Goal: Contribute content: Add original content to the website for others to see

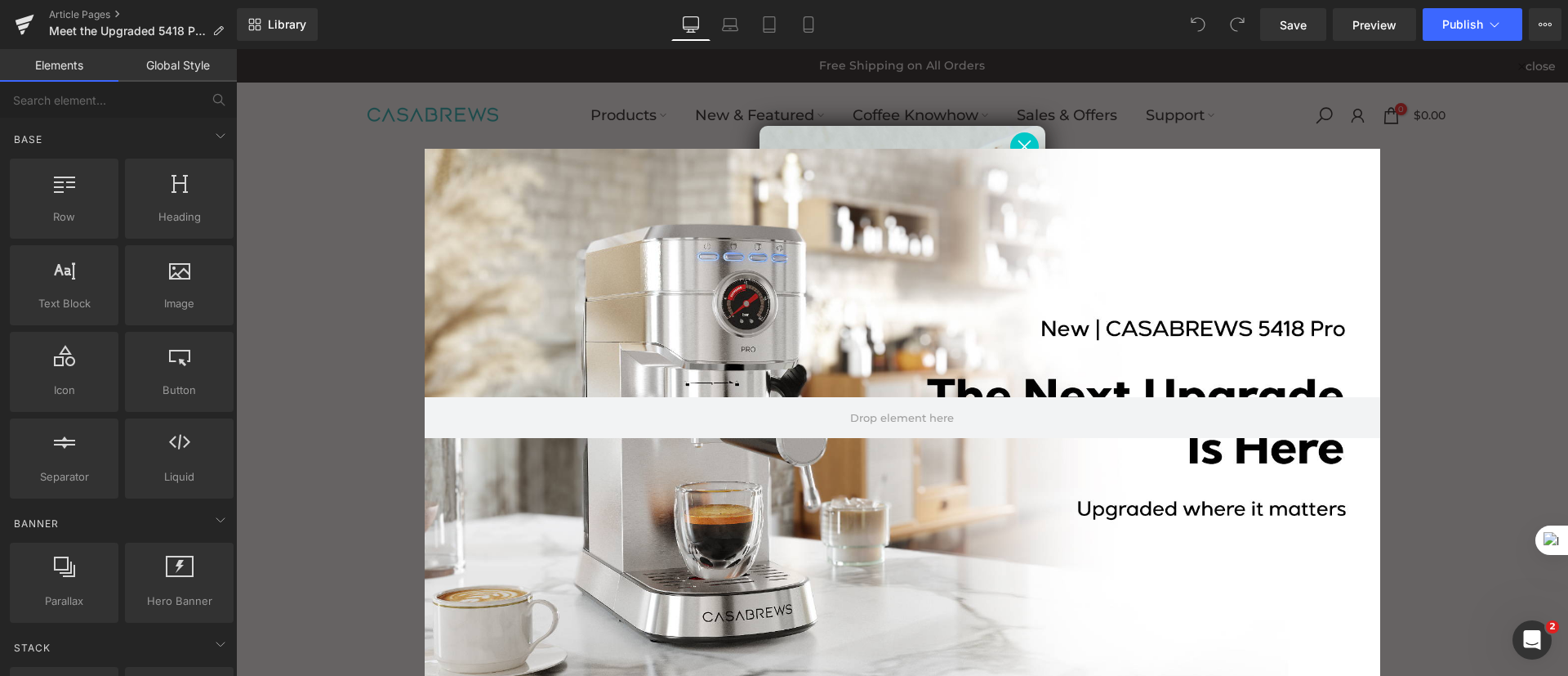
click at [1023, 138] on circle "Close dialog" at bounding box center [1023, 145] width 27 height 27
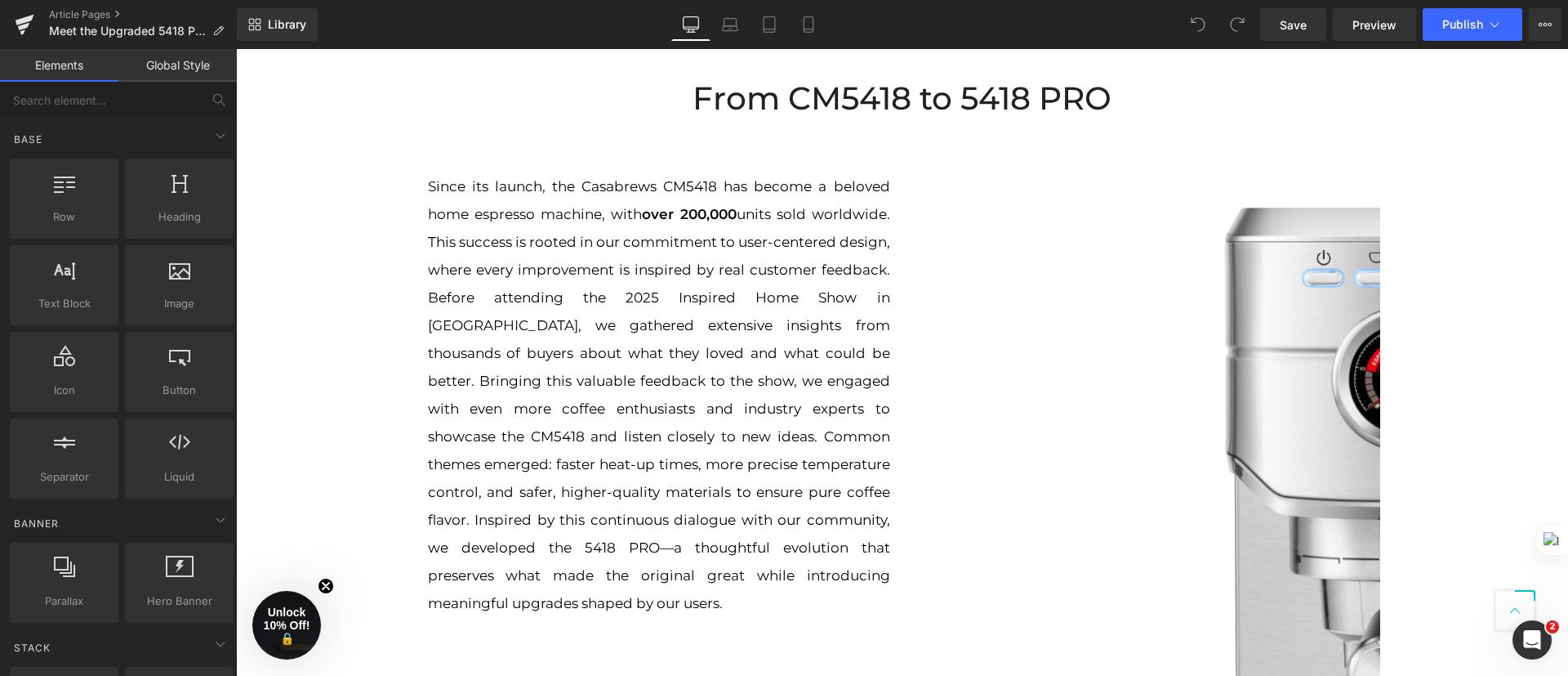
scroll to position [858, 0]
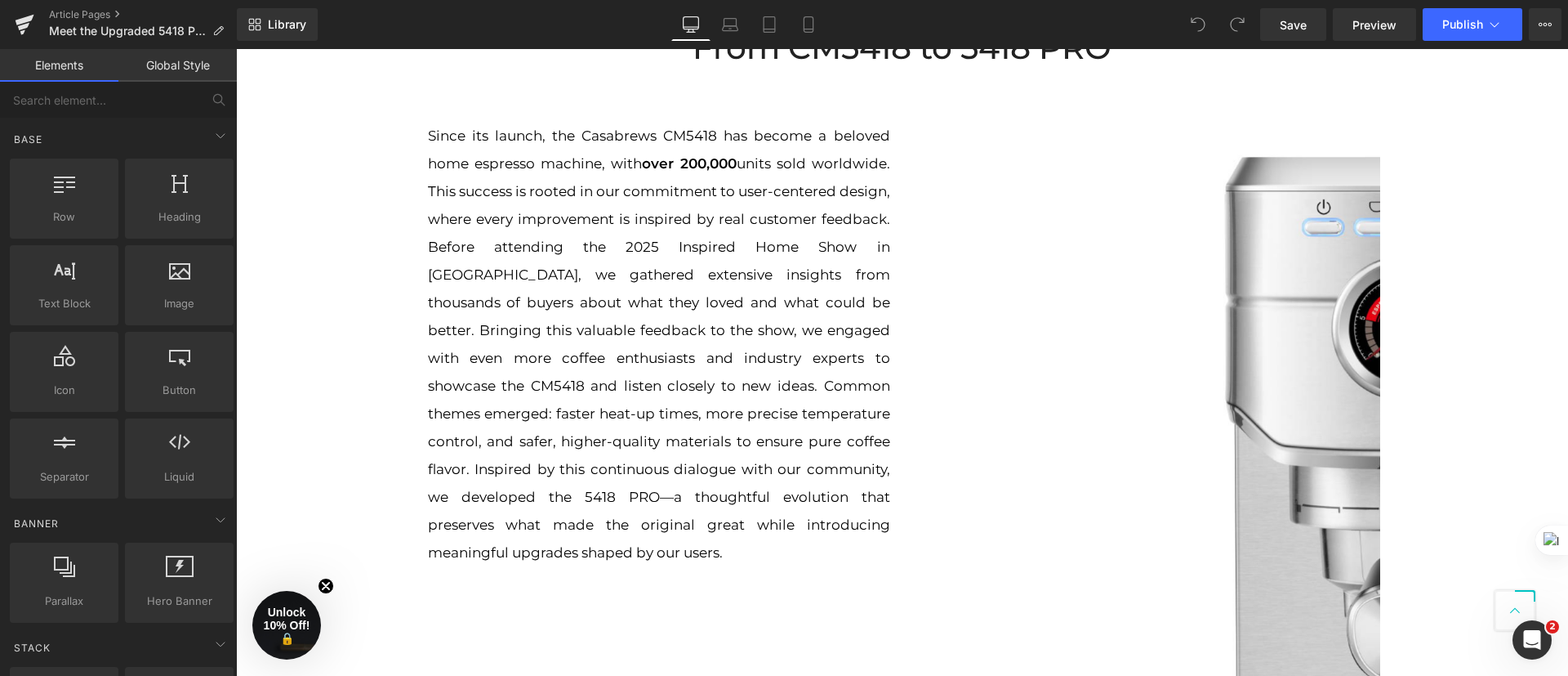
drag, startPoint x: 741, startPoint y: 33, endPoint x: 704, endPoint y: 42, distance: 38.1
click at [739, 33] on link "Laptop" at bounding box center [729, 24] width 39 height 33
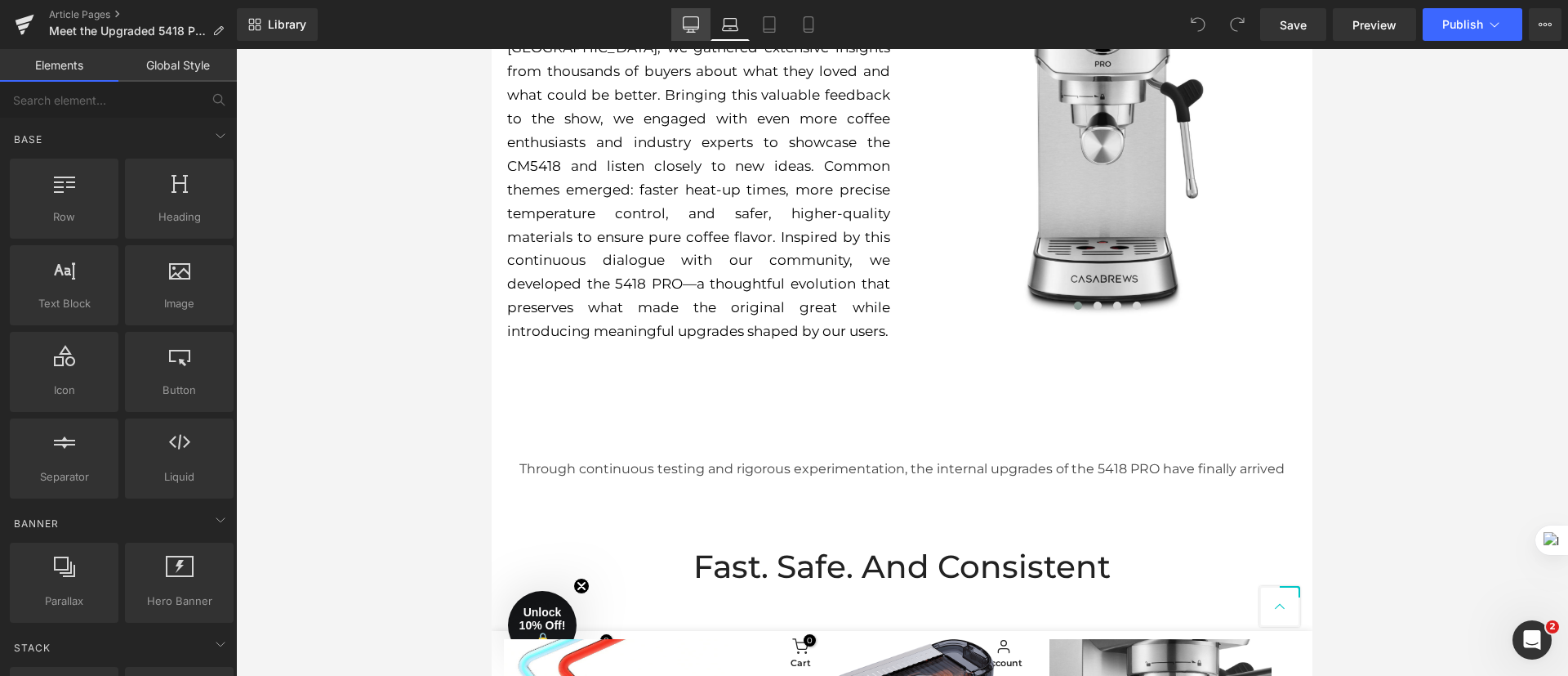
click at [695, 39] on link "Desktop" at bounding box center [691, 24] width 39 height 33
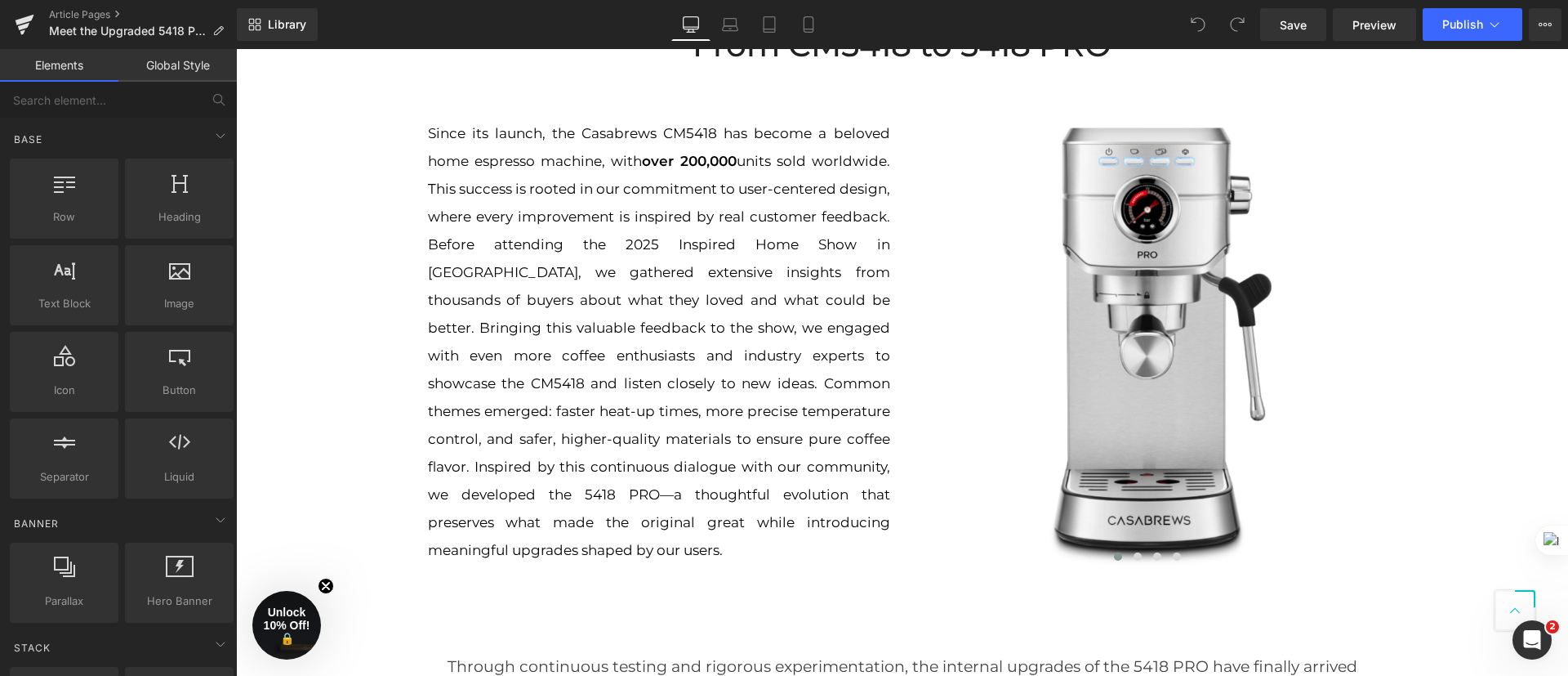
scroll to position [898, 0]
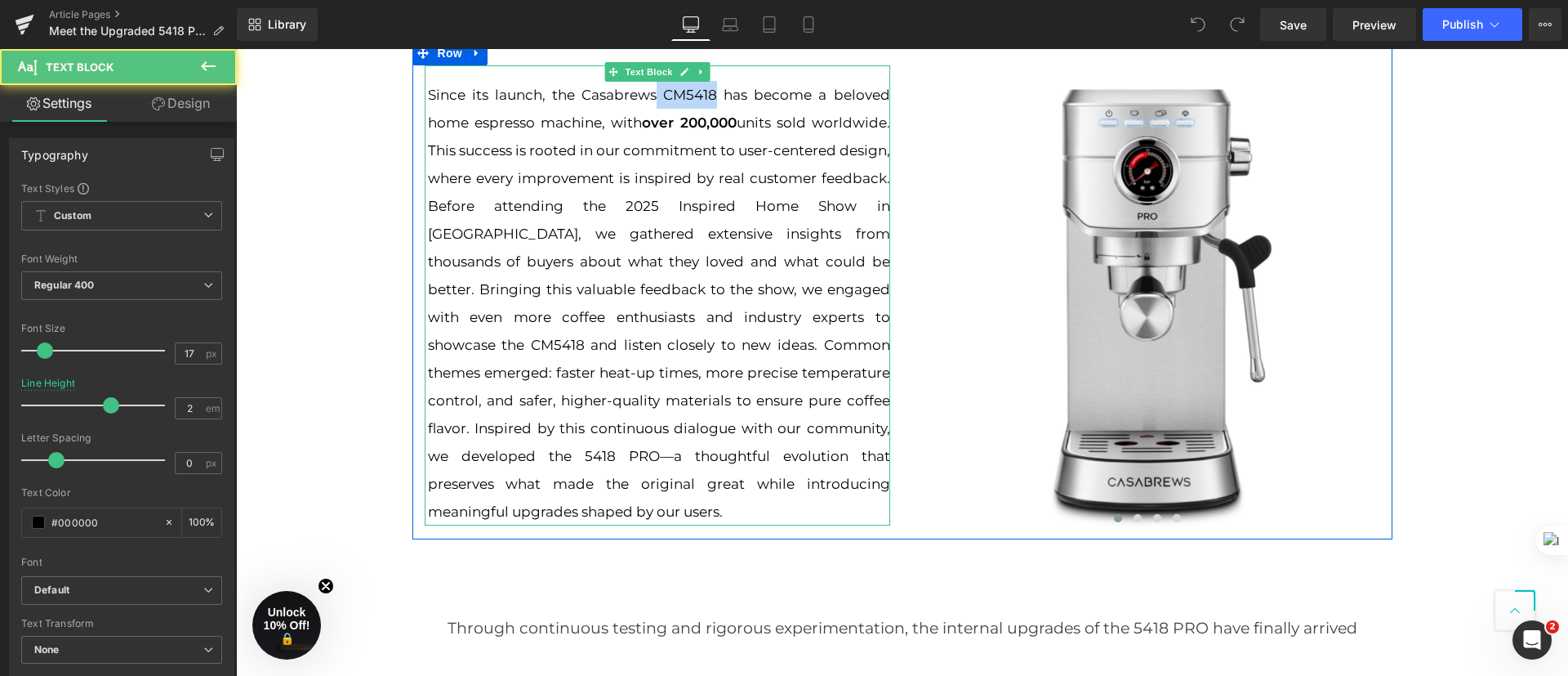
drag, startPoint x: 650, startPoint y: 95, endPoint x: 938, endPoint y: 144, distance: 292.1
click at [705, 93] on p "Since its launch, the Casabrews CM5418 has become a beloved home espresso machi…" at bounding box center [659, 302] width 462 height 444
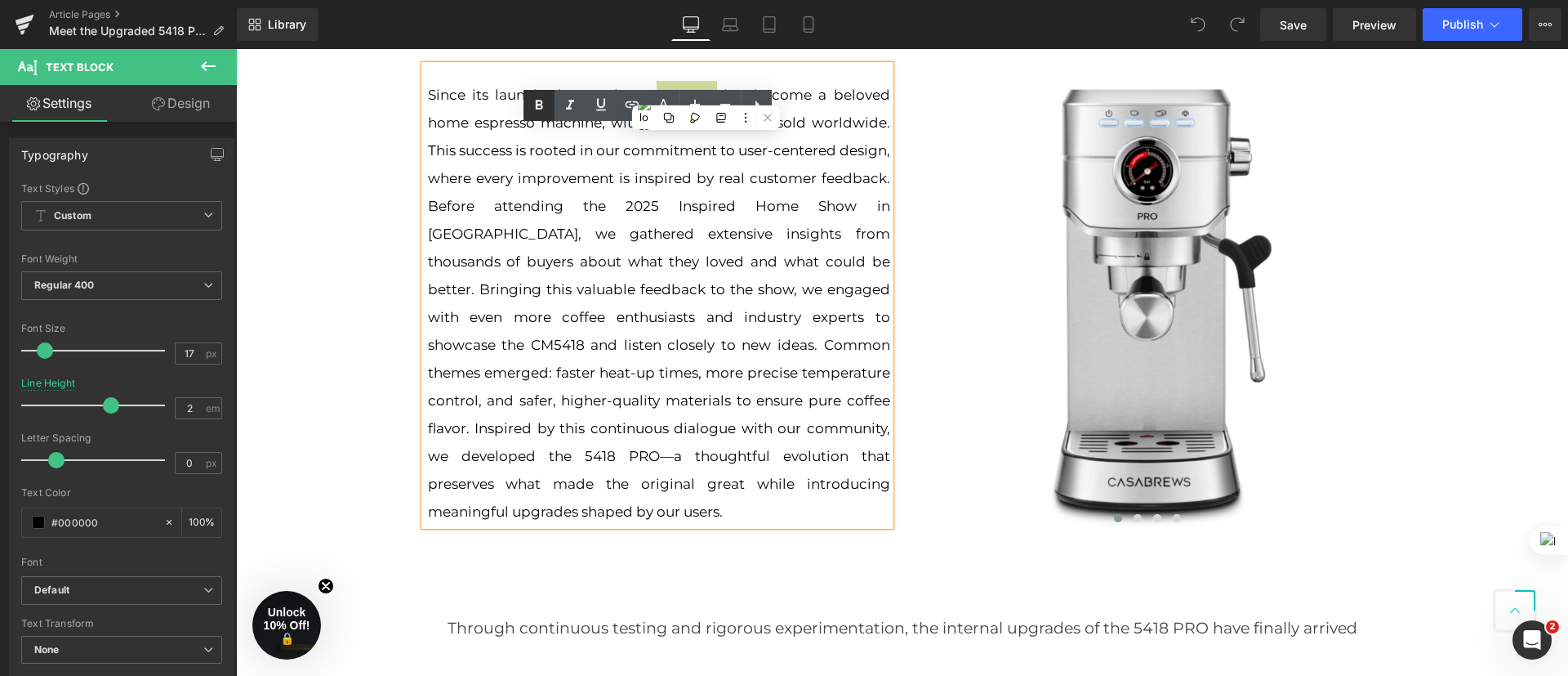
click at [545, 103] on icon at bounding box center [539, 105] width 20 height 20
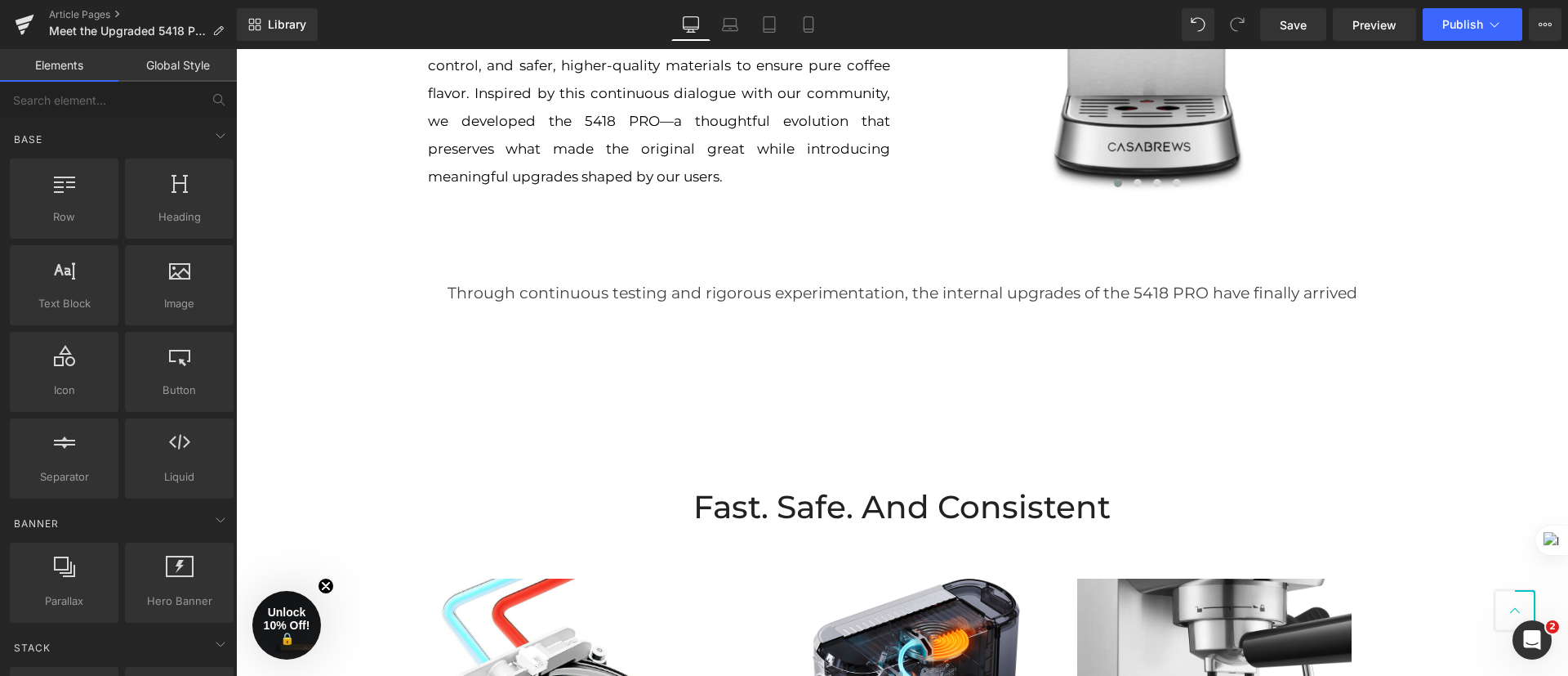
scroll to position [1266, 0]
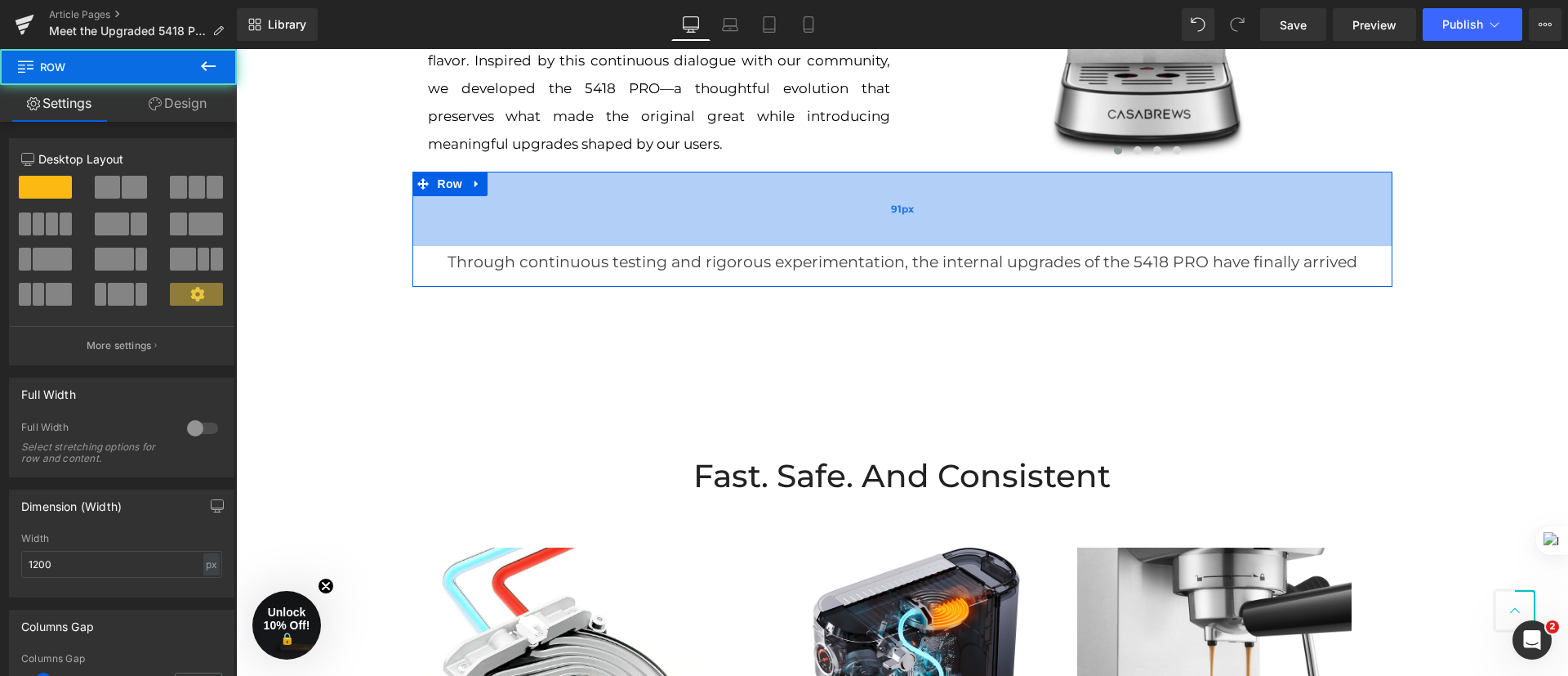
click at [993, 177] on div "91px" at bounding box center [903, 209] width 980 height 74
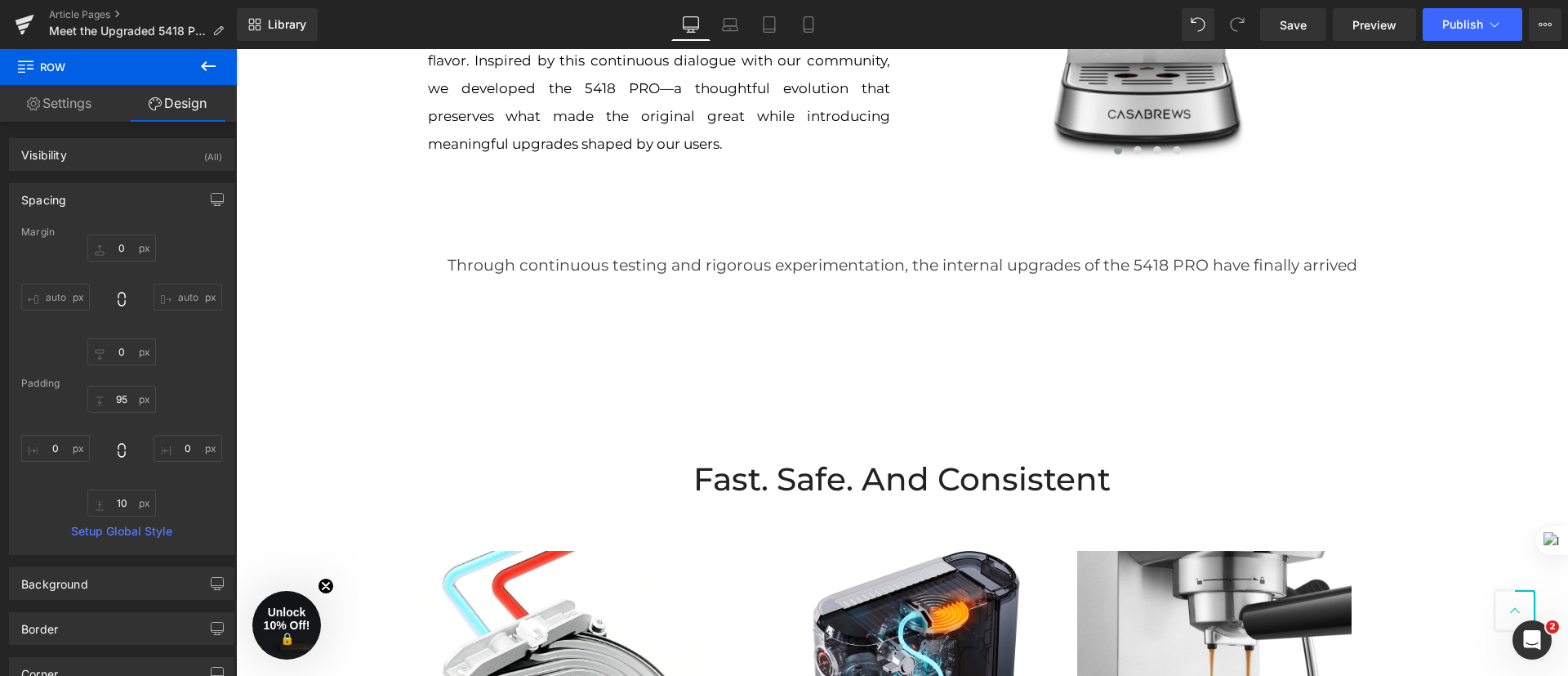
click at [1054, 409] on div "Fast. Safe. And Consistent Heading Row" at bounding box center [903, 401] width 980 height 222
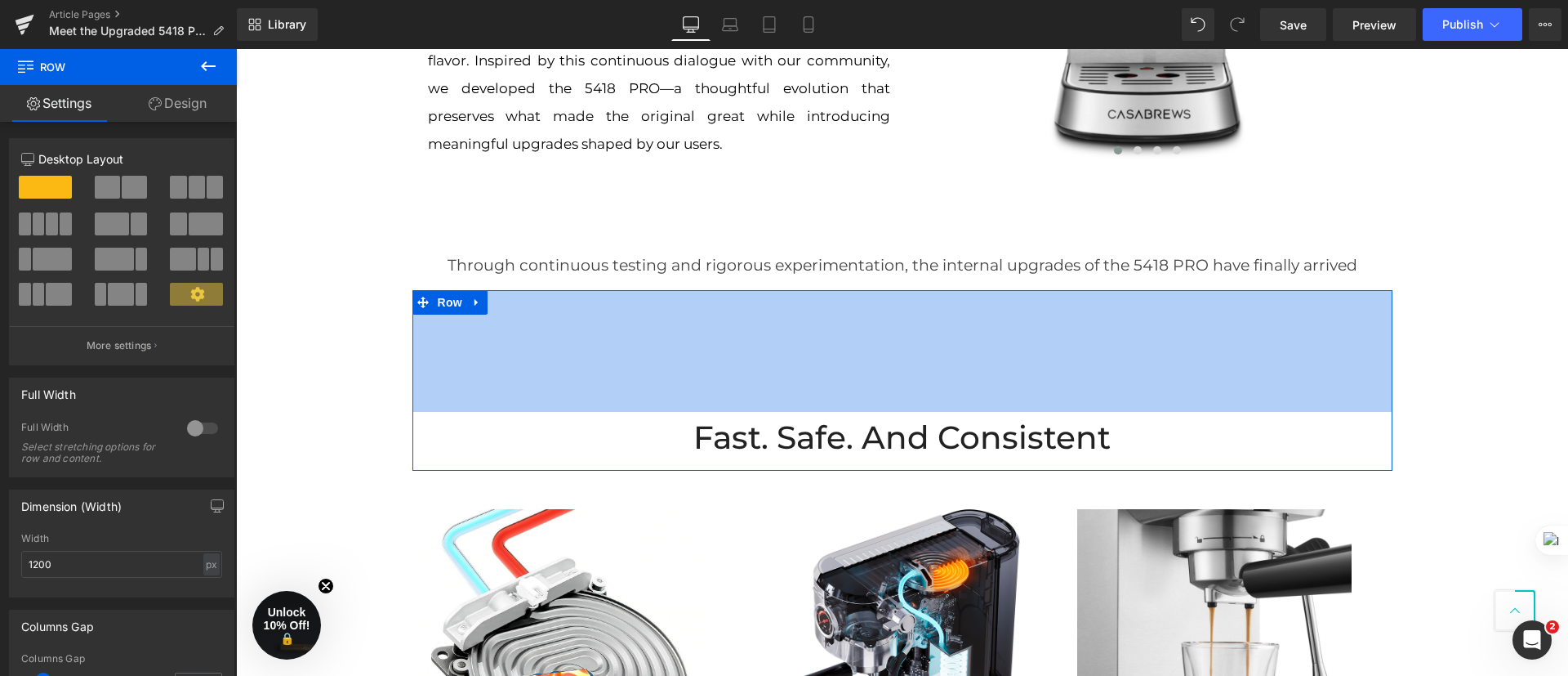
drag, startPoint x: 1038, startPoint y: 293, endPoint x: 1040, endPoint y: 249, distance: 44.0
click at [1034, 246] on div "Hero Banner Row [DATE] Text Block Row Ever since its debut, the Casabrews CM541…" at bounding box center [902, 543] width 1332 height 3322
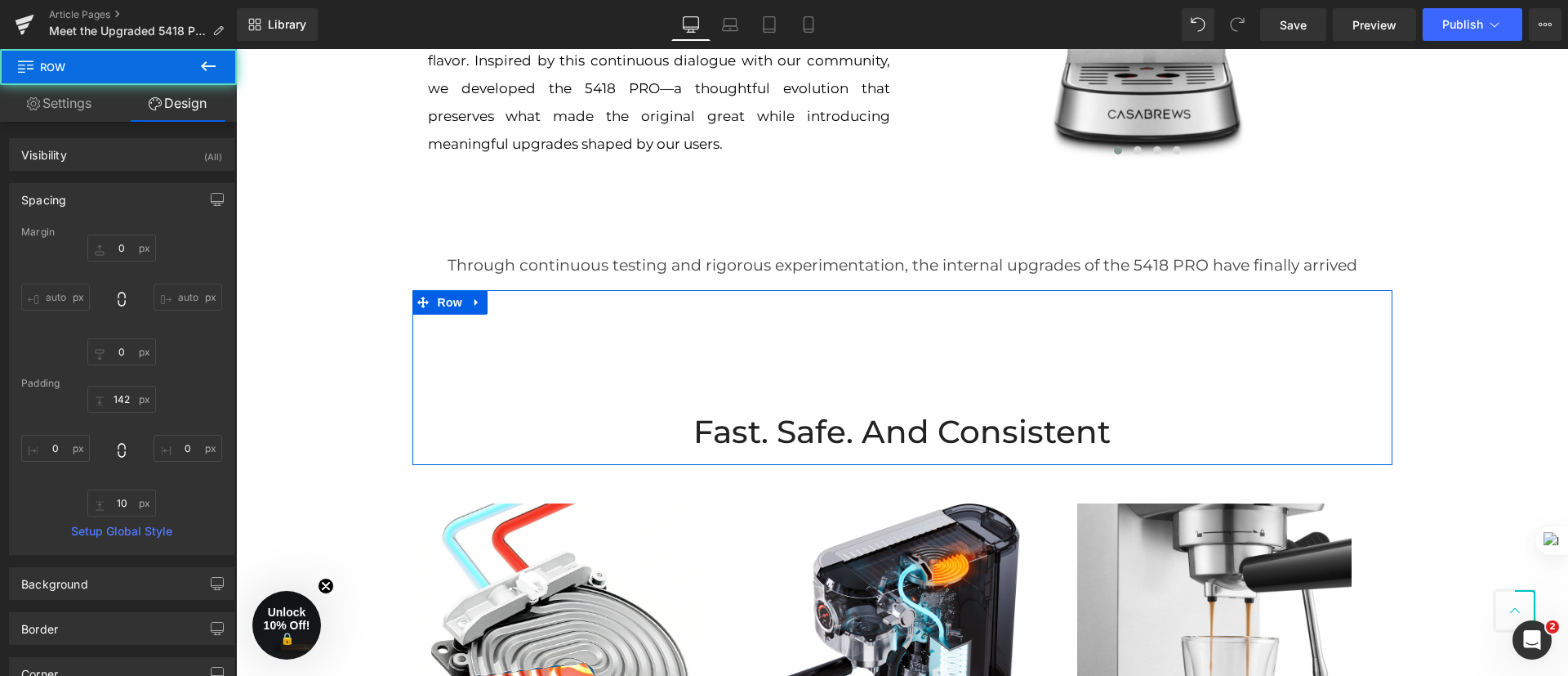
click at [1490, 371] on div "Hero Banner Row [DATE] Text Block Row Ever since its debut, the Casabrews CM541…" at bounding box center [902, 539] width 1332 height 3316
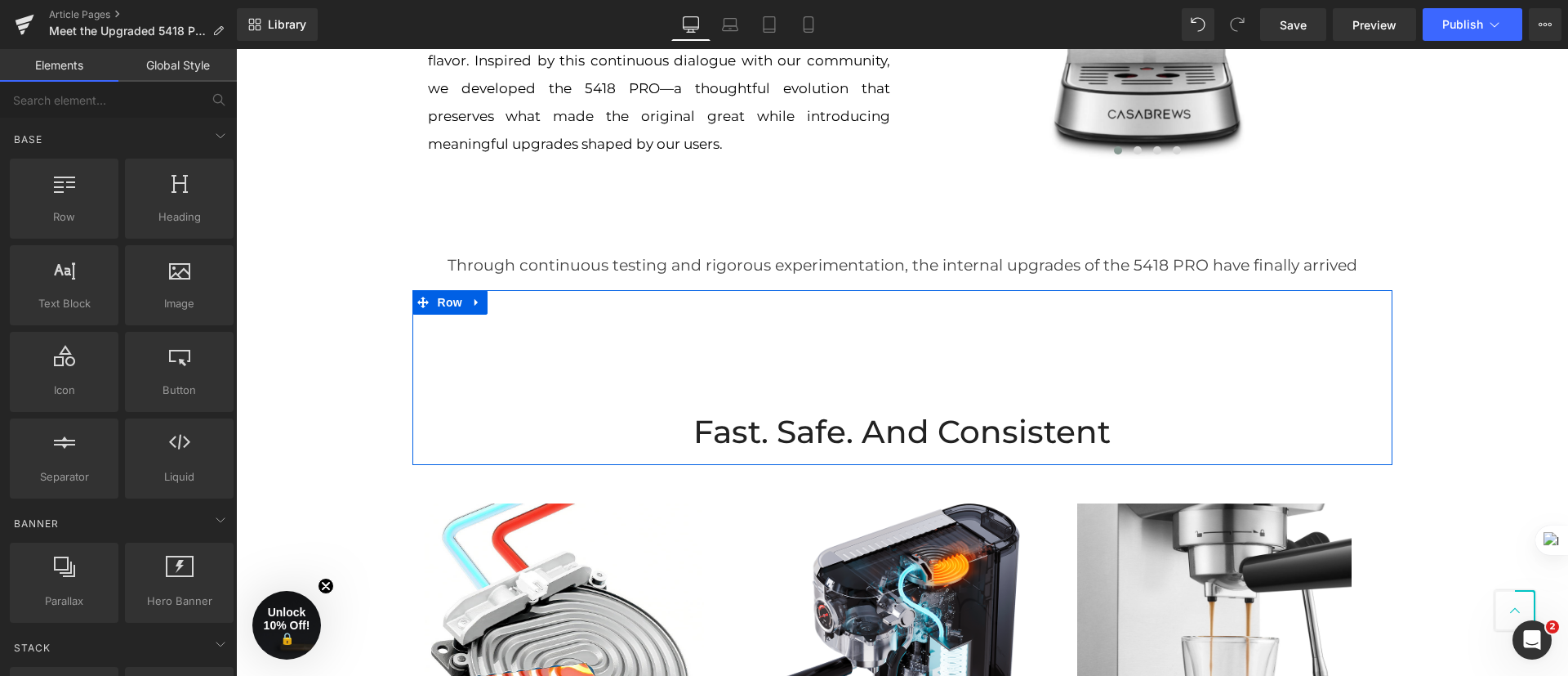
click at [1528, 560] on div "Hero Banner Row [DATE] Text Block Row Ever since its debut, the Casabrews CM541…" at bounding box center [902, 539] width 1332 height 3316
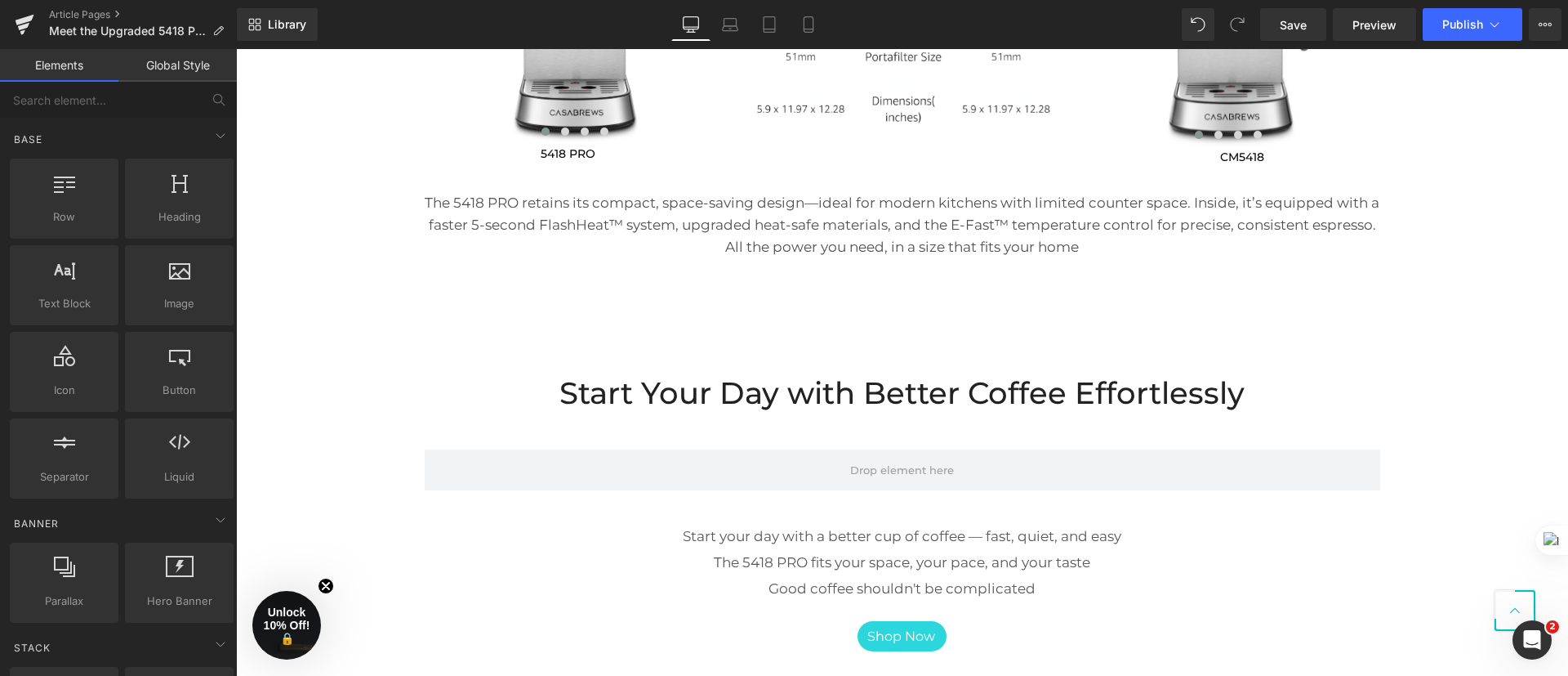
scroll to position [2614, 0]
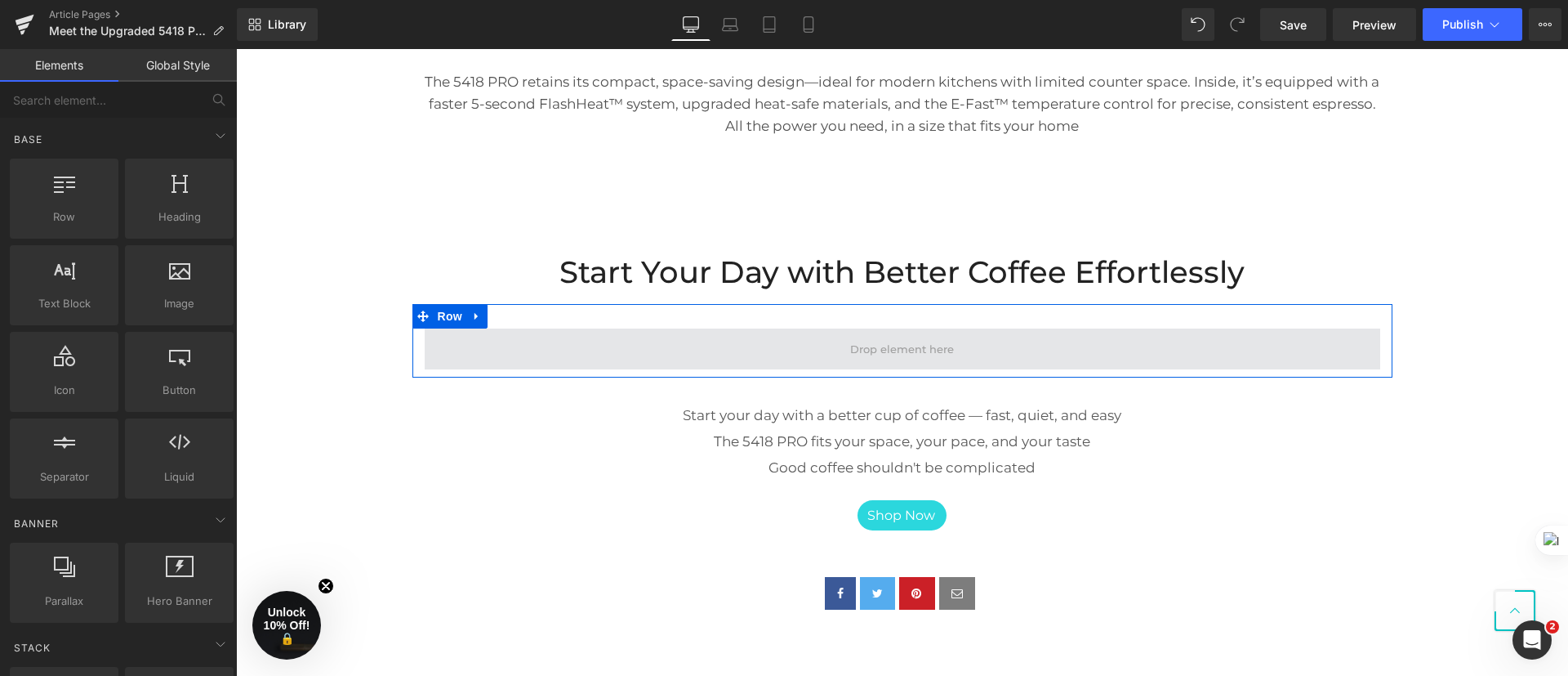
click at [1079, 351] on span at bounding box center [903, 348] width 955 height 41
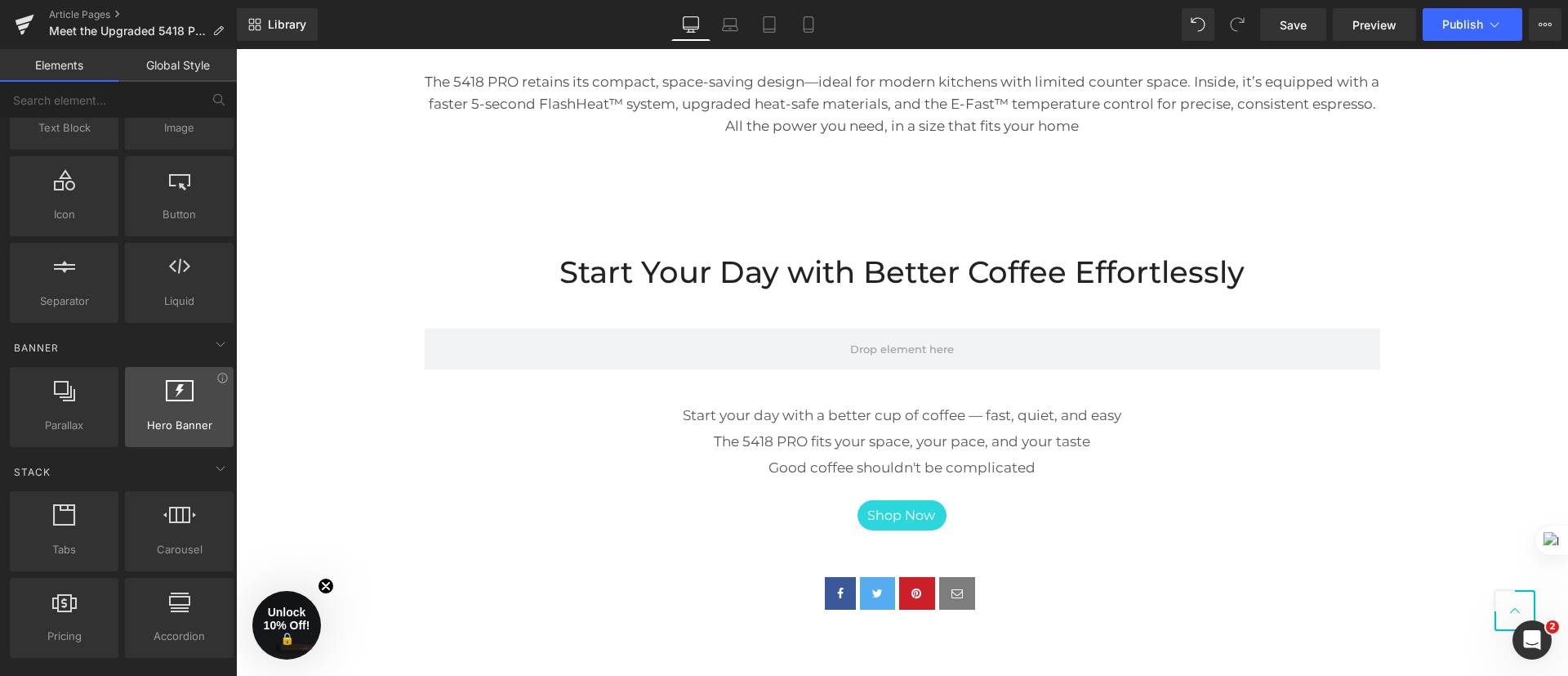
scroll to position [245, 0]
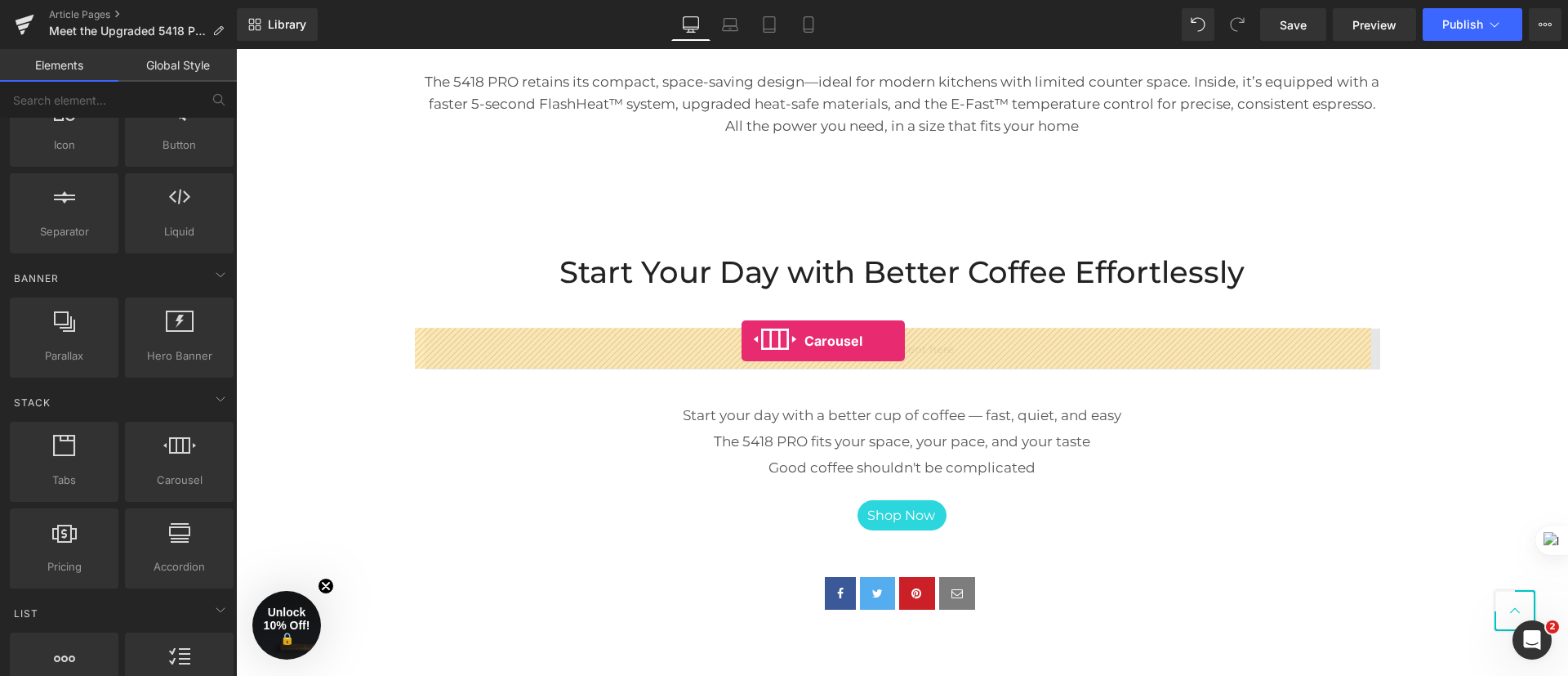
drag, startPoint x: 395, startPoint y: 508, endPoint x: 743, endPoint y: 343, distance: 385.1
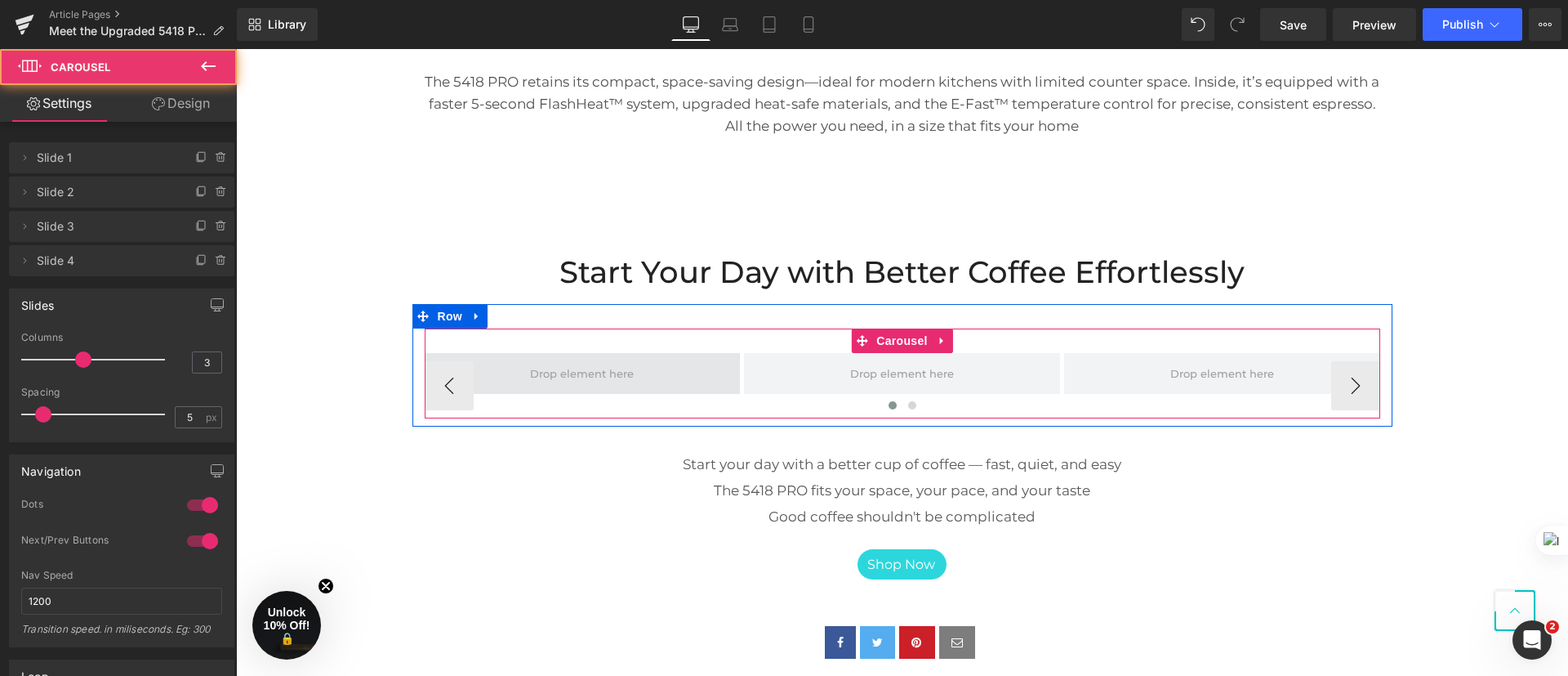
click at [587, 379] on span at bounding box center [582, 373] width 115 height 26
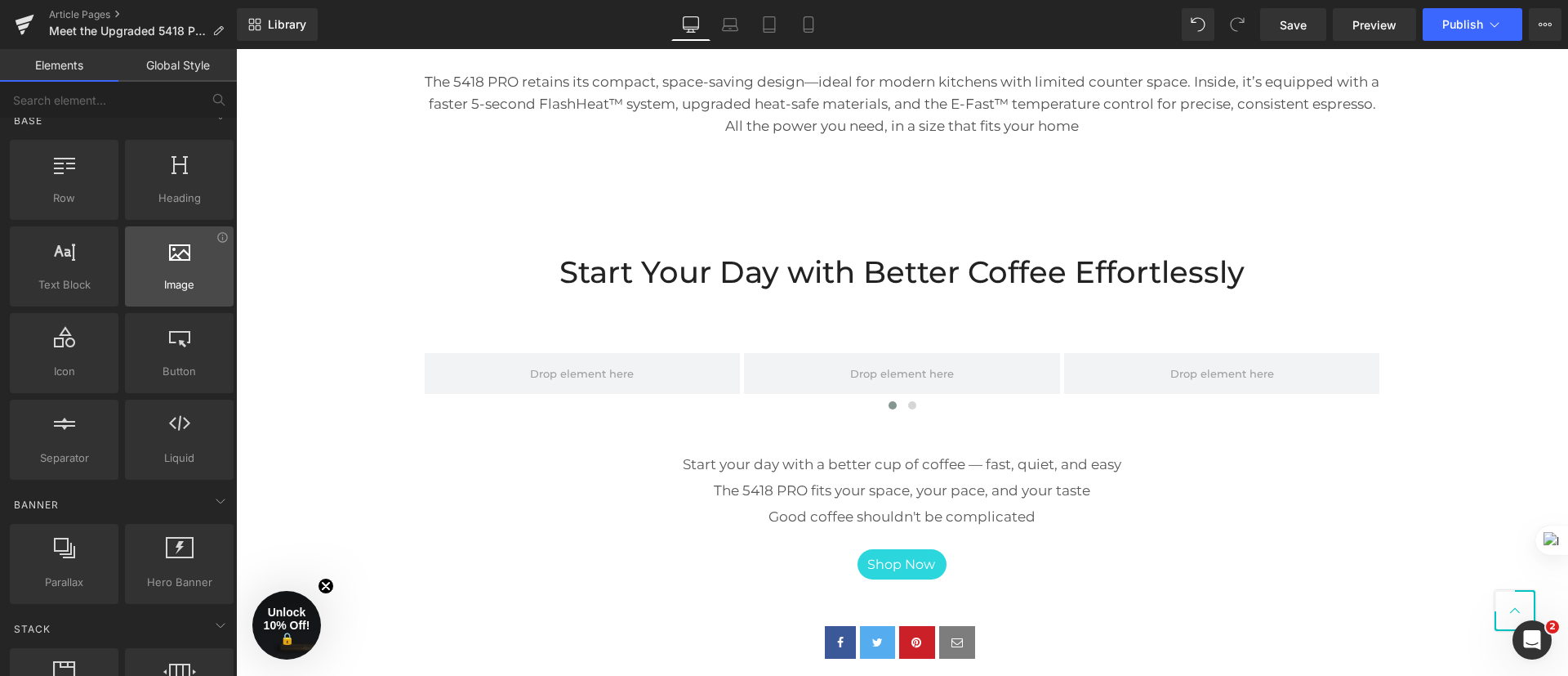
scroll to position [0, 0]
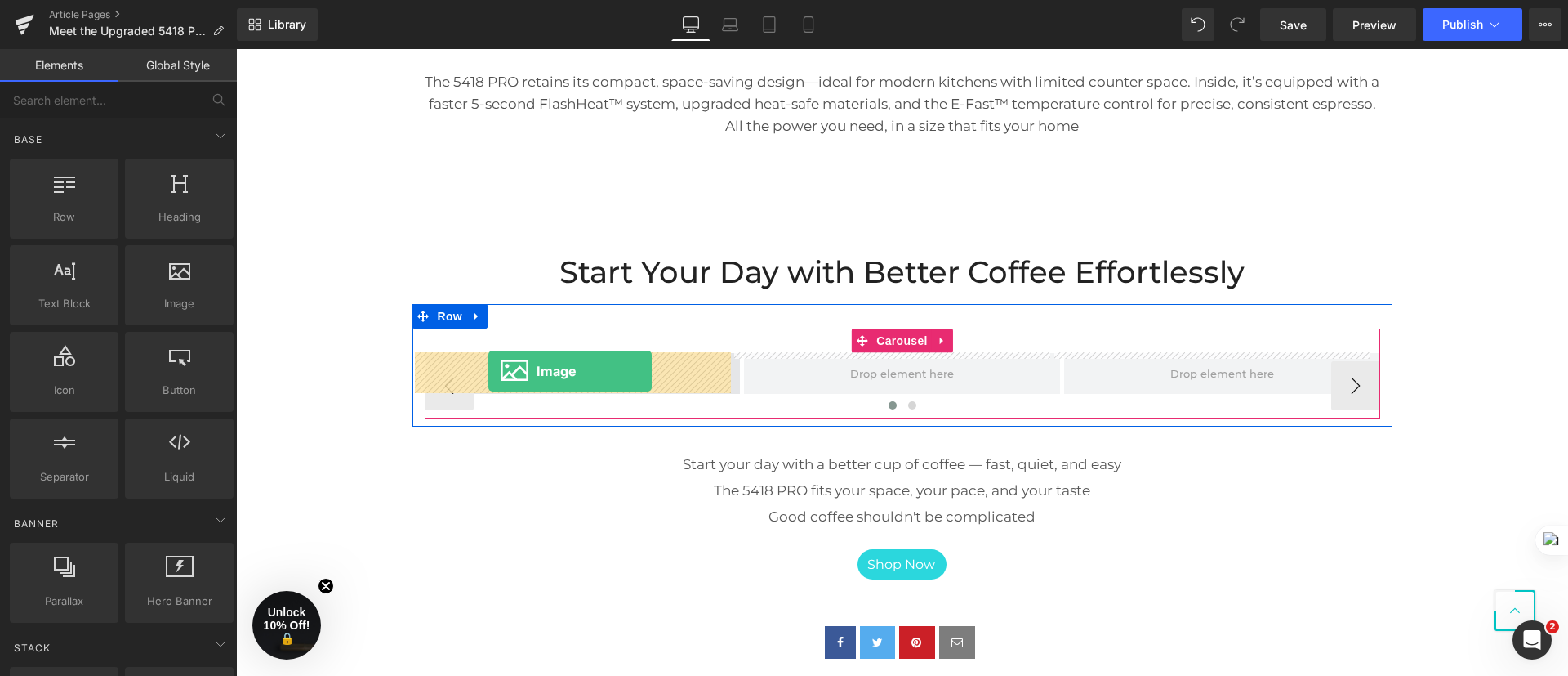
drag, startPoint x: 421, startPoint y: 346, endPoint x: 488, endPoint y: 370, distance: 71.2
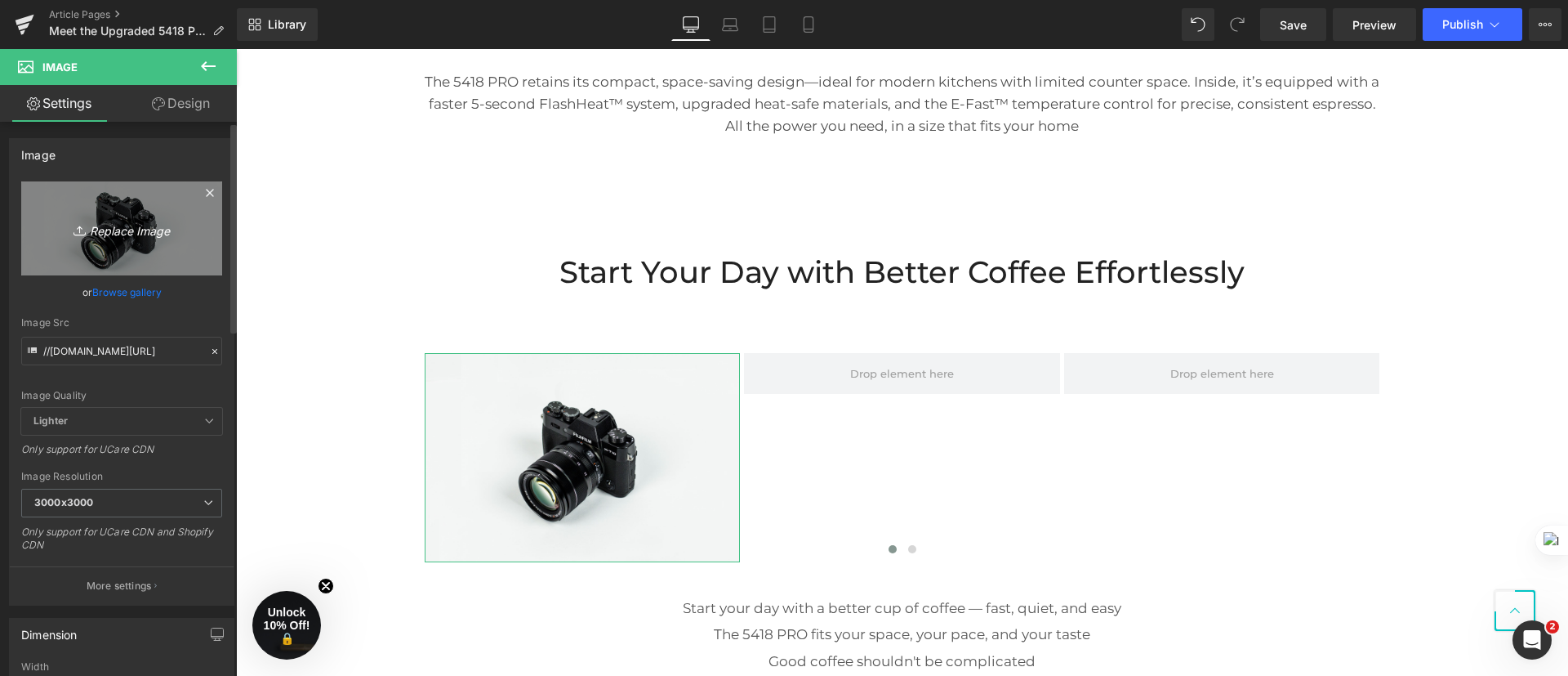
click at [146, 229] on icon "Replace Image" at bounding box center [121, 229] width 131 height 21
click at [135, 227] on icon "Replace Image" at bounding box center [121, 229] width 131 height 21
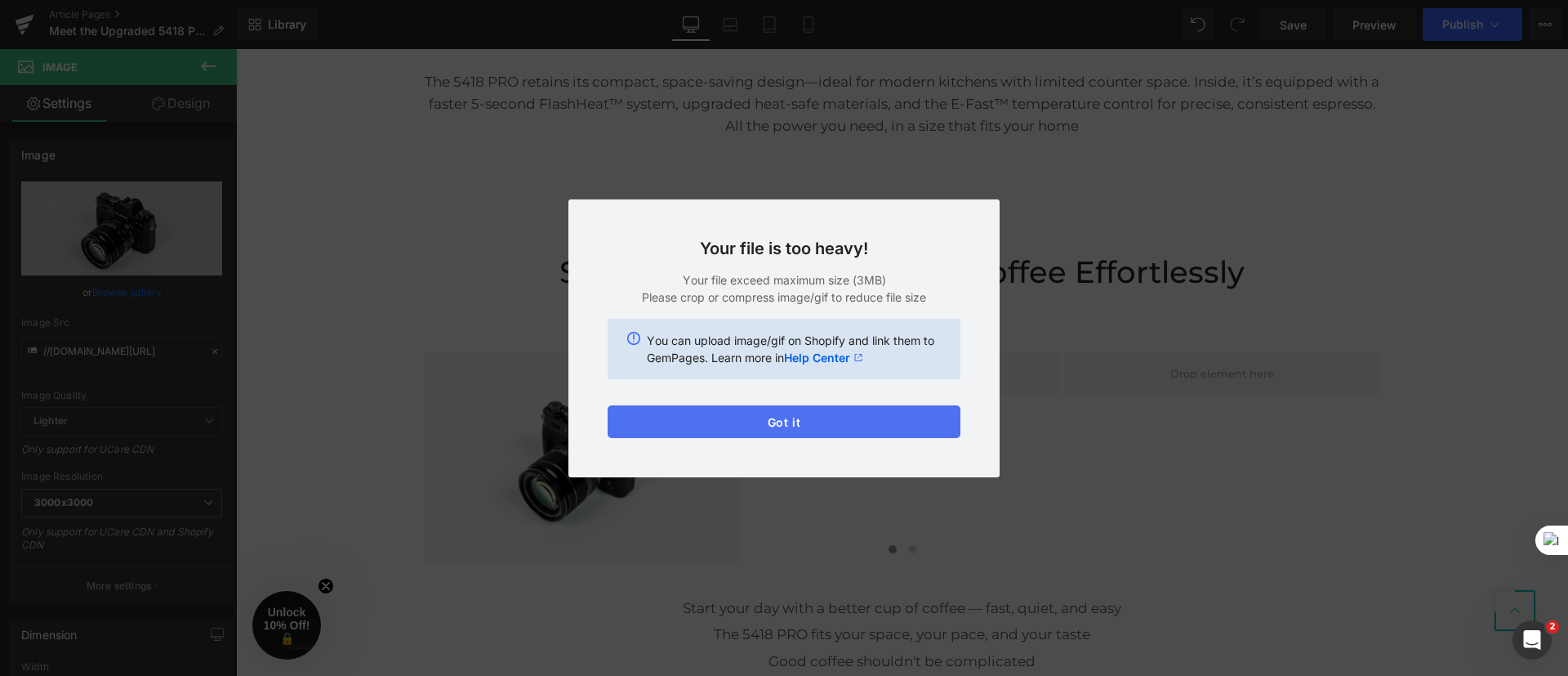
click at [890, 420] on button "Got it" at bounding box center [784, 422] width 353 height 33
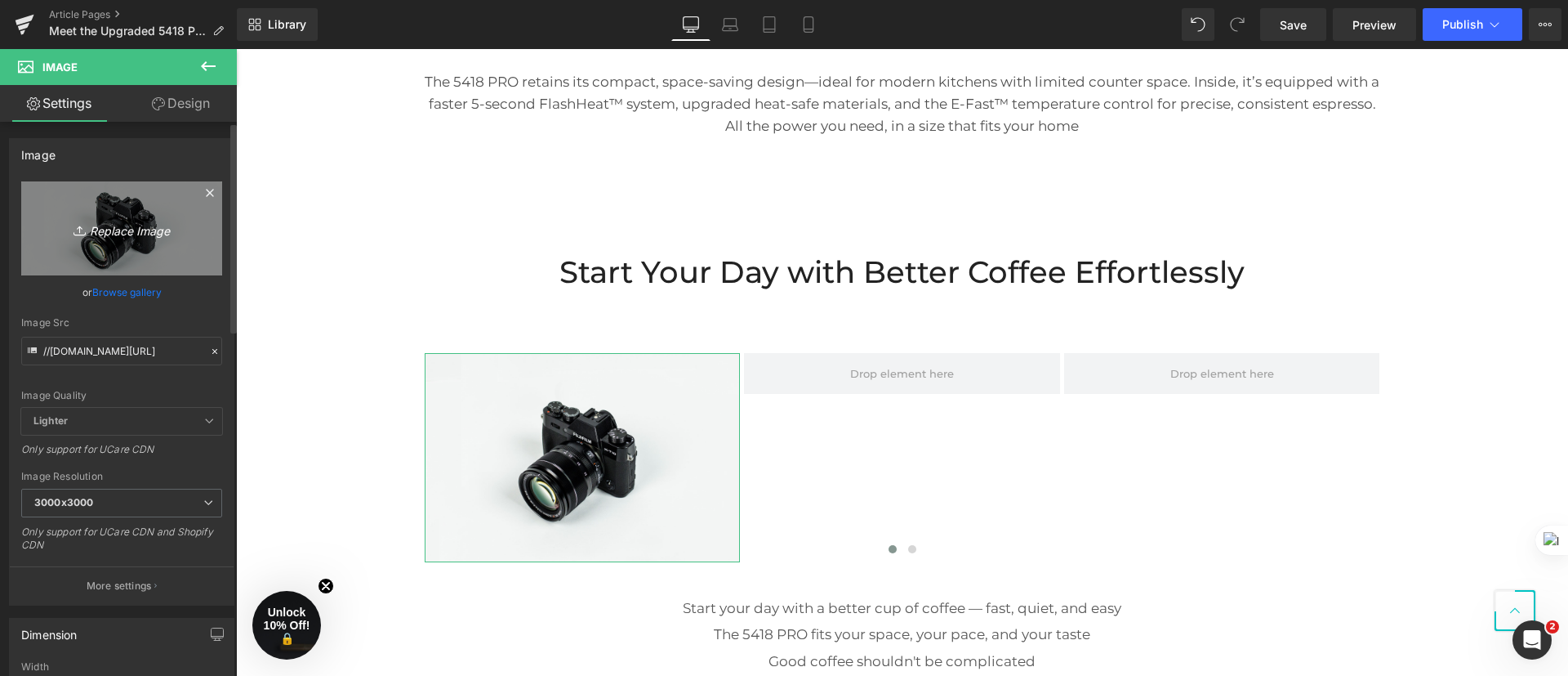
click at [143, 222] on icon "Replace Image" at bounding box center [121, 229] width 131 height 21
type input "C:\fakepath\25-0727-咖啡机平面套拍-壕-安128621主 (1).jpg"
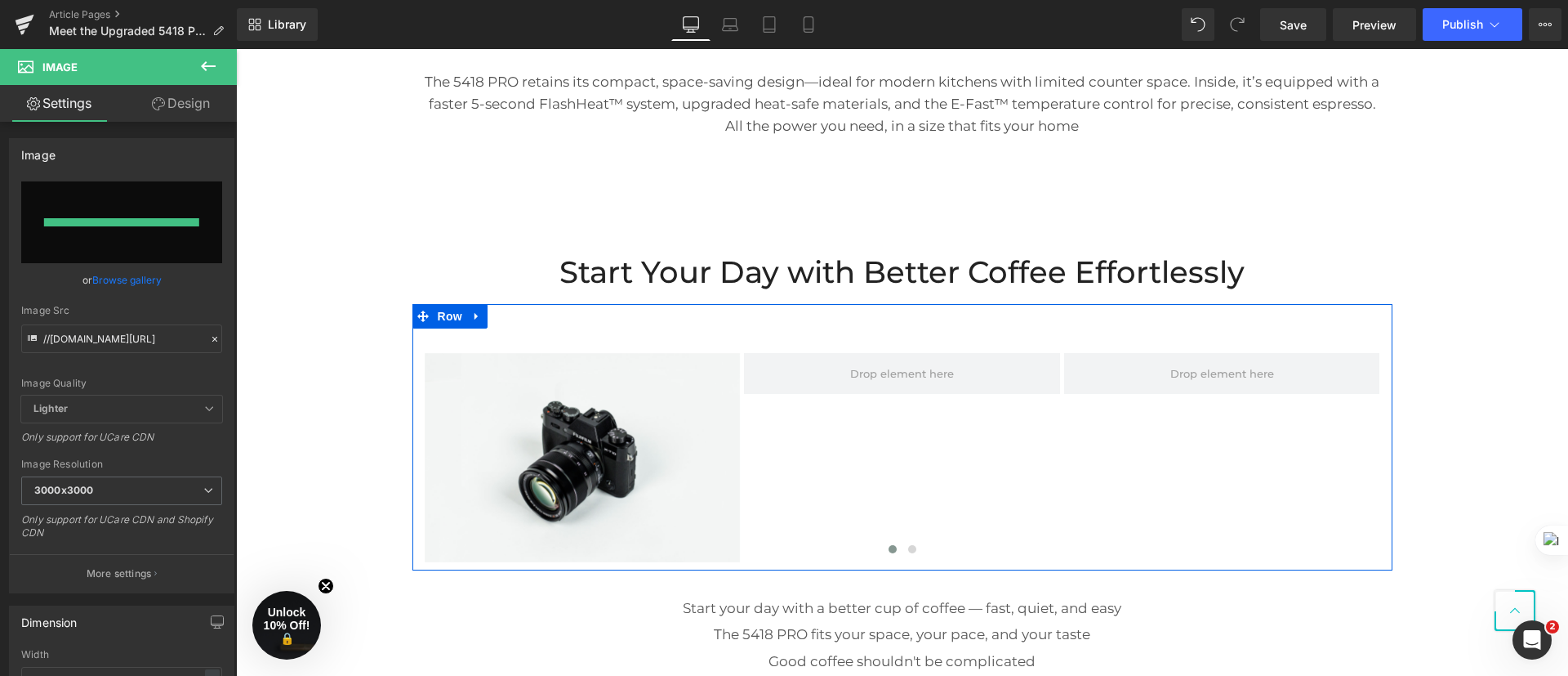
type input "[URL][DOMAIN_NAME]"
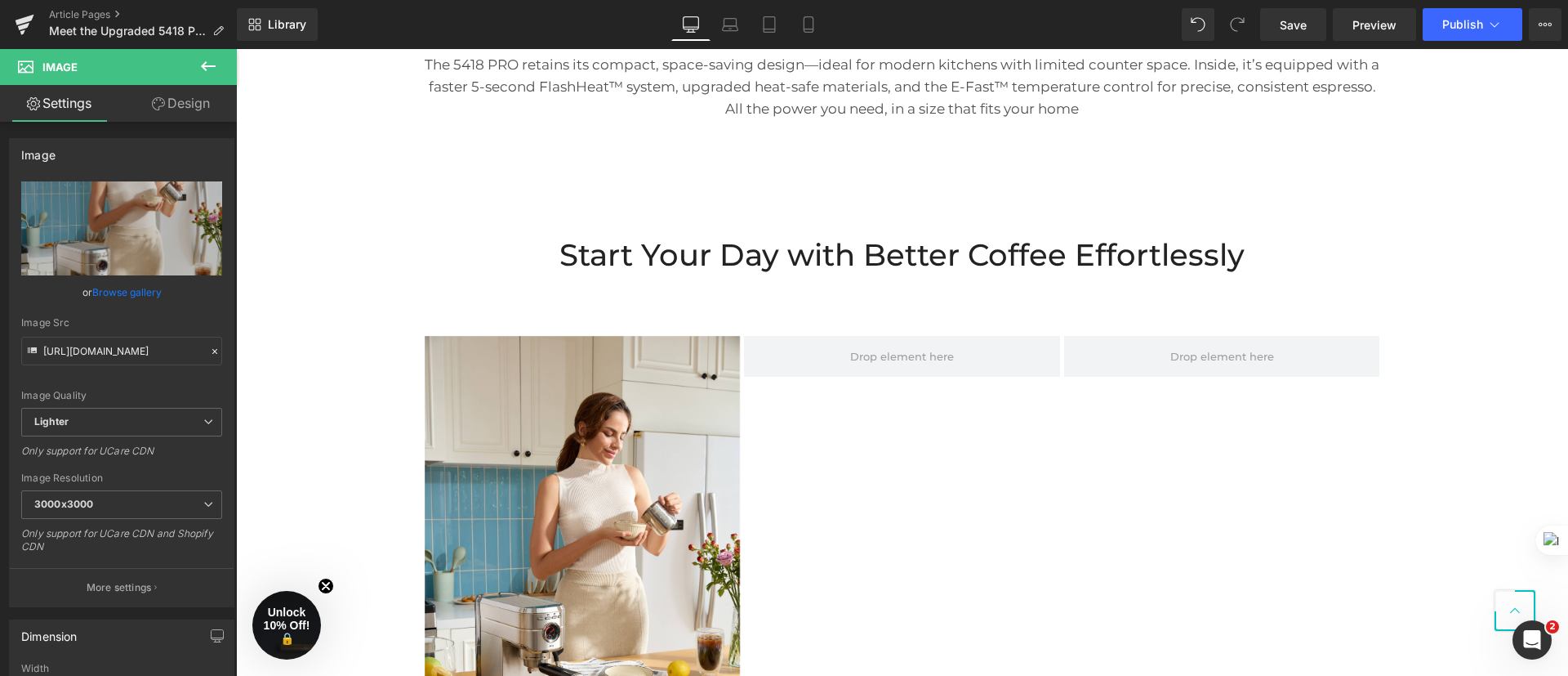
scroll to position [2859, 0]
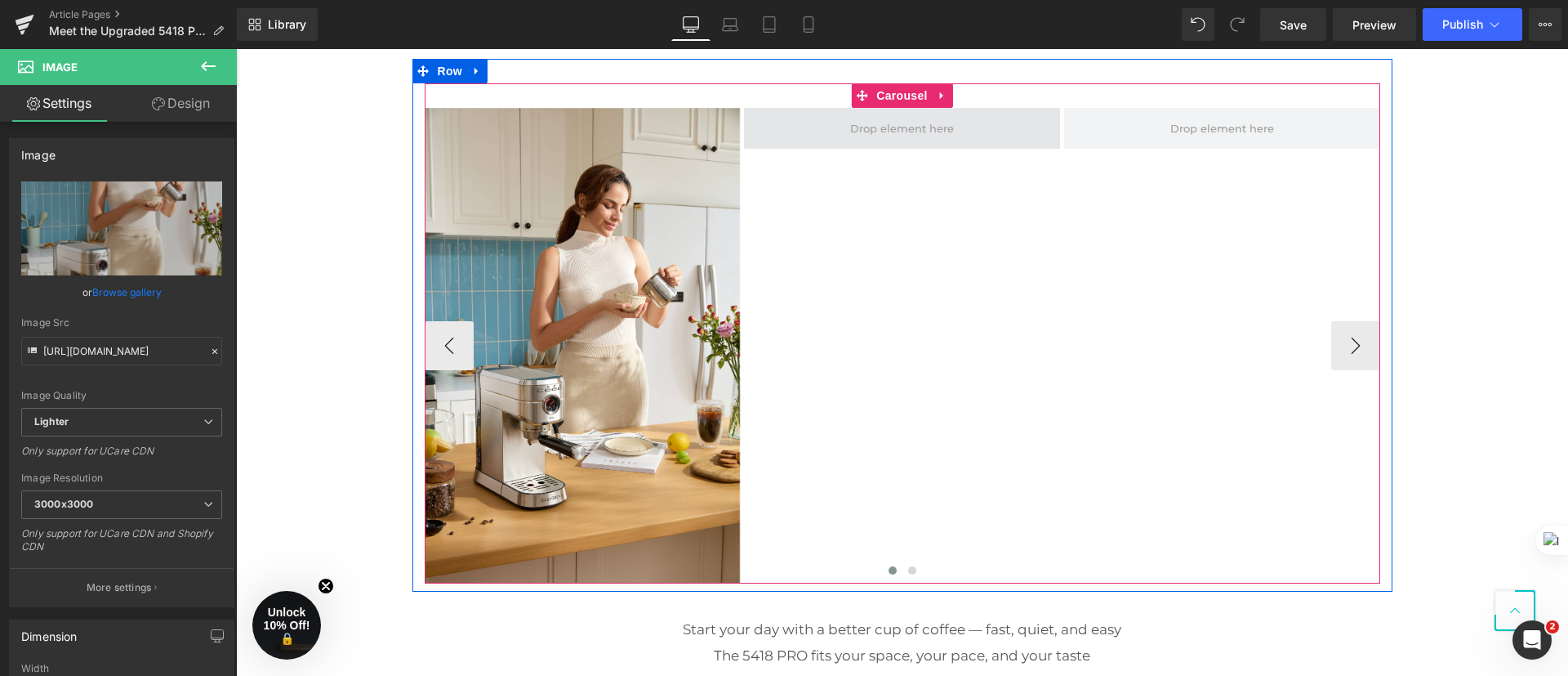
click at [976, 123] on span at bounding box center [902, 128] width 316 height 41
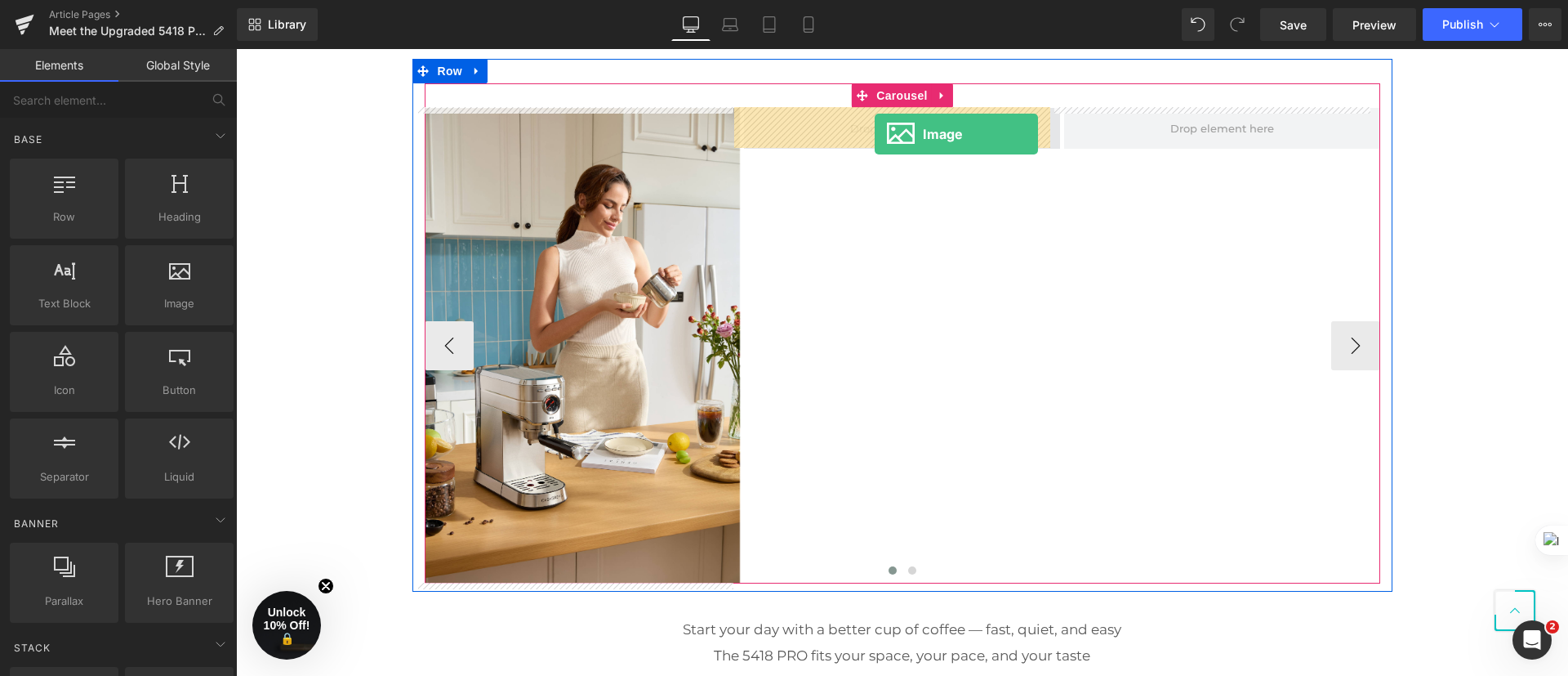
drag, startPoint x: 416, startPoint y: 354, endPoint x: 875, endPoint y: 134, distance: 509.0
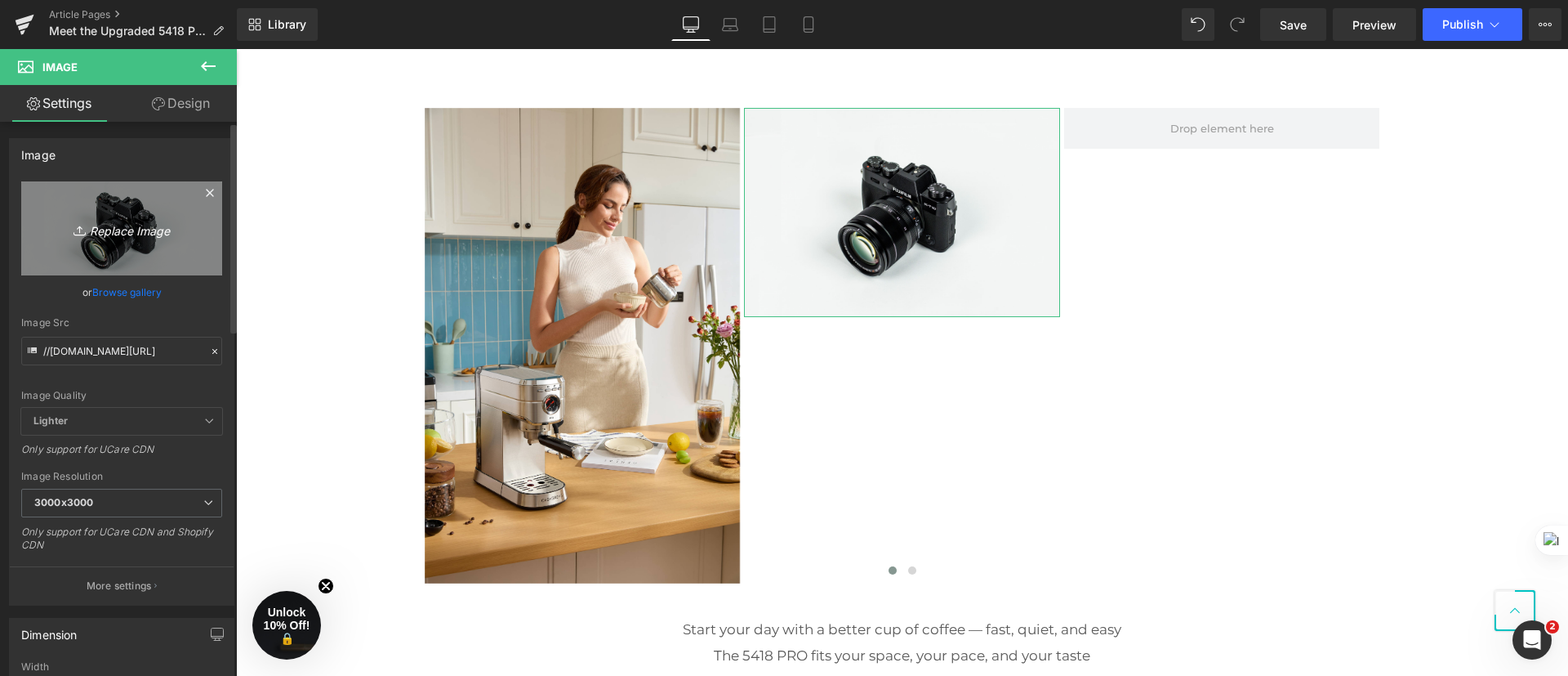
click at [135, 229] on icon "Replace Image" at bounding box center [121, 229] width 131 height 21
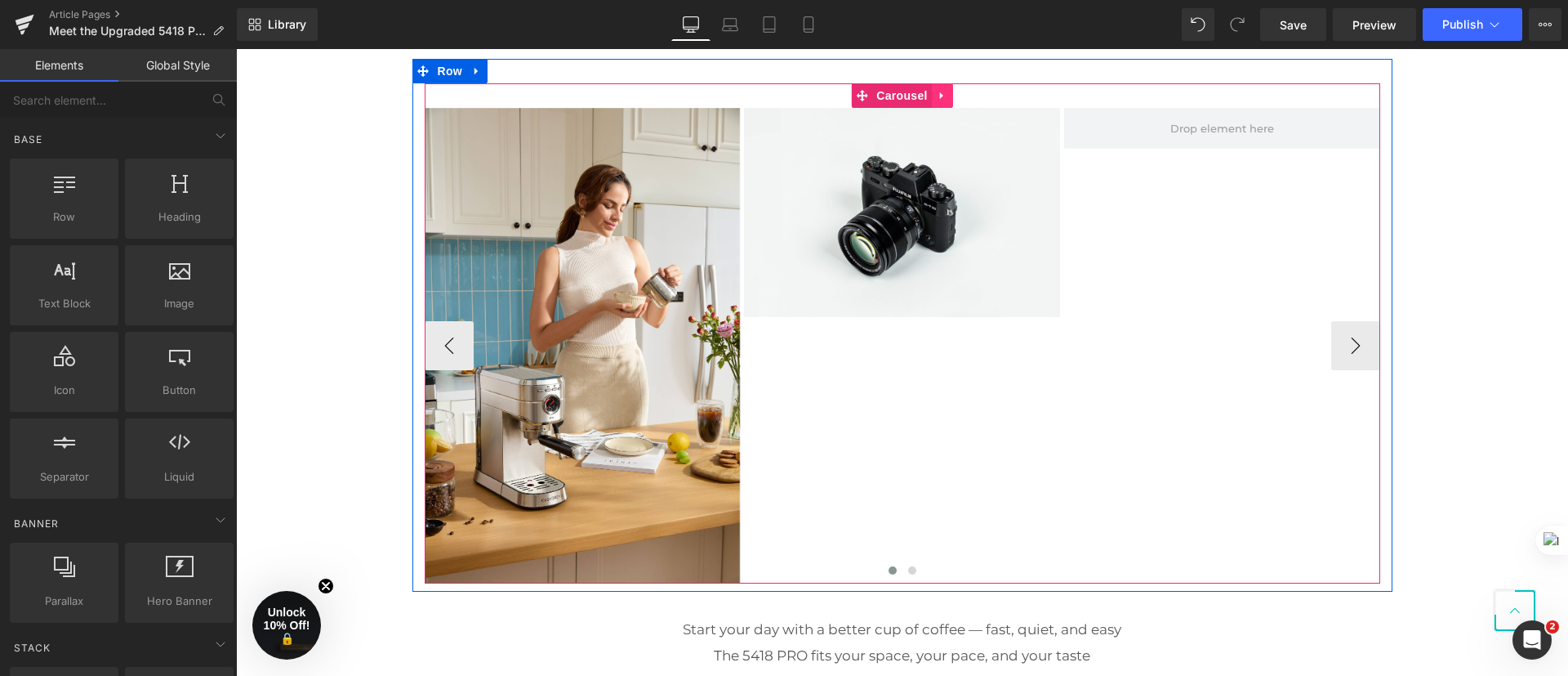
click at [937, 89] on icon at bounding box center [942, 95] width 11 height 12
click at [948, 95] on icon at bounding box center [953, 95] width 11 height 11
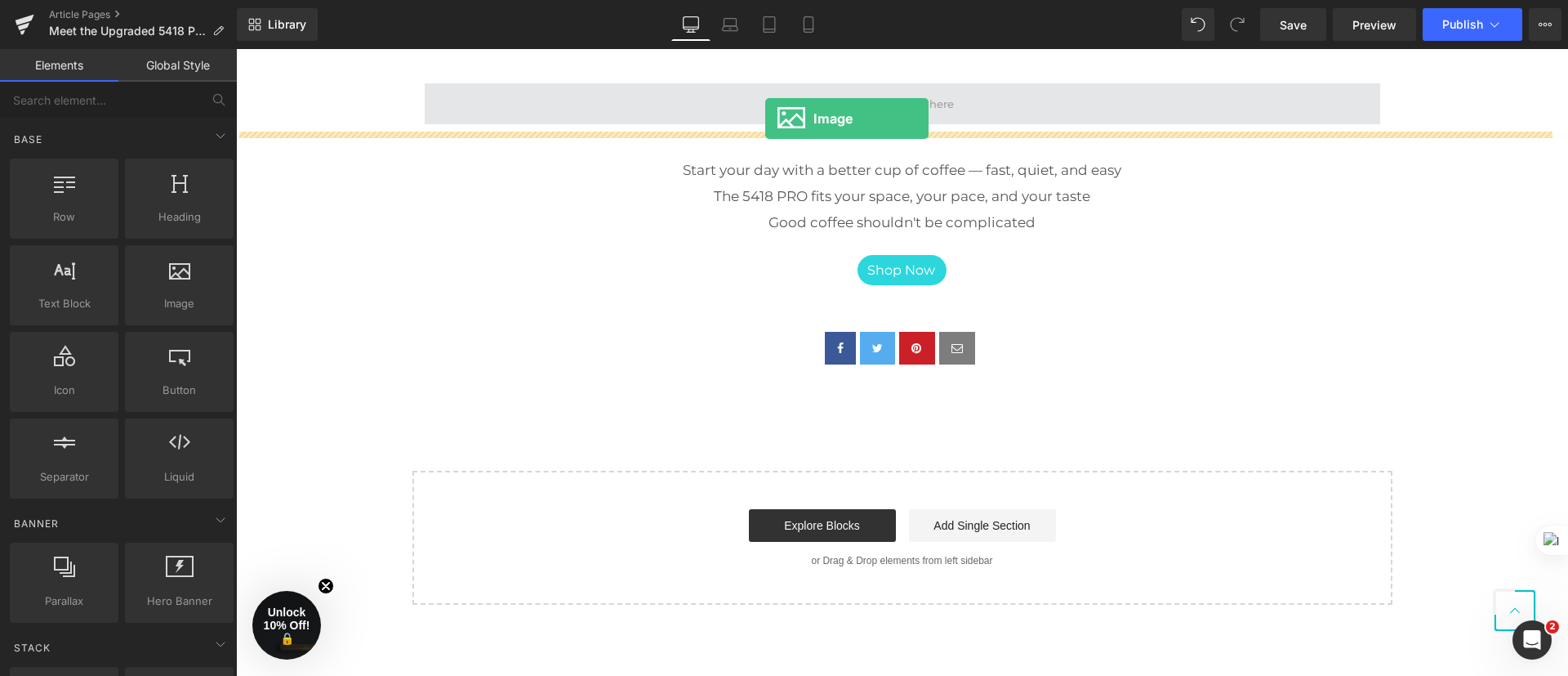
drag, startPoint x: 433, startPoint y: 331, endPoint x: 765, endPoint y: 119, distance: 393.9
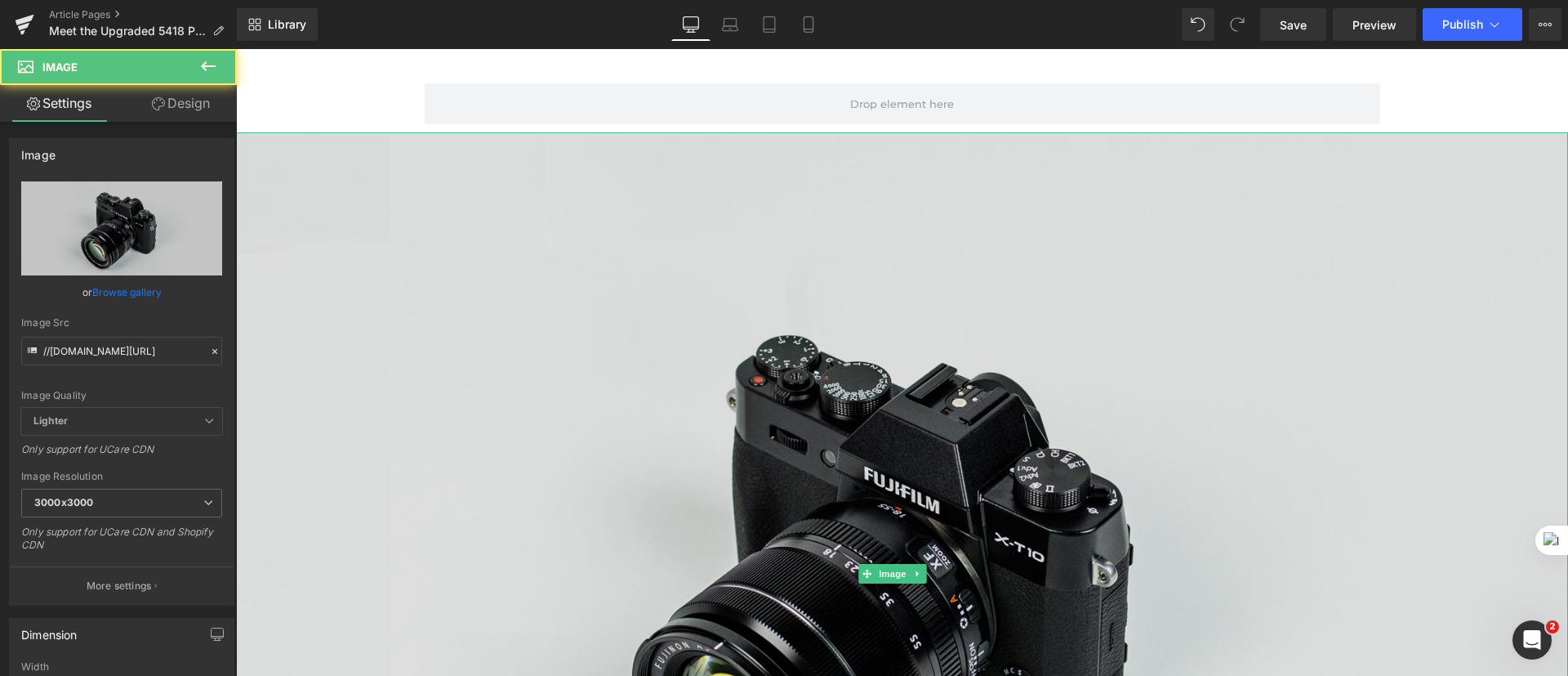
click at [768, 272] on img at bounding box center [902, 574] width 1332 height 883
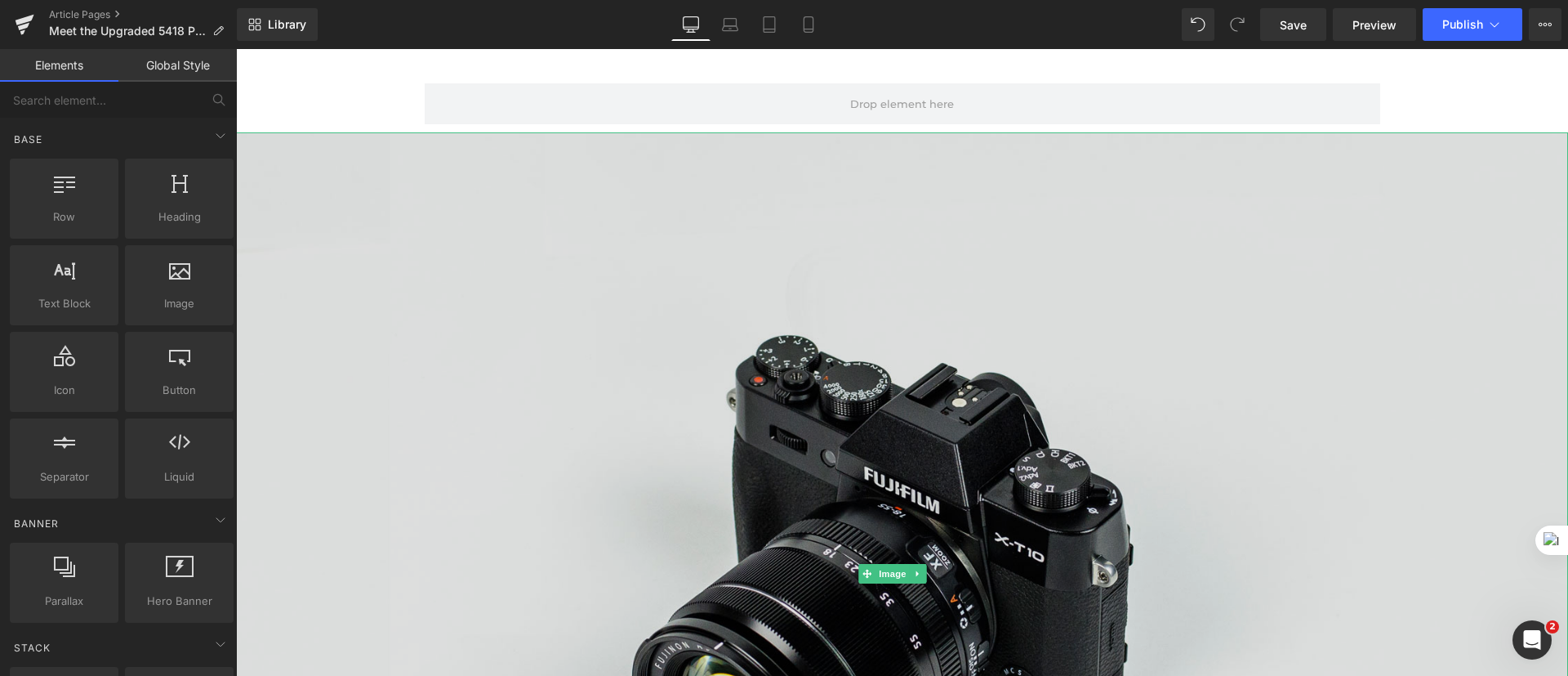
click at [996, 237] on img at bounding box center [902, 574] width 1332 height 883
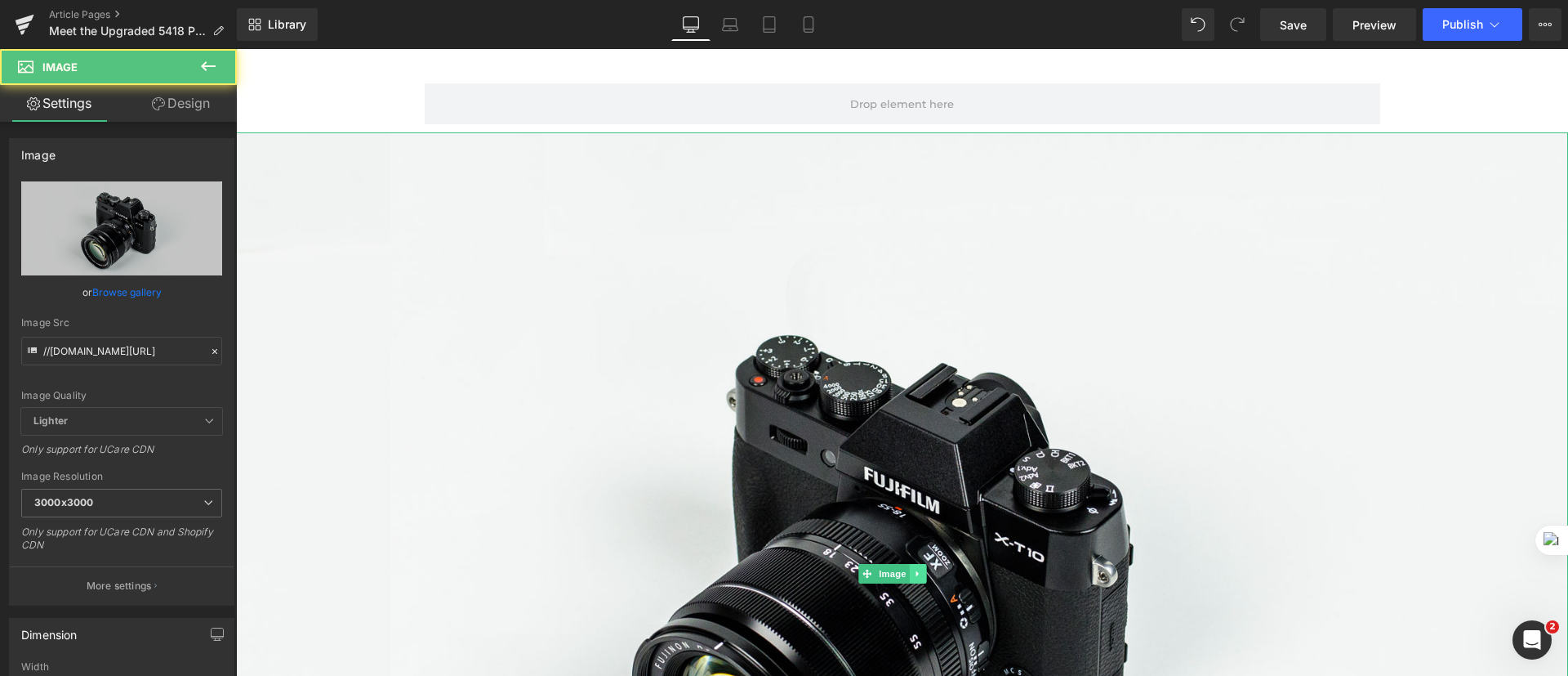
click at [926, 563] on link at bounding box center [918, 573] width 17 height 20
click at [934, 563] on link at bounding box center [927, 573] width 17 height 20
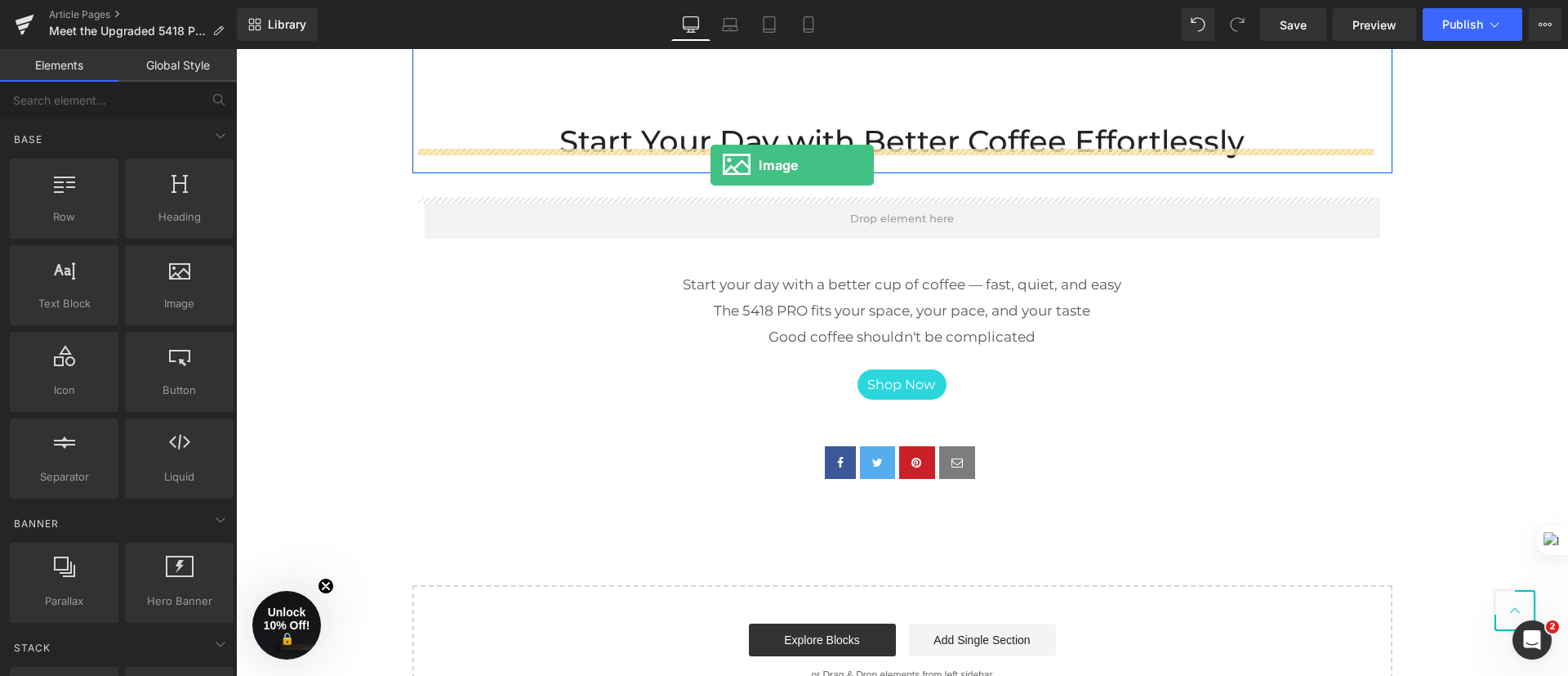
scroll to position [2712, 0]
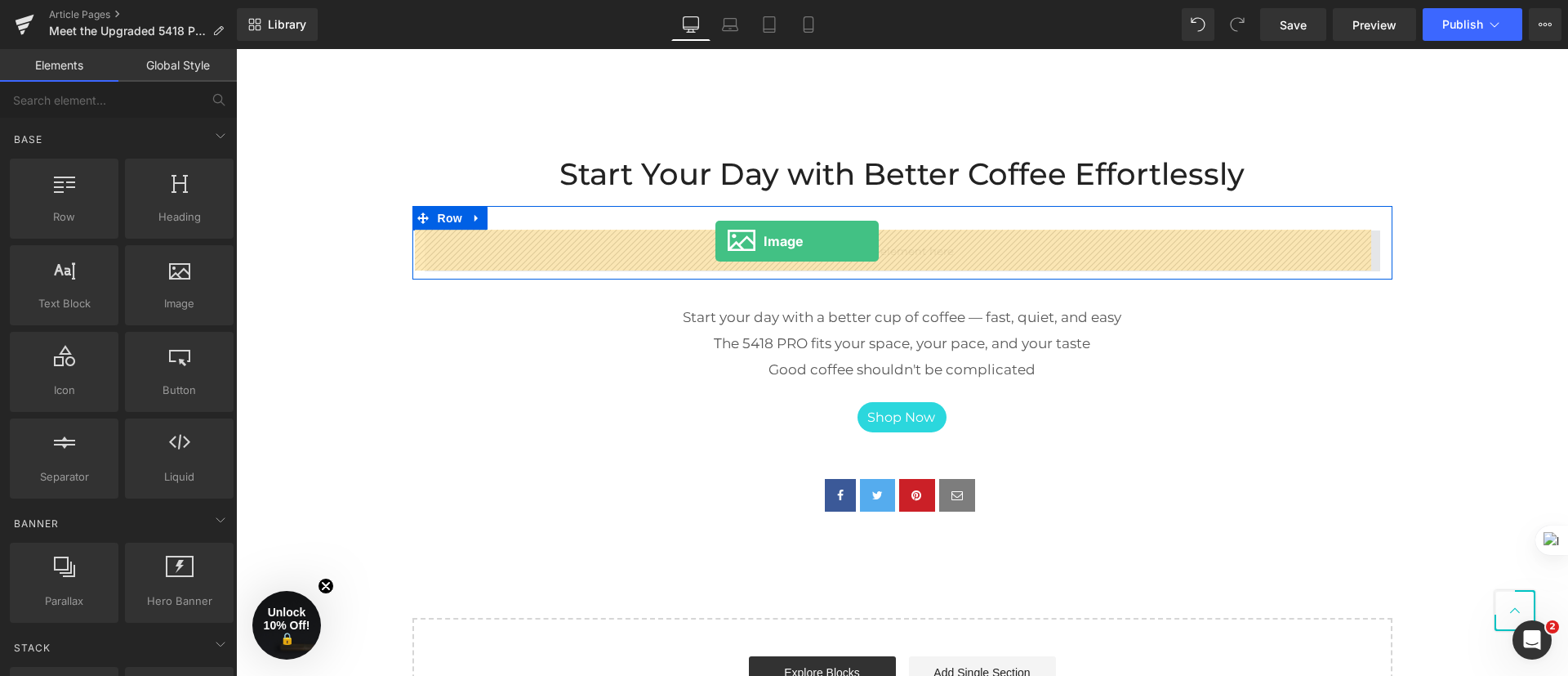
drag, startPoint x: 471, startPoint y: 323, endPoint x: 716, endPoint y: 241, distance: 258.4
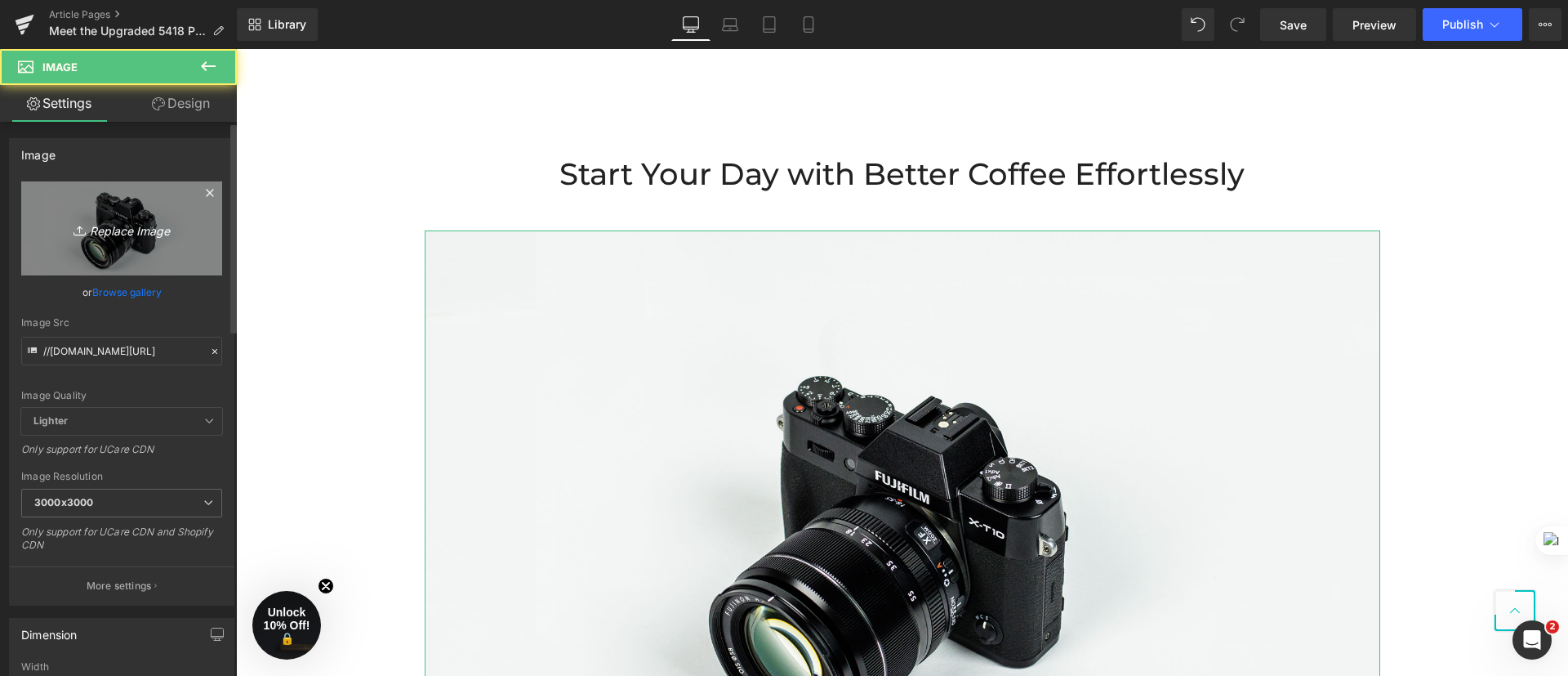
click at [86, 229] on icon "Replace Image" at bounding box center [121, 229] width 131 height 21
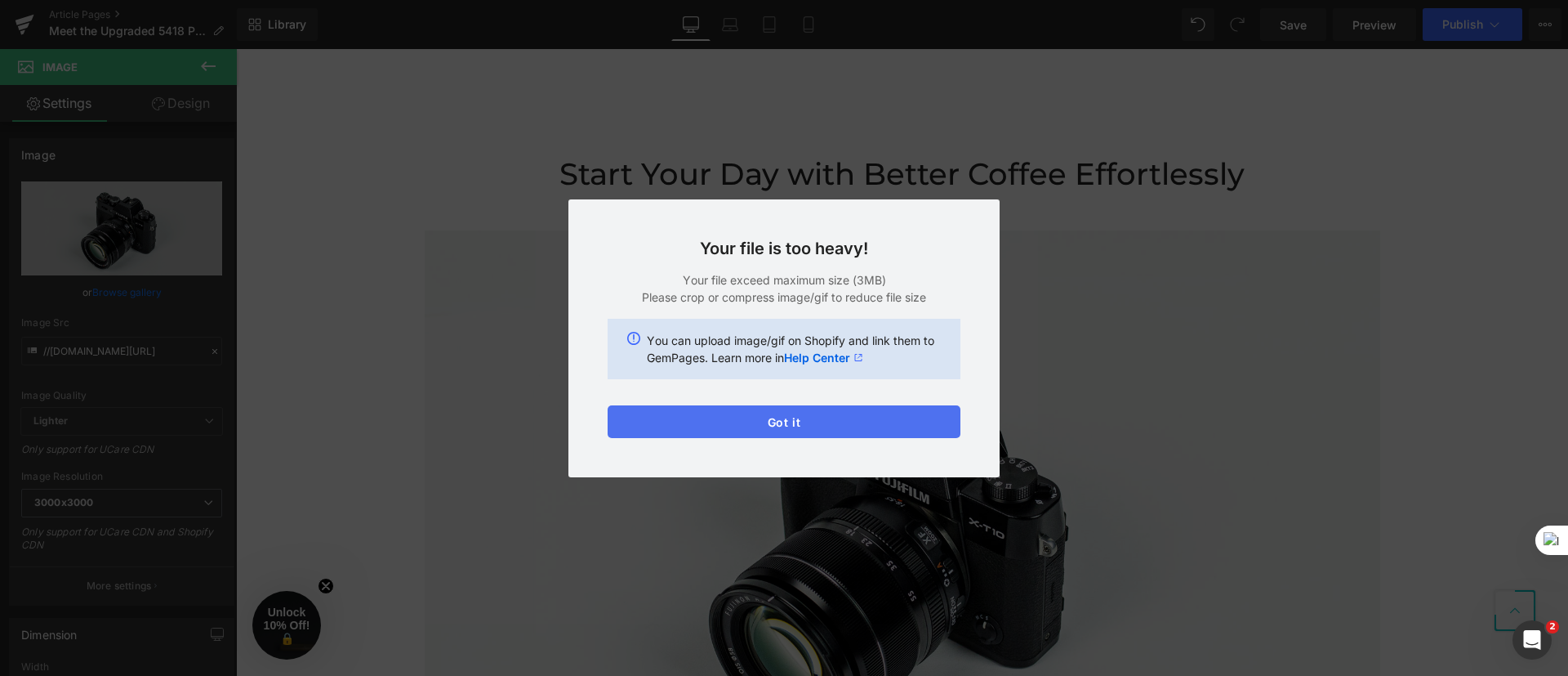
click at [905, 423] on button "Got it" at bounding box center [784, 422] width 353 height 33
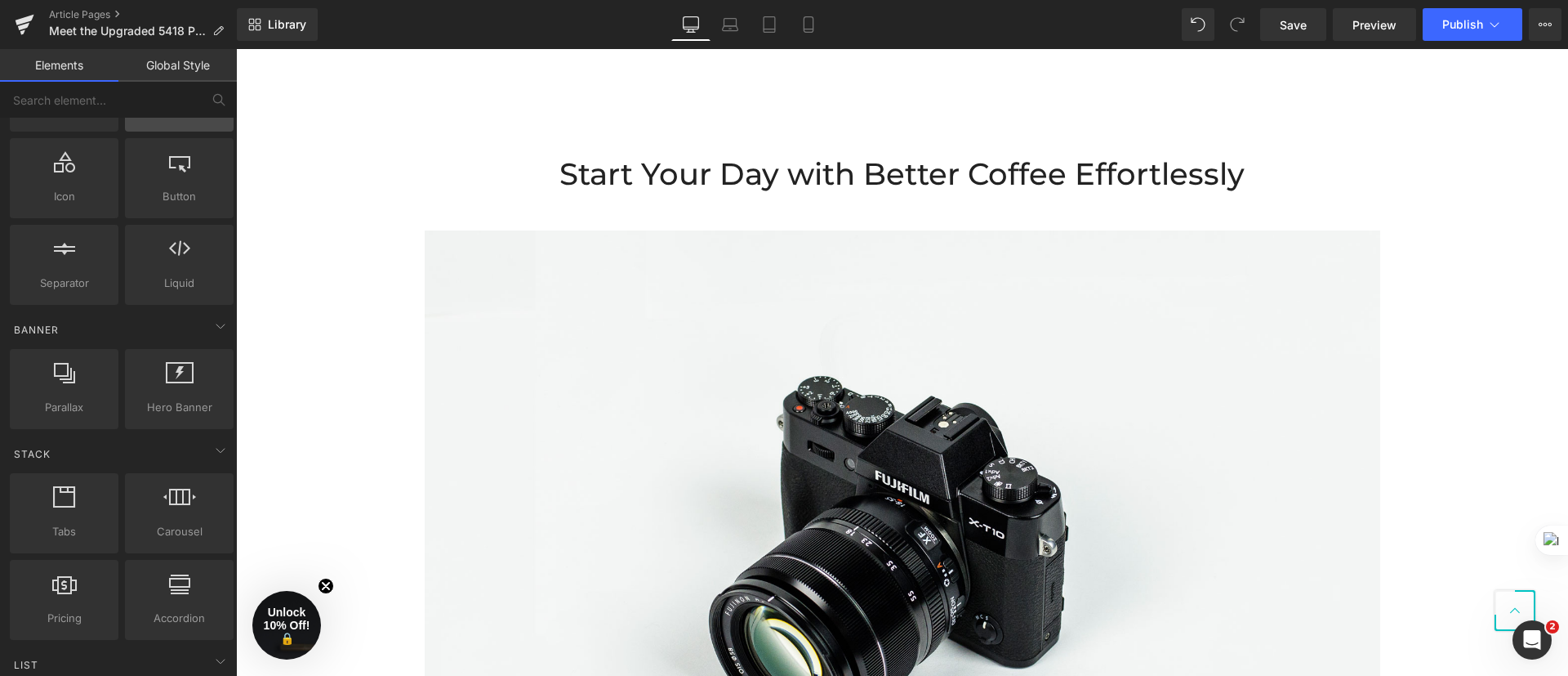
scroll to position [245, 0]
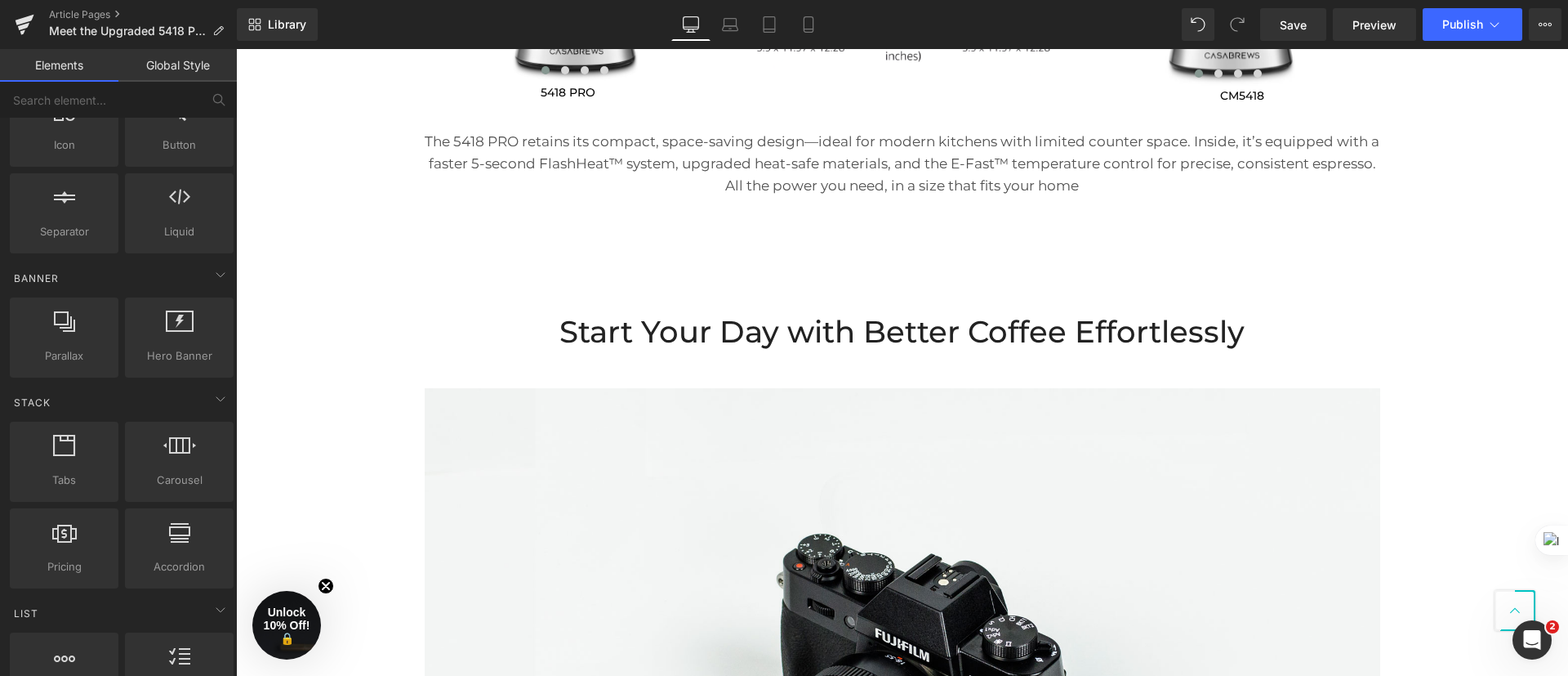
scroll to position [2467, 0]
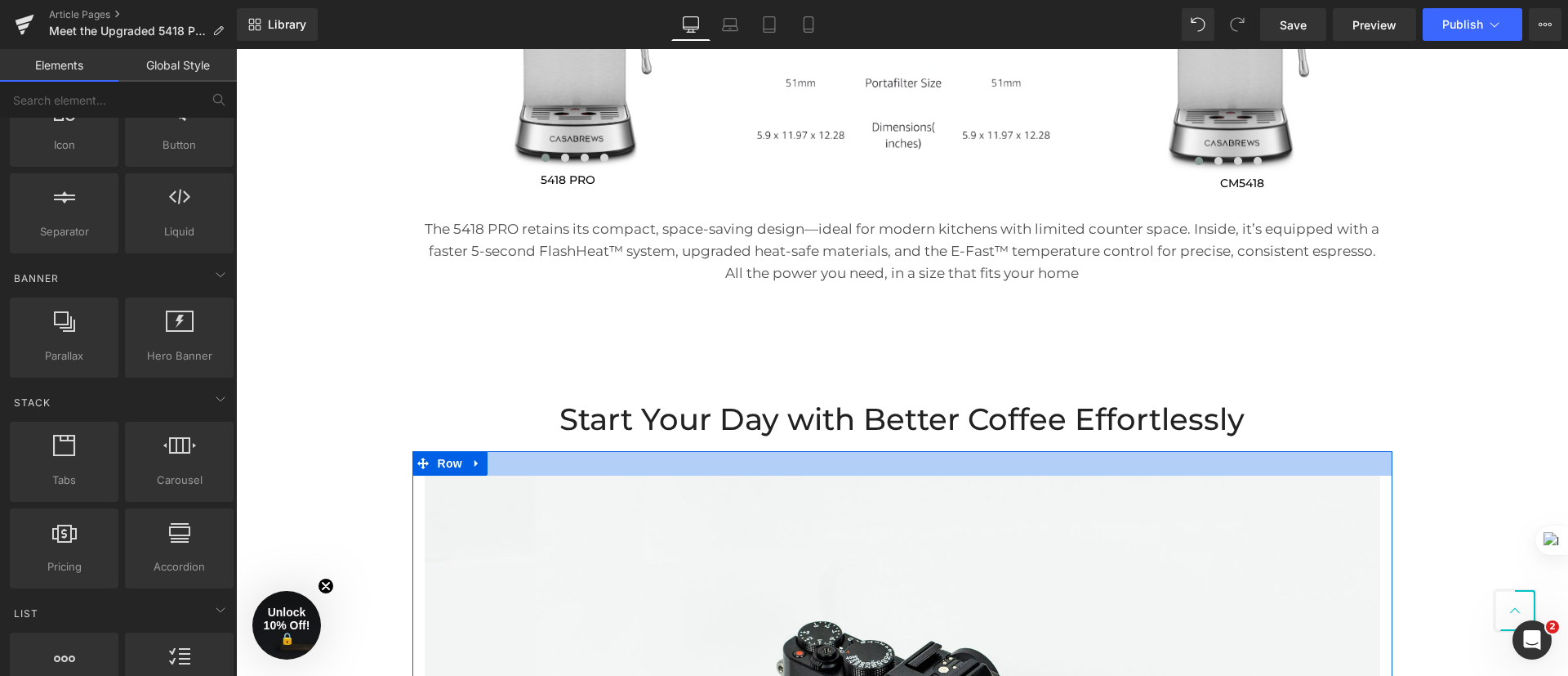
click at [502, 464] on div at bounding box center [903, 463] width 980 height 24
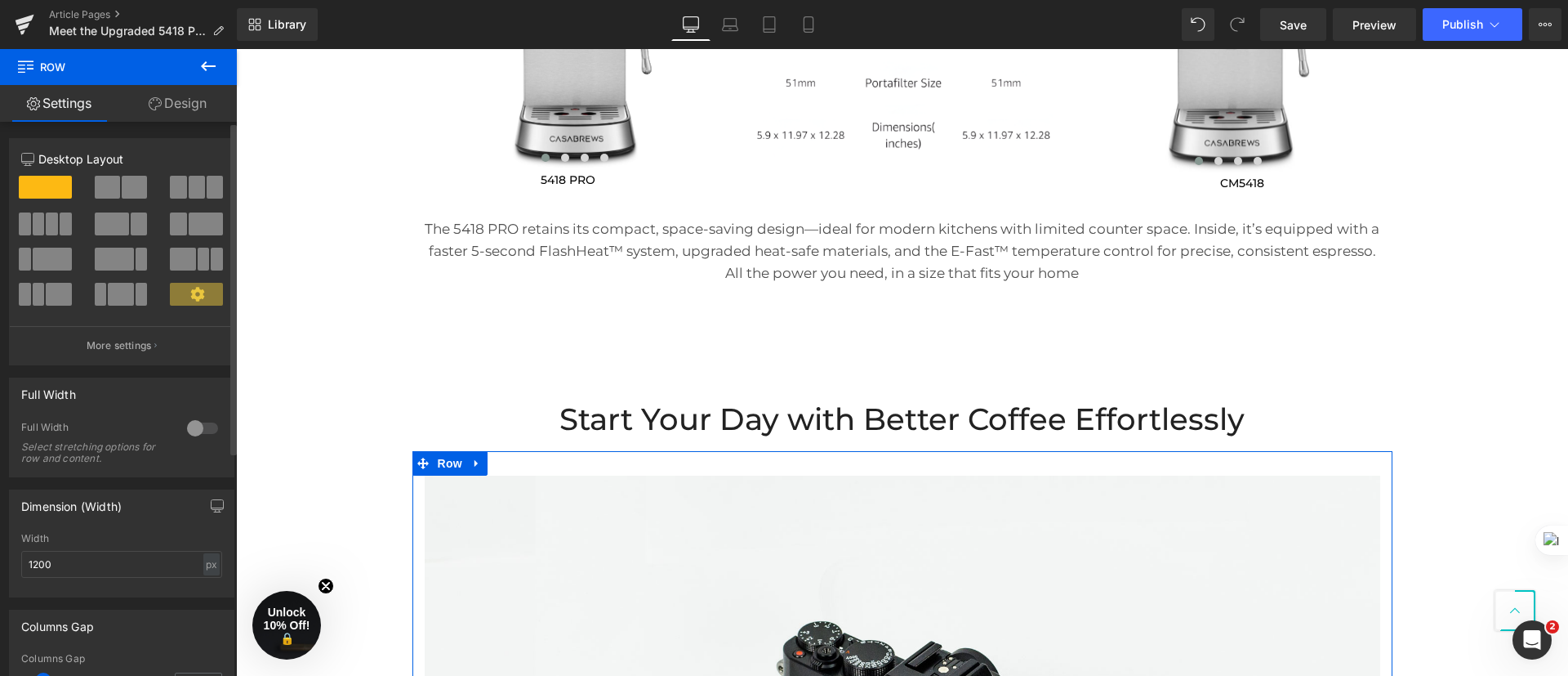
click at [108, 181] on span at bounding box center [106, 187] width 25 height 23
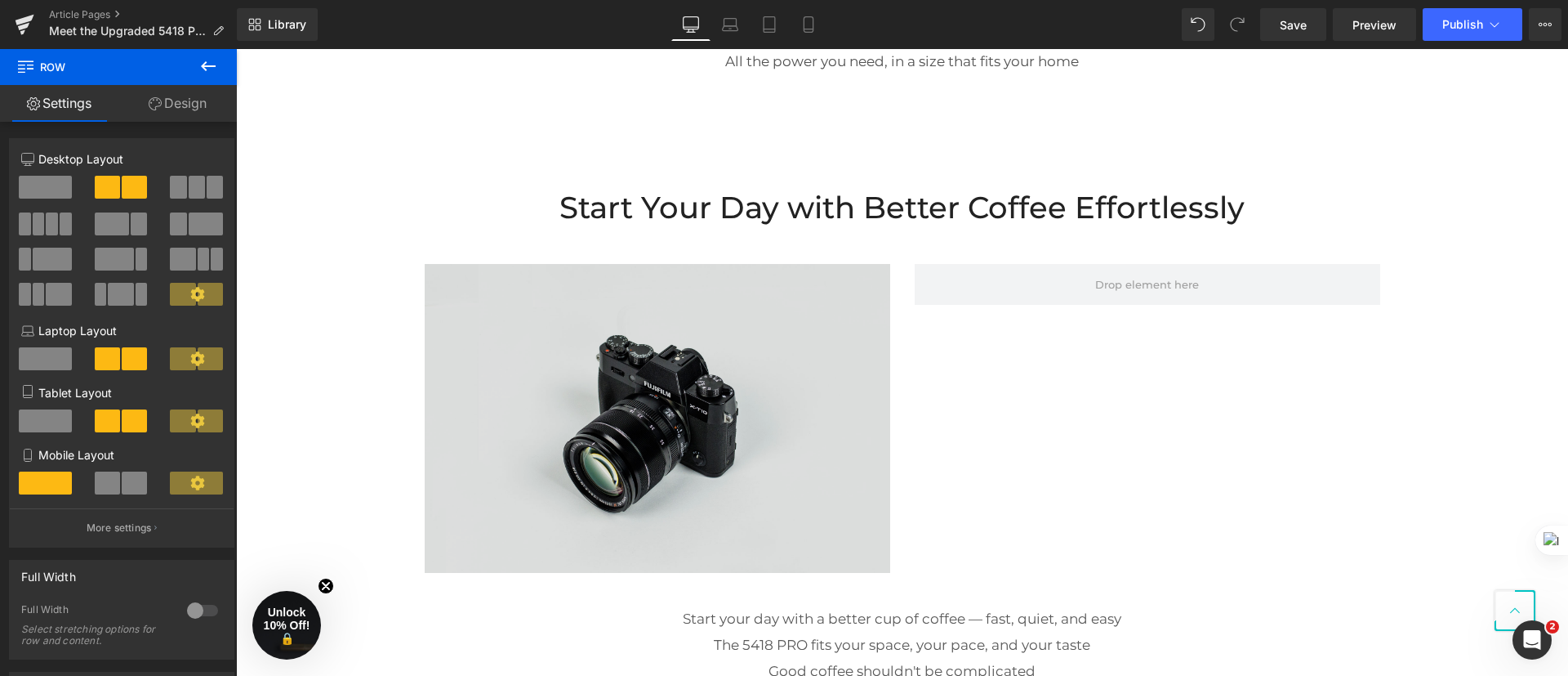
scroll to position [2835, 0]
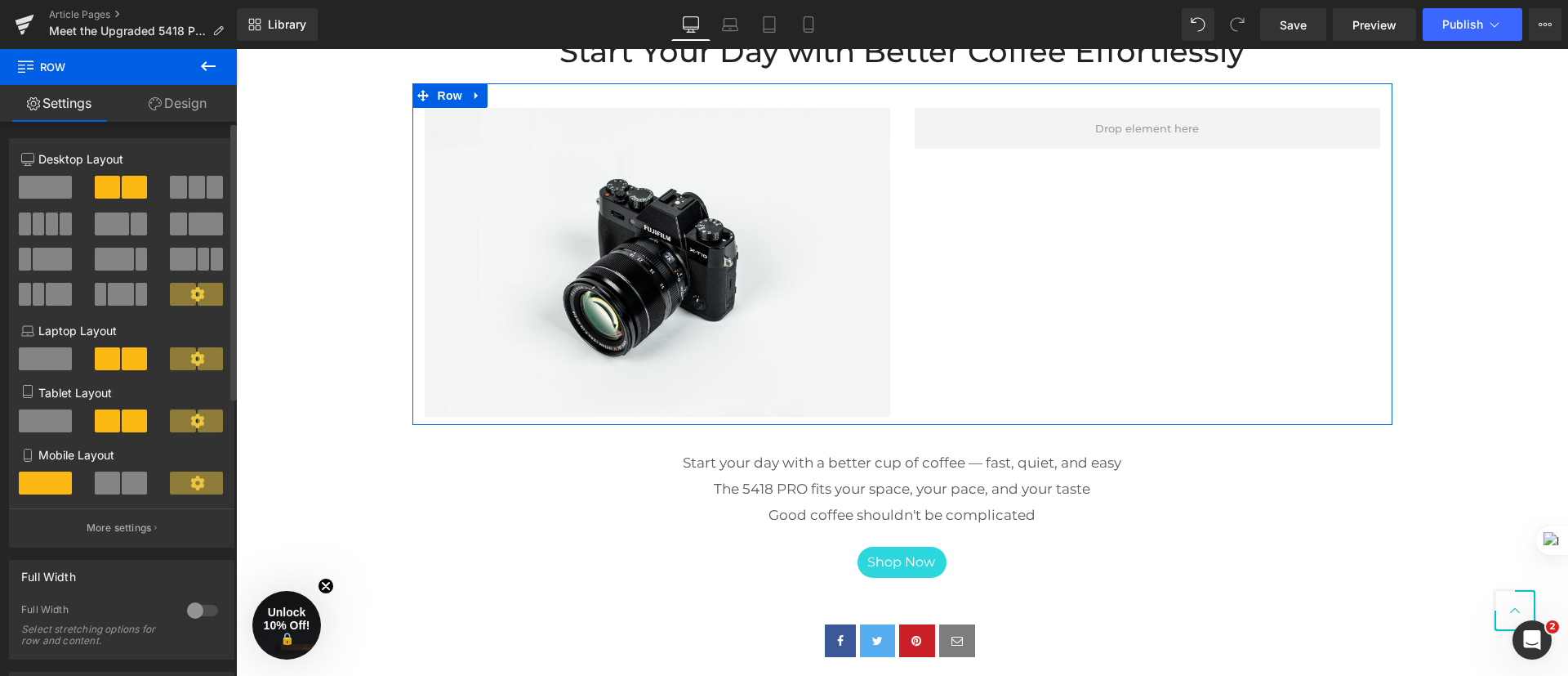
click at [182, 177] on button at bounding box center [196, 187] width 55 height 23
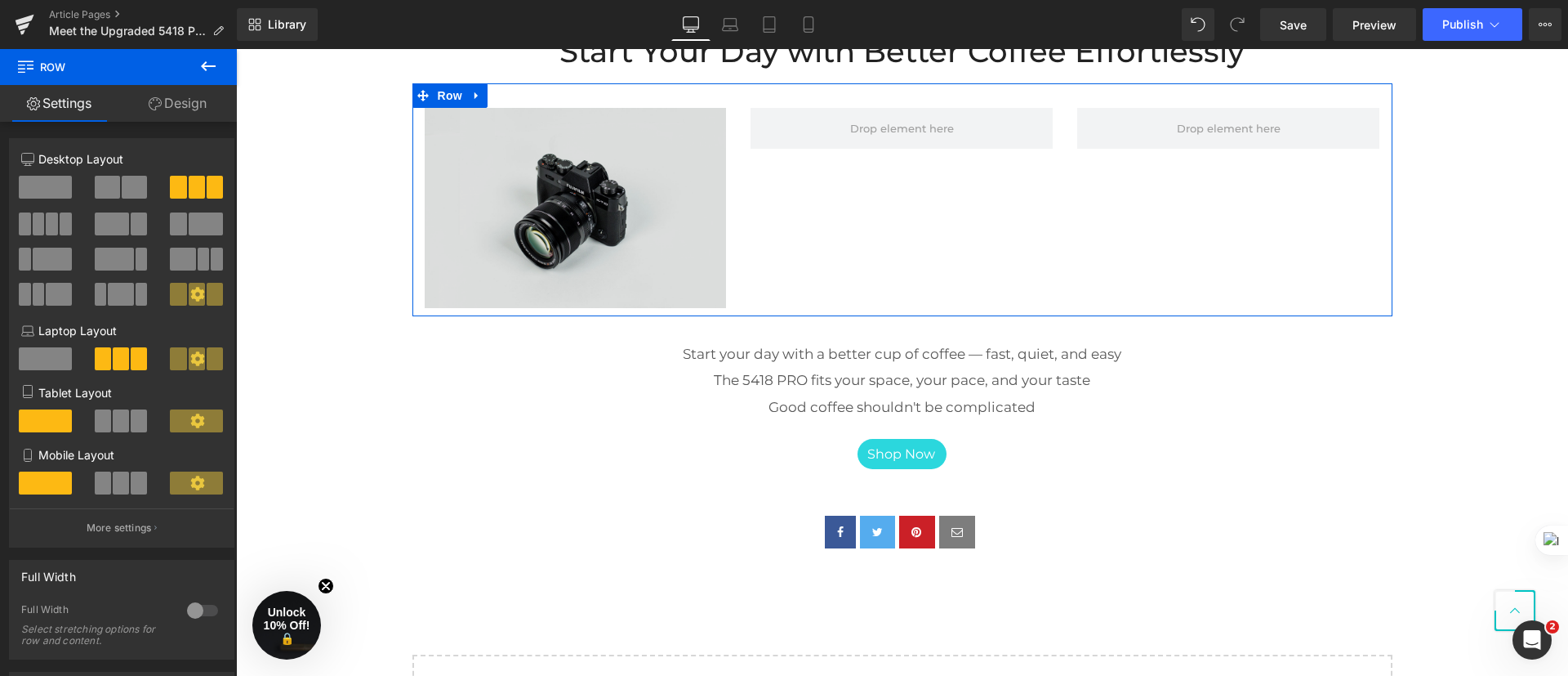
click at [605, 203] on img at bounding box center [575, 208] width 302 height 200
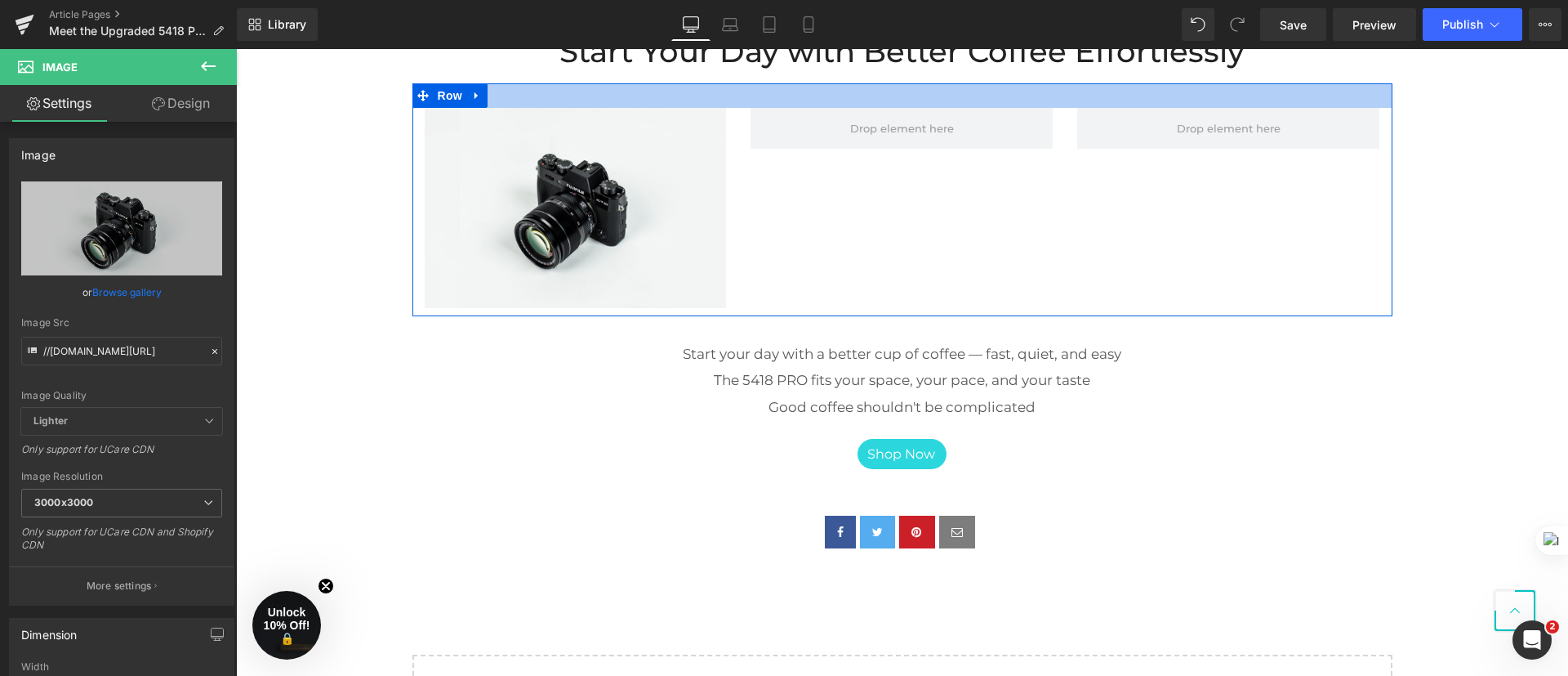
click at [493, 87] on div at bounding box center [903, 95] width 980 height 24
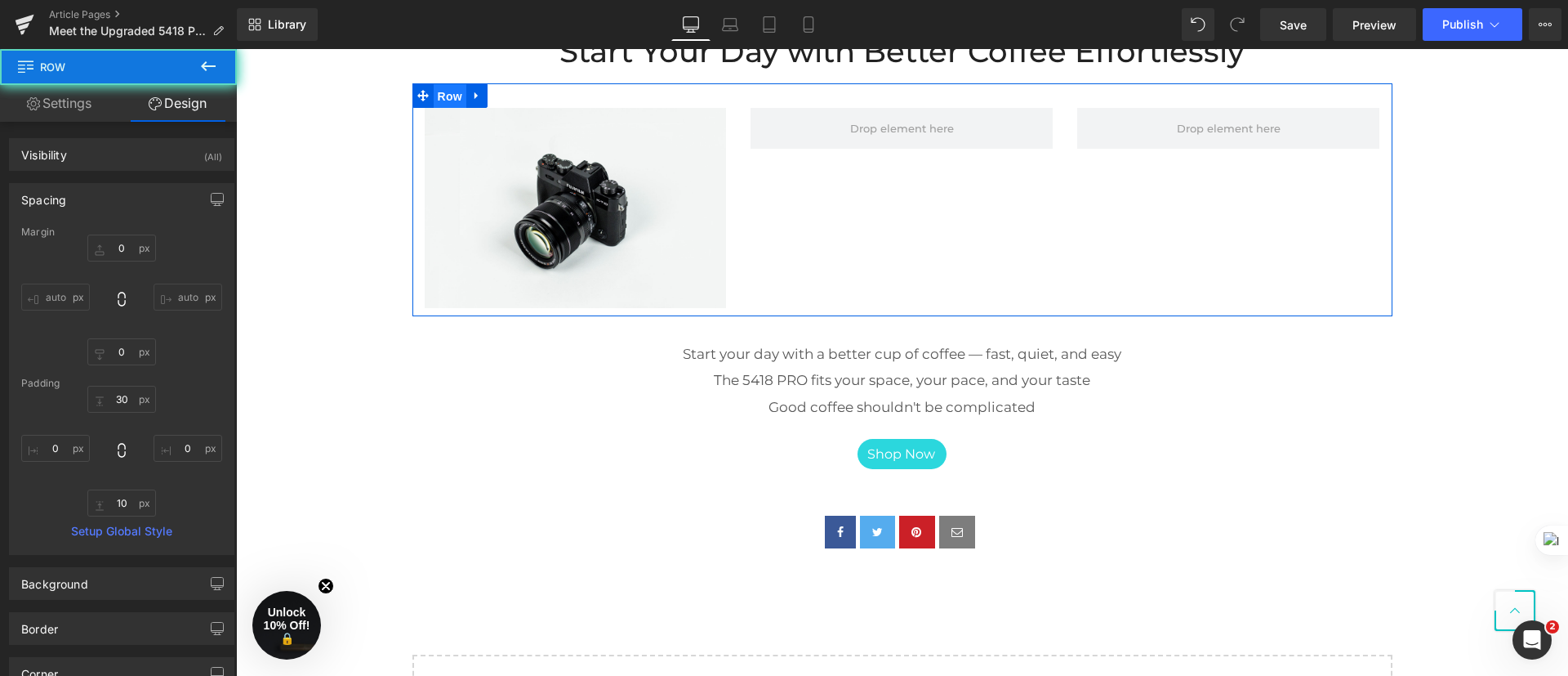
click at [435, 92] on span "Row" at bounding box center [450, 96] width 33 height 24
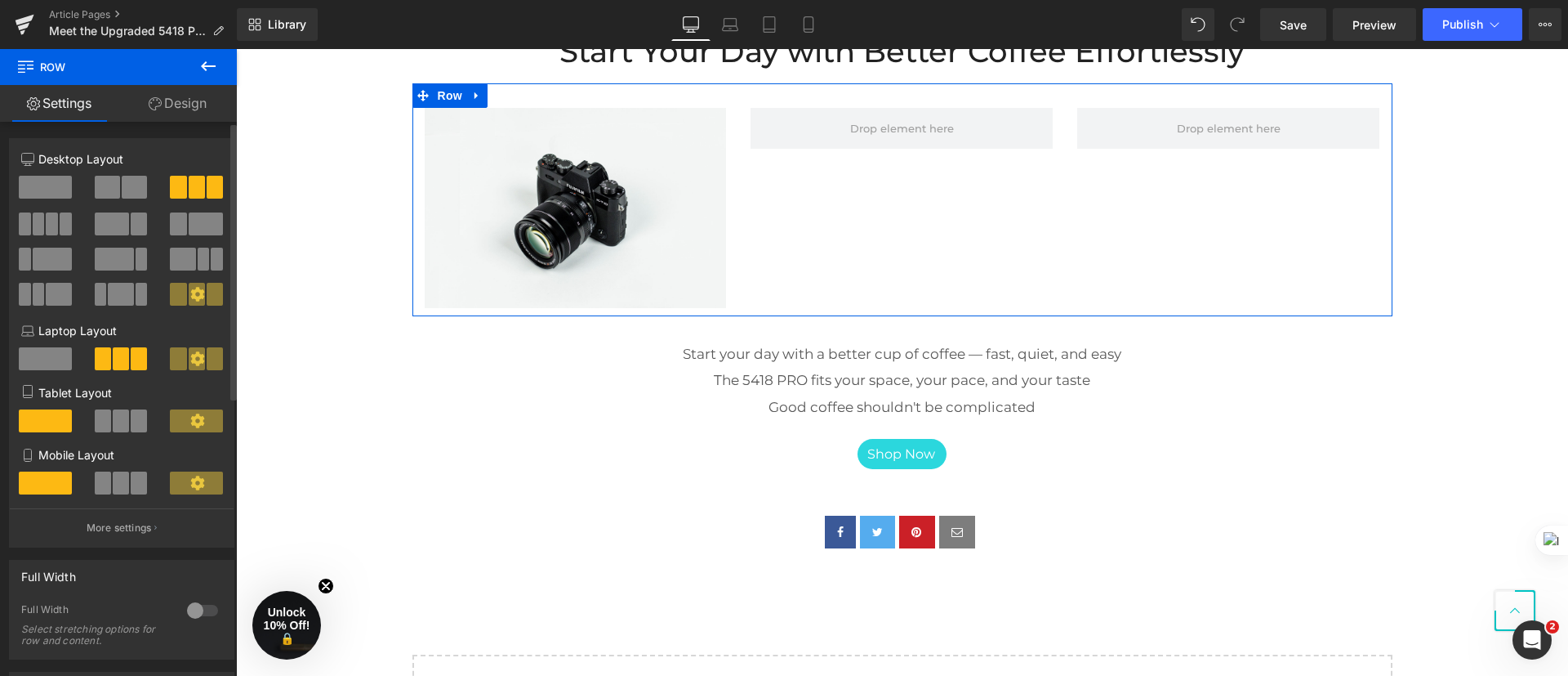
drag, startPoint x: 136, startPoint y: 184, endPoint x: 228, endPoint y: 185, distance: 92.0
click at [136, 184] on span at bounding box center [134, 187] width 25 height 23
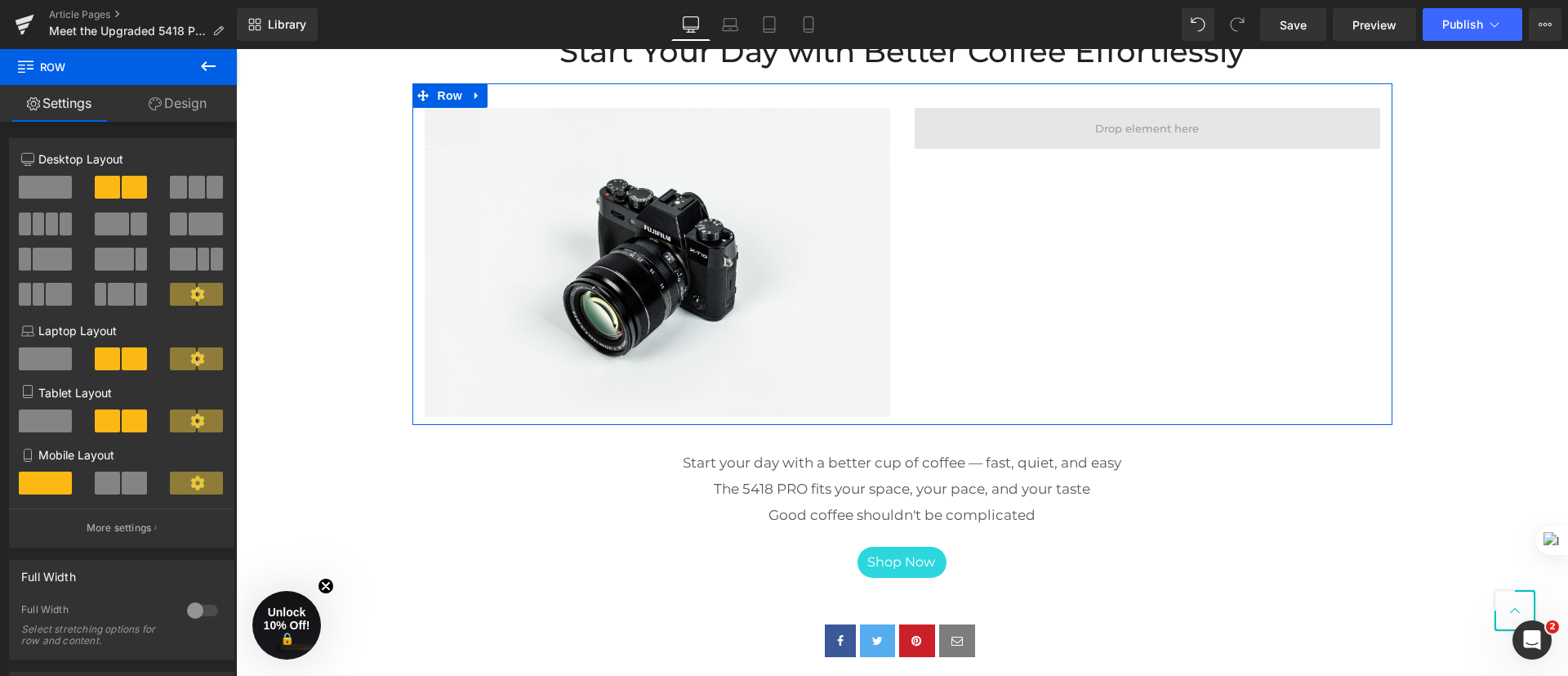
drag, startPoint x: 1130, startPoint y: 125, endPoint x: 1102, endPoint y: 134, distance: 29.4
click at [1129, 124] on span at bounding box center [1147, 128] width 115 height 26
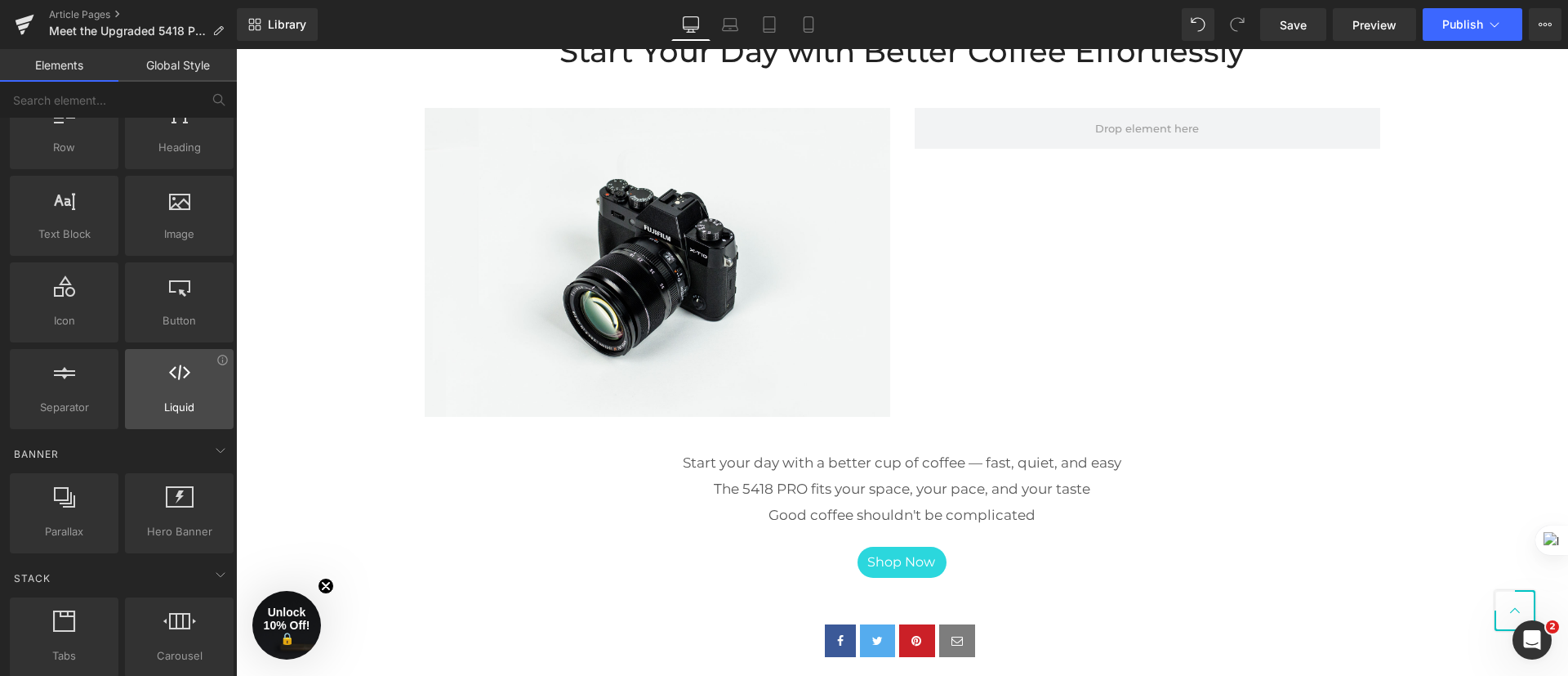
scroll to position [0, 0]
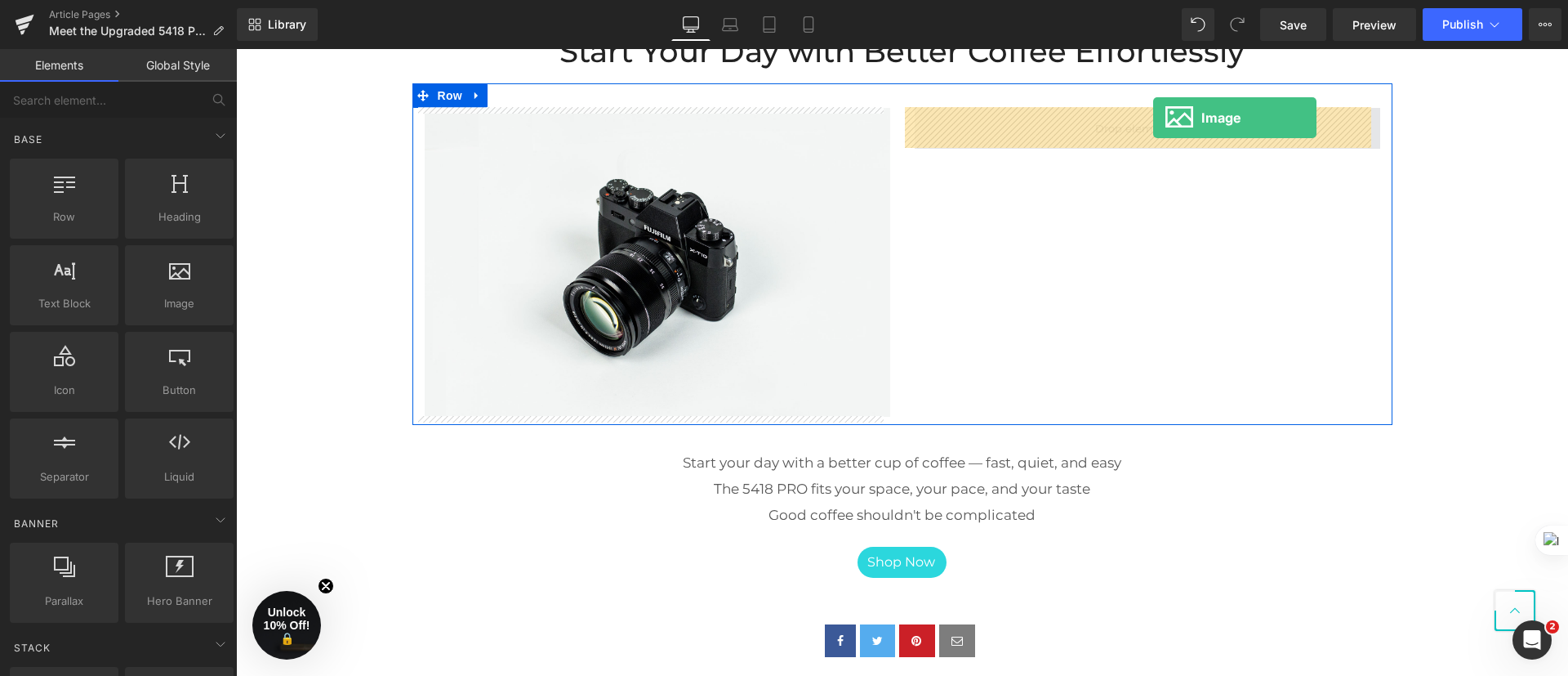
drag, startPoint x: 420, startPoint y: 364, endPoint x: 1152, endPoint y: 123, distance: 770.7
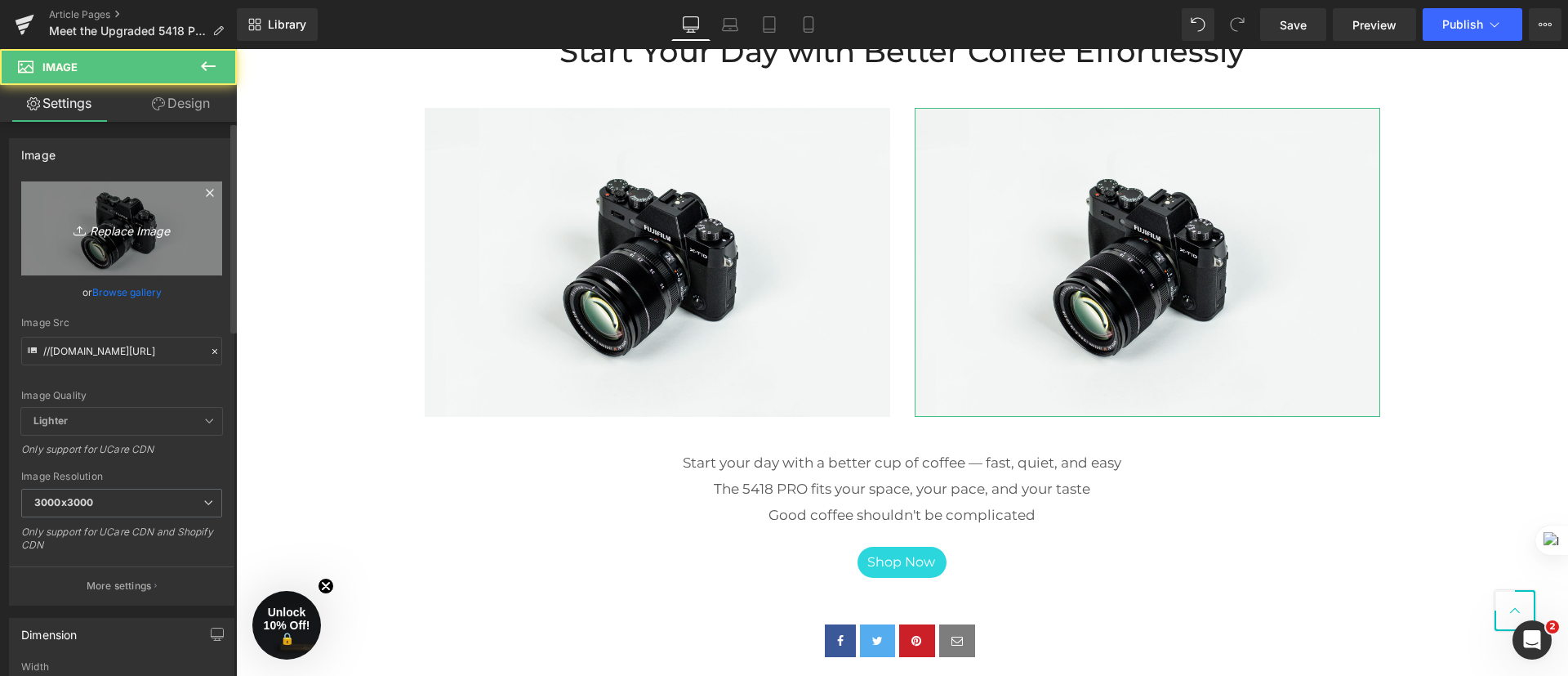
click at [185, 232] on link "Replace Image" at bounding box center [122, 229] width 201 height 94
type input "C:\fakepath\25-0727-咖啡机平面套拍-壕-安128765主 (1).jpg"
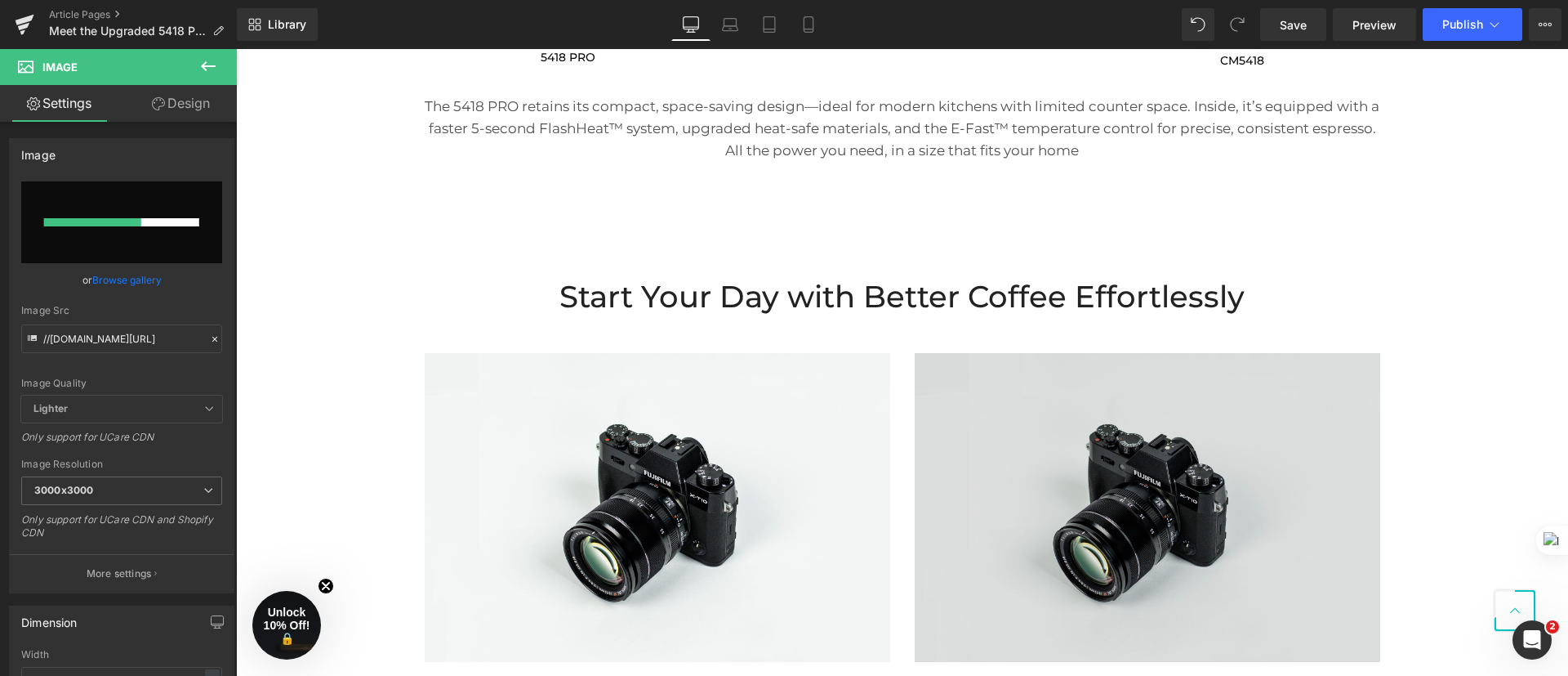
scroll to position [2712, 0]
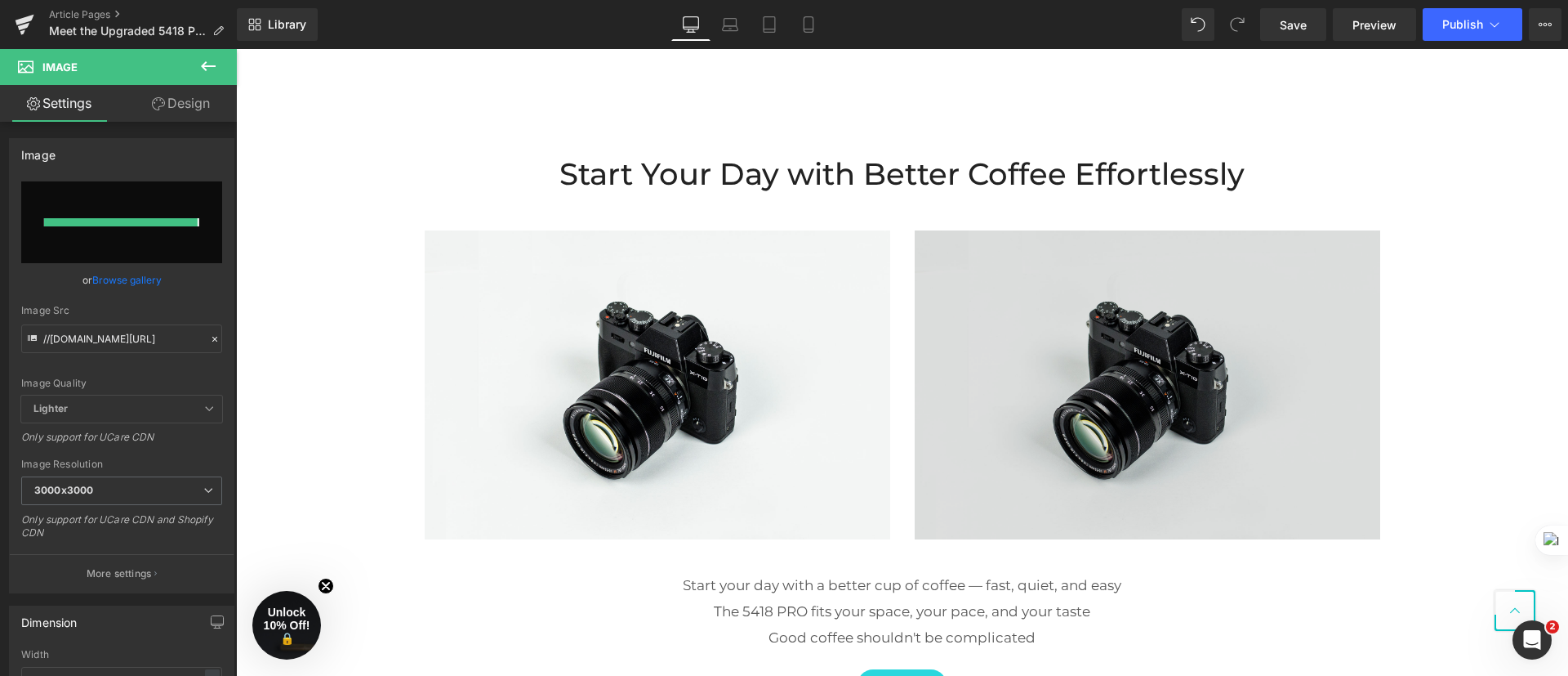
type input "[URL][DOMAIN_NAME]"
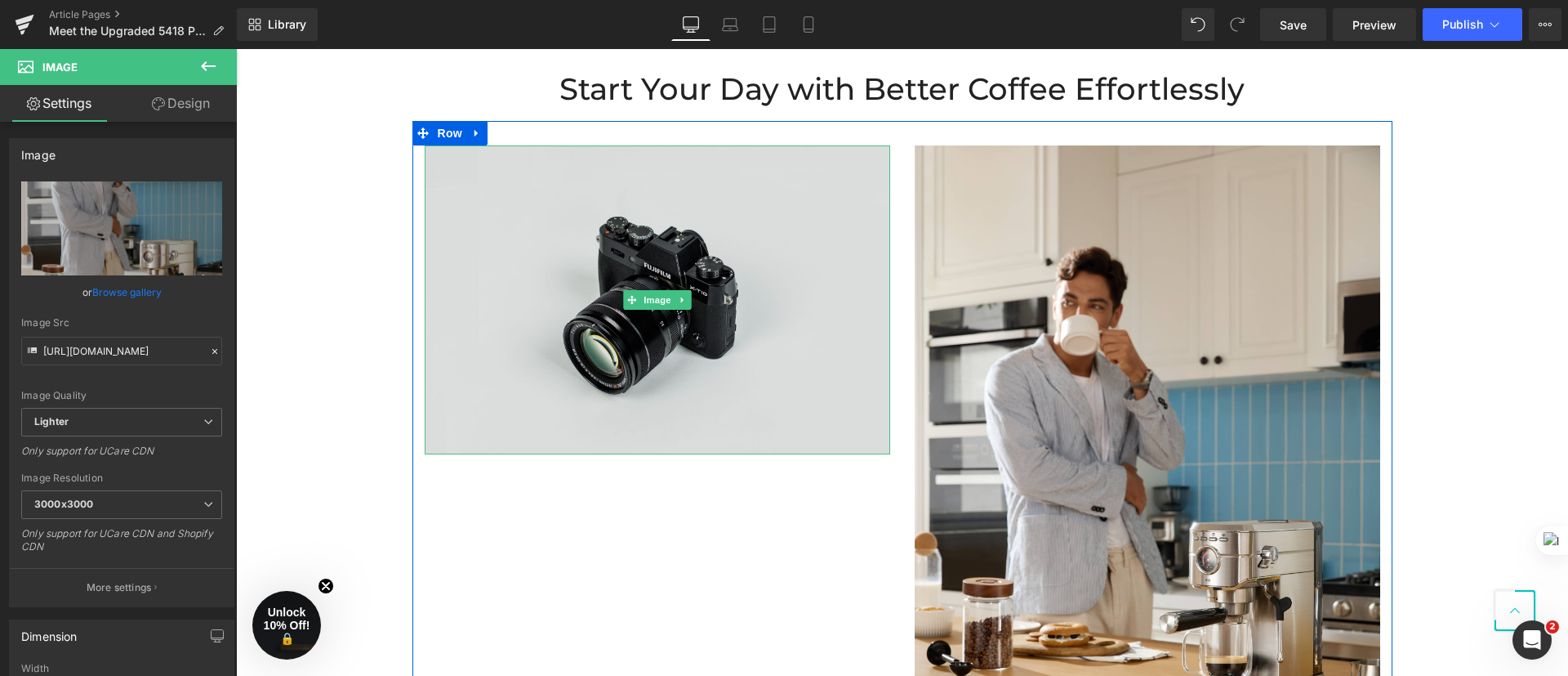
scroll to position [2835, 0]
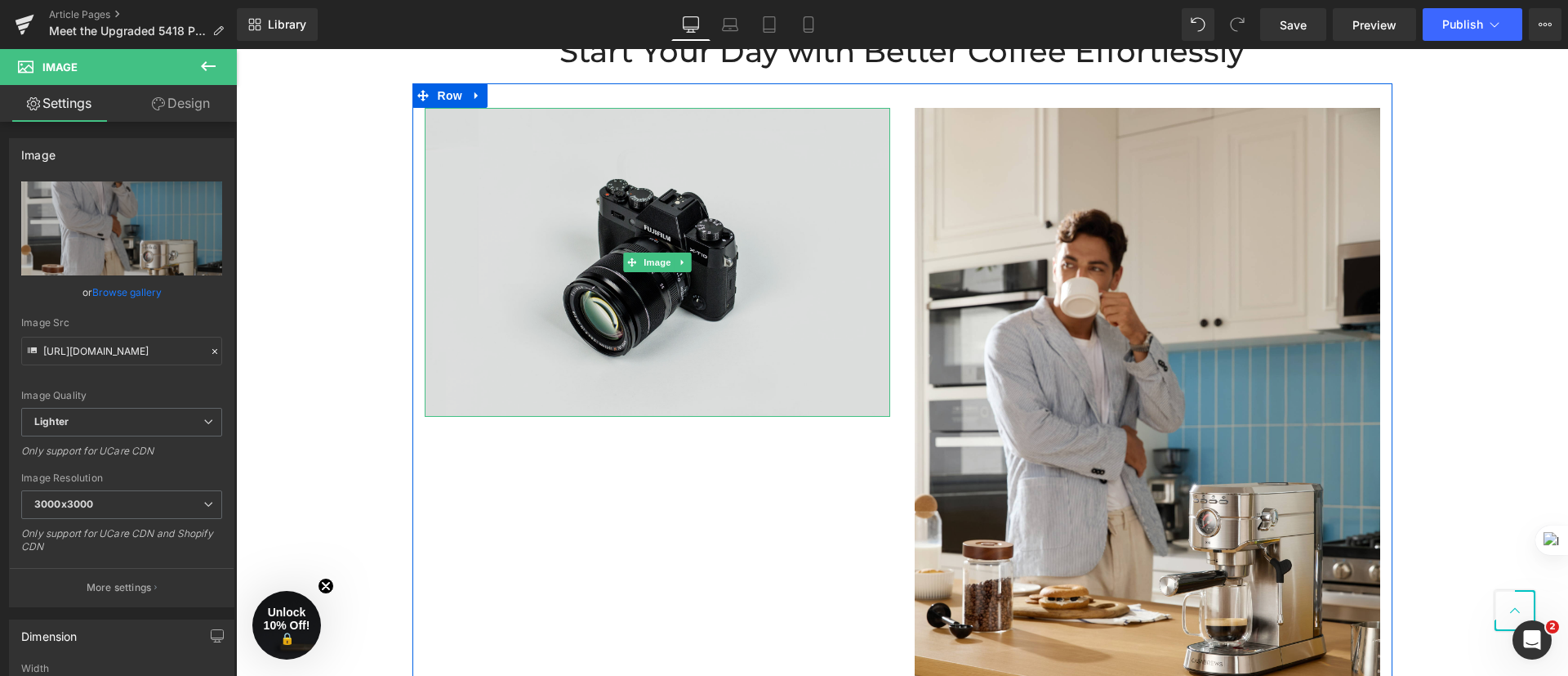
click at [646, 303] on img at bounding box center [658, 262] width 466 height 309
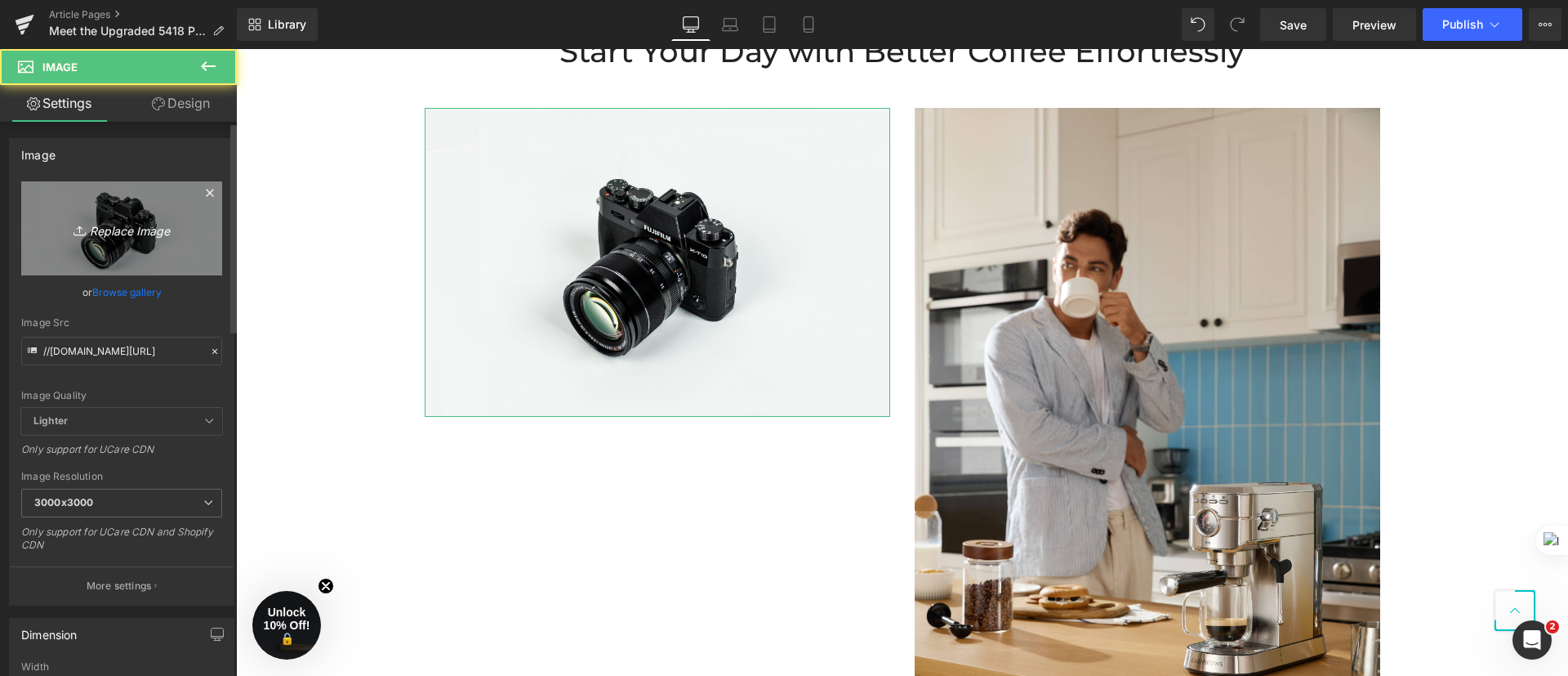
click at [151, 229] on icon "Replace Image" at bounding box center [121, 229] width 131 height 21
type input "C:\fakepath\25-0727-咖啡机平面套拍-壕-安128621主 (1).jpg"
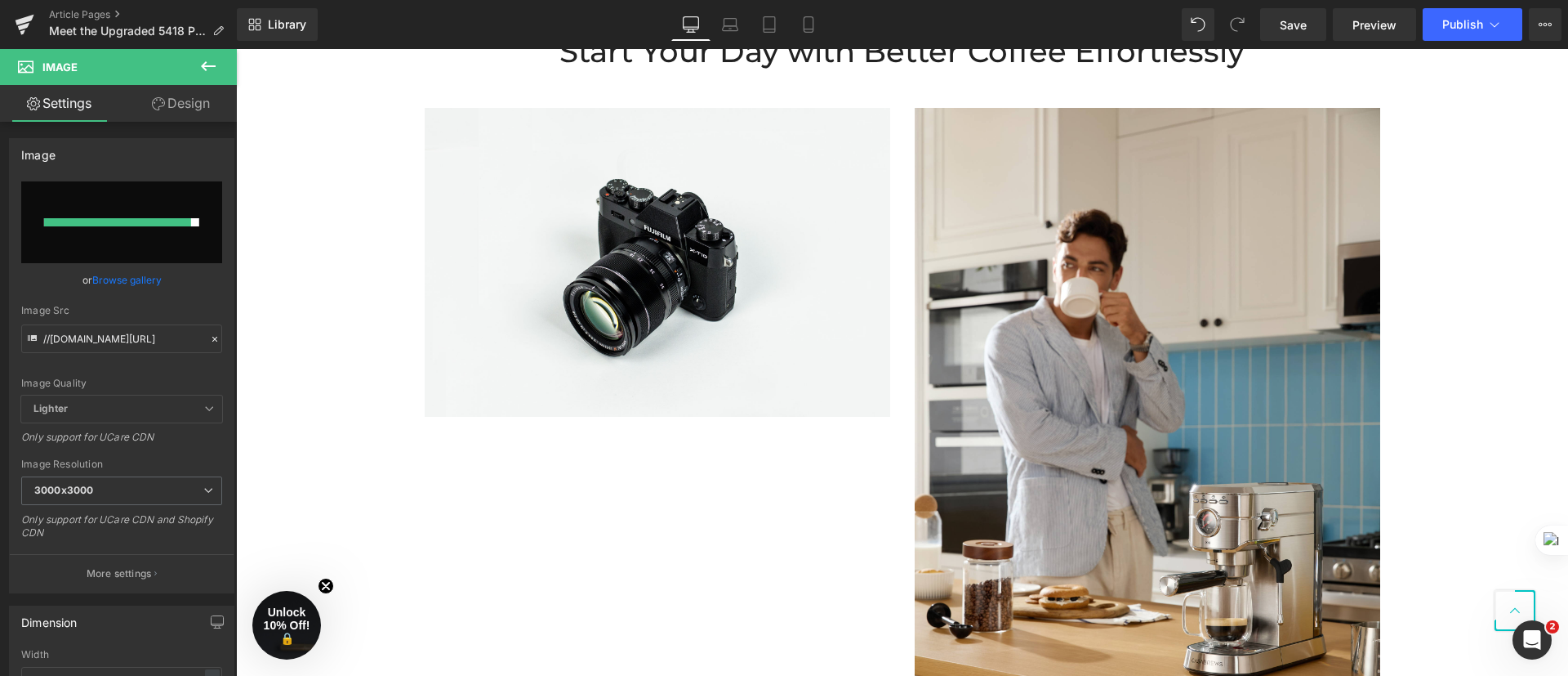
type input "[URL][DOMAIN_NAME]"
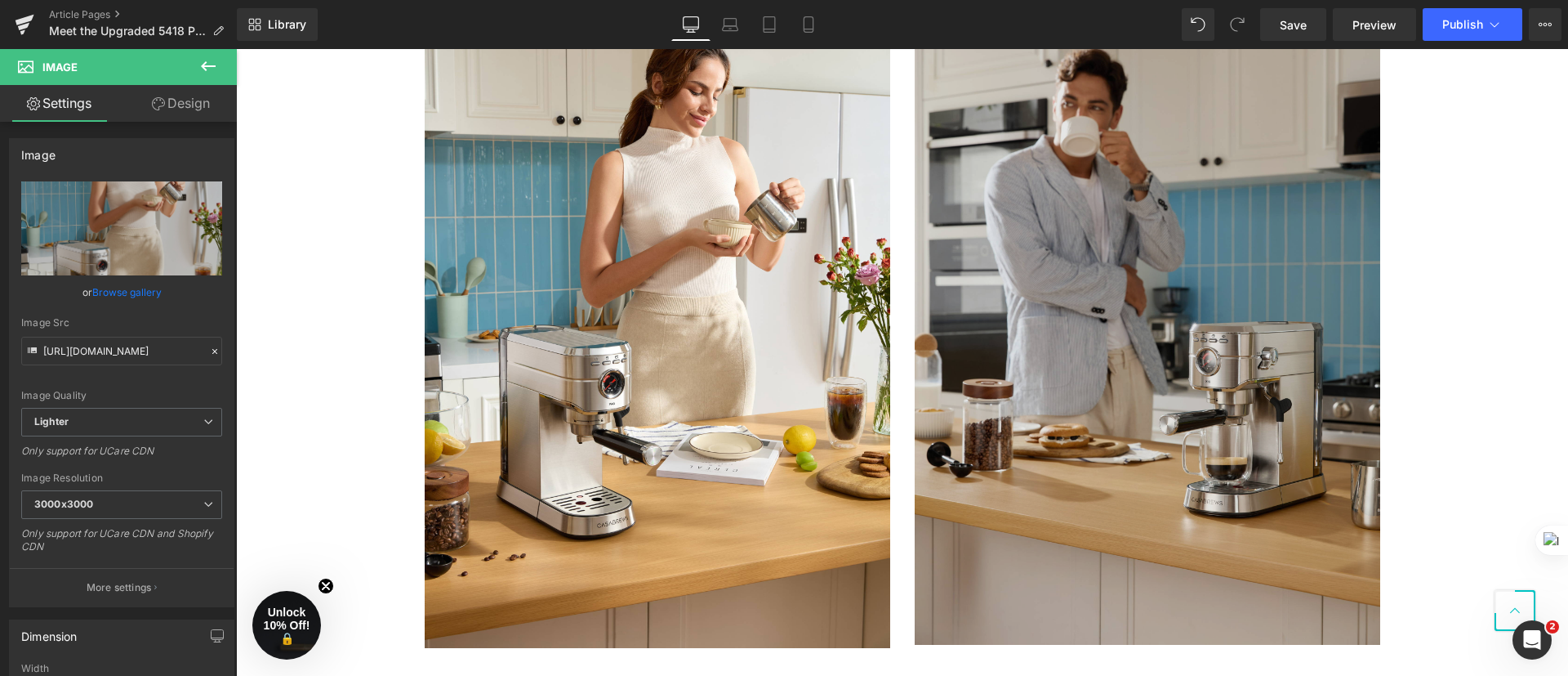
scroll to position [2958, 0]
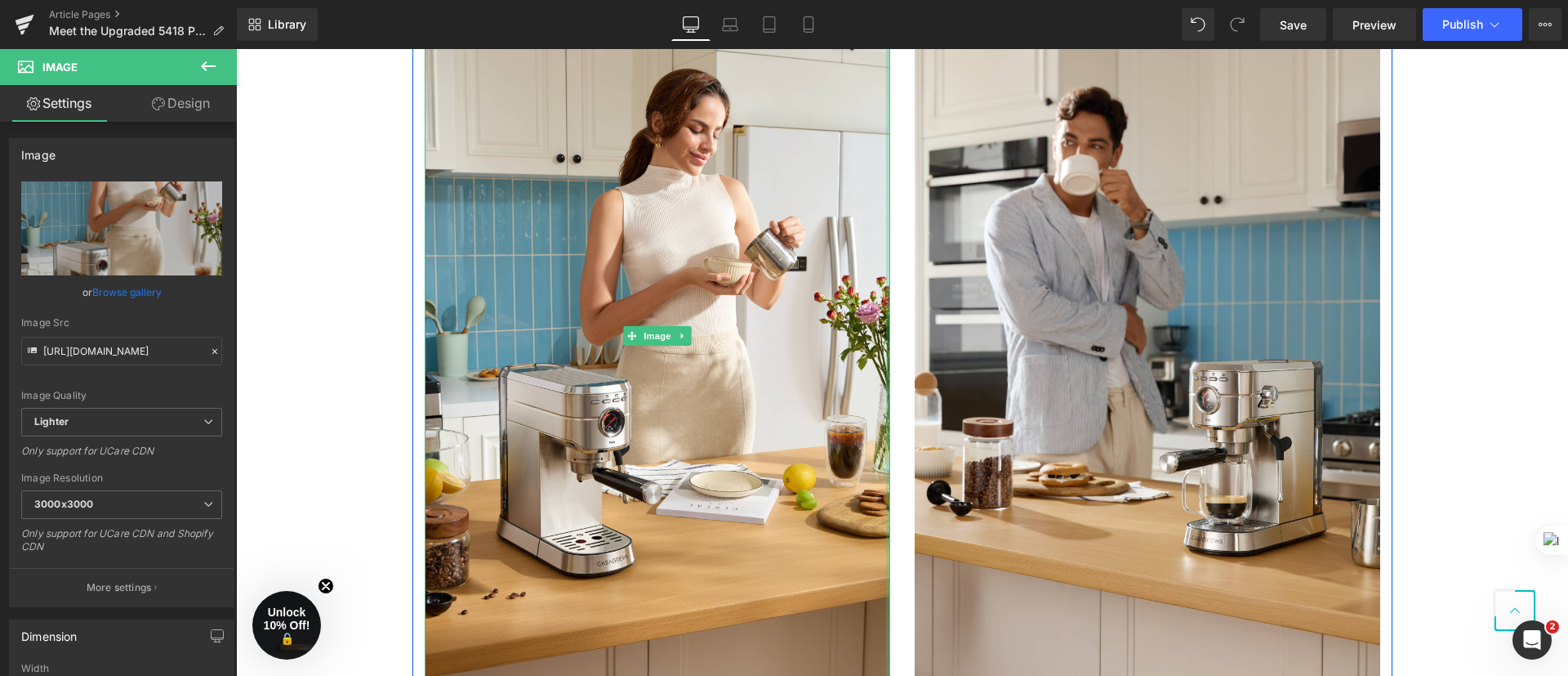
drag, startPoint x: 877, startPoint y: 274, endPoint x: 897, endPoint y: 278, distance: 20.4
click at [897, 278] on div "Image Image Row" at bounding box center [903, 328] width 980 height 734
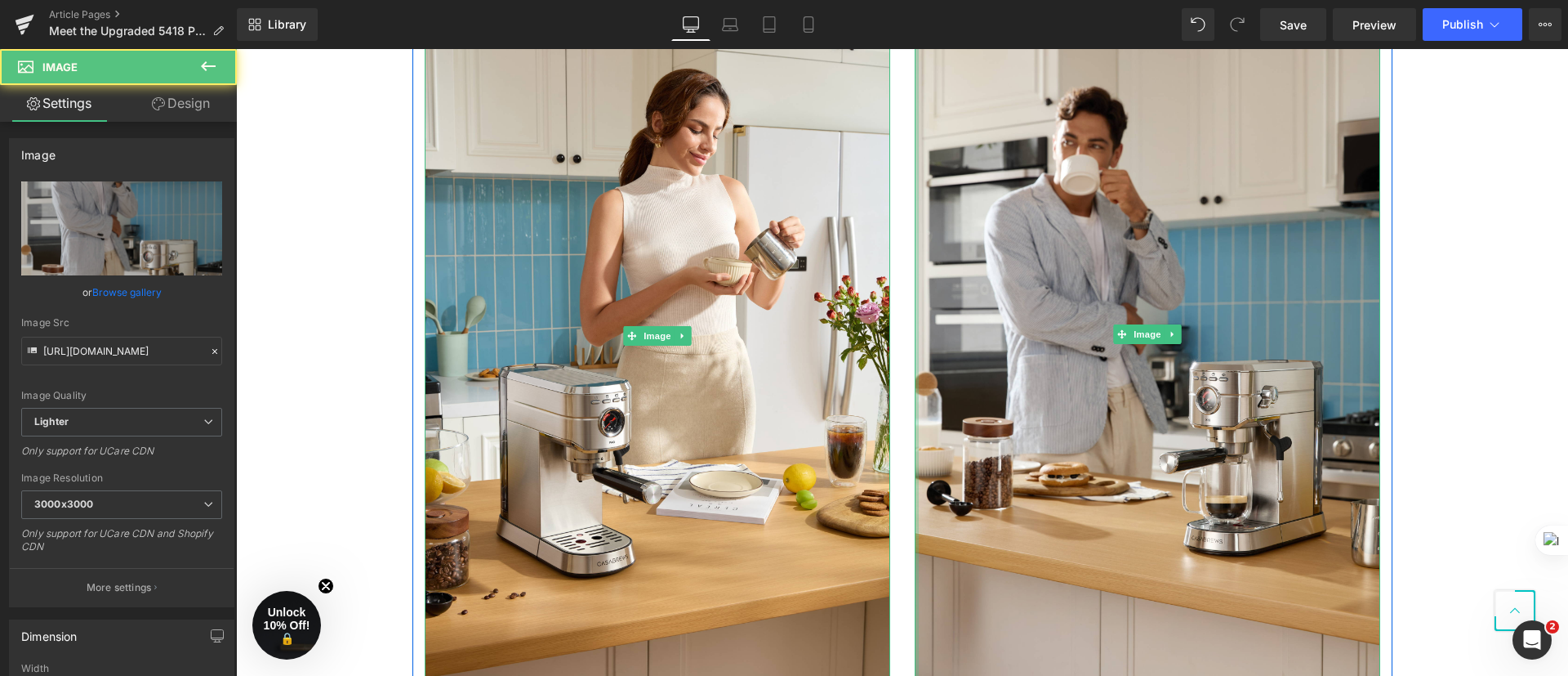
drag, startPoint x: 907, startPoint y: 288, endPoint x: 897, endPoint y: 289, distance: 10.0
click at [903, 289] on div "Image" at bounding box center [1147, 334] width 490 height 699
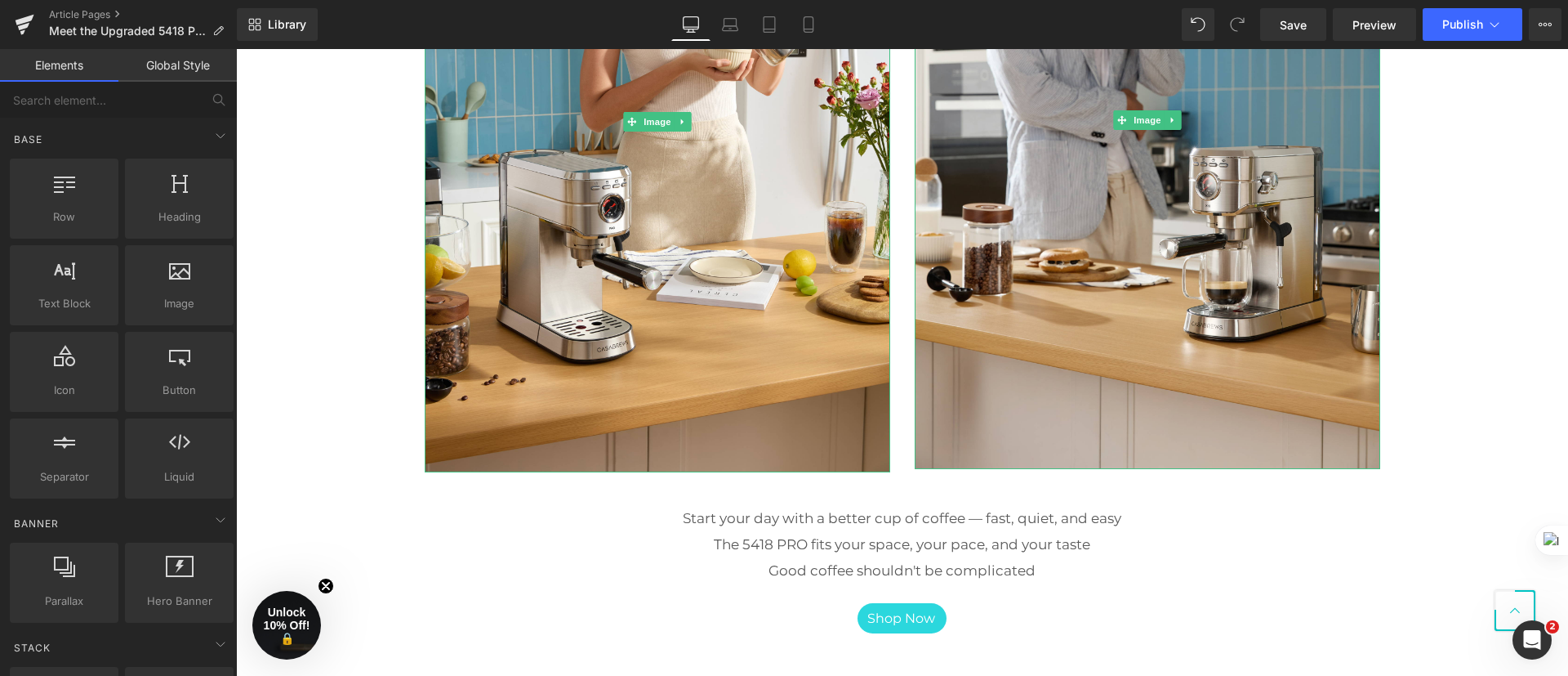
scroll to position [3203, 0]
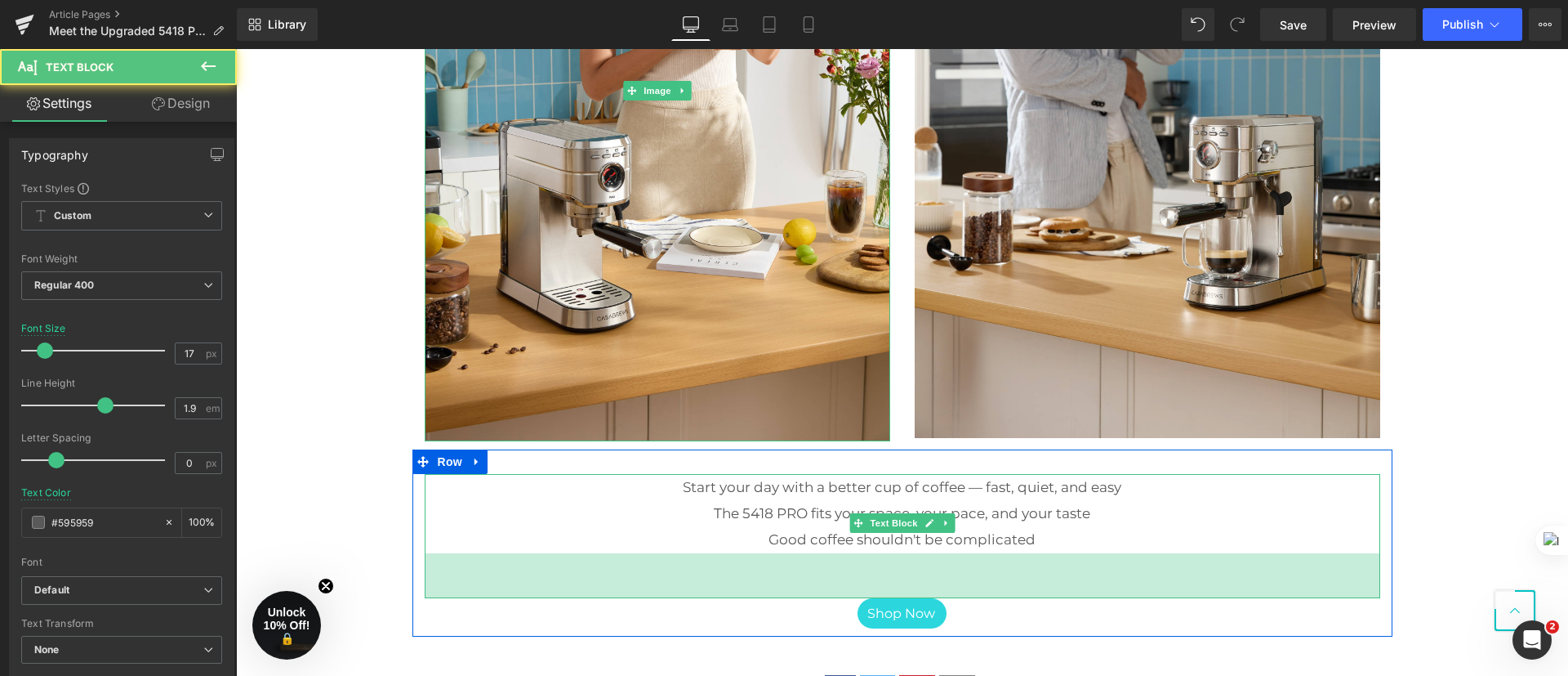
drag, startPoint x: 948, startPoint y: 570, endPoint x: 948, endPoint y: 603, distance: 33.0
click at [948, 598] on div "55px" at bounding box center [903, 576] width 955 height 45
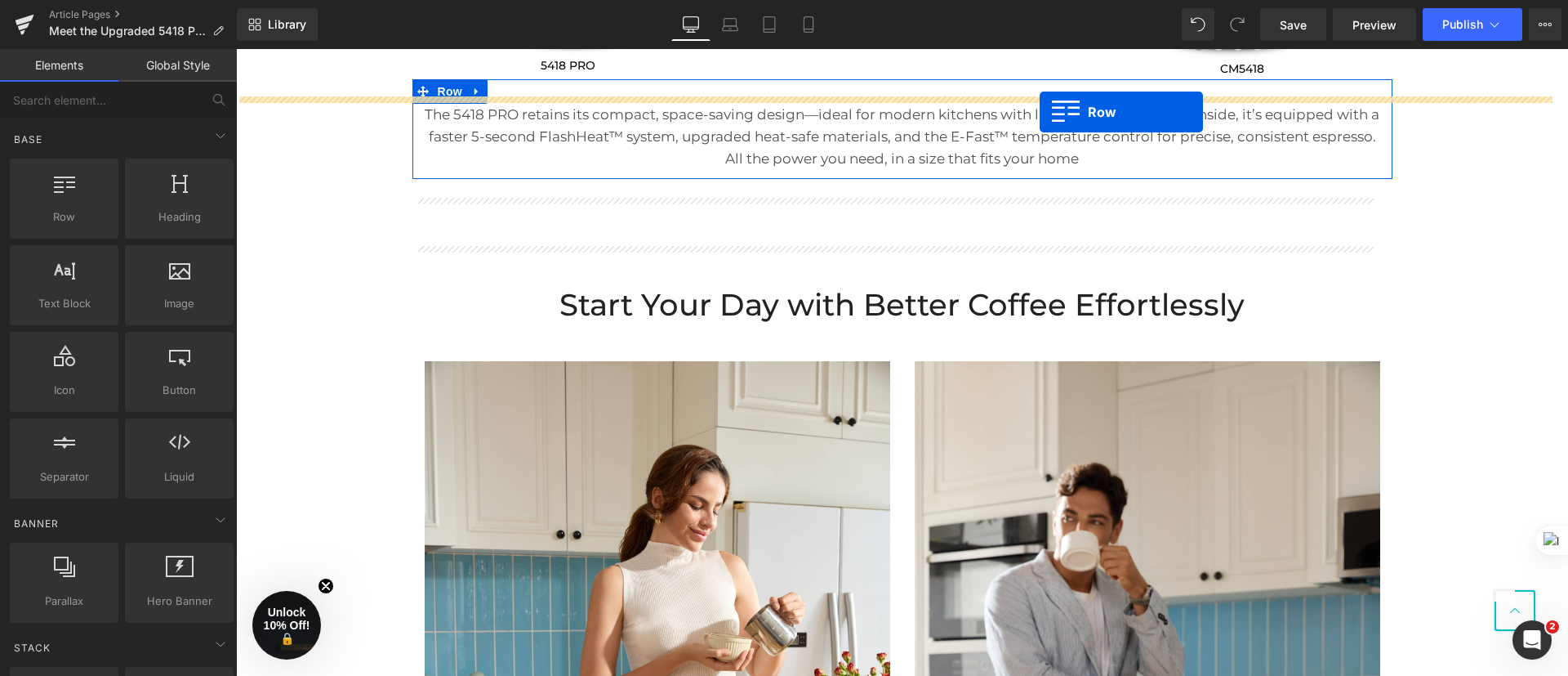
scroll to position [2566, 0]
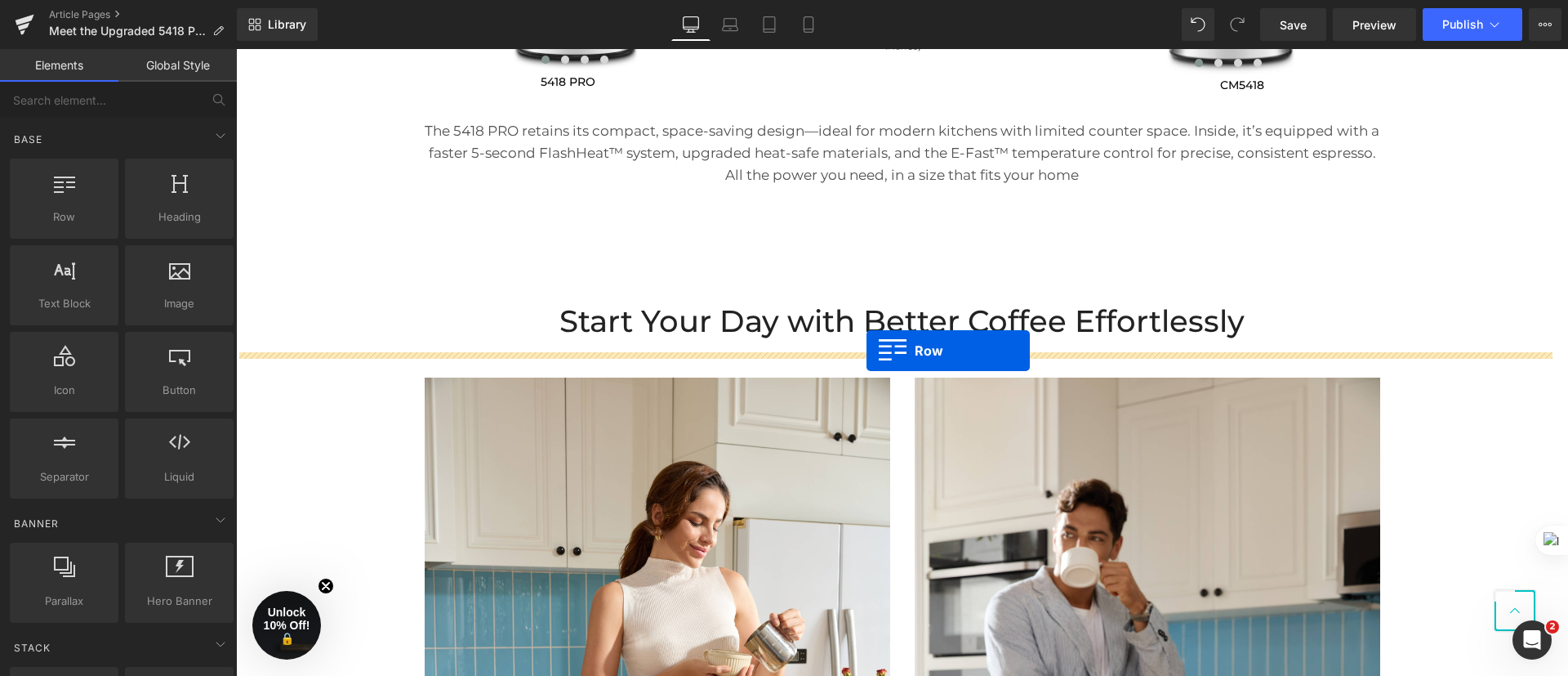
drag, startPoint x: 412, startPoint y: 216, endPoint x: 866, endPoint y: 351, distance: 473.6
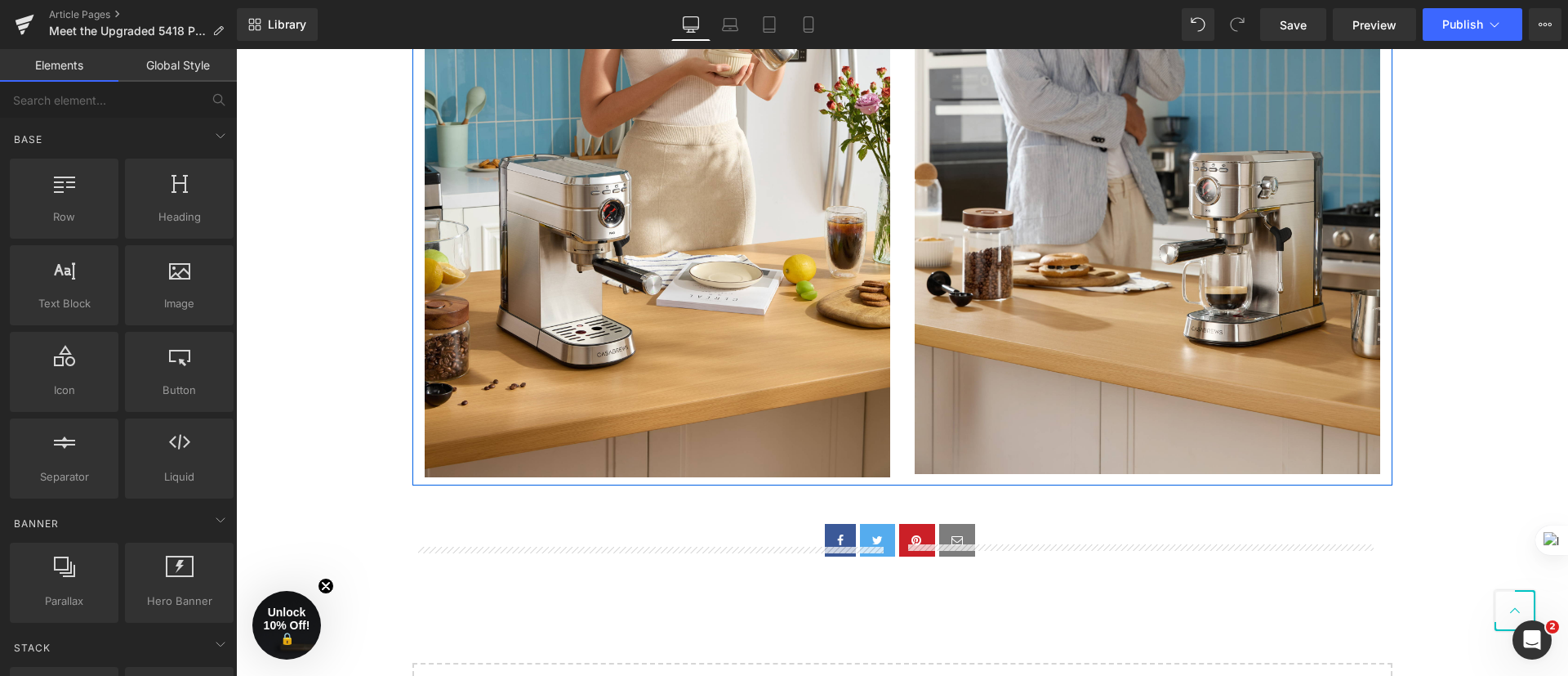
scroll to position [3423, 0]
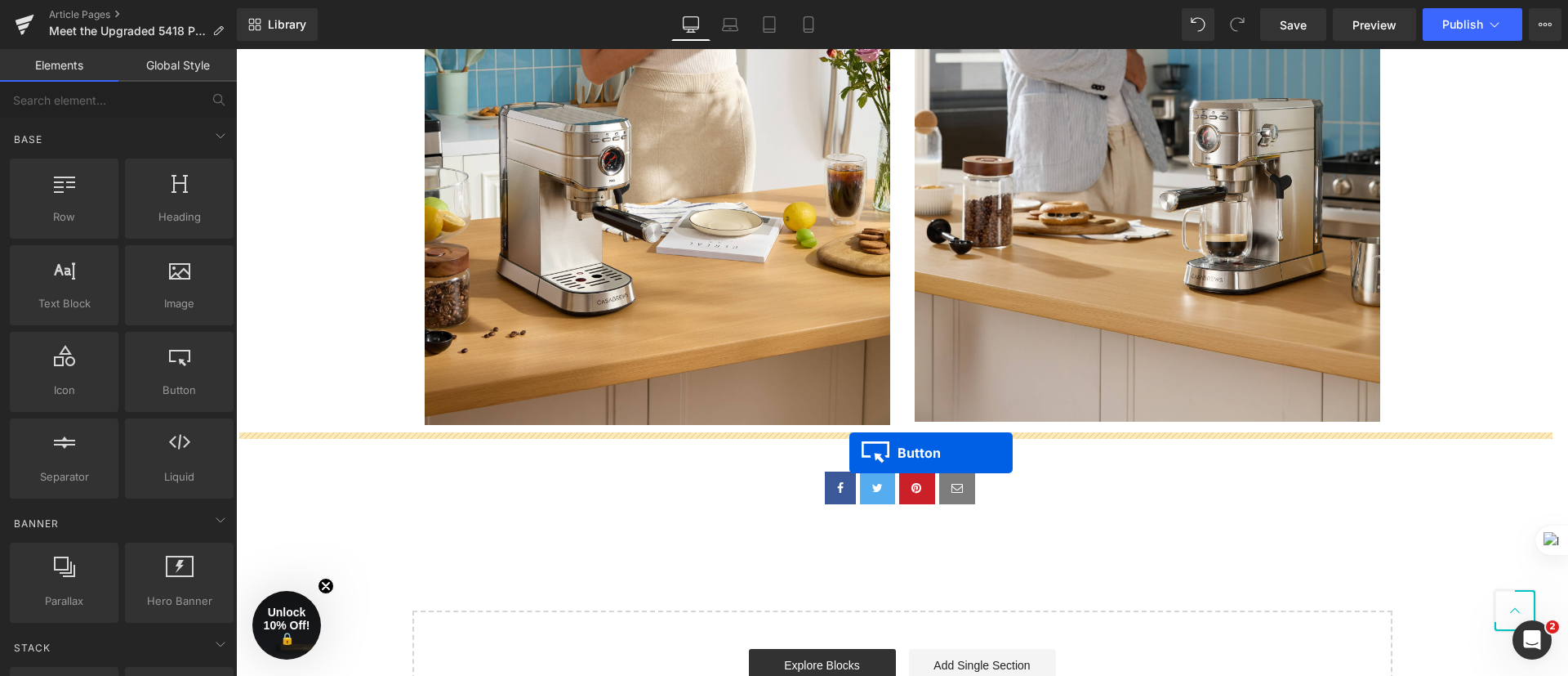
drag, startPoint x: 863, startPoint y: 274, endPoint x: 850, endPoint y: 453, distance: 179.5
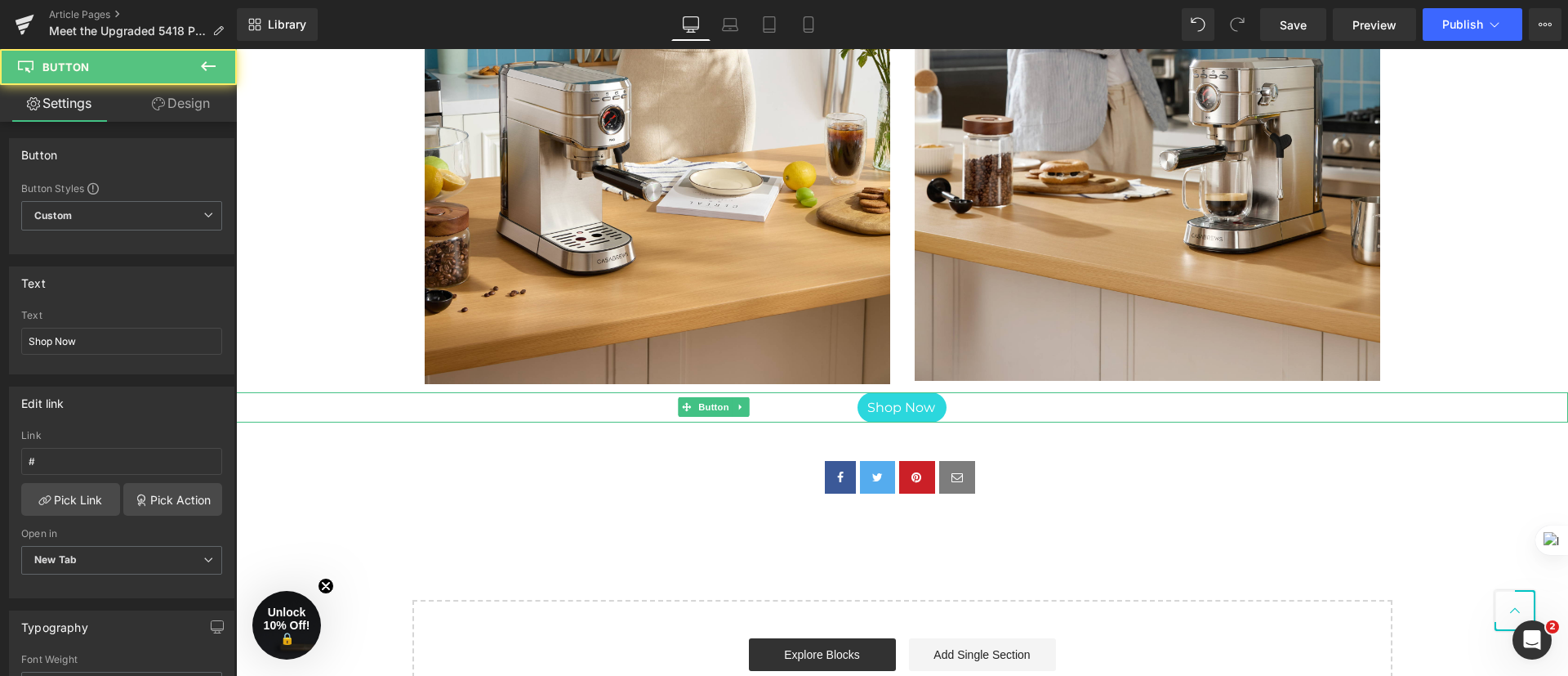
scroll to position [3382, 0]
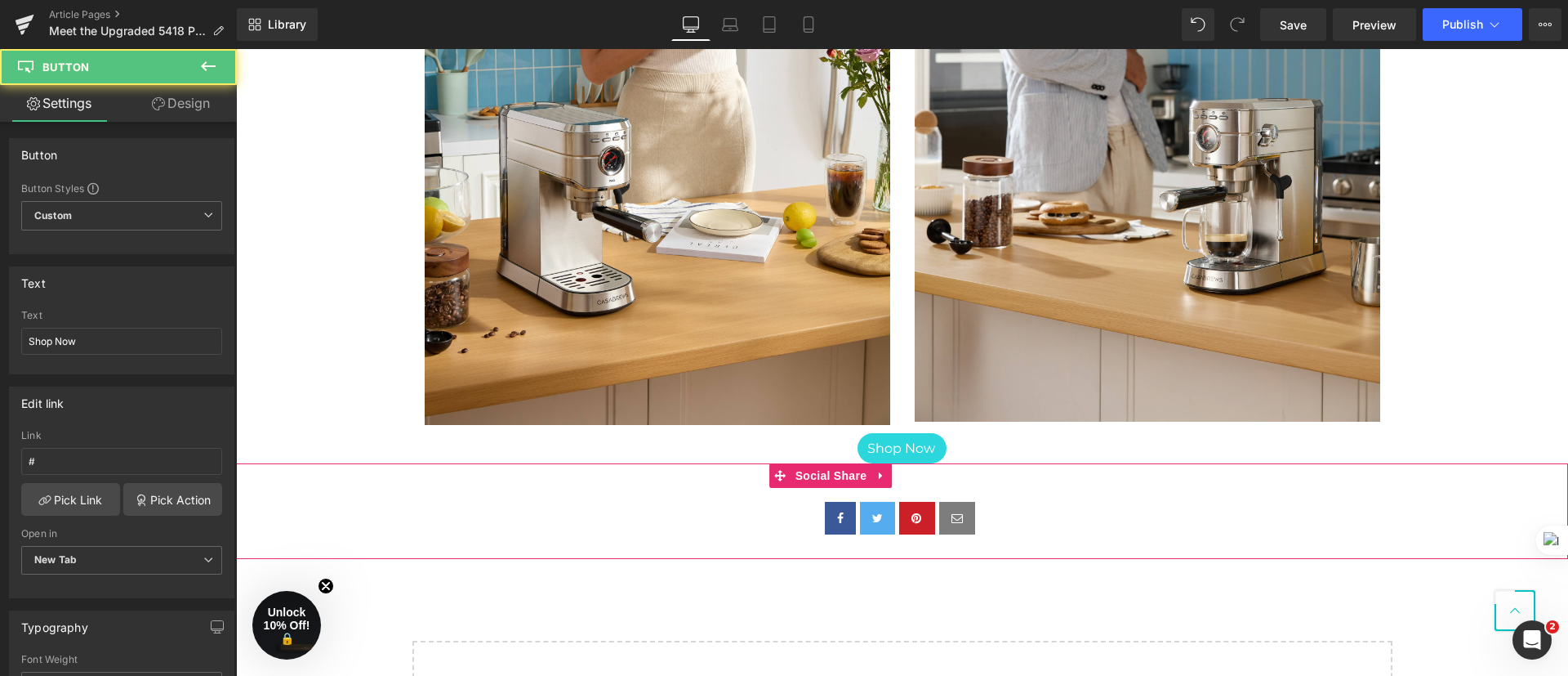
click at [1087, 499] on div "Social Share" at bounding box center [902, 511] width 1332 height 95
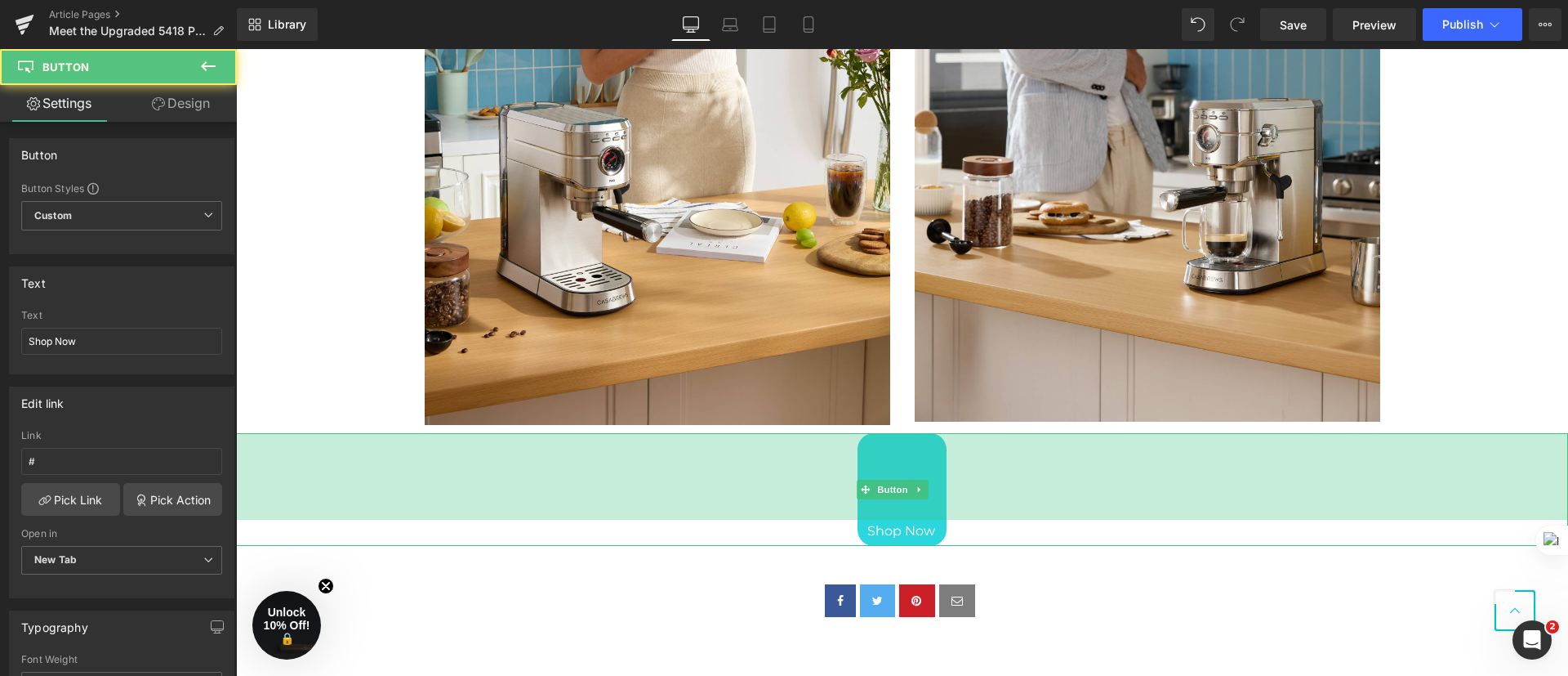
drag, startPoint x: 927, startPoint y: 493, endPoint x: 926, endPoint y: 518, distance: 25.0
click at [926, 518] on div "106px" at bounding box center [902, 476] width 1332 height 87
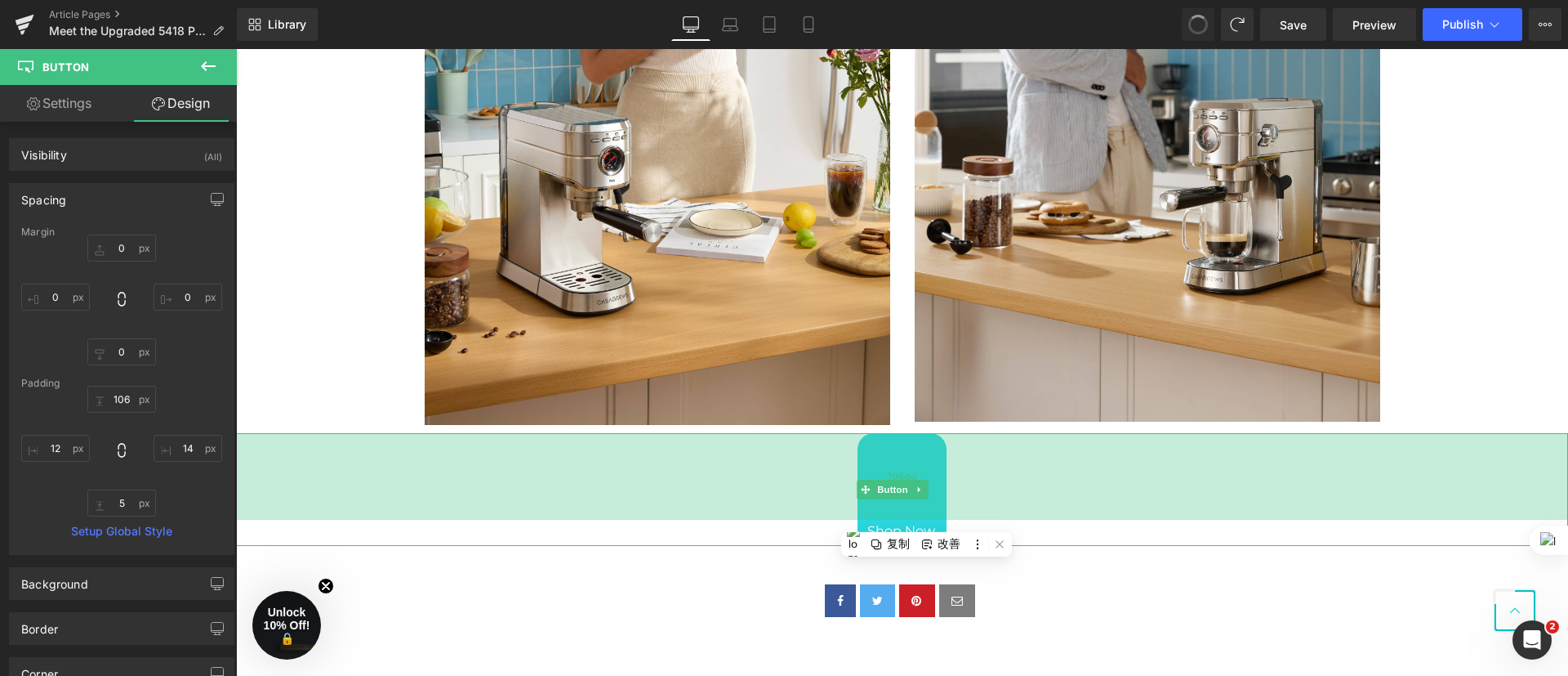
type input "0"
type input "106"
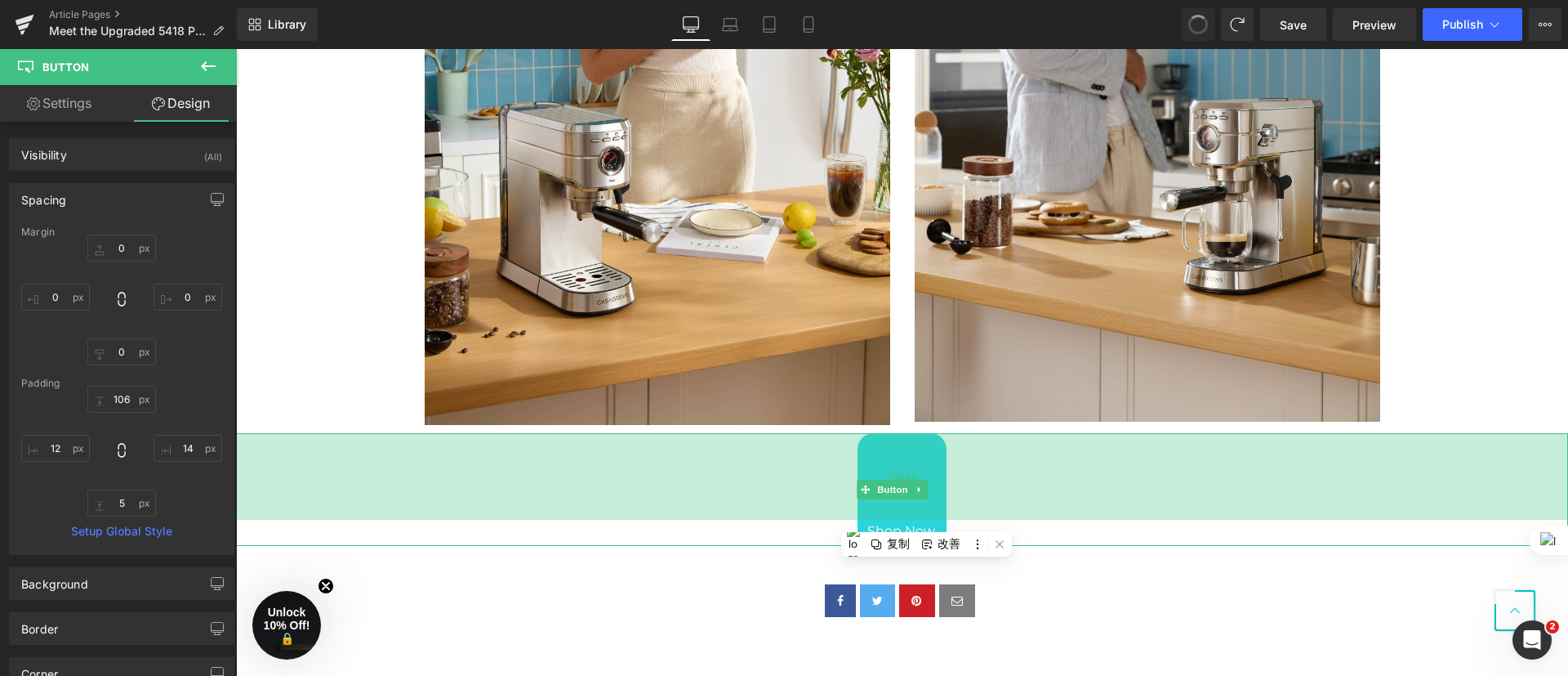
type input "14"
type input "5"
type input "12"
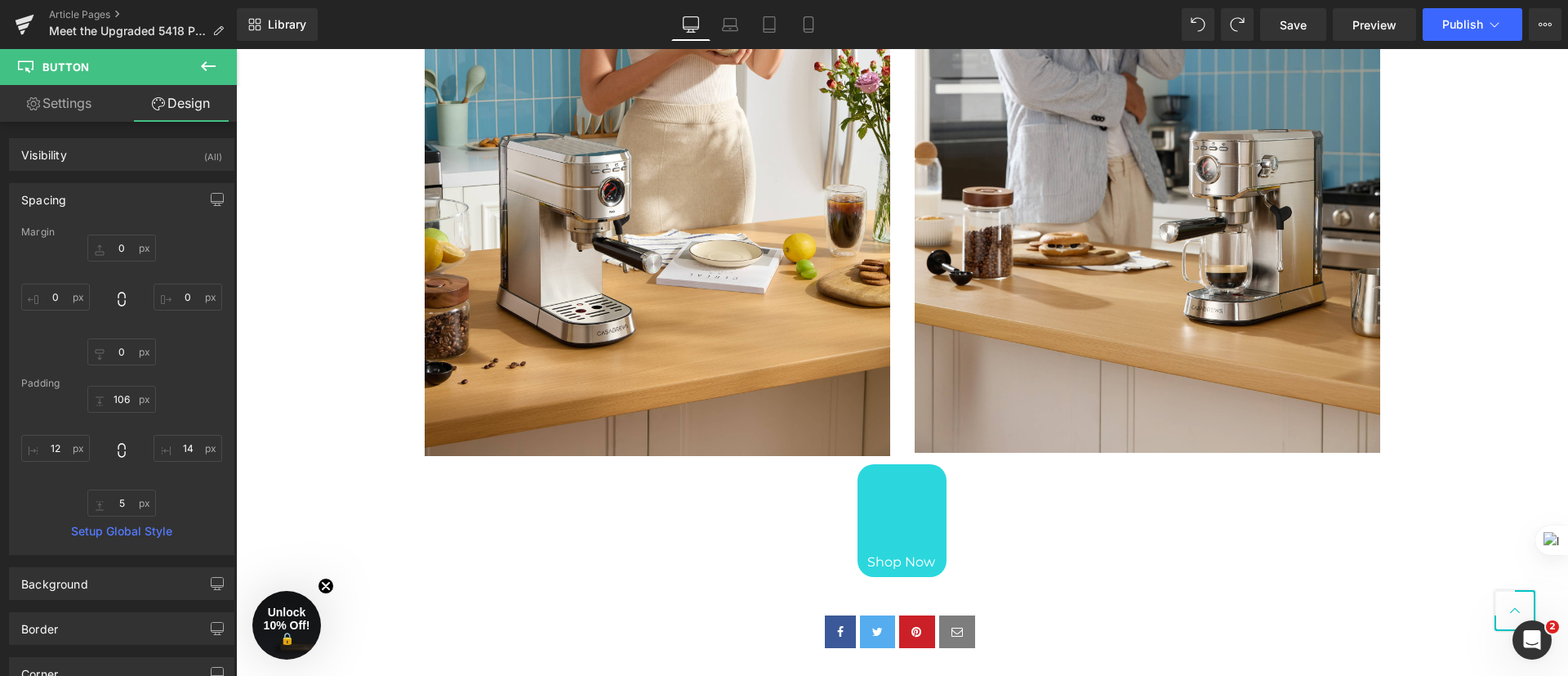
scroll to position [3662, 0]
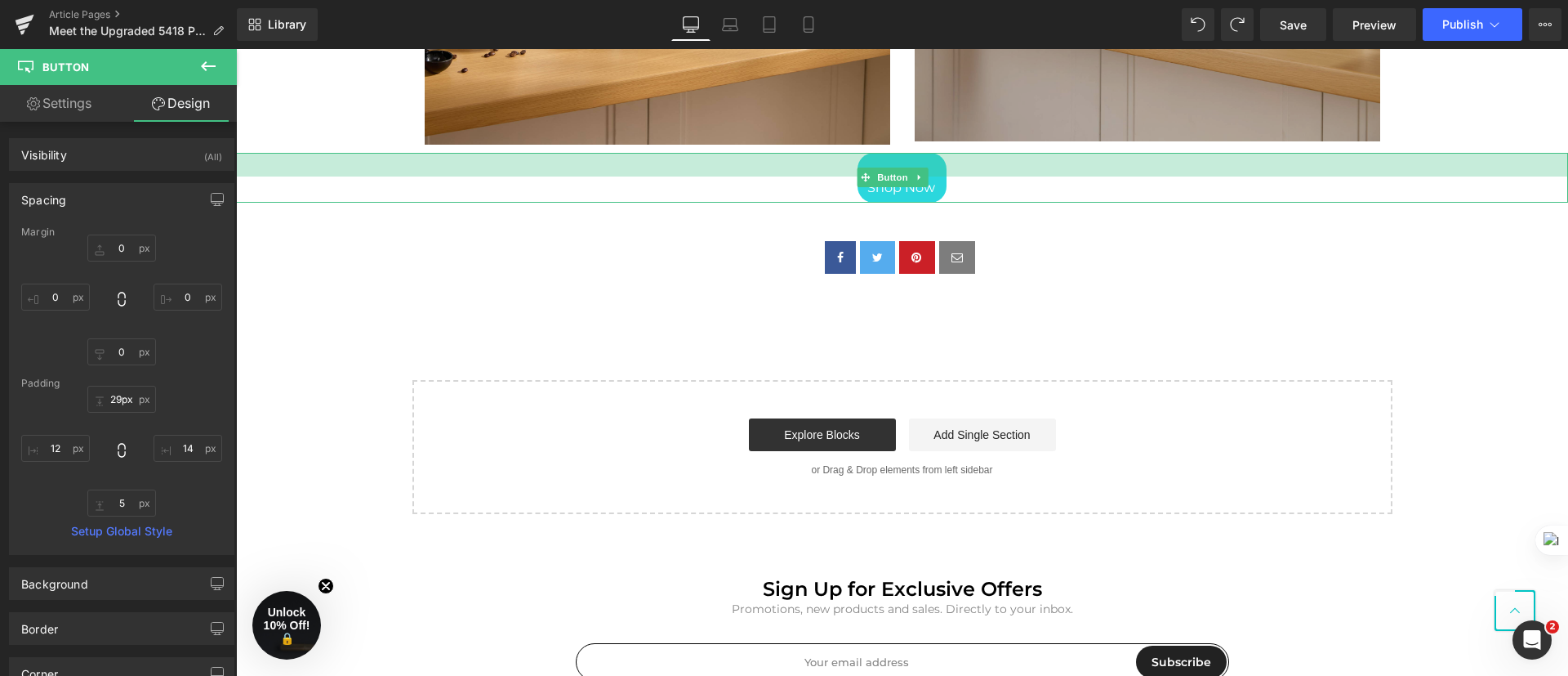
drag, startPoint x: 981, startPoint y: 155, endPoint x: 994, endPoint y: 93, distance: 63.3
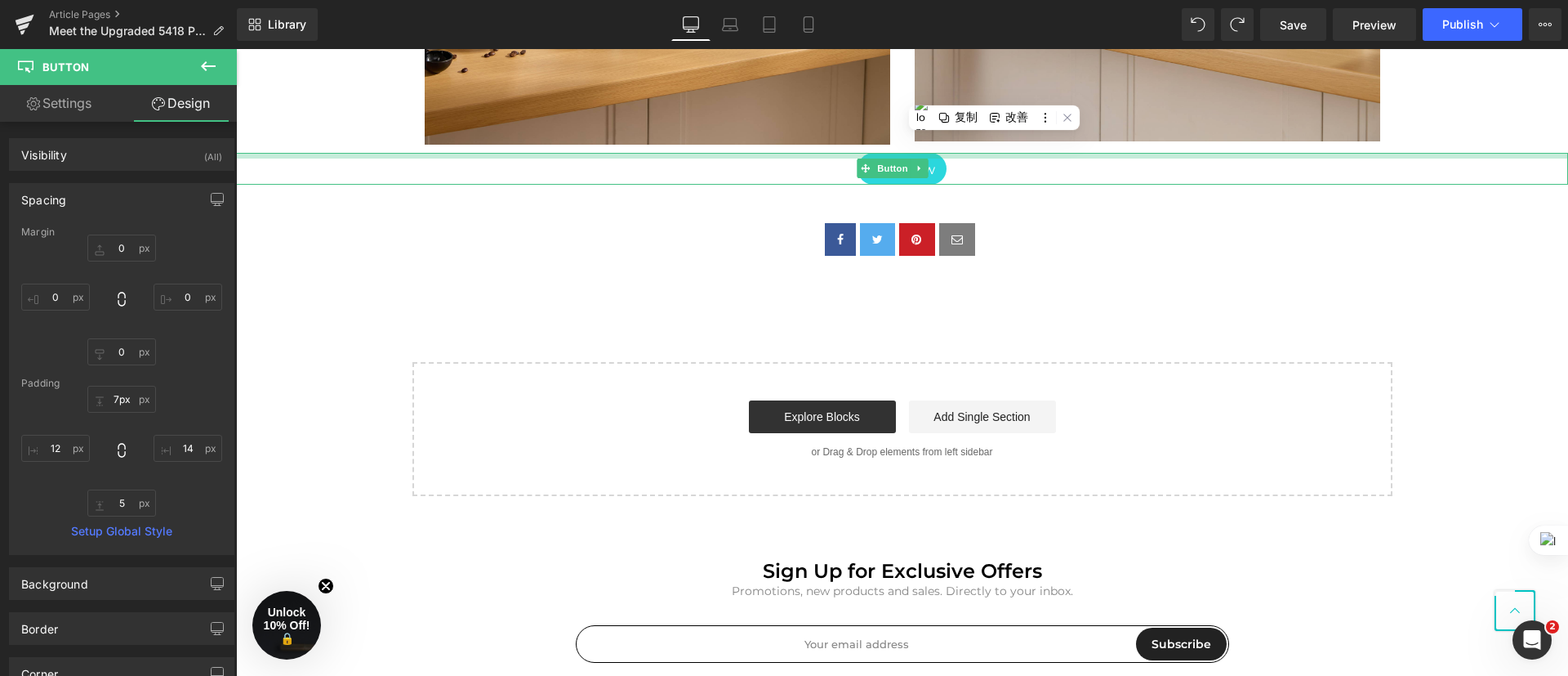
drag, startPoint x: 996, startPoint y: 174, endPoint x: 1014, endPoint y: 208, distance: 38.5
click at [999, 155] on div at bounding box center [902, 155] width 1332 height 6
type input "6px"
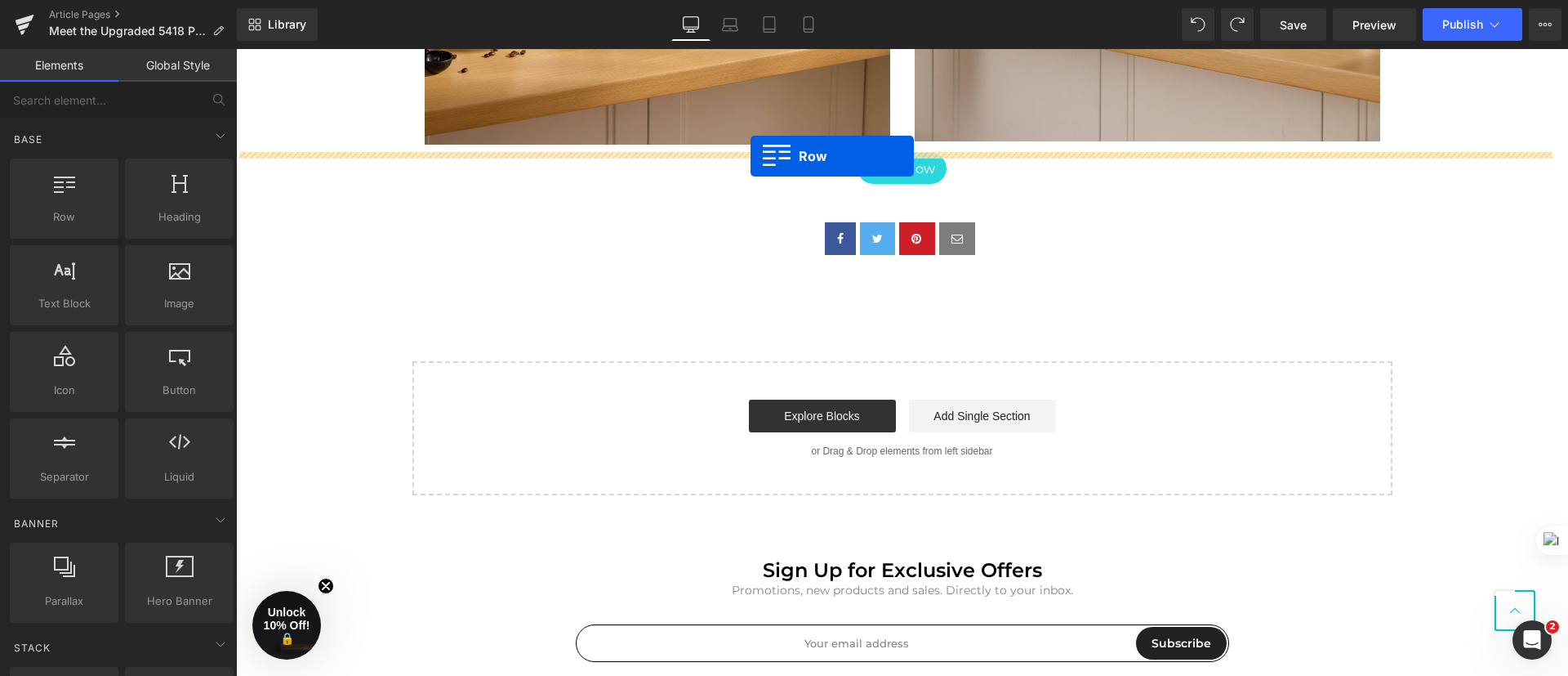
drag, startPoint x: 432, startPoint y: 244, endPoint x: 750, endPoint y: 156, distance: 330.0
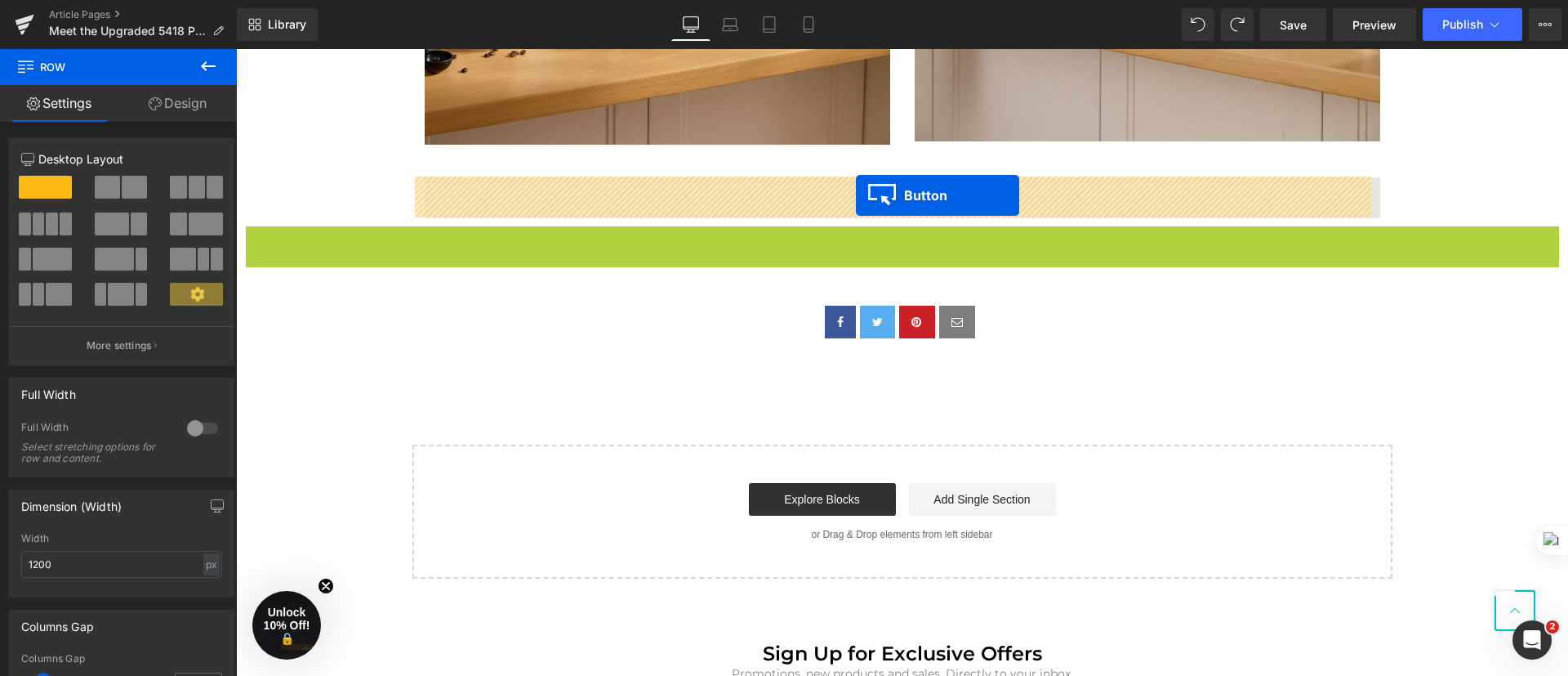
drag, startPoint x: 865, startPoint y: 239, endPoint x: 855, endPoint y: 193, distance: 47.1
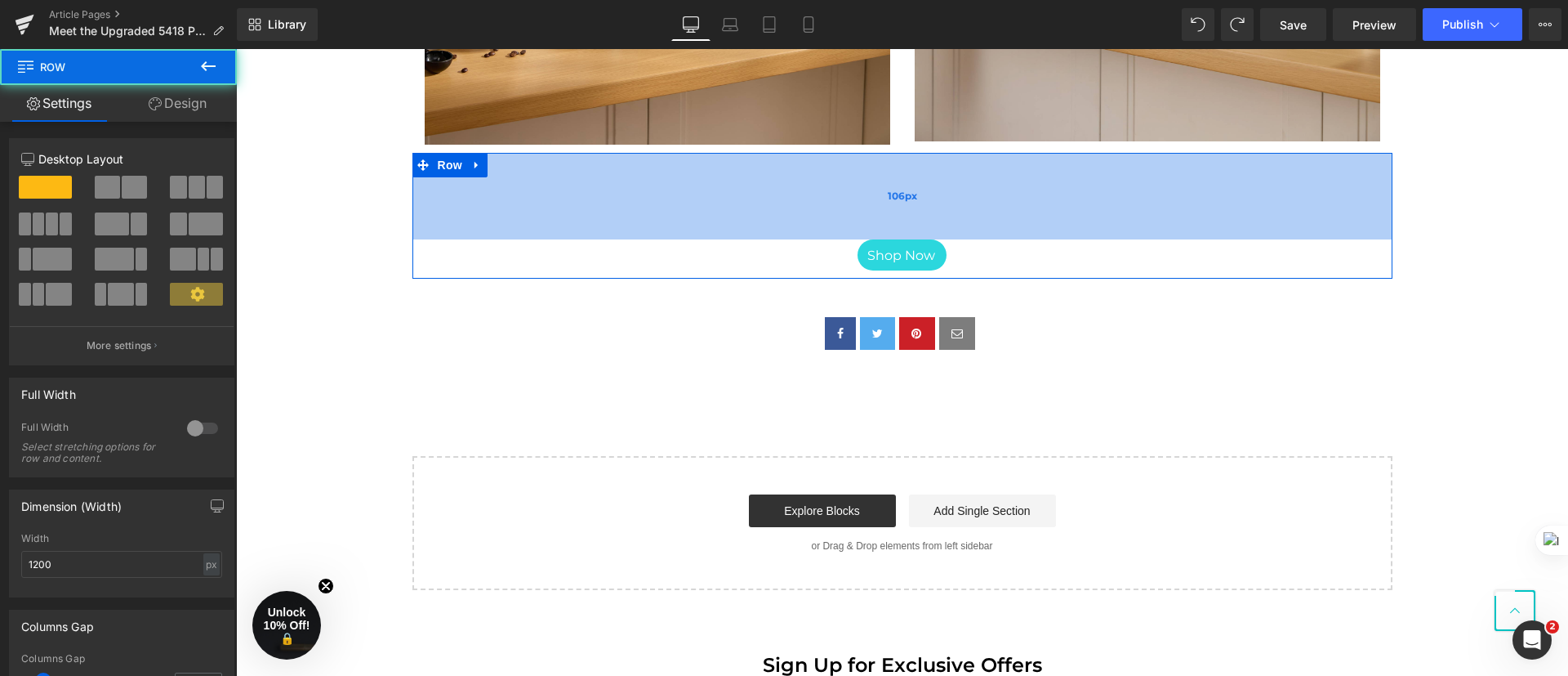
drag, startPoint x: 866, startPoint y: 152, endPoint x: 871, endPoint y: 217, distance: 65.2
click at [865, 216] on div "106px" at bounding box center [903, 196] width 980 height 87
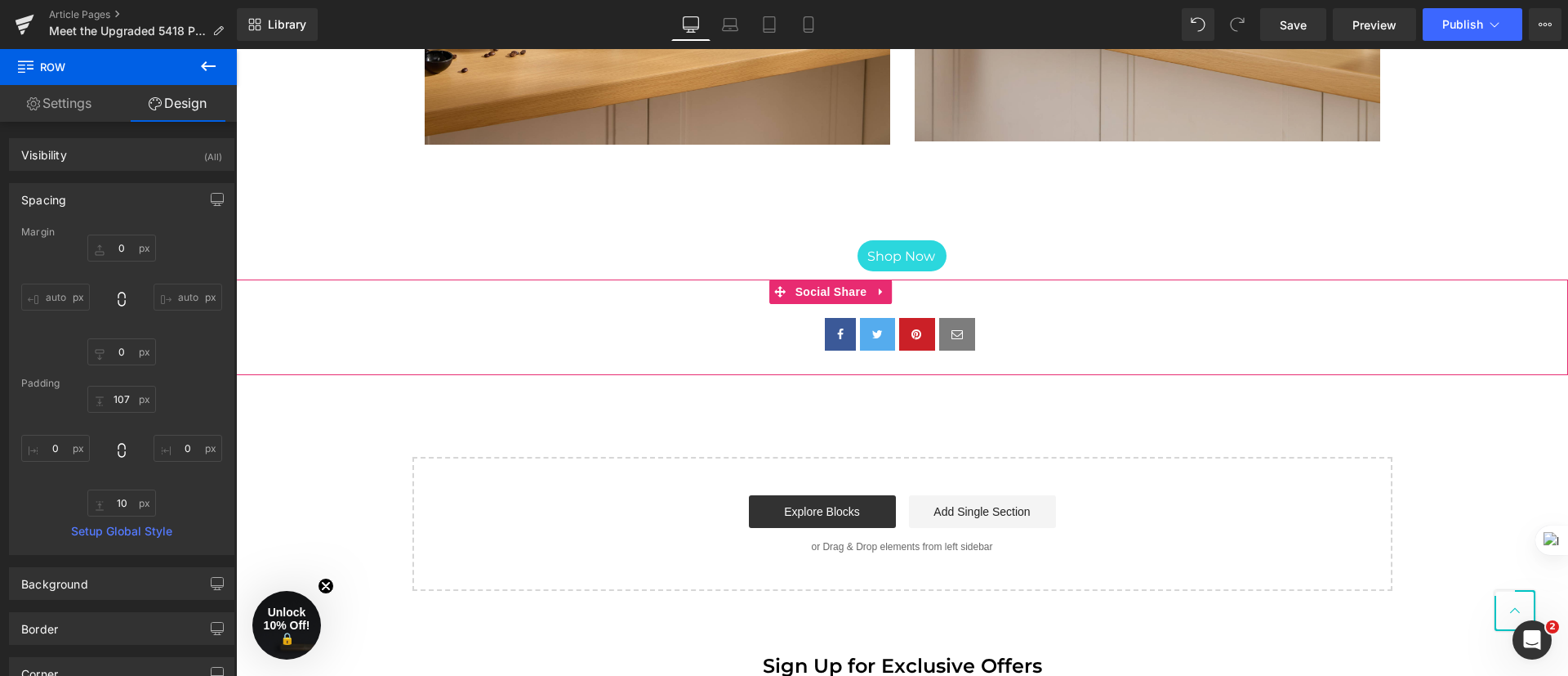
click at [1464, 284] on div "Social Share" at bounding box center [902, 327] width 1332 height 95
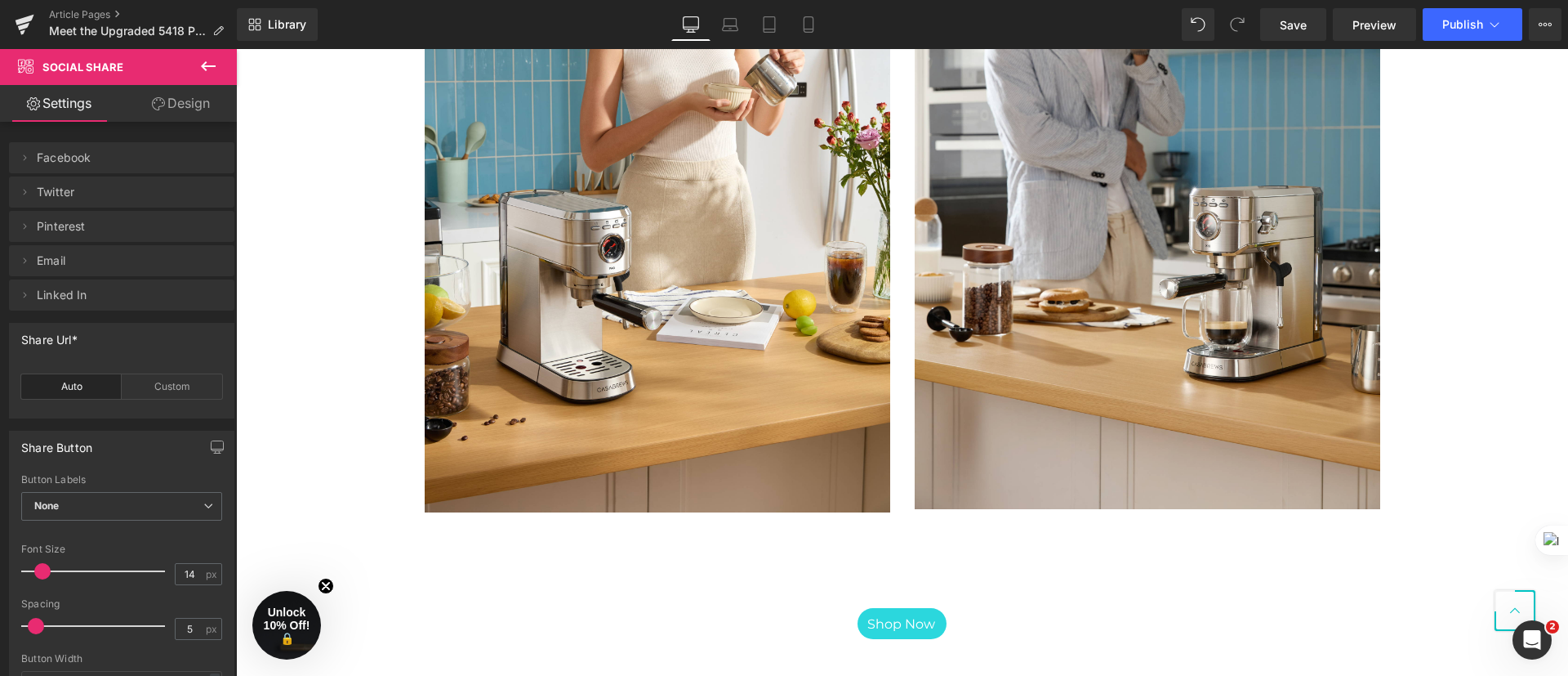
scroll to position [2927, 0]
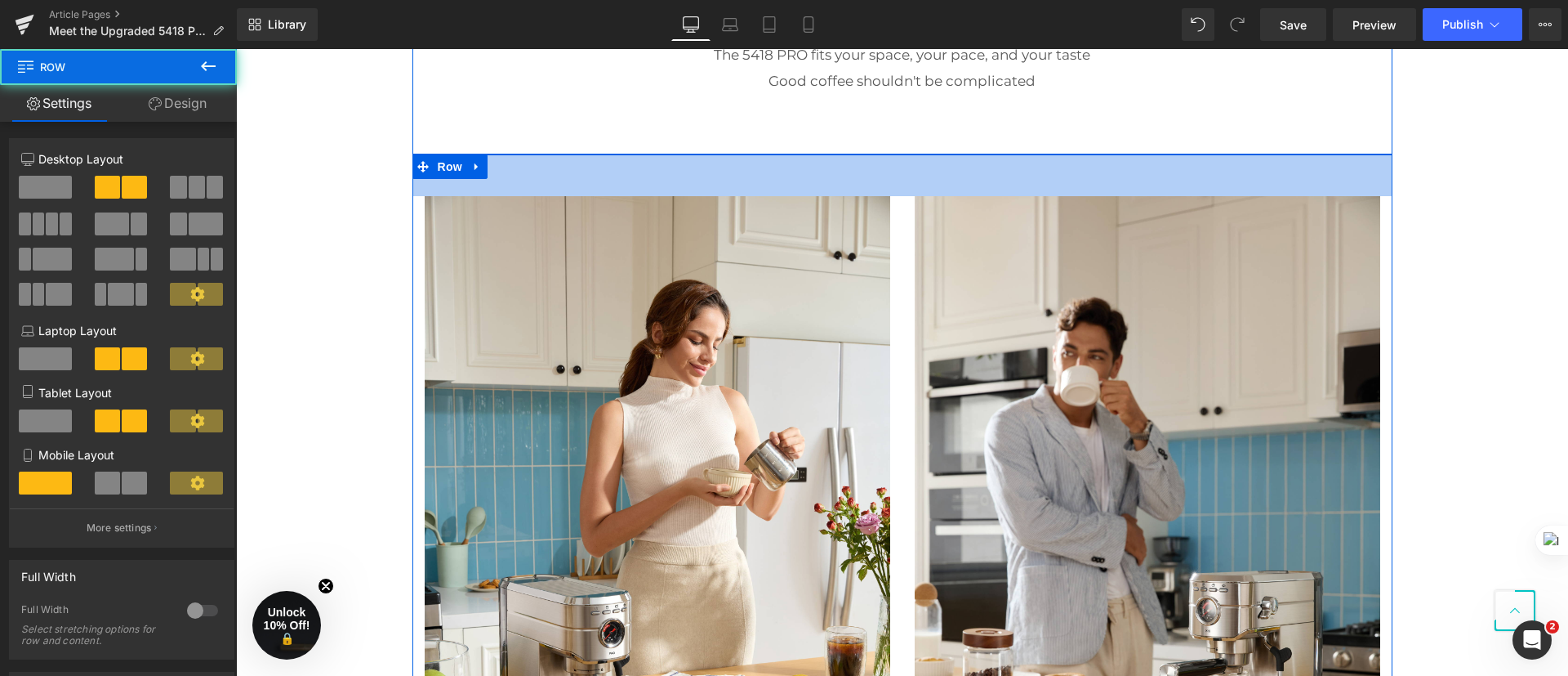
drag, startPoint x: 1053, startPoint y: 181, endPoint x: 1417, endPoint y: 204, distance: 364.7
click at [1054, 183] on div "51px" at bounding box center [903, 175] width 980 height 42
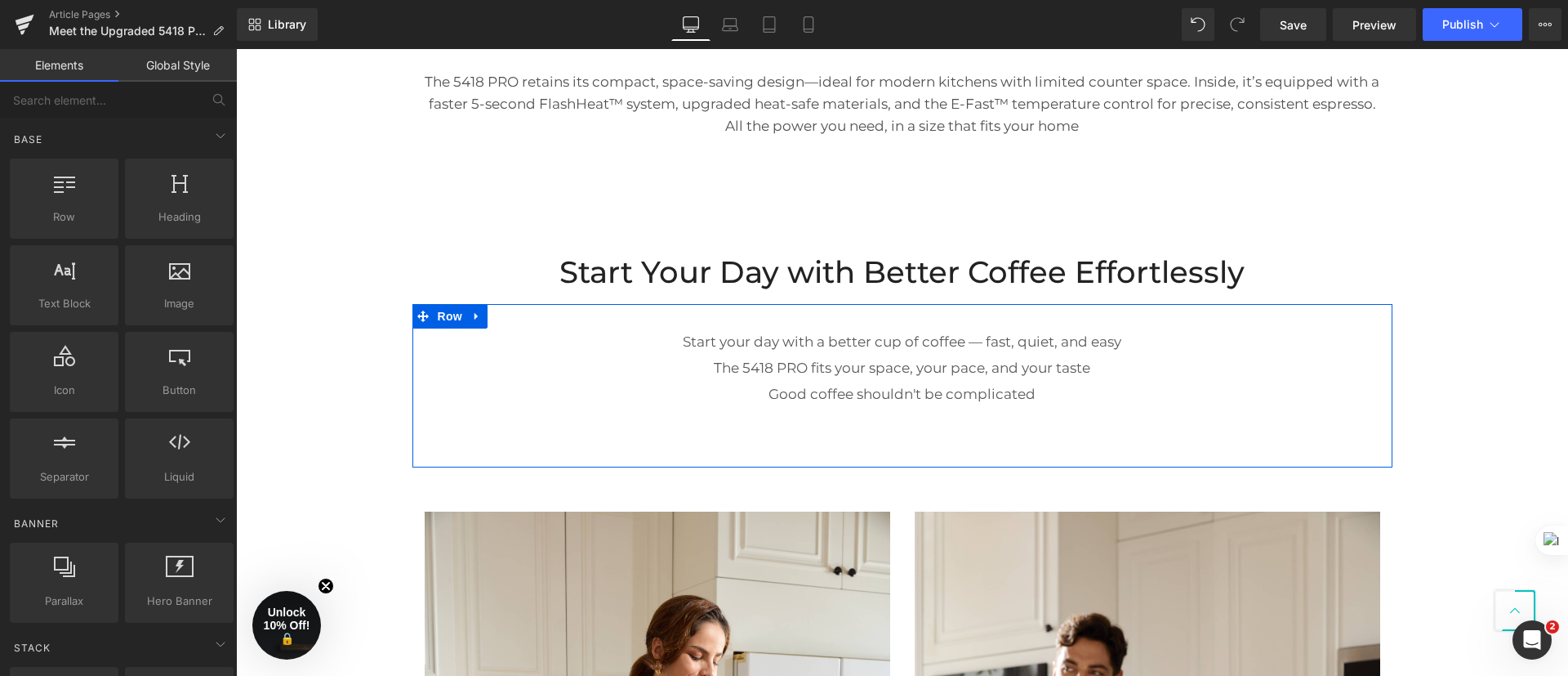
scroll to position [2559, 0]
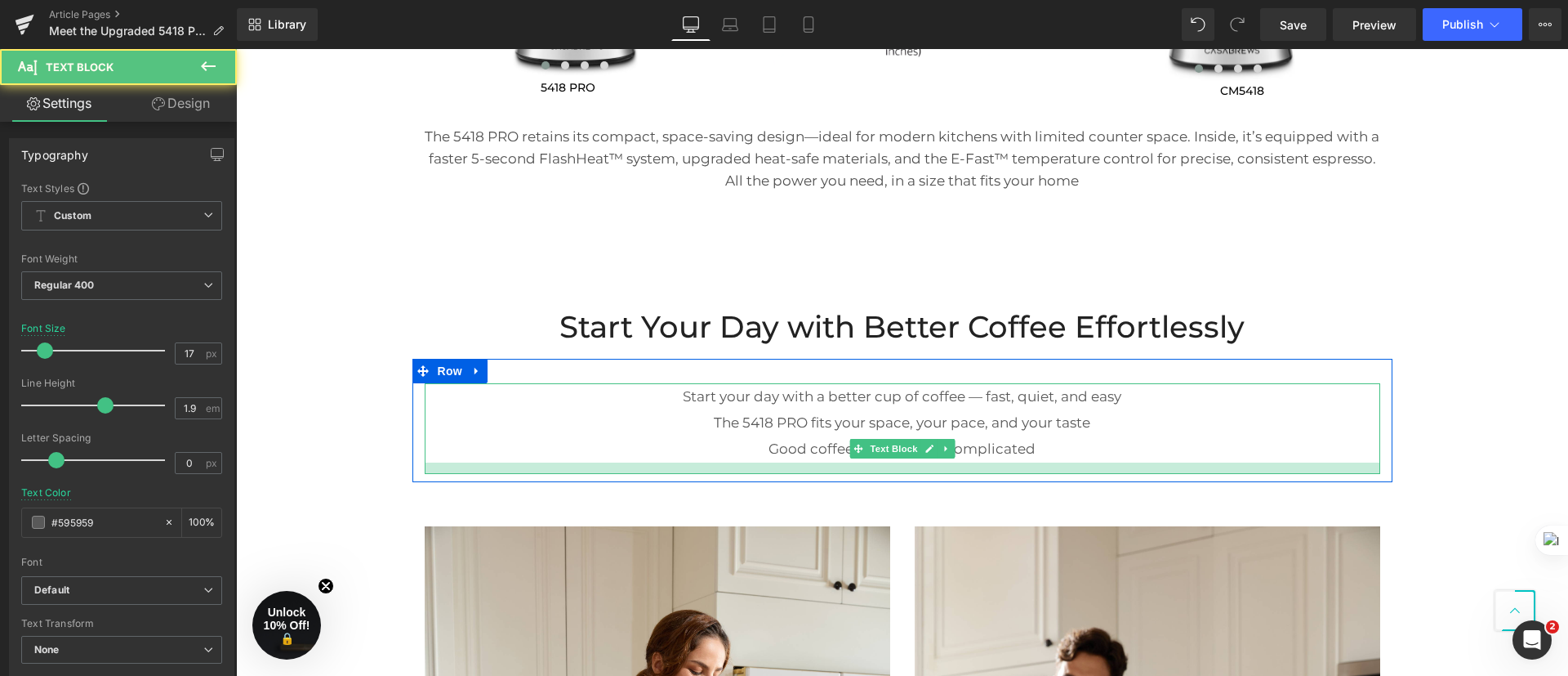
drag, startPoint x: 1003, startPoint y: 508, endPoint x: 1254, endPoint y: 496, distance: 251.3
click at [1009, 467] on div at bounding box center [903, 467] width 955 height 11
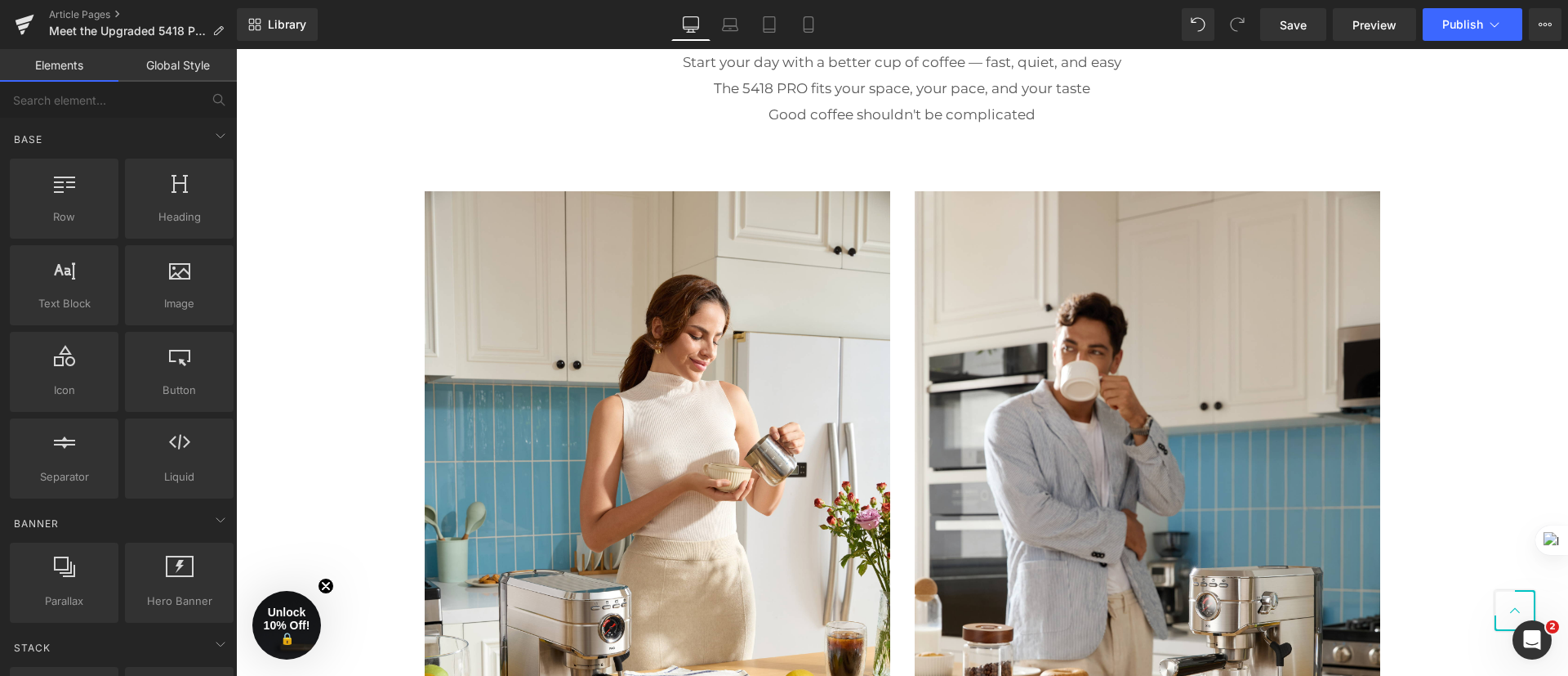
scroll to position [2804, 0]
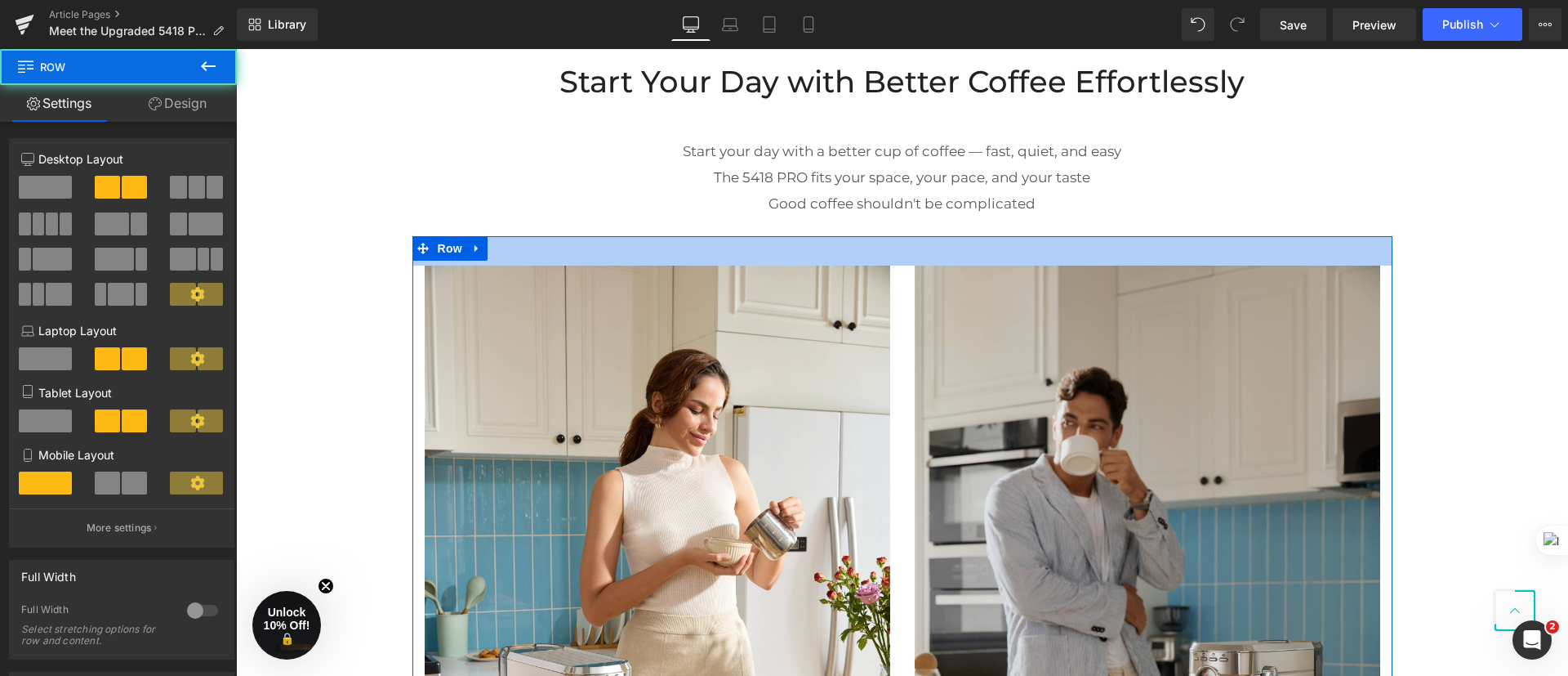
drag, startPoint x: 1125, startPoint y: 265, endPoint x: 1150, endPoint y: 263, distance: 25.1
click at [1126, 247] on div "36px" at bounding box center [903, 251] width 980 height 29
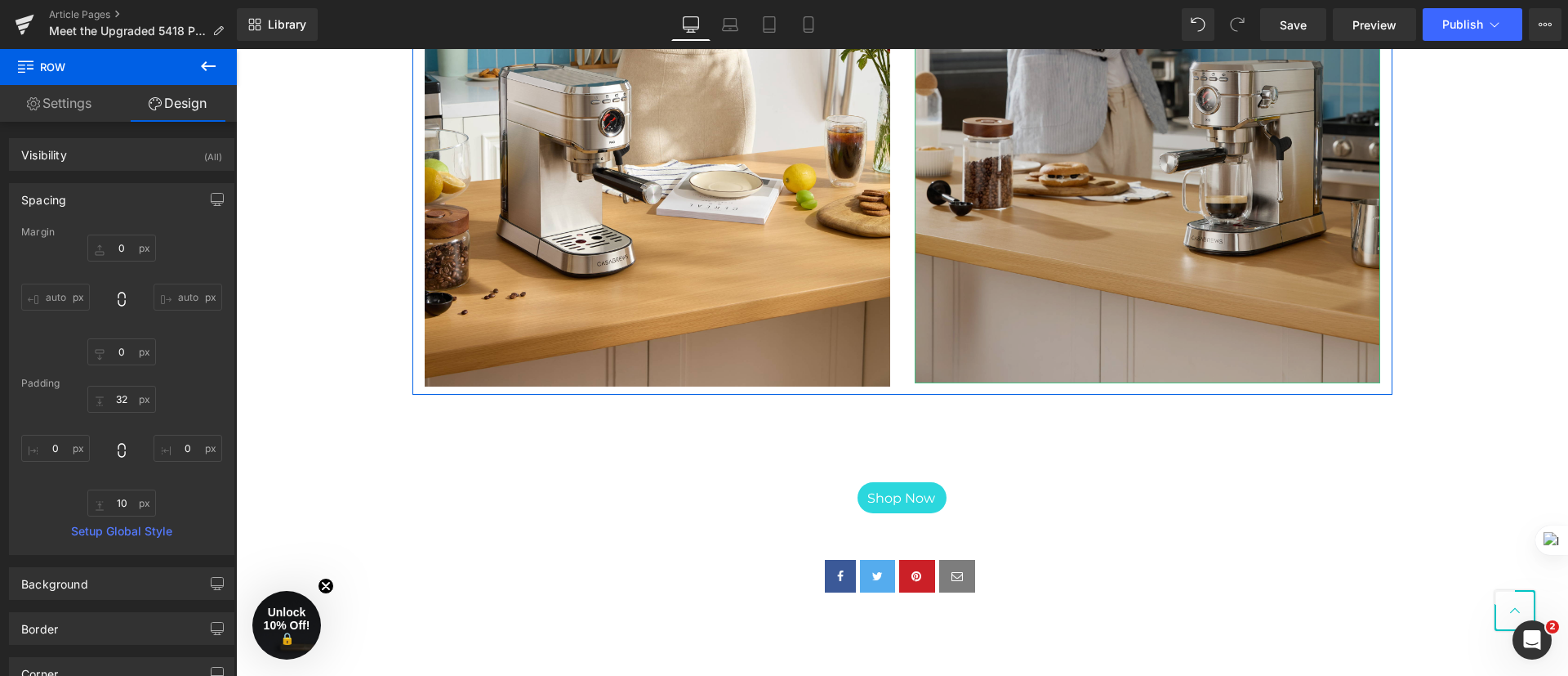
scroll to position [3417, 0]
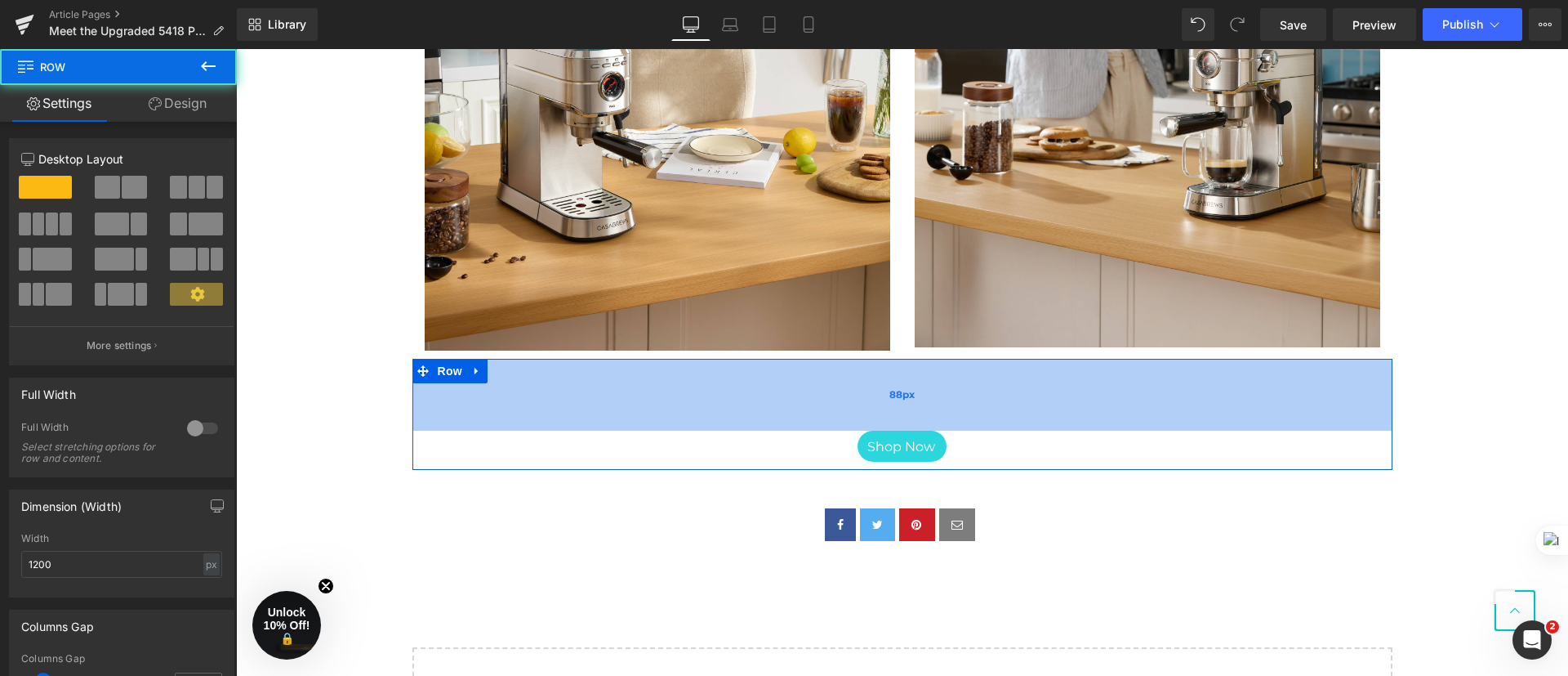
drag, startPoint x: 909, startPoint y: 418, endPoint x: 920, endPoint y: 413, distance: 12.1
click at [913, 399] on div "88px" at bounding box center [903, 394] width 980 height 72
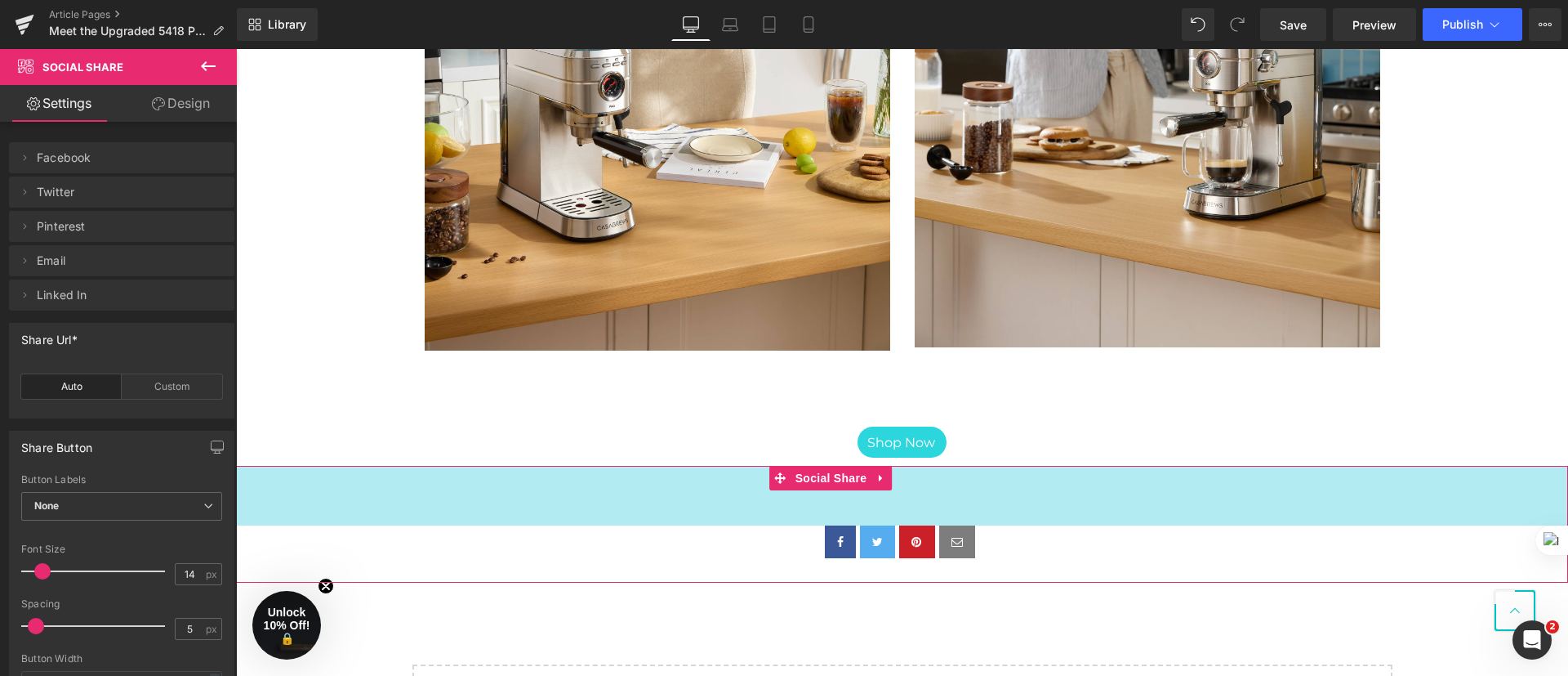
drag, startPoint x: 980, startPoint y: 509, endPoint x: 1130, endPoint y: 460, distance: 157.8
click at [980, 510] on div "73px" at bounding box center [902, 495] width 1332 height 60
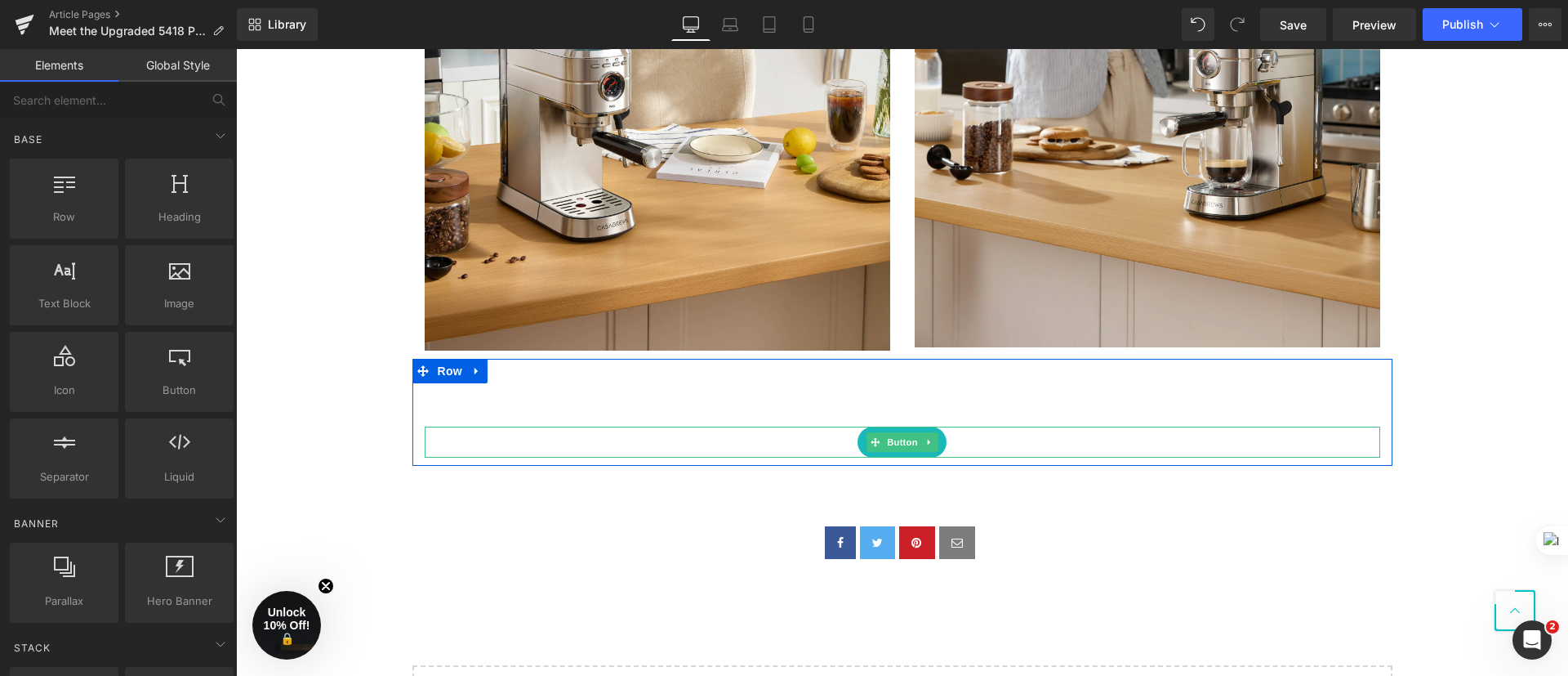
click at [935, 447] on link "Shop Now" at bounding box center [902, 442] width 89 height 31
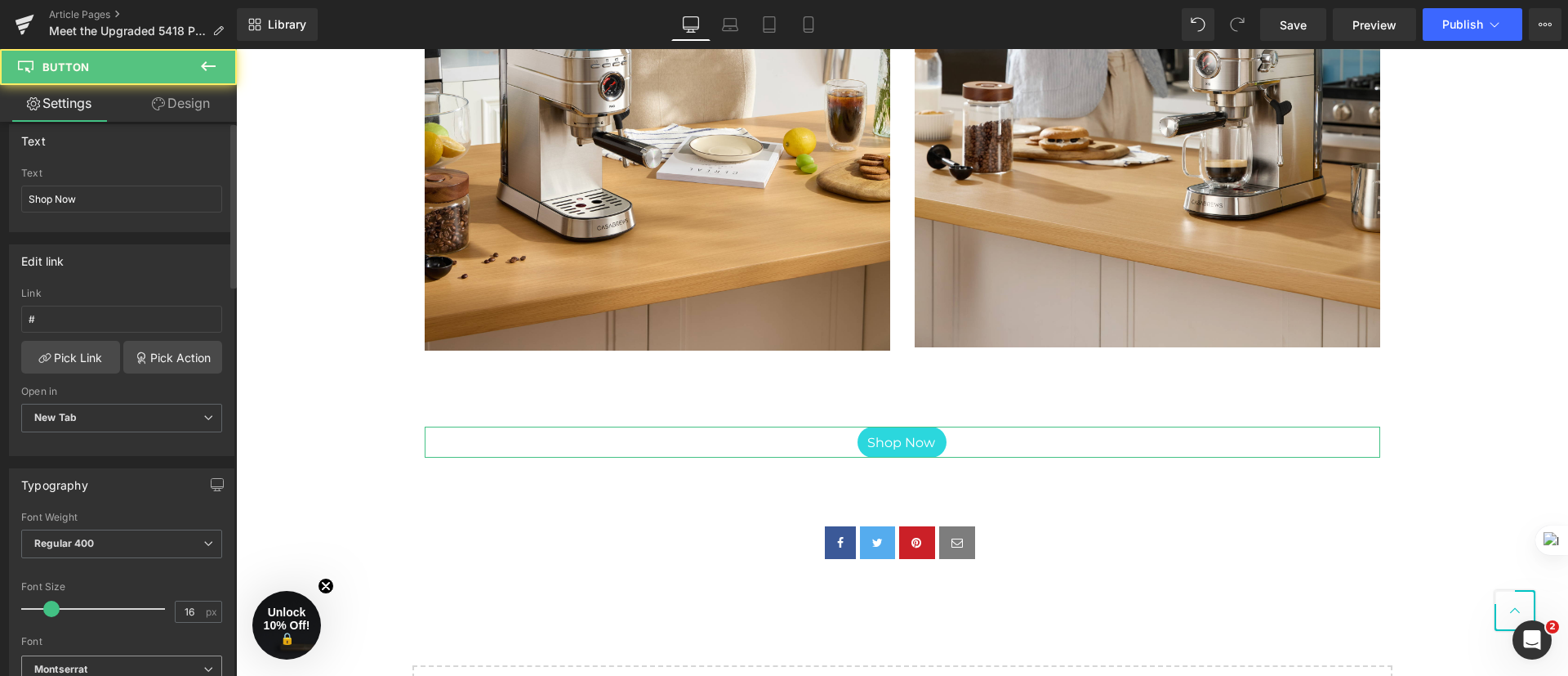
scroll to position [490, 0]
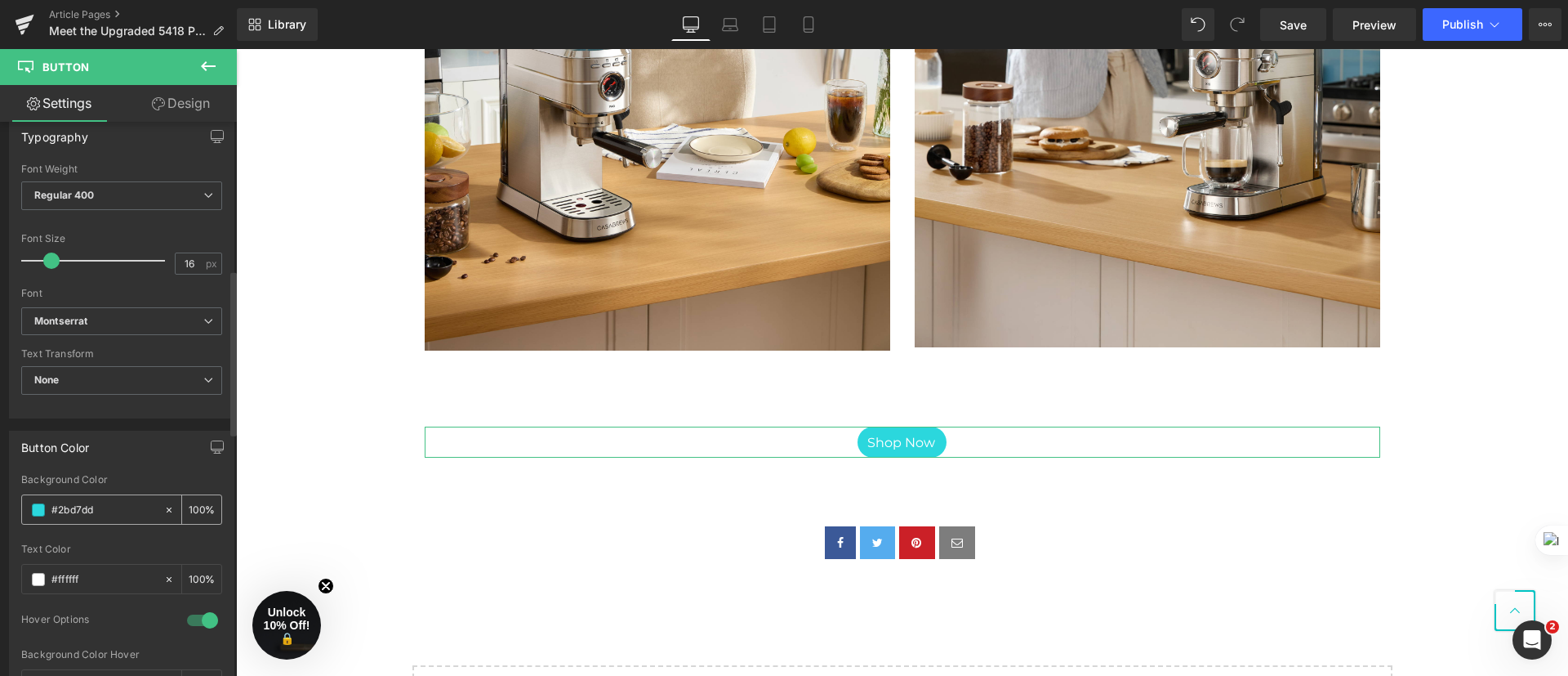
click at [38, 506] on span at bounding box center [38, 509] width 13 height 13
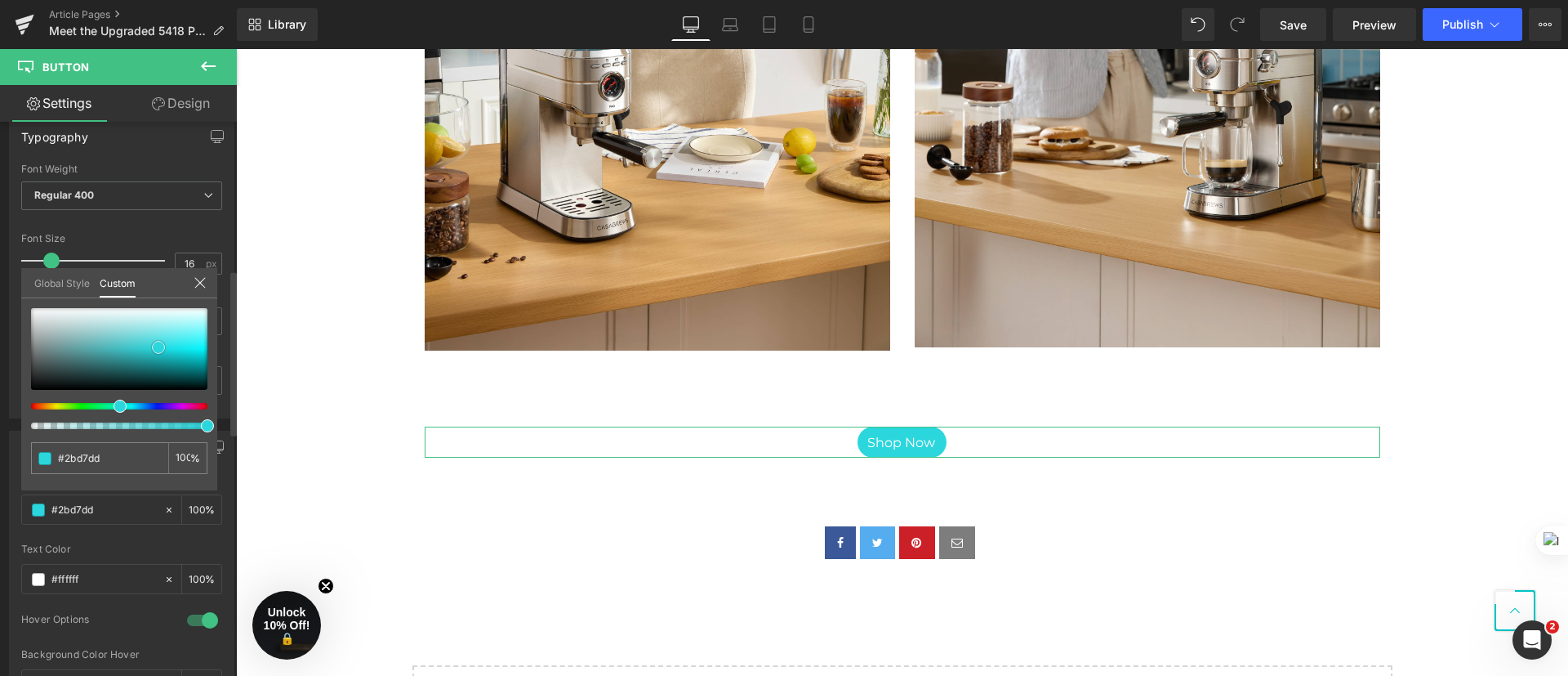
type input "#2cd6dc"
type input "#22d0d6"
type input "#21d2d8"
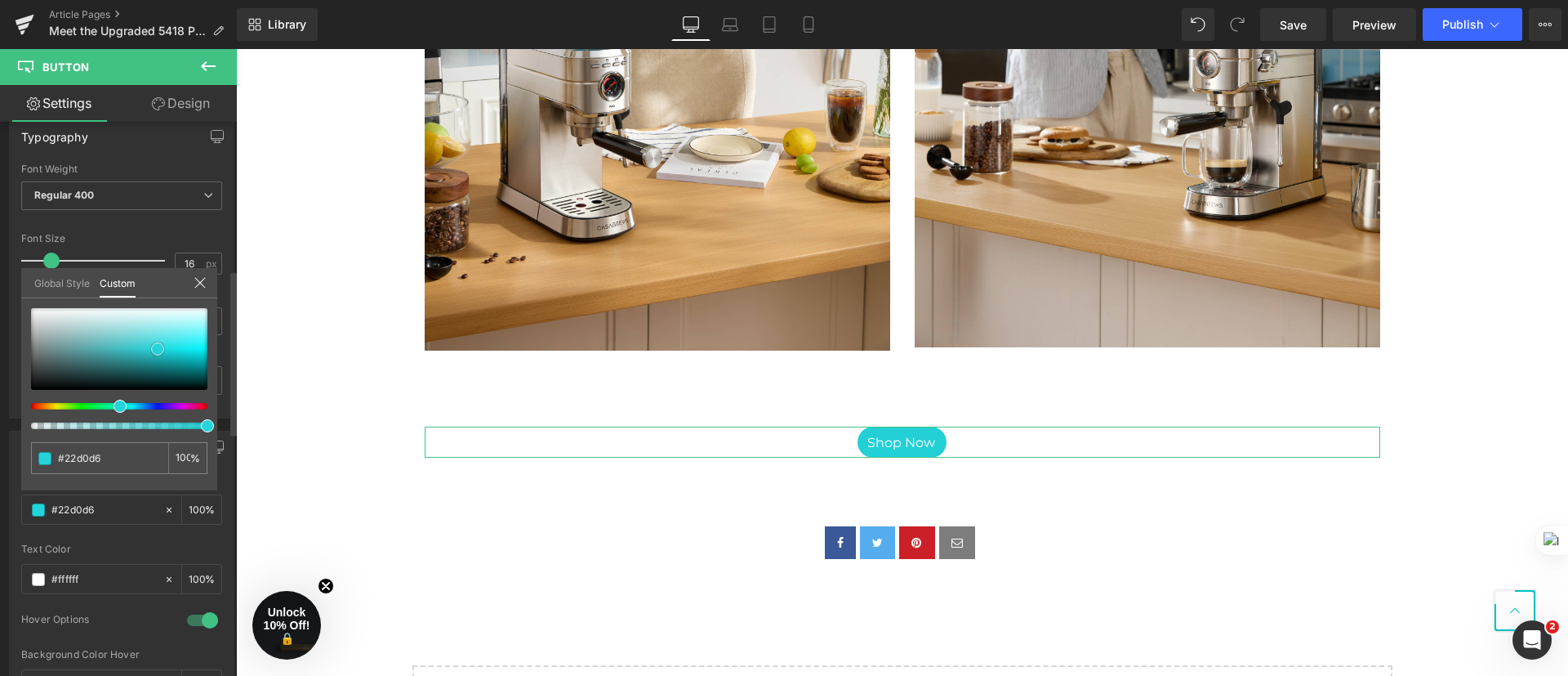
type input "#21d2d8"
type input "#24cfd5"
click at [157, 351] on span at bounding box center [157, 349] width 13 height 13
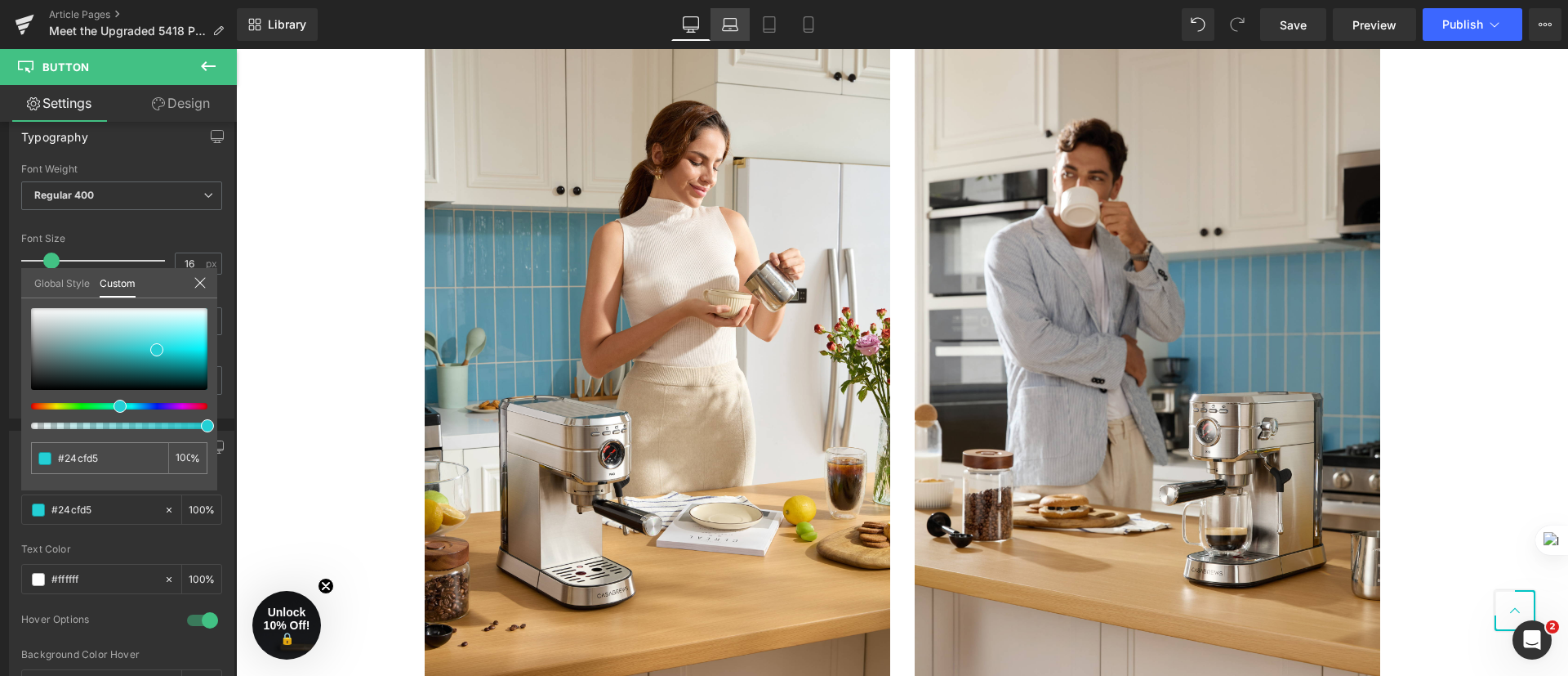
click at [733, 12] on link "Laptop" at bounding box center [729, 24] width 39 height 33
type input "100"
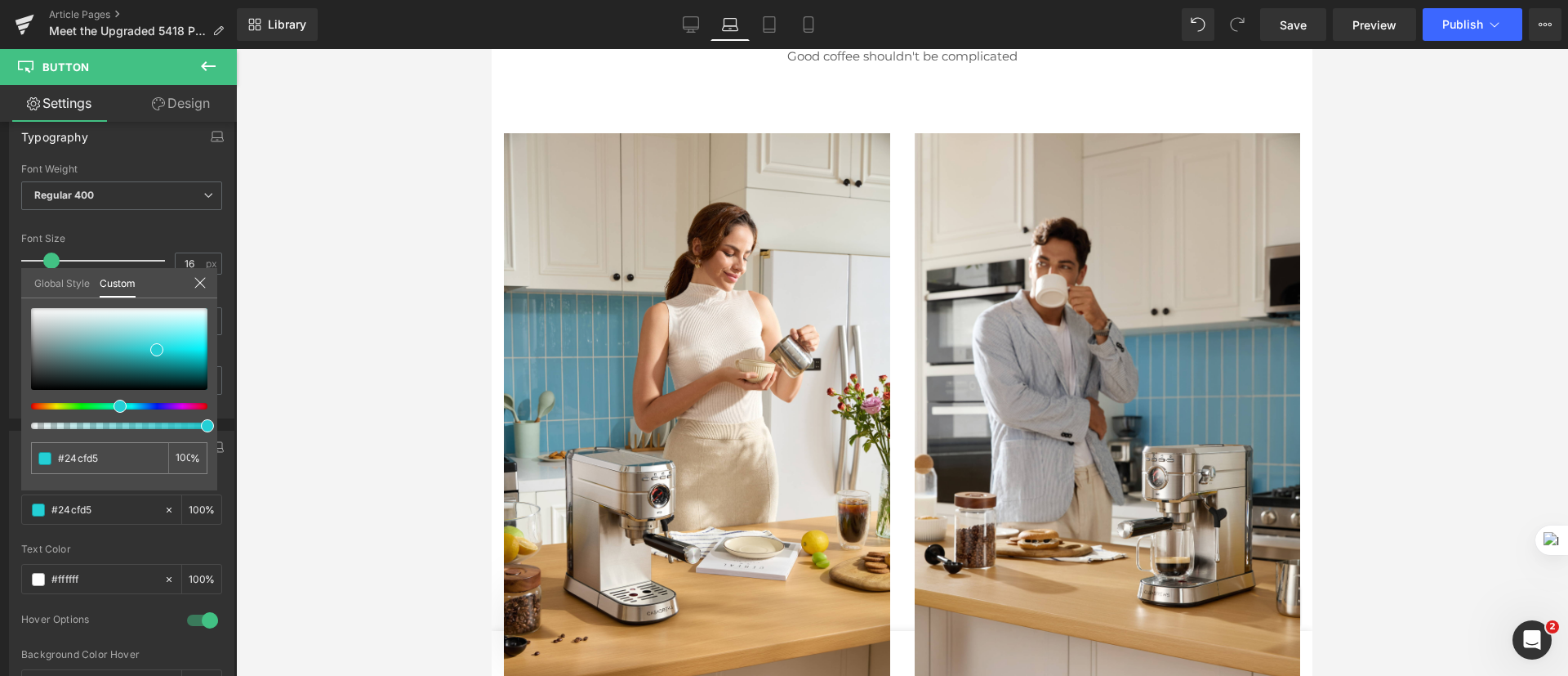
scroll to position [2334, 0]
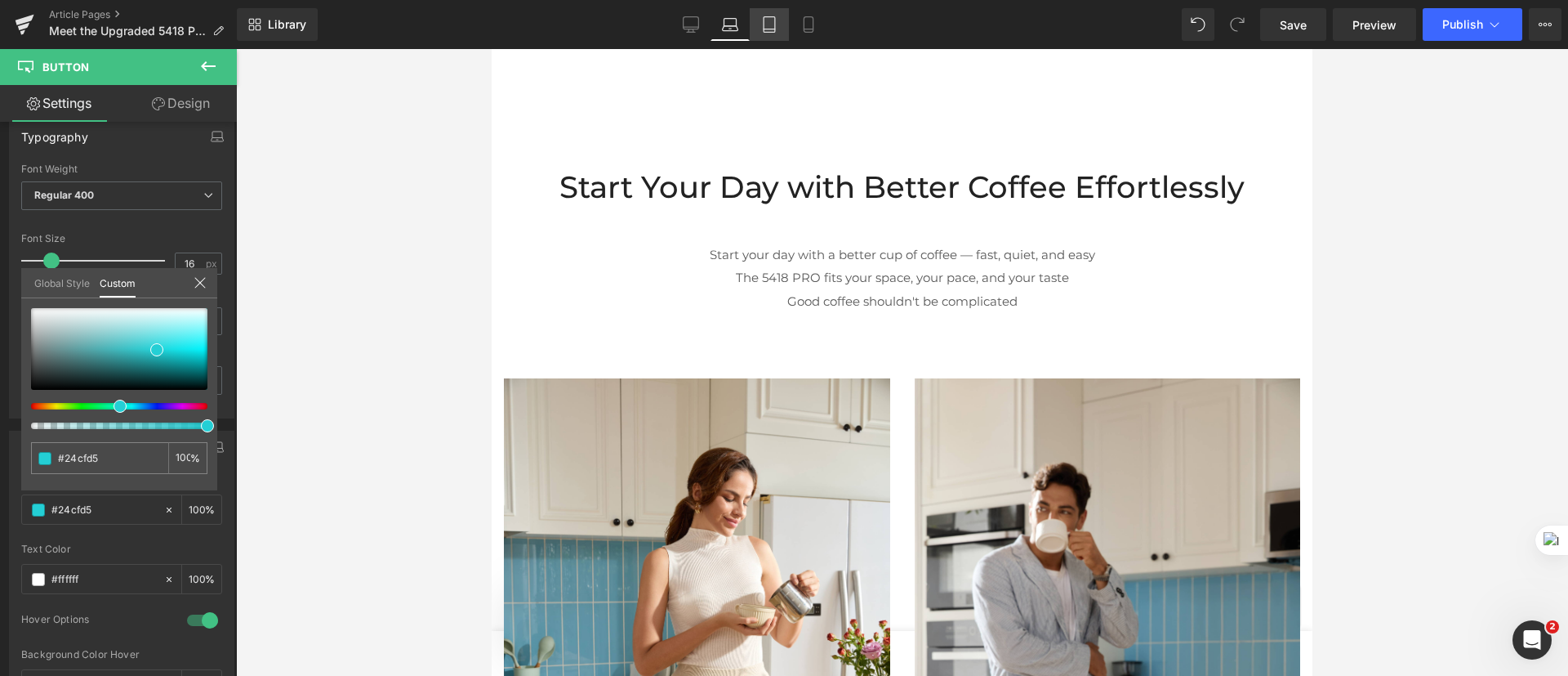
click at [761, 16] on link "Tablet" at bounding box center [768, 24] width 39 height 33
type input "100"
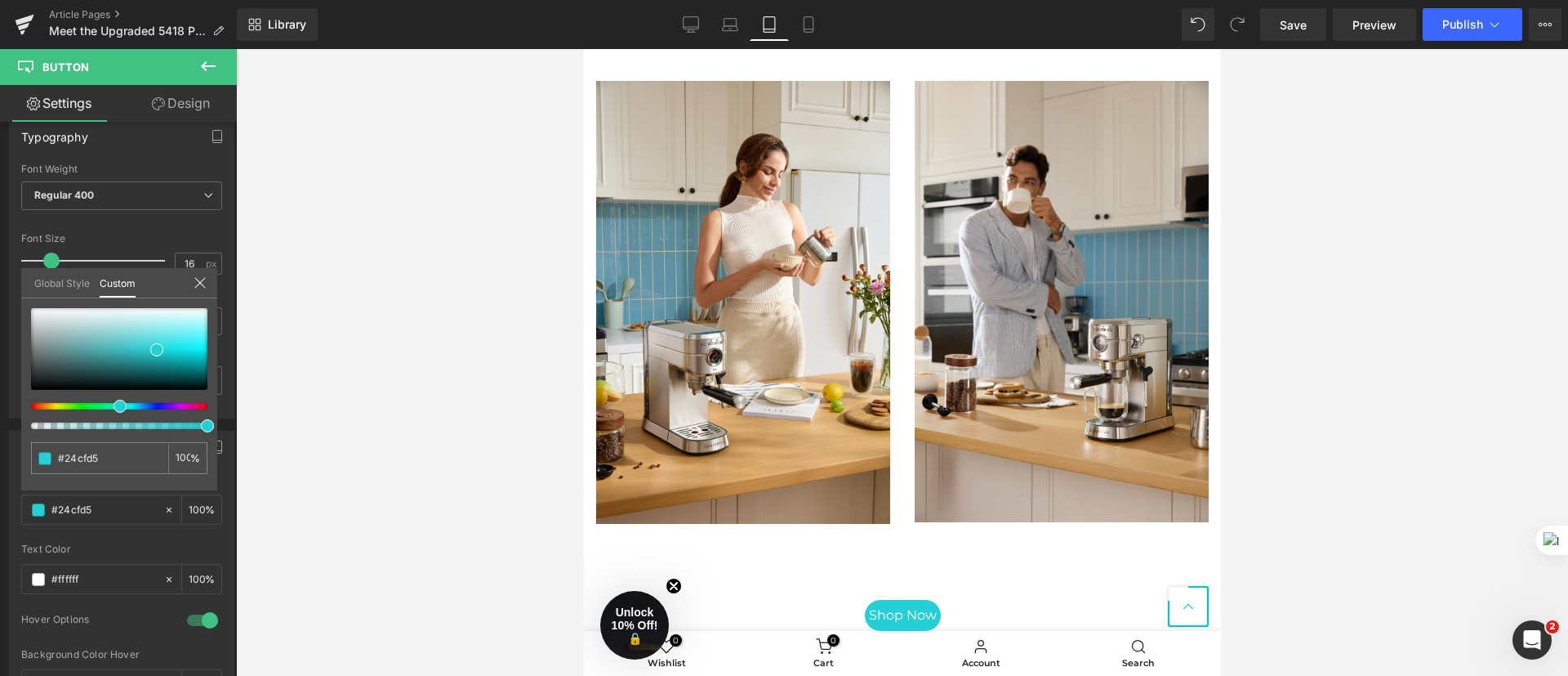
scroll to position [4962, 0]
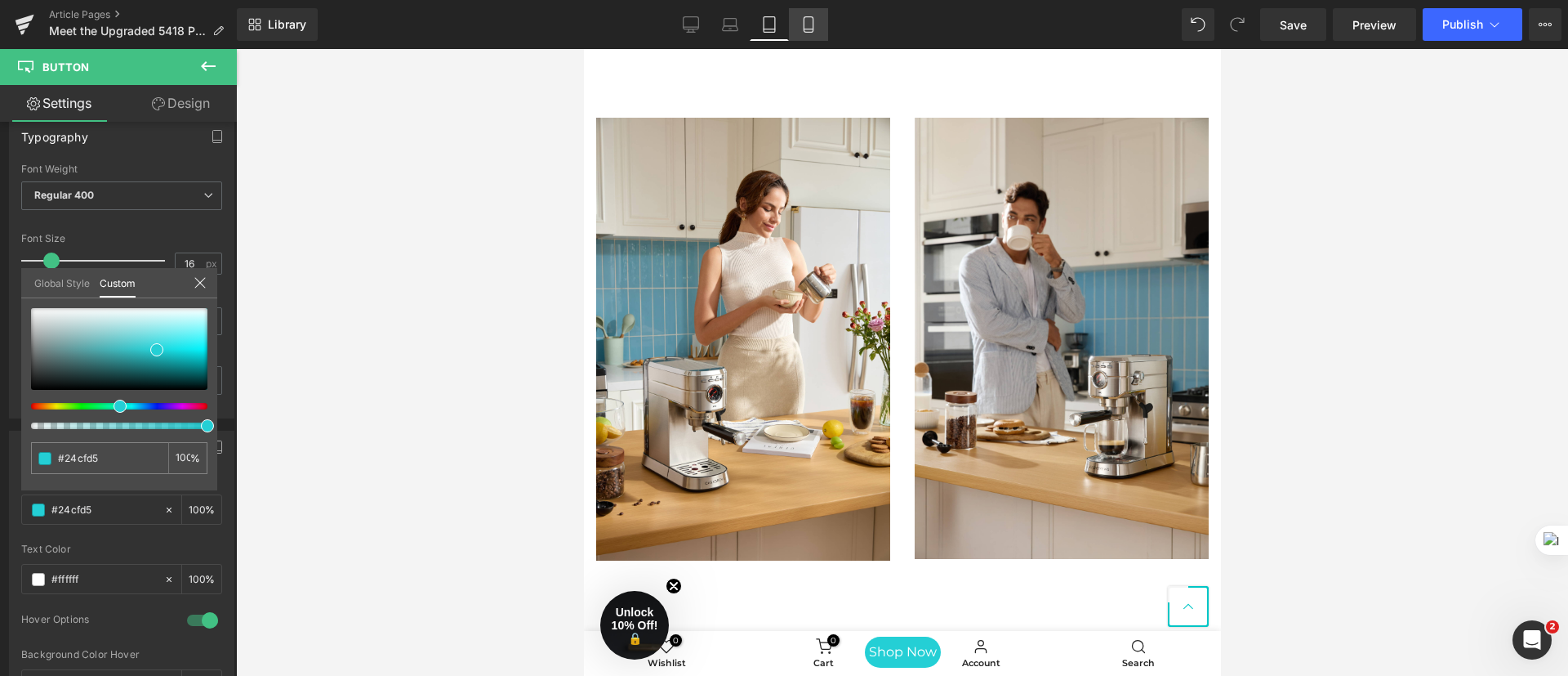
click at [816, 25] on icon at bounding box center [808, 24] width 16 height 16
type input "100"
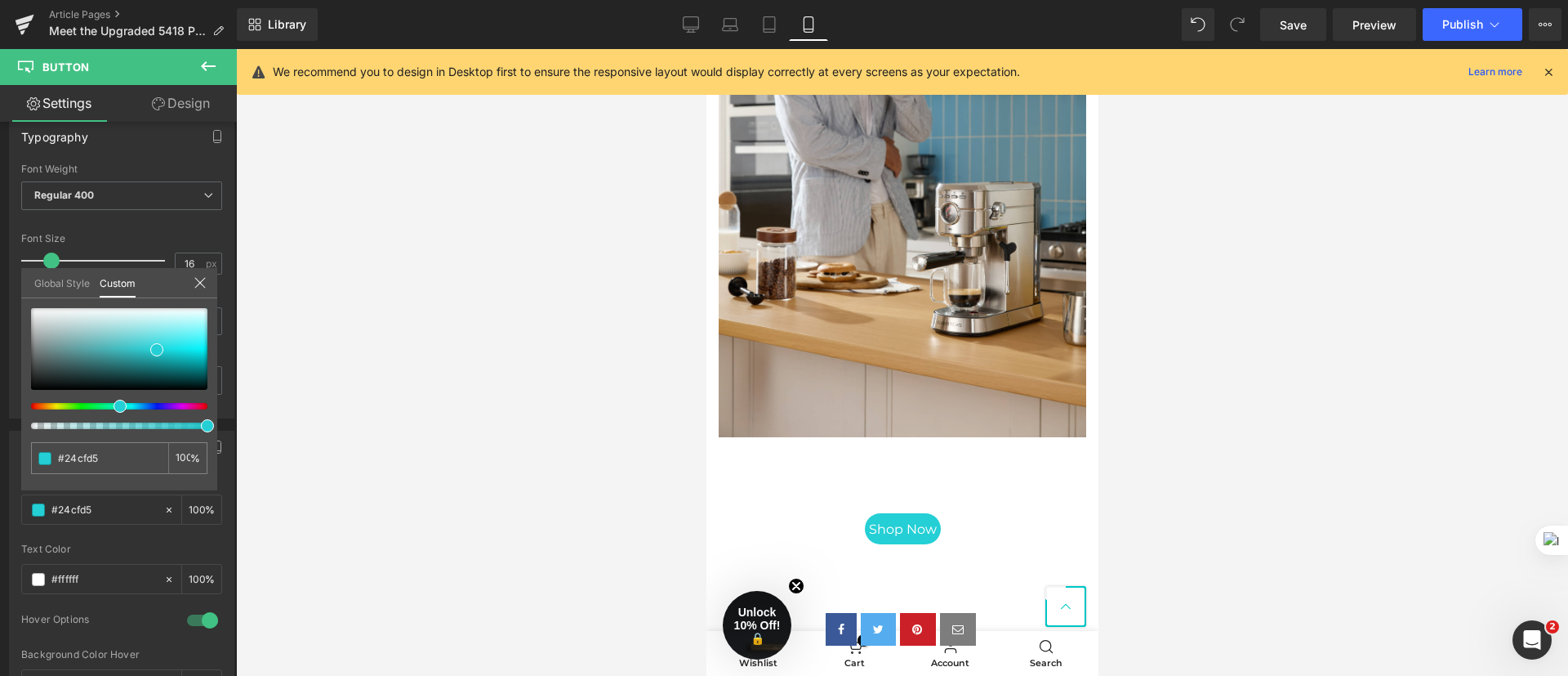
scroll to position [5527, 0]
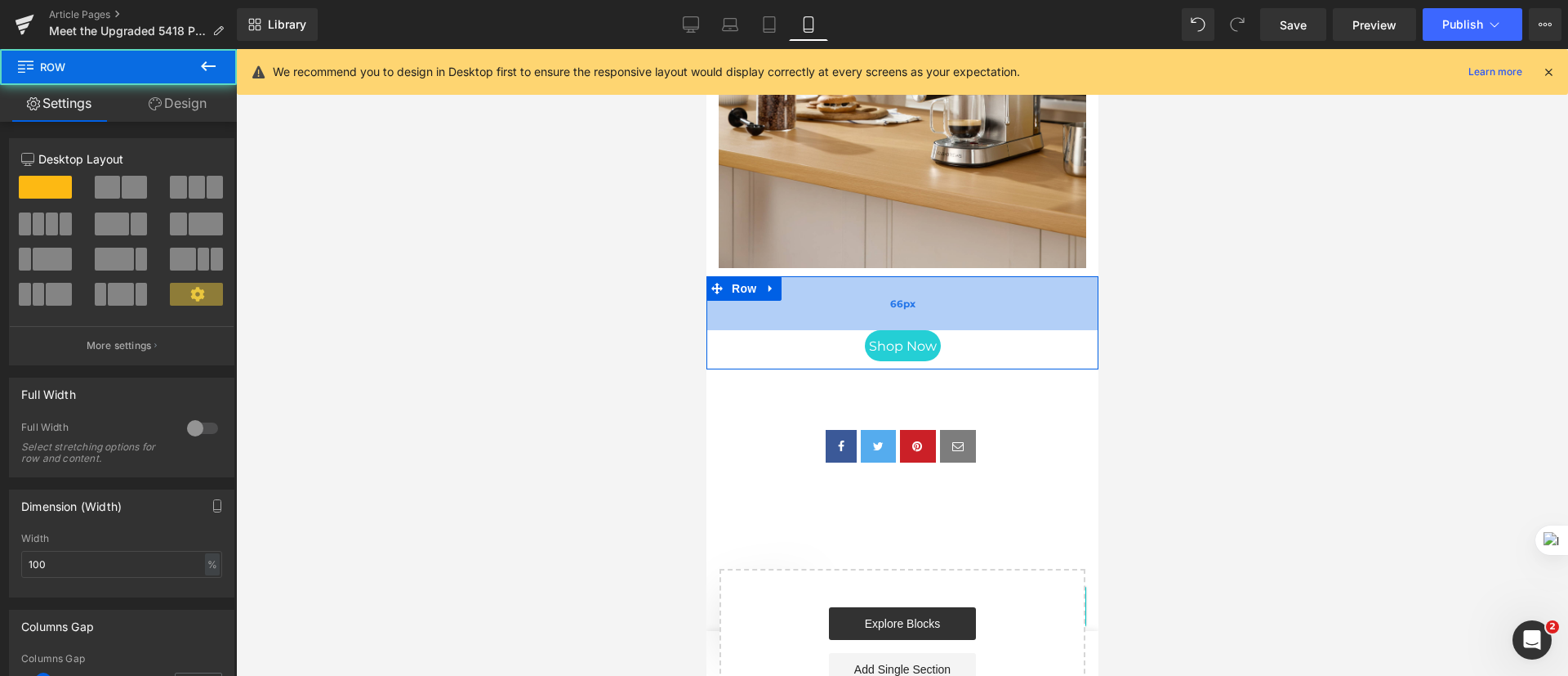
drag, startPoint x: 917, startPoint y: 284, endPoint x: 922, endPoint y: 269, distance: 15.8
click at [922, 276] on div "66px" at bounding box center [901, 303] width 392 height 54
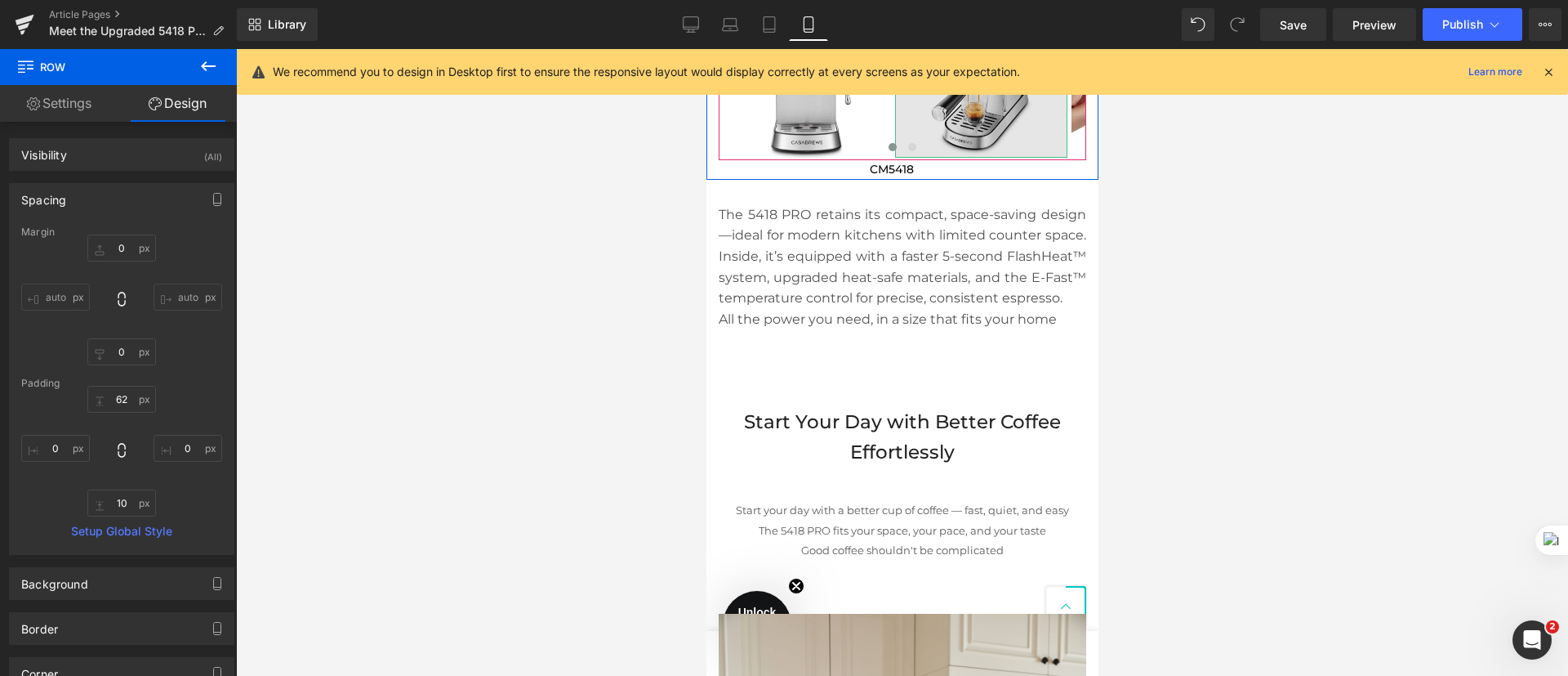
scroll to position [4301, 0]
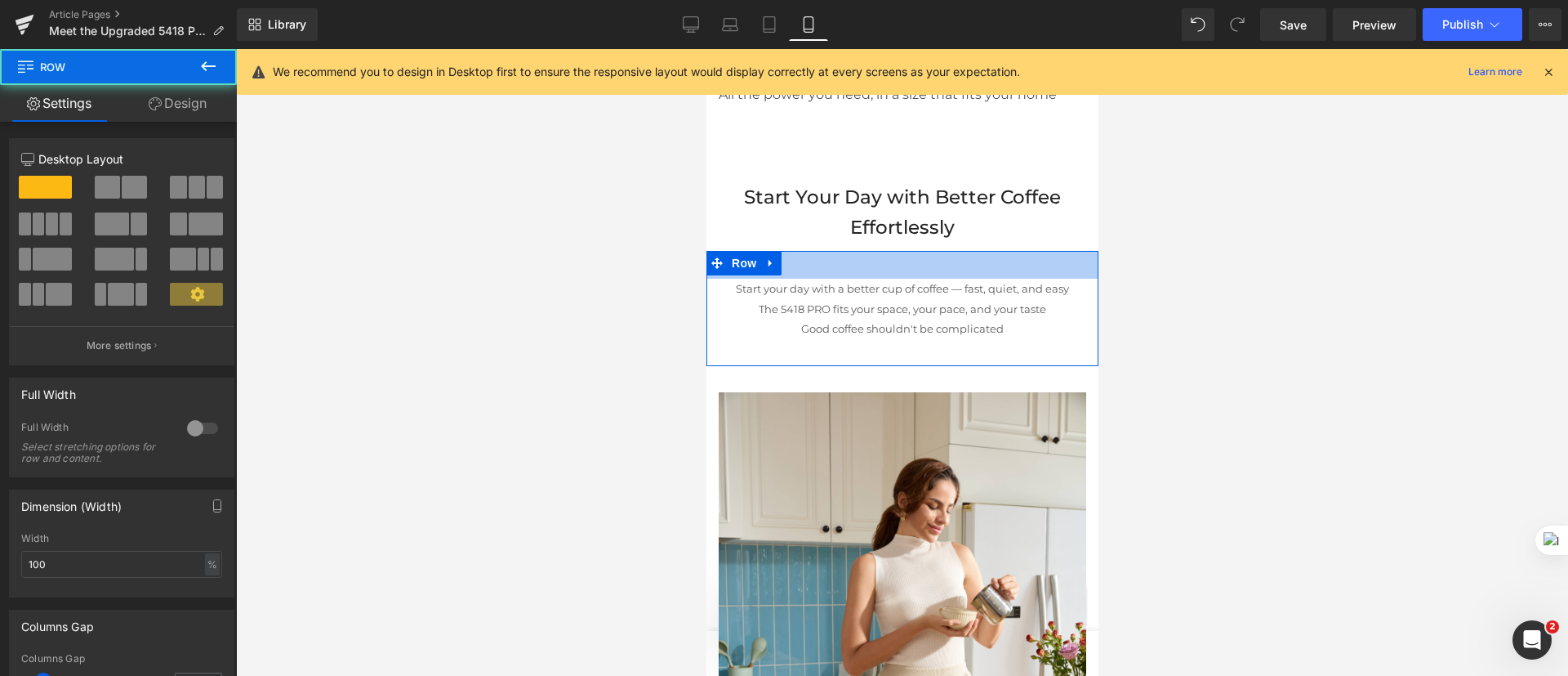
drag, startPoint x: 935, startPoint y: 292, endPoint x: 936, endPoint y: 311, distance: 19.0
click at [936, 279] on div "34px" at bounding box center [901, 265] width 392 height 28
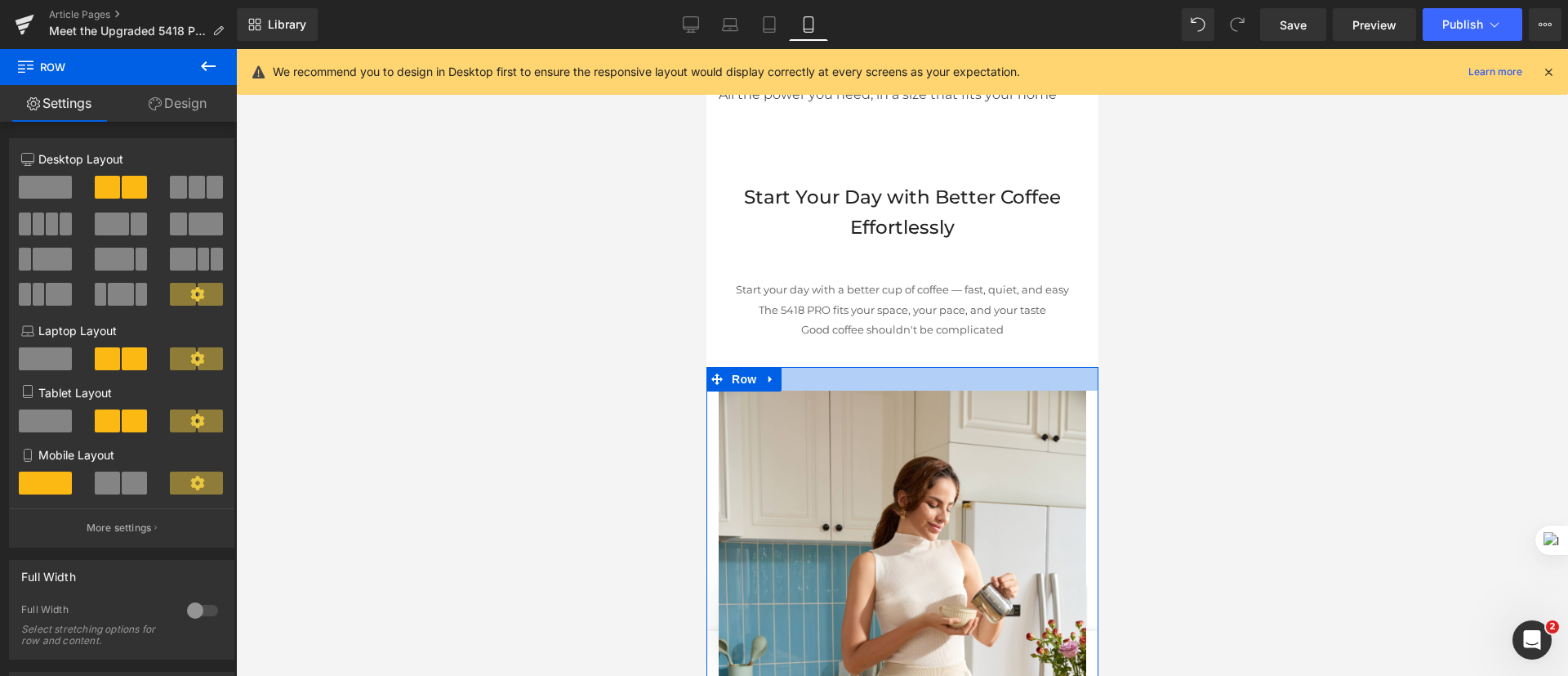
click at [948, 385] on div at bounding box center [901, 378] width 392 height 23
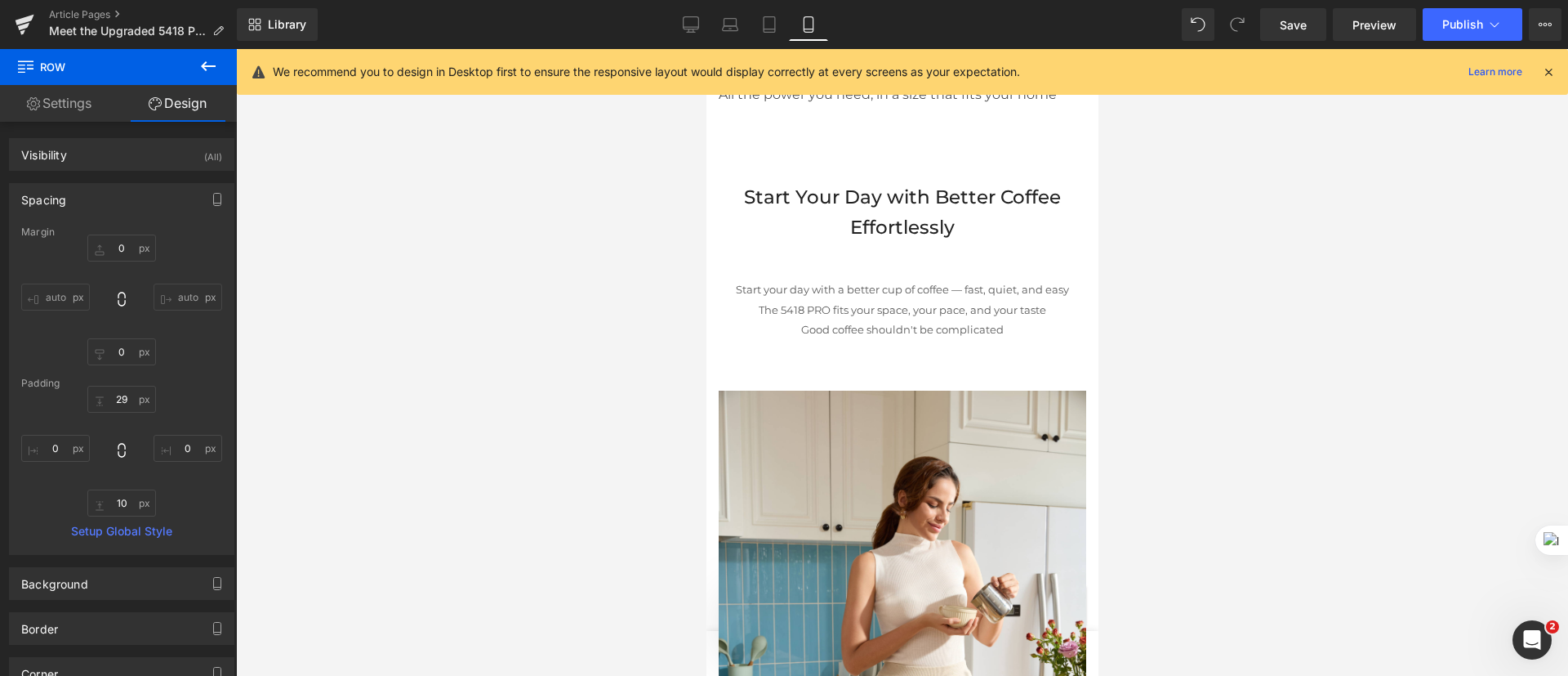
drag, startPoint x: 695, startPoint y: 36, endPoint x: 703, endPoint y: 45, distance: 12.0
click at [694, 36] on link "Desktop" at bounding box center [691, 24] width 39 height 33
type input "0"
type input "32"
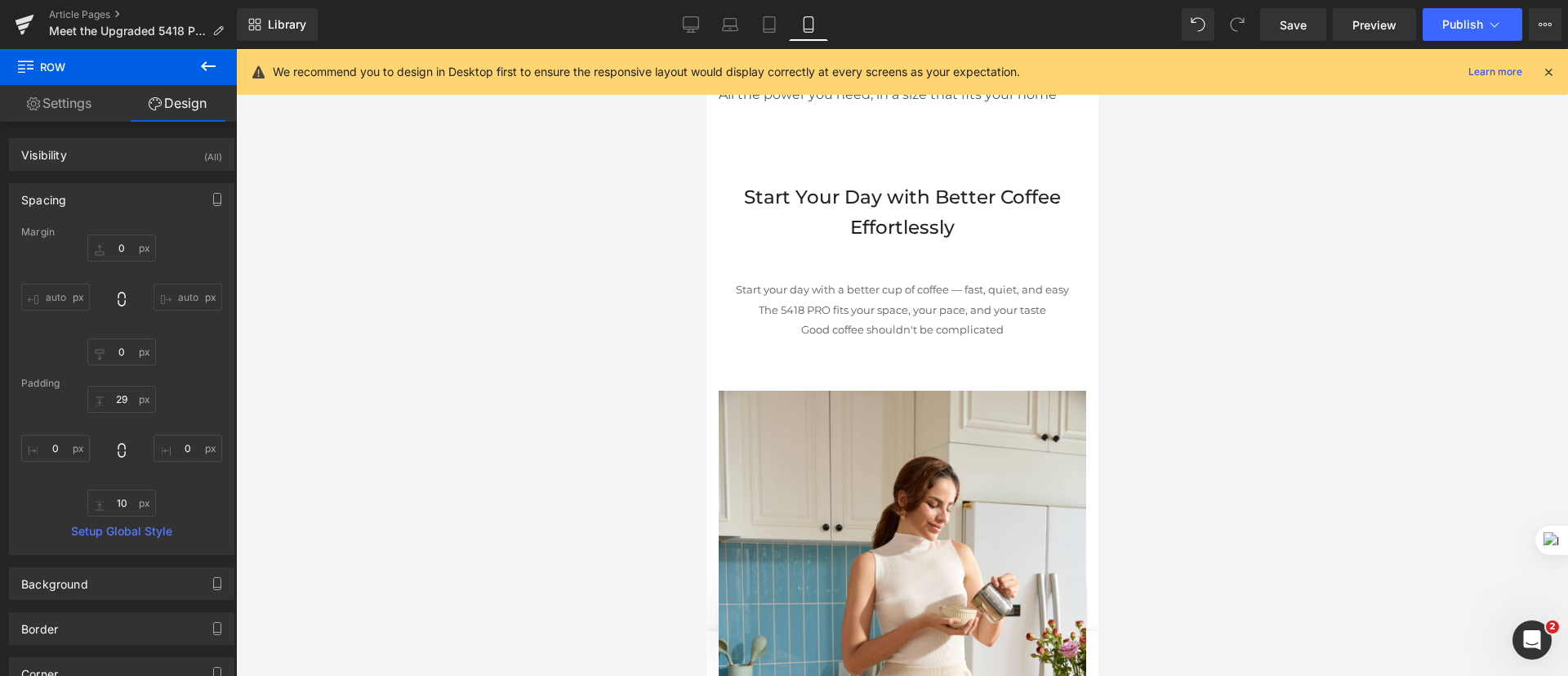
type input "0"
type input "10"
type input "0"
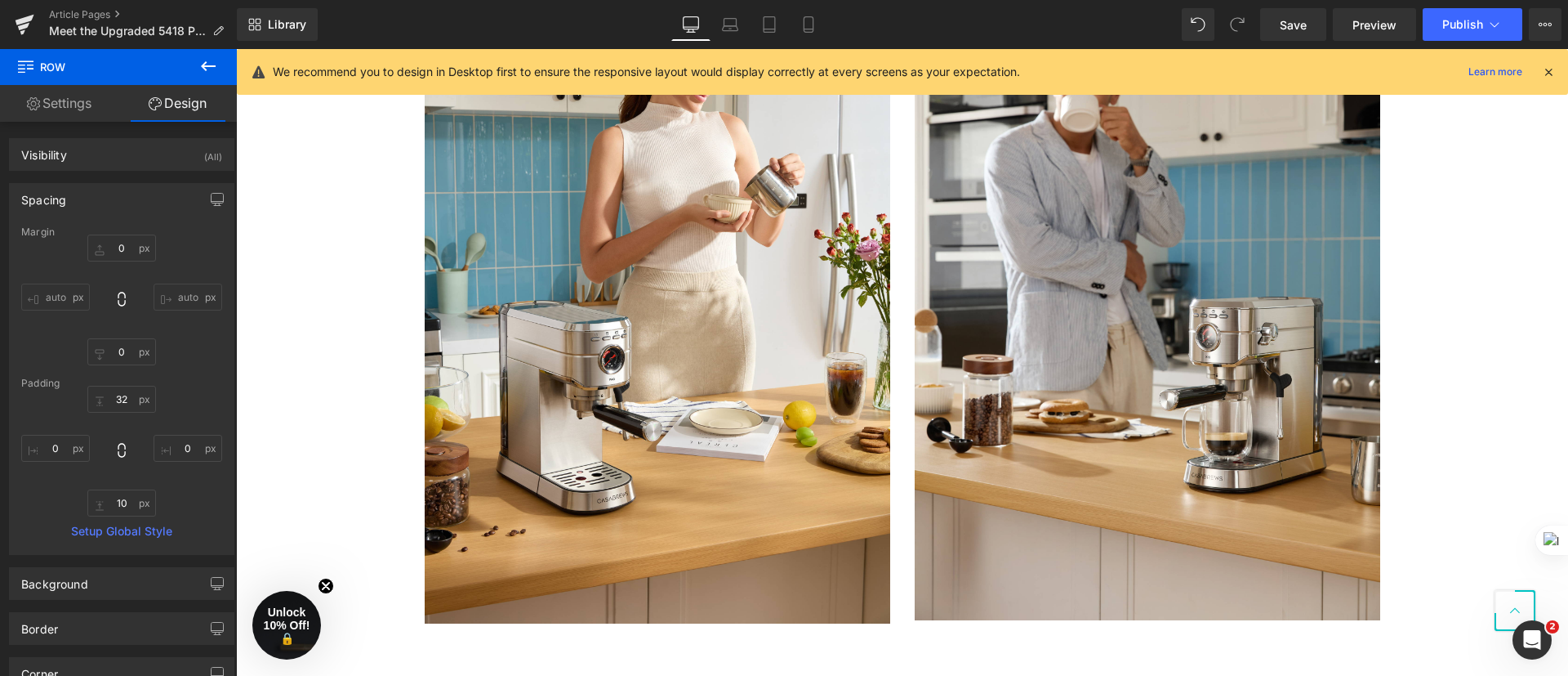
scroll to position [2901, 0]
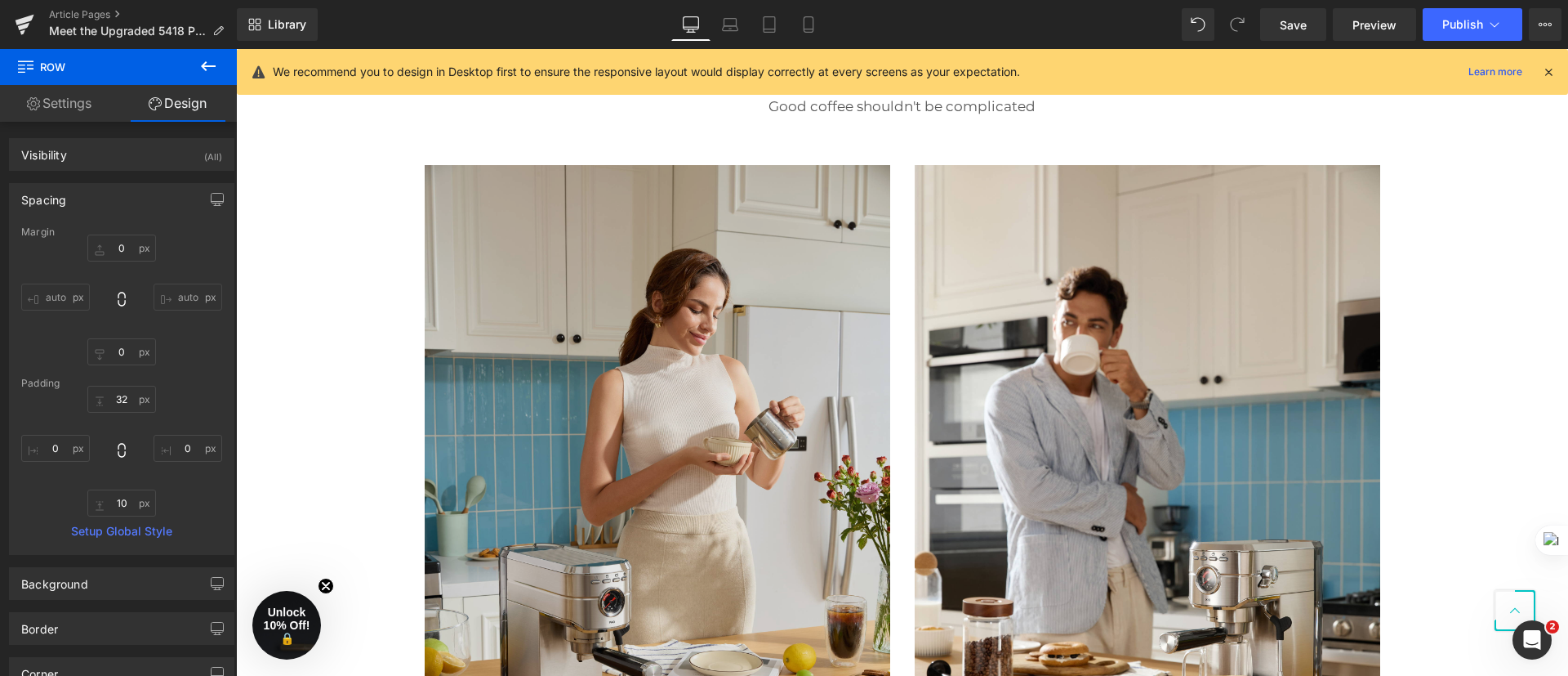
click at [838, 389] on img at bounding box center [658, 516] width 466 height 701
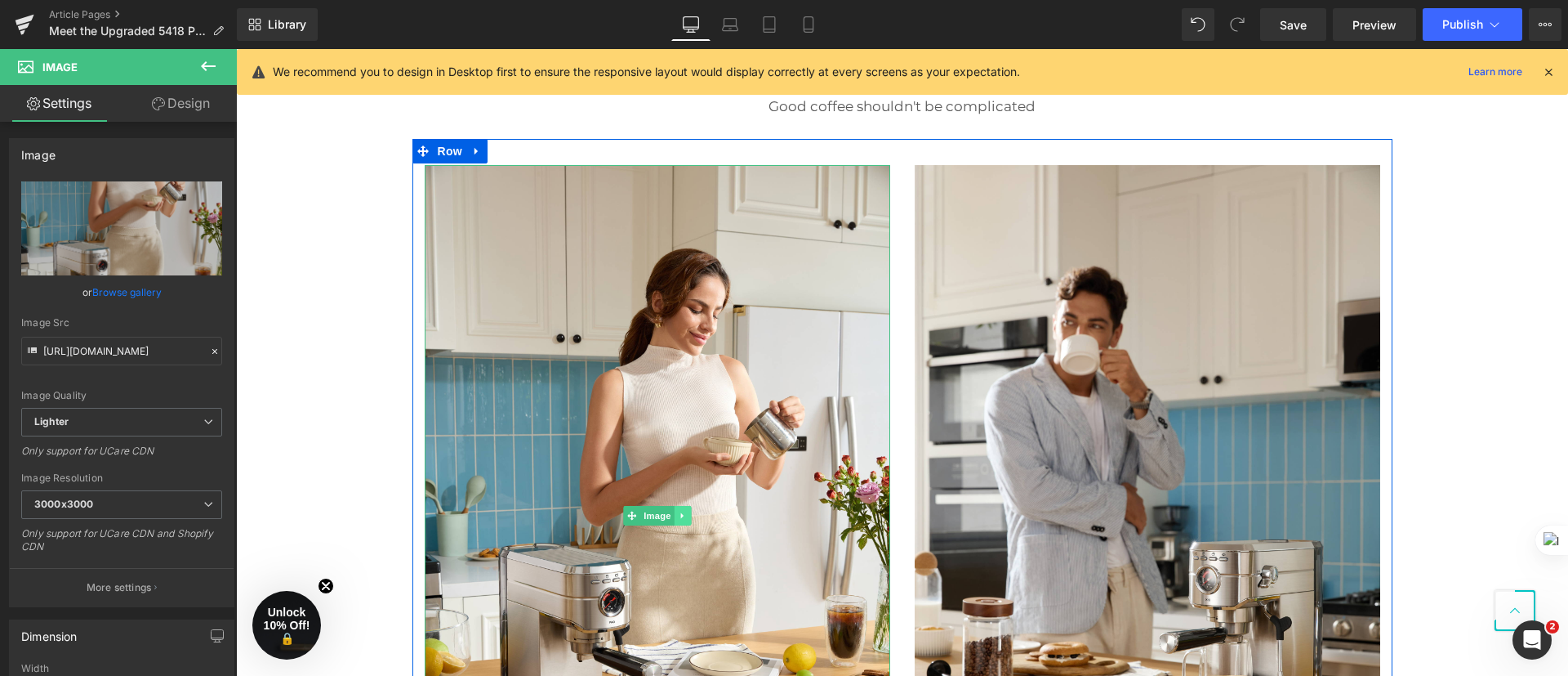
click at [679, 521] on link at bounding box center [683, 515] width 17 height 20
click at [686, 518] on icon at bounding box center [691, 515] width 9 height 9
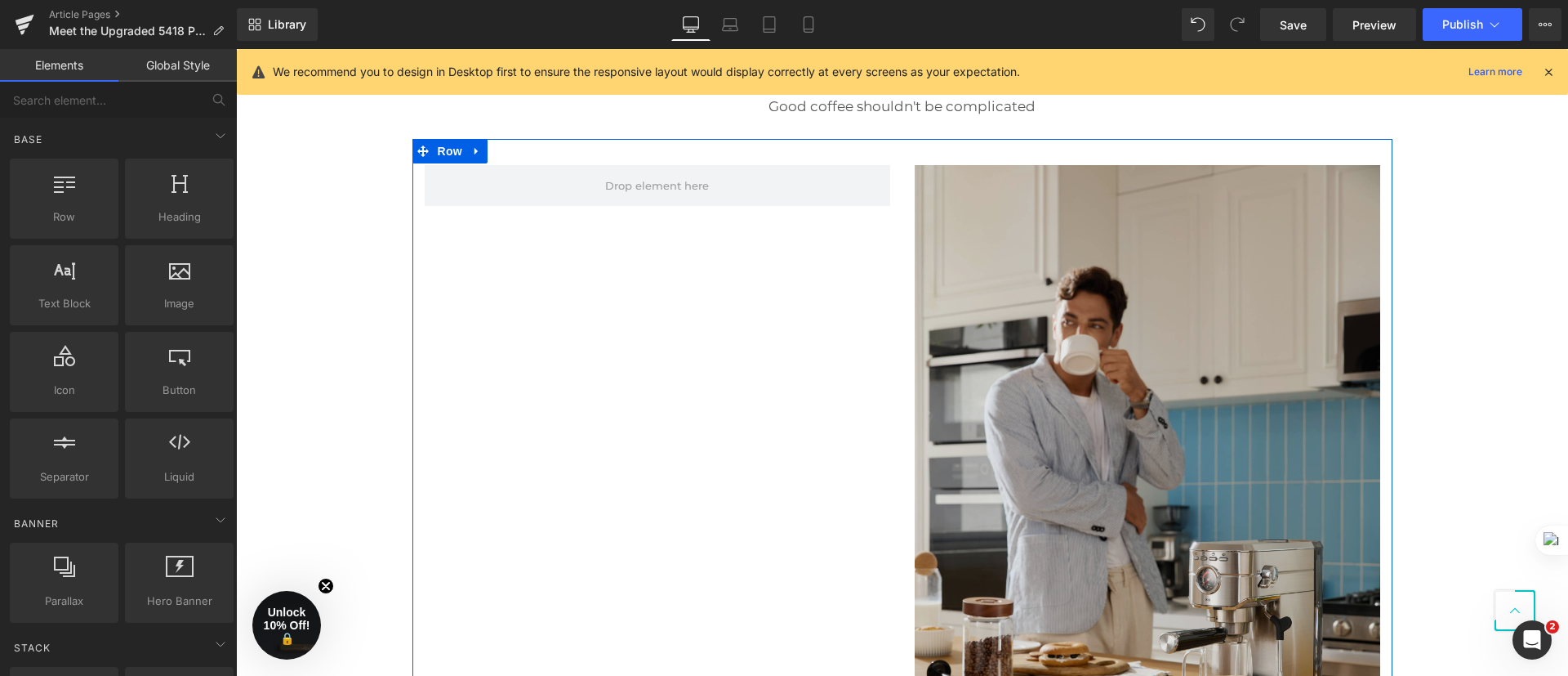
click at [1038, 304] on img at bounding box center [1147, 514] width 466 height 699
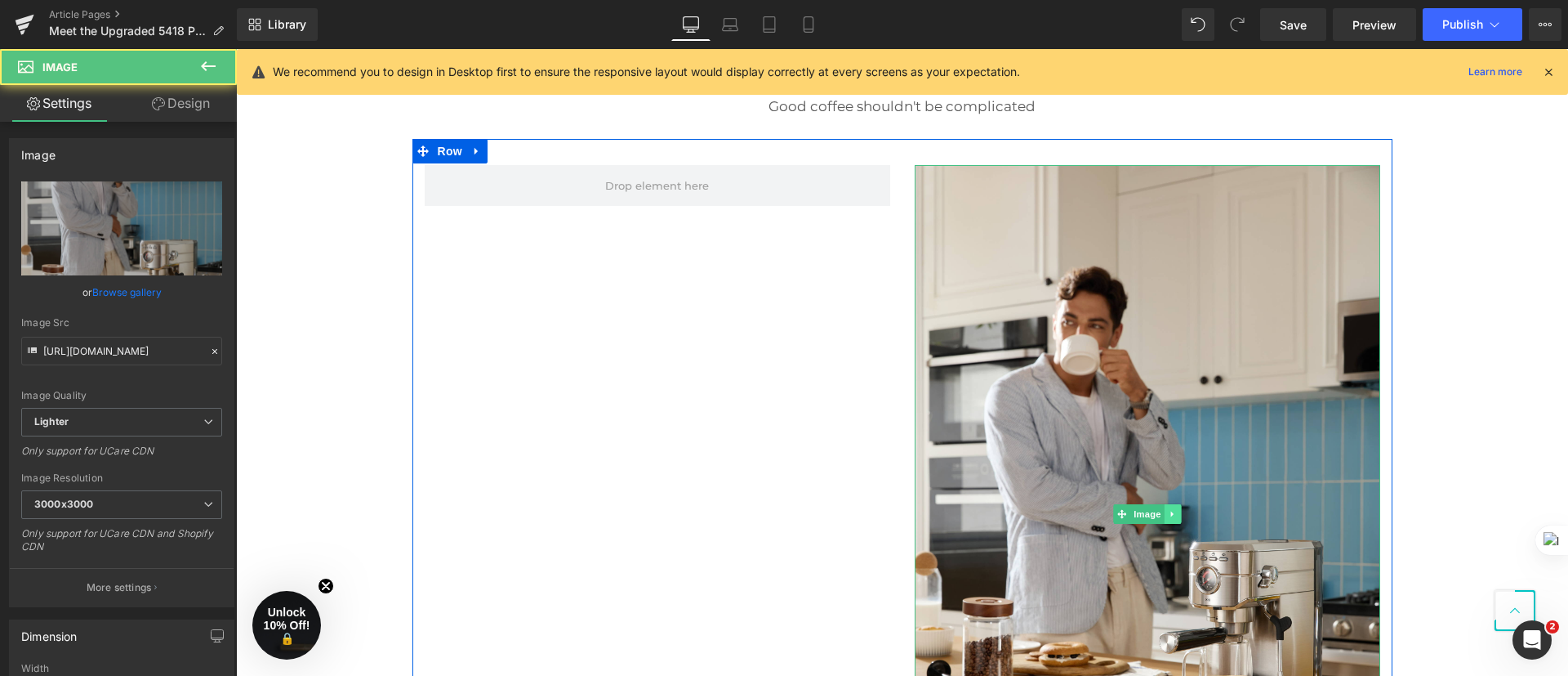
click at [1168, 513] on icon at bounding box center [1173, 513] width 9 height 10
click at [1177, 518] on link at bounding box center [1181, 513] width 17 height 20
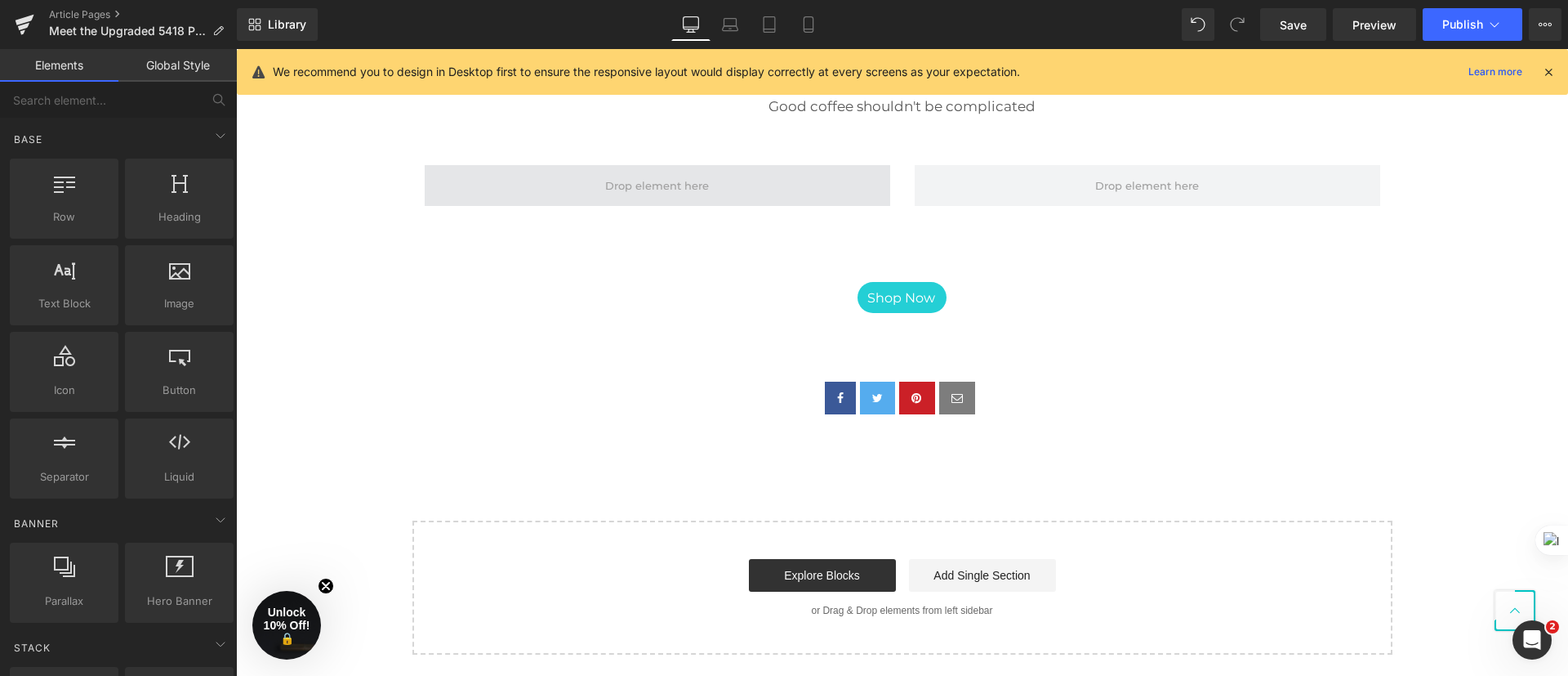
click at [536, 203] on span at bounding box center [658, 185] width 466 height 41
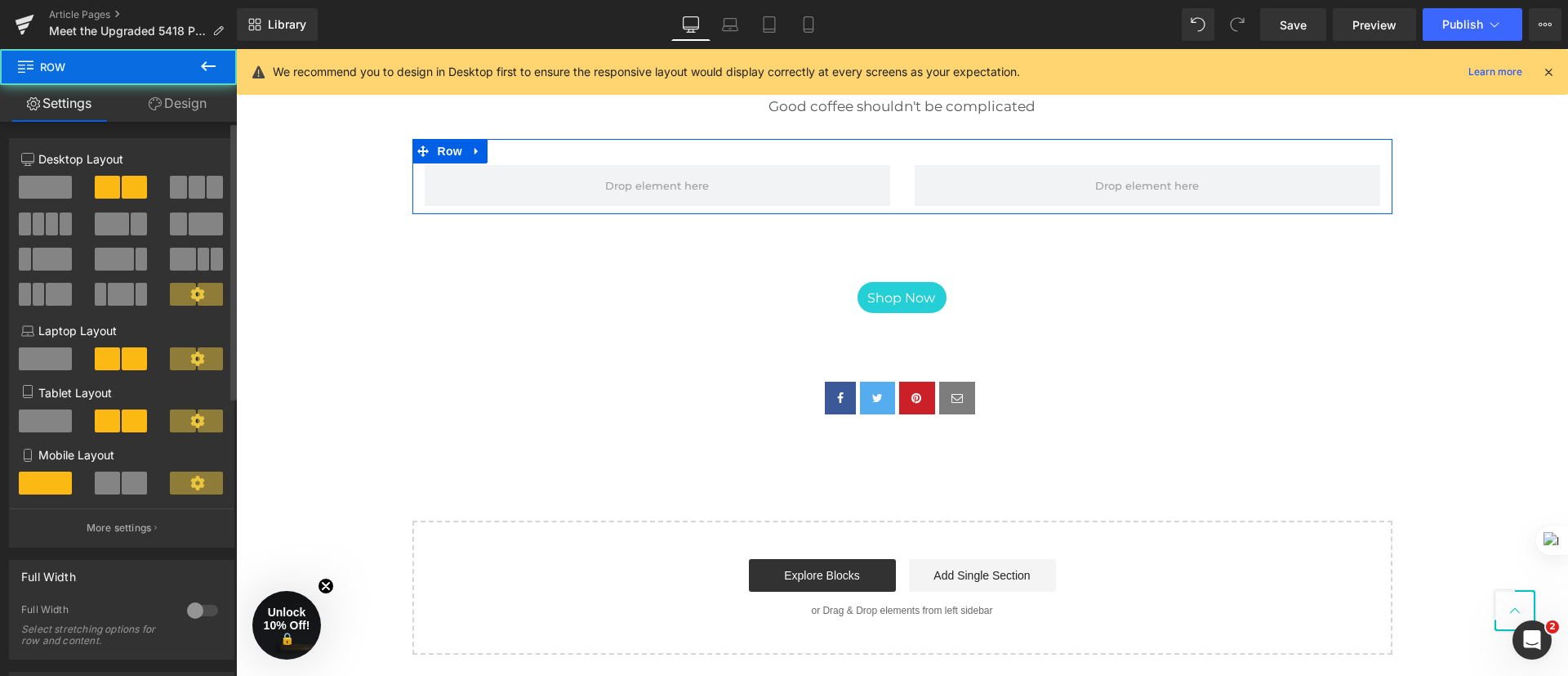
click at [47, 183] on span at bounding box center [45, 187] width 53 height 23
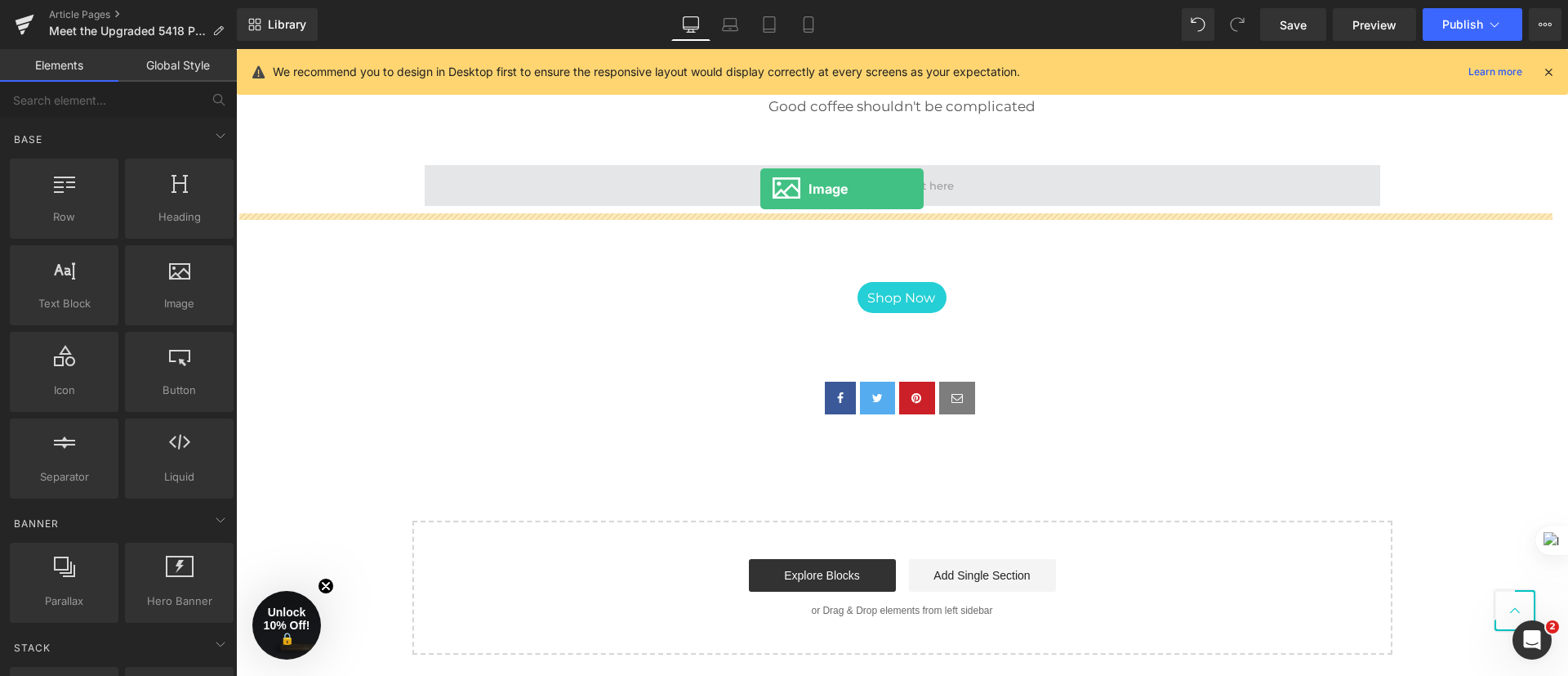
drag, startPoint x: 400, startPoint y: 344, endPoint x: 762, endPoint y: 183, distance: 396.2
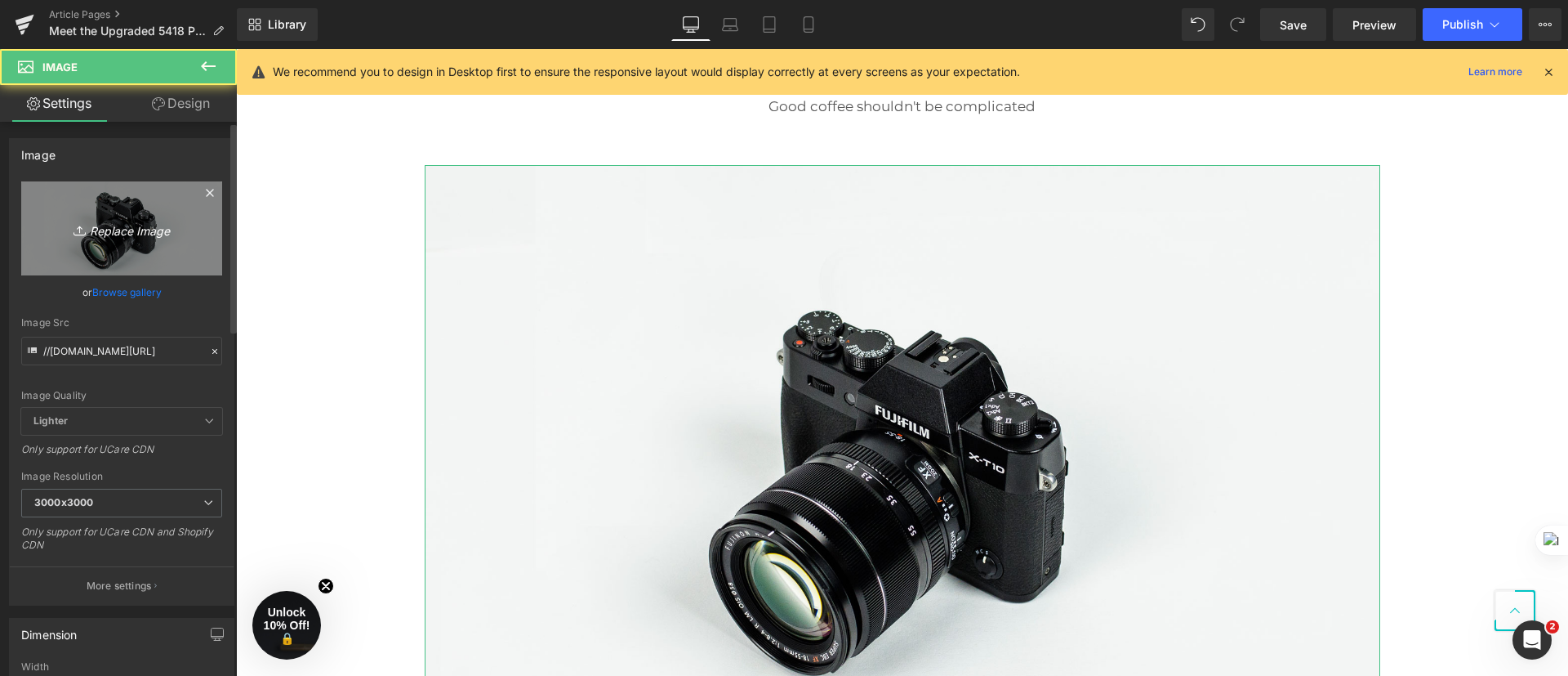
click at [113, 214] on link "Replace Image" at bounding box center [122, 229] width 201 height 94
type input "C:\fakepath\25-0727-咖啡机平面套拍-壕-安128712主 (2).jpg"
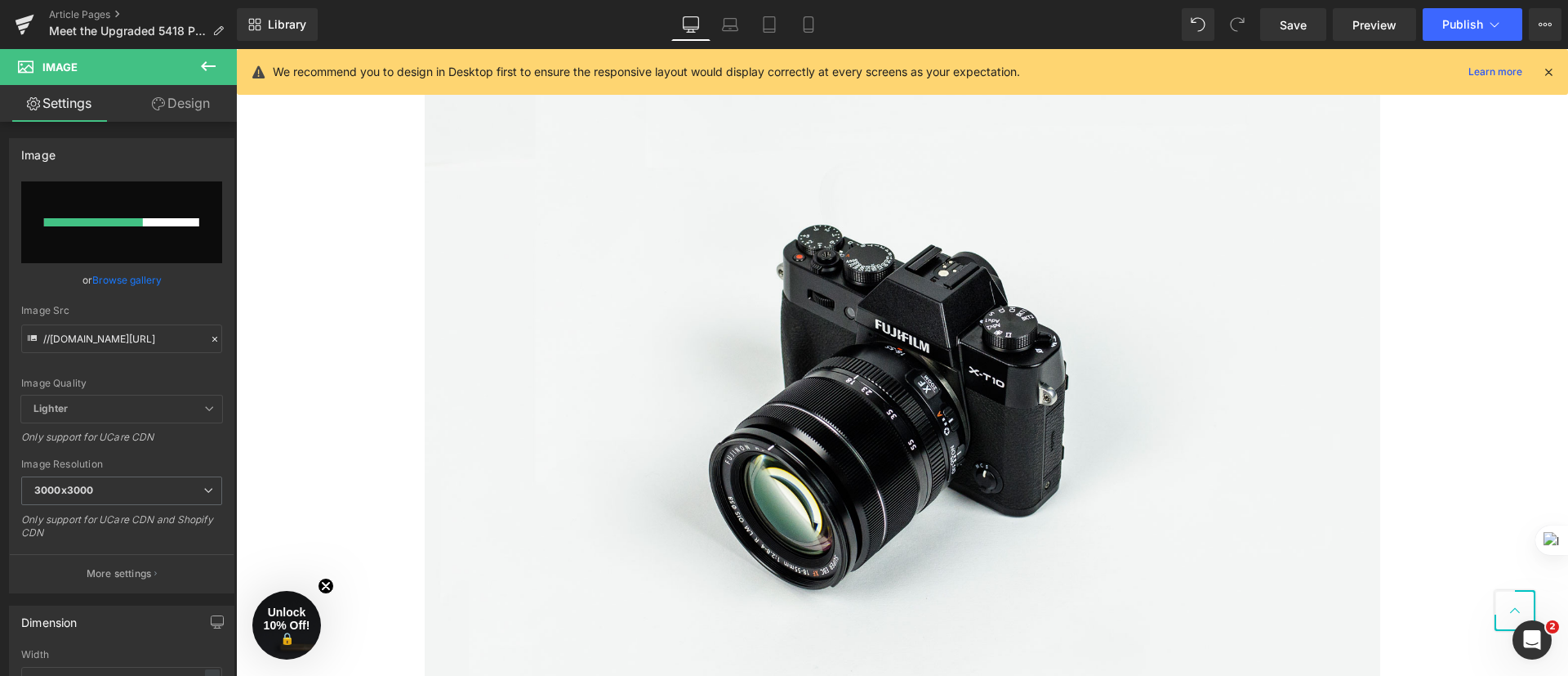
scroll to position [3024, 0]
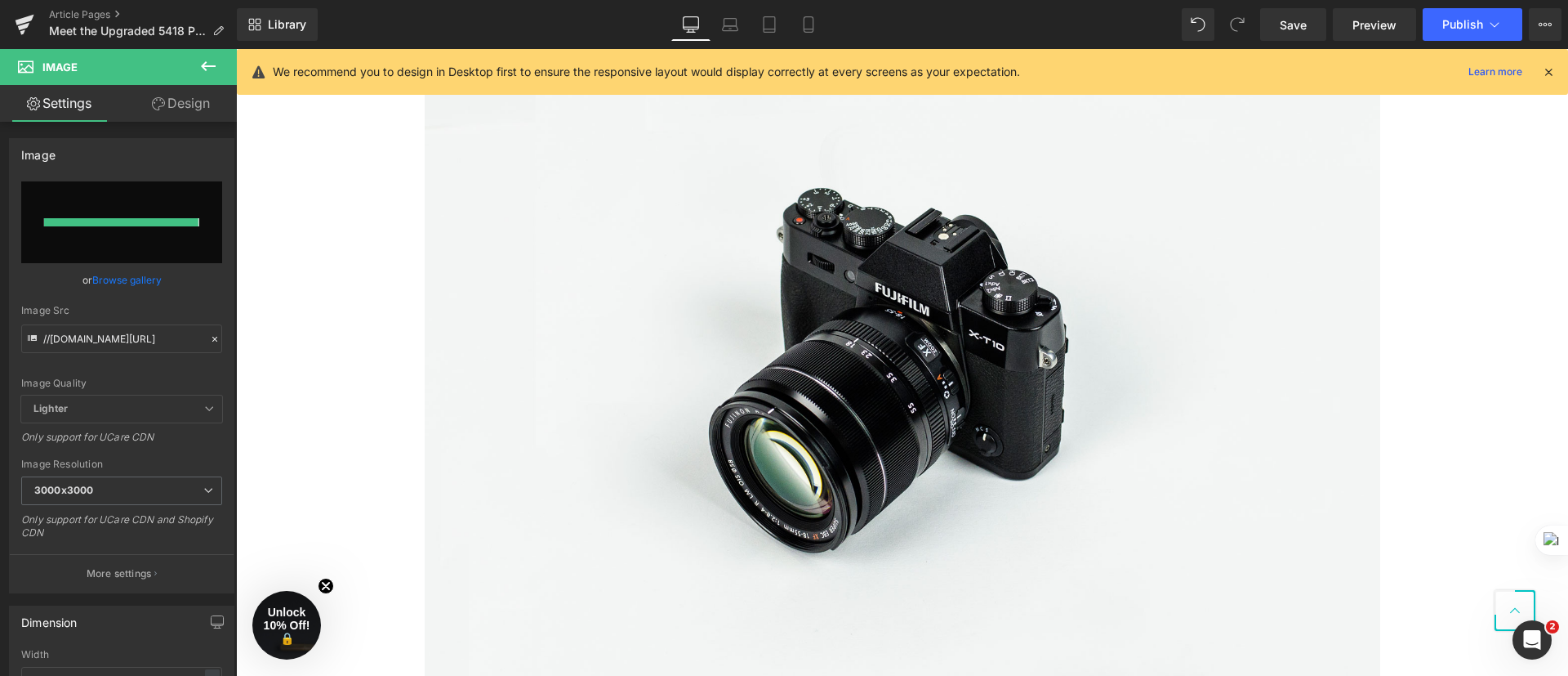
type input "[URL][DOMAIN_NAME]"
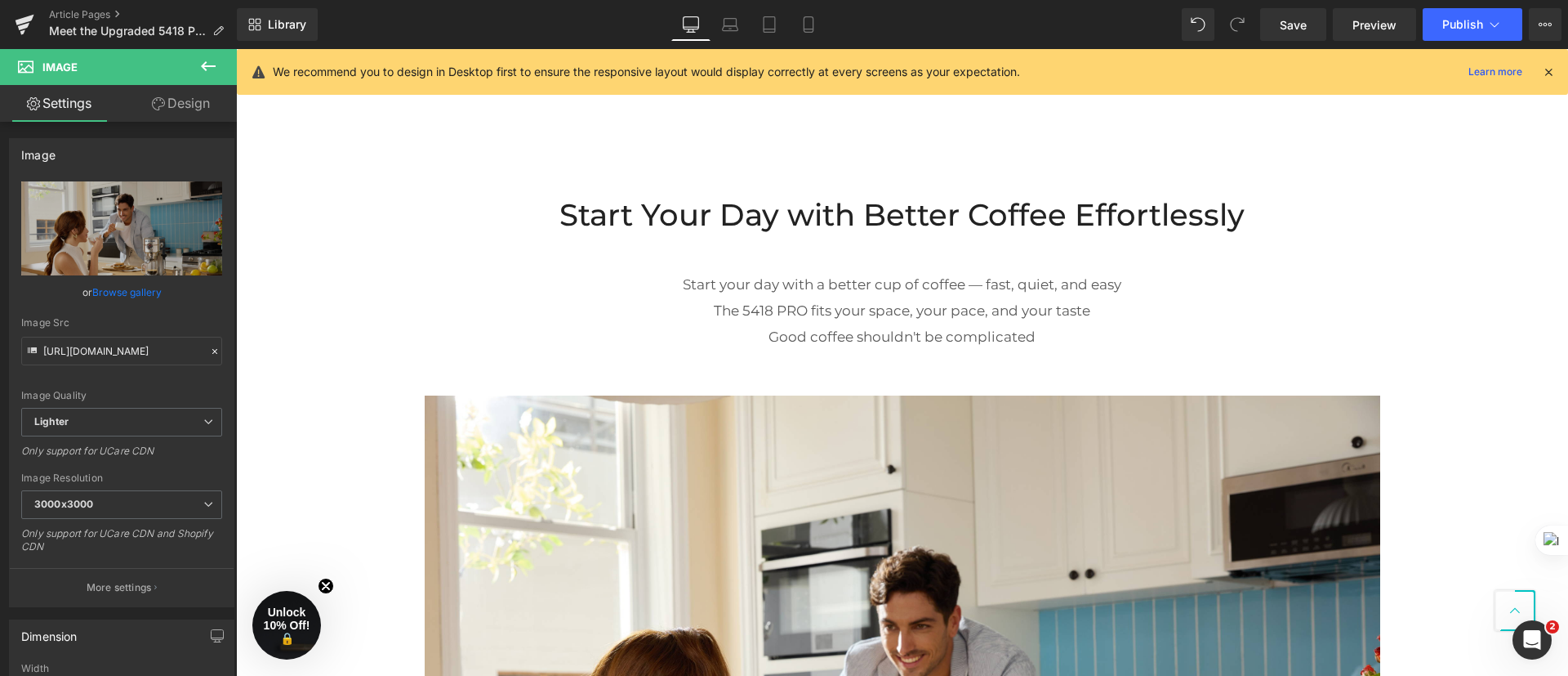
scroll to position [2534, 0]
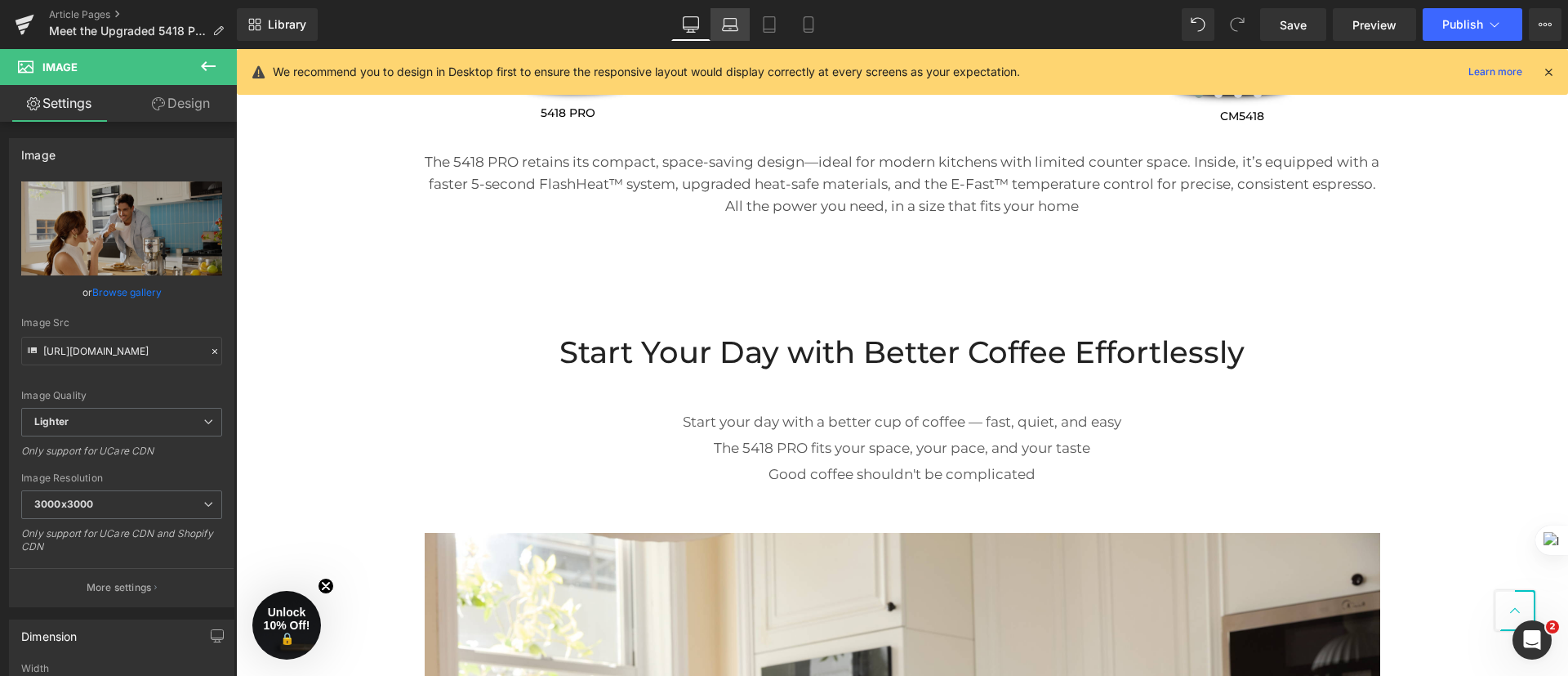
click at [744, 19] on link "Laptop" at bounding box center [729, 24] width 39 height 33
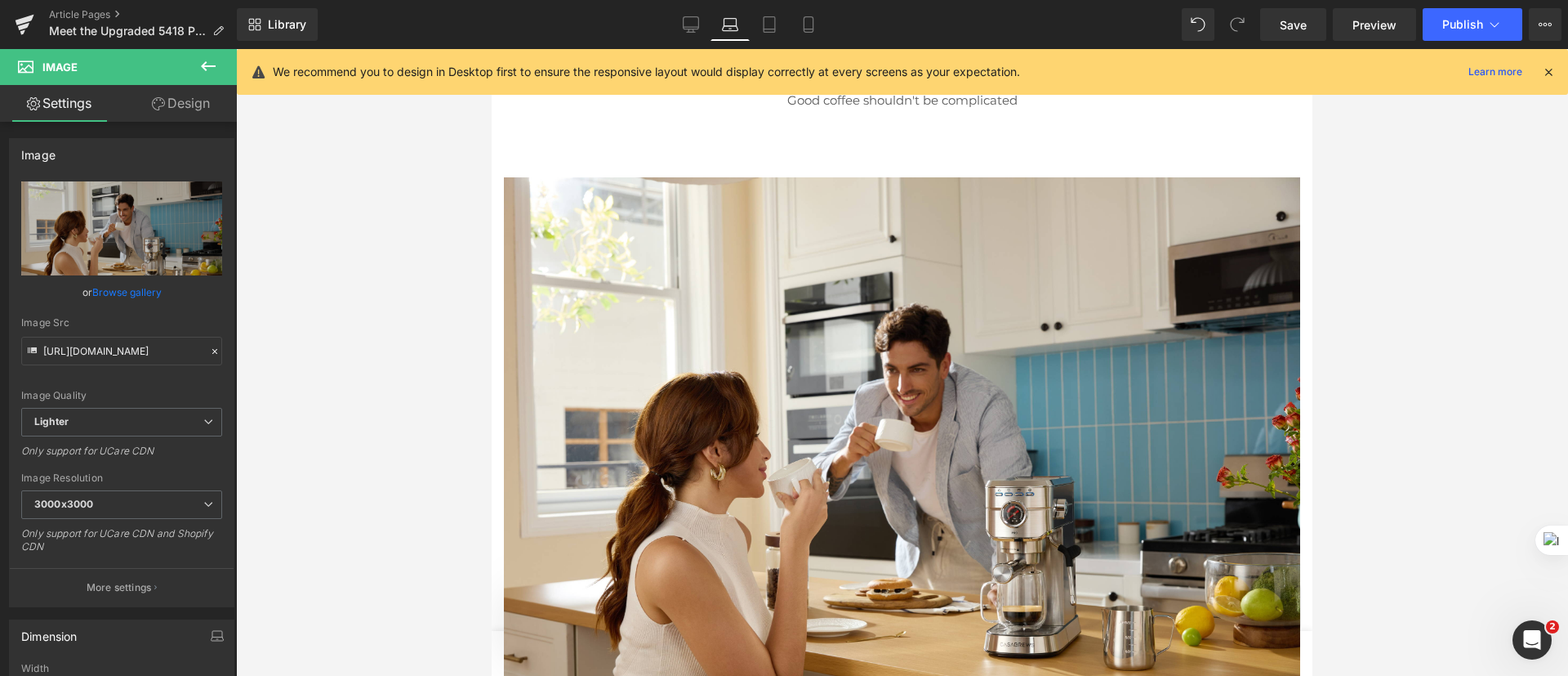
scroll to position [2747, 0]
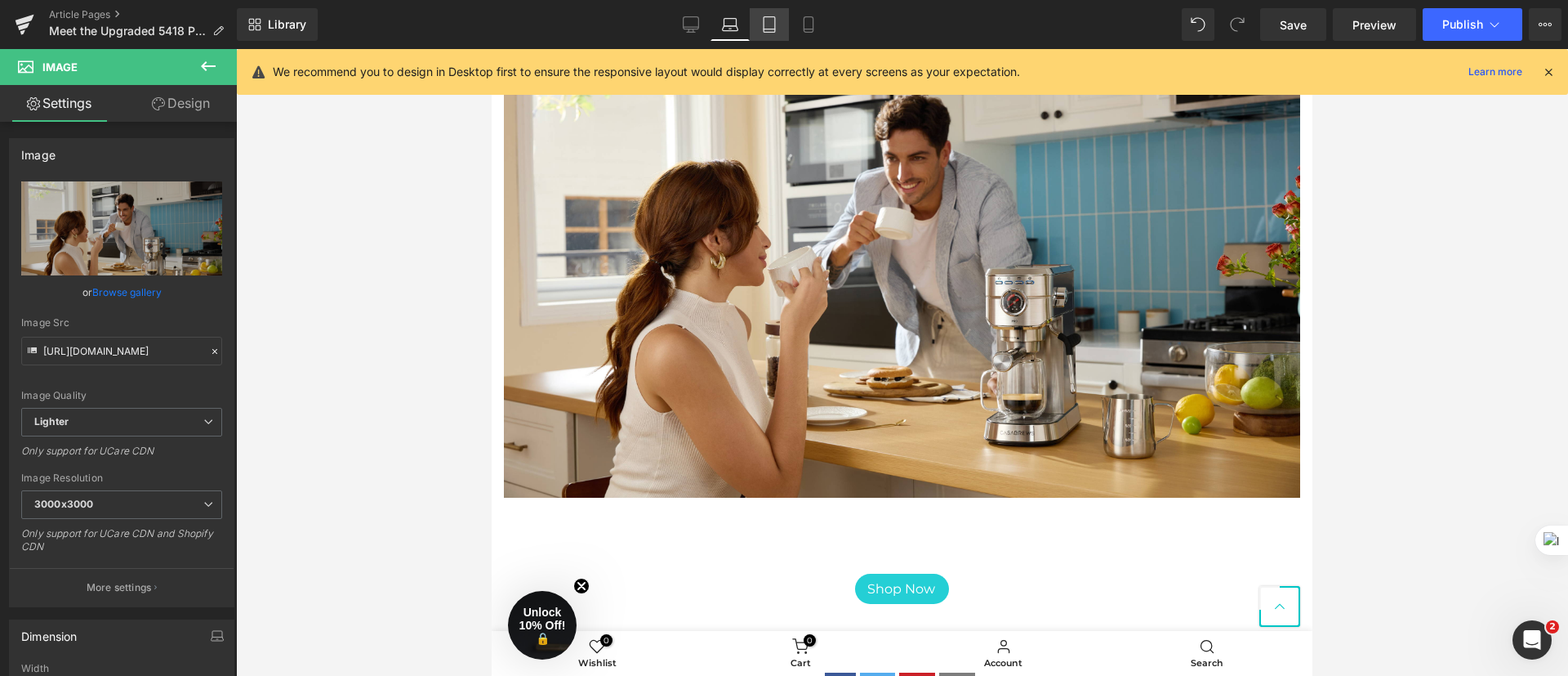
click at [764, 26] on icon at bounding box center [768, 25] width 11 height 16
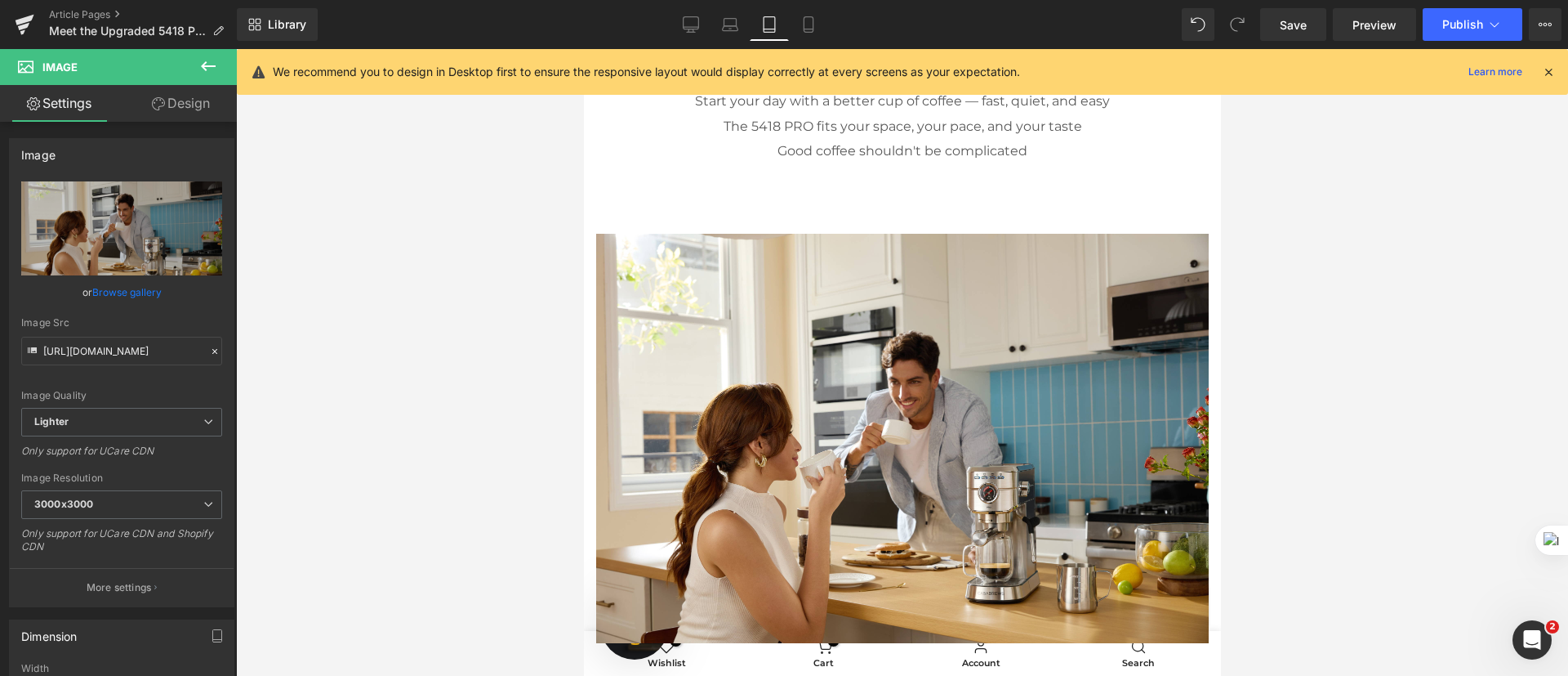
scroll to position [4746, 0]
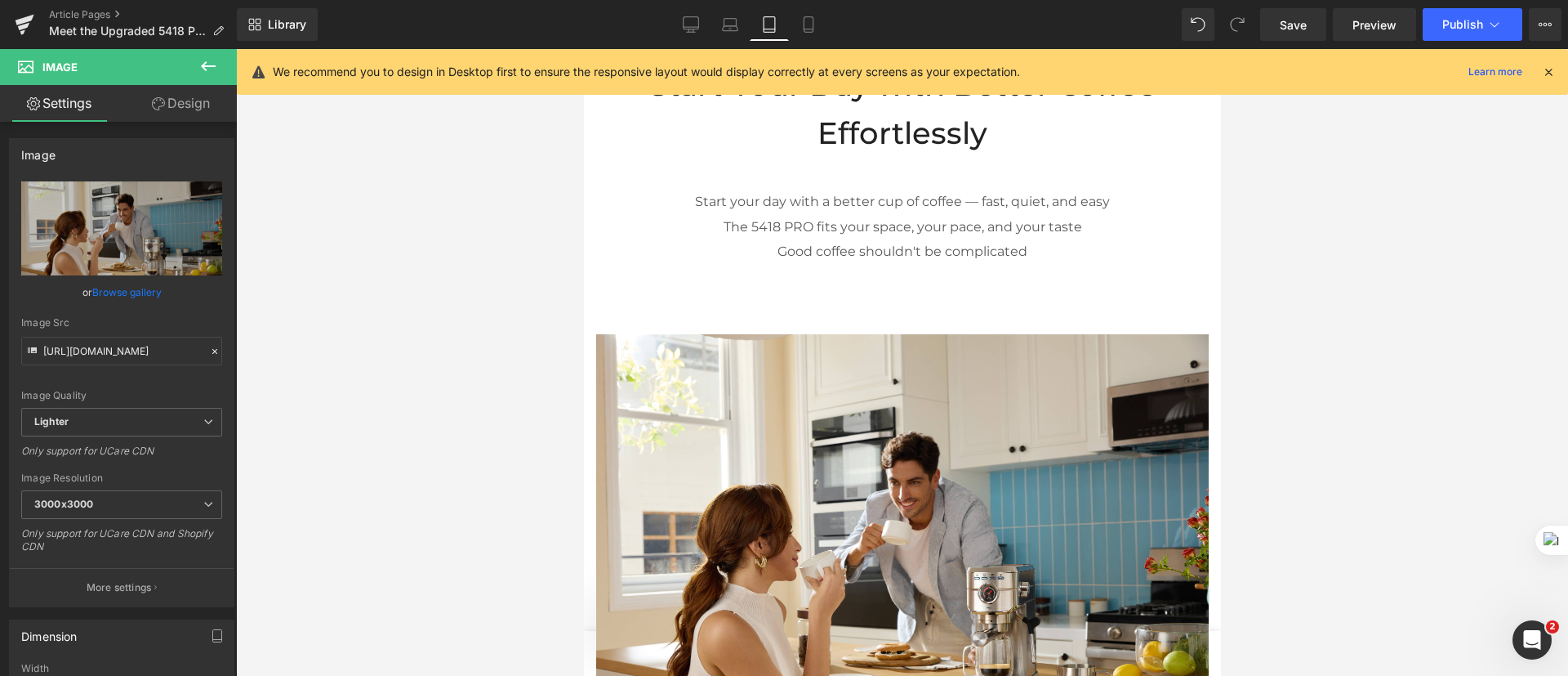
click at [583, 49] on div at bounding box center [583, 49] width 0 height 0
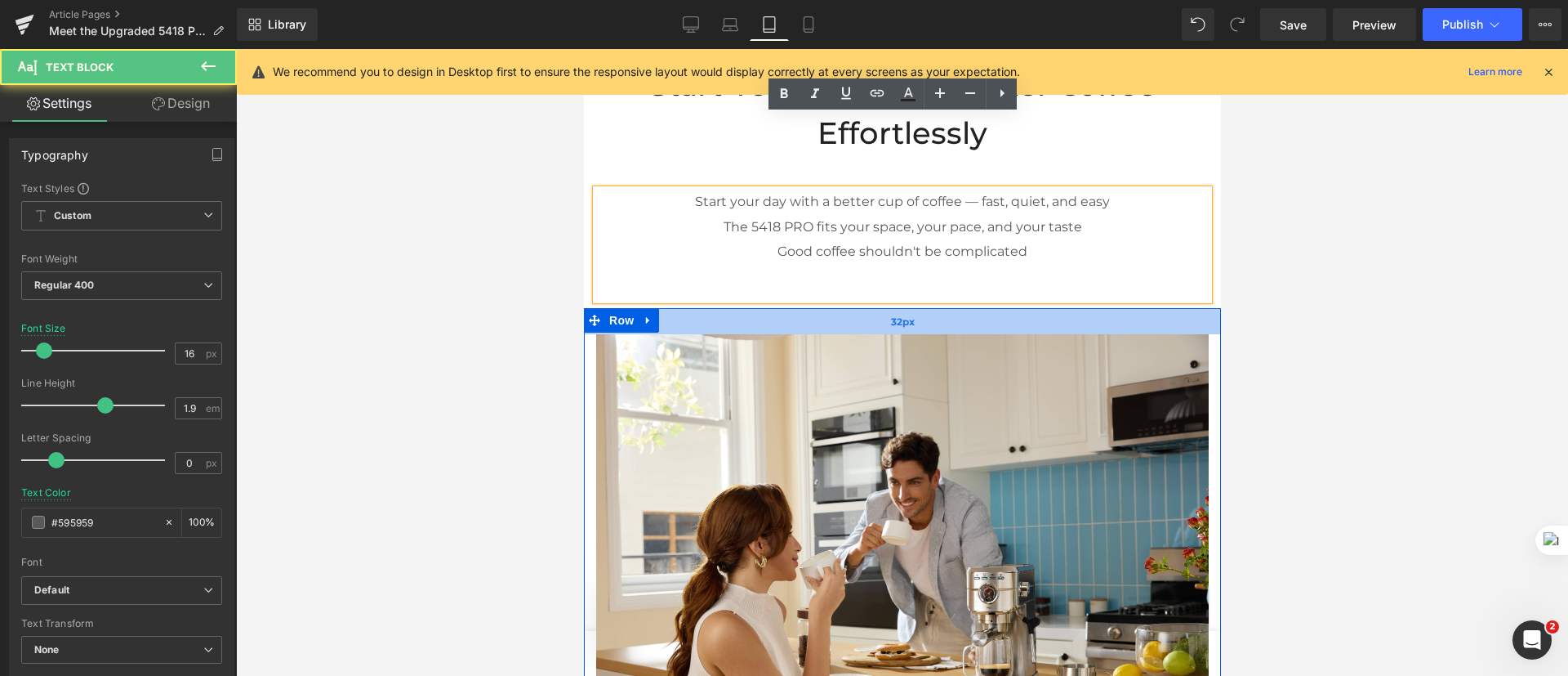
click at [955, 308] on div "32px" at bounding box center [902, 321] width 637 height 26
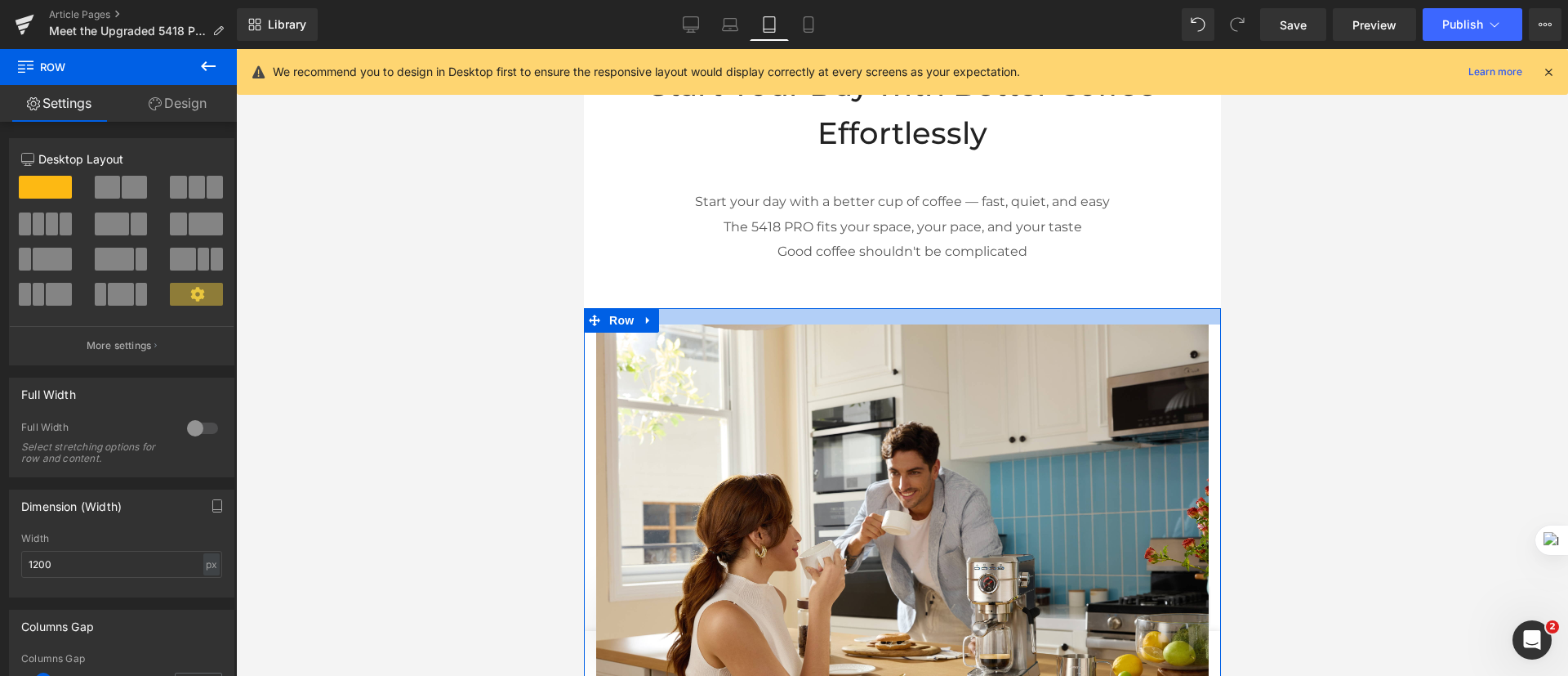
drag, startPoint x: 955, startPoint y: 243, endPoint x: 960, endPoint y: 232, distance: 12.1
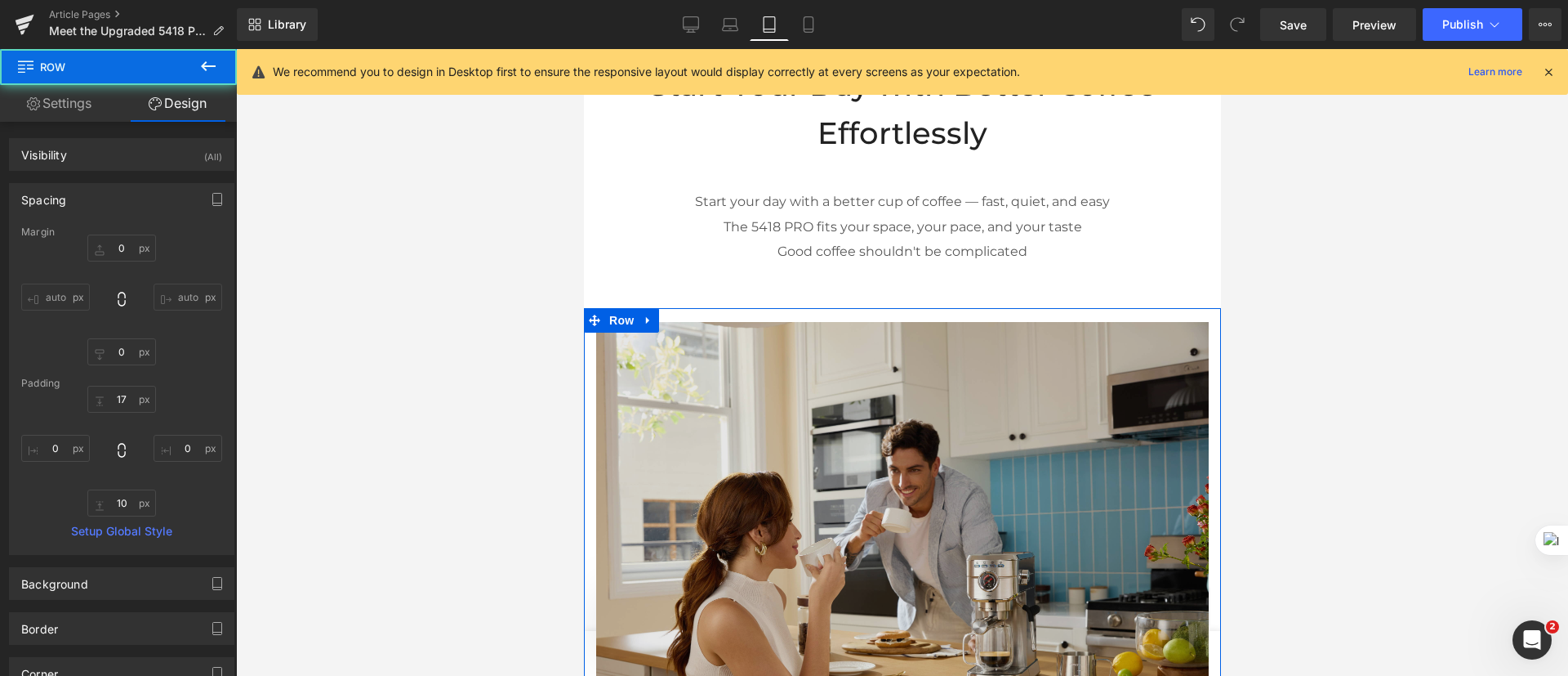
scroll to position [4991, 0]
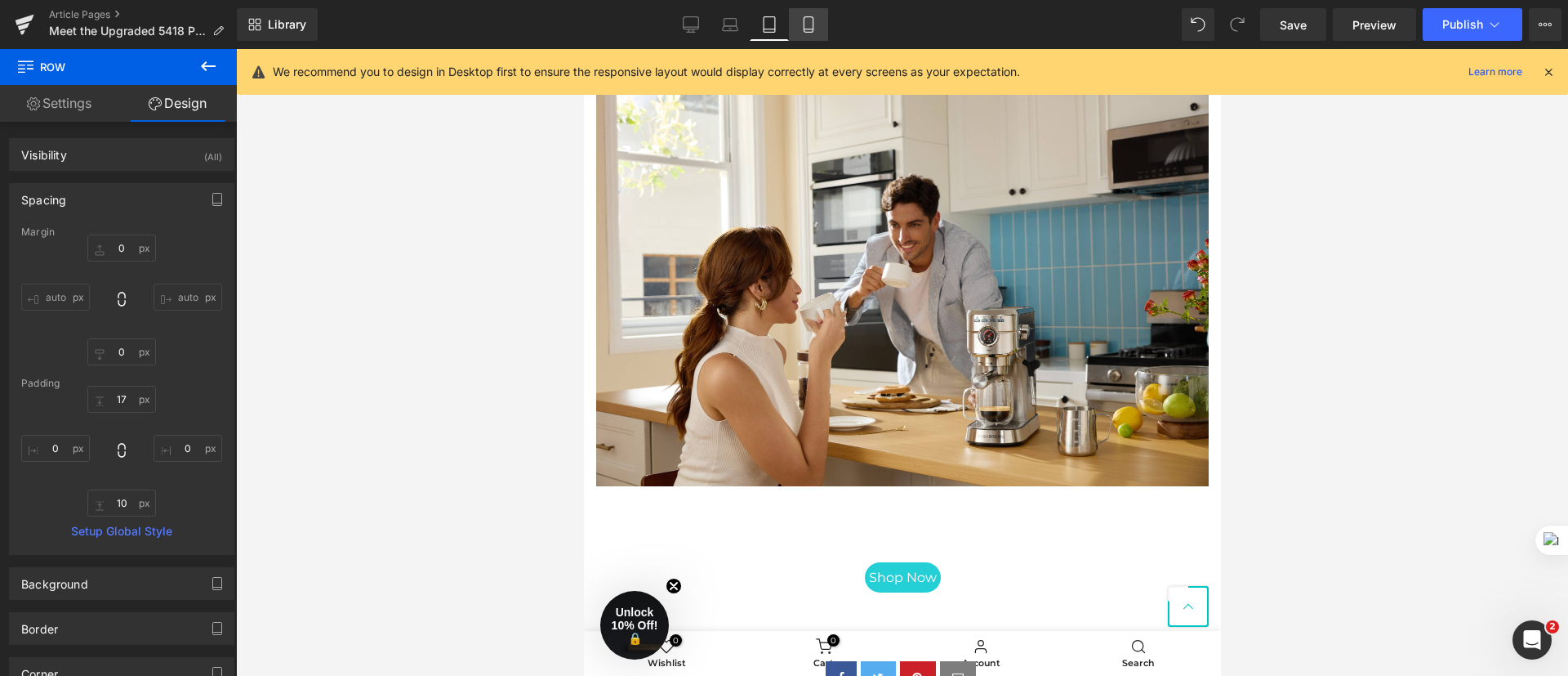
click at [812, 31] on icon at bounding box center [808, 24] width 16 height 16
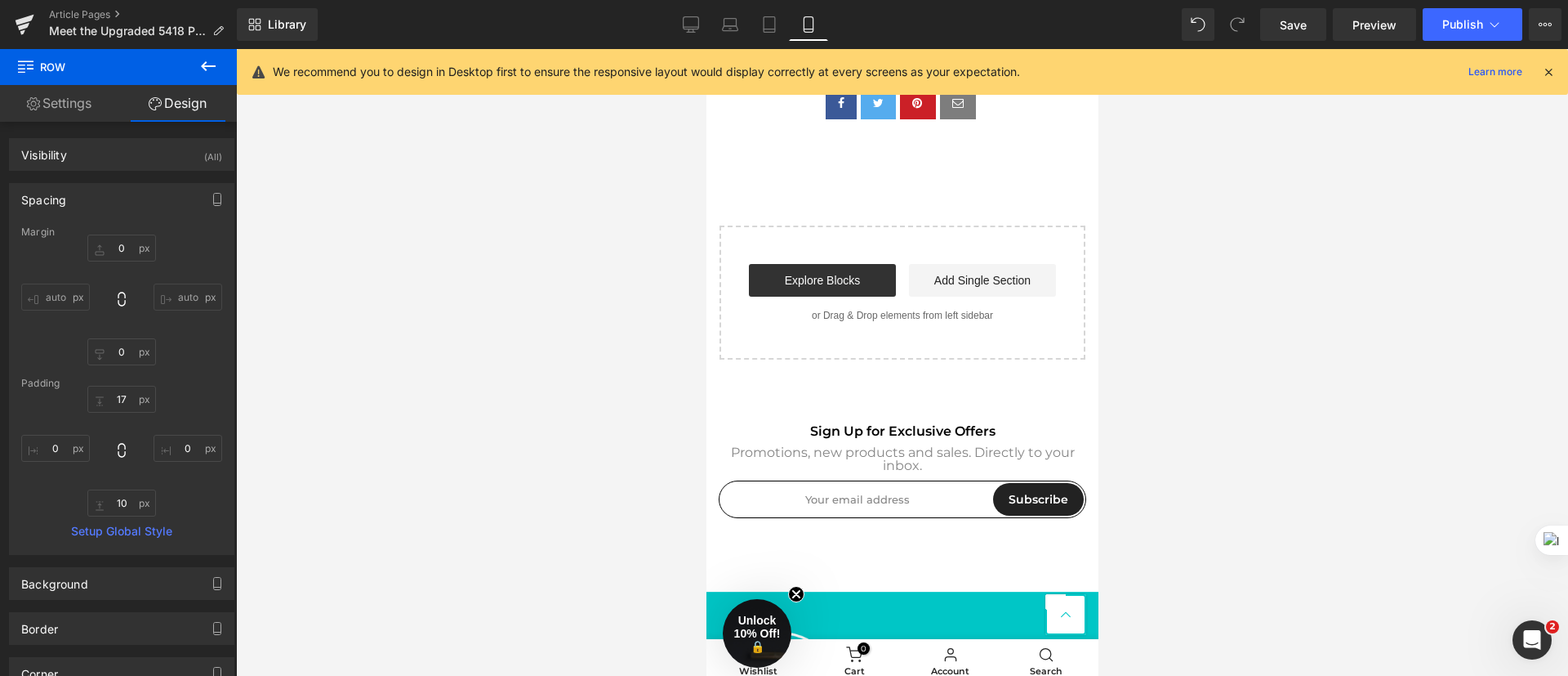
type input "0"
type input "29"
type input "0"
type input "10"
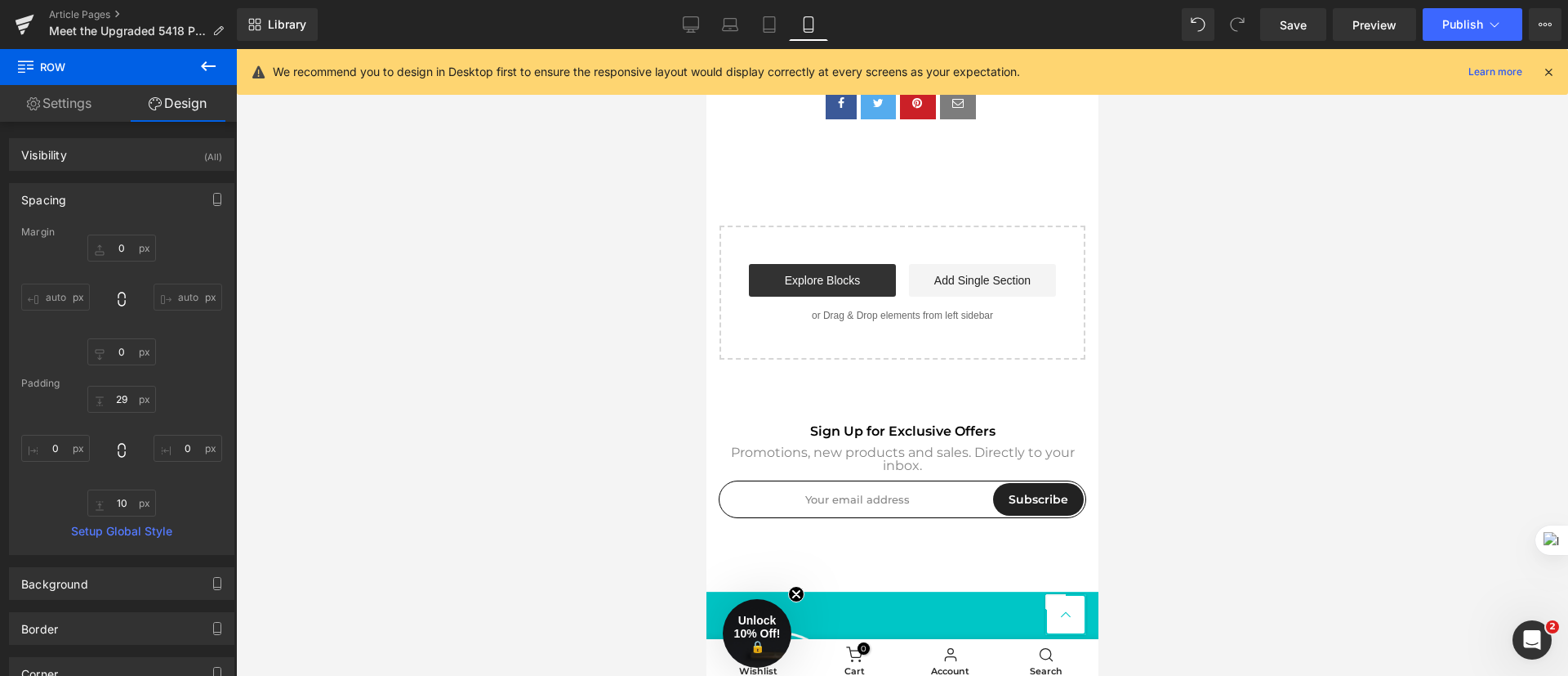
type input "0"
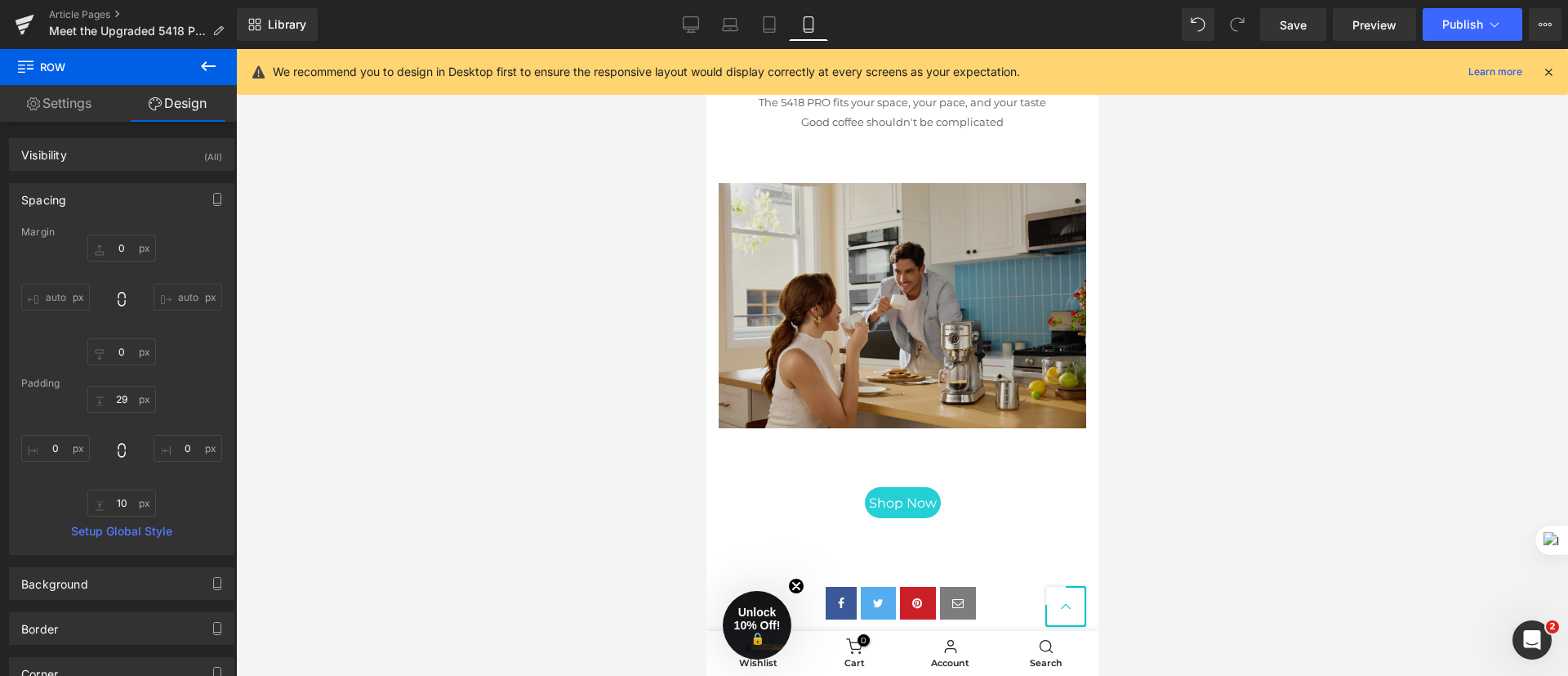
scroll to position [4547, 0]
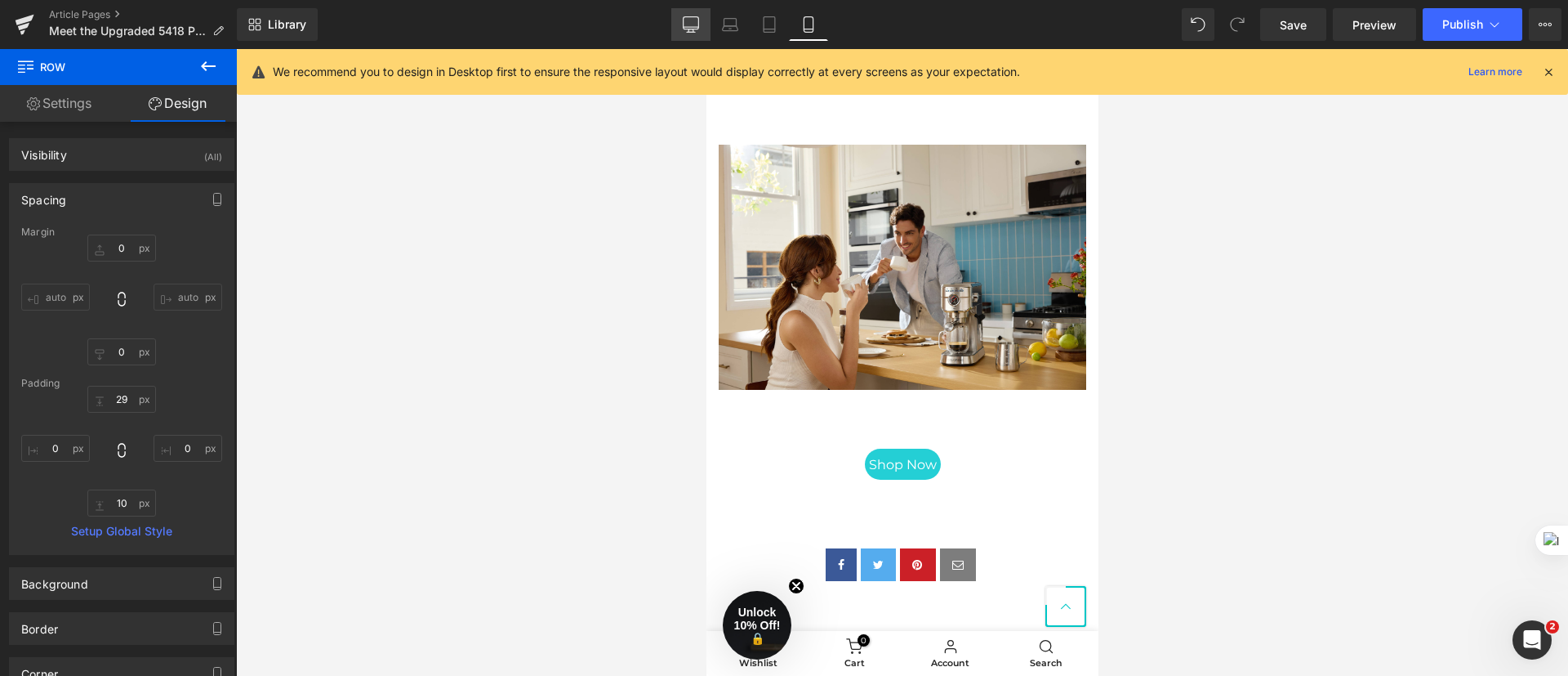
click at [693, 23] on icon at bounding box center [691, 24] width 16 height 16
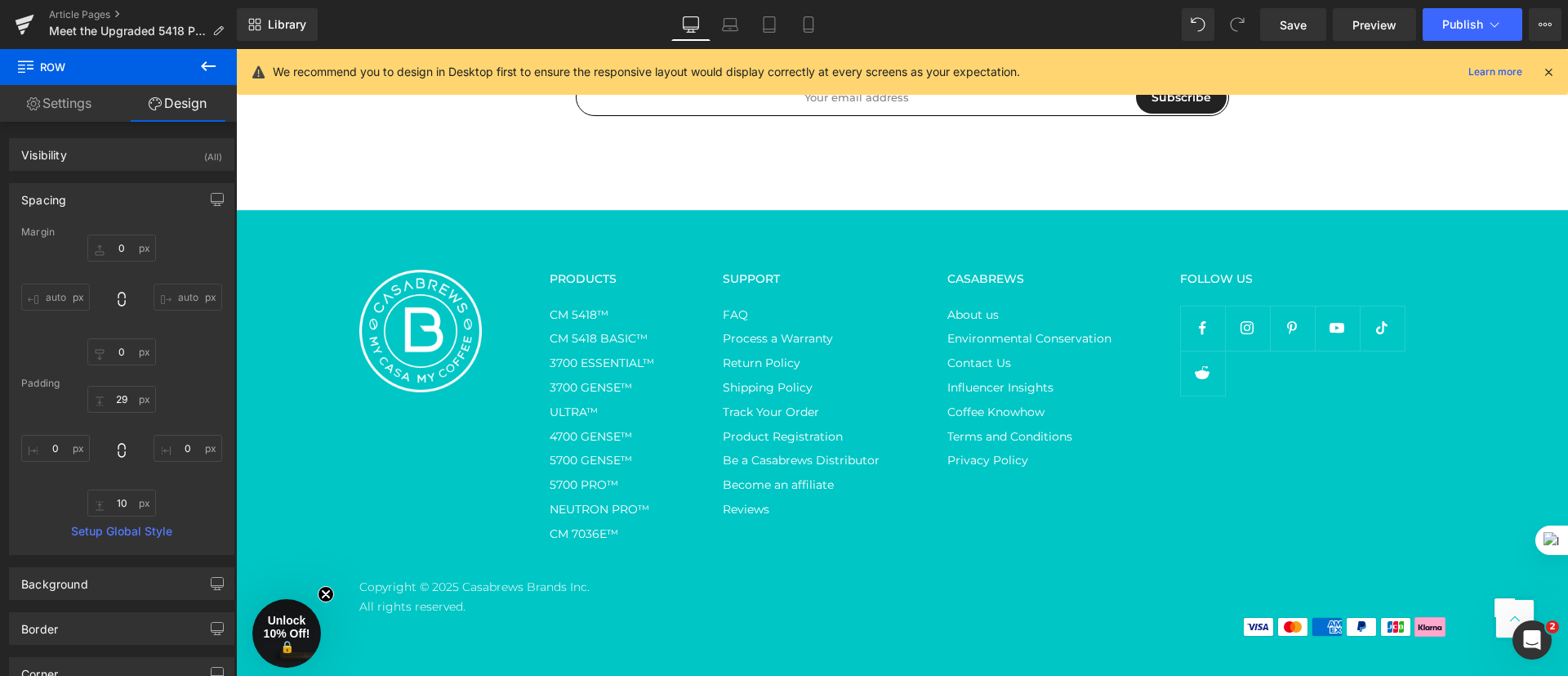
type input "0"
type input "32"
type input "0"
type input "10"
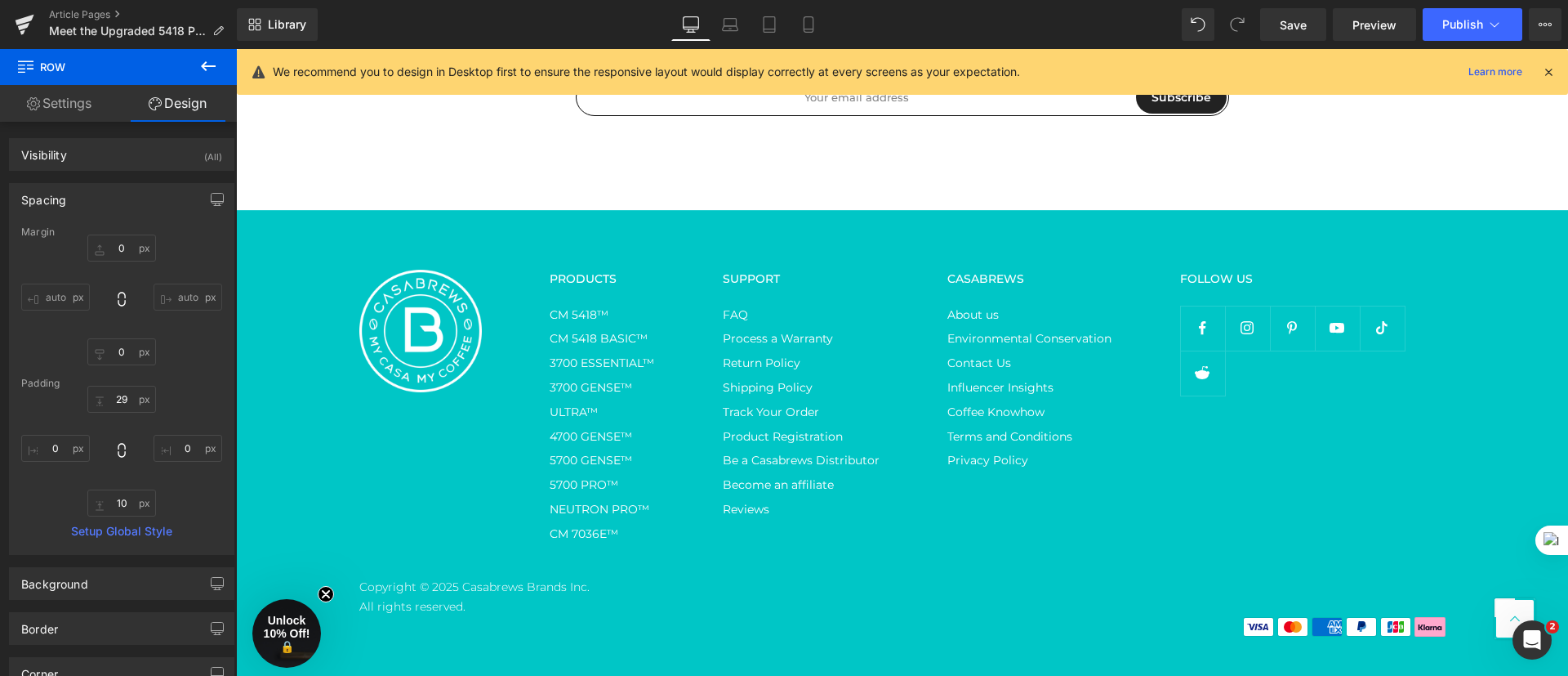
type input "0"
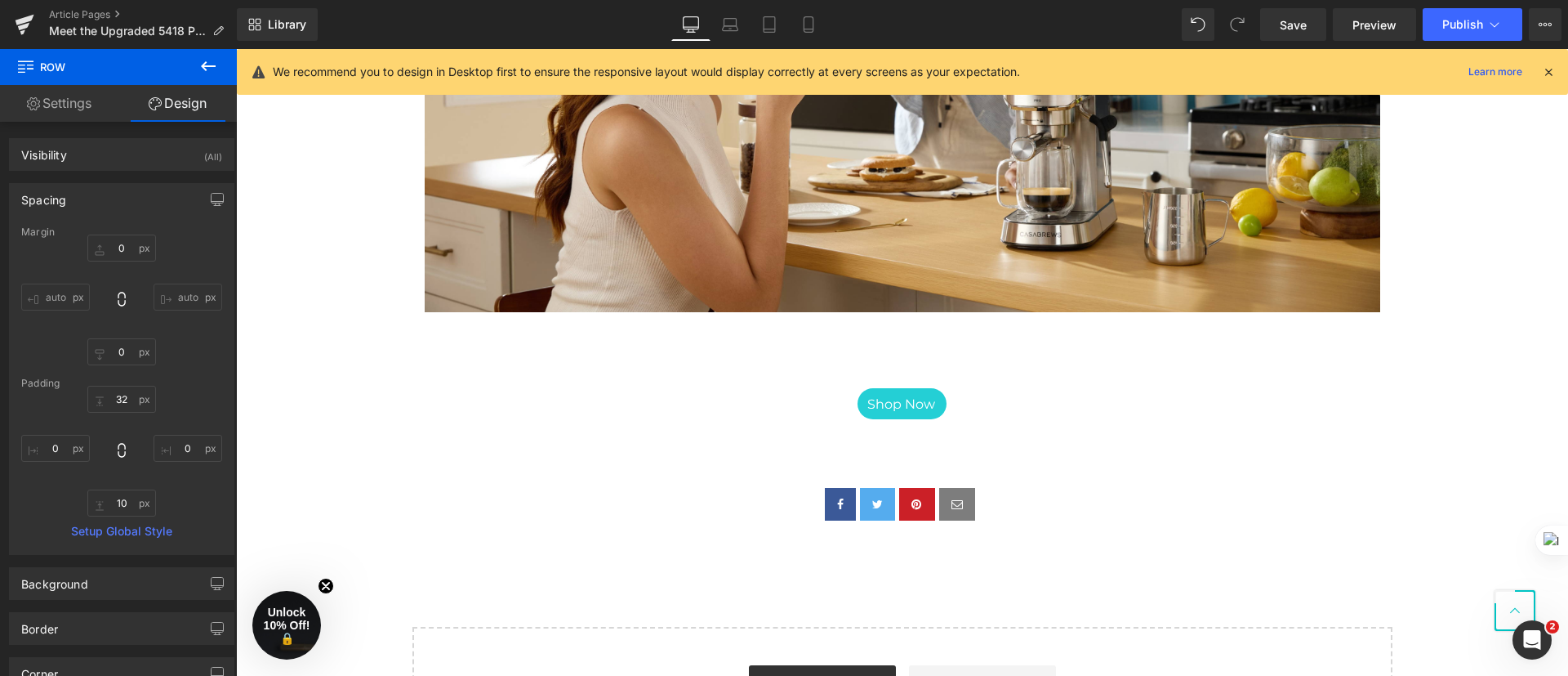
scroll to position [3393, 0]
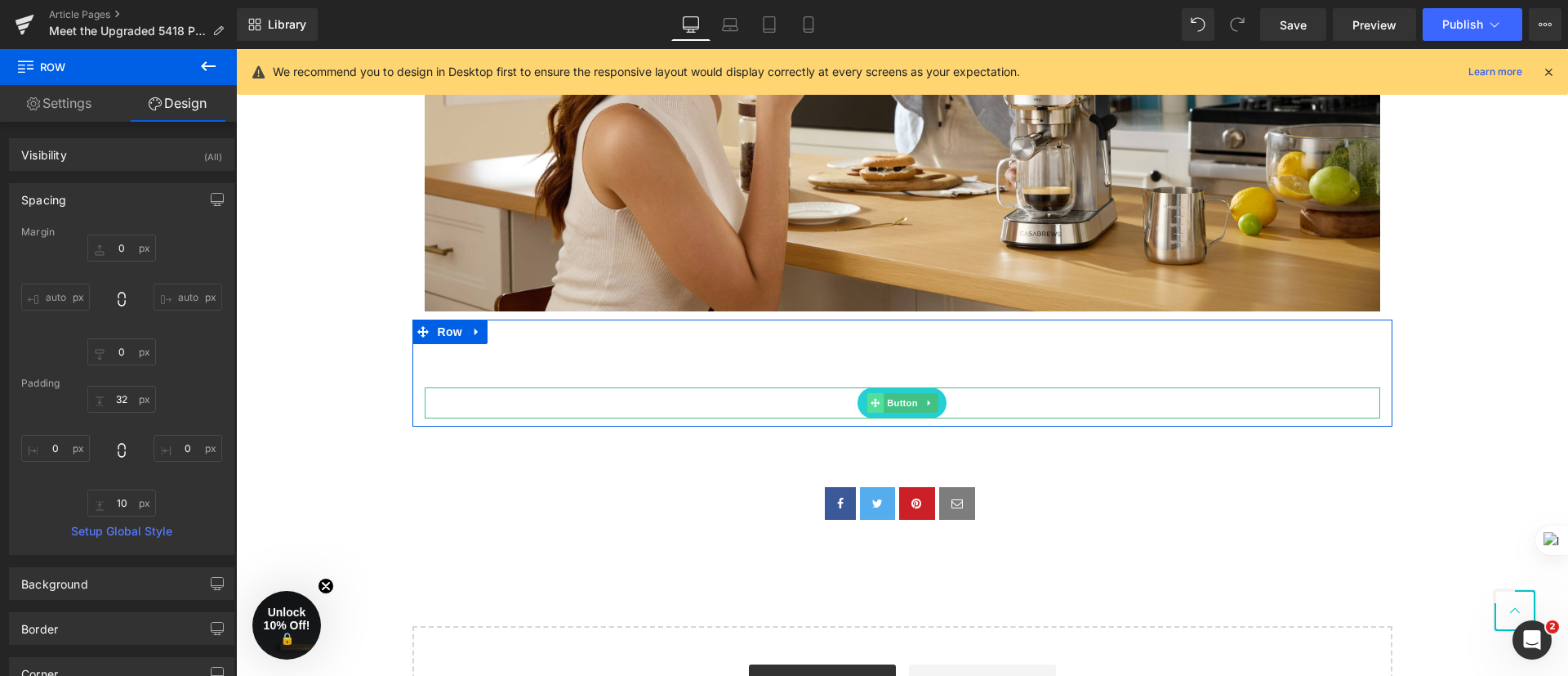
click at [866, 400] on span at bounding box center [875, 402] width 17 height 20
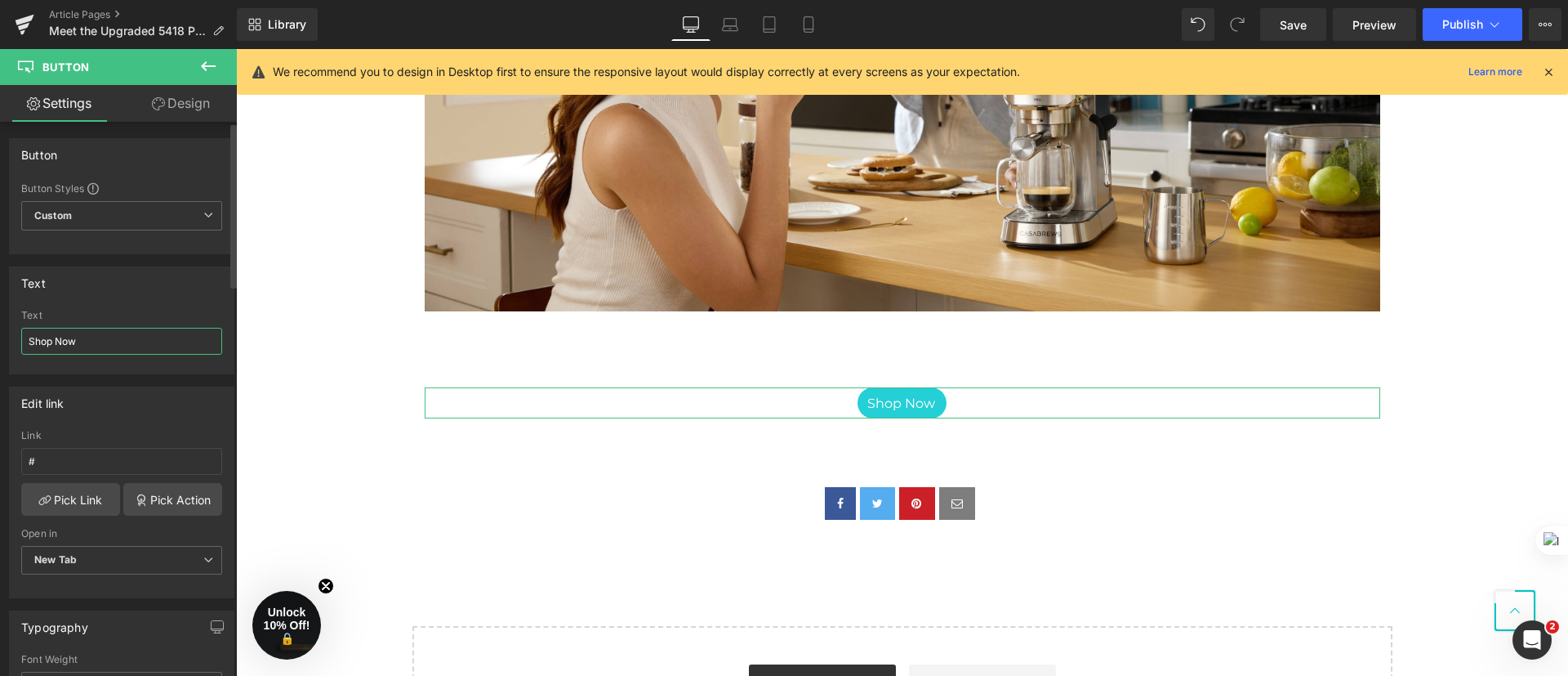
drag, startPoint x: 124, startPoint y: 337, endPoint x: 0, endPoint y: 333, distance: 124.1
click at [0, 334] on div "Text Shop Now Text Shop Now" at bounding box center [122, 314] width 244 height 120
paste input "Explore More"
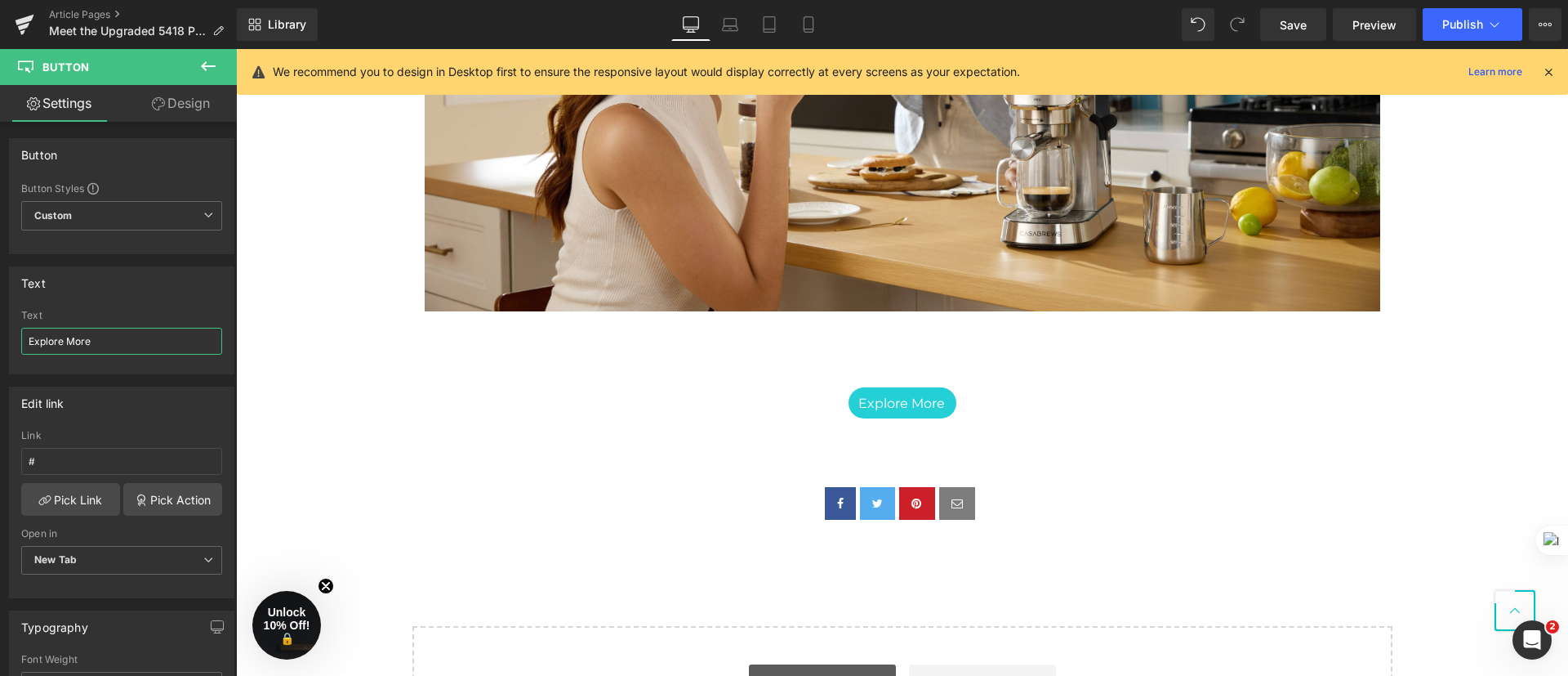
type input "Explore More"
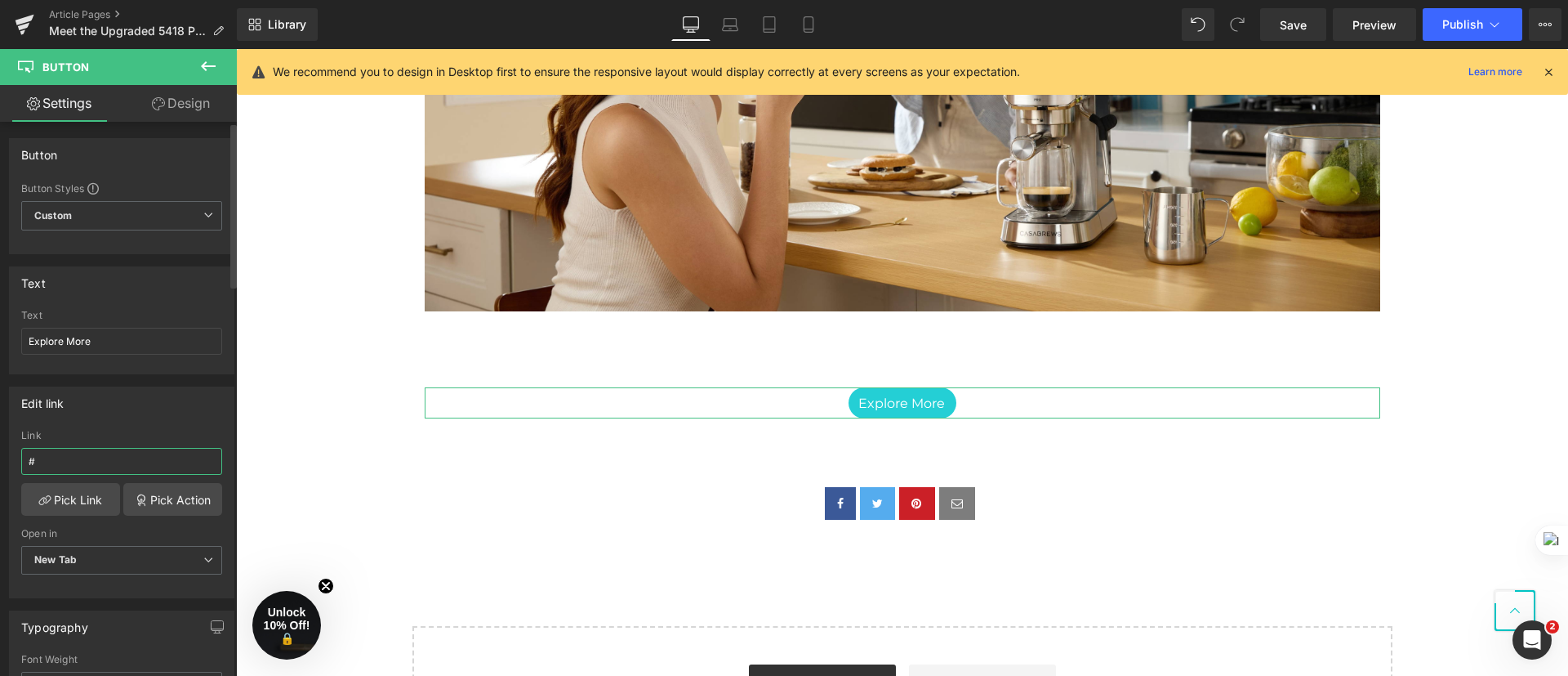
click at [127, 458] on input "#" at bounding box center [122, 460] width 201 height 27
paste input "[URL][DOMAIN_NAME]"
type input "#[URL][DOMAIN_NAME]"
click at [131, 415] on div "Edit link" at bounding box center [121, 402] width 224 height 31
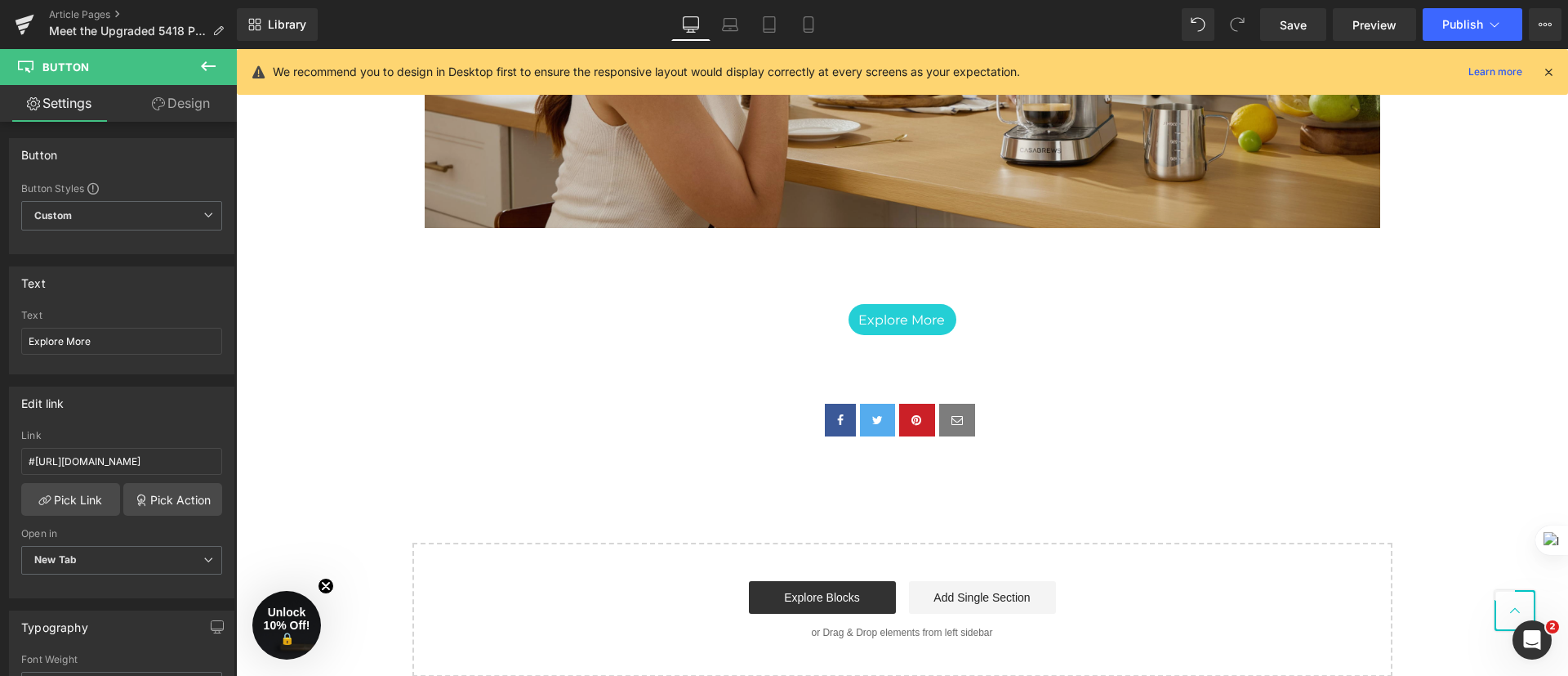
scroll to position [3393, 0]
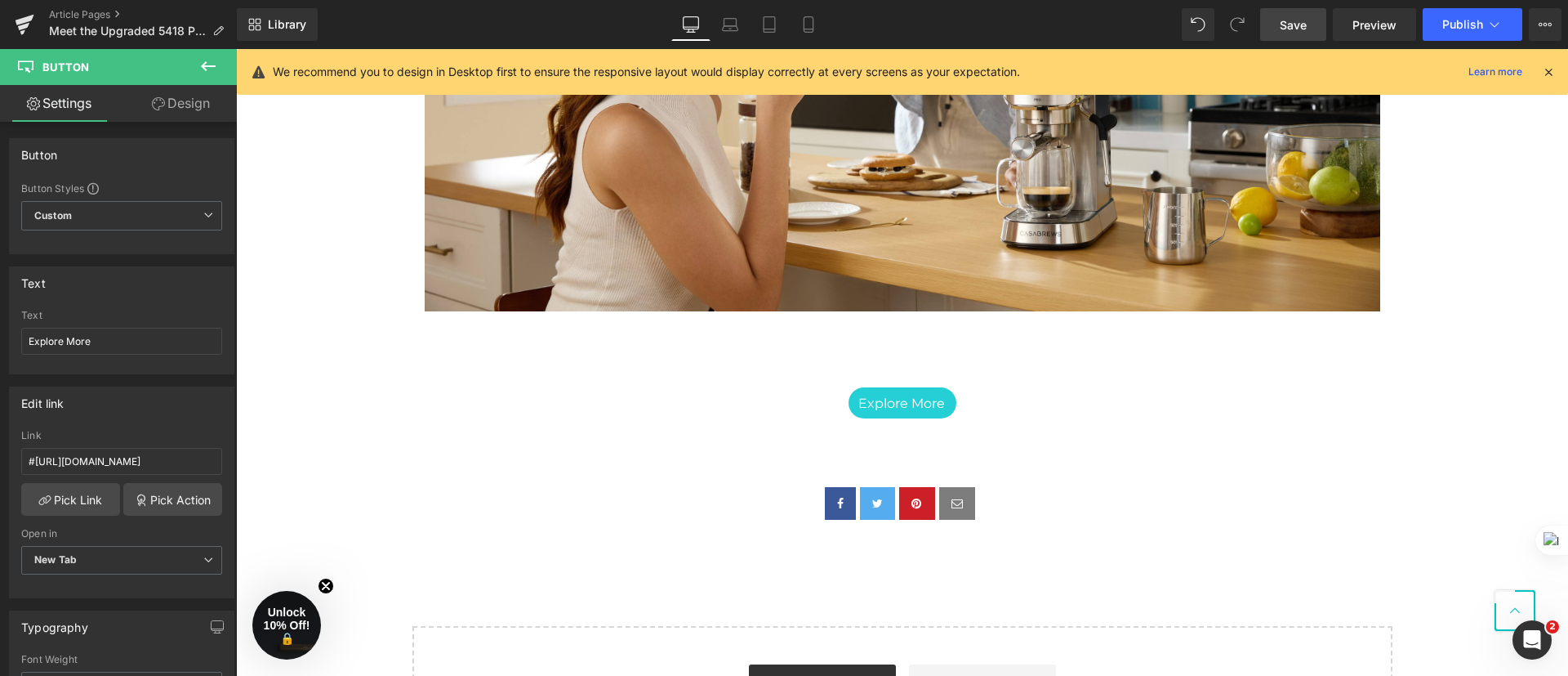
click at [1285, 25] on span "Save" at bounding box center [1293, 25] width 27 height 17
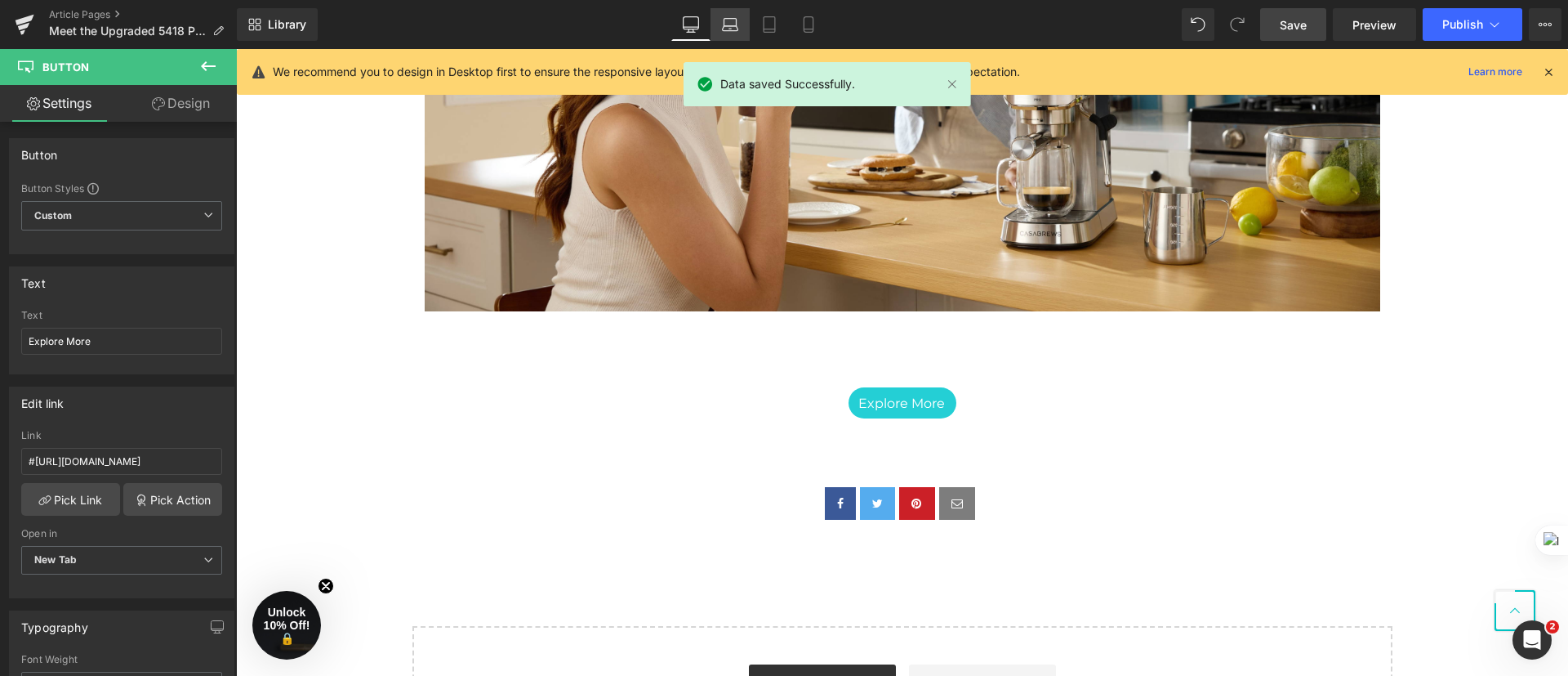
click at [721, 39] on link "Laptop" at bounding box center [729, 24] width 39 height 33
type input "100"
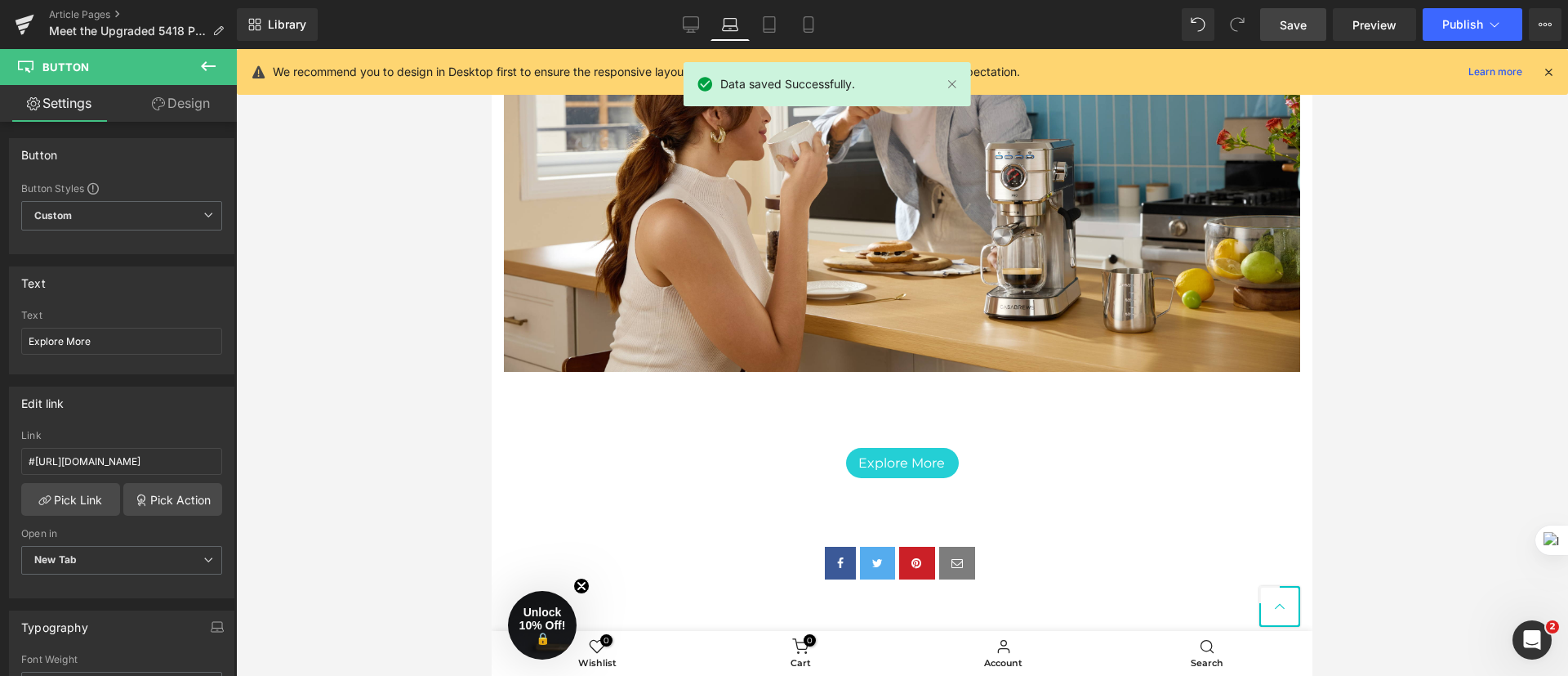
scroll to position [2939, 0]
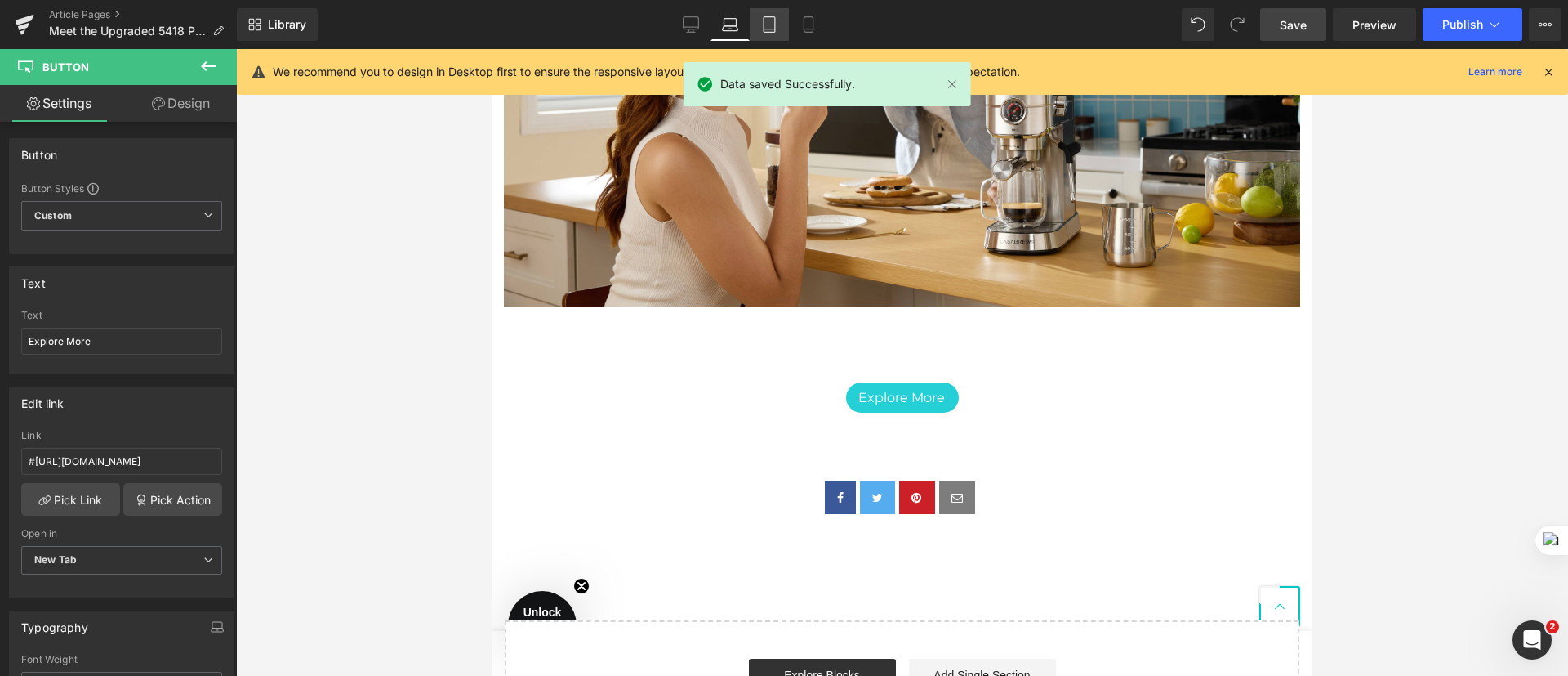
click at [761, 23] on link "Tablet" at bounding box center [768, 24] width 39 height 33
type input "100"
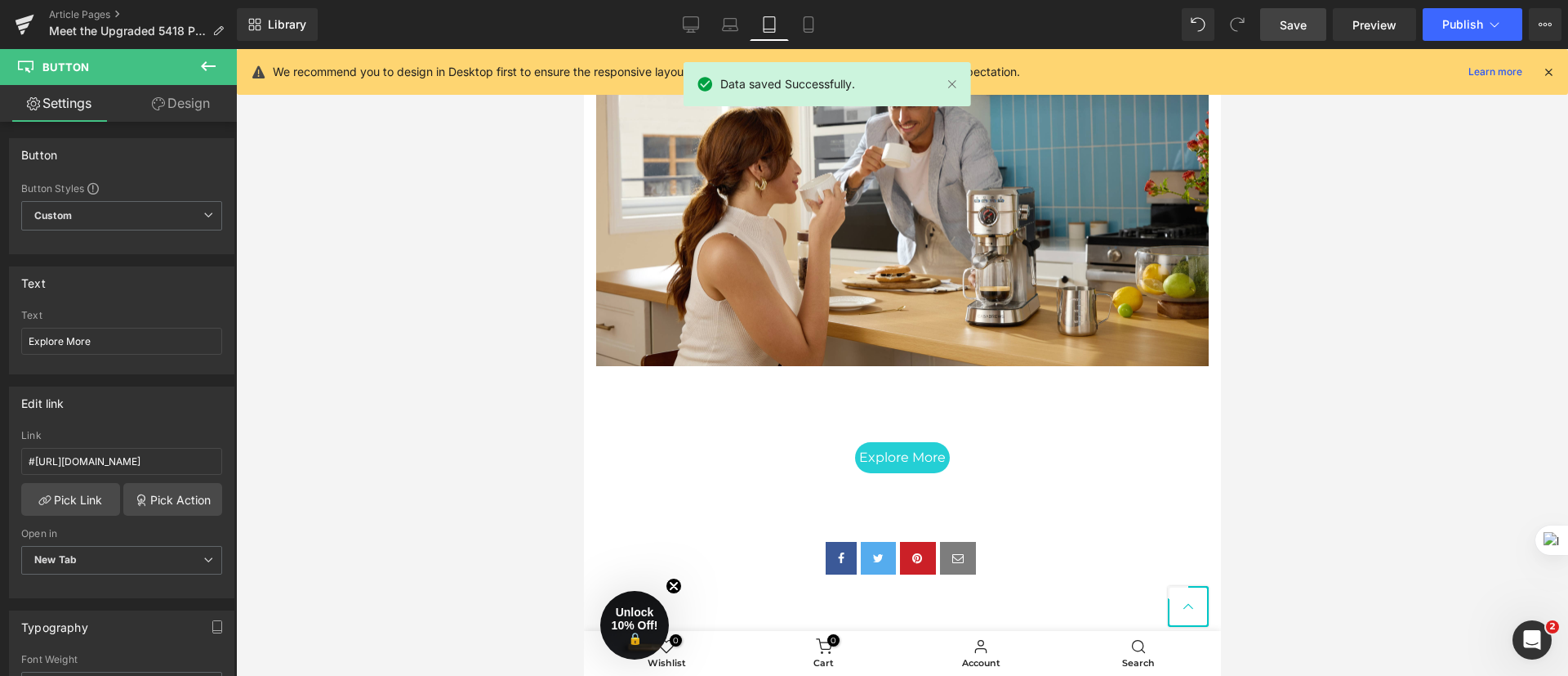
scroll to position [5081, 0]
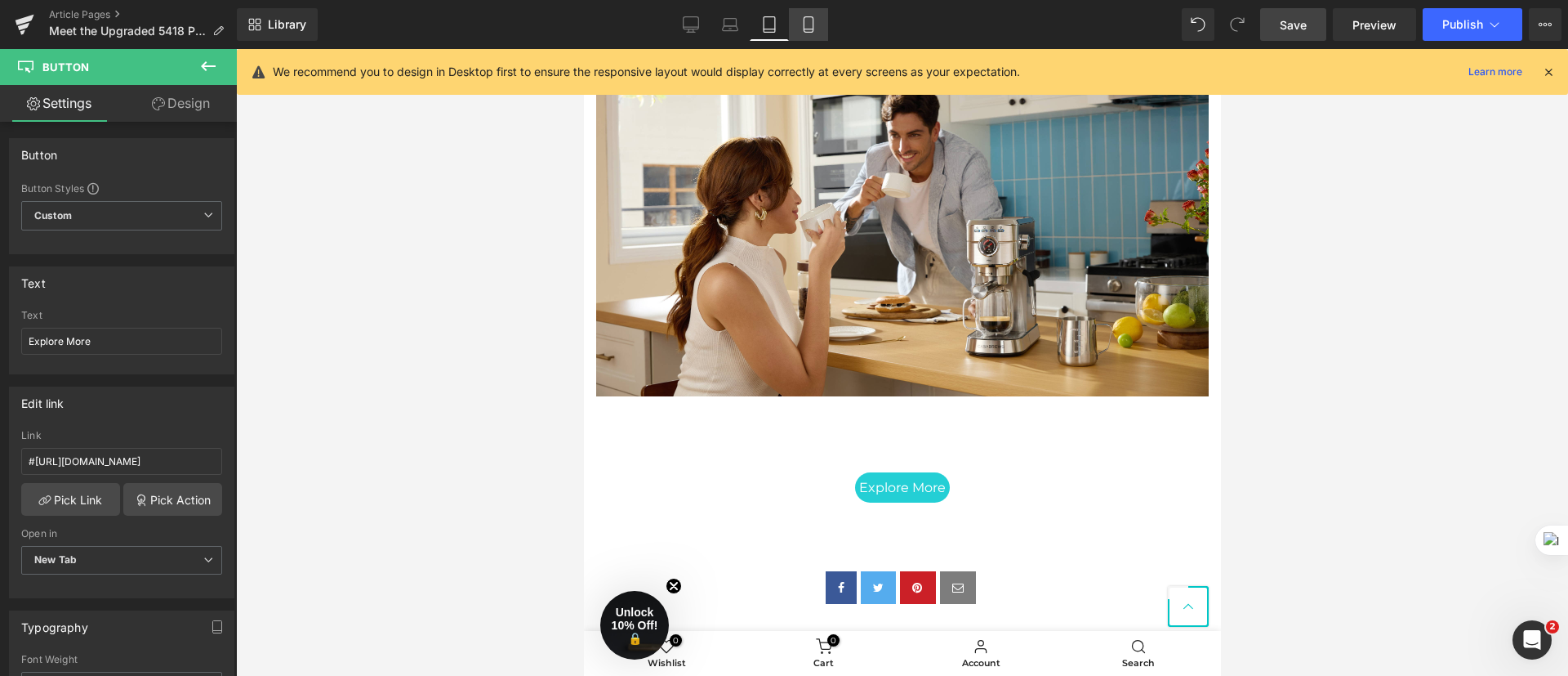
click at [808, 23] on icon at bounding box center [808, 24] width 16 height 16
type input "100"
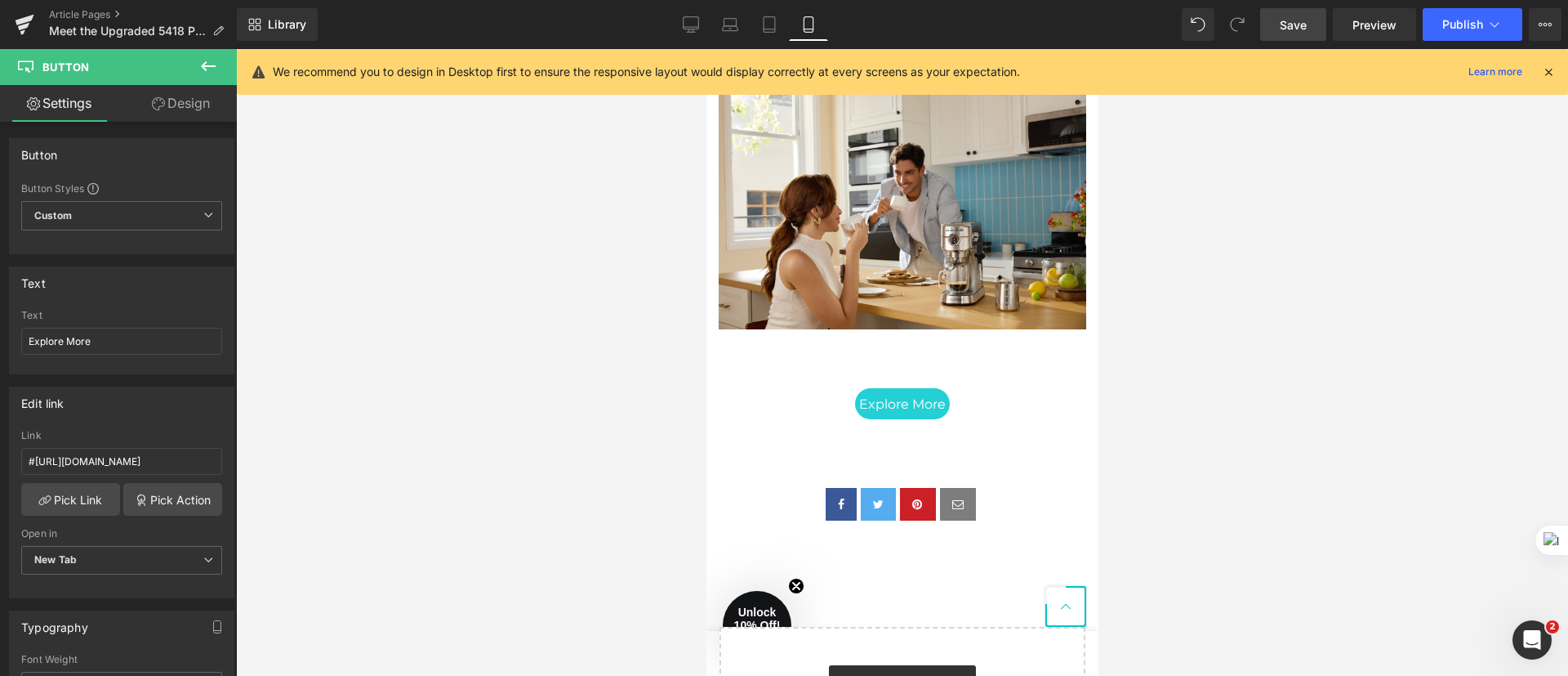
scroll to position [4614, 0]
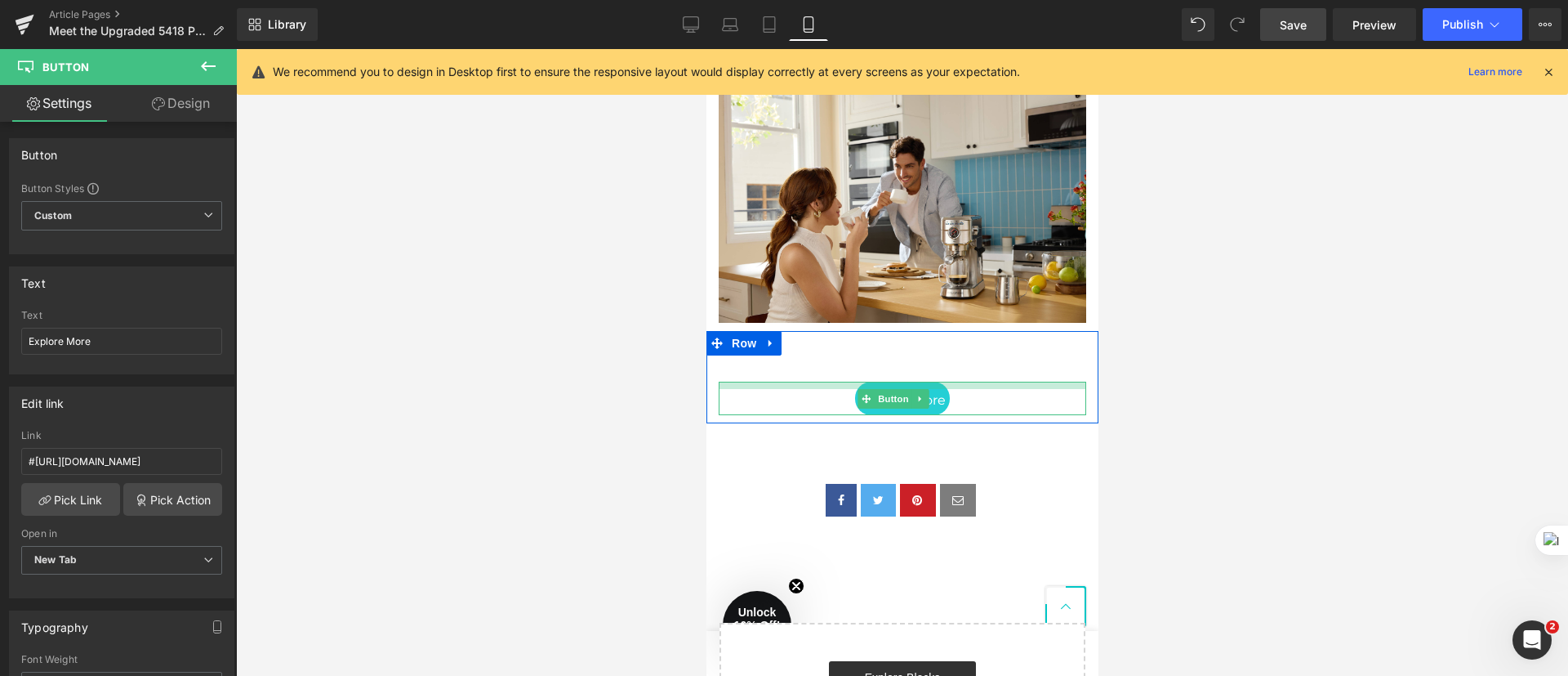
click at [924, 389] on div at bounding box center [902, 385] width 368 height 7
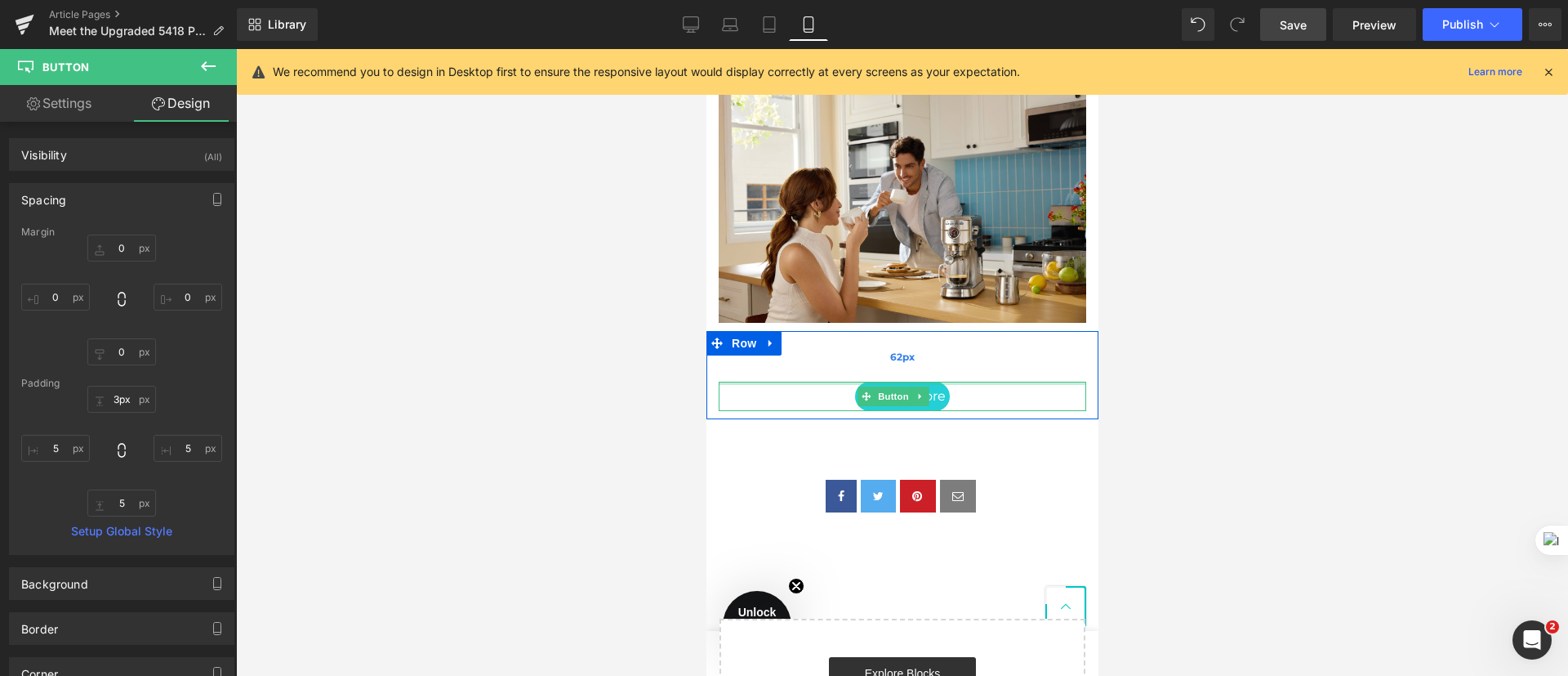
type input "2px"
click at [928, 383] on div "Explore More Button Row 62px" at bounding box center [901, 374] width 392 height 87
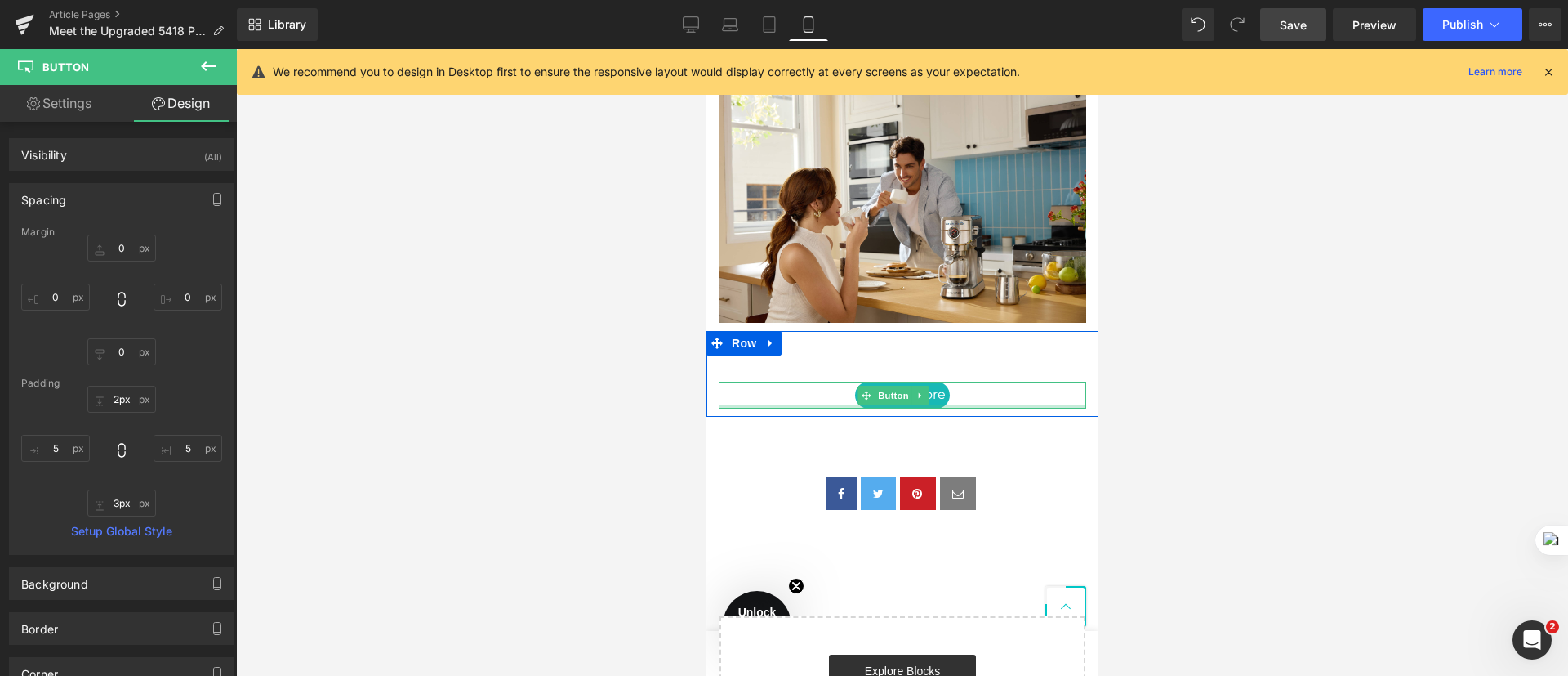
type input "2px"
click at [929, 407] on div at bounding box center [902, 406] width 368 height 2
click at [943, 397] on div "Explore More" at bounding box center [902, 394] width 368 height 25
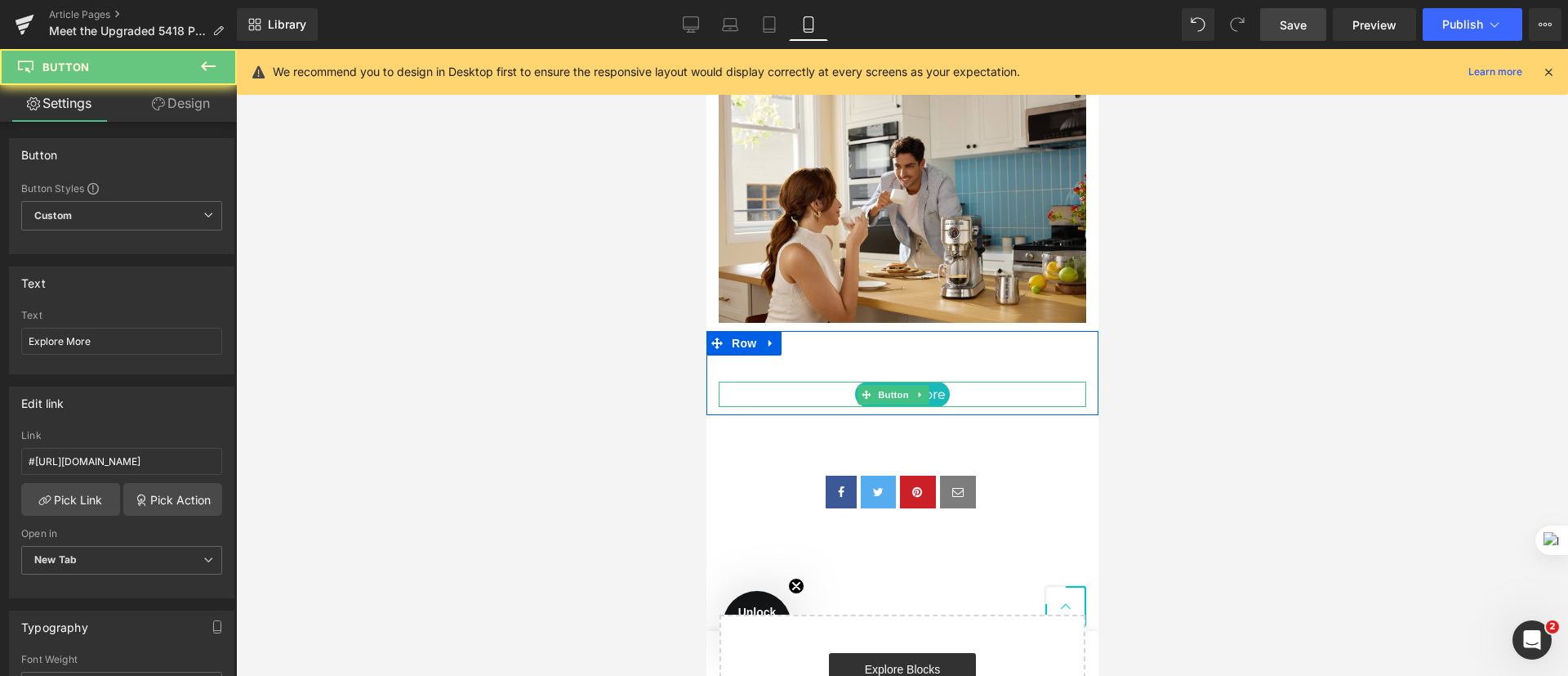
click at [935, 397] on link "Explore More" at bounding box center [901, 394] width 94 height 25
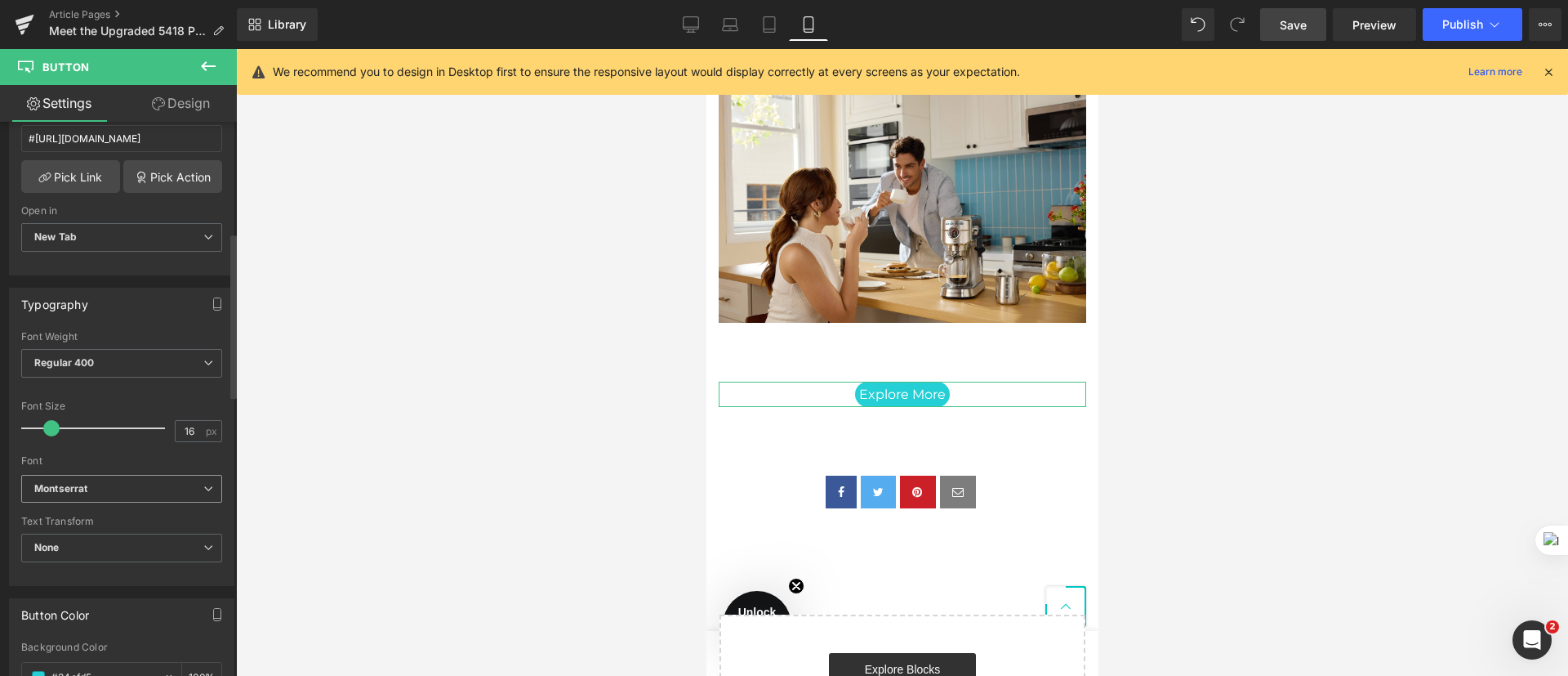
scroll to position [368, 0]
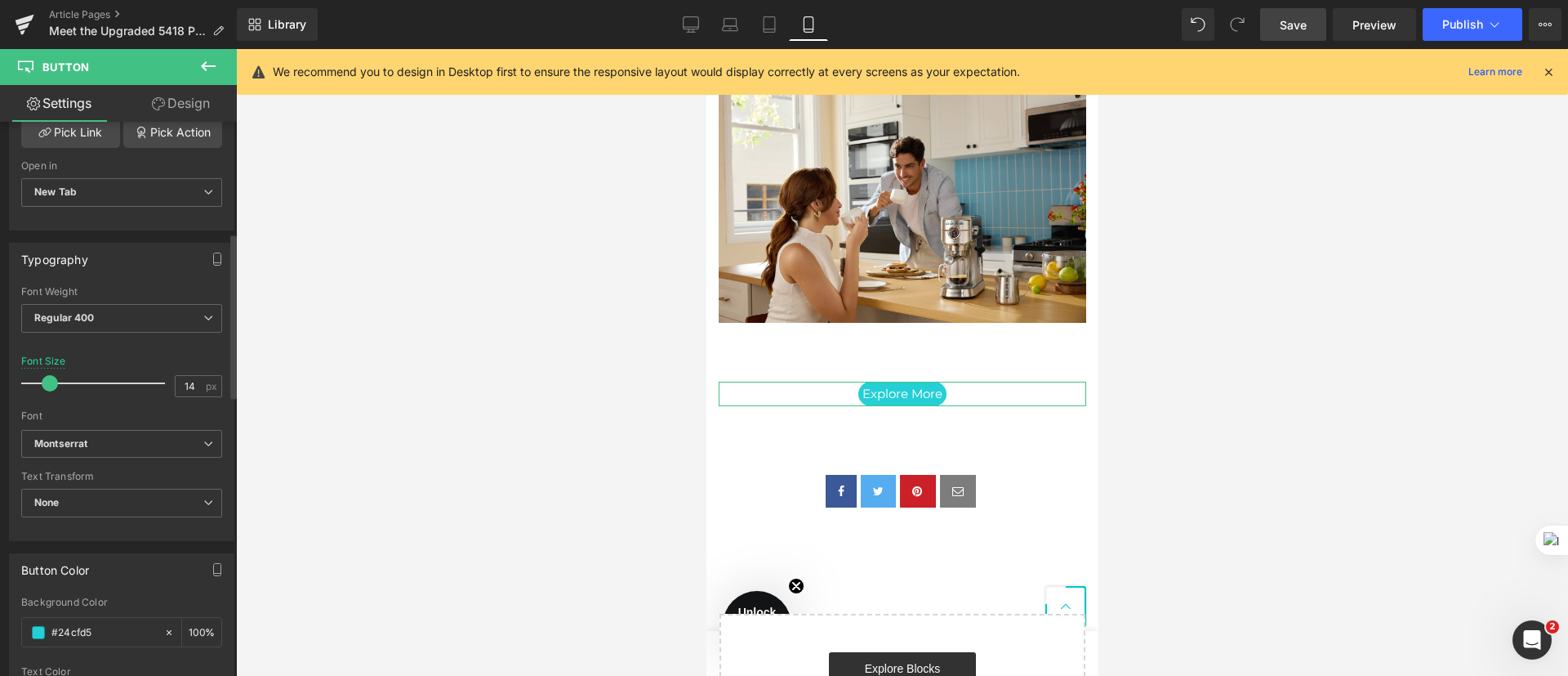
type input "13"
click at [48, 387] on span at bounding box center [47, 383] width 16 height 16
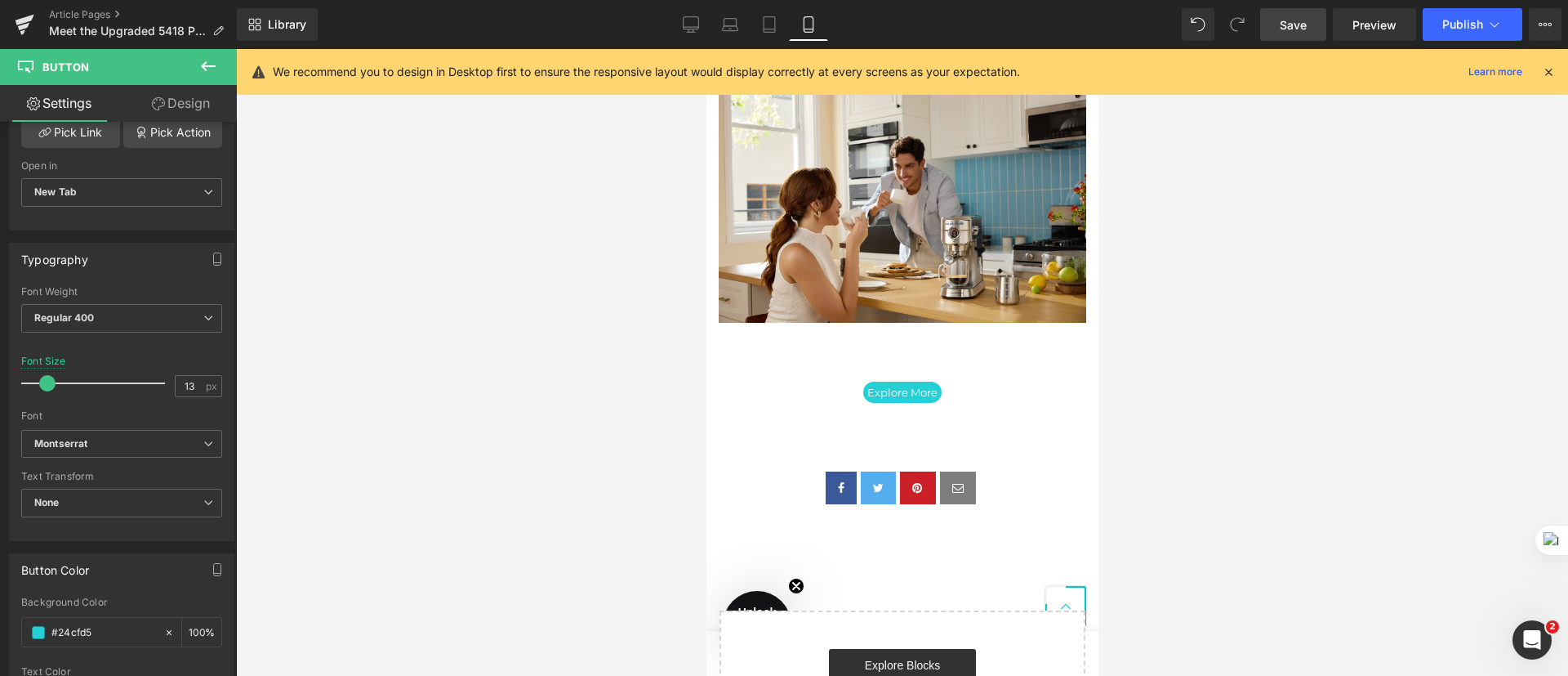
drag, startPoint x: 1299, startPoint y: 226, endPoint x: 1285, endPoint y: 112, distance: 114.9
click at [1299, 222] on div at bounding box center [902, 363] width 1332 height 627
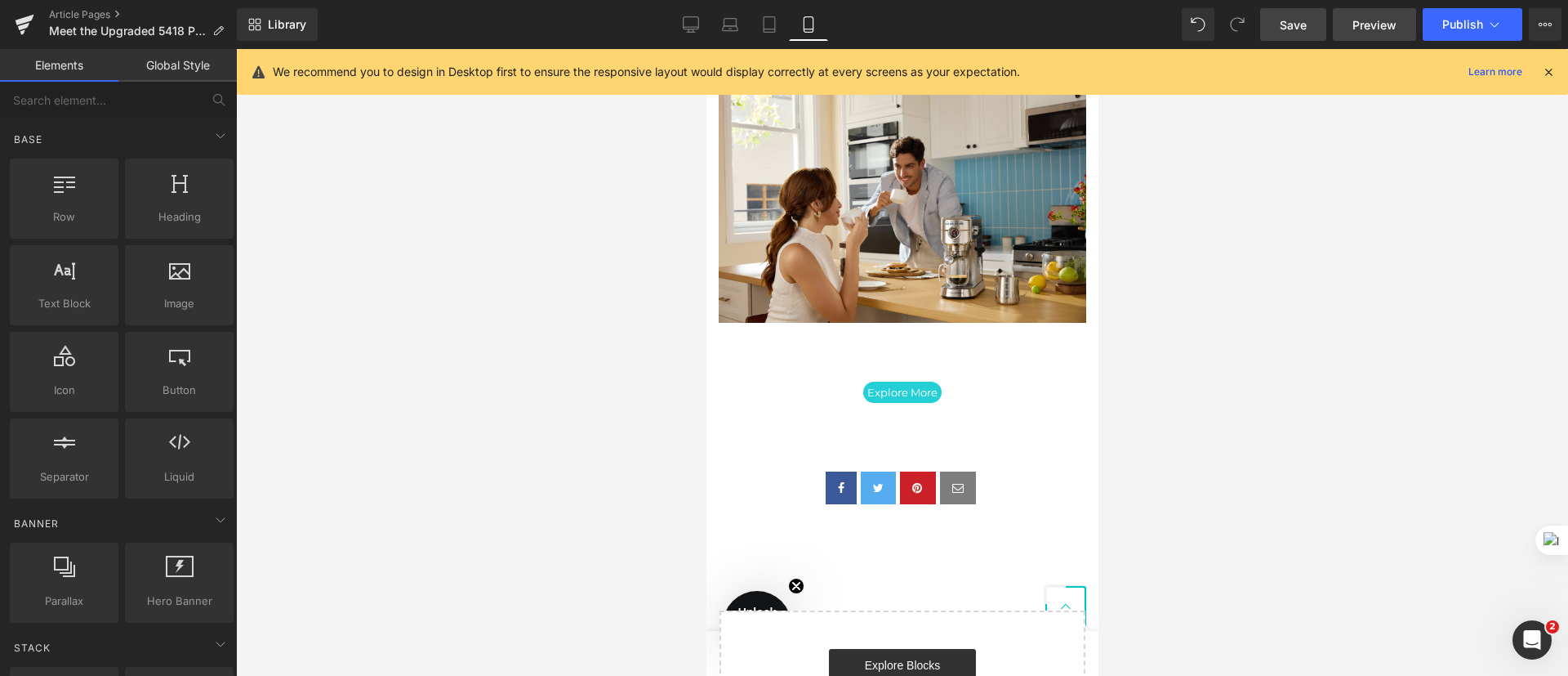
click at [1361, 29] on span "Preview" at bounding box center [1374, 25] width 44 height 17
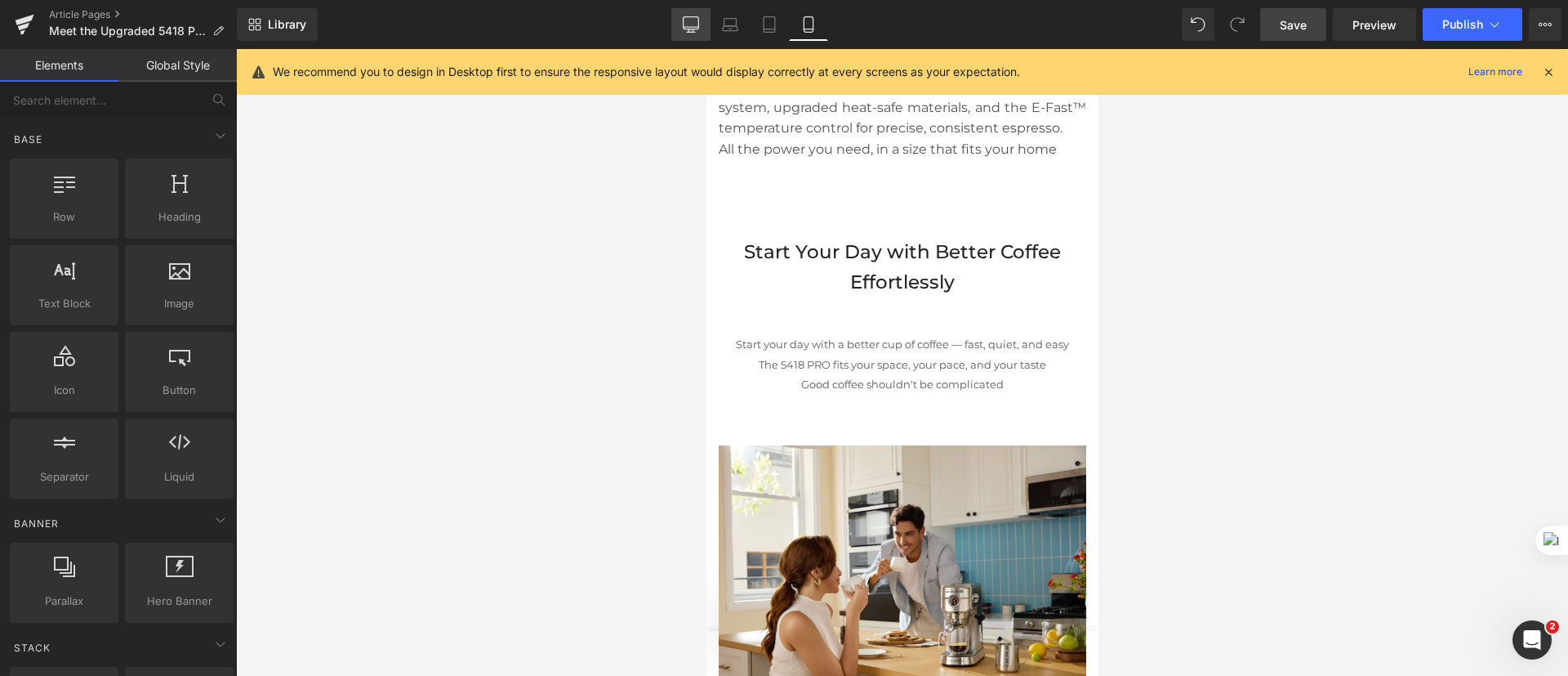
click at [695, 23] on icon at bounding box center [691, 24] width 16 height 16
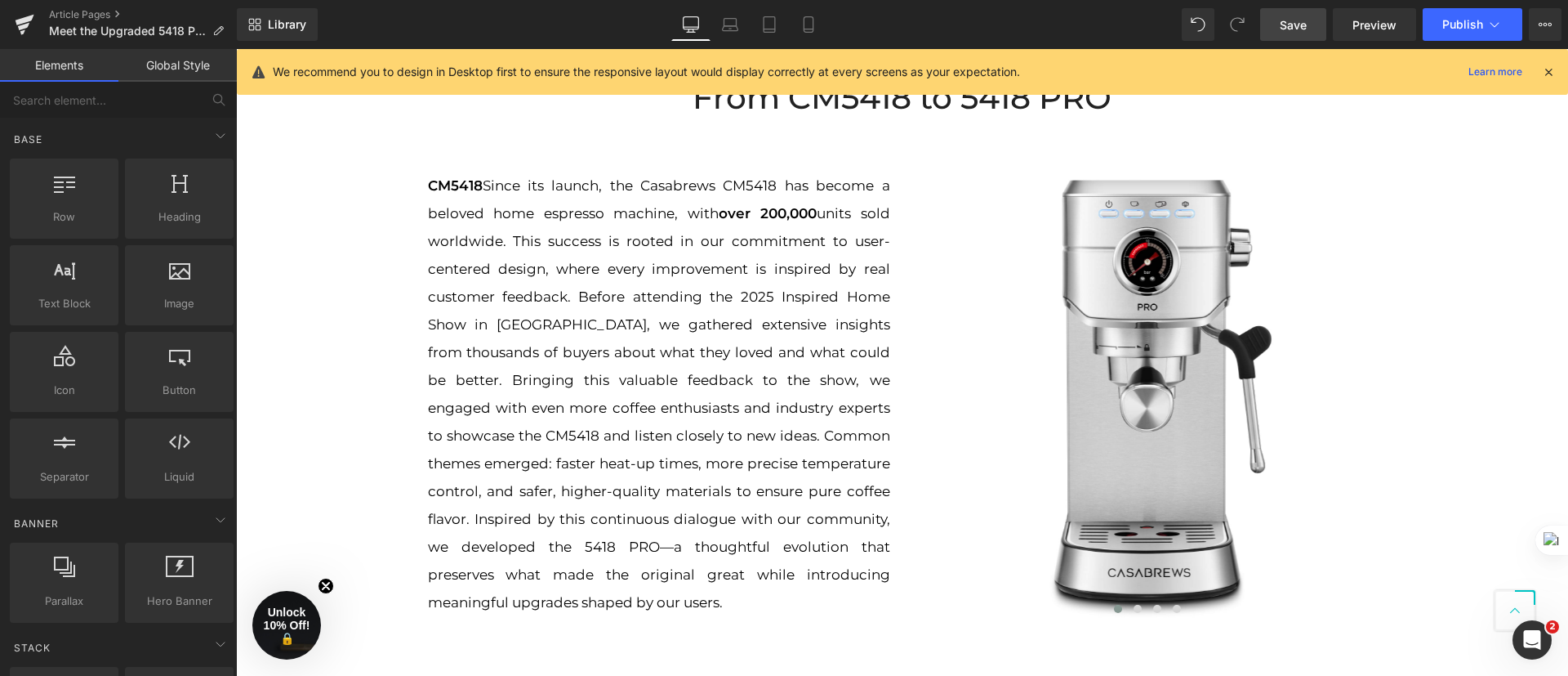
scroll to position [751, 0]
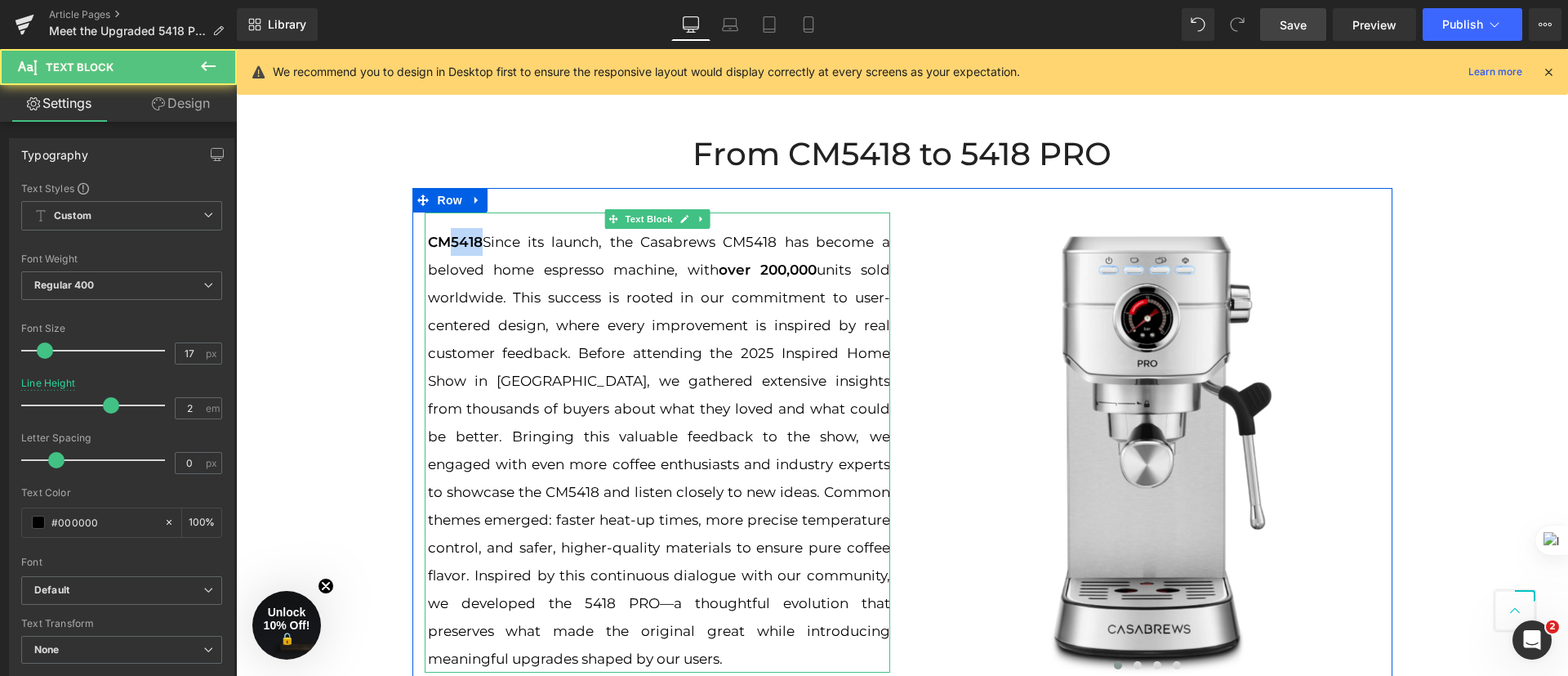
drag, startPoint x: 468, startPoint y: 238, endPoint x: 433, endPoint y: 240, distance: 35.1
click at [433, 240] on strong "CM5418" at bounding box center [455, 241] width 55 height 16
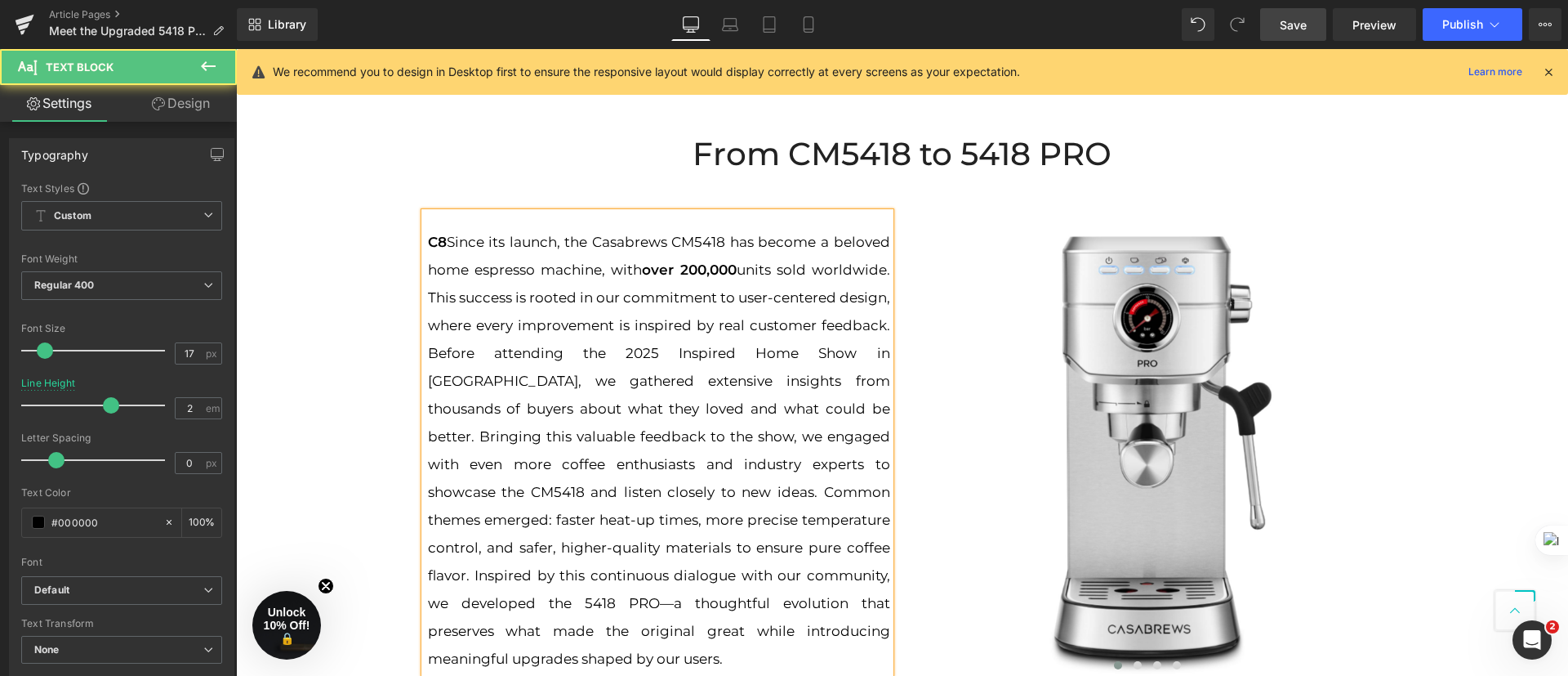
click at [435, 239] on strong "C8" at bounding box center [438, 241] width 19 height 16
drag, startPoint x: 656, startPoint y: 242, endPoint x: 703, endPoint y: 246, distance: 47.2
click at [703, 246] on p "Since its launch, the Casabrews CM5418 has become a beloved home espresso machi…" at bounding box center [659, 449] width 462 height 444
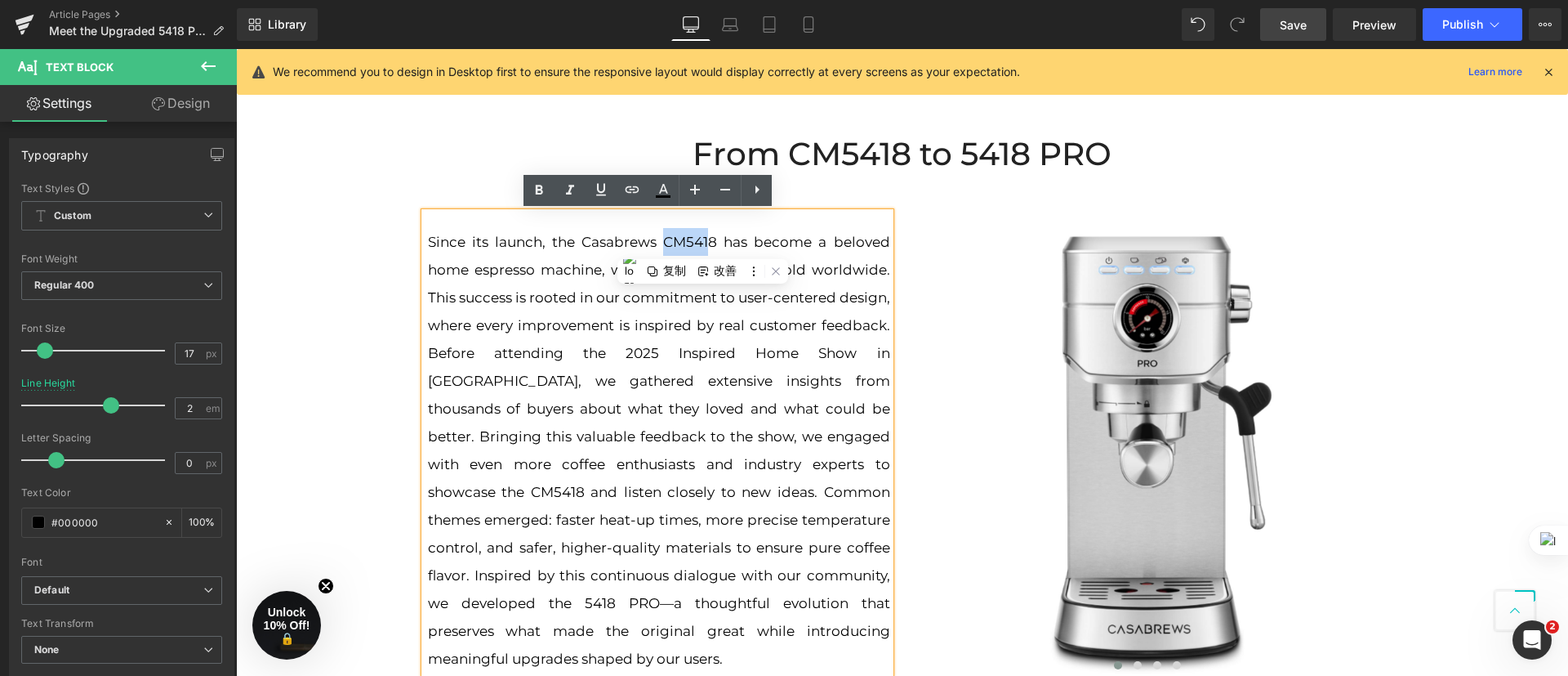
click at [703, 246] on p "Since its launch, the Casabrews CM5418 has become a beloved home espresso machi…" at bounding box center [659, 449] width 462 height 444
drag, startPoint x: 708, startPoint y: 244, endPoint x: 657, endPoint y: 241, distance: 51.1
click at [657, 241] on p "Since its launch, the Casabrews CM5418 has become a beloved home espresso machi…" at bounding box center [659, 449] width 462 height 444
click at [539, 190] on icon at bounding box center [539, 190] width 20 height 20
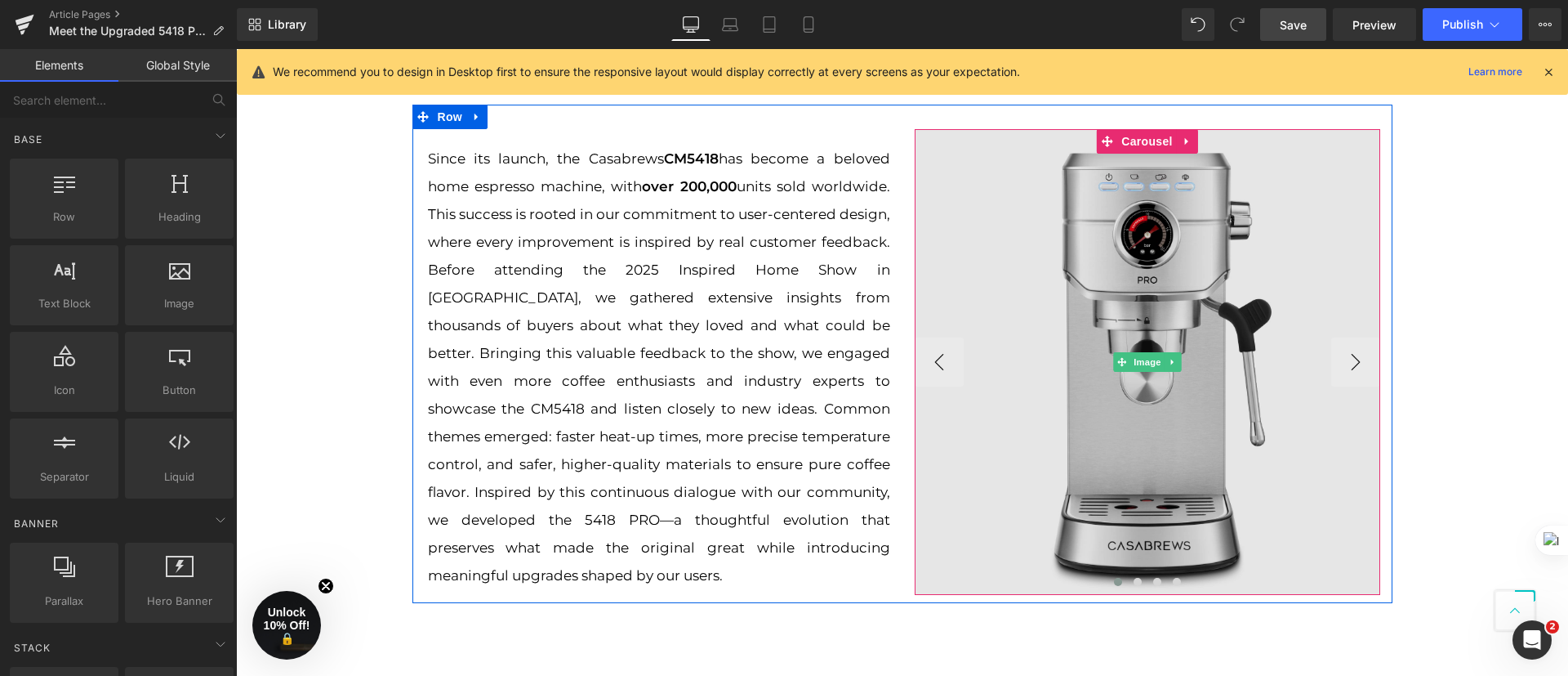
scroll to position [874, 0]
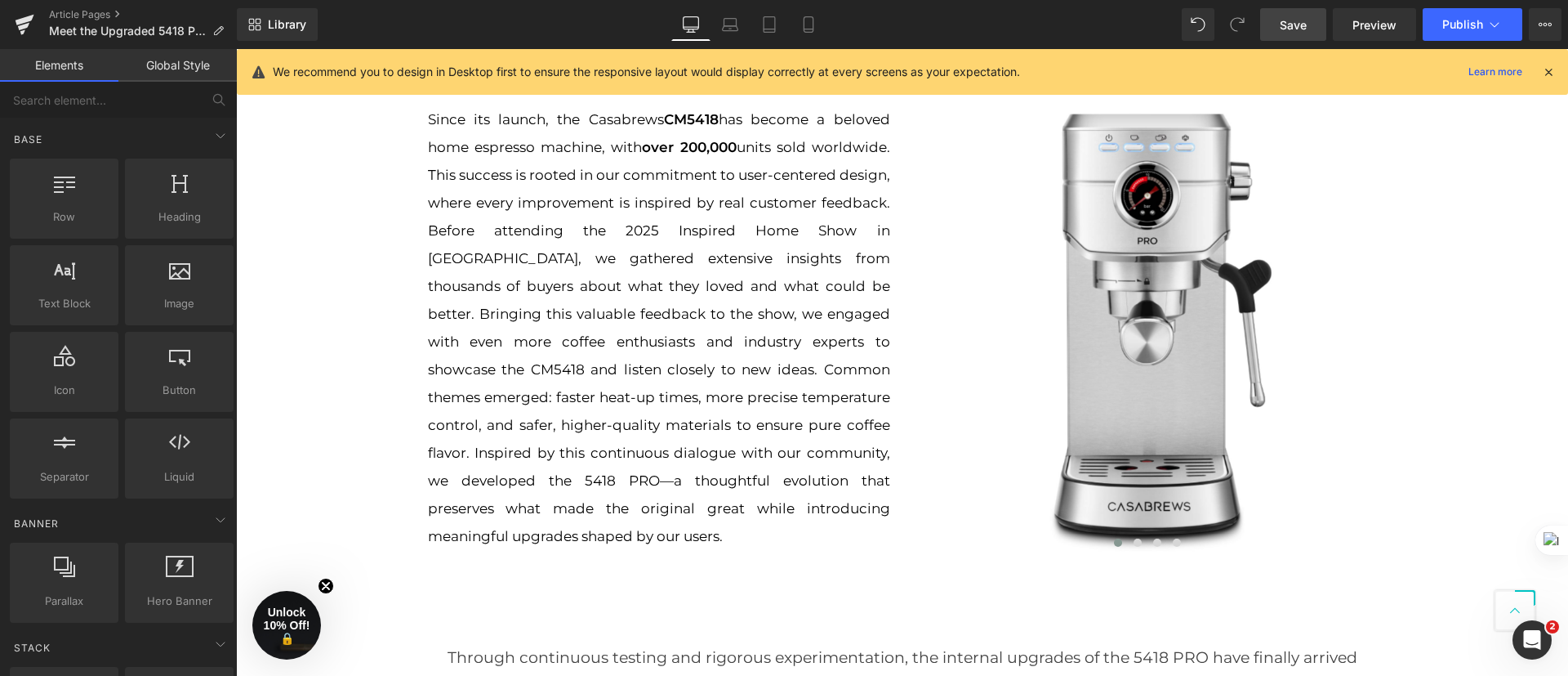
click at [1301, 35] on link "Save" at bounding box center [1293, 24] width 66 height 33
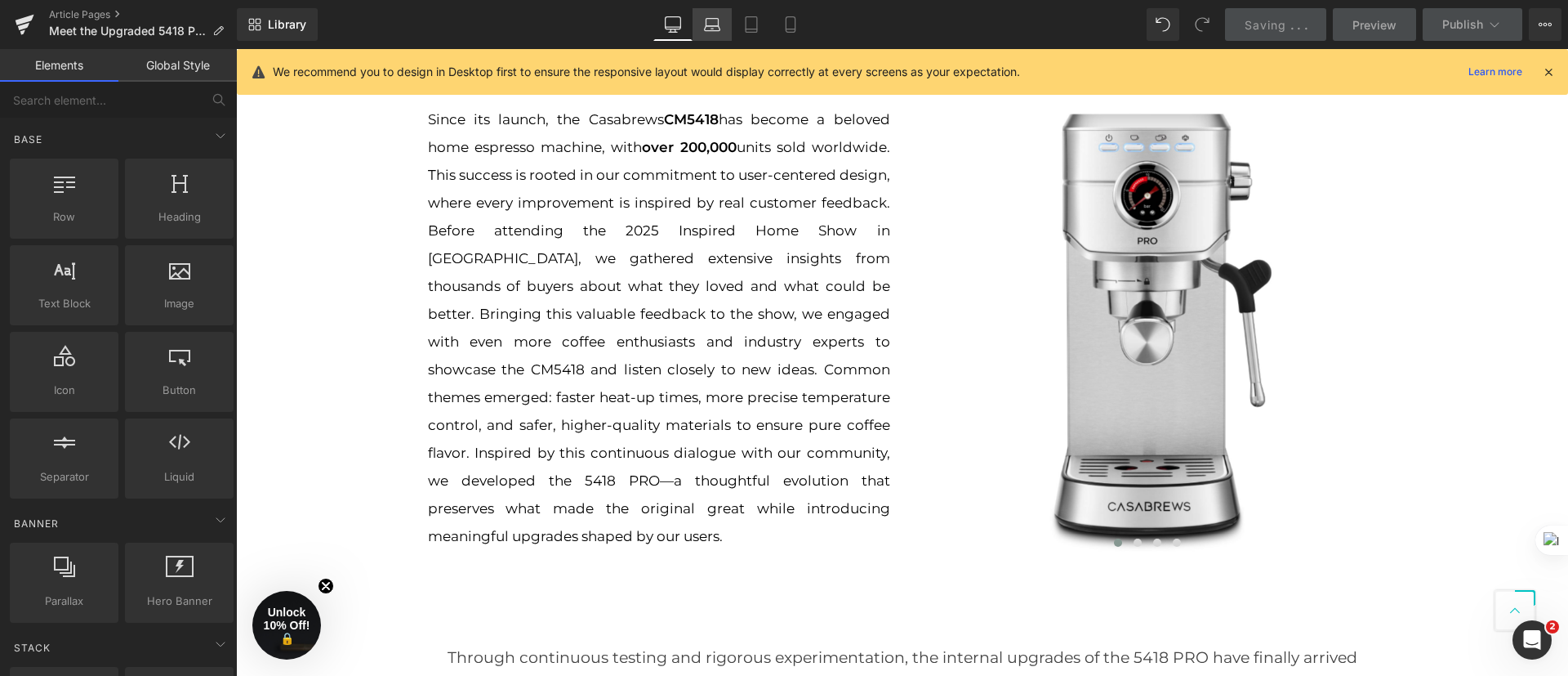
click at [718, 23] on icon at bounding box center [712, 24] width 16 height 16
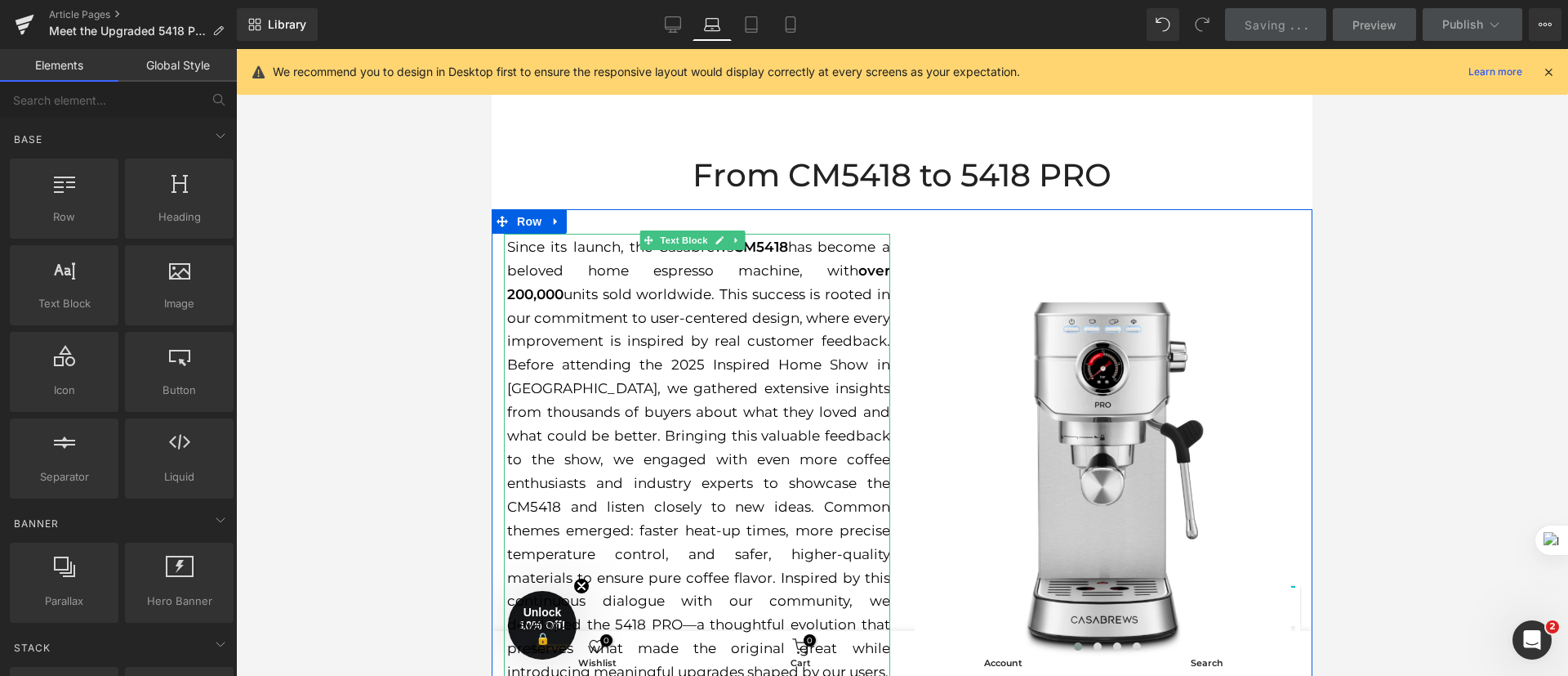
scroll to position [432, 0]
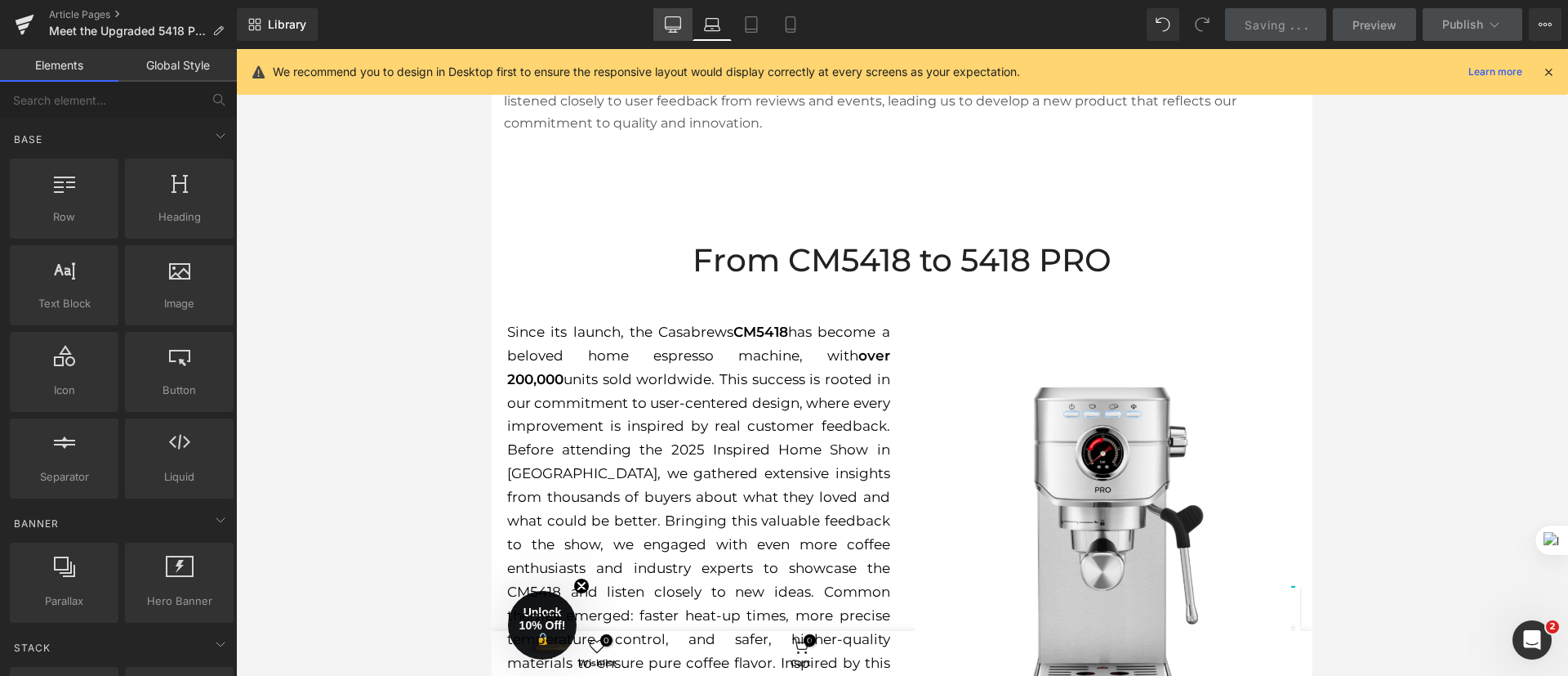
click at [676, 25] on icon at bounding box center [672, 24] width 16 height 16
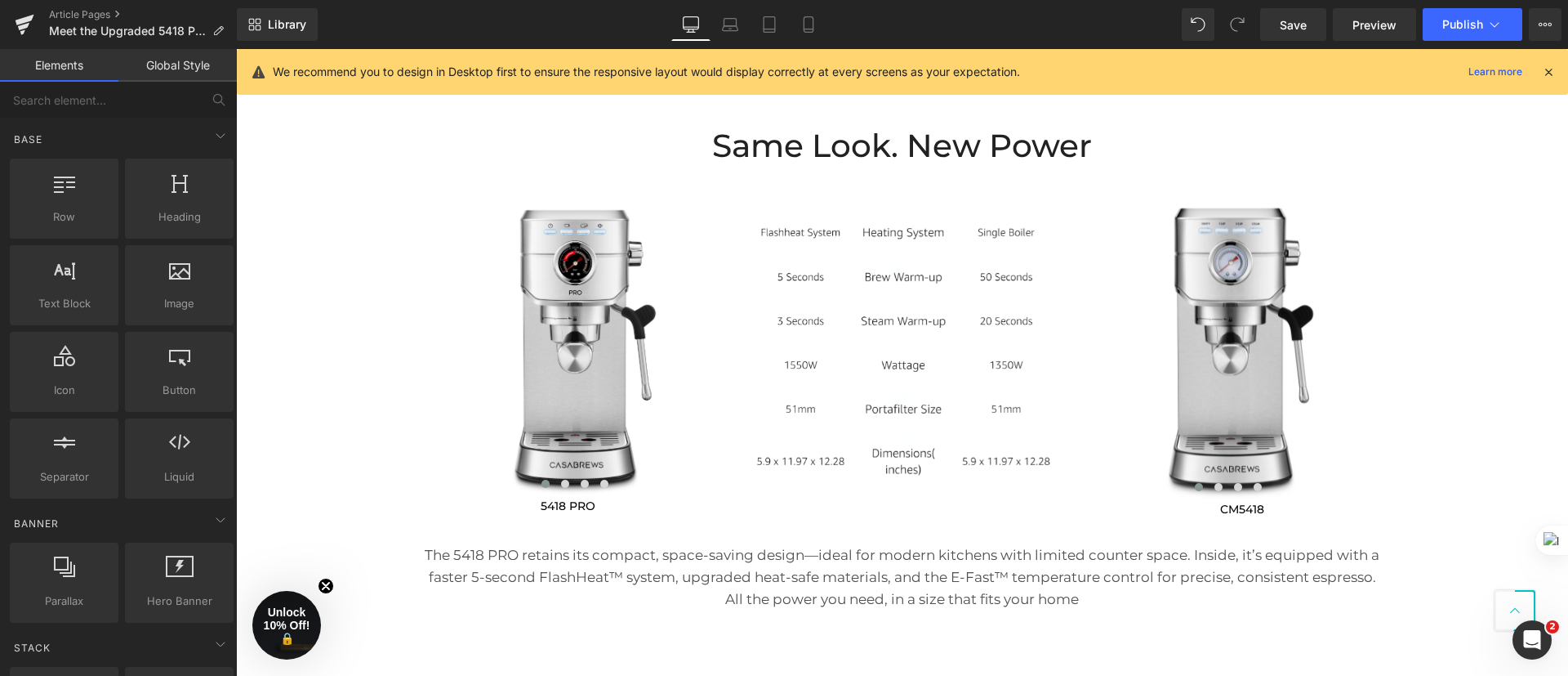
scroll to position [2148, 0]
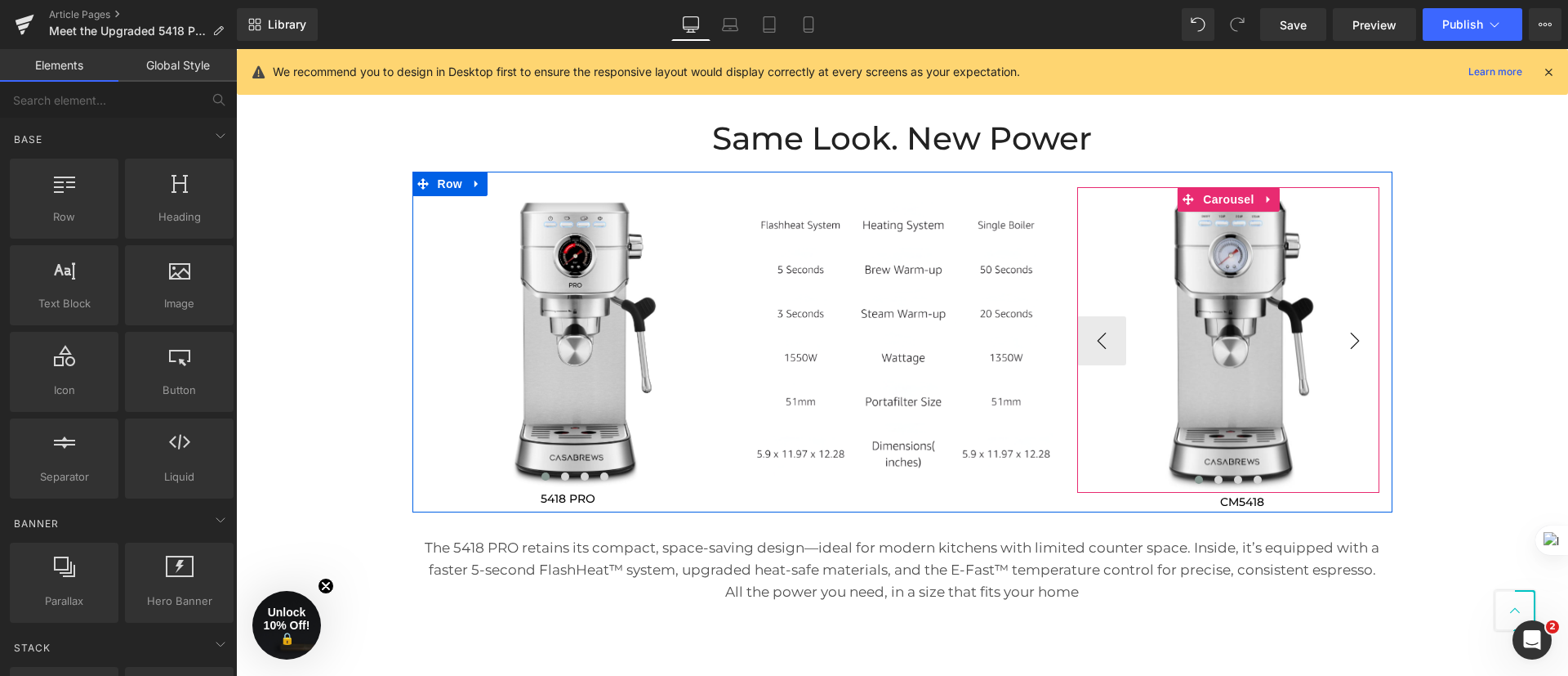
click at [1345, 338] on button "›" at bounding box center [1354, 340] width 49 height 49
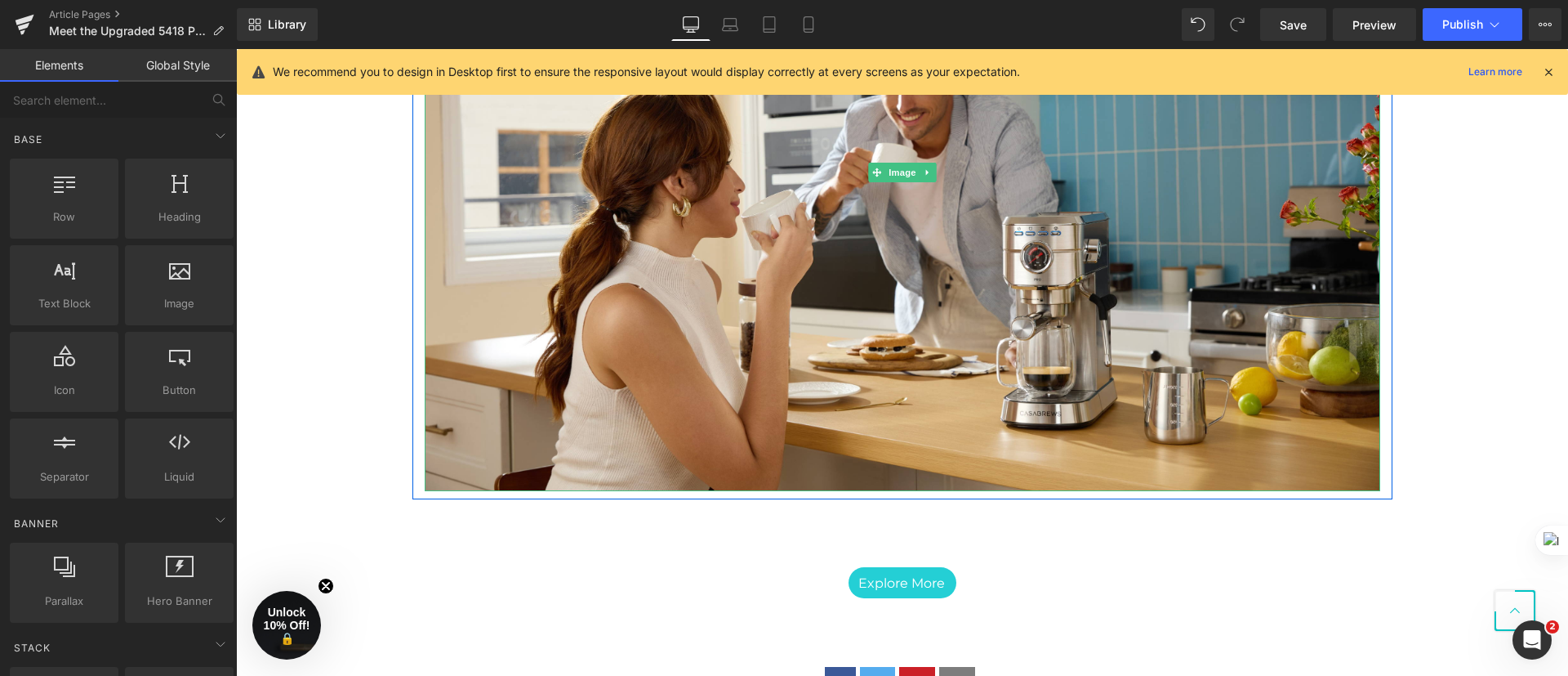
scroll to position [3251, 0]
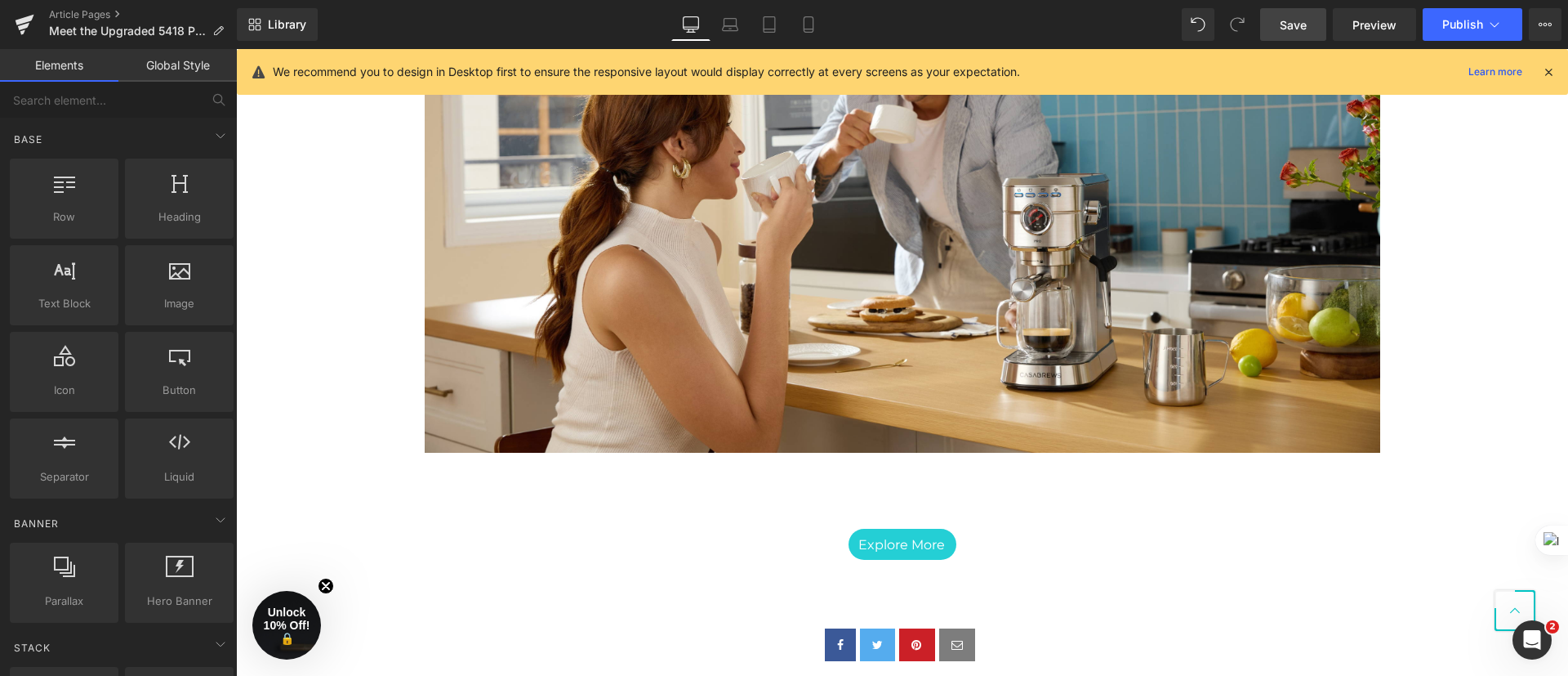
click at [1301, 28] on span "Save" at bounding box center [1293, 25] width 27 height 17
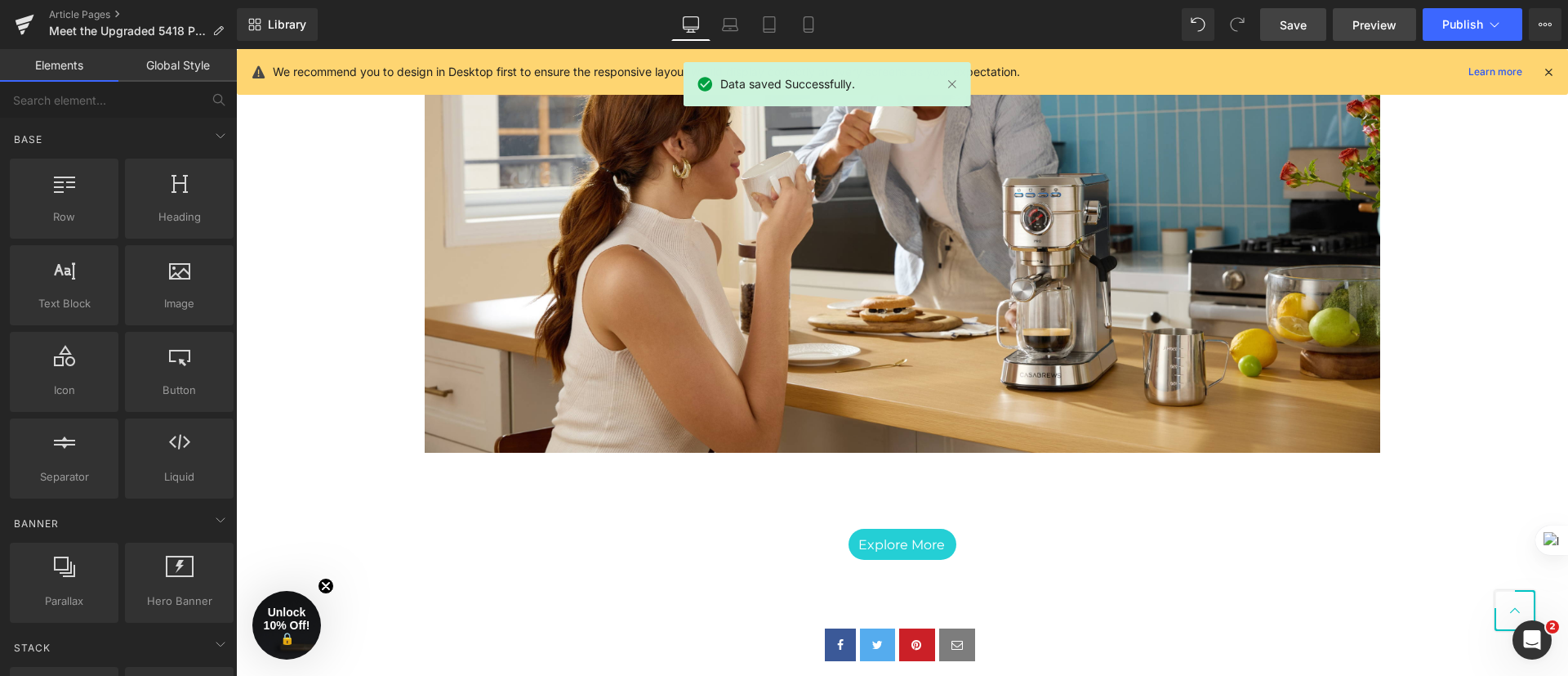
click at [1375, 27] on span "Preview" at bounding box center [1374, 25] width 44 height 17
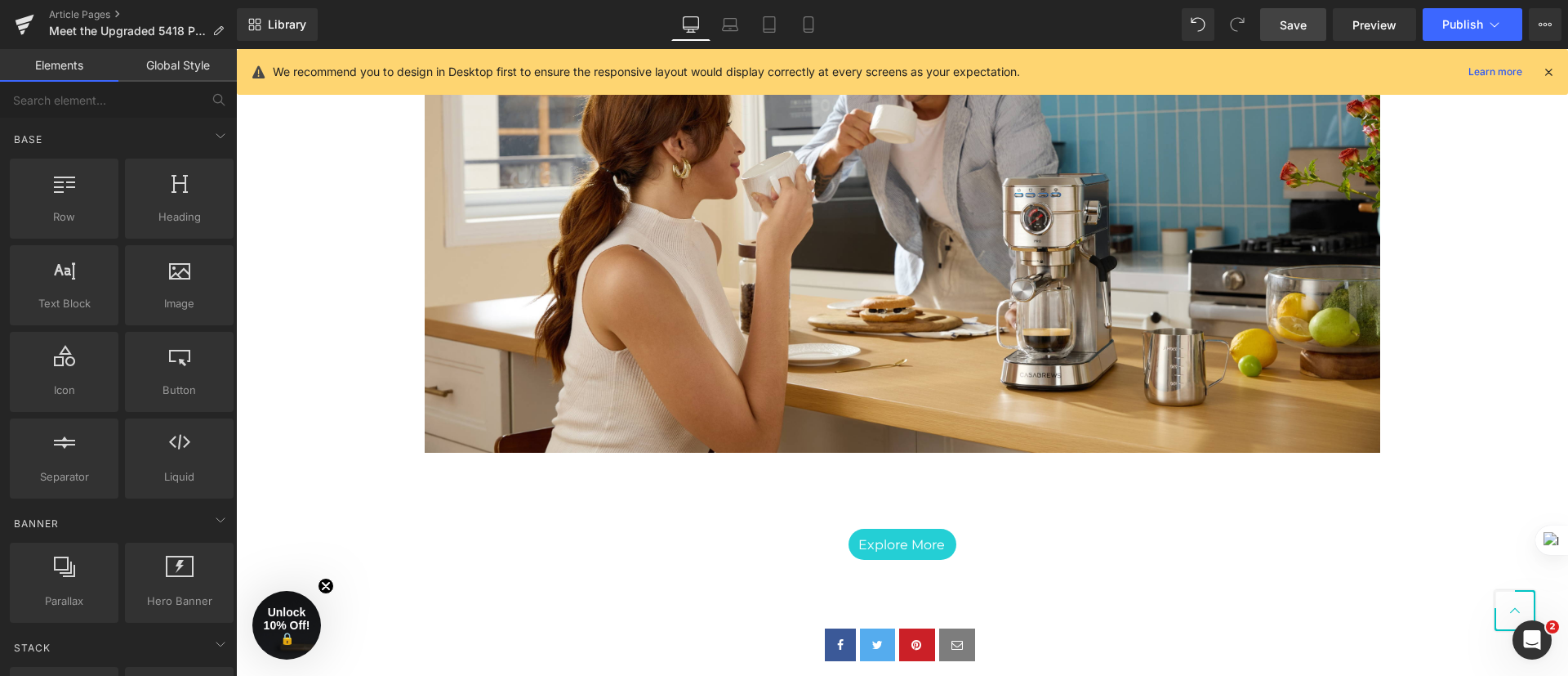
click at [1279, 21] on link "Save" at bounding box center [1293, 24] width 66 height 33
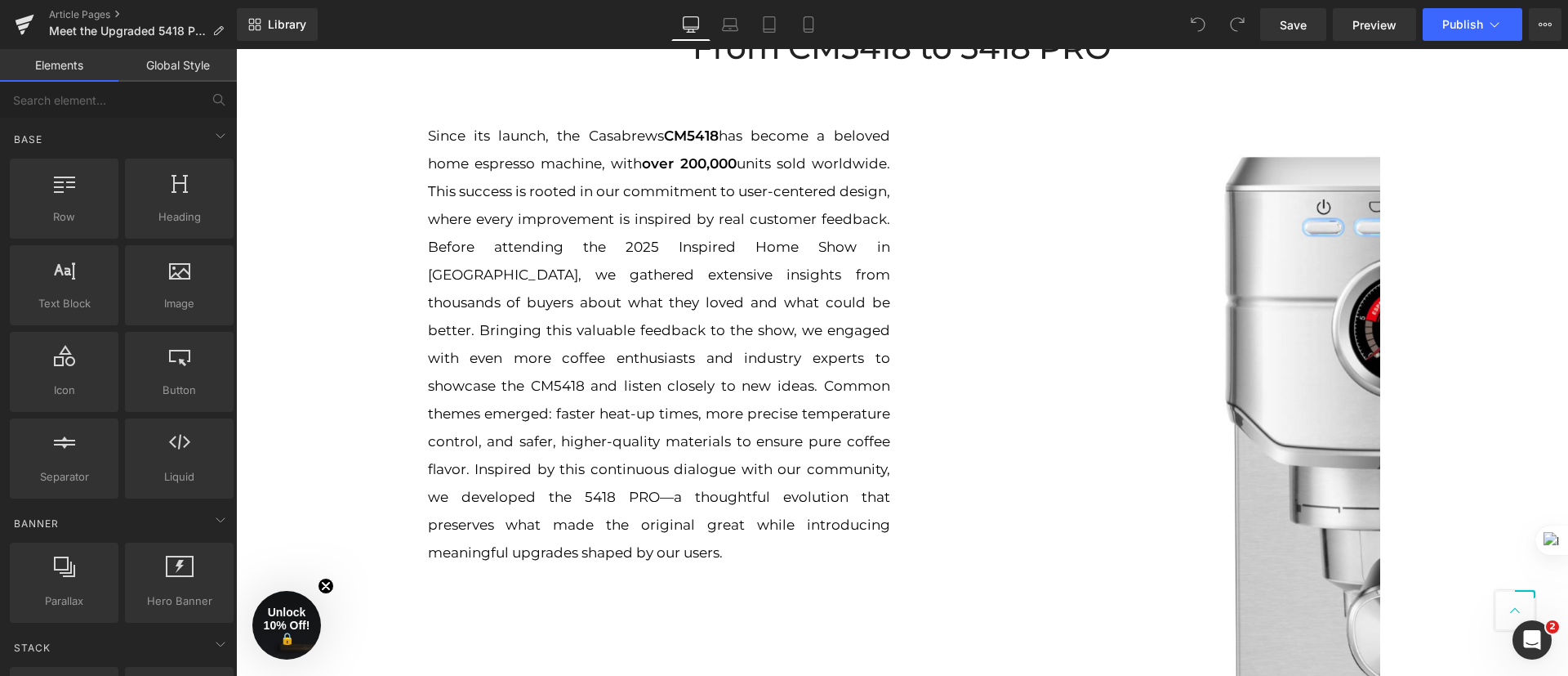
drag, startPoint x: 727, startPoint y: 25, endPoint x: 698, endPoint y: 33, distance: 30.1
click at [725, 26] on icon at bounding box center [730, 29] width 16 height 5
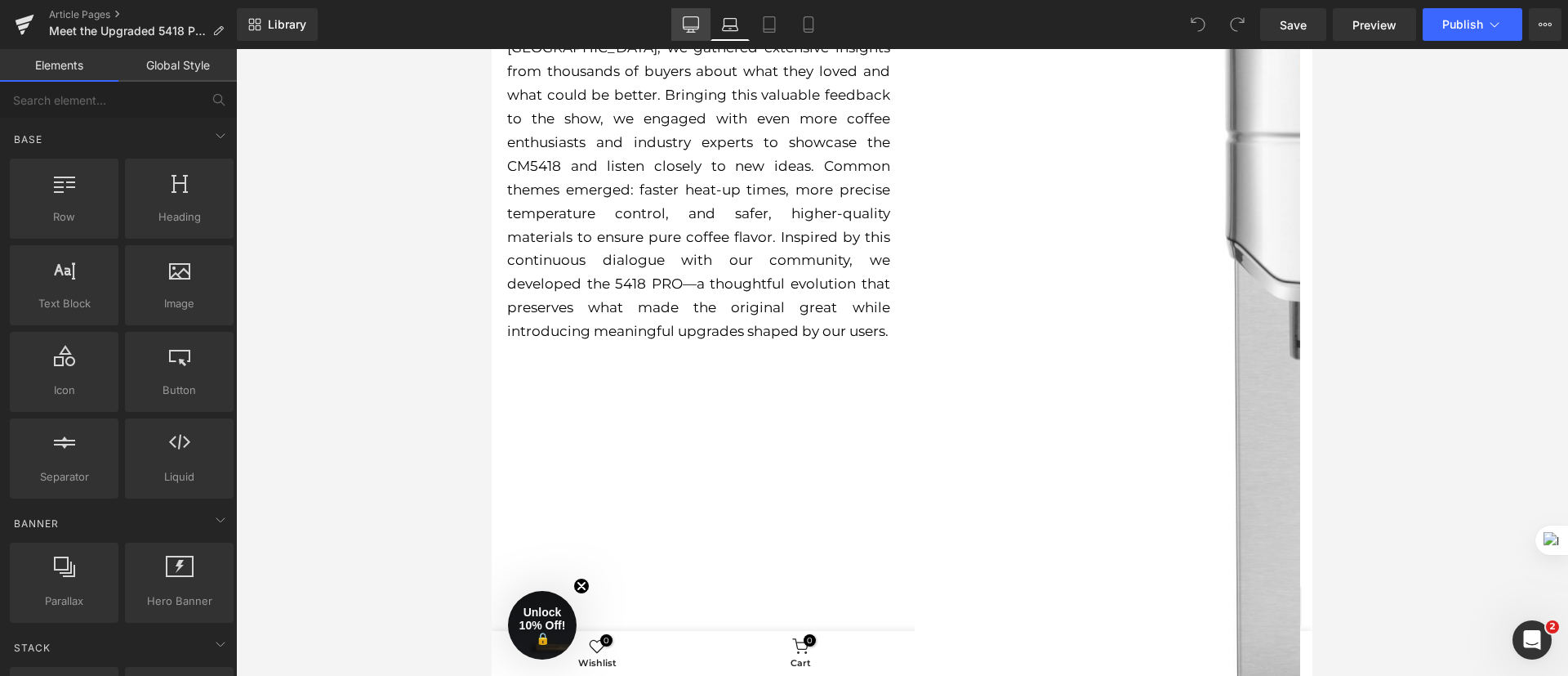
click at [694, 29] on icon at bounding box center [691, 23] width 16 height 12
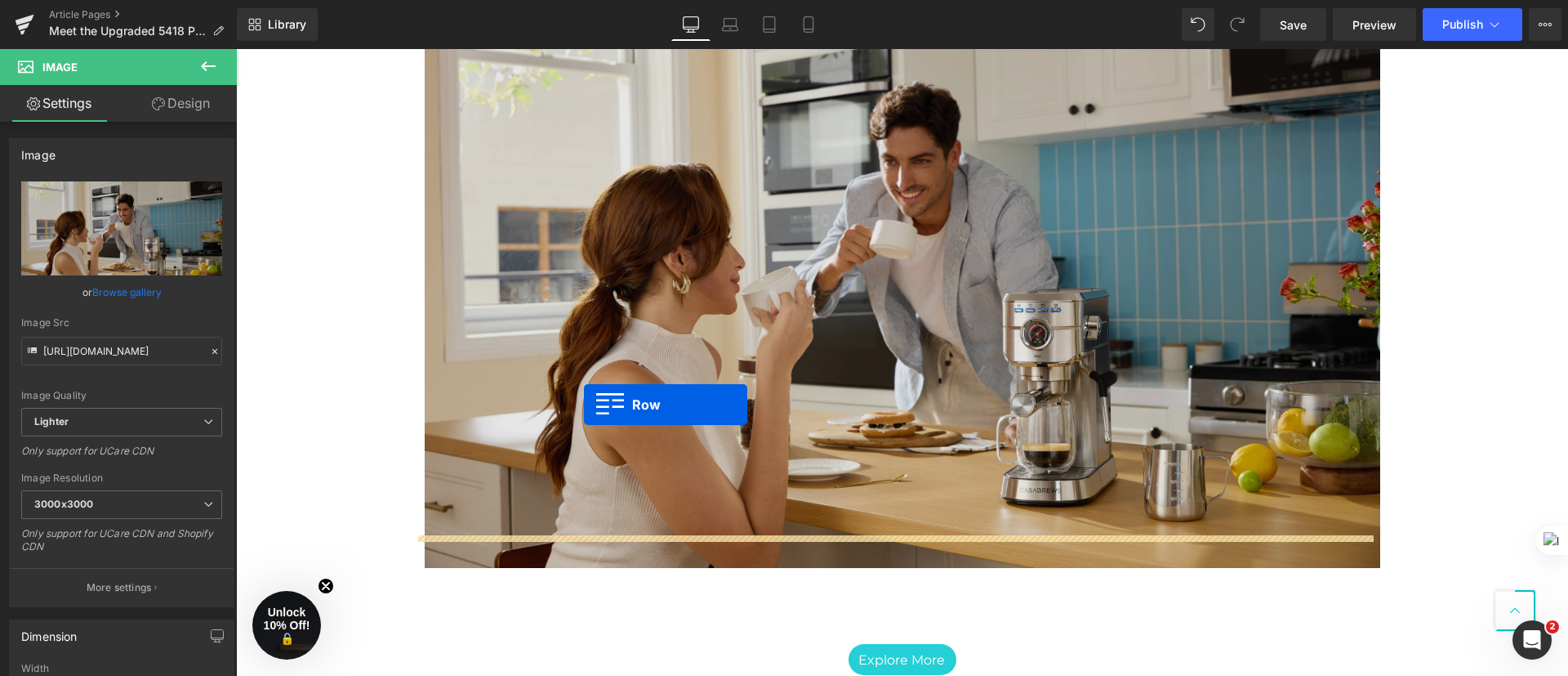
scroll to position [3104, 0]
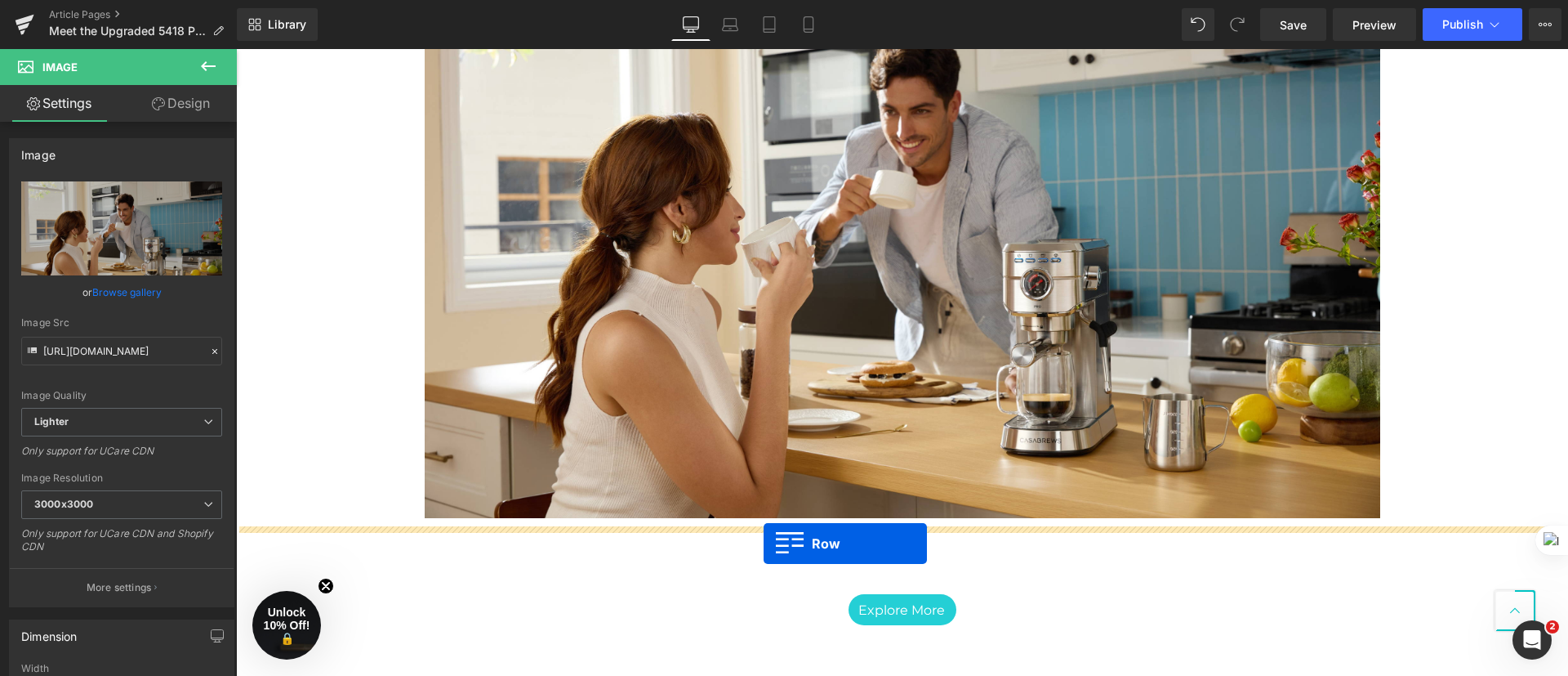
drag, startPoint x: 412, startPoint y: 312, endPoint x: 763, endPoint y: 544, distance: 420.7
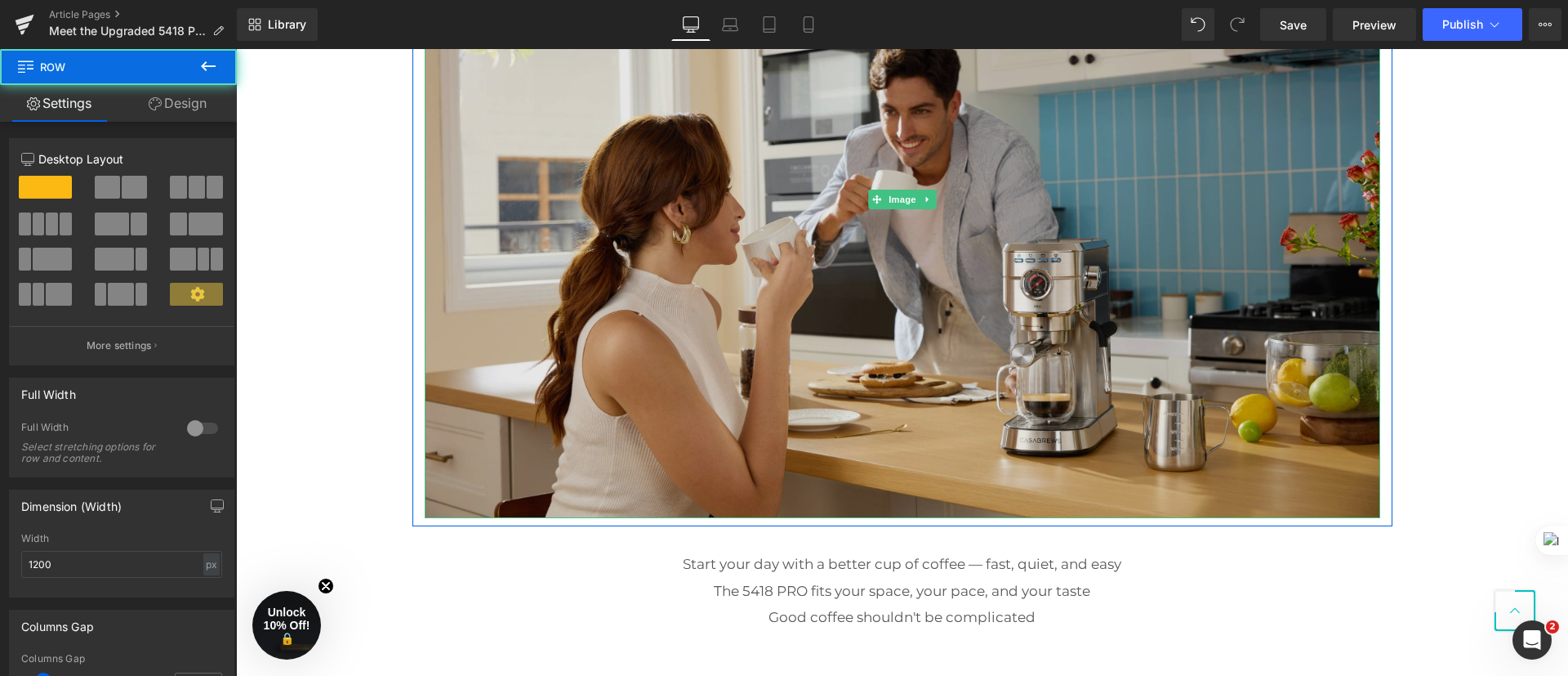
scroll to position [3308, 0]
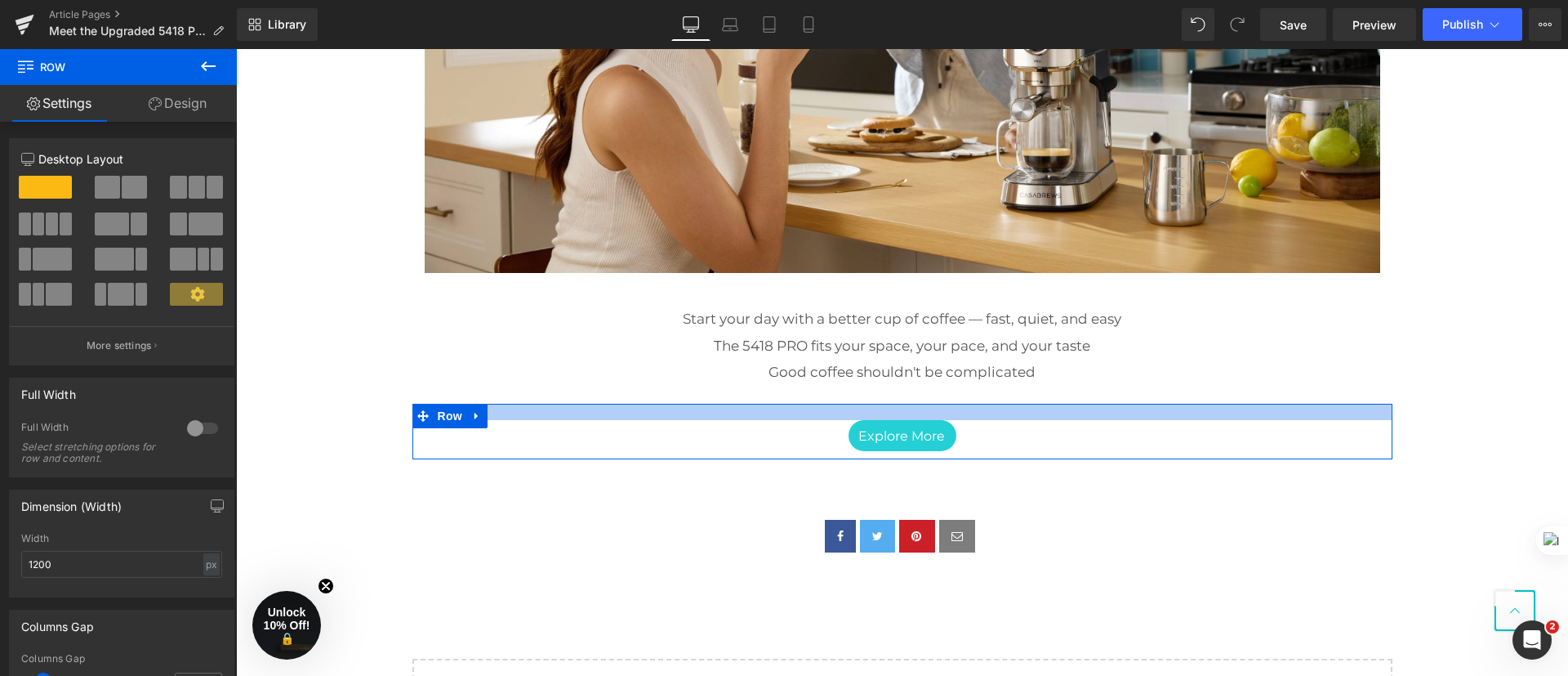
drag, startPoint x: 923, startPoint y: 415, endPoint x: 937, endPoint y: 358, distance: 58.7
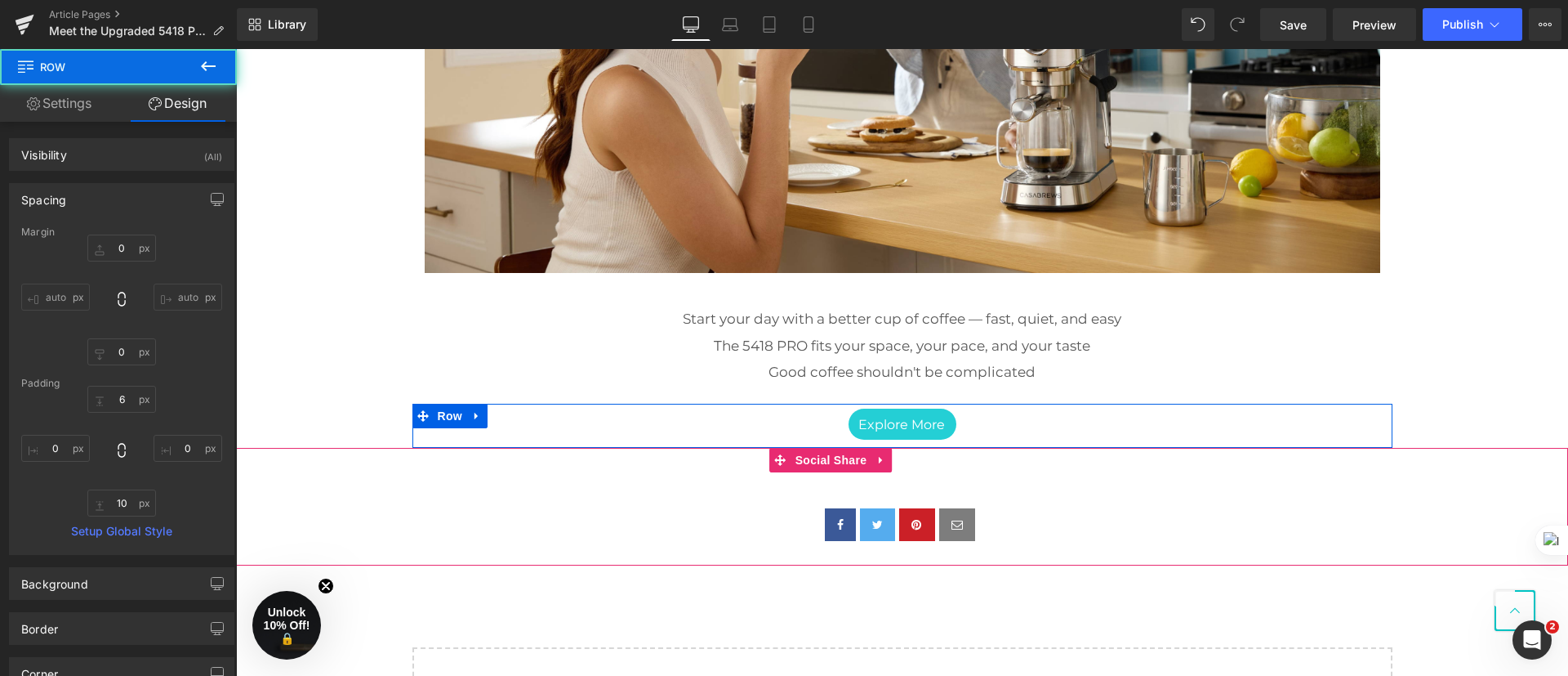
click at [1118, 478] on div "Social Share" at bounding box center [902, 506] width 1332 height 118
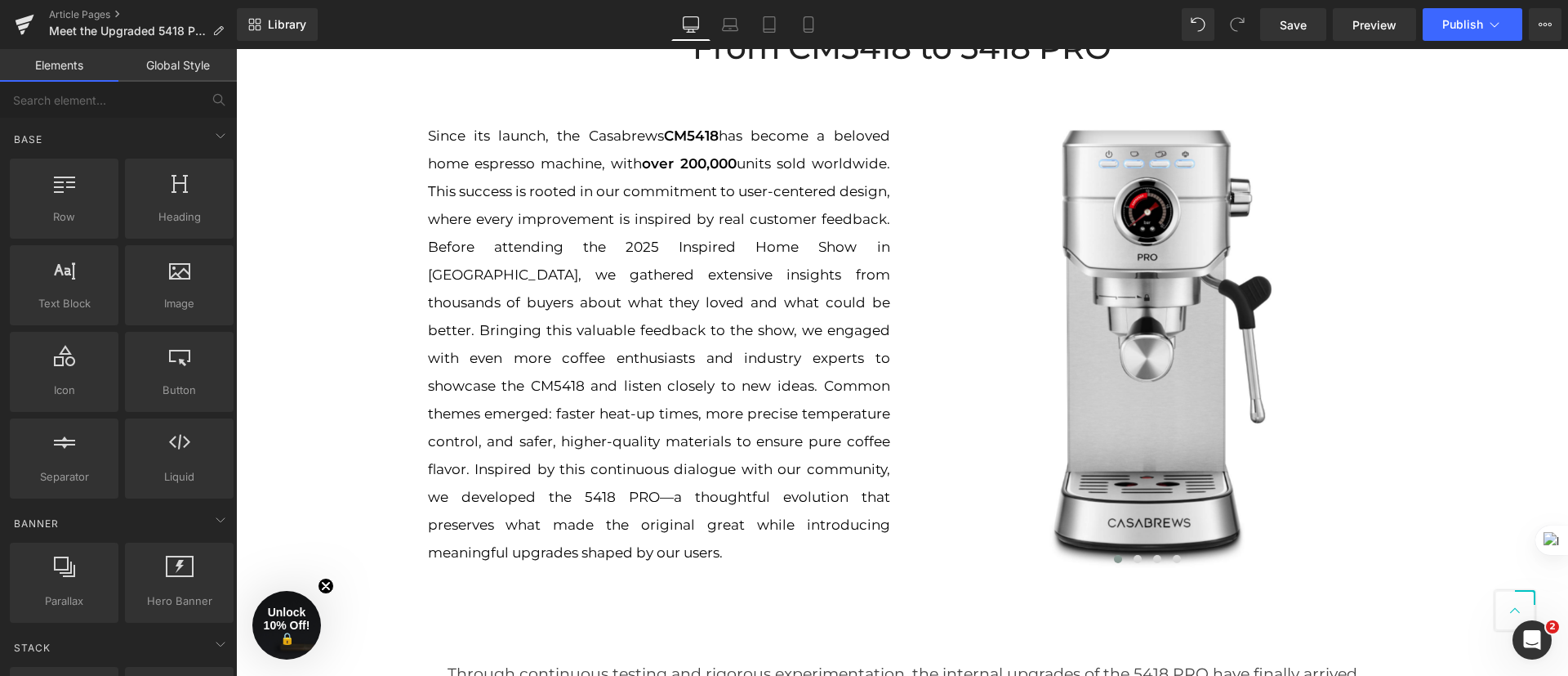
scroll to position [613, 0]
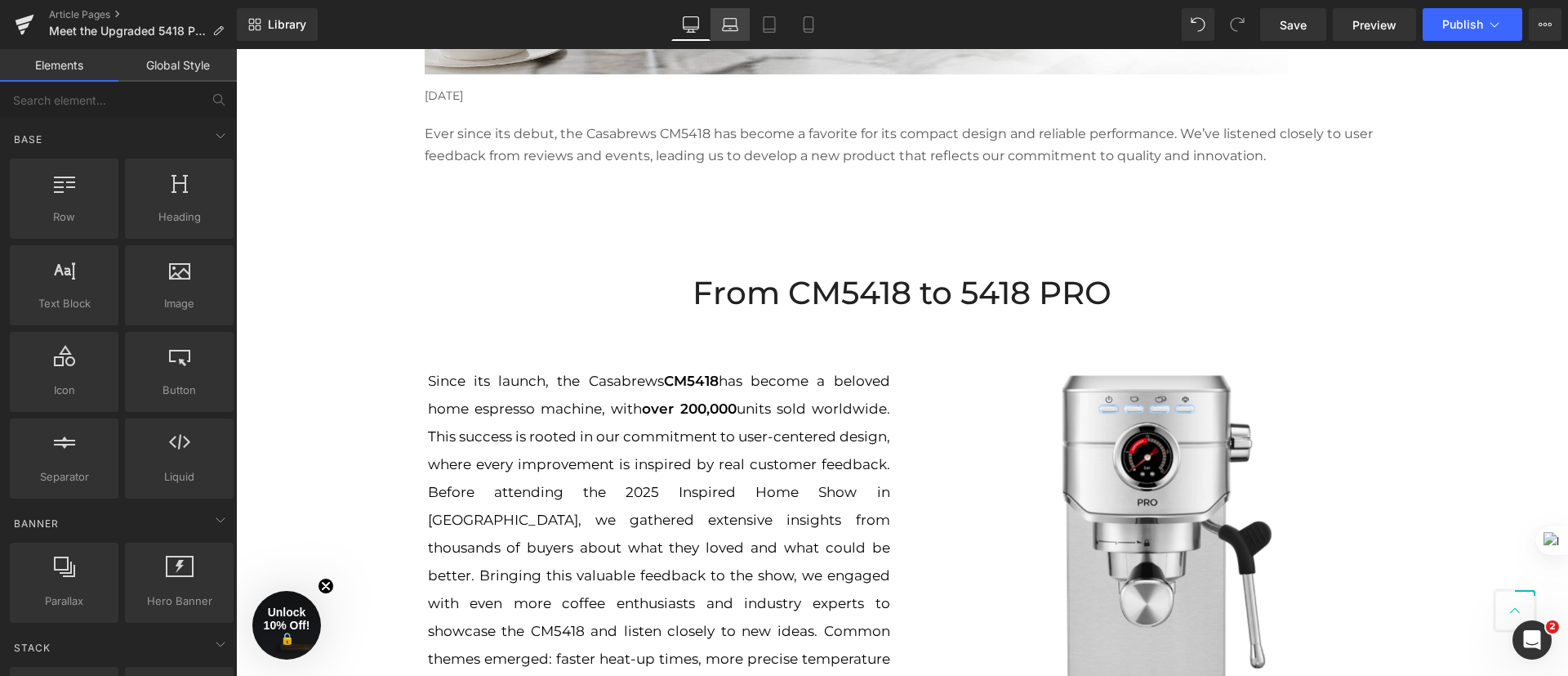
click at [739, 29] on link "Laptop" at bounding box center [729, 24] width 39 height 33
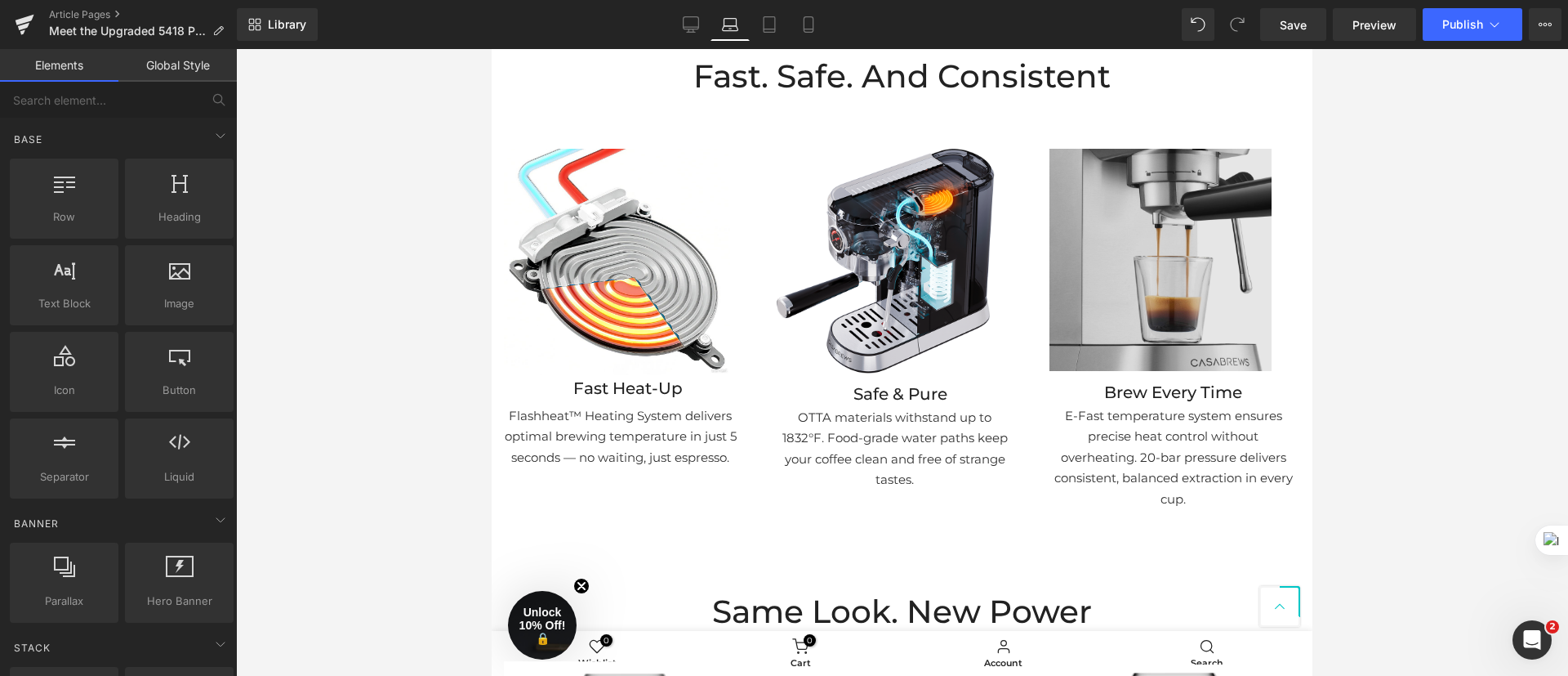
scroll to position [981, 0]
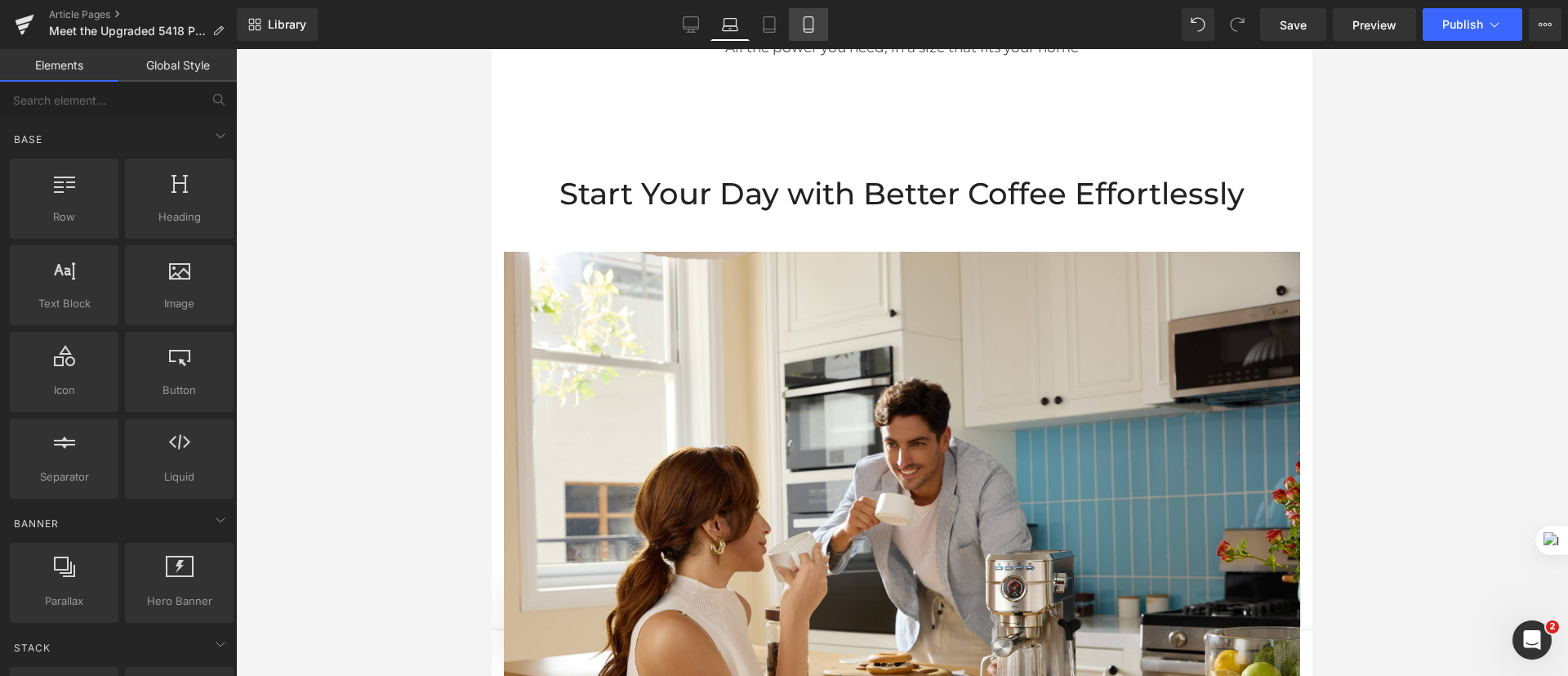
click at [806, 22] on icon at bounding box center [808, 24] width 16 height 16
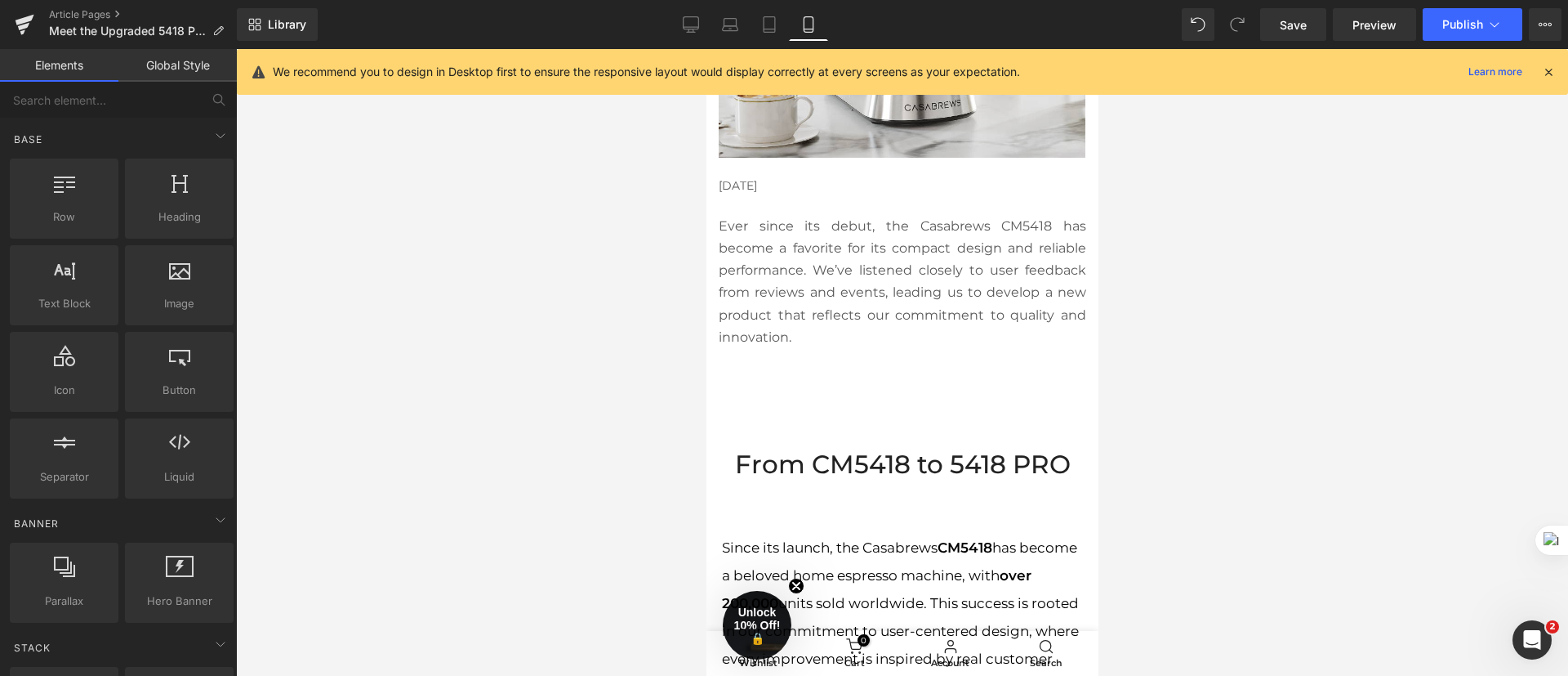
scroll to position [613, 0]
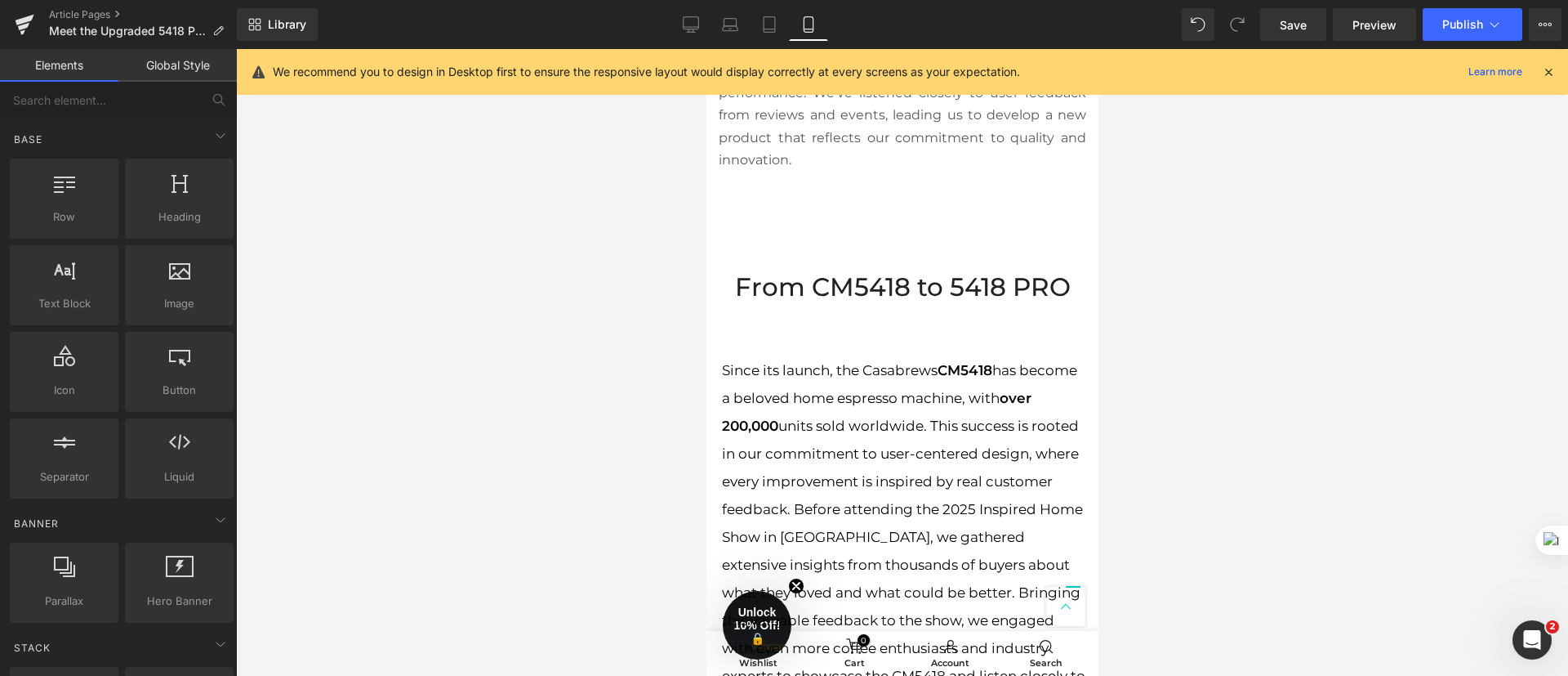
click at [978, 295] on h1 "From CM5418 to 5418 PRO" at bounding box center [902, 287] width 368 height 41
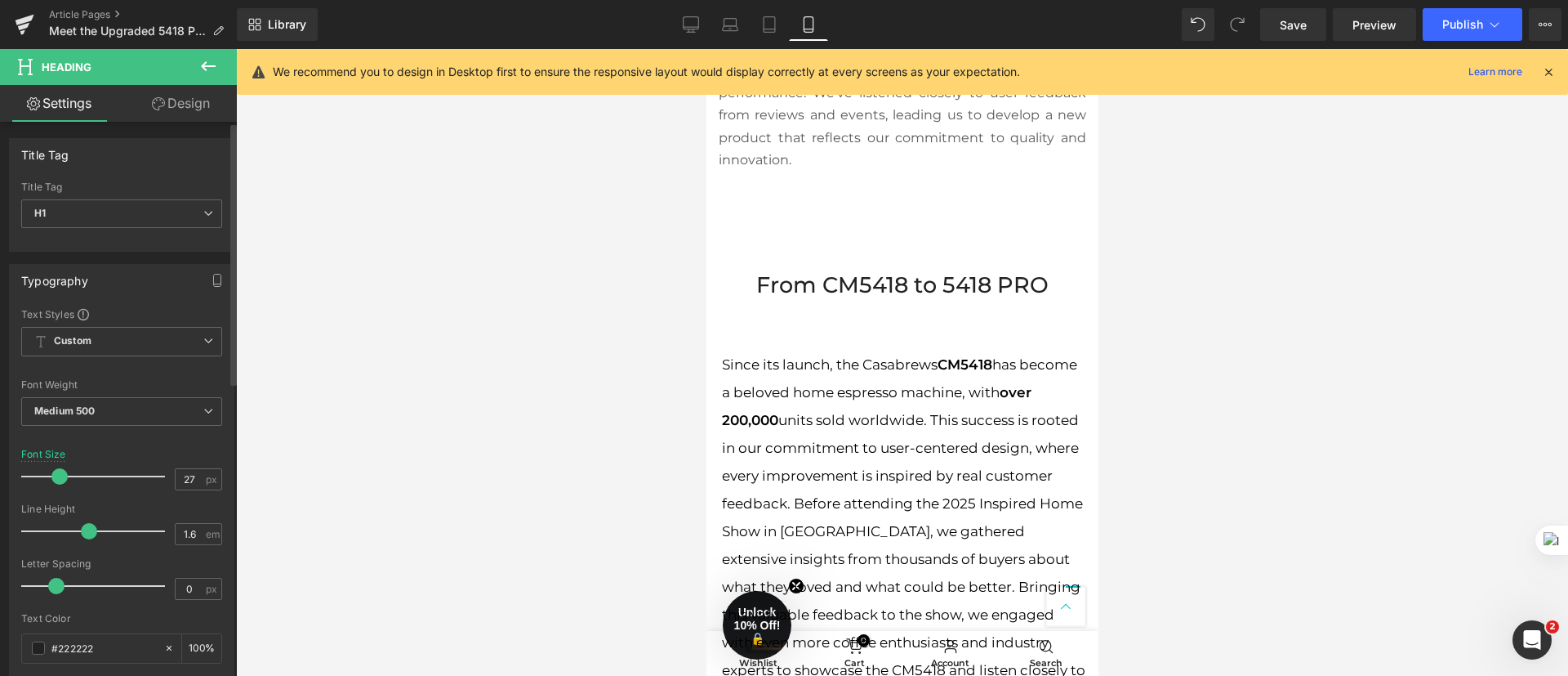
type input "26"
click at [57, 482] on span at bounding box center [58, 476] width 16 height 16
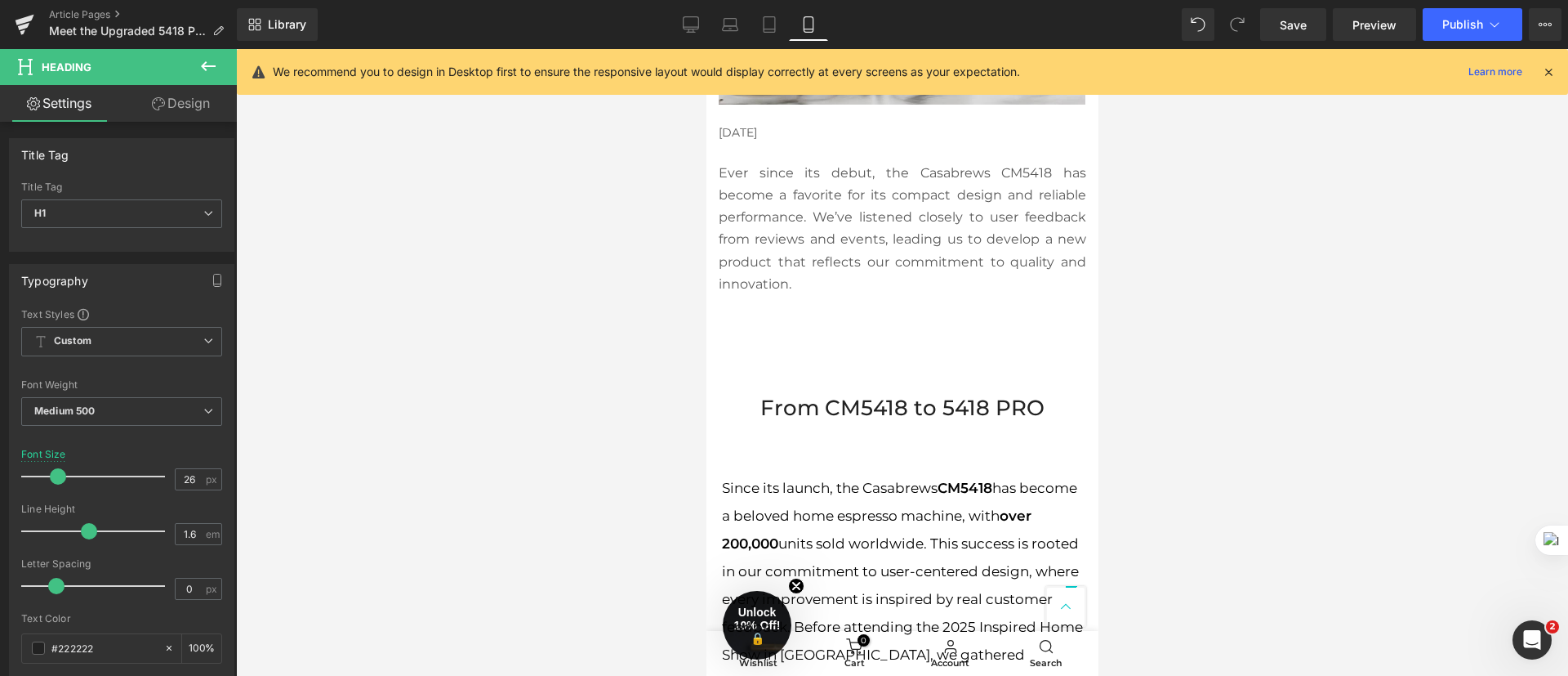
scroll to position [490, 0]
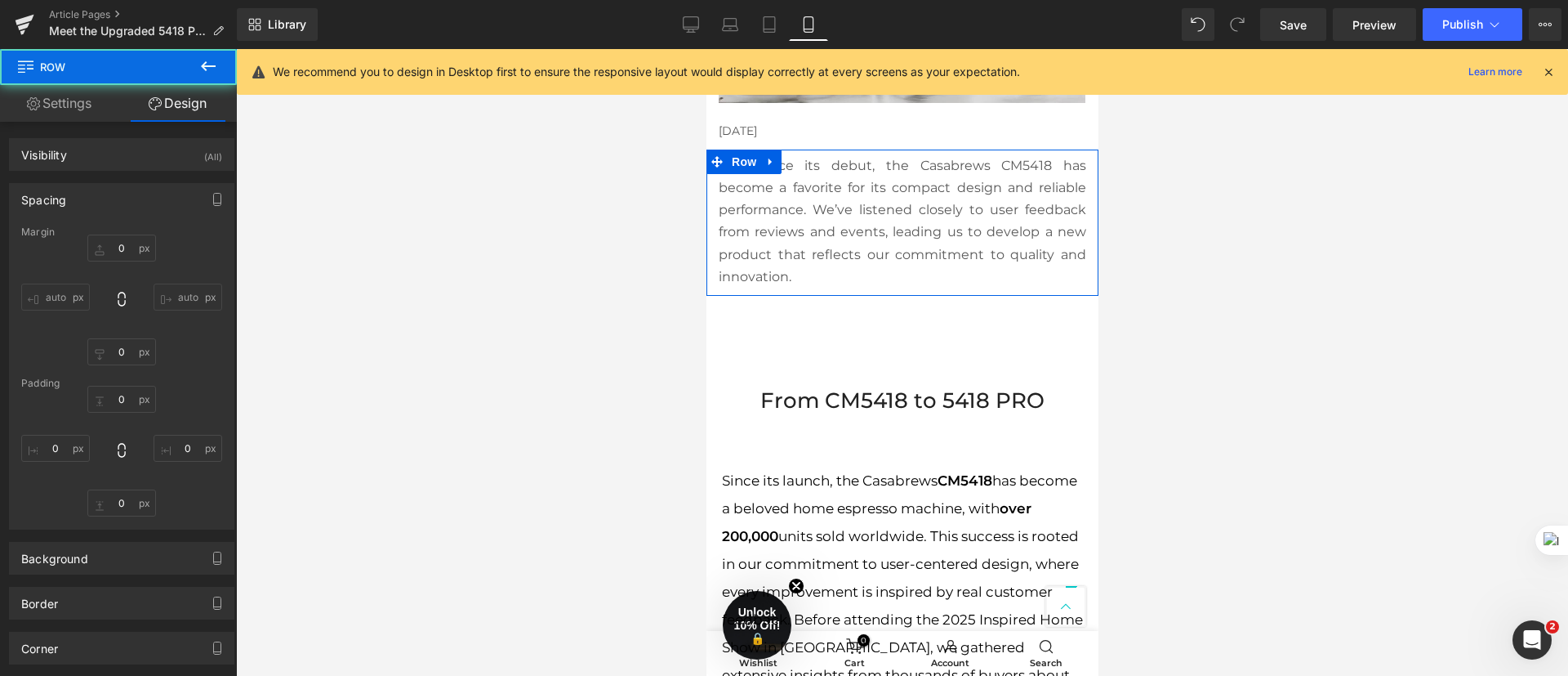
type input "0"
type input "6"
type input "0"
type input "10"
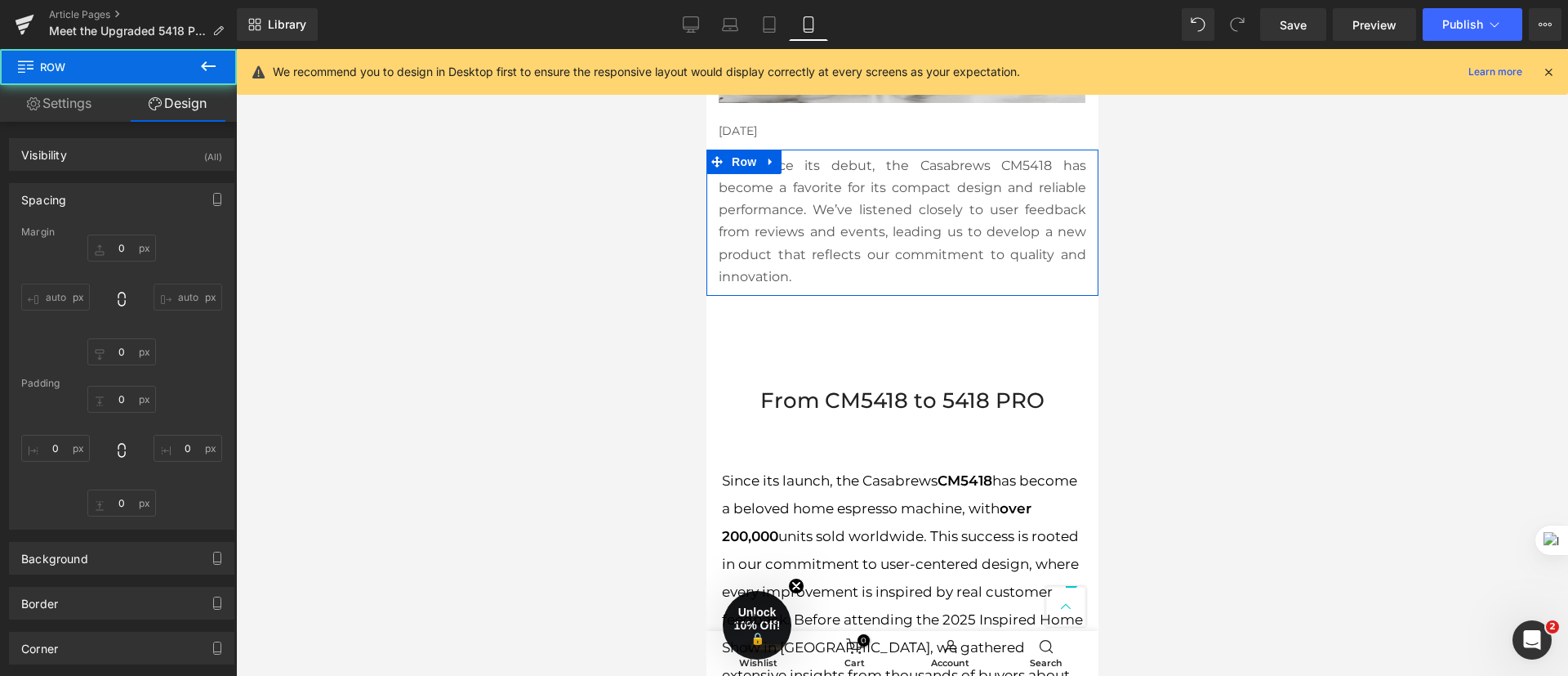
type input "0"
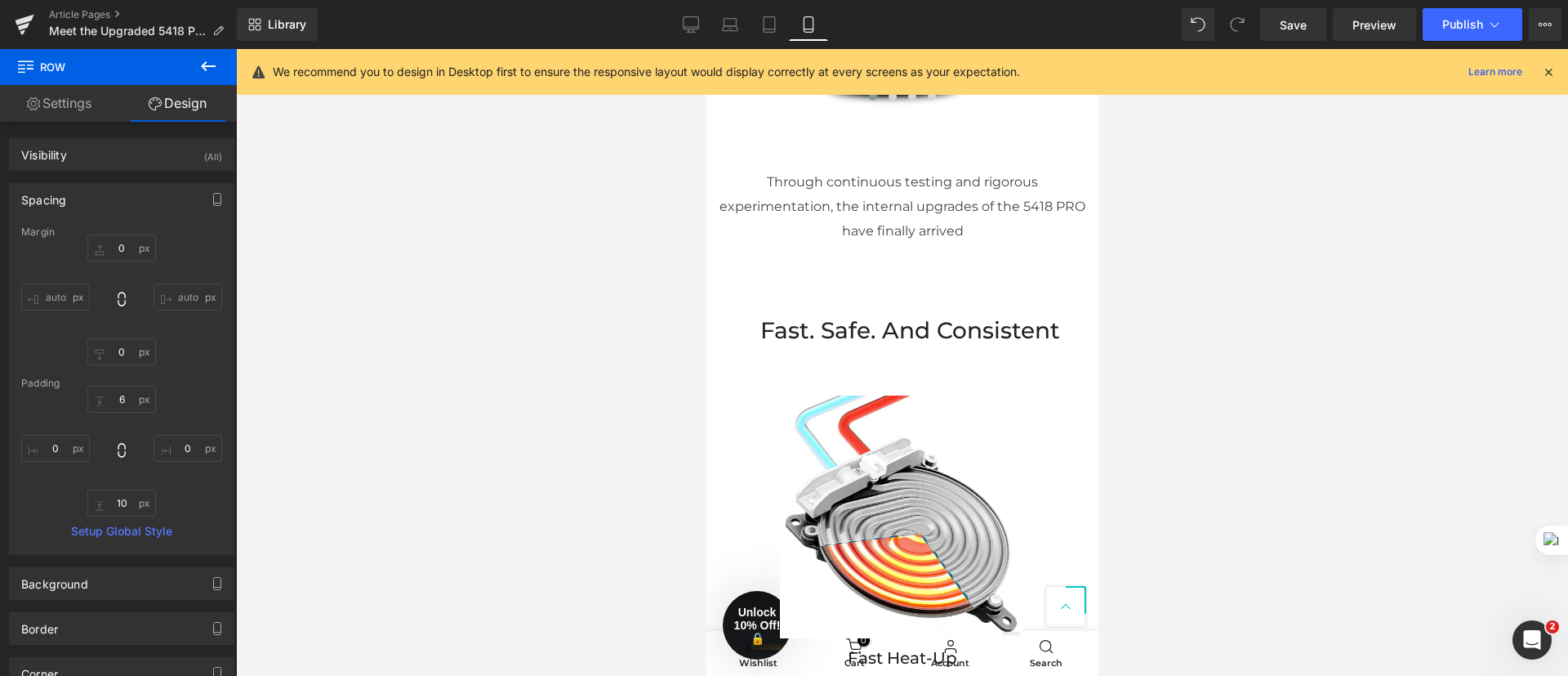
scroll to position [1838, 0]
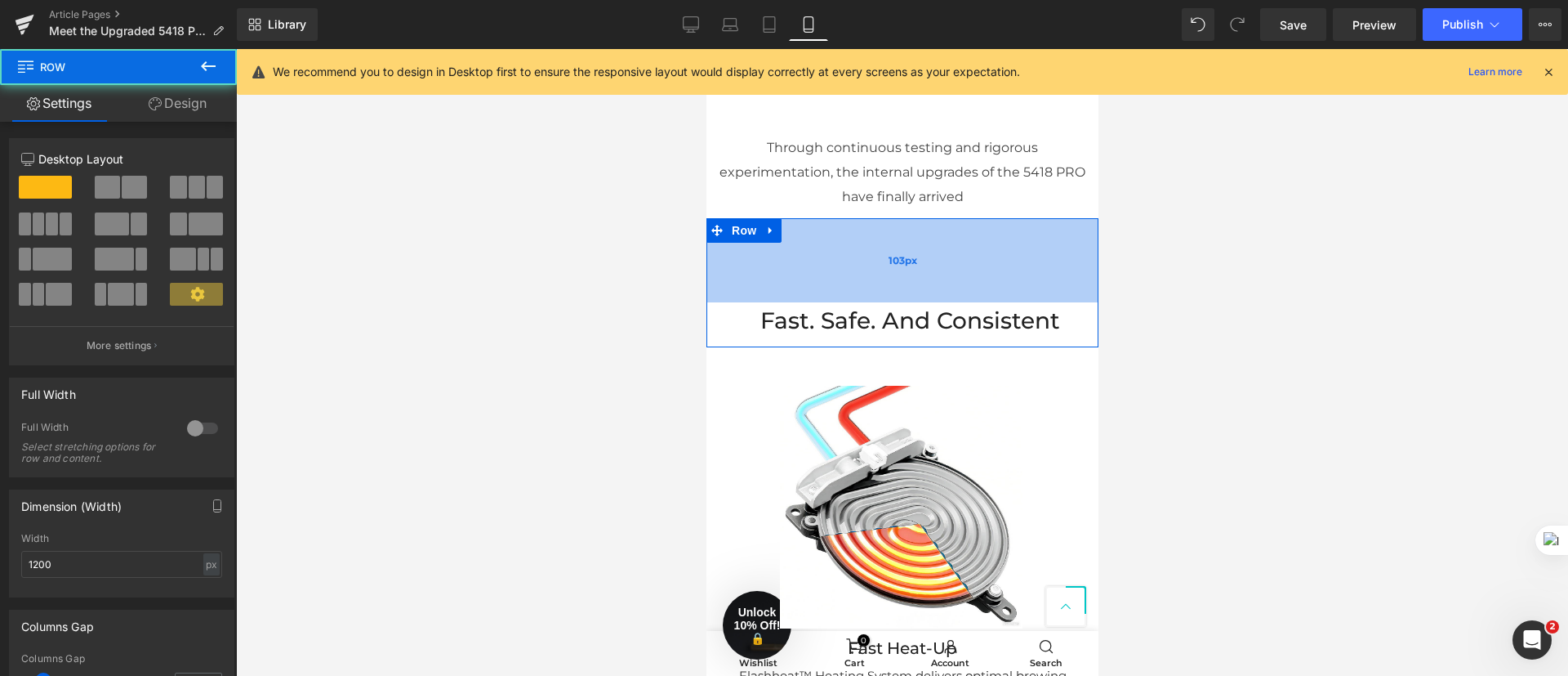
drag, startPoint x: 967, startPoint y: 247, endPoint x: 967, endPoint y: 274, distance: 27.0
click at [967, 273] on div "103px" at bounding box center [901, 260] width 392 height 84
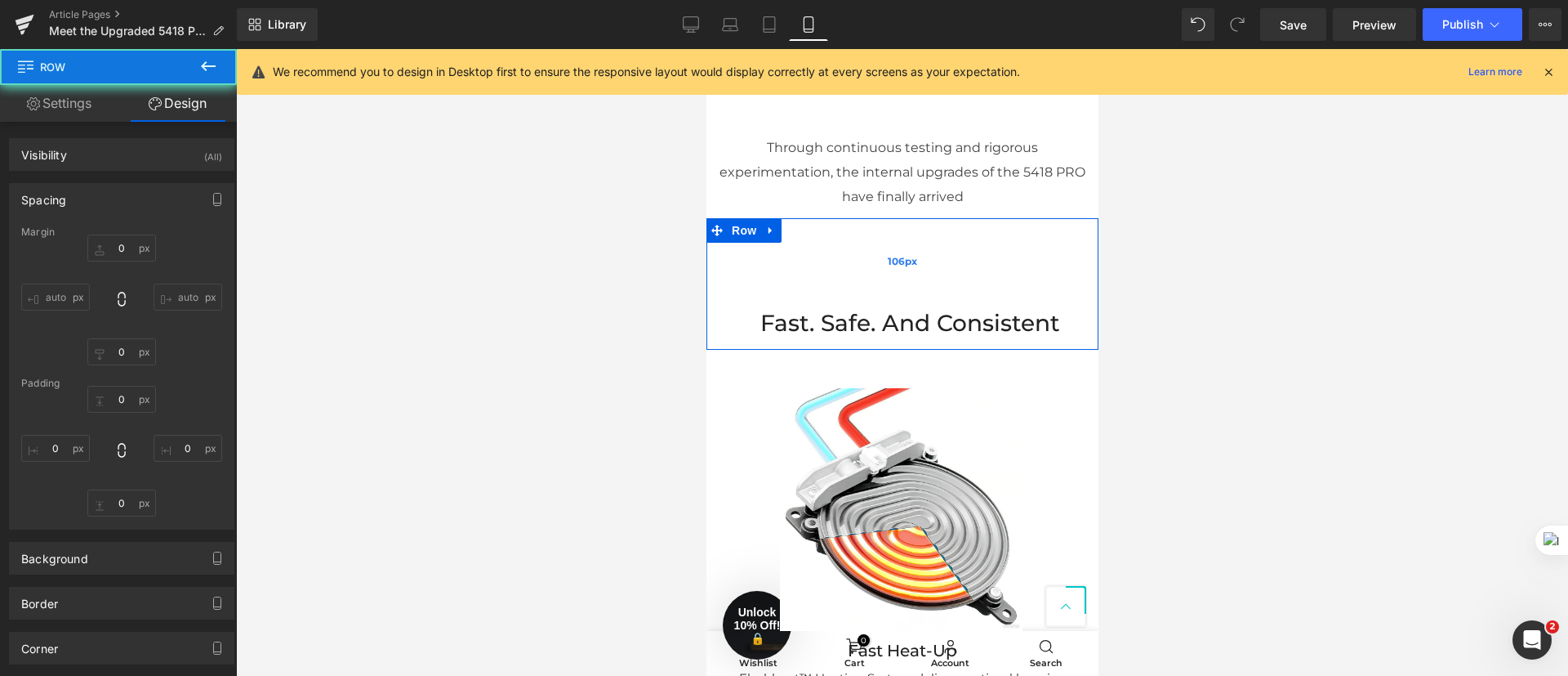
type input "0"
type input "106"
type input "0"
type input "10"
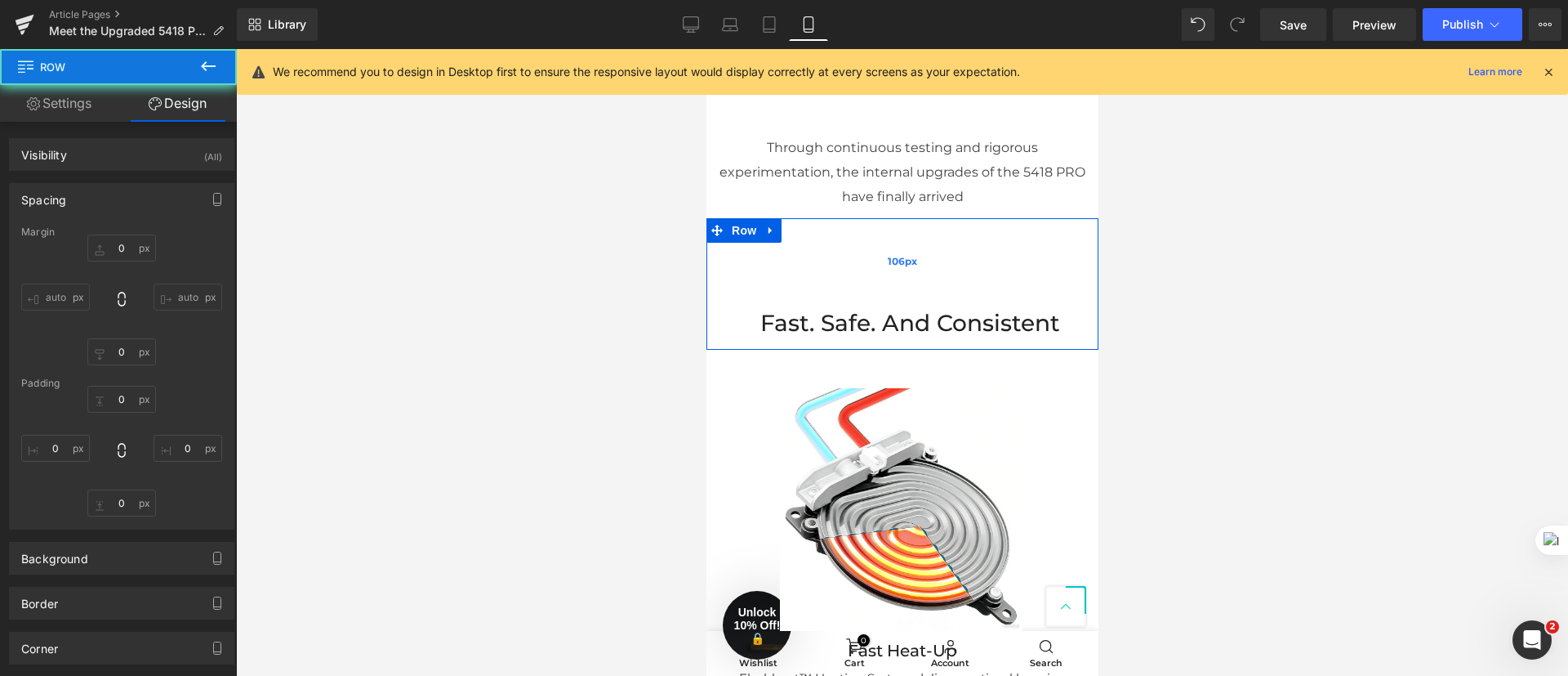
type input "0"
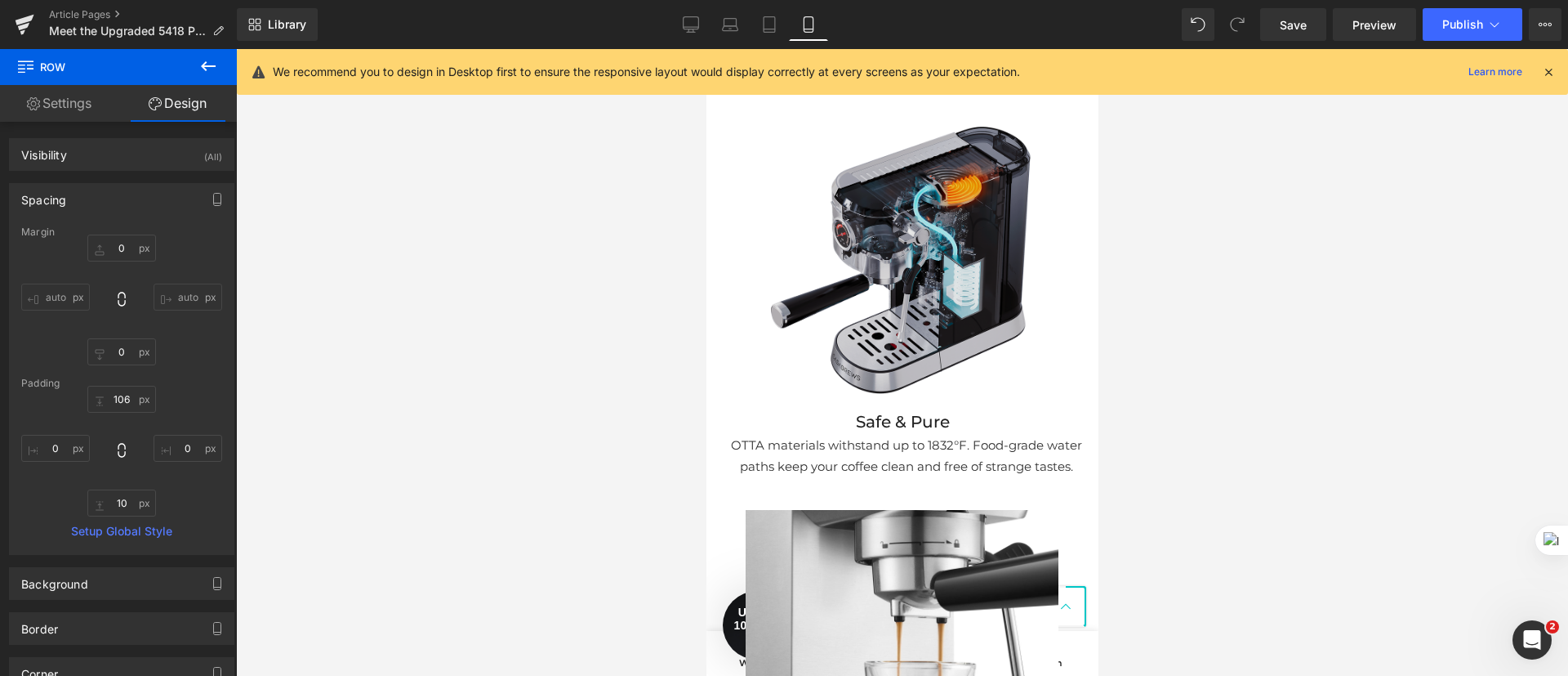
scroll to position [1960, 0]
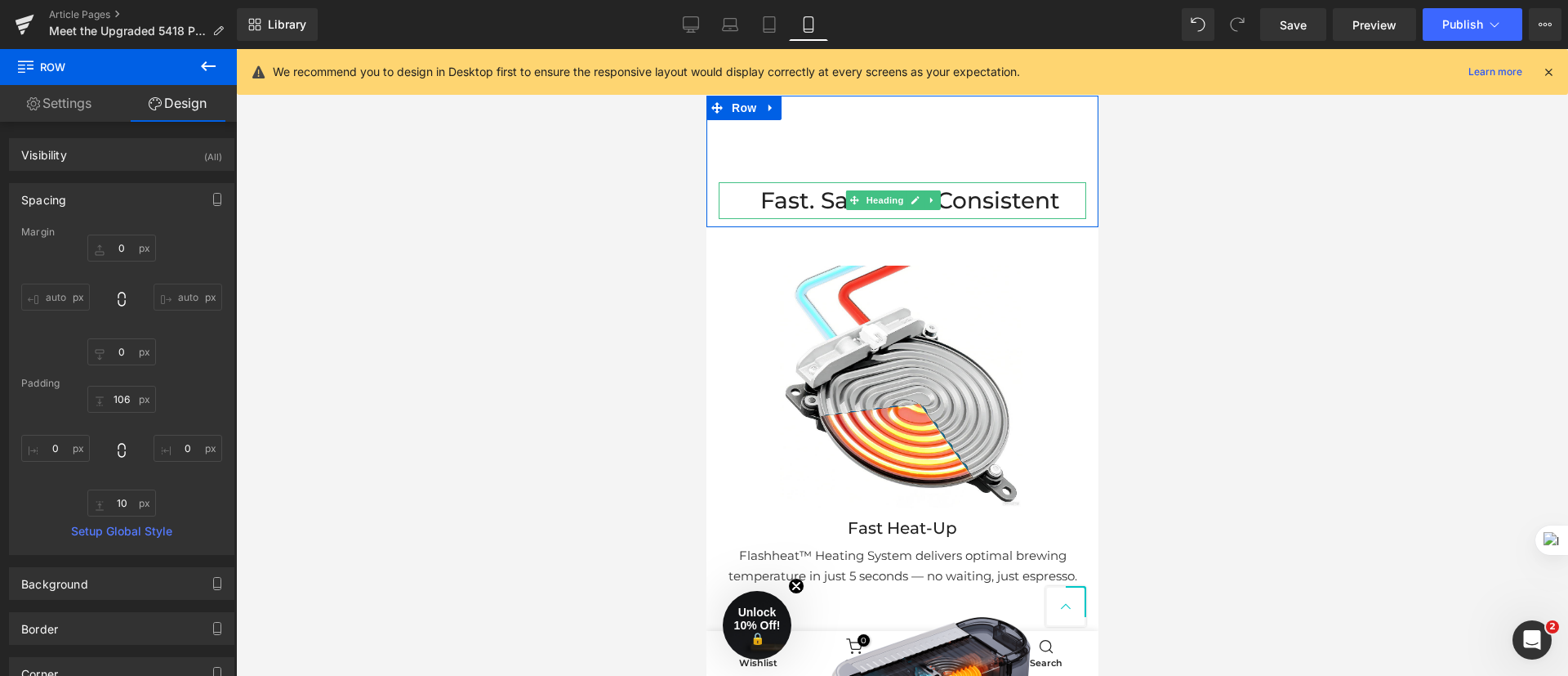
click at [954, 219] on h1 "Fast. Safe. And Consistent" at bounding box center [909, 200] width 352 height 36
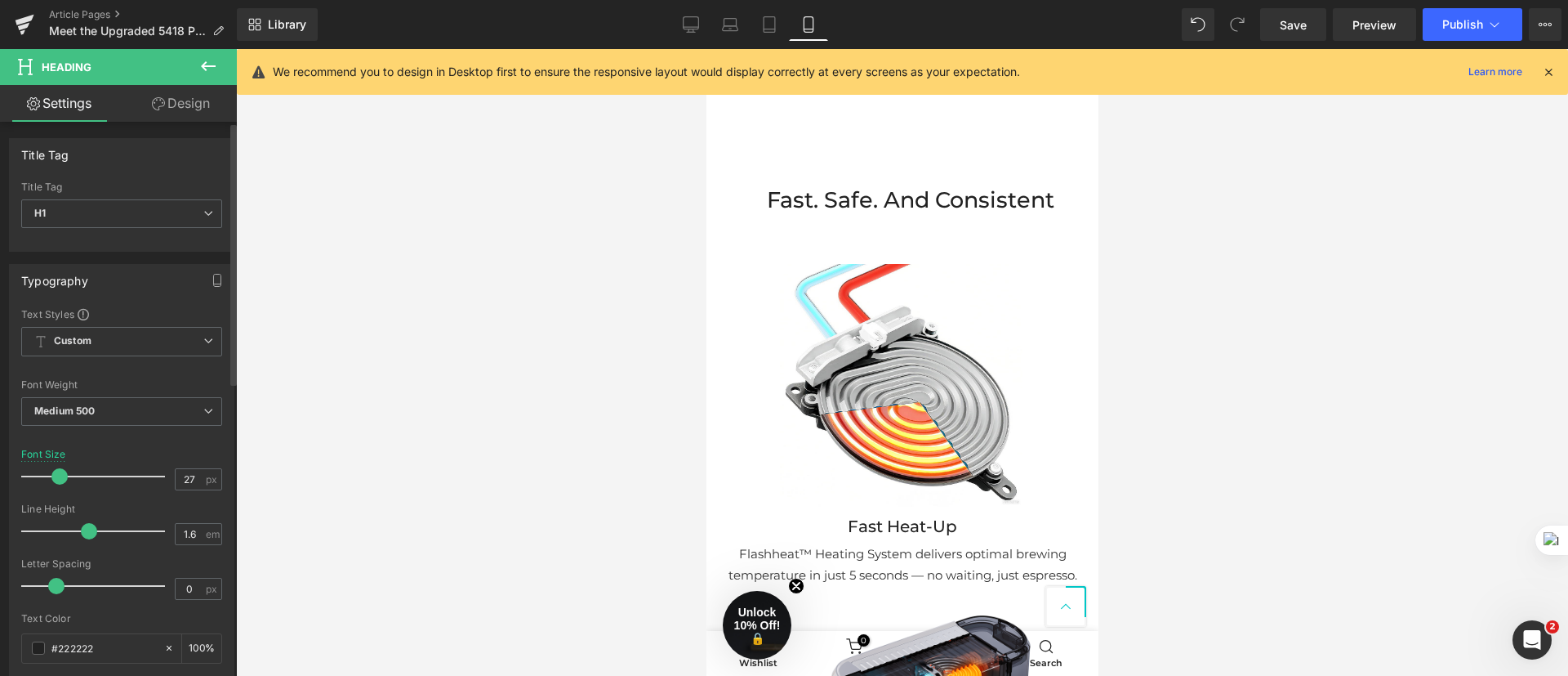
type input "26"
click at [61, 475] on span at bounding box center [58, 476] width 16 height 16
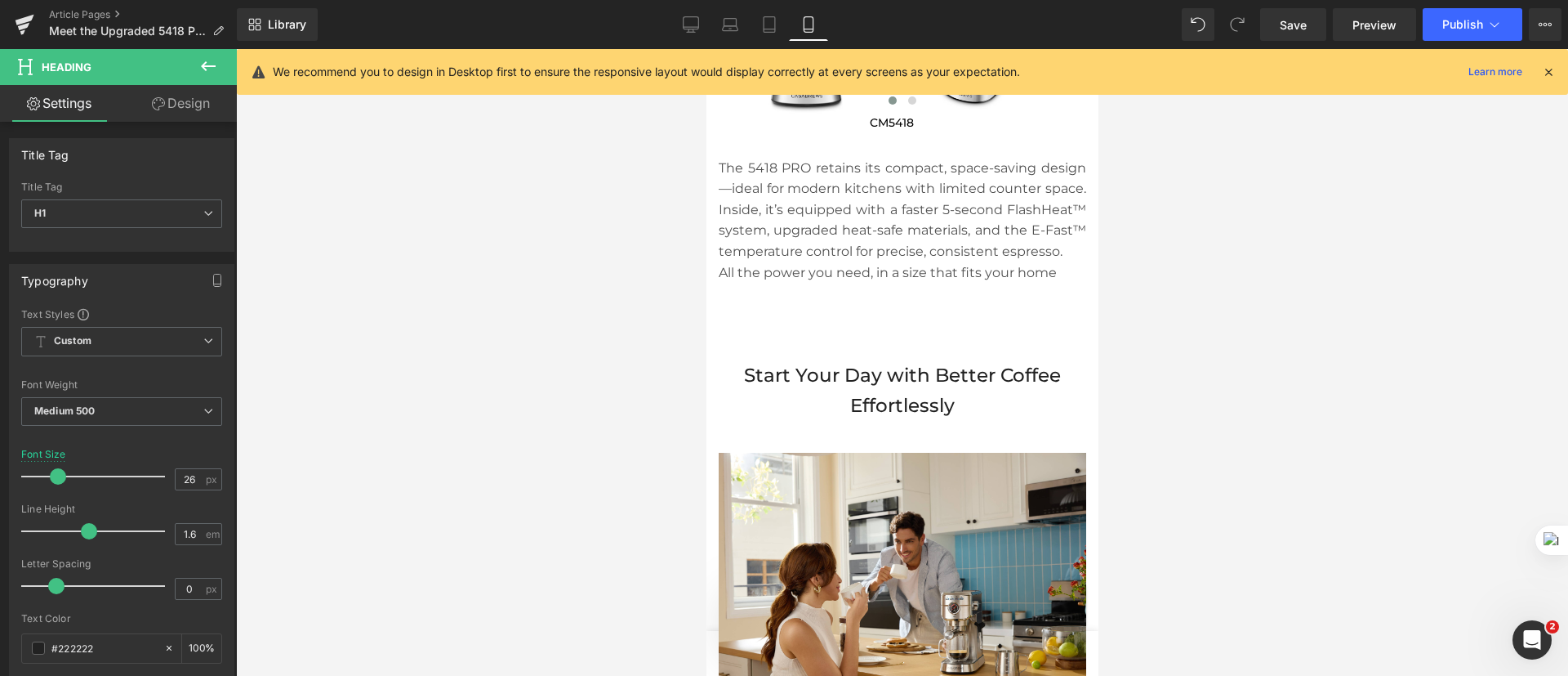
scroll to position [4166, 0]
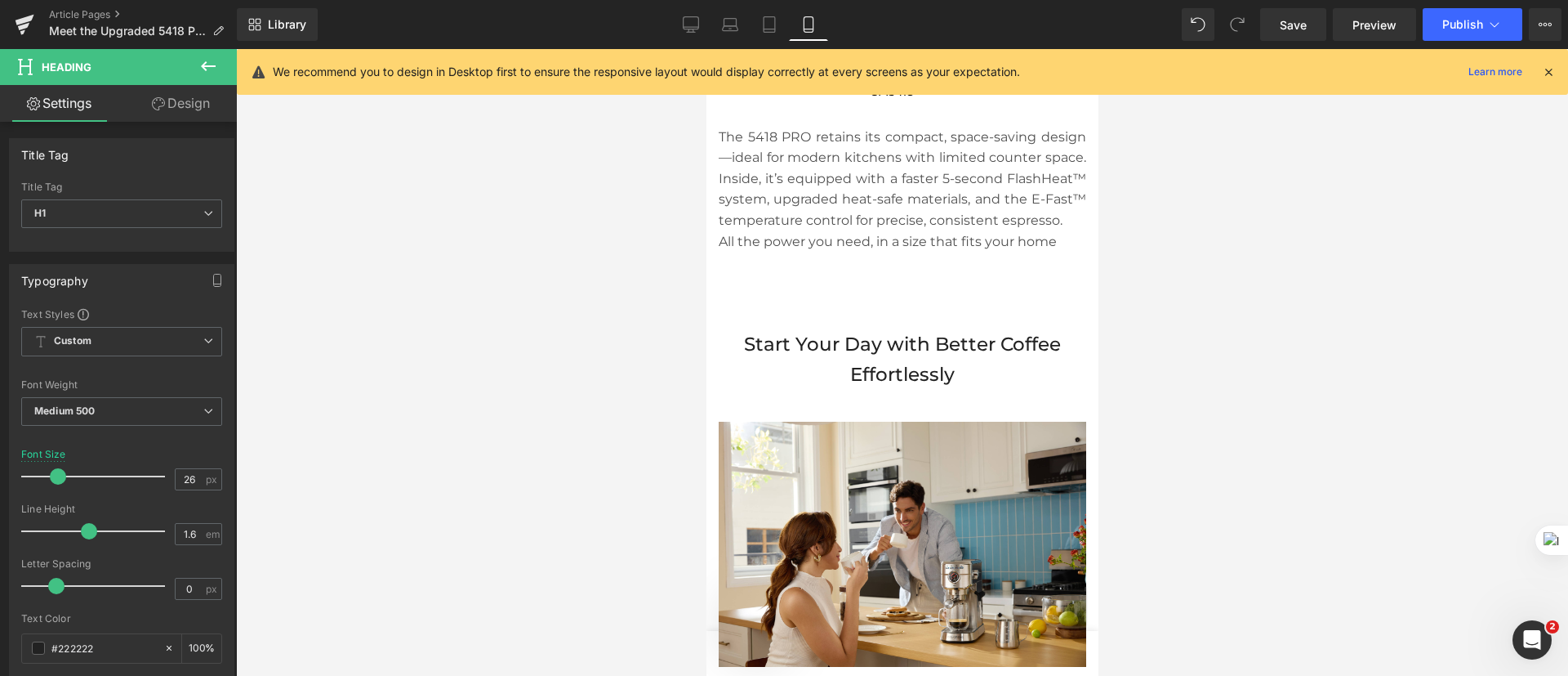
click at [936, 362] on h1 "Start Your Day with Better Coffee Effortlessly" at bounding box center [902, 359] width 368 height 61
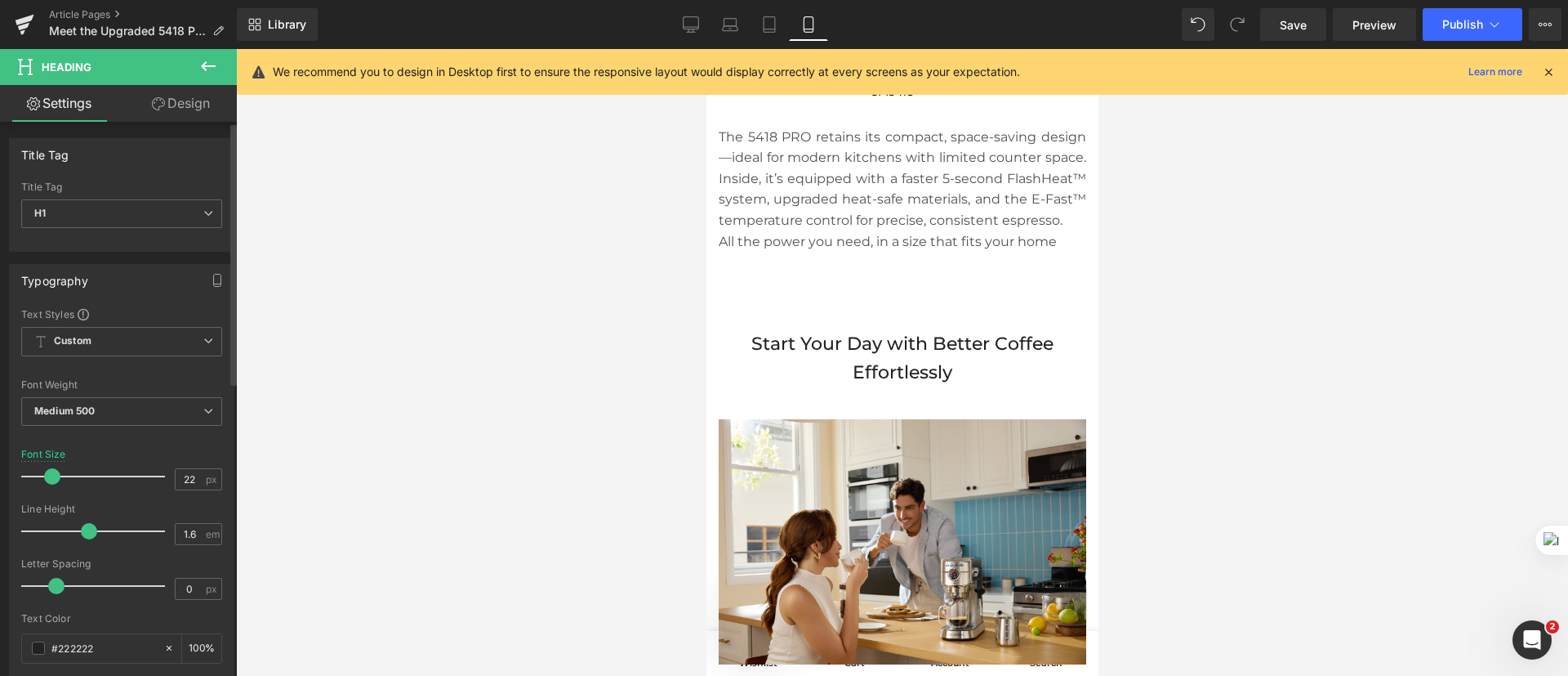
type input "21"
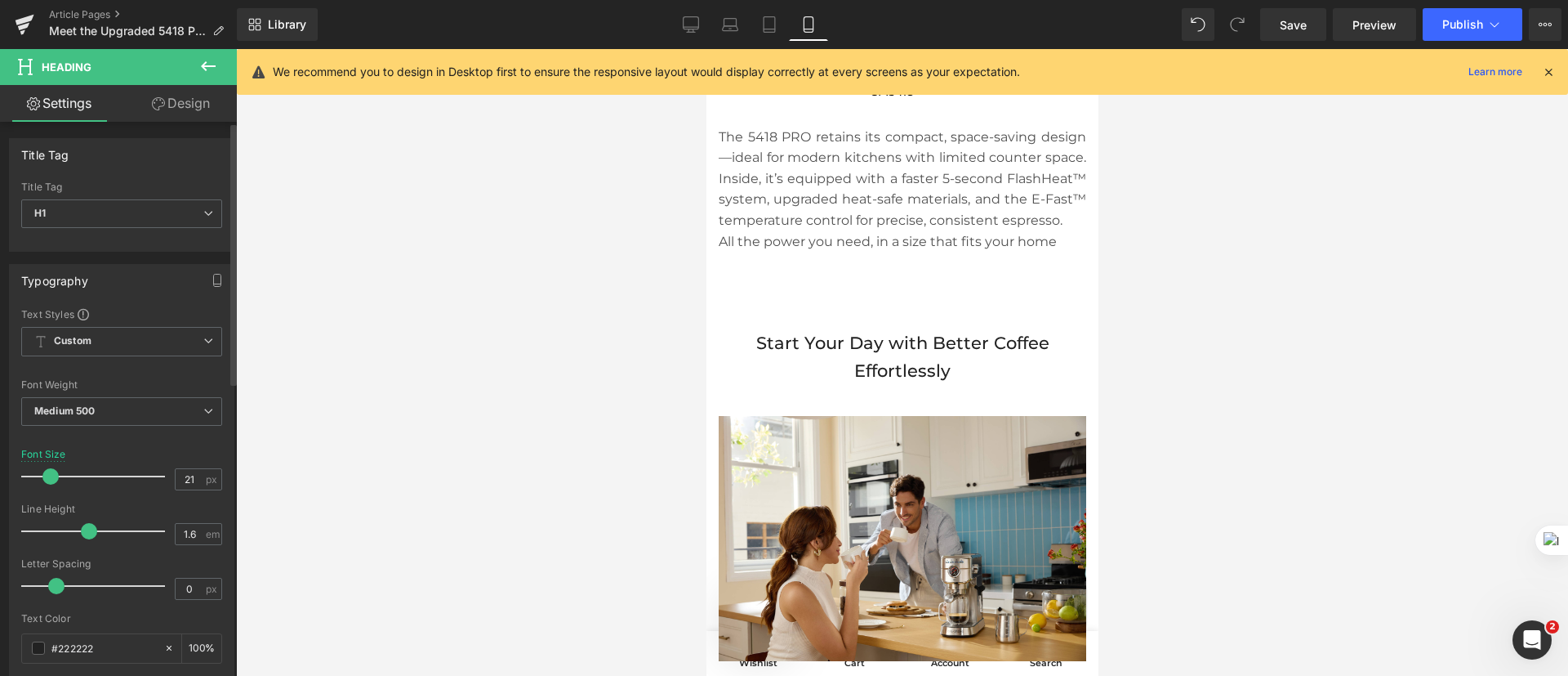
click at [49, 482] on span at bounding box center [50, 476] width 16 height 16
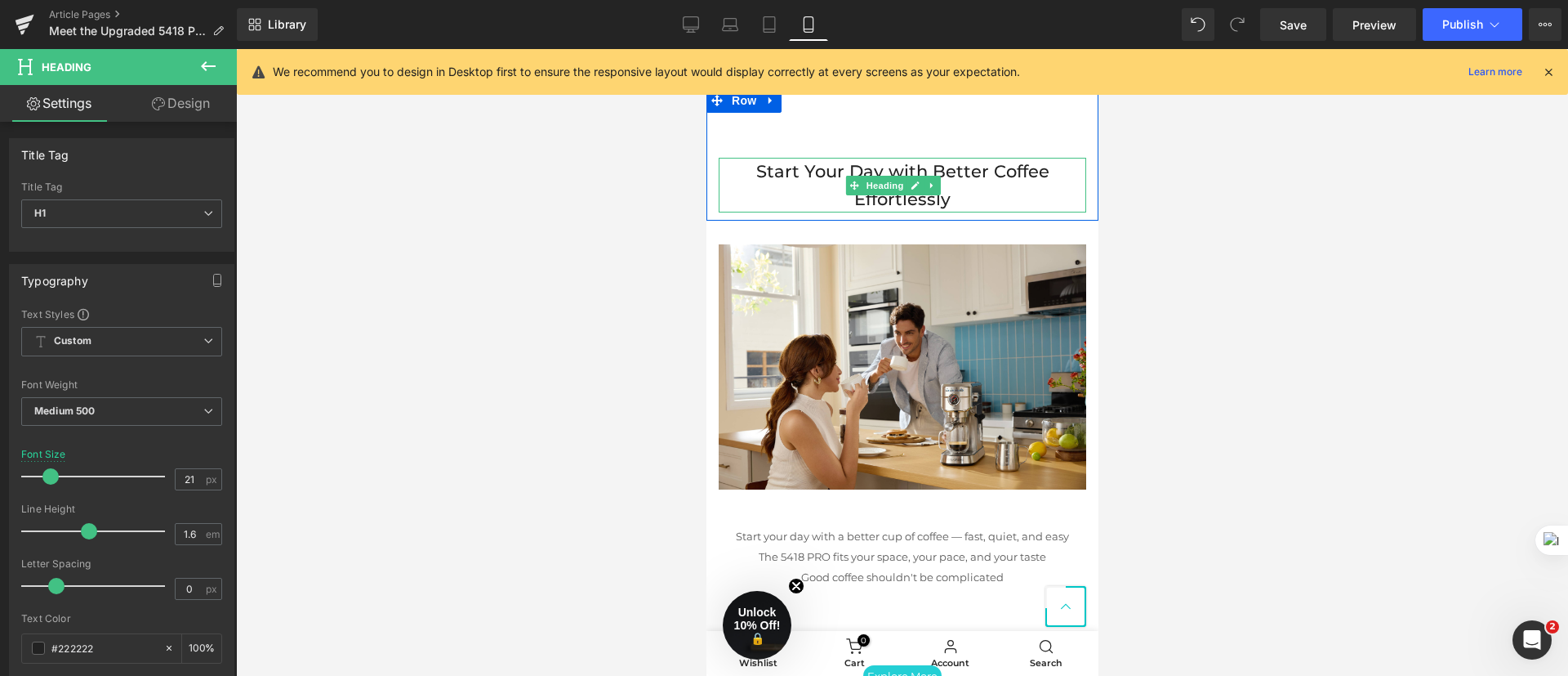
scroll to position [4534, 0]
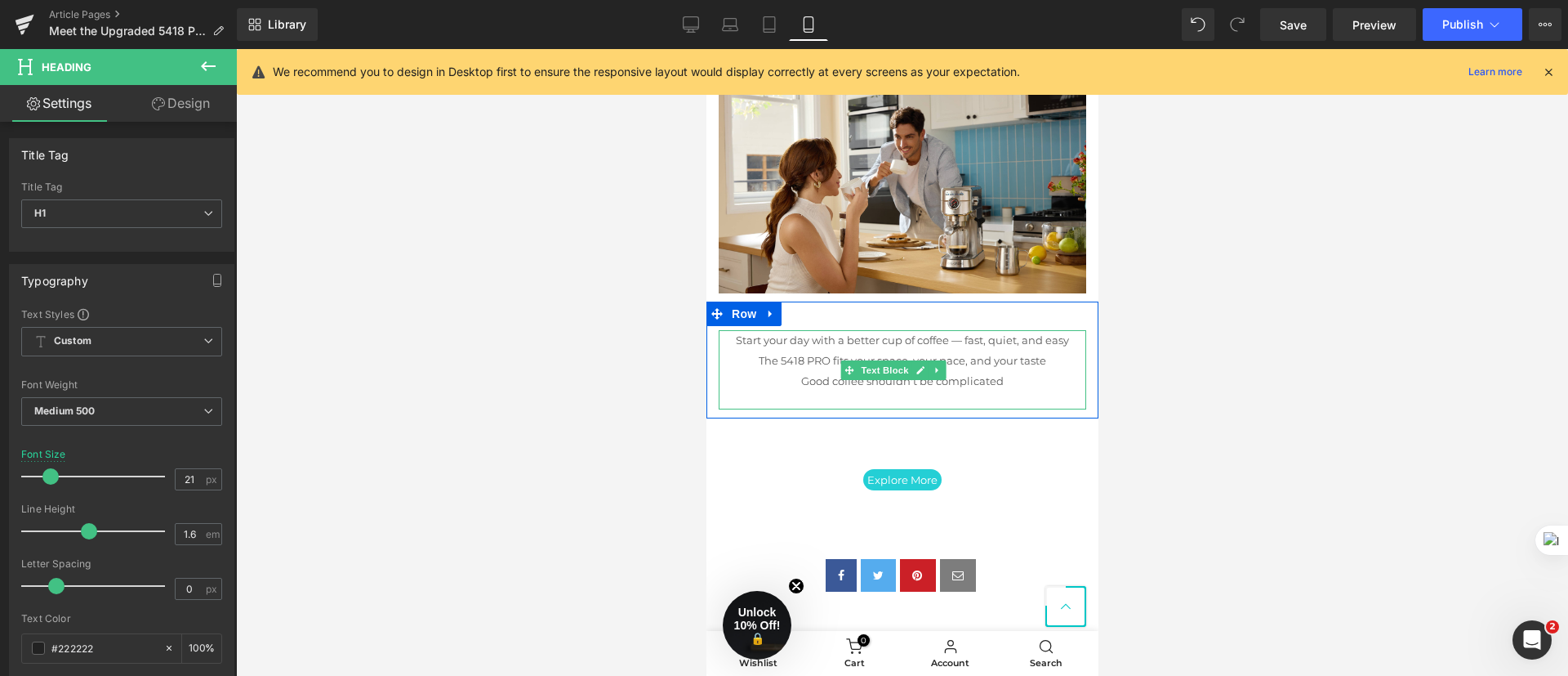
click at [950, 351] on p "Start your day with a better cup of coffee — fast, quiet, and easy" at bounding box center [902, 340] width 368 height 21
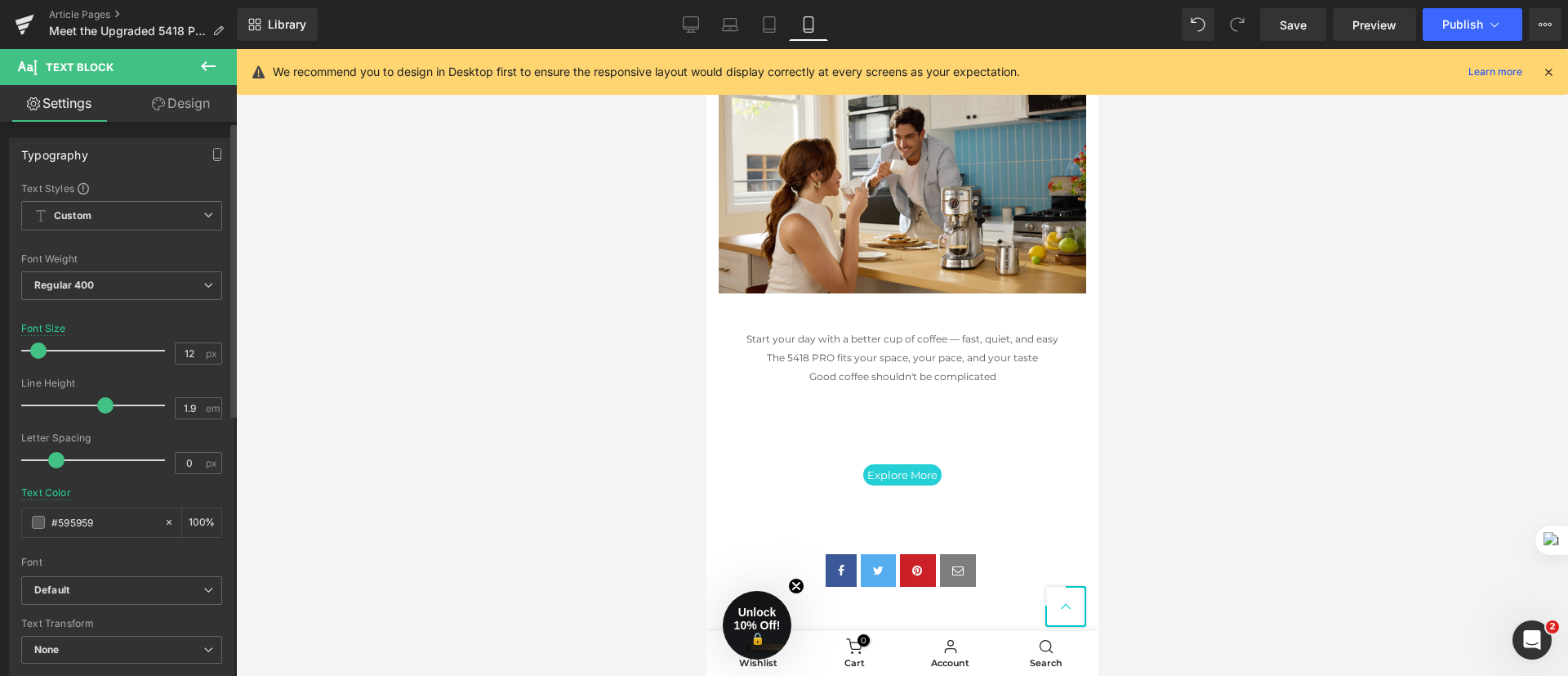
type input "13"
click at [42, 357] on span at bounding box center [39, 350] width 16 height 16
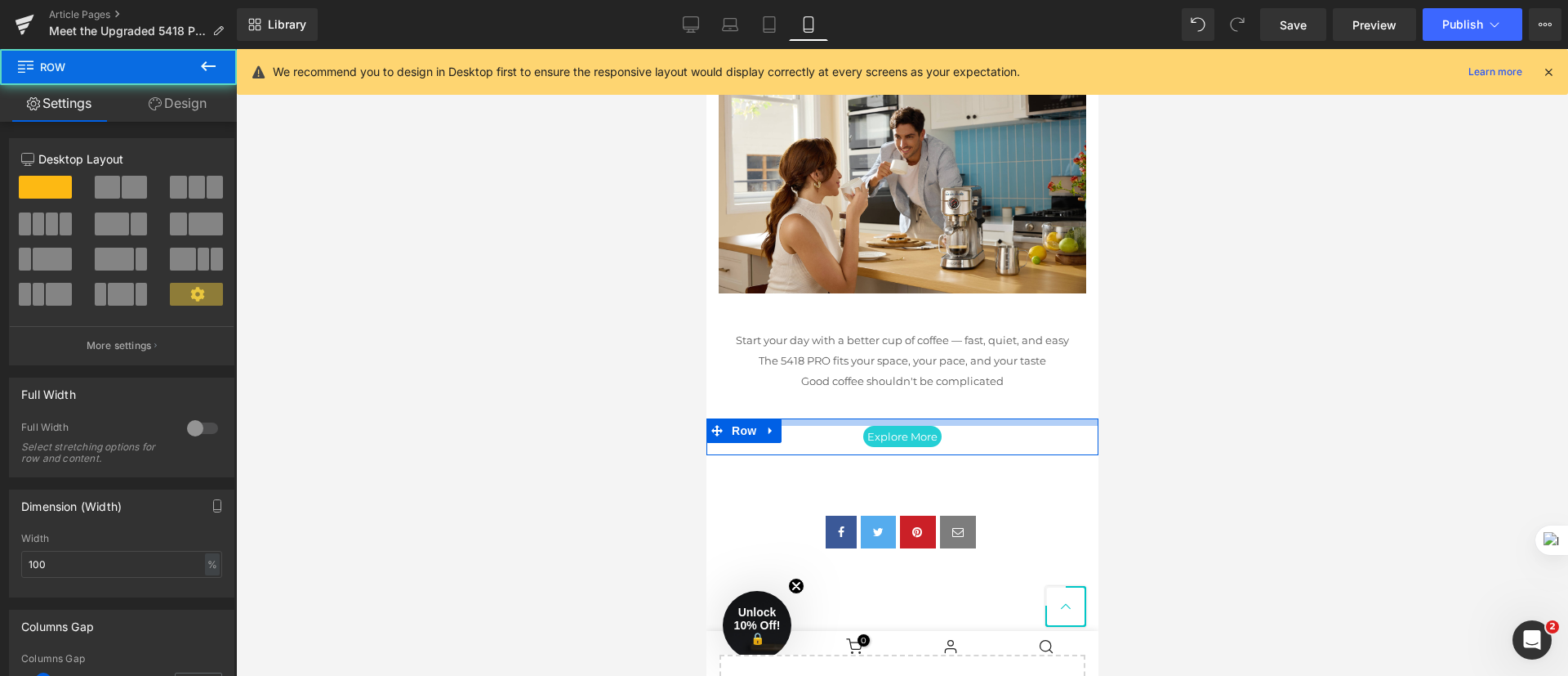
drag, startPoint x: 964, startPoint y: 429, endPoint x: 977, endPoint y: 385, distance: 45.9
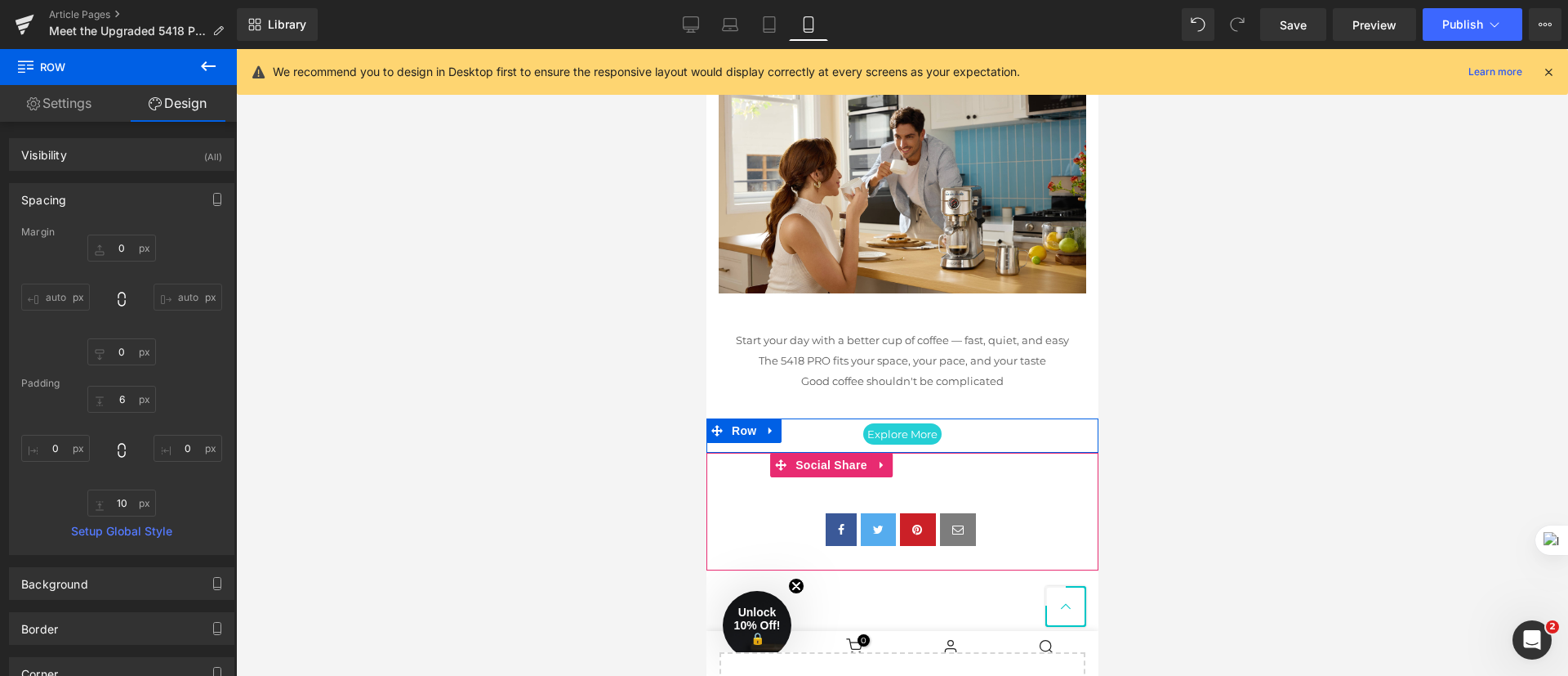
click at [1004, 479] on div "Social Share" at bounding box center [901, 512] width 392 height 118
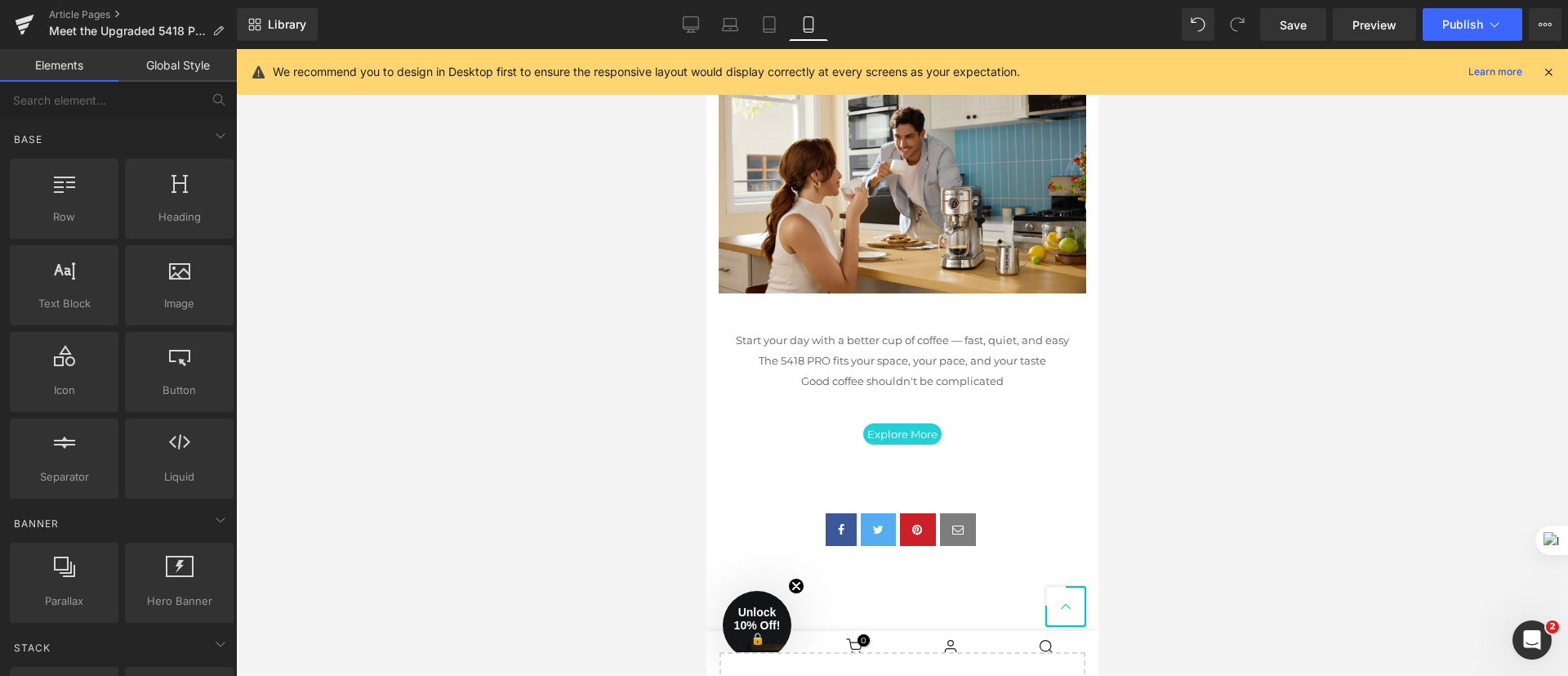
click at [1267, 409] on div at bounding box center [902, 363] width 1332 height 627
click at [695, 22] on icon at bounding box center [691, 24] width 16 height 16
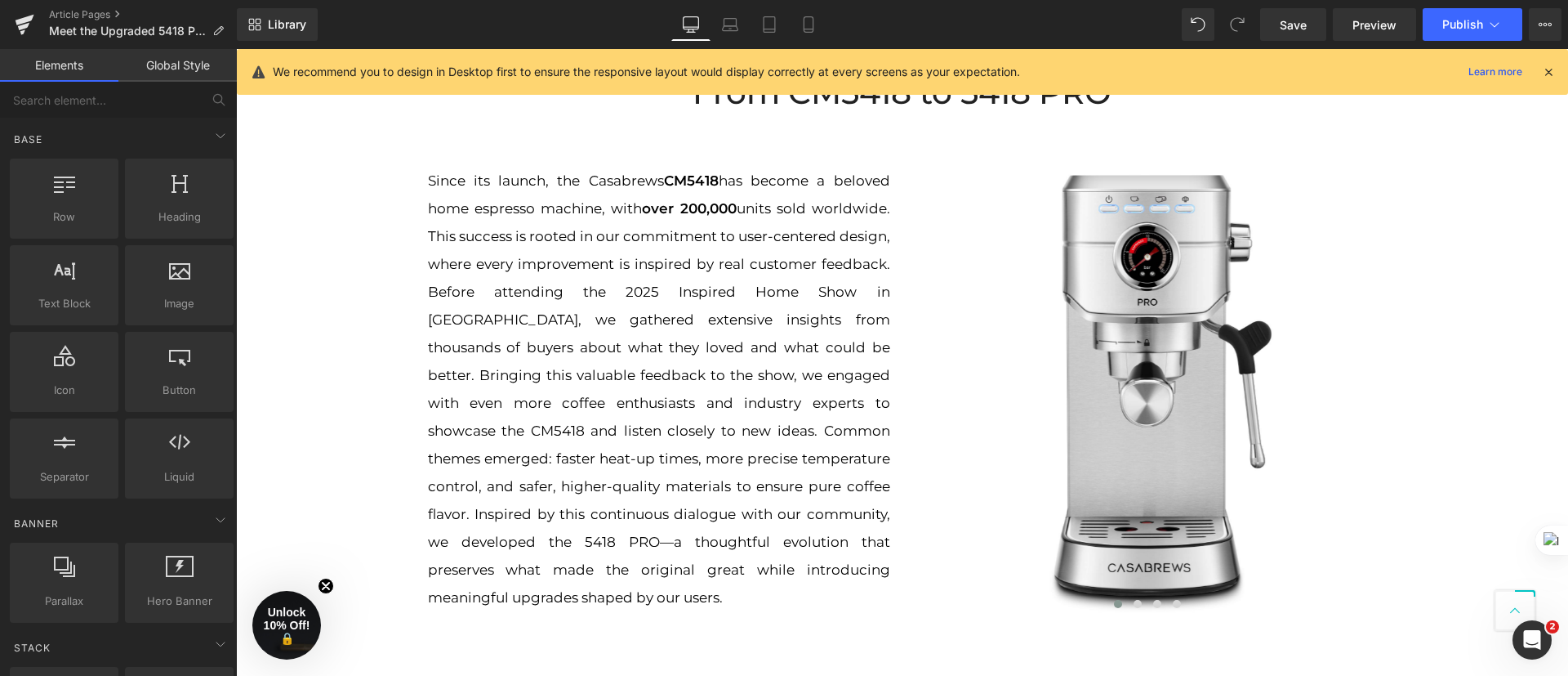
scroll to position [477, 0]
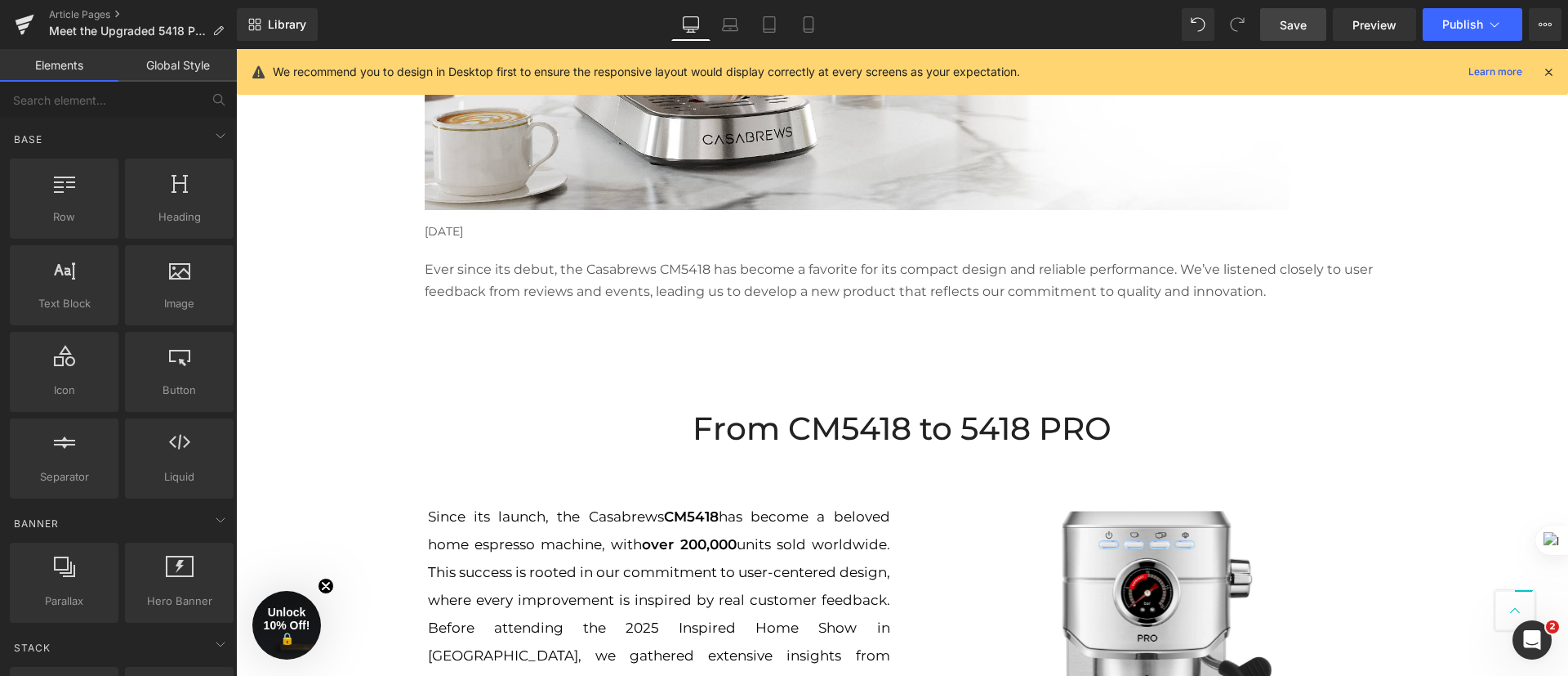
click at [1285, 22] on span "Save" at bounding box center [1293, 25] width 27 height 17
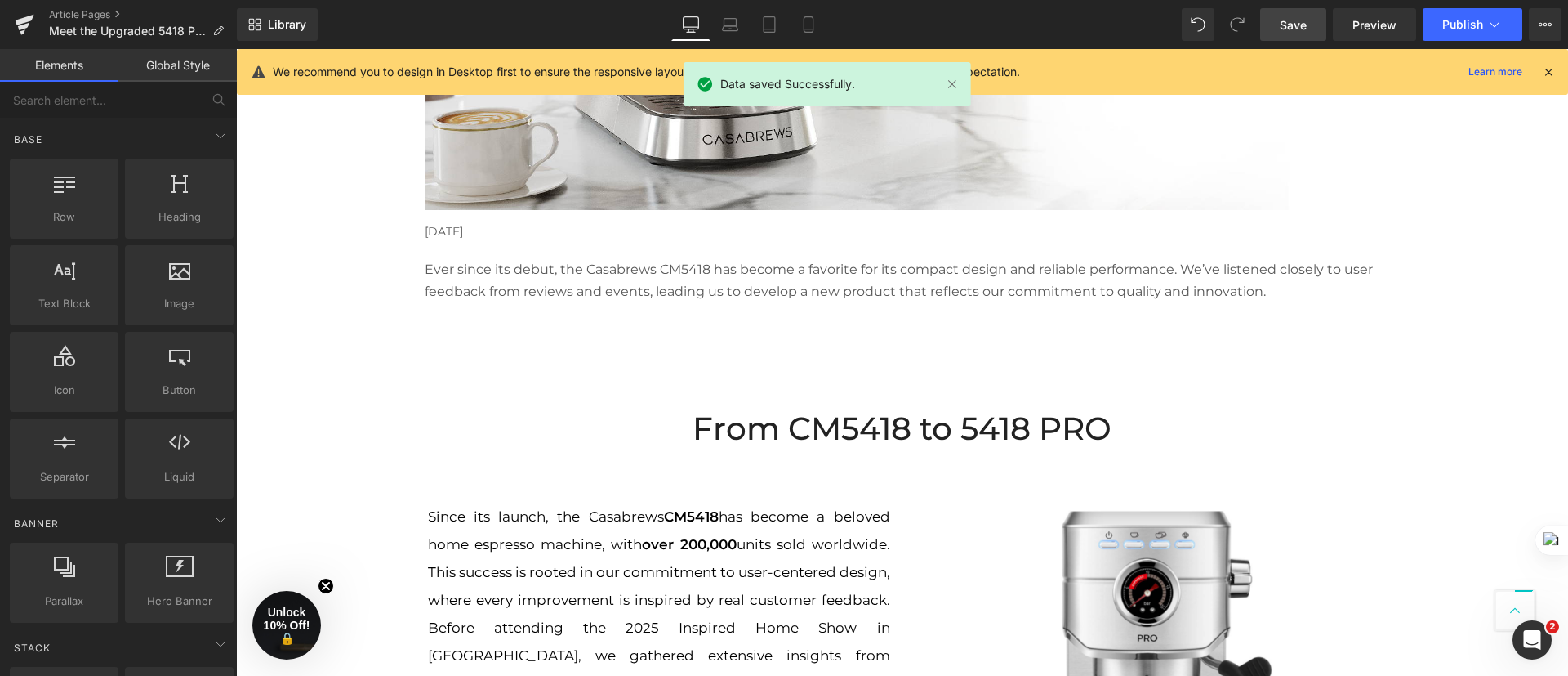
click at [1368, 435] on div "From CM5418 to 5418 PRO Heading" at bounding box center [903, 428] width 955 height 51
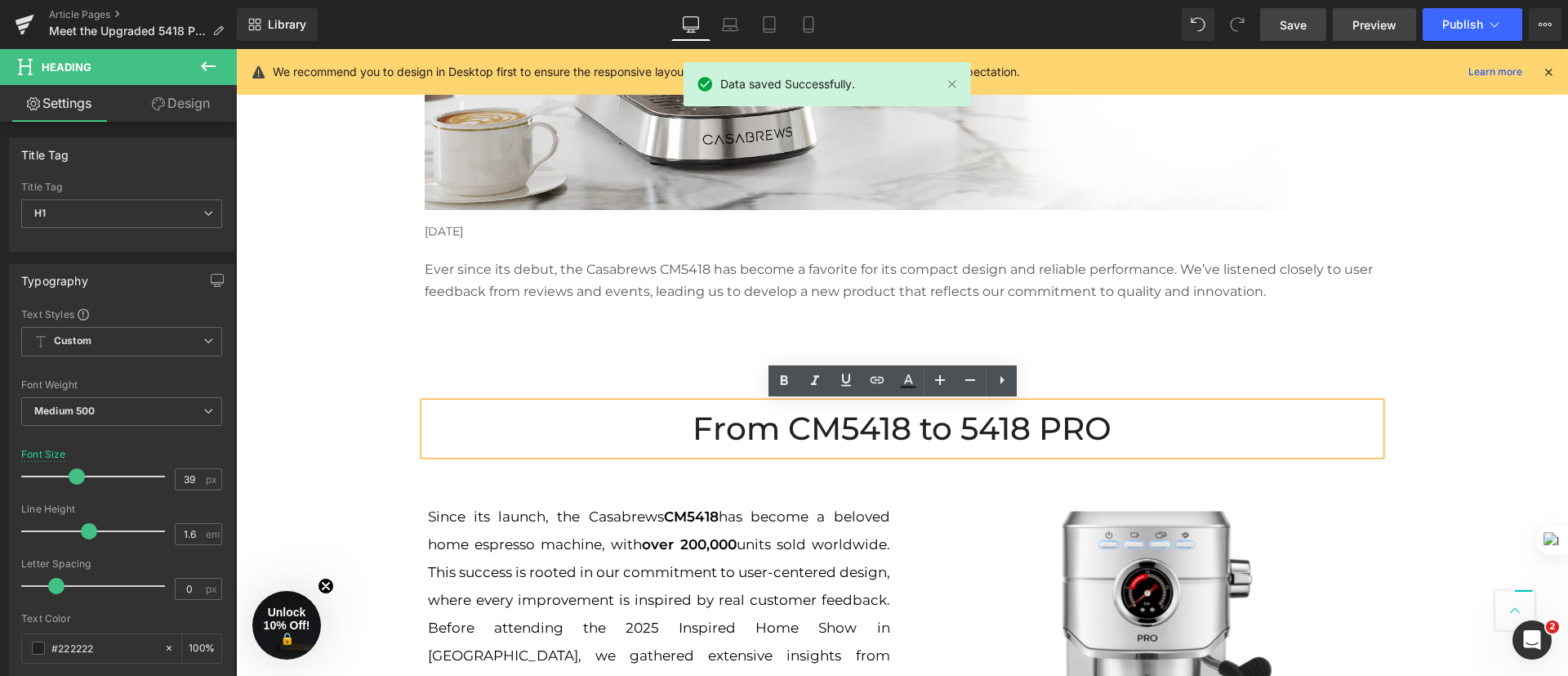
click at [1381, 30] on span "Preview" at bounding box center [1374, 25] width 44 height 17
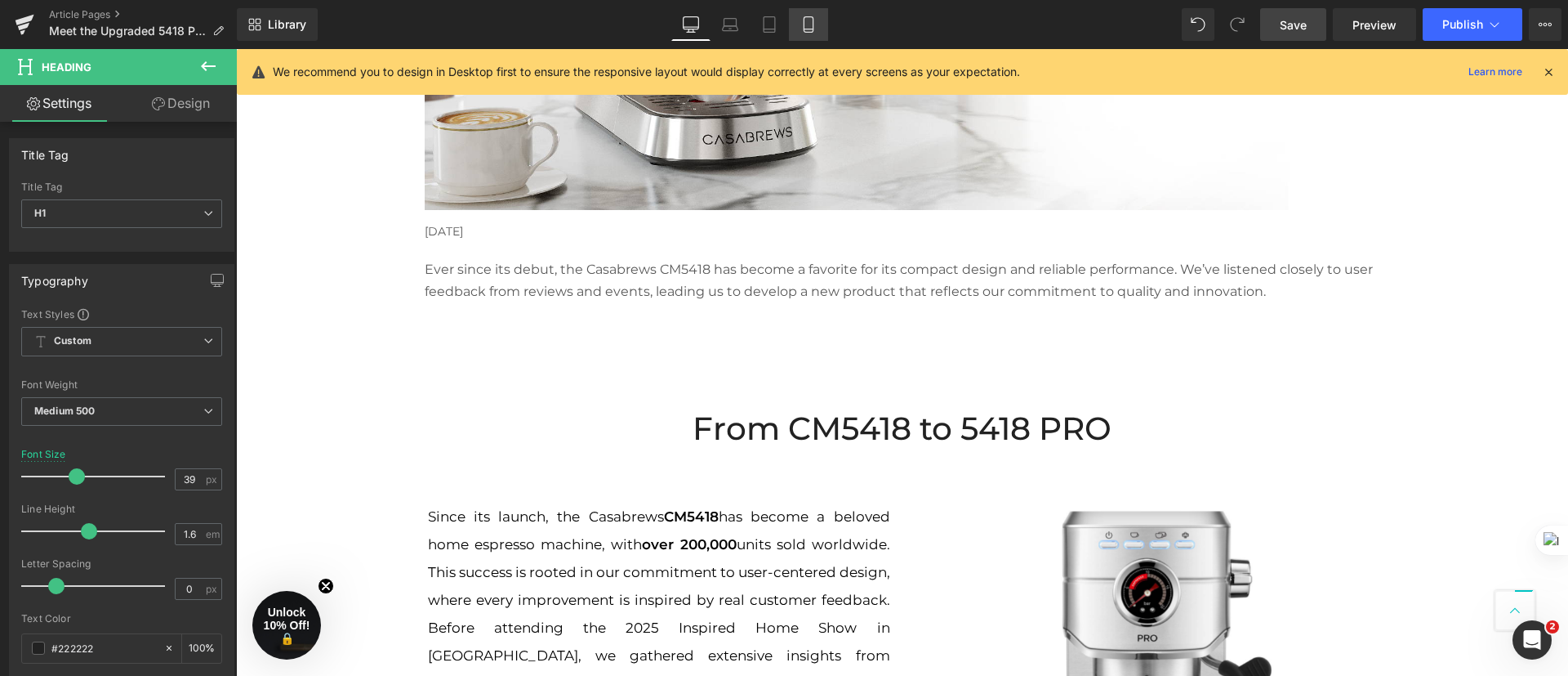
click at [807, 21] on icon at bounding box center [808, 24] width 16 height 16
type input "26"
type input "100"
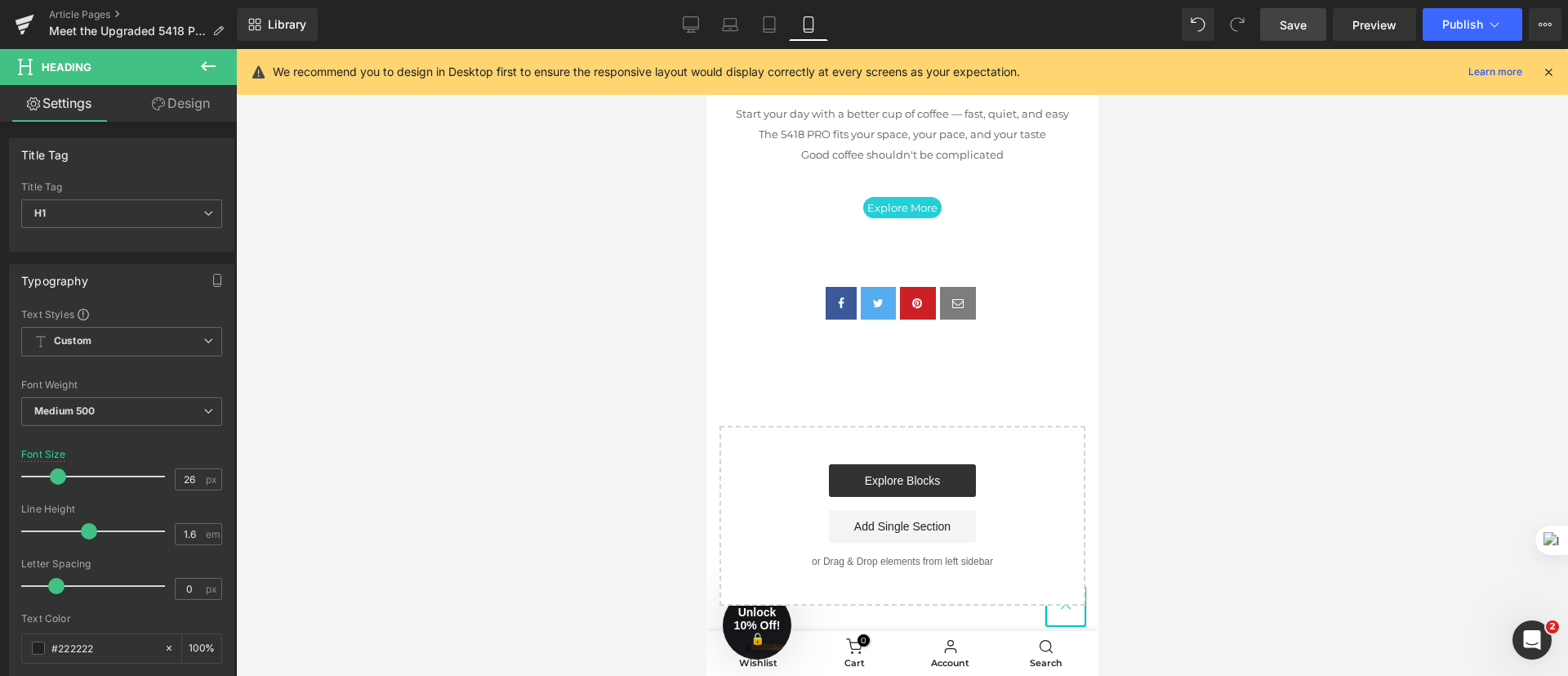
scroll to position [4515, 0]
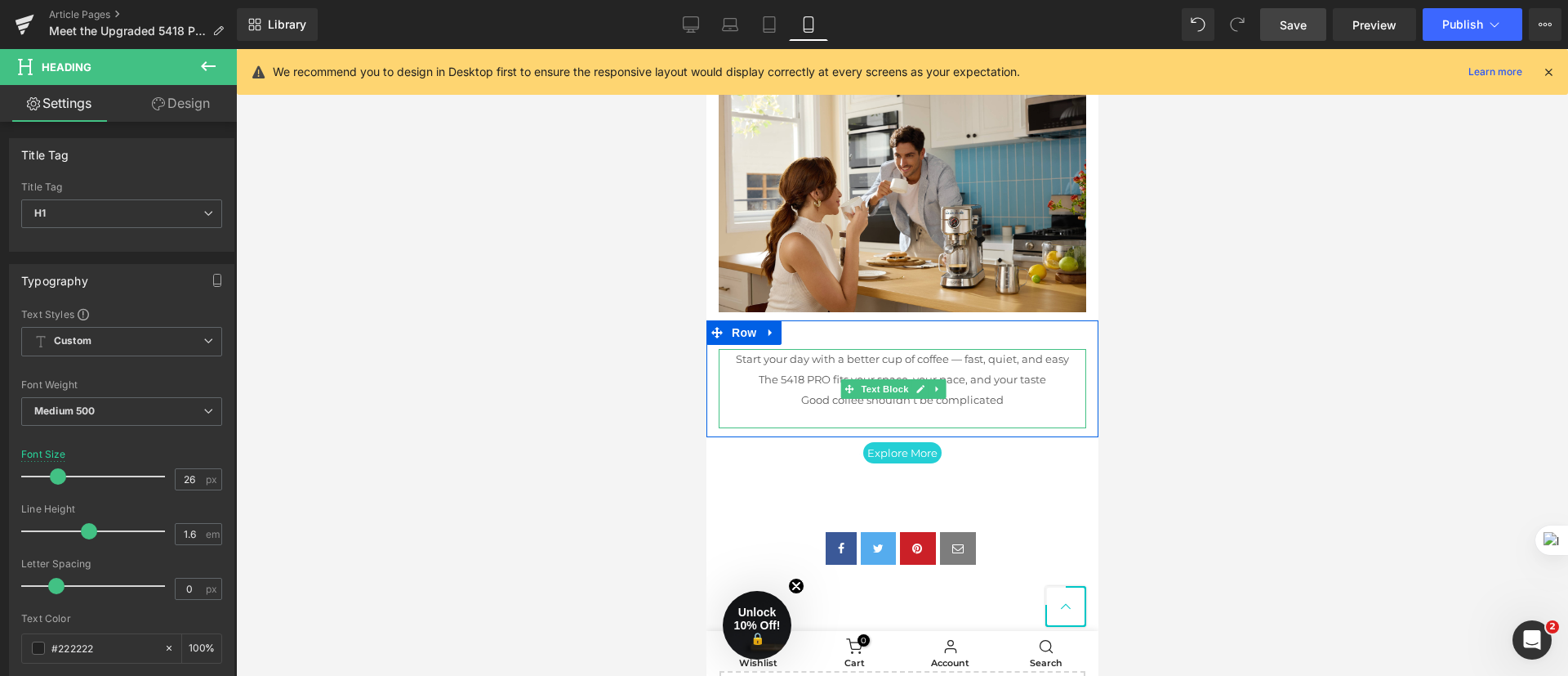
click at [987, 370] on p "Start your day with a better cup of coffee — fast, quiet, and easy" at bounding box center [902, 359] width 368 height 21
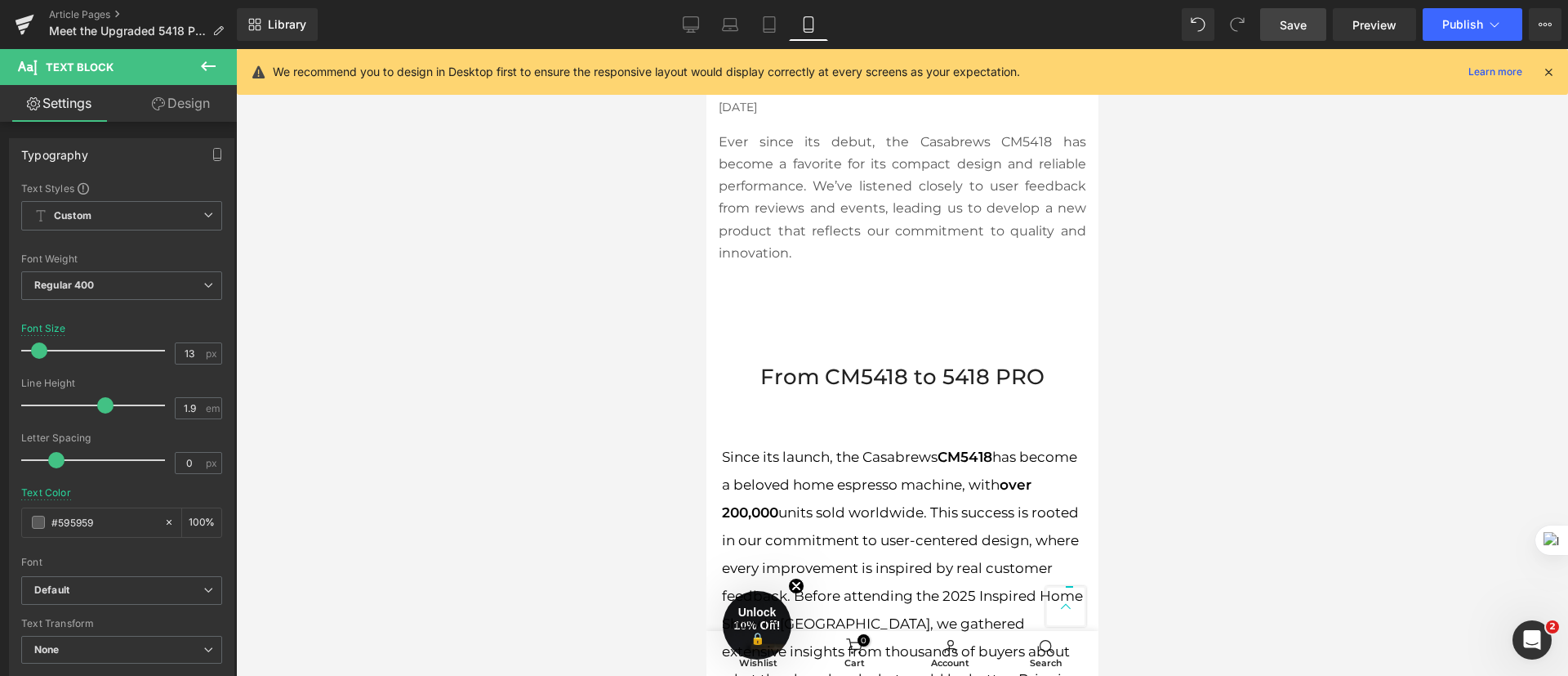
scroll to position [349, 0]
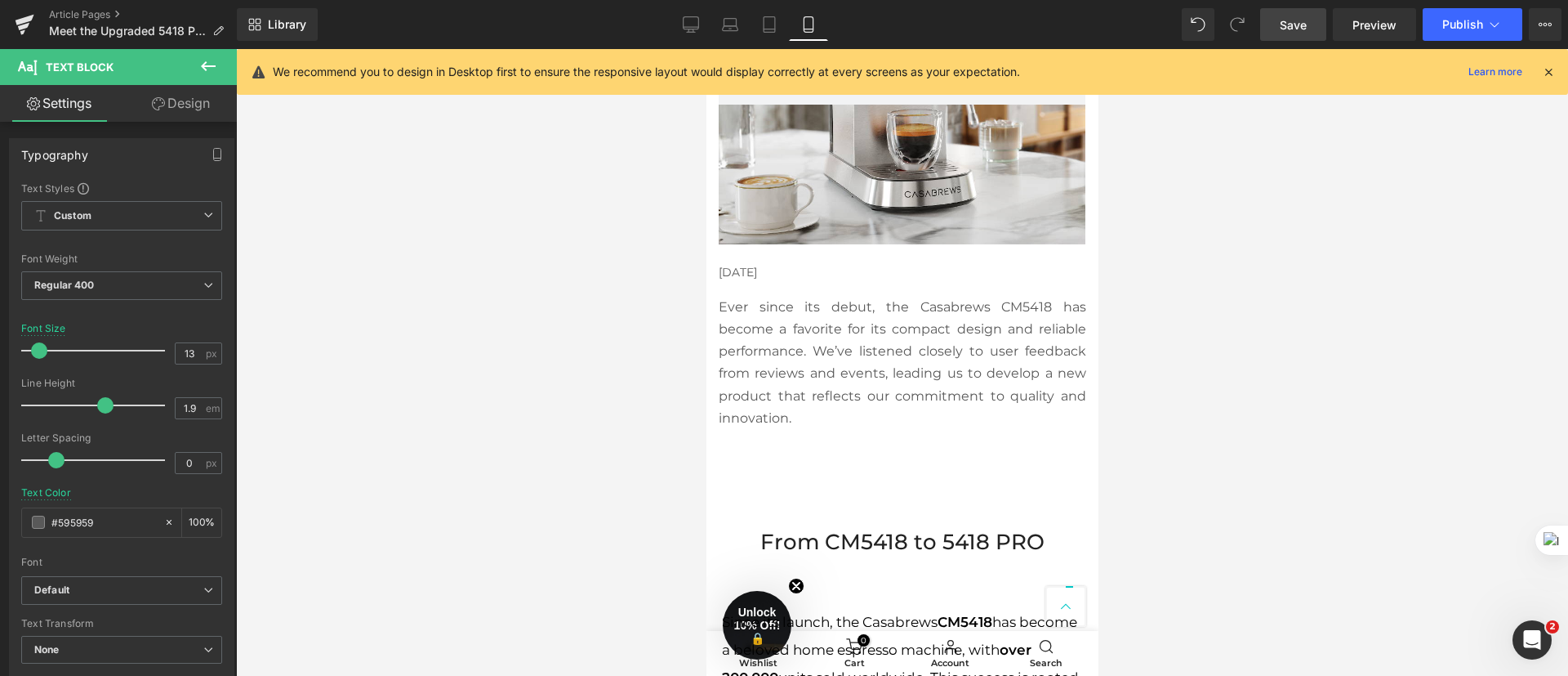
click at [880, 334] on p "Ever since its debut, the Casabrews CM5418 has become a favorite for its compac…" at bounding box center [902, 363] width 368 height 133
click at [38, 520] on span at bounding box center [38, 522] width 13 height 13
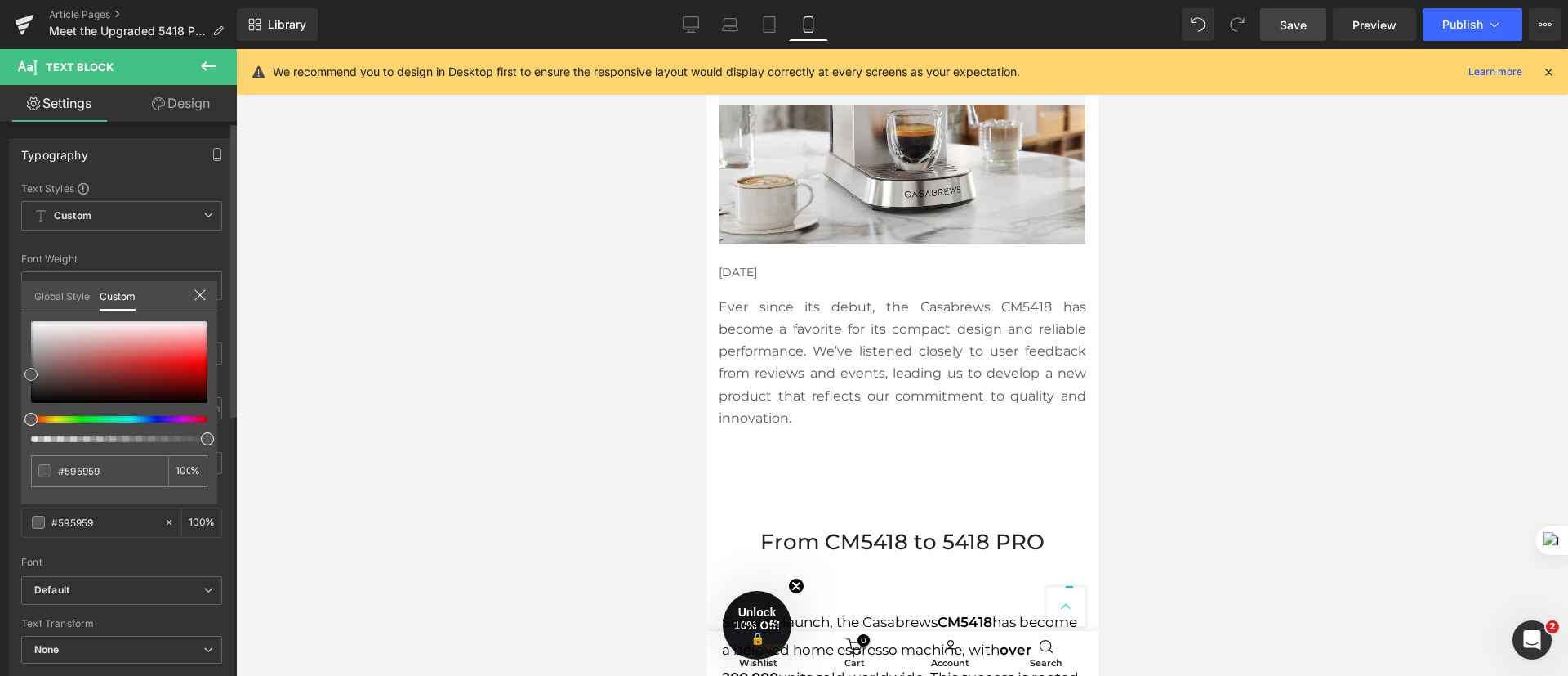
type input "#565656"
type input "#515151"
type input "#4f4f4f"
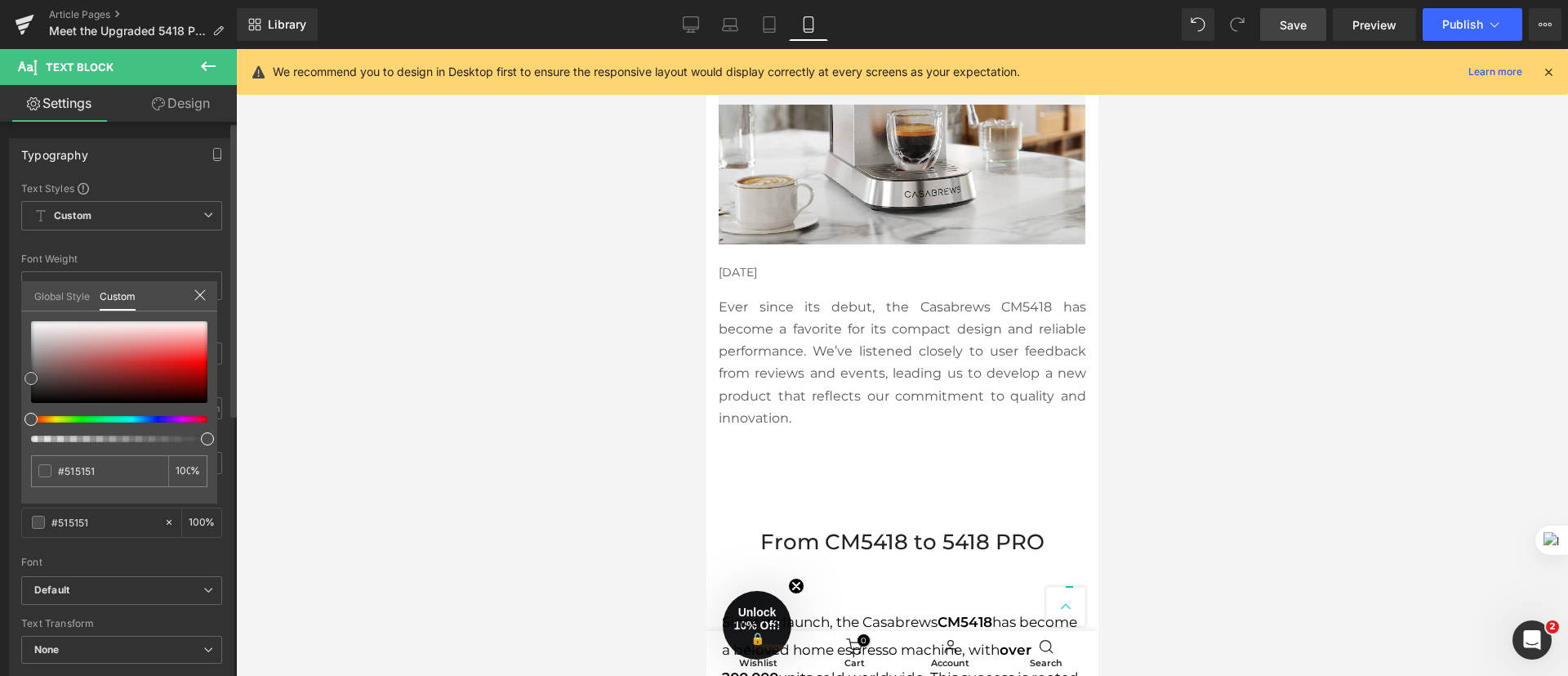
type input "#4f4f4f"
type input "#494949"
type input "#474747"
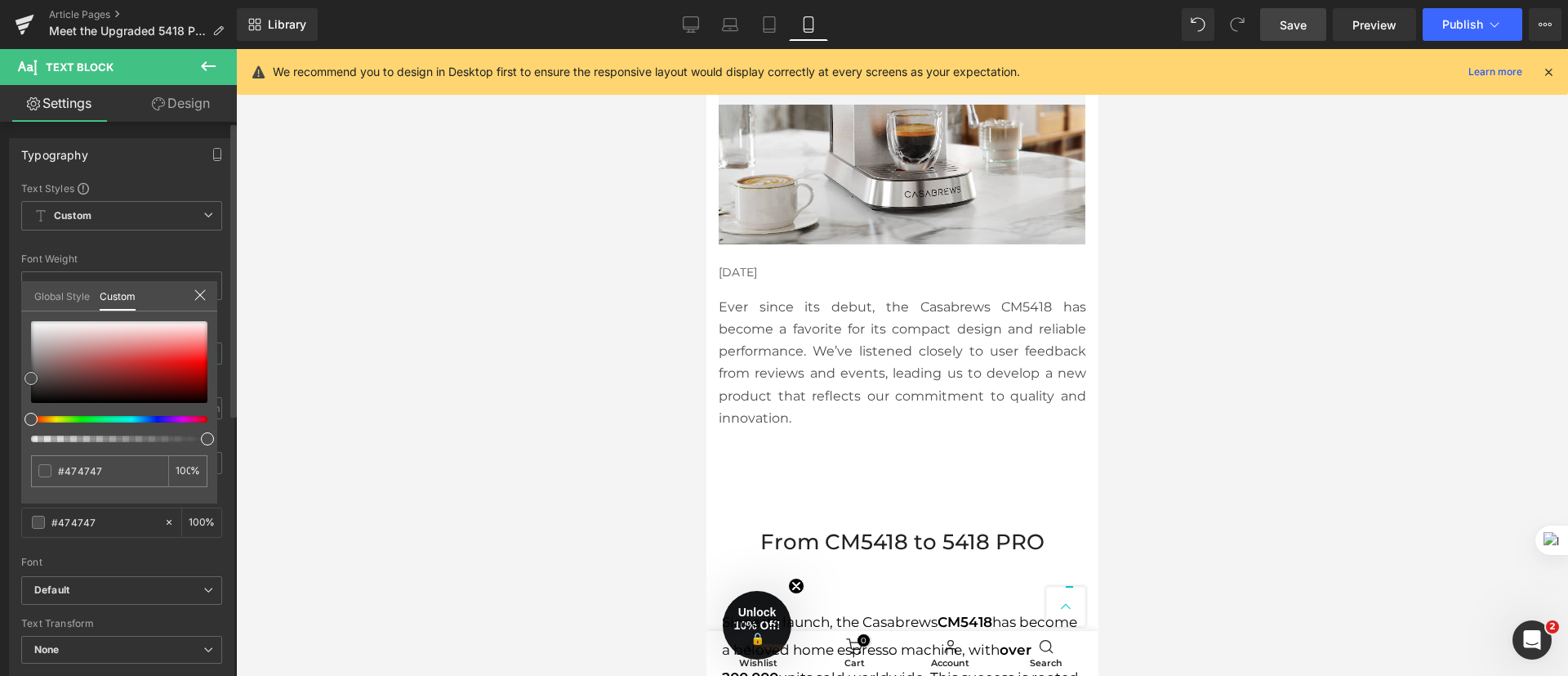
type input "#444444"
type input "#424242"
type input "#3f3f3f"
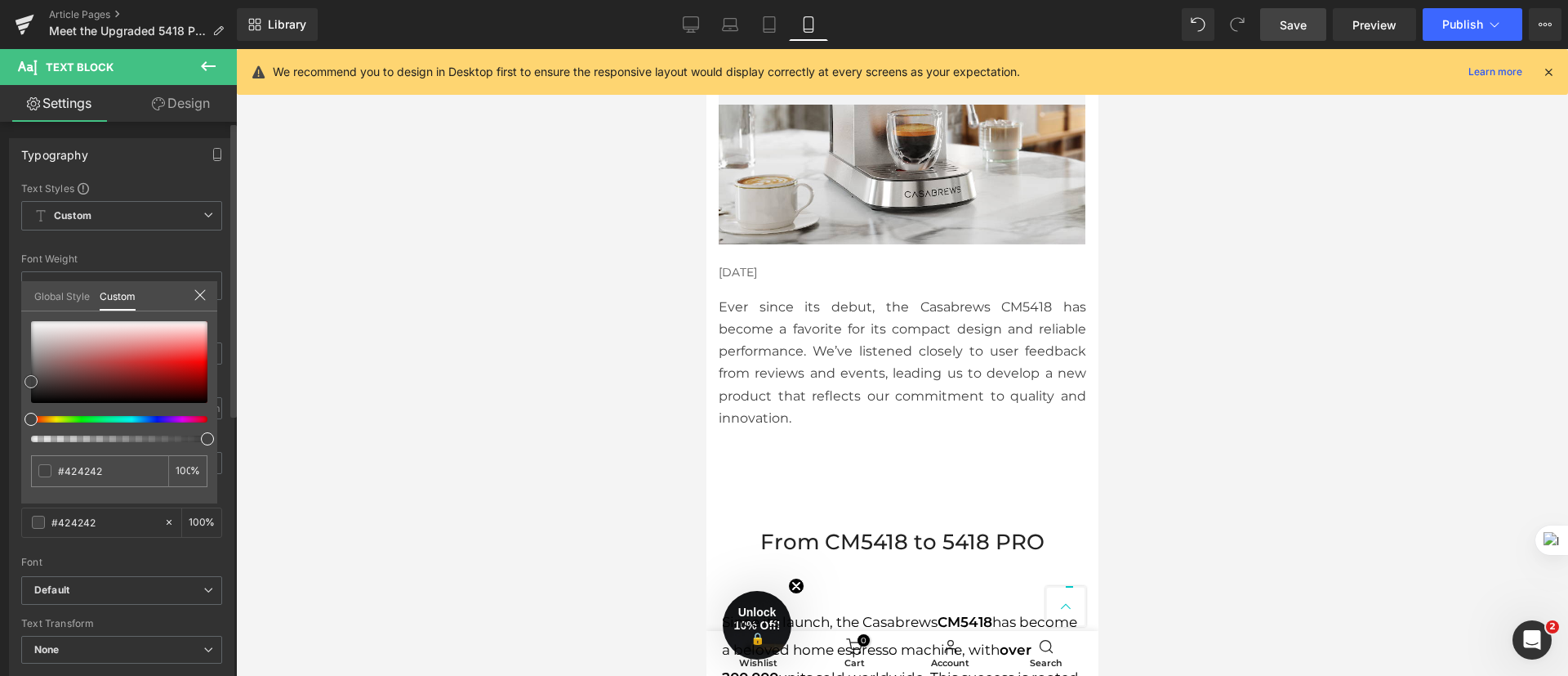
type input "#3f3f3f"
type input "#3d3d3d"
type input "#383838"
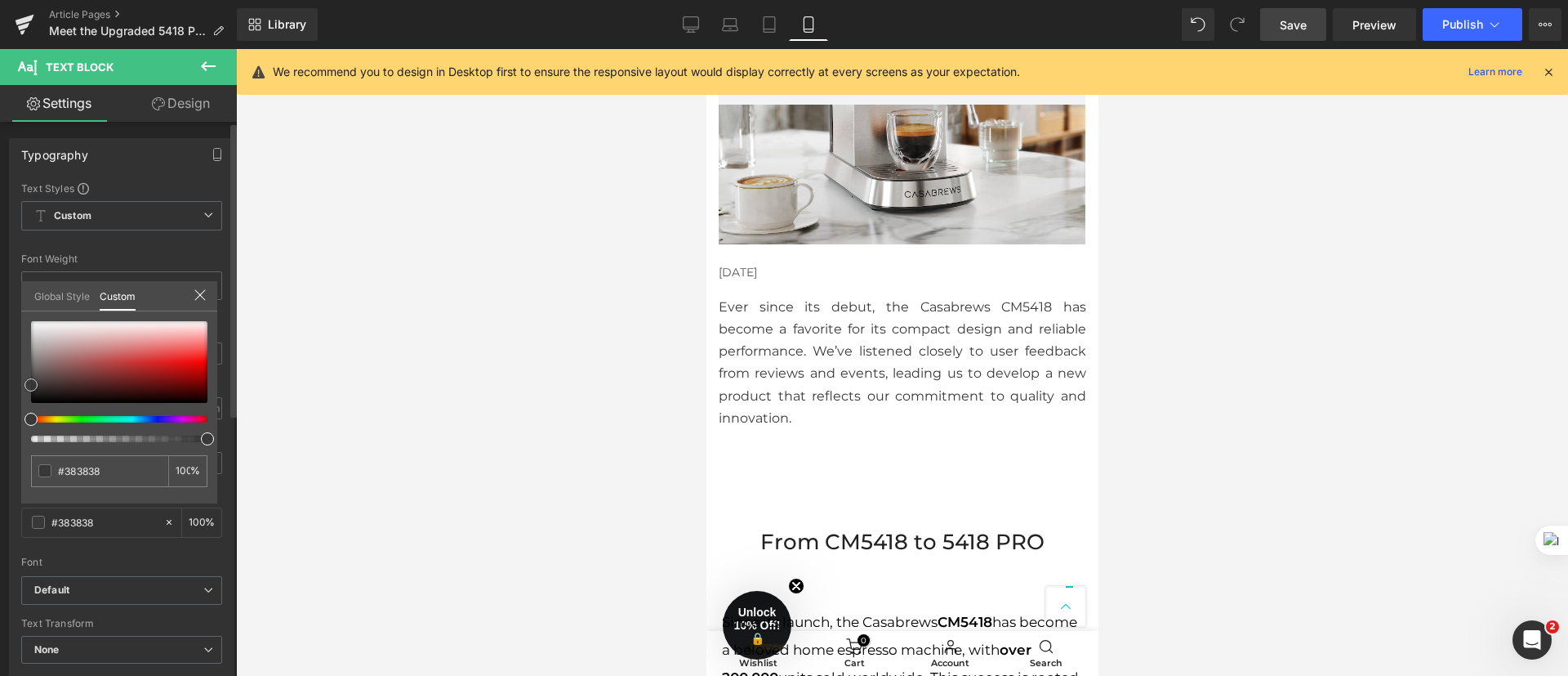
type input "#3a3a3a"
type input "#3f3f3f"
type input "#444444"
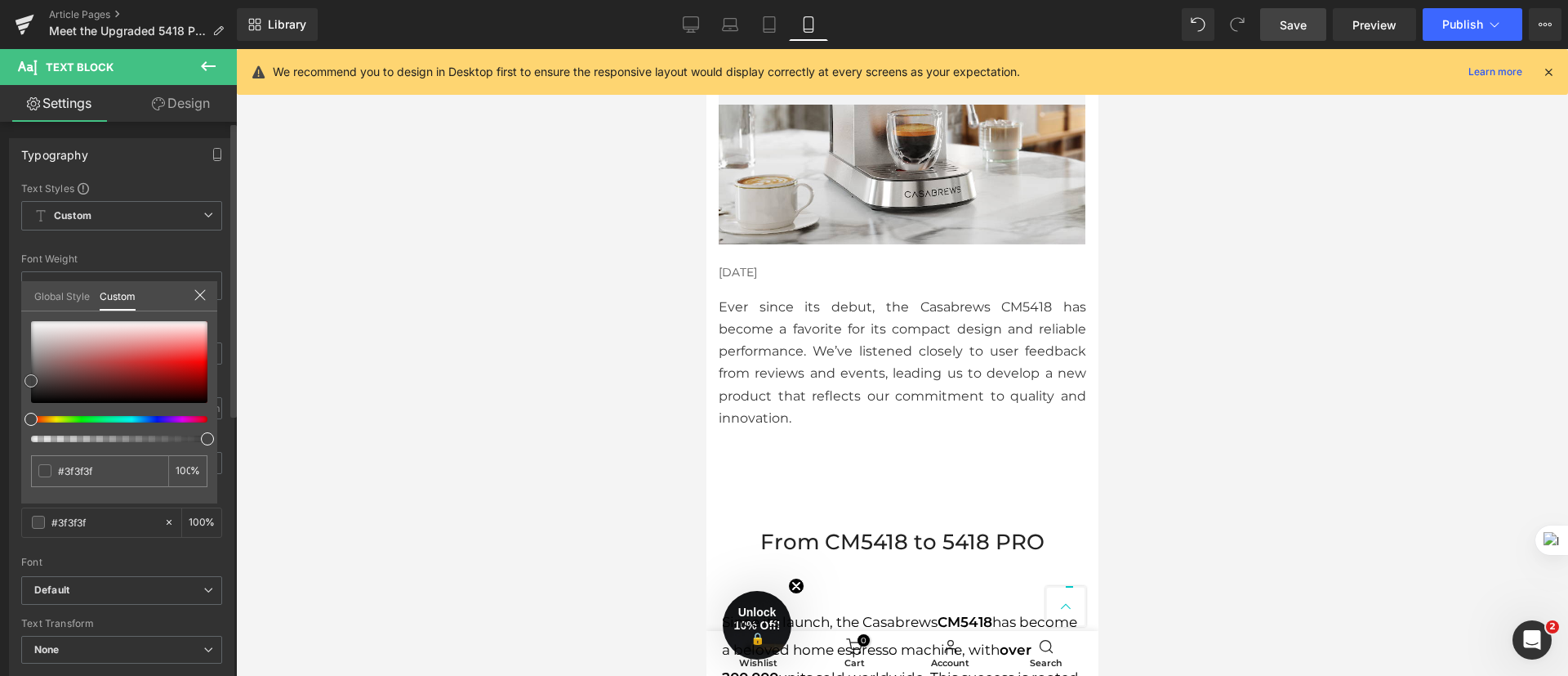
type input "#444444"
type input "#474747"
type input "#4c4c4c"
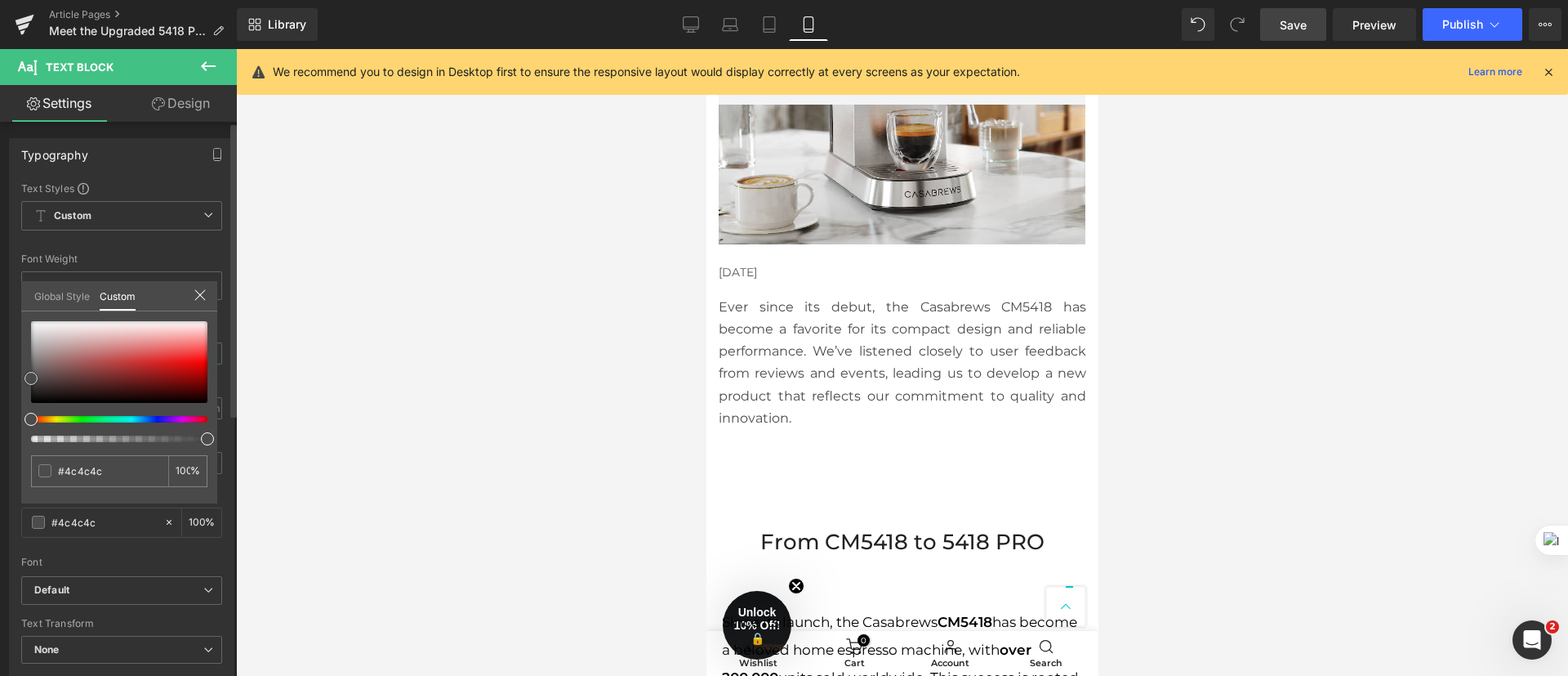
type input "#494949"
click at [32, 379] on span at bounding box center [30, 378] width 13 height 13
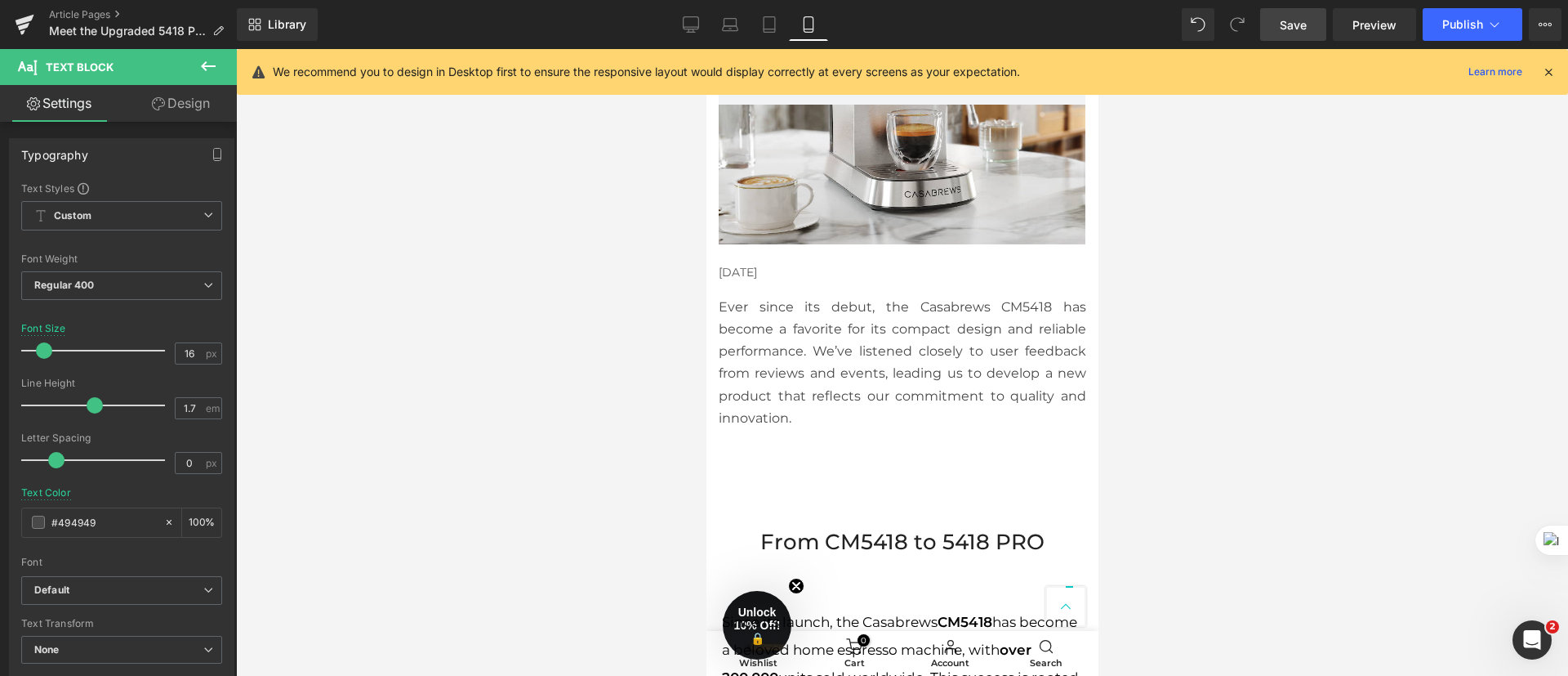
click at [386, 375] on div at bounding box center [902, 363] width 1332 height 627
click at [694, 18] on icon at bounding box center [691, 24] width 16 height 16
type input "#595959"
type input "100"
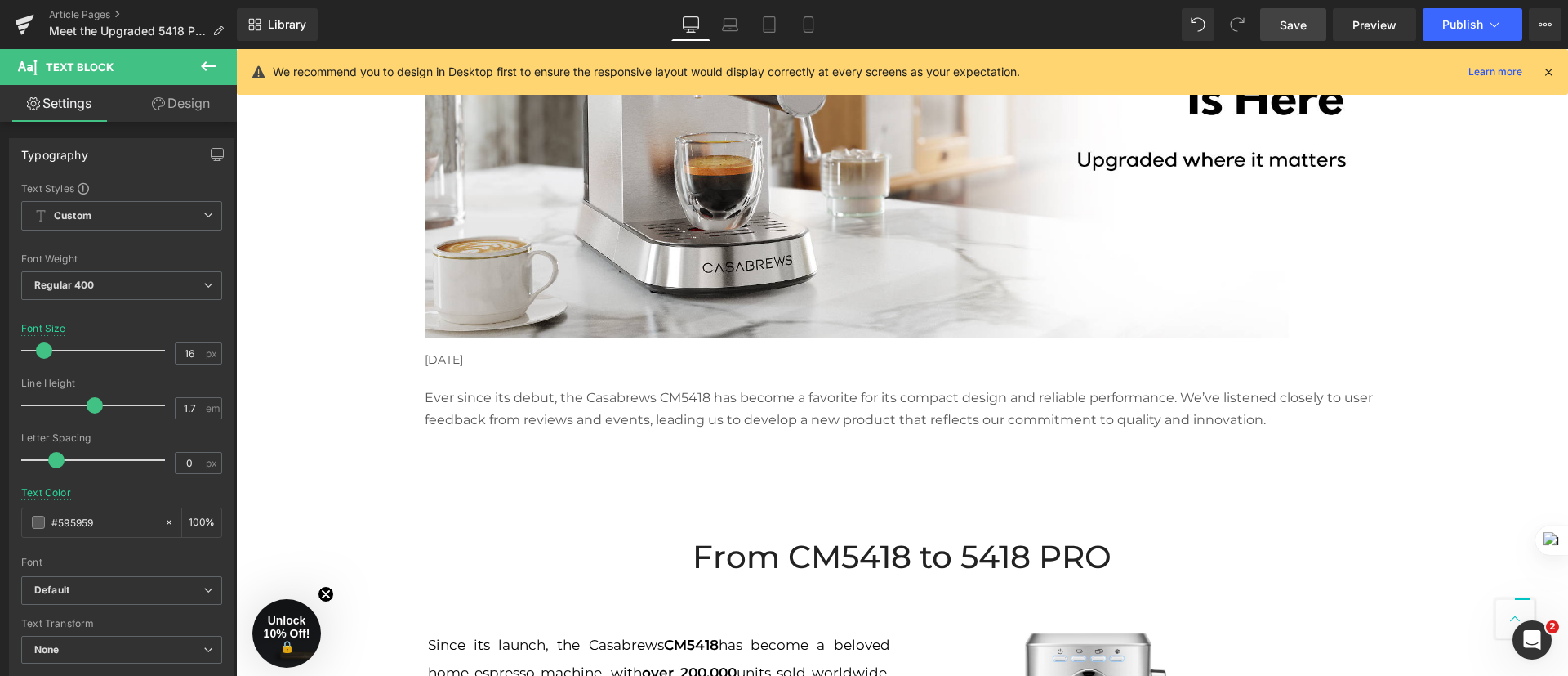
scroll to position [440, 0]
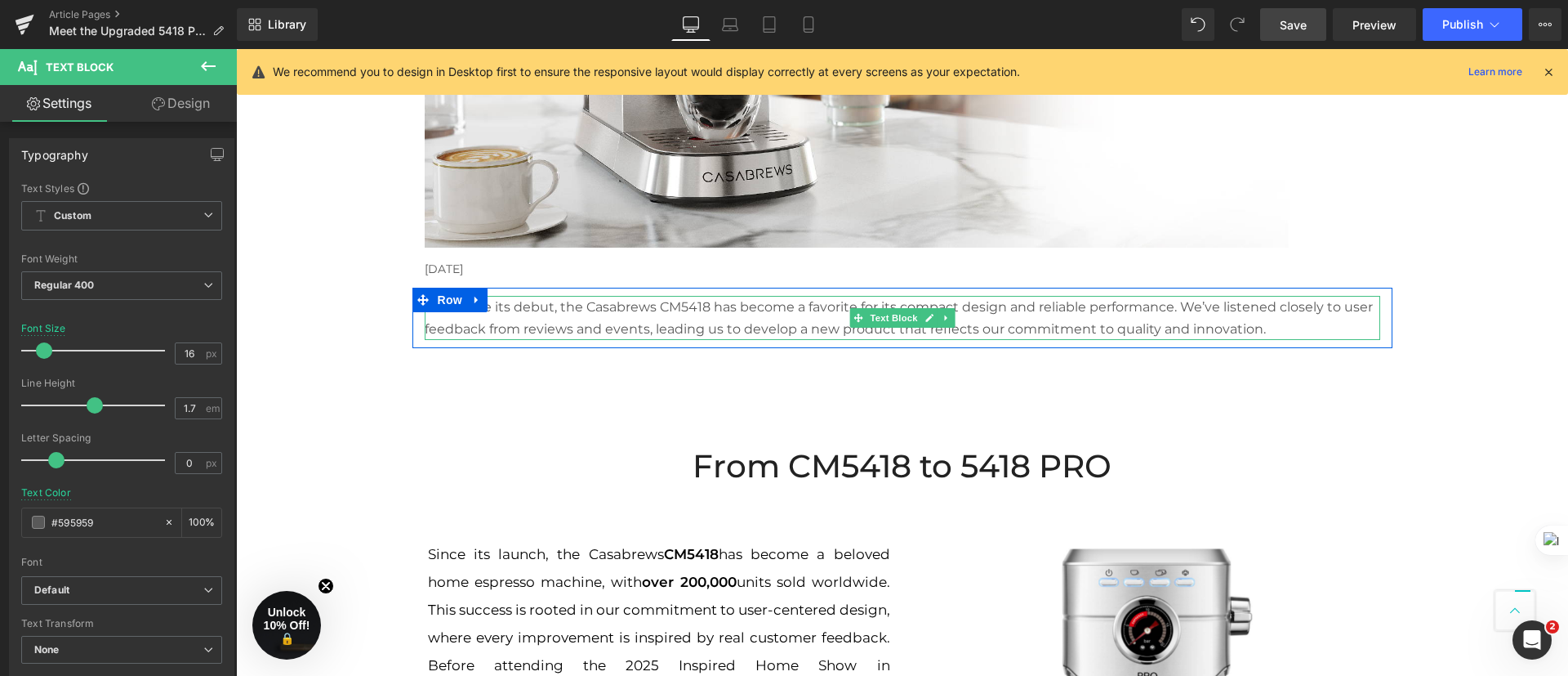
click at [578, 321] on p "Ever since its debut, the Casabrews CM5418 has become a favorite for its compac…" at bounding box center [903, 318] width 955 height 44
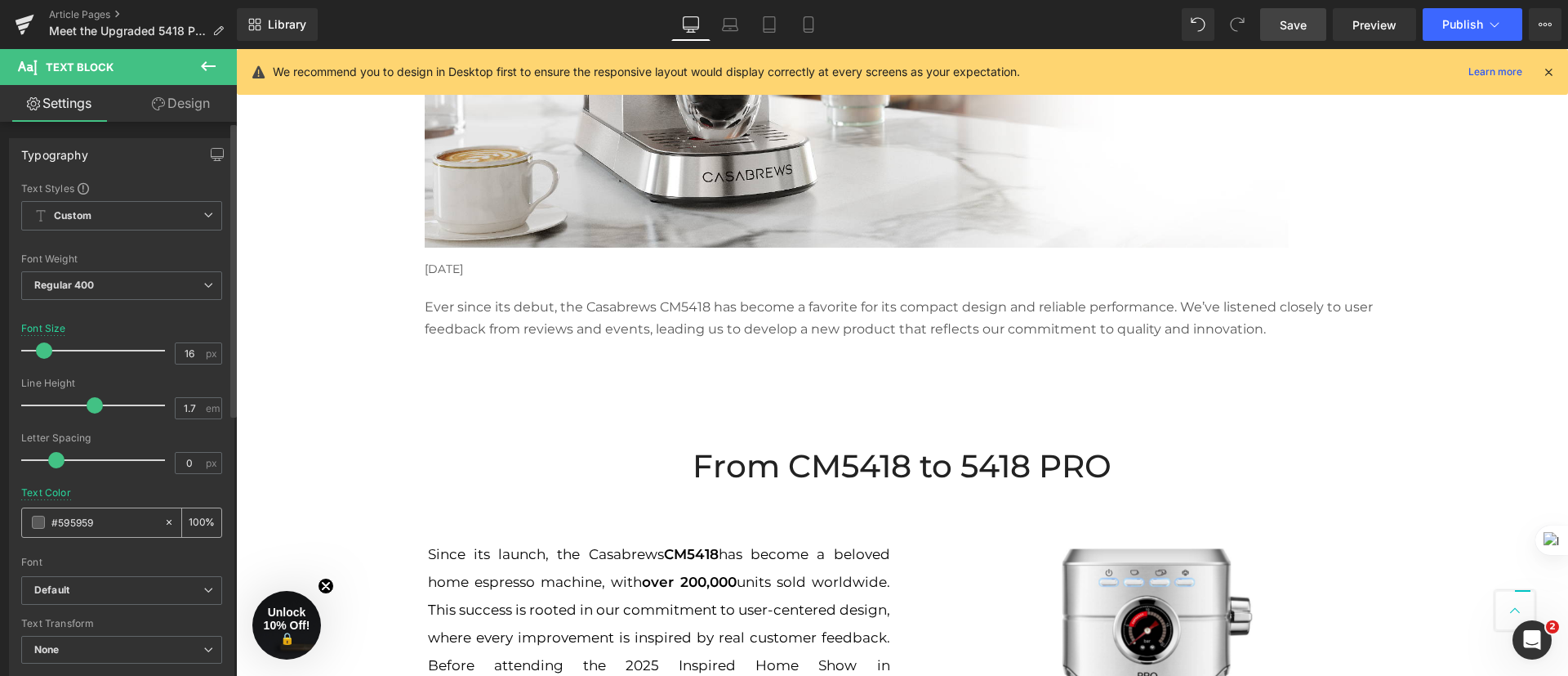
click at [37, 526] on span at bounding box center [38, 522] width 13 height 13
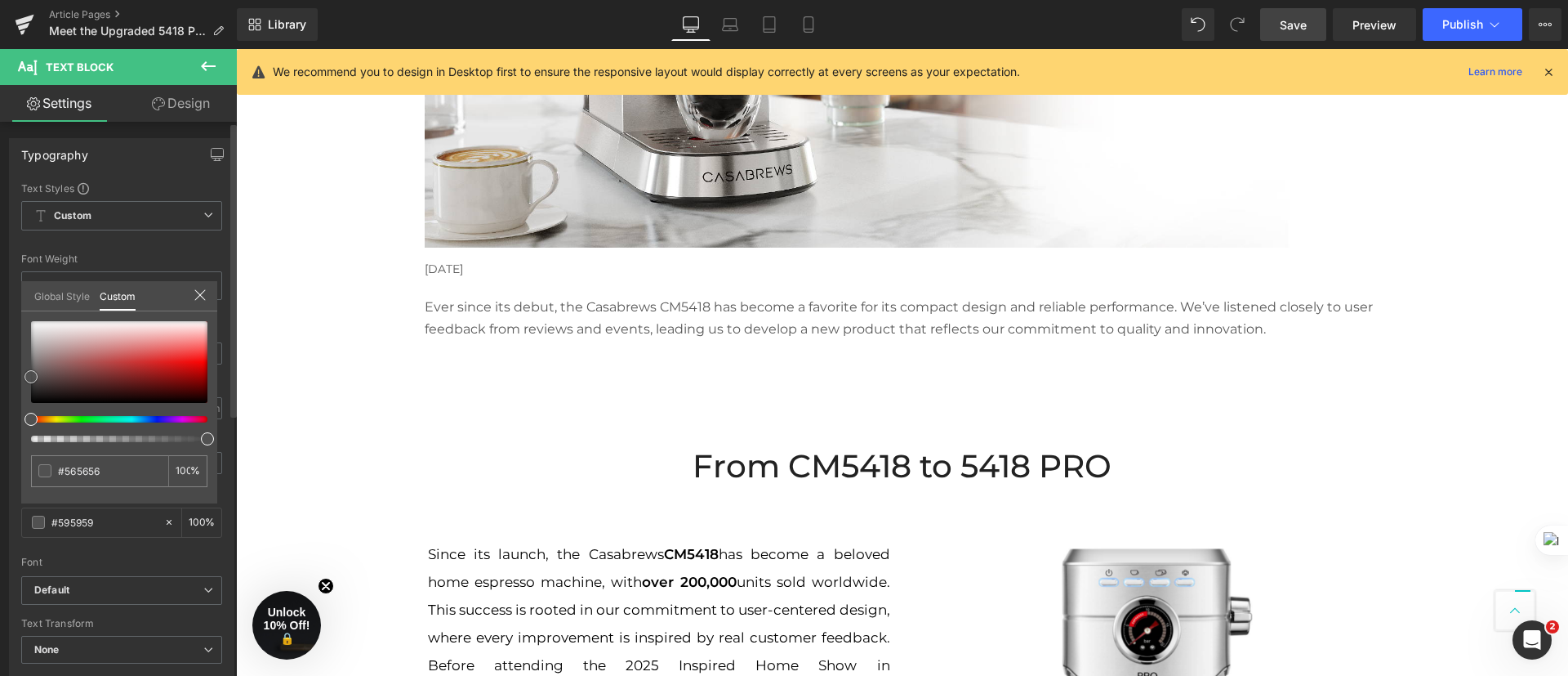
type input "#565656"
type input "#515151"
type input "#4f4f4f"
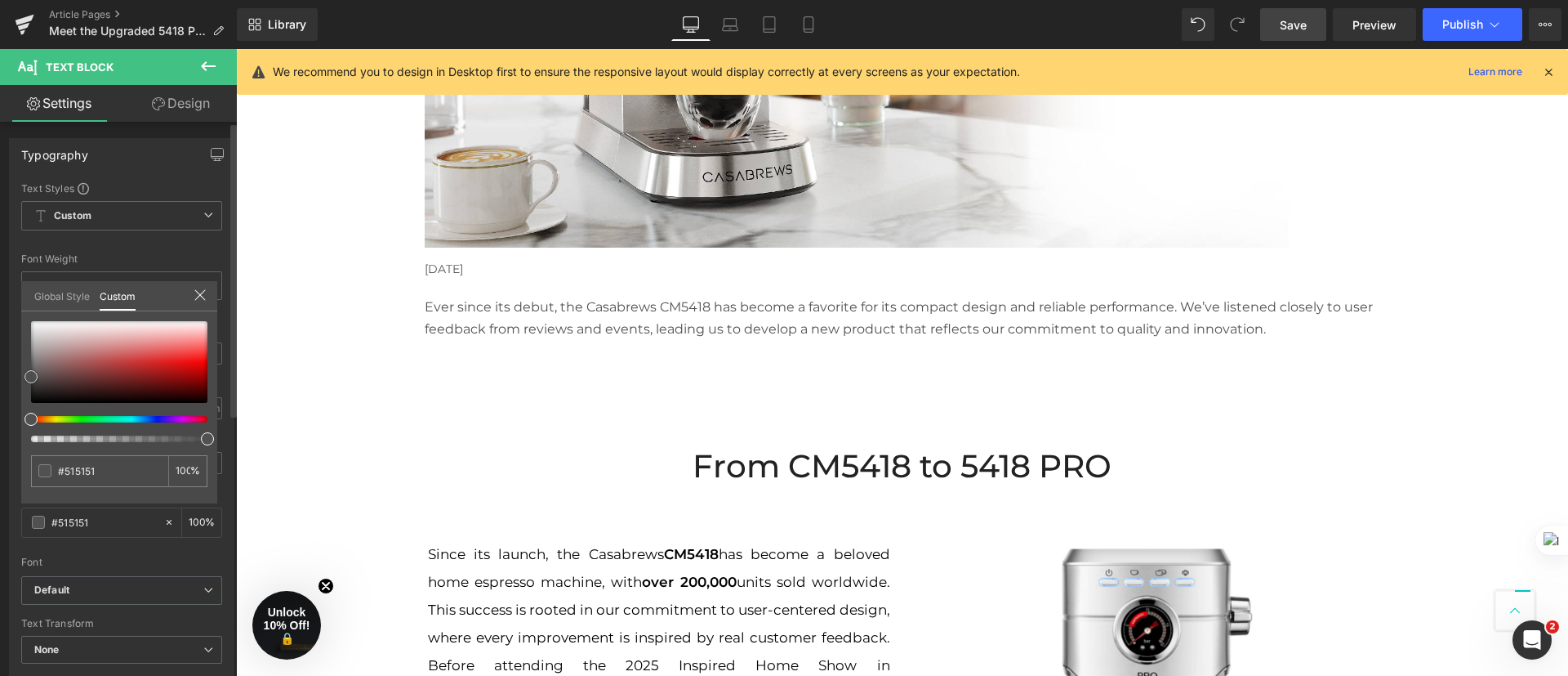
type input "#4f4f4f"
type input "#4c4c4c"
click at [29, 377] on span at bounding box center [30, 377] width 13 height 13
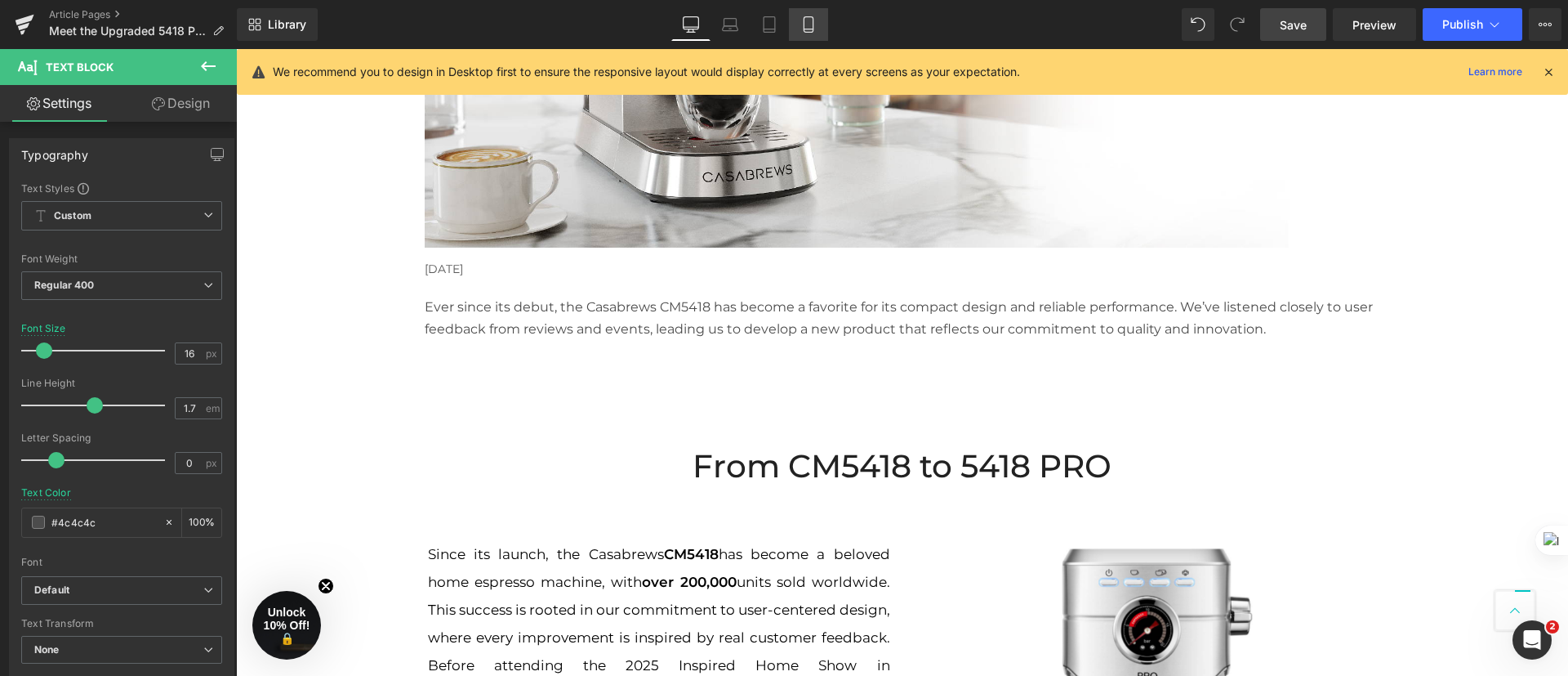
click at [812, 19] on icon at bounding box center [808, 24] width 16 height 16
type input "#494949"
type input "100"
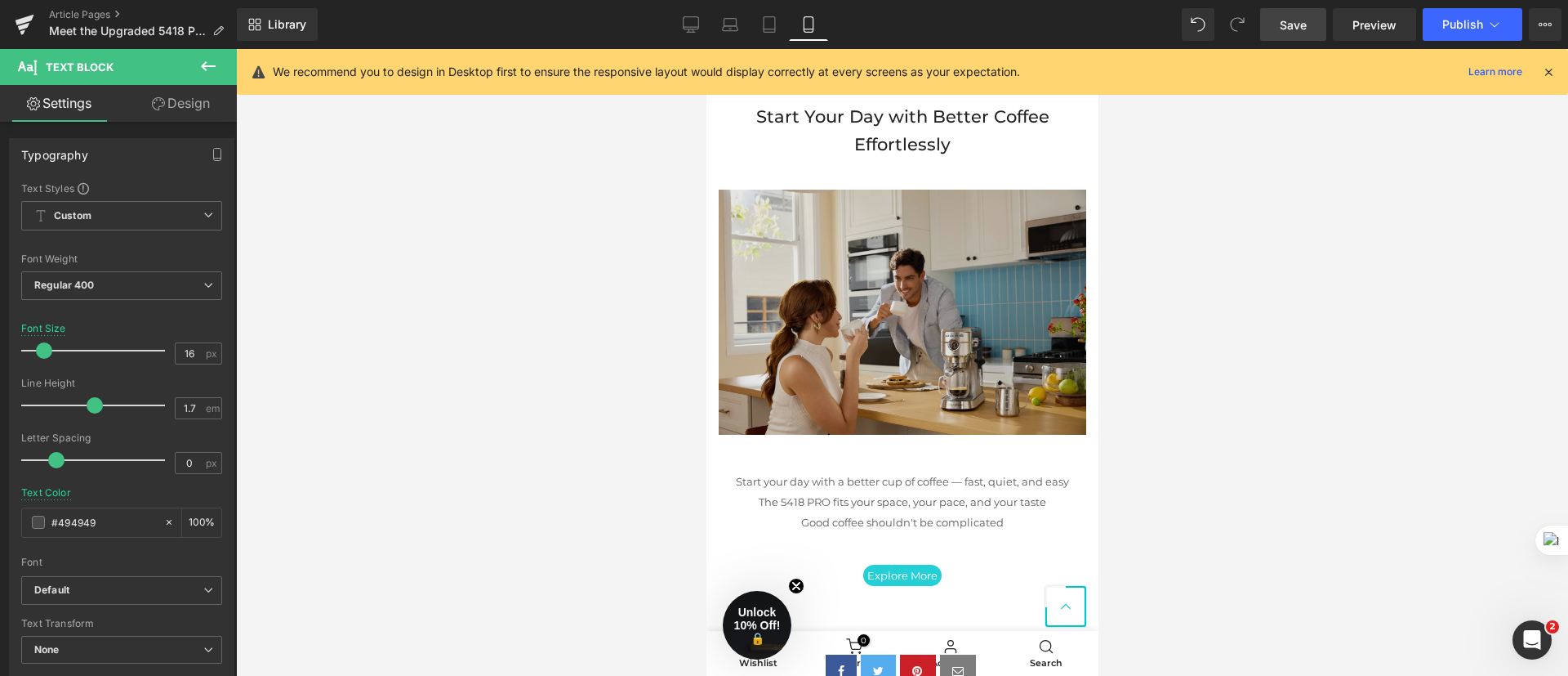
scroll to position [4515, 0]
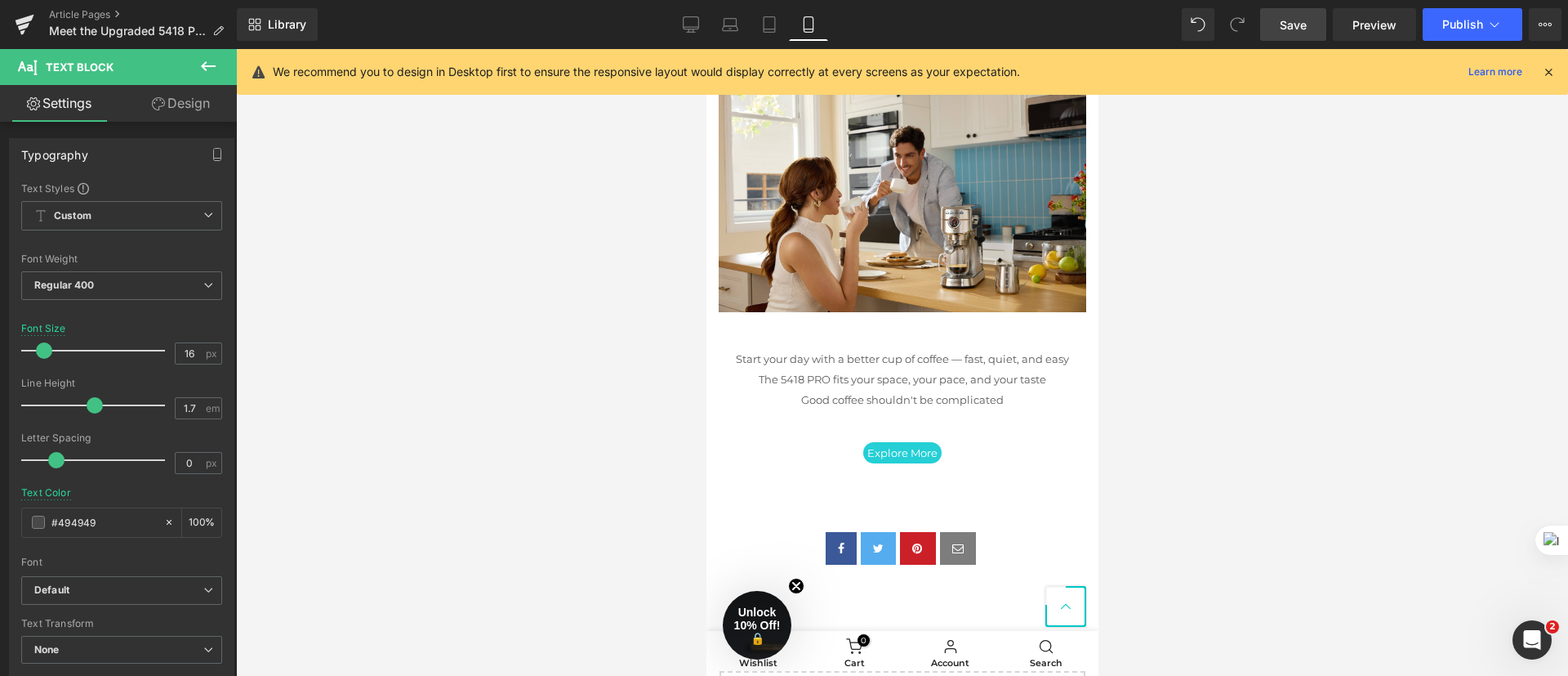
click at [920, 370] on p "Start your day with a better cup of coffee — fast, quiet, and easy" at bounding box center [902, 359] width 368 height 21
click at [39, 525] on span at bounding box center [38, 522] width 13 height 13
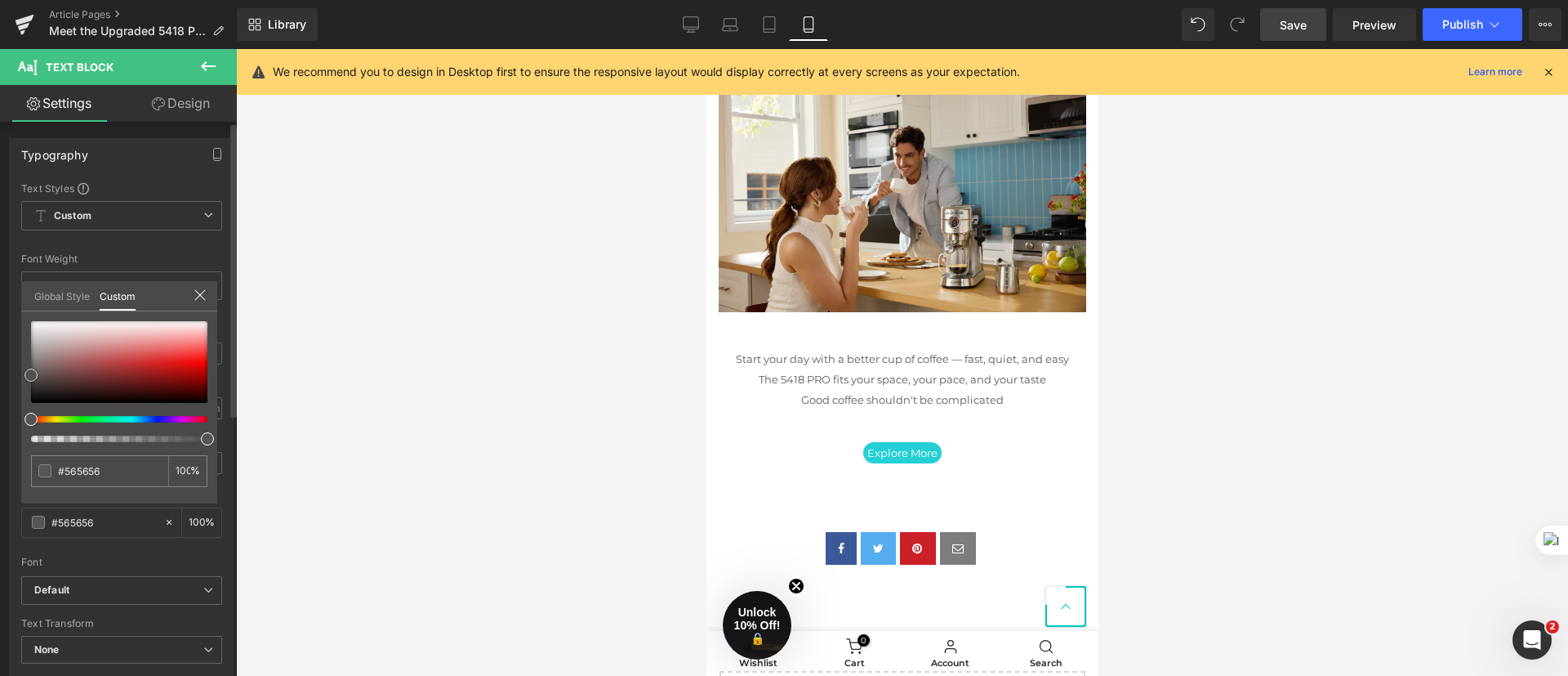
type input "#565656"
type input "#515151"
type input "#4f4f4f"
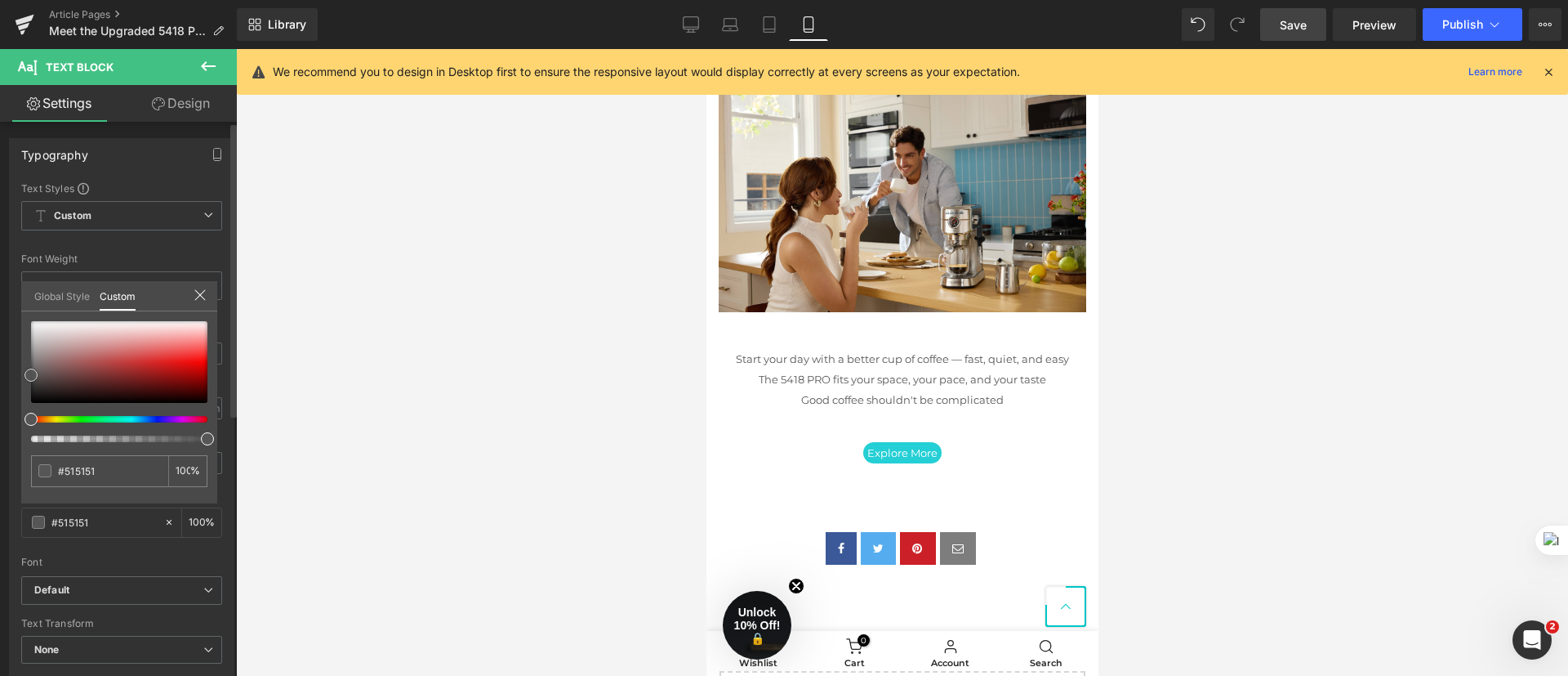
type input "#4f4f4f"
type input "#4c4c4c"
click at [30, 373] on span at bounding box center [30, 378] width 13 height 13
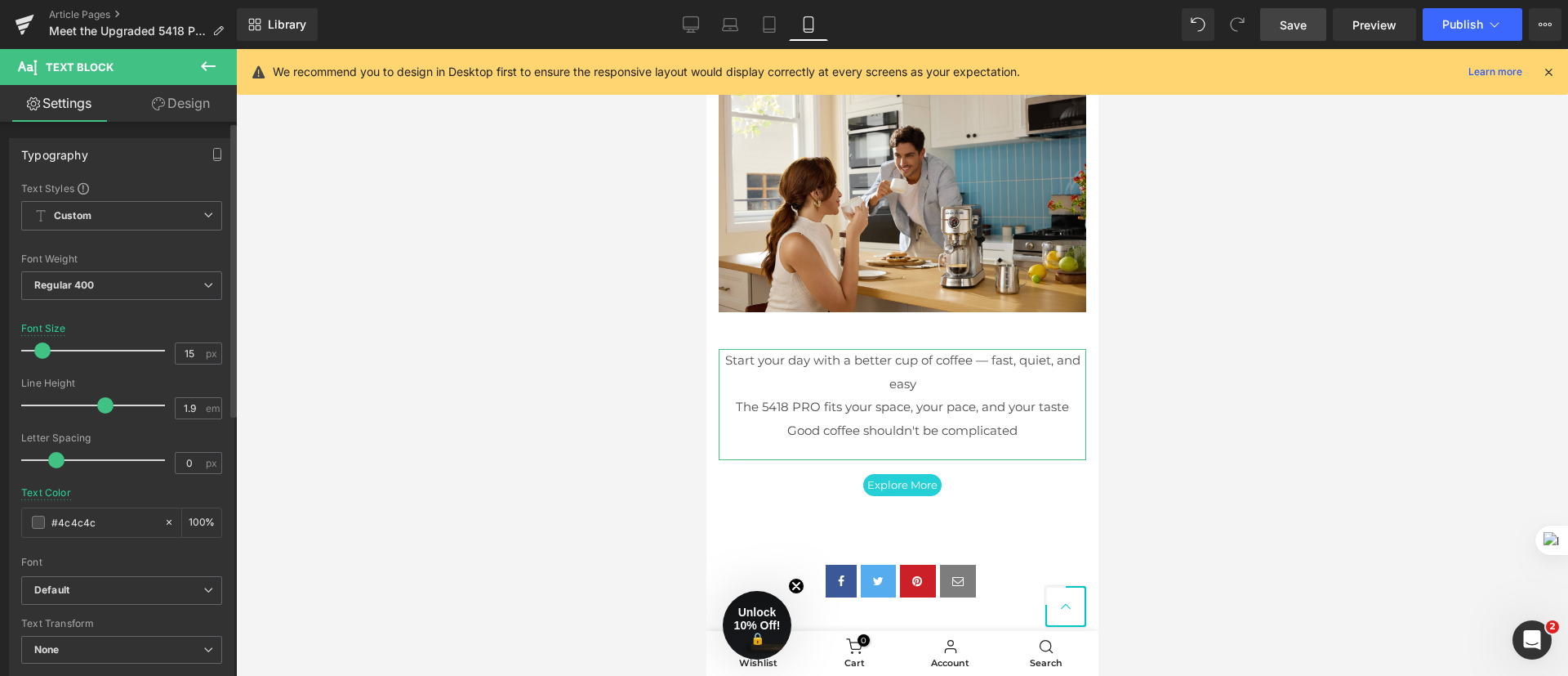
click at [46, 350] on span at bounding box center [42, 350] width 16 height 16
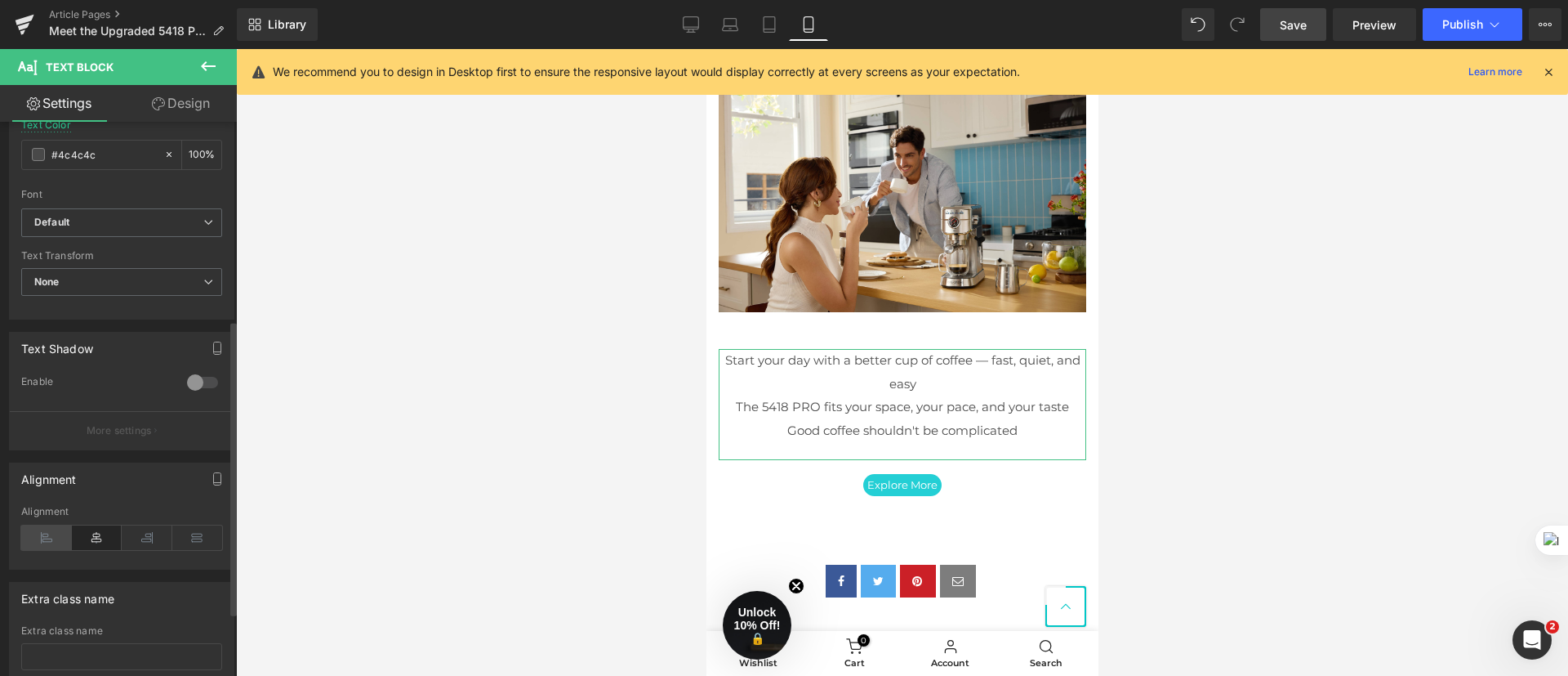
click at [47, 538] on icon at bounding box center [47, 538] width 51 height 24
click at [190, 531] on icon at bounding box center [197, 538] width 51 height 24
click at [100, 538] on icon at bounding box center [97, 538] width 51 height 24
click at [1287, 23] on span "Save" at bounding box center [1293, 25] width 27 height 17
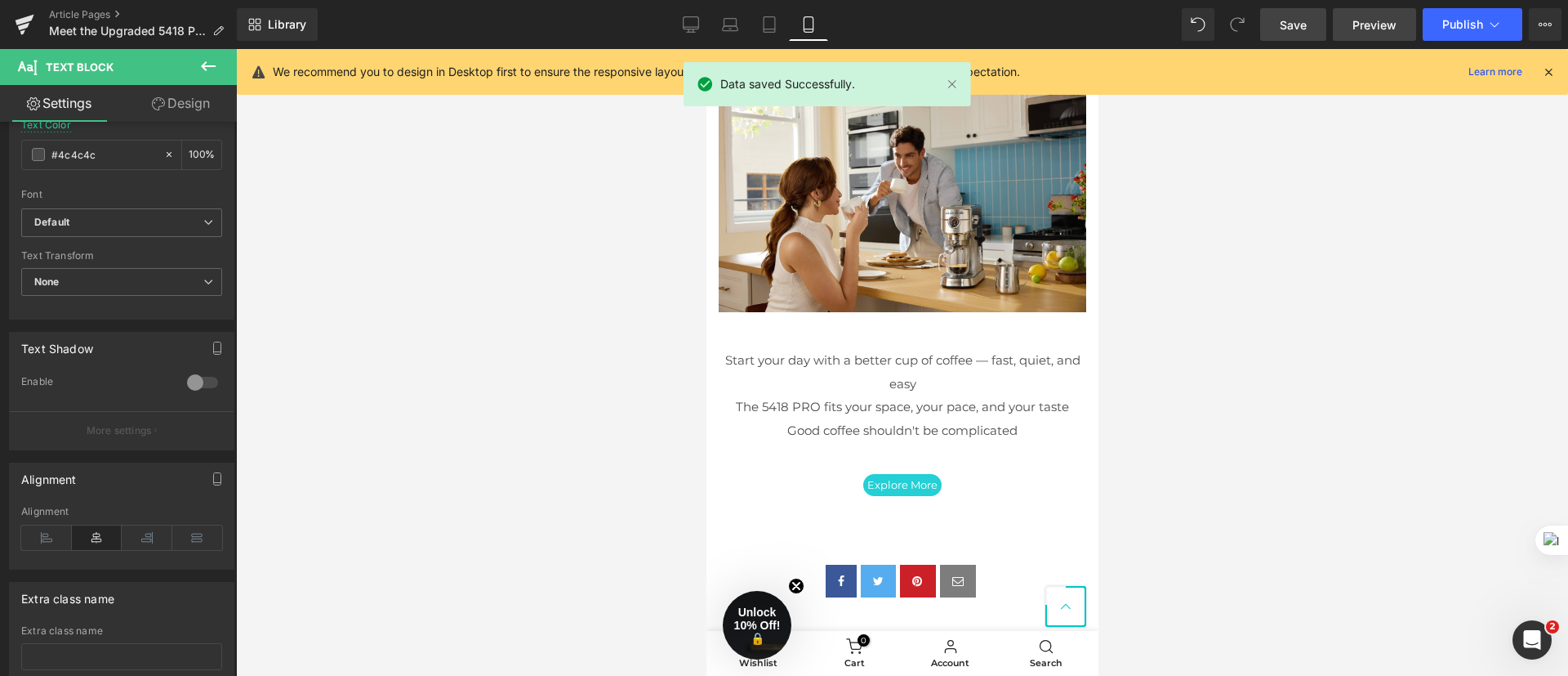
click at [1371, 29] on span "Preview" at bounding box center [1374, 25] width 44 height 17
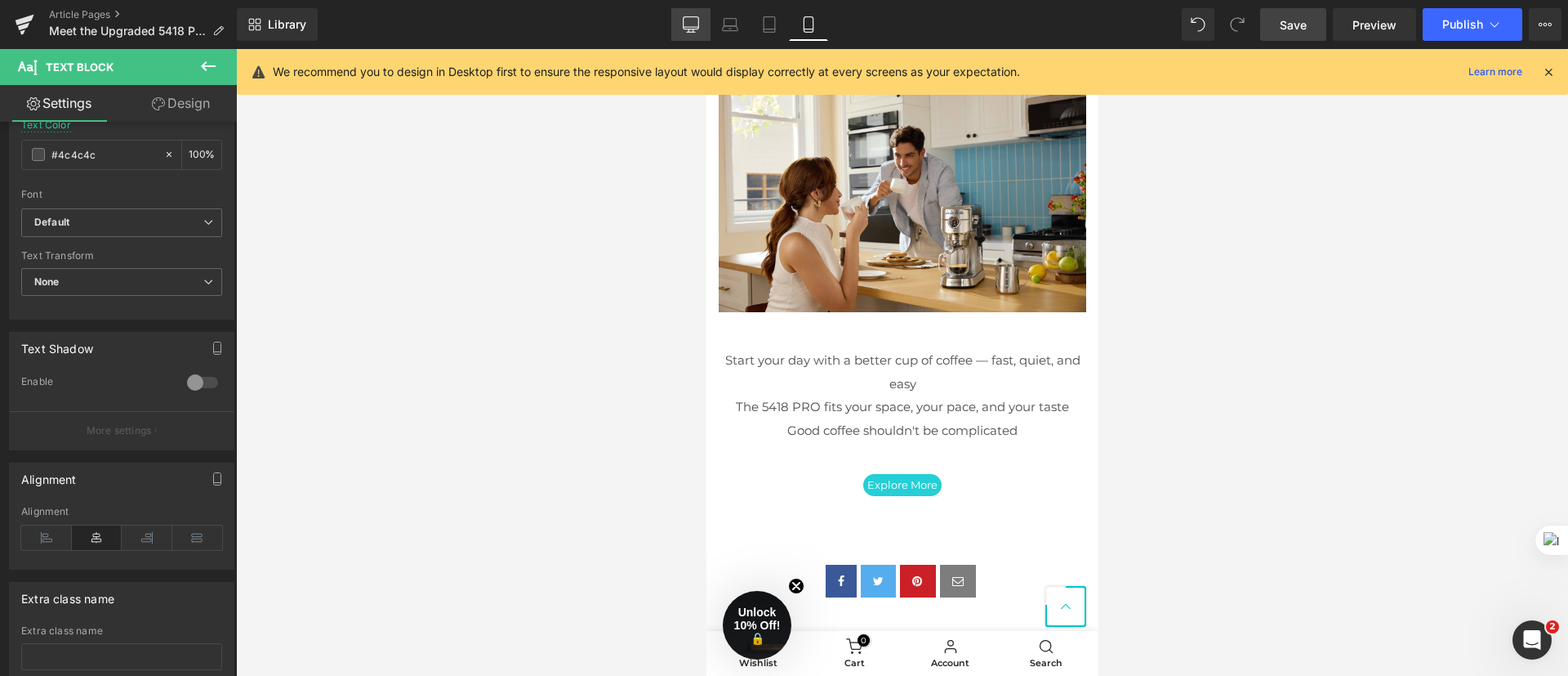
click at [696, 29] on icon at bounding box center [691, 23] width 16 height 12
type input "17"
type input "#595959"
type input "100"
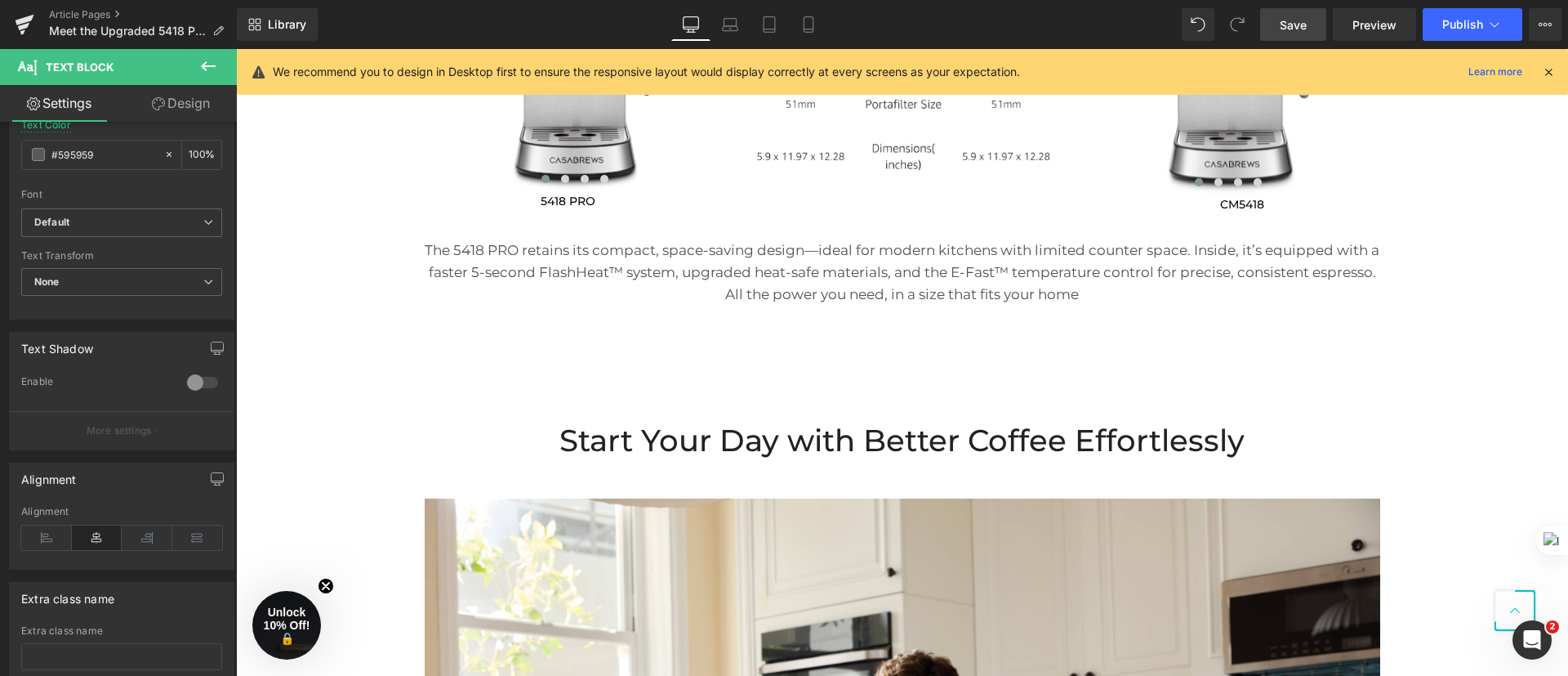
scroll to position [2281, 0]
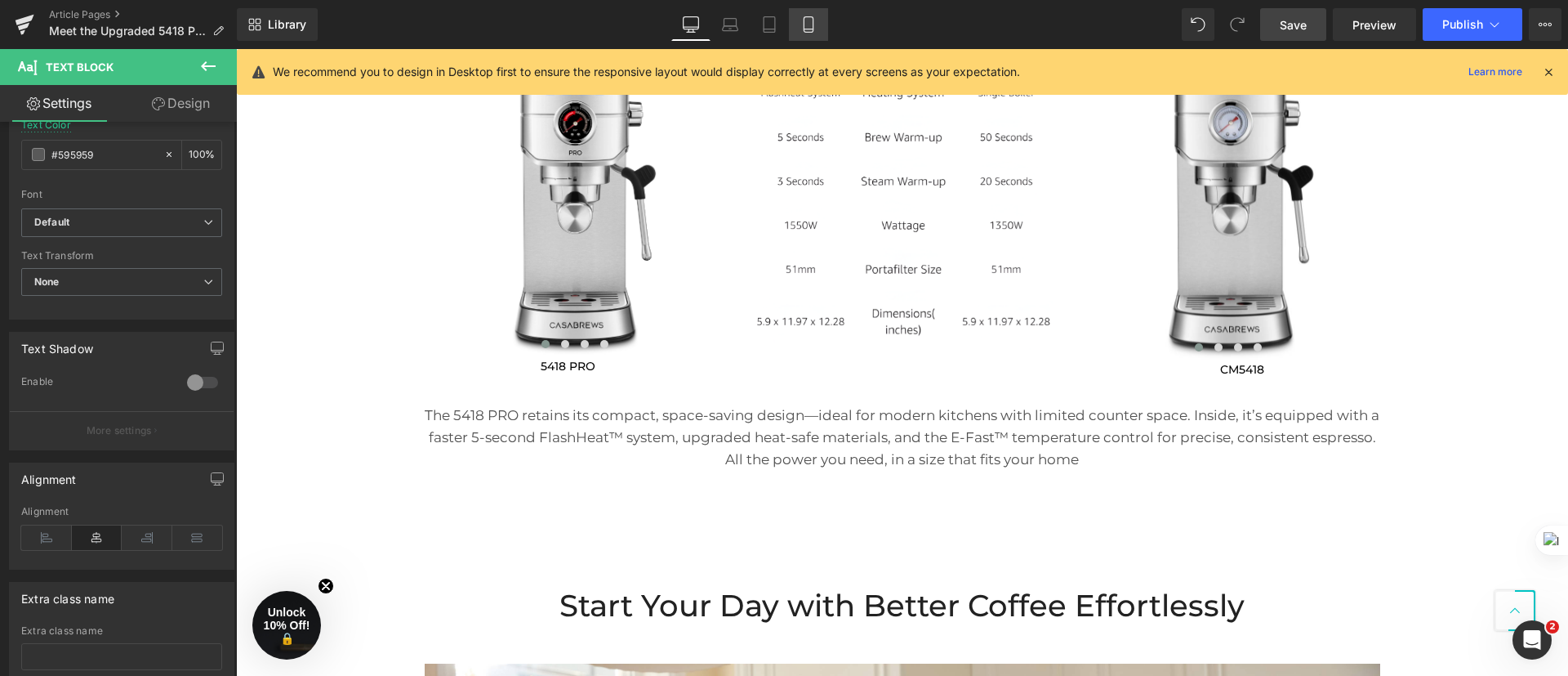
click at [814, 31] on icon at bounding box center [808, 24] width 16 height 16
type input "15"
type input "#4c4c4c"
type input "100"
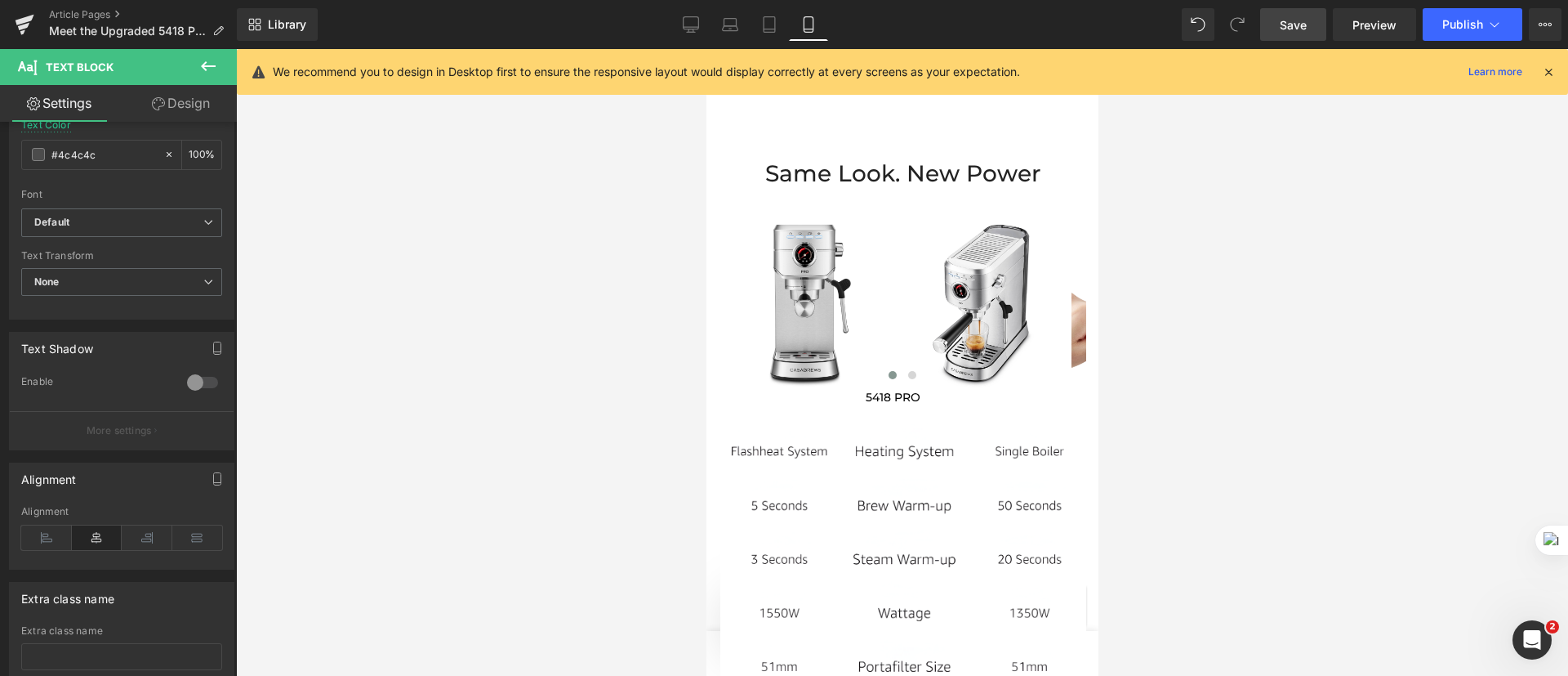
scroll to position [3297, 0]
click at [904, 415] on body "Skip to content close Free Shipping on All Orders close Products New & Featured…" at bounding box center [901, 32] width 392 height 6561
click at [1235, 416] on div at bounding box center [902, 363] width 1332 height 627
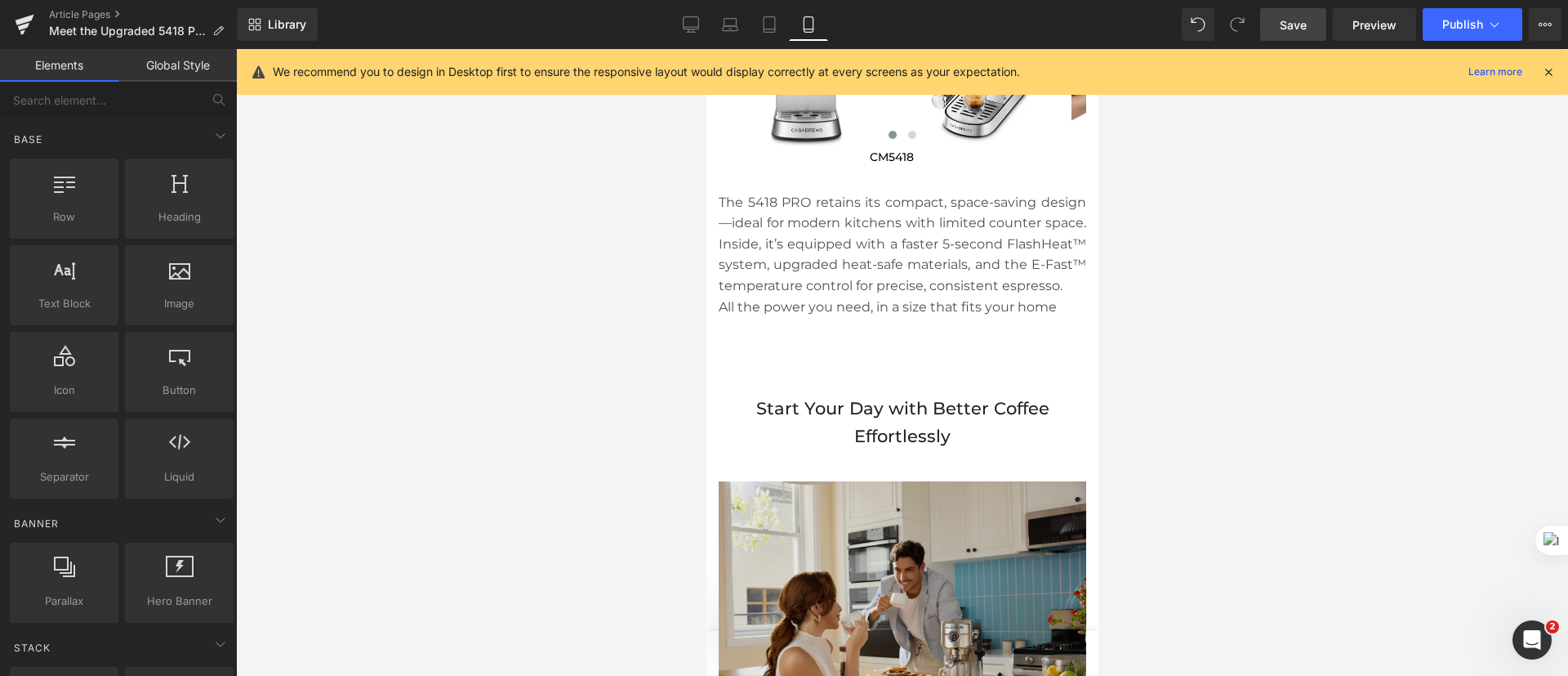
scroll to position [4400, 0]
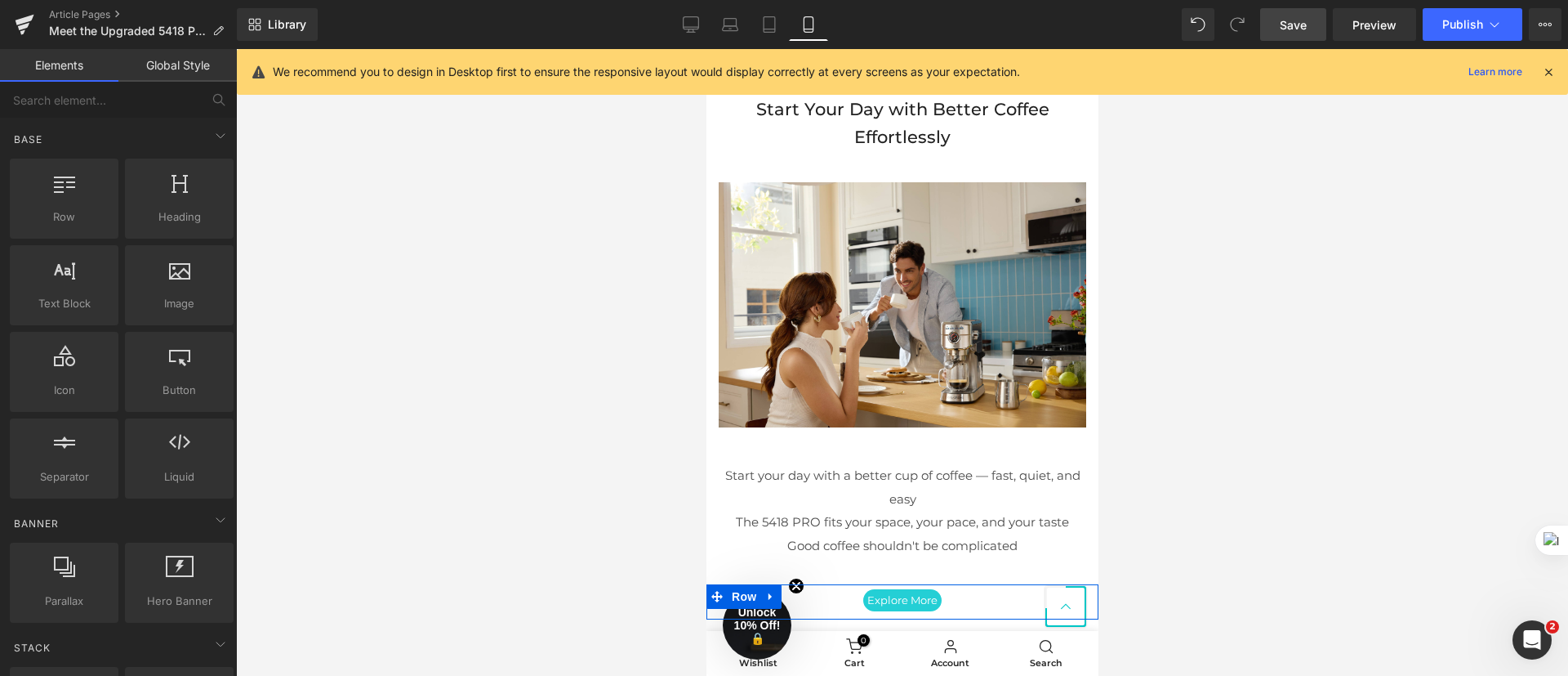
click at [903, 609] on span "Button" at bounding box center [892, 600] width 37 height 20
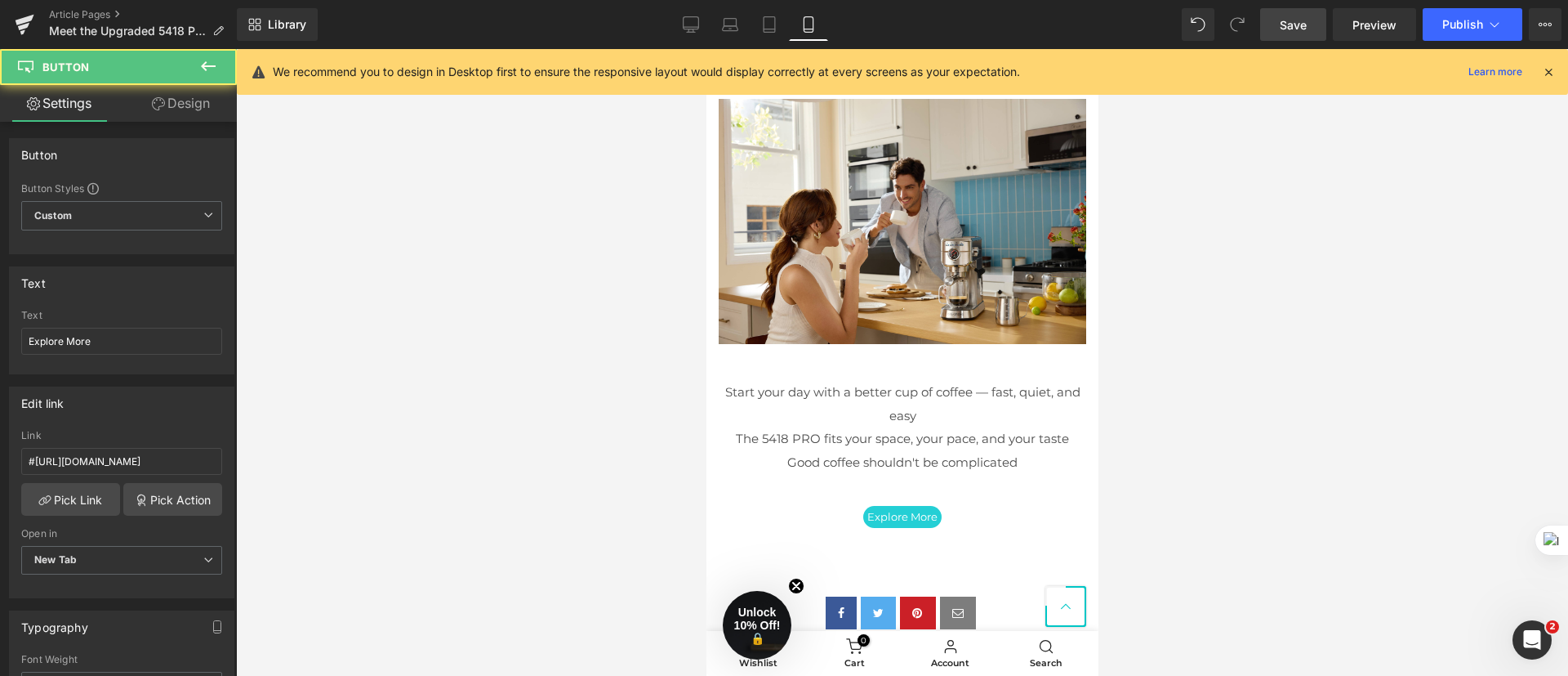
scroll to position [4523, 0]
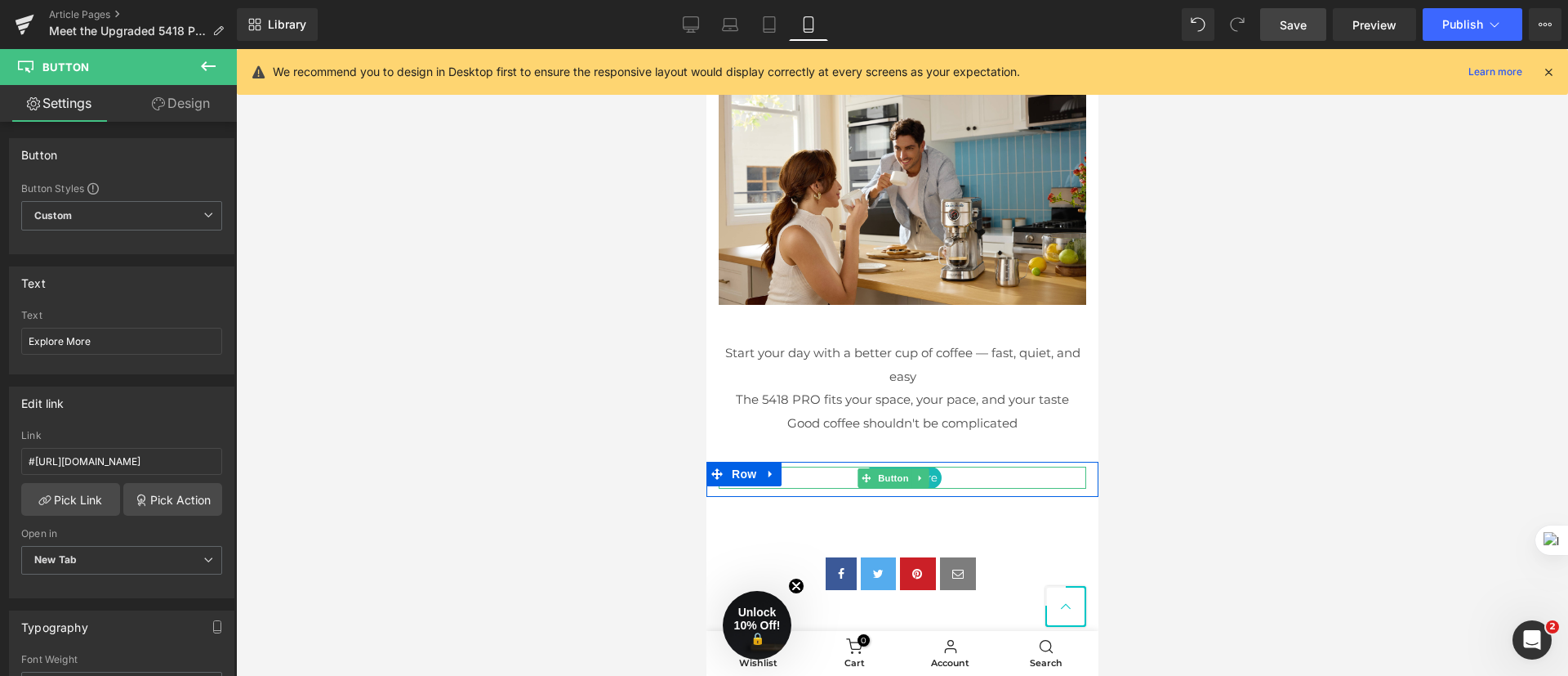
click at [909, 486] on span "Button" at bounding box center [892, 478] width 37 height 20
drag, startPoint x: 24, startPoint y: 460, endPoint x: 332, endPoint y: 460, distance: 308.0
click at [347, 460] on div "Button You are previewing how the will restyle your page. You can not edit Elem…" at bounding box center [784, 351] width 1568 height 704
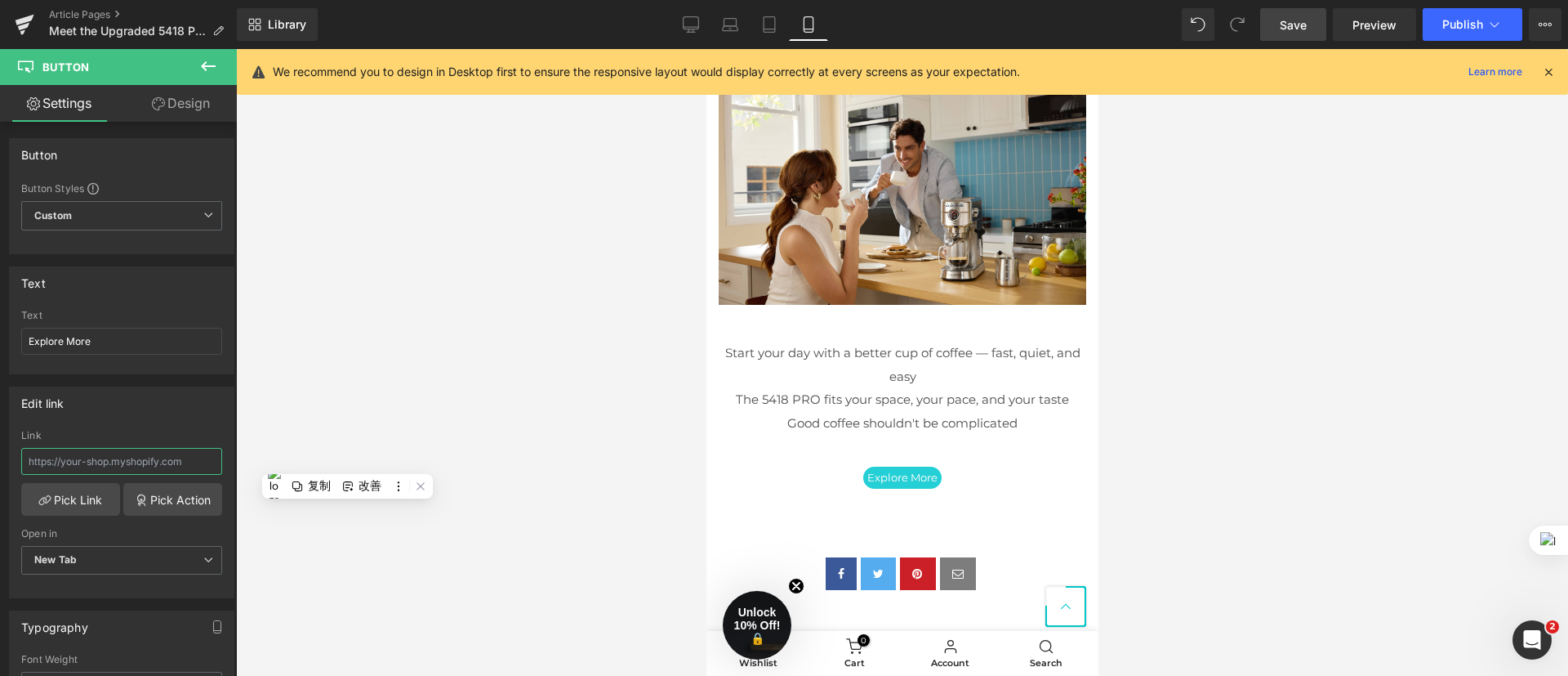
scroll to position [0, 0]
paste input "https://www.casabrews.com/pages/5418pro-espresso-machine"
type input "https://www.casabrews.com/pages/5418pro-espresso-machine"
click at [395, 433] on div at bounding box center [902, 363] width 1332 height 627
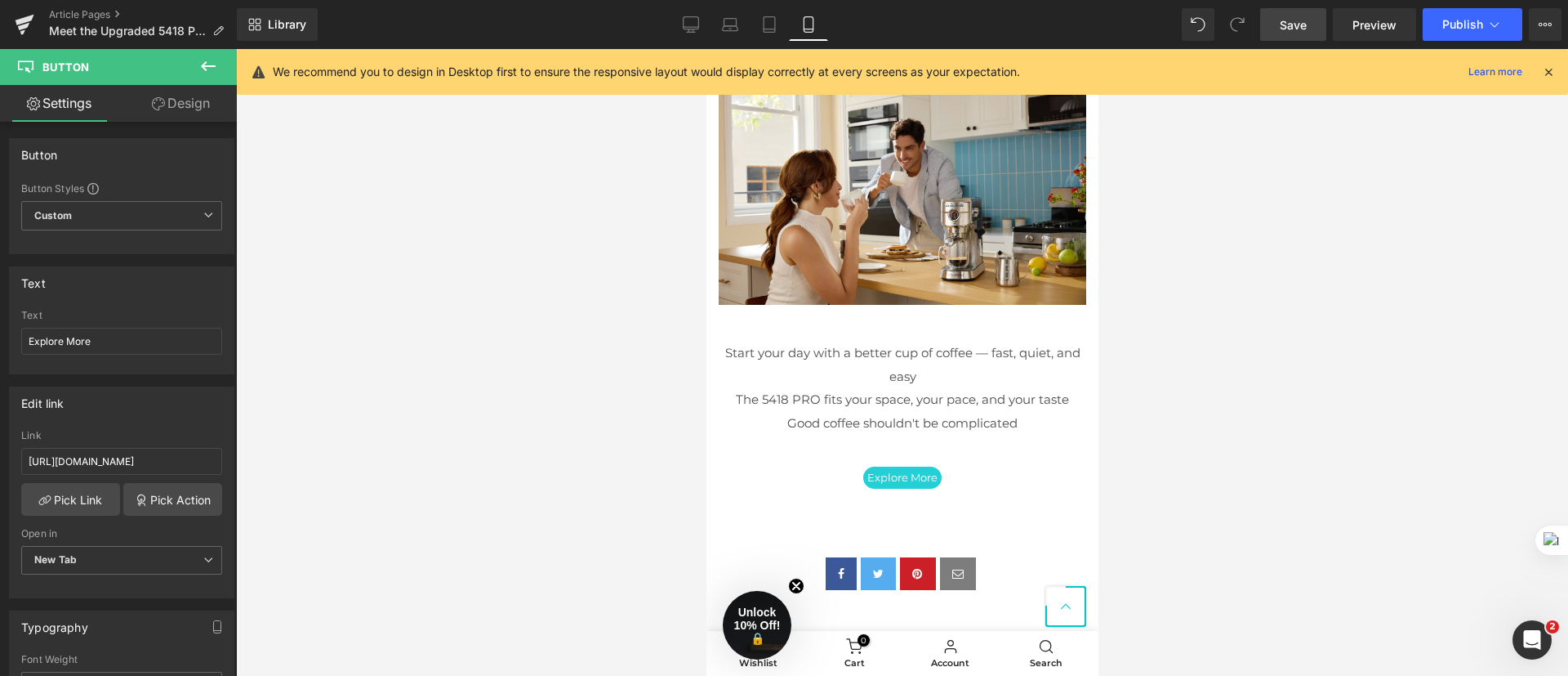
scroll to position [0, 0]
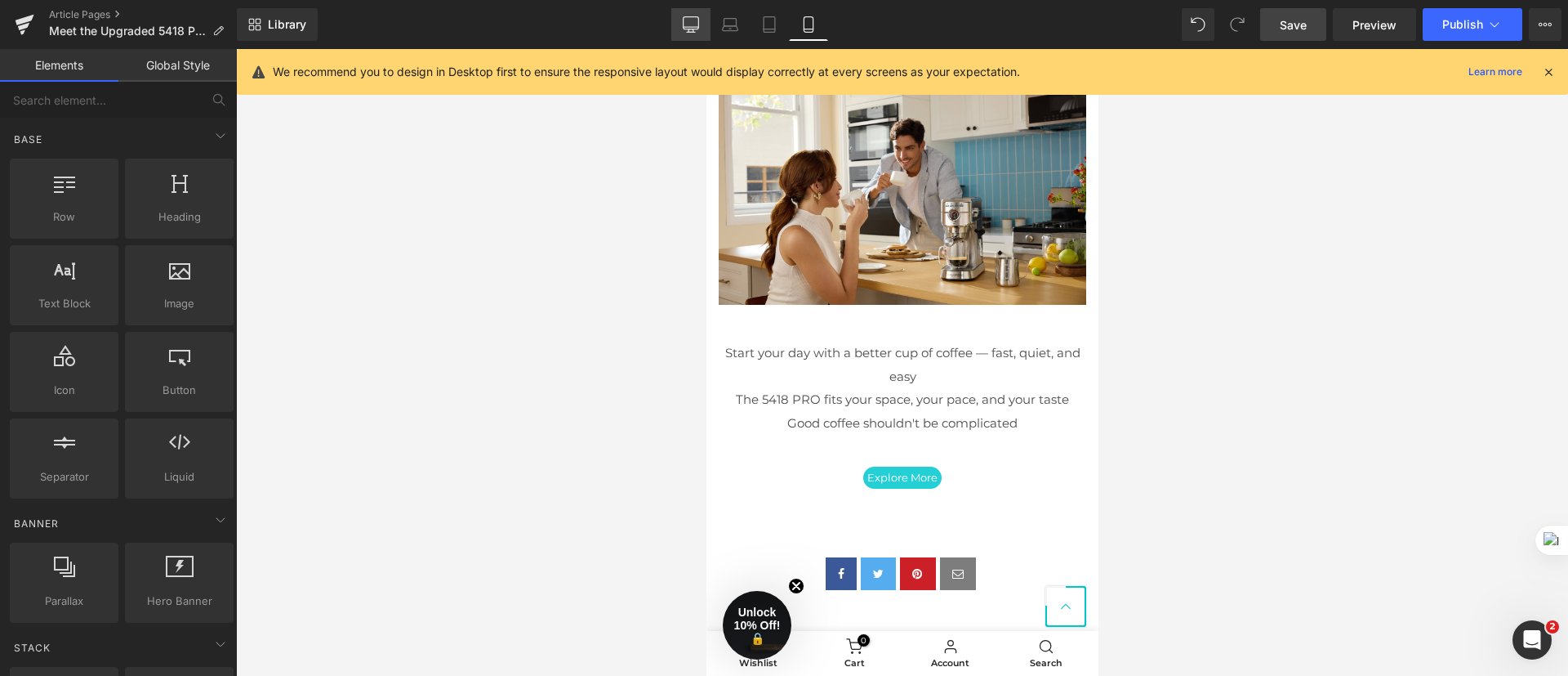
click at [702, 32] on link "Desktop" at bounding box center [691, 24] width 39 height 33
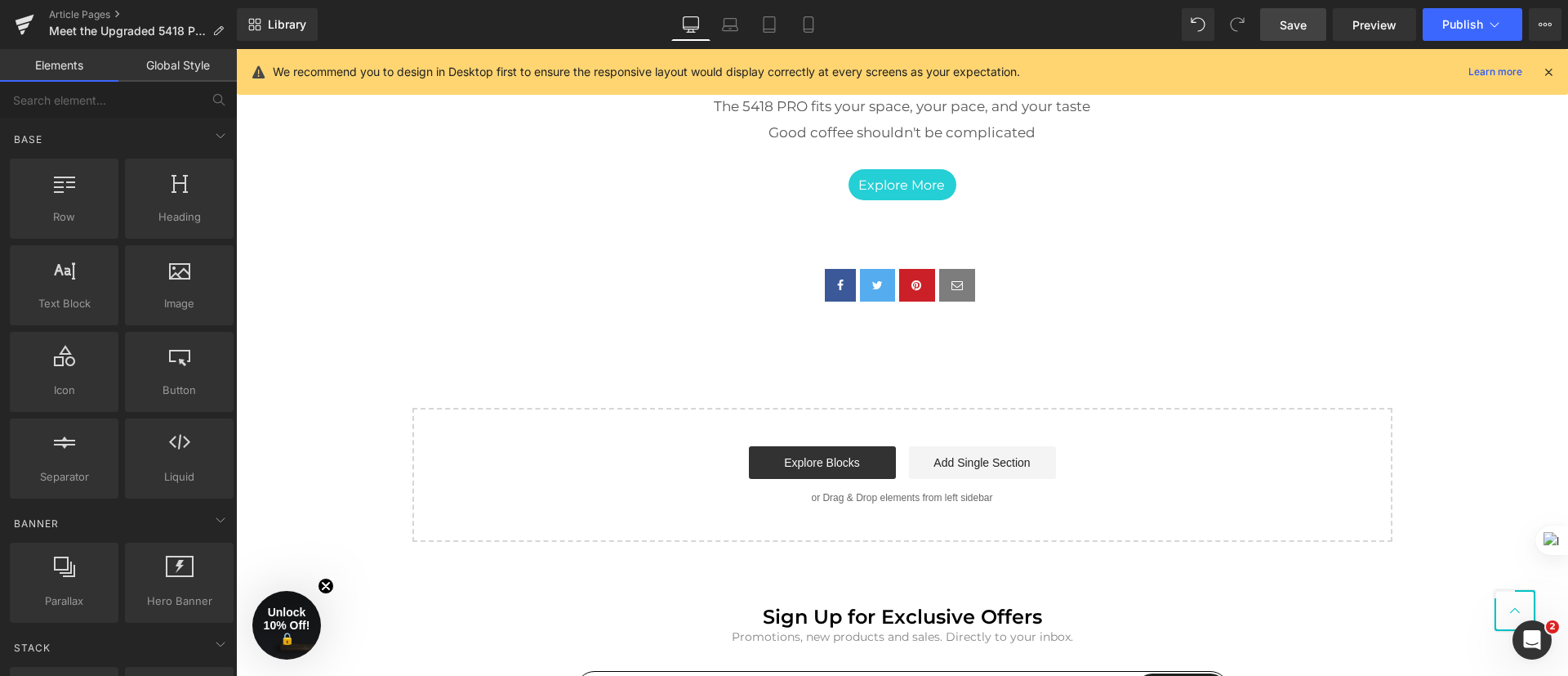
scroll to position [3482, 0]
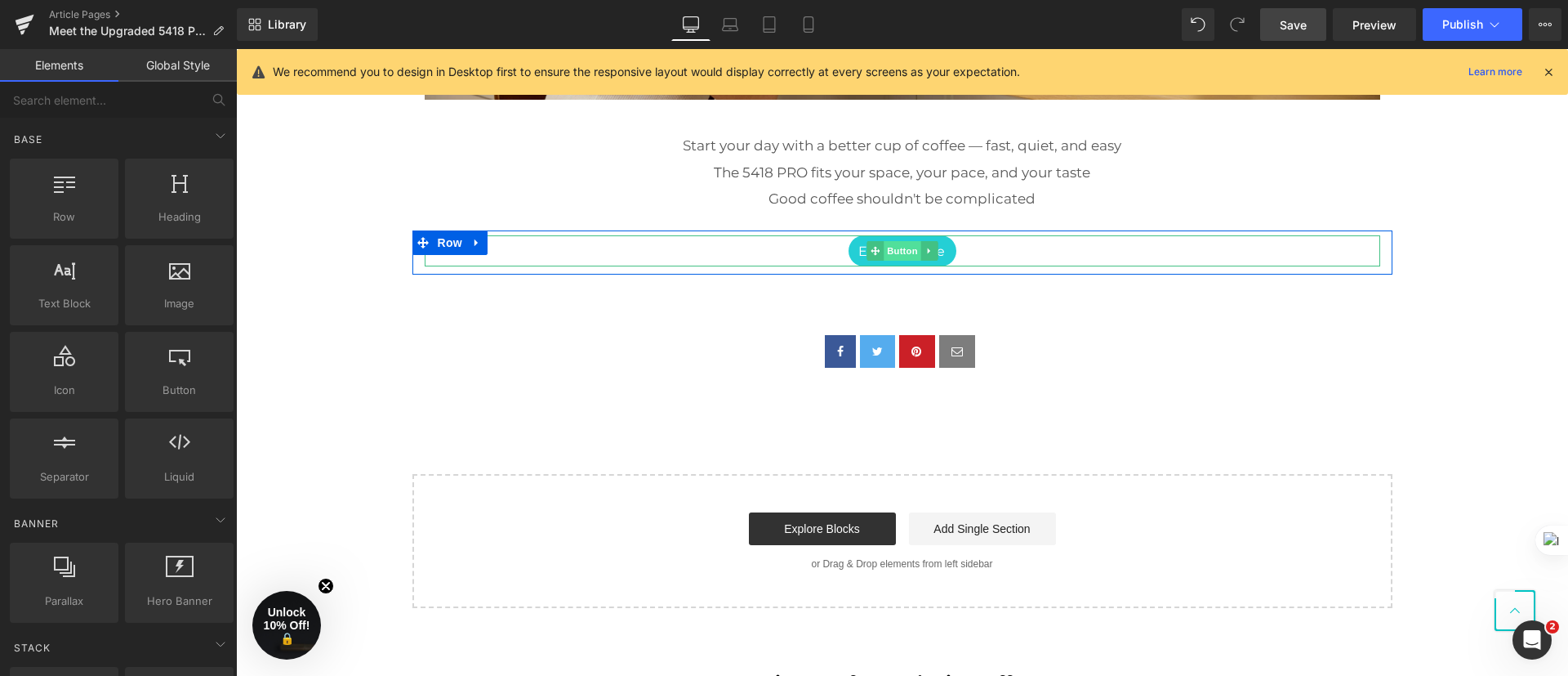
click at [898, 250] on span "Button" at bounding box center [902, 250] width 37 height 20
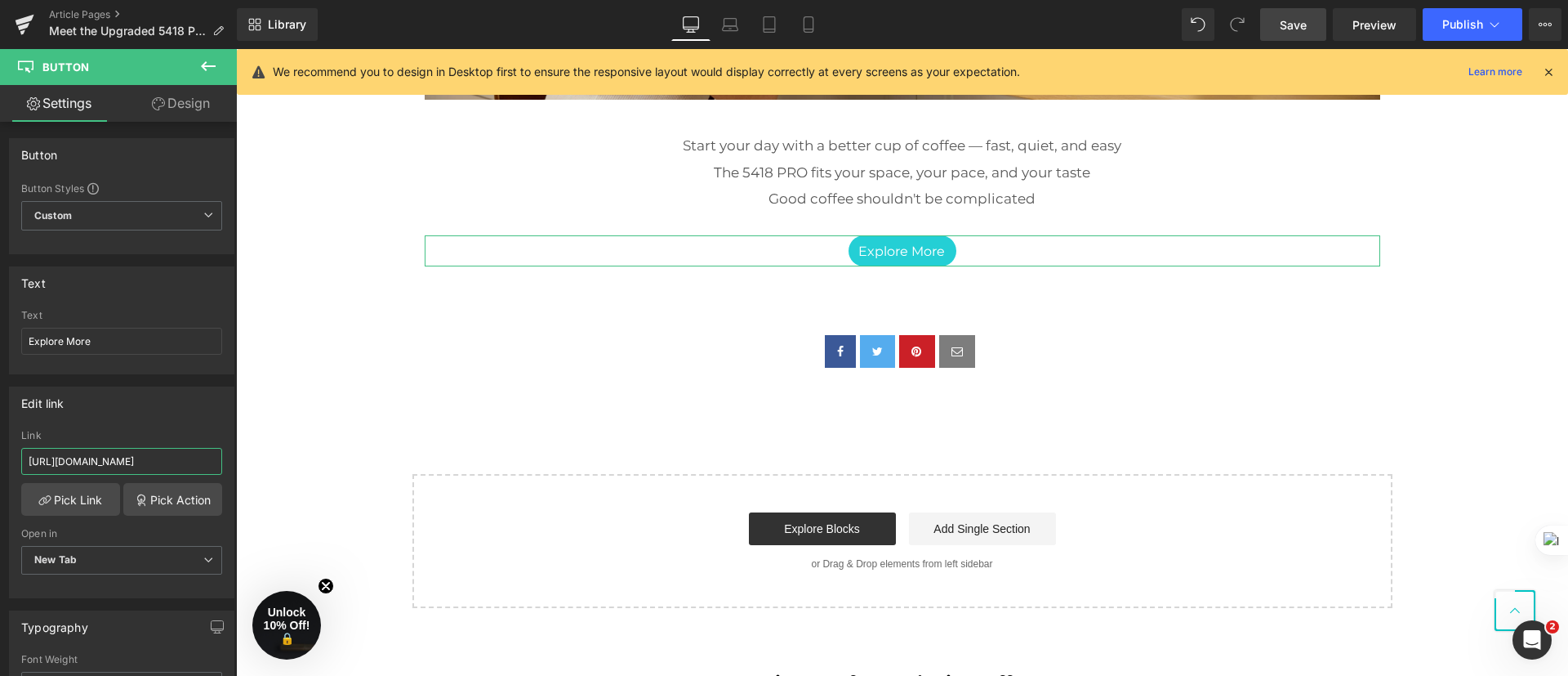
scroll to position [0, 118]
drag, startPoint x: 265, startPoint y: 505, endPoint x: 342, endPoint y: 447, distance: 96.4
paste input "https://www.casabrews.com/pages/5418pro-espresso-machine"
type input "https://www.casabrews.com/pages/5418pro-espresso-machine"
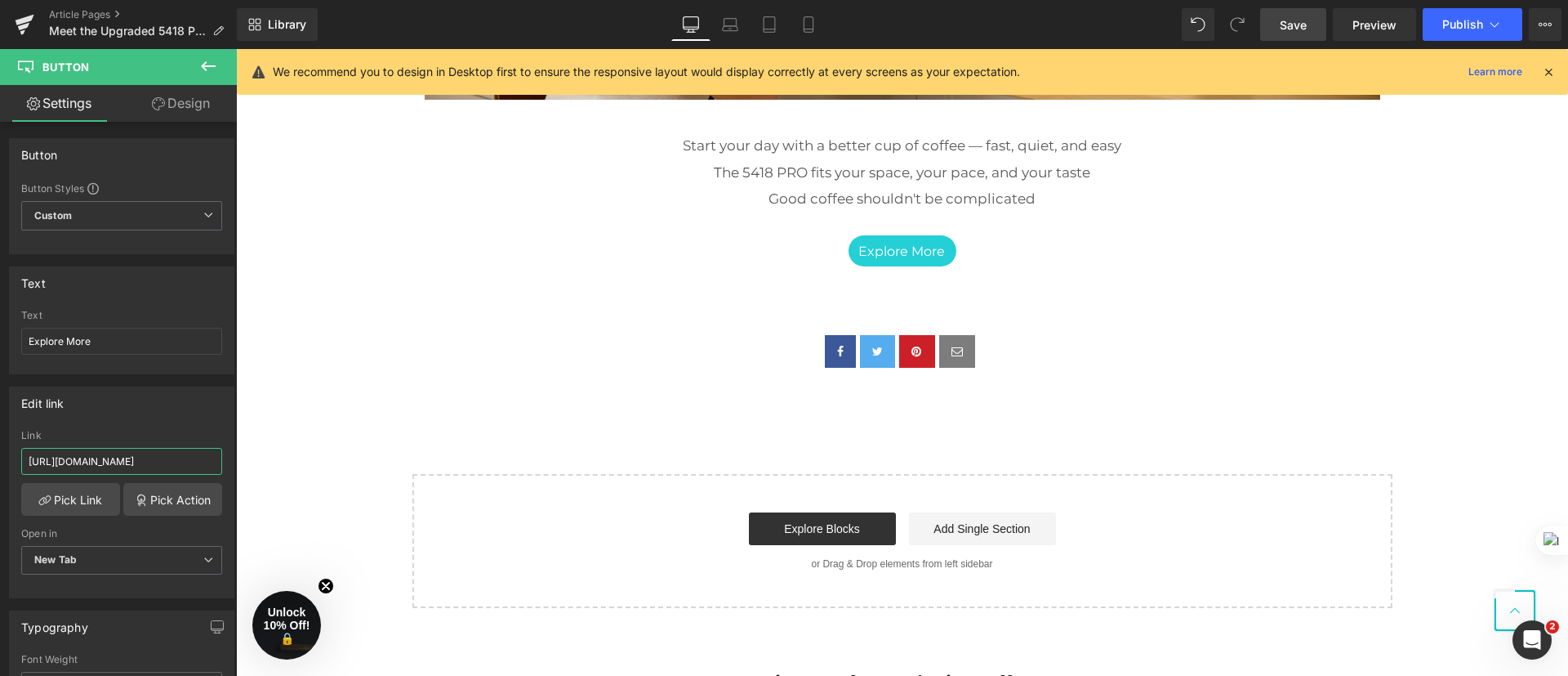
scroll to position [0, 118]
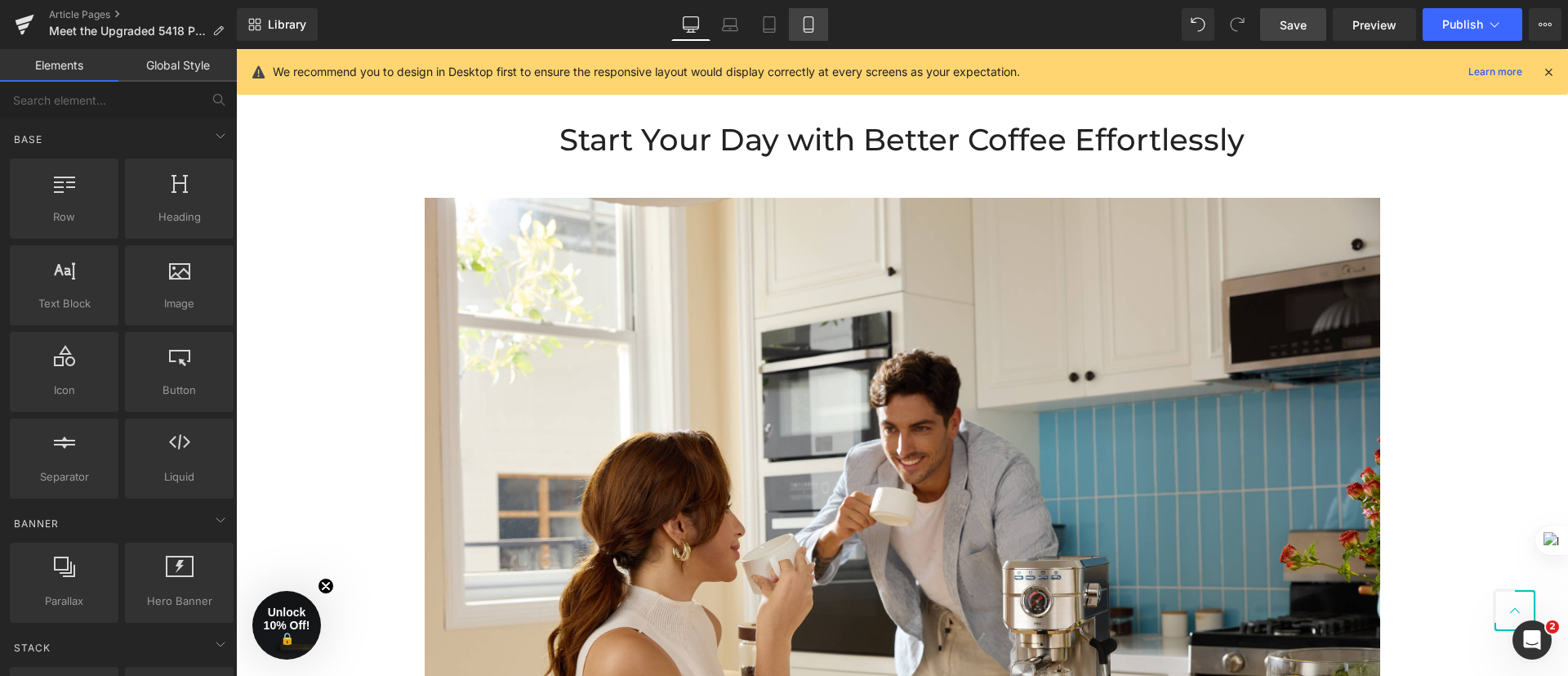
click at [814, 17] on icon at bounding box center [808, 24] width 16 height 16
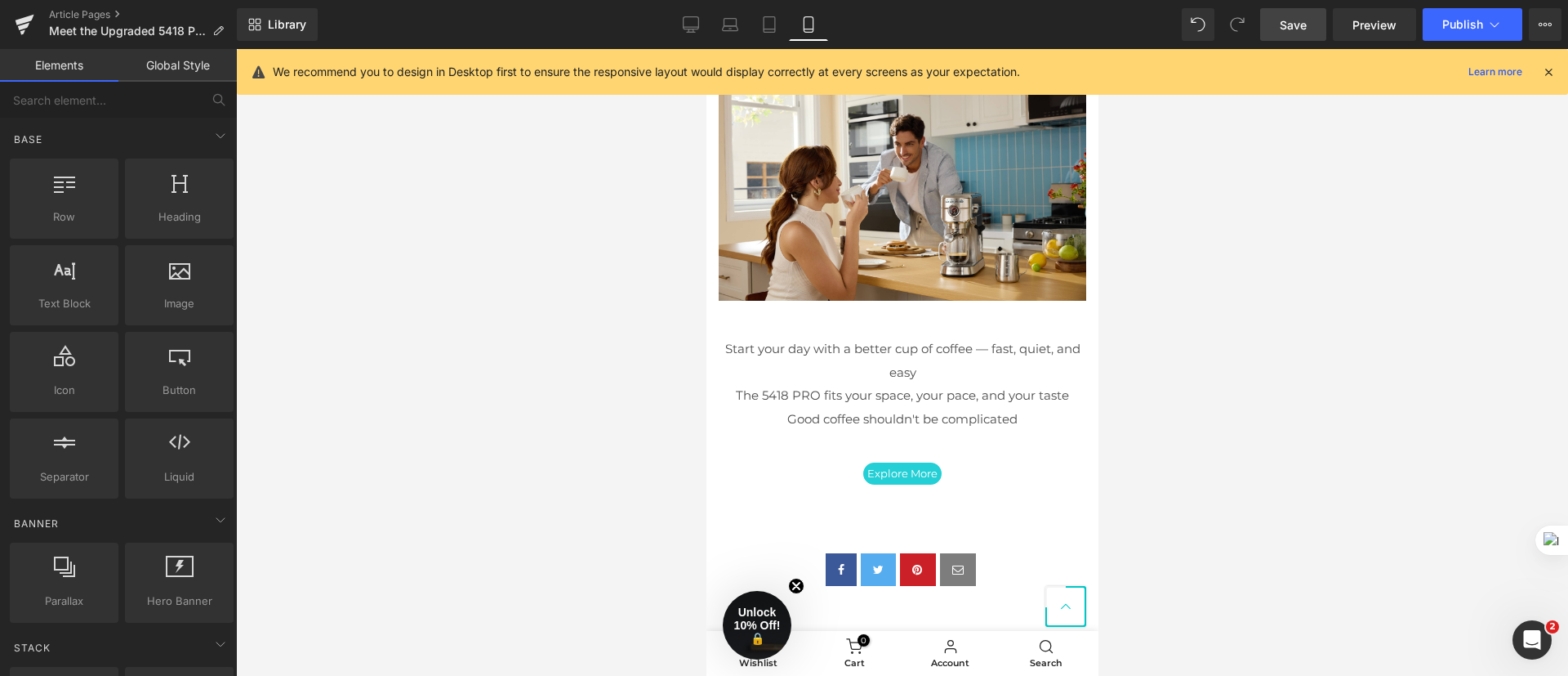
scroll to position [4036, 0]
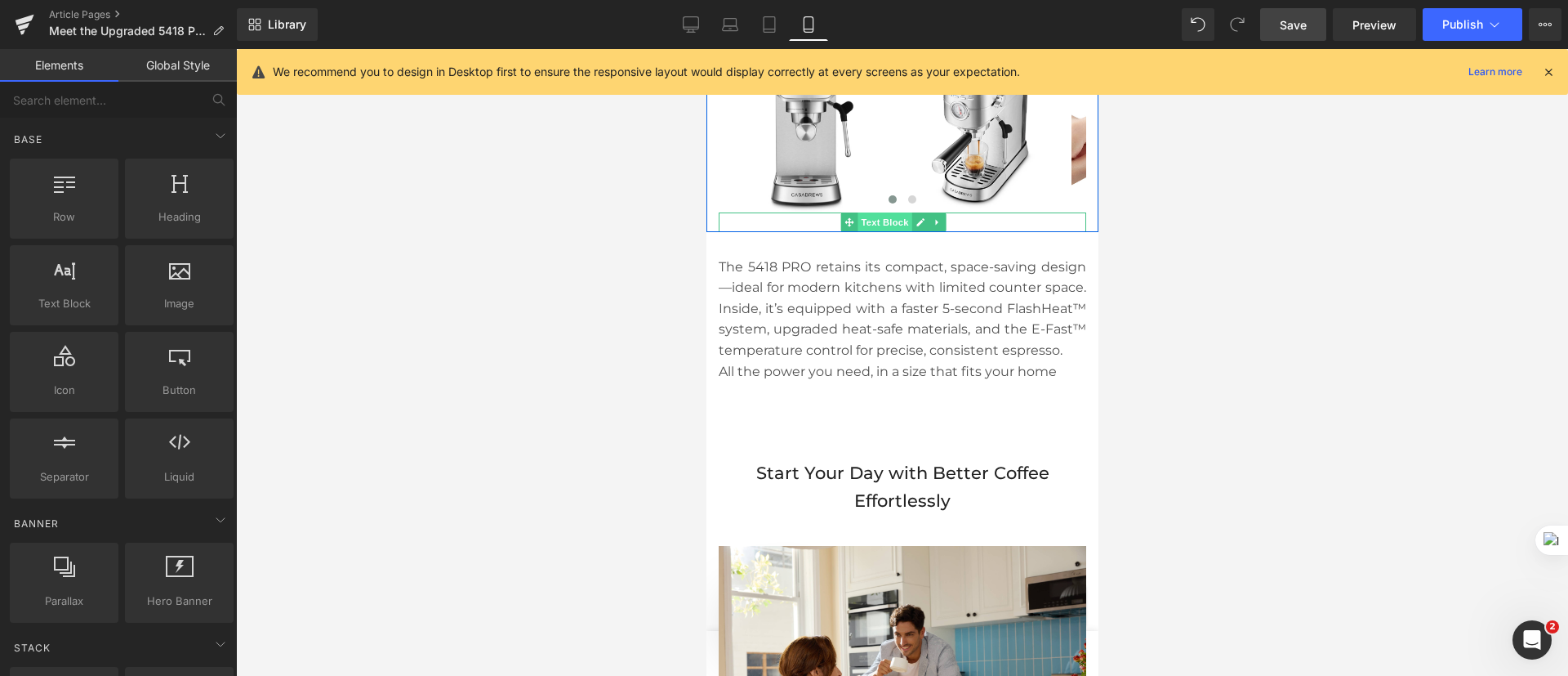
click at [890, 213] on span "Text Block" at bounding box center [884, 222] width 54 height 20
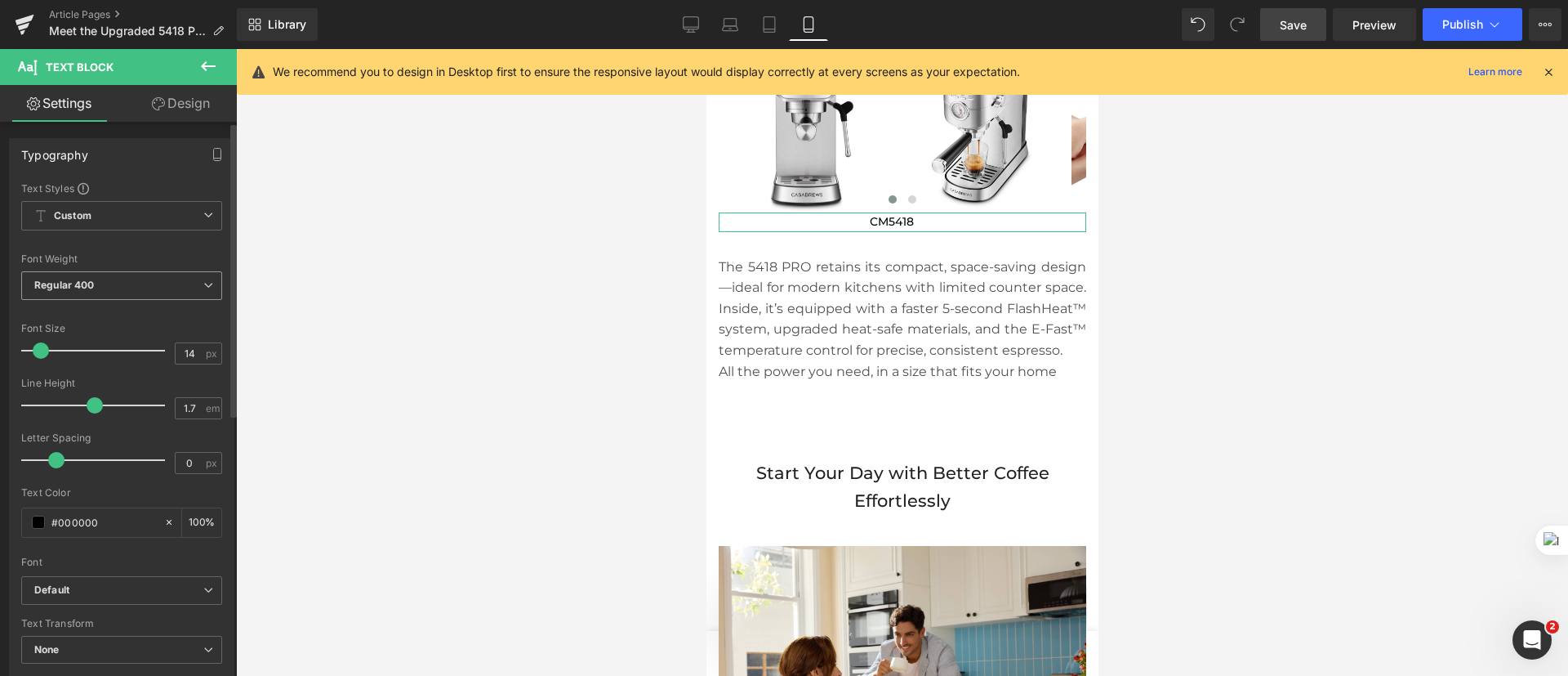
click at [115, 280] on span "Regular 400" at bounding box center [122, 285] width 201 height 29
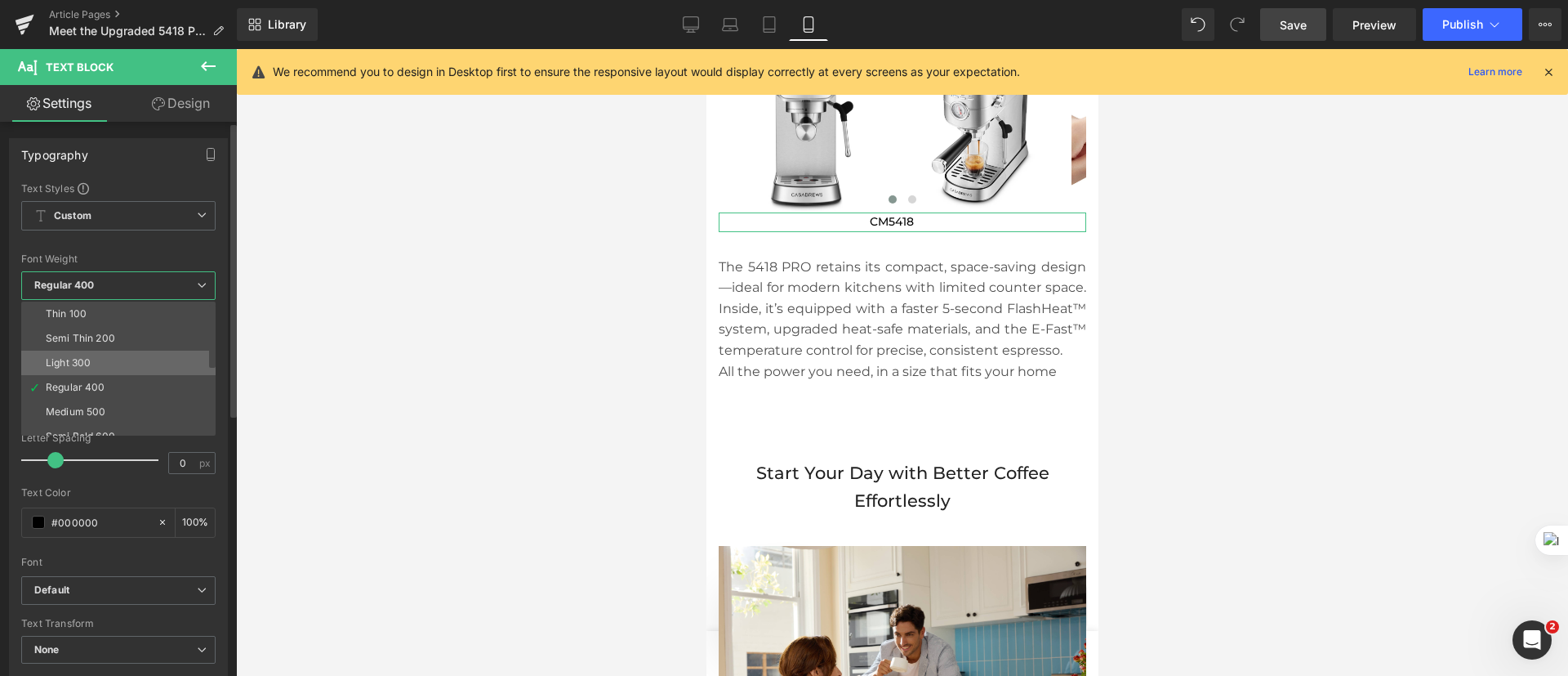
click at [121, 364] on li "Light 300" at bounding box center [122, 363] width 202 height 24
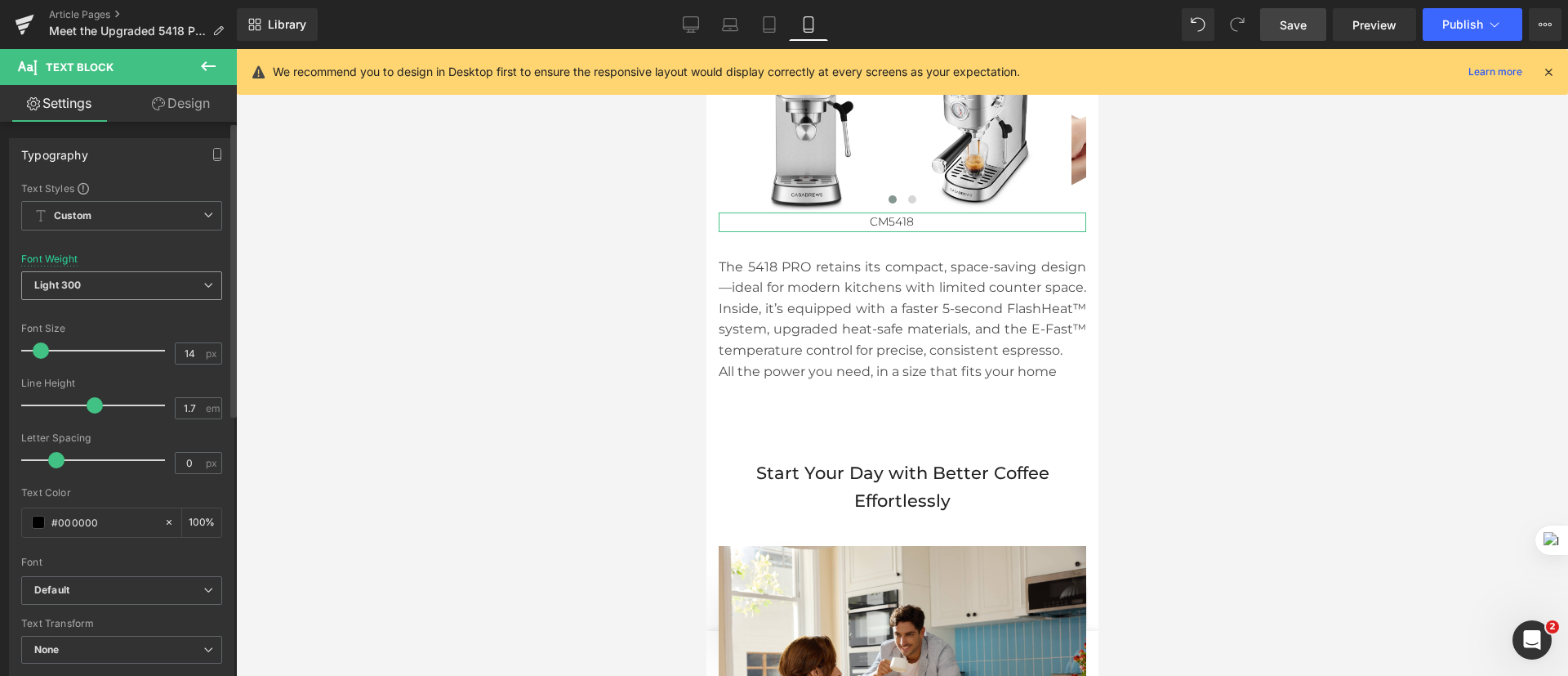
click at [139, 298] on span "Light 300" at bounding box center [122, 285] width 201 height 29
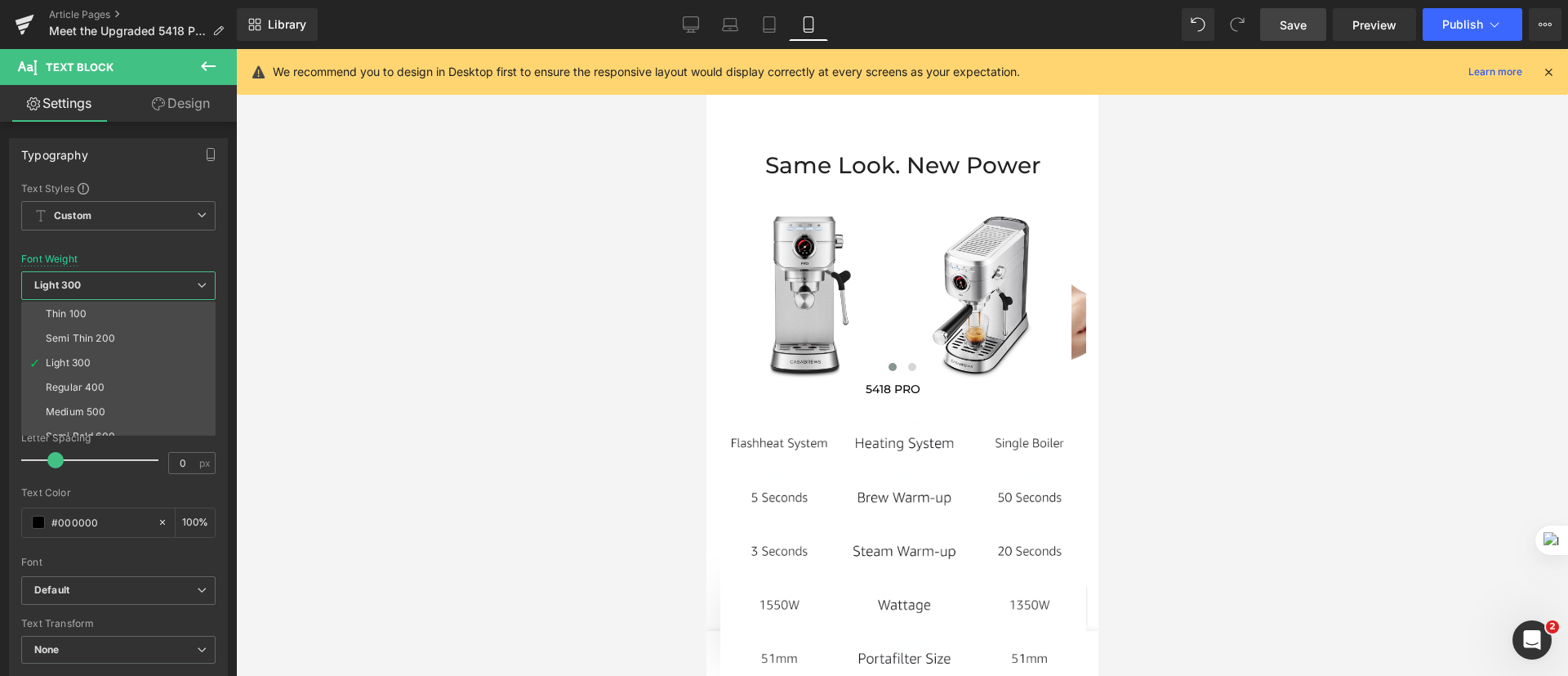
scroll to position [3301, 0]
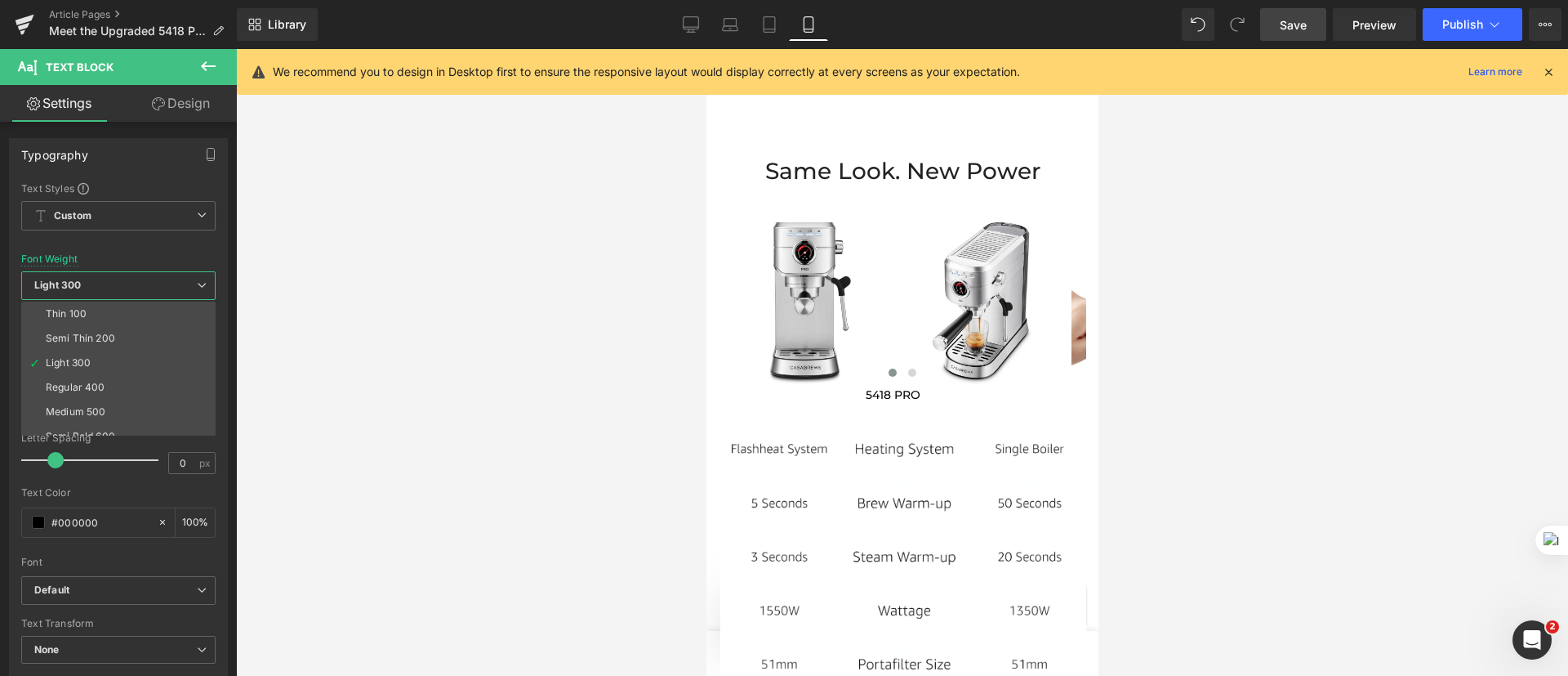
click at [903, 405] on body "Skip to content close Free Shipping on All Orders close Products New & Featured…" at bounding box center [901, 29] width 392 height 6561
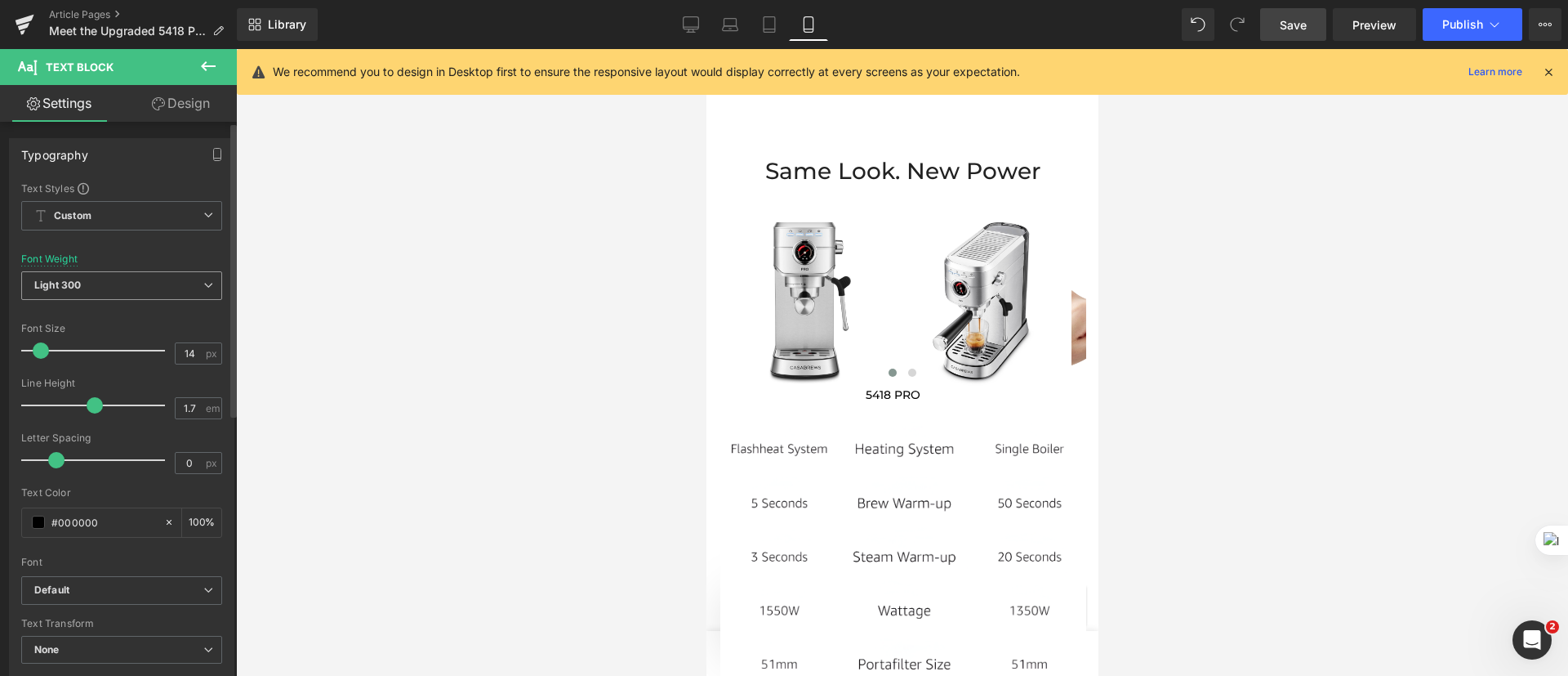
click at [114, 286] on span "Light 300" at bounding box center [122, 285] width 201 height 29
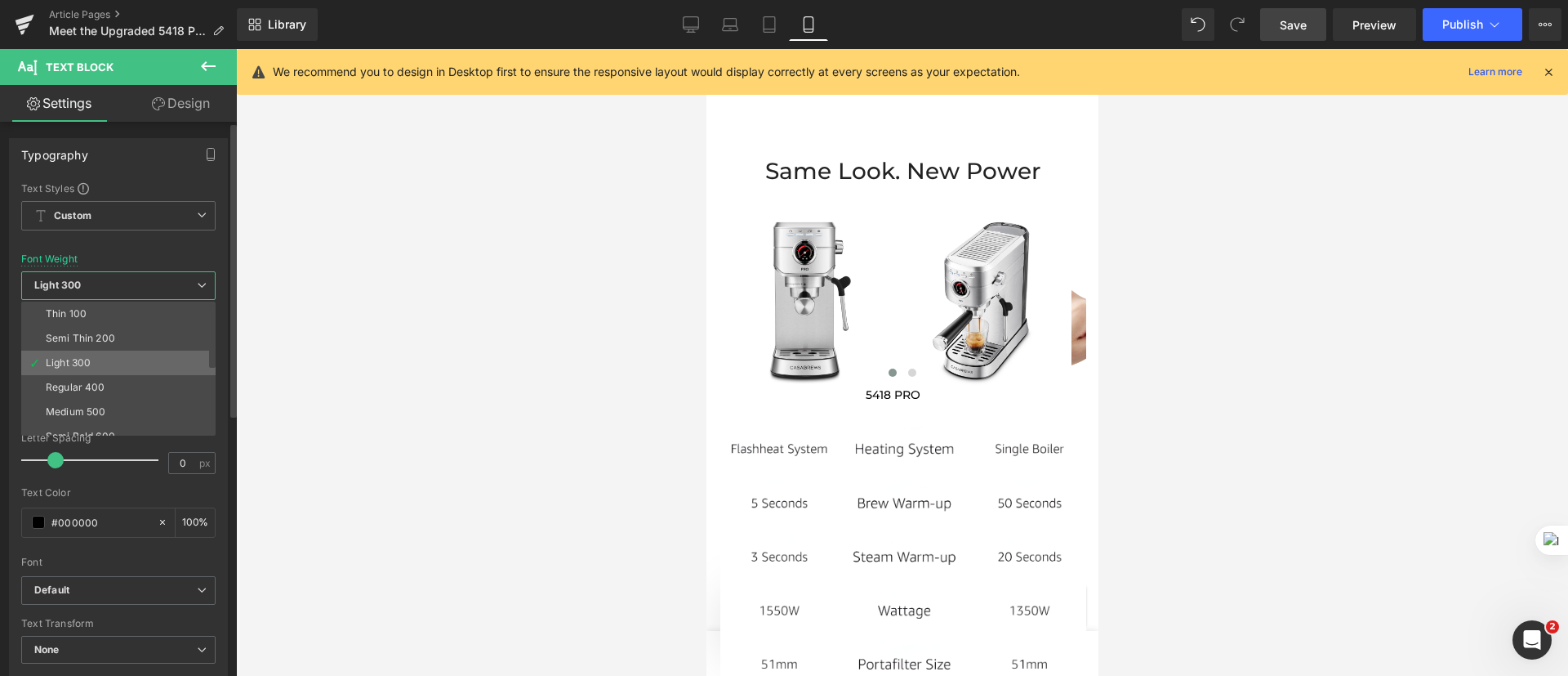
click at [123, 358] on li "Light 300" at bounding box center [122, 363] width 202 height 24
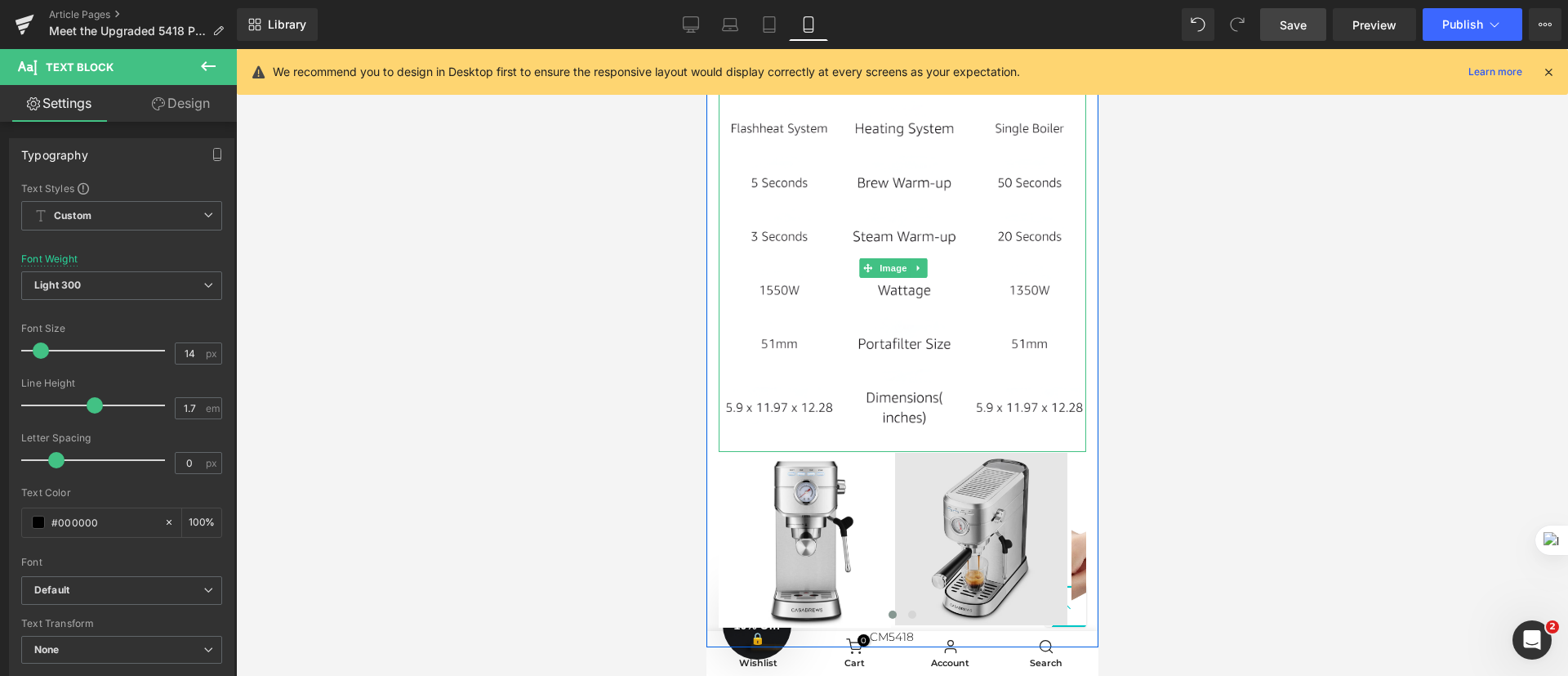
scroll to position [3914, 0]
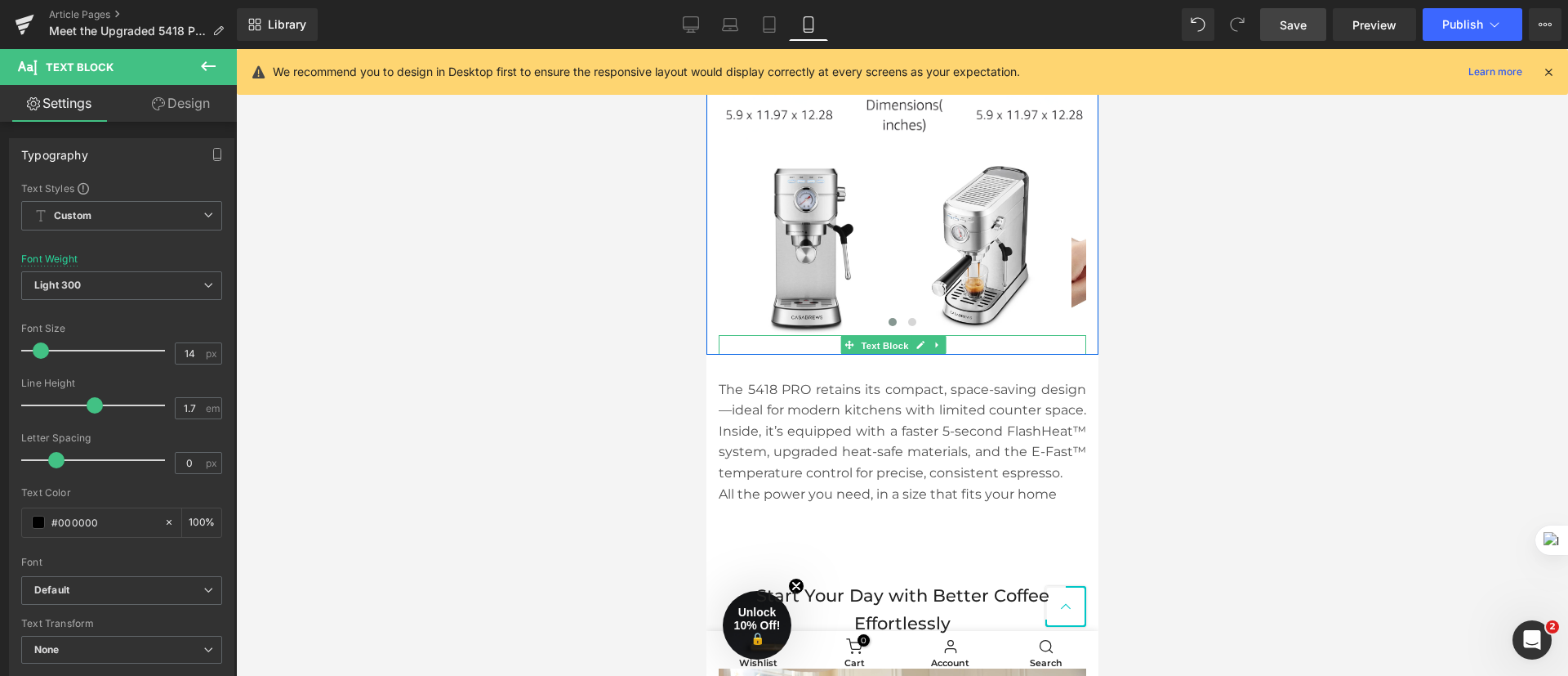
click at [894, 341] on span "Text Block" at bounding box center [884, 344] width 54 height 20
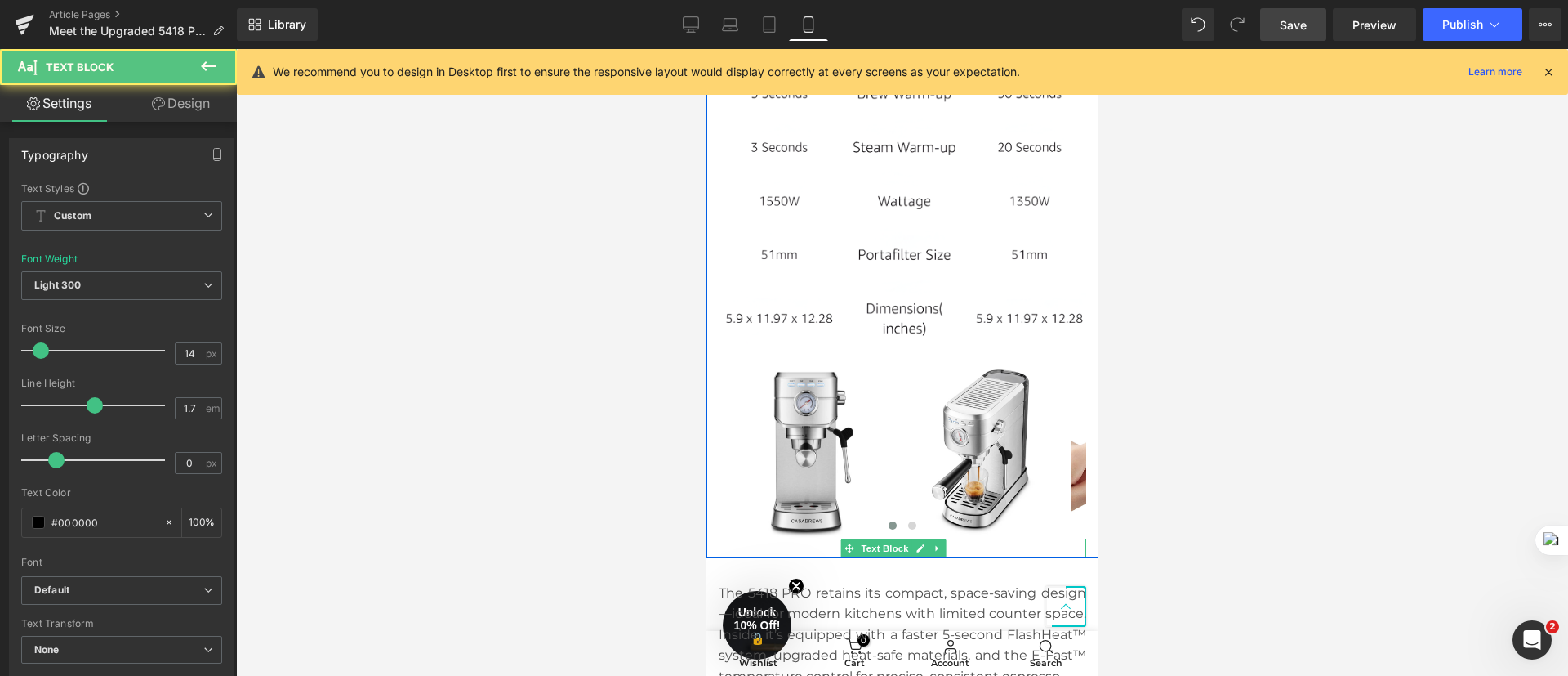
scroll to position [3546, 0]
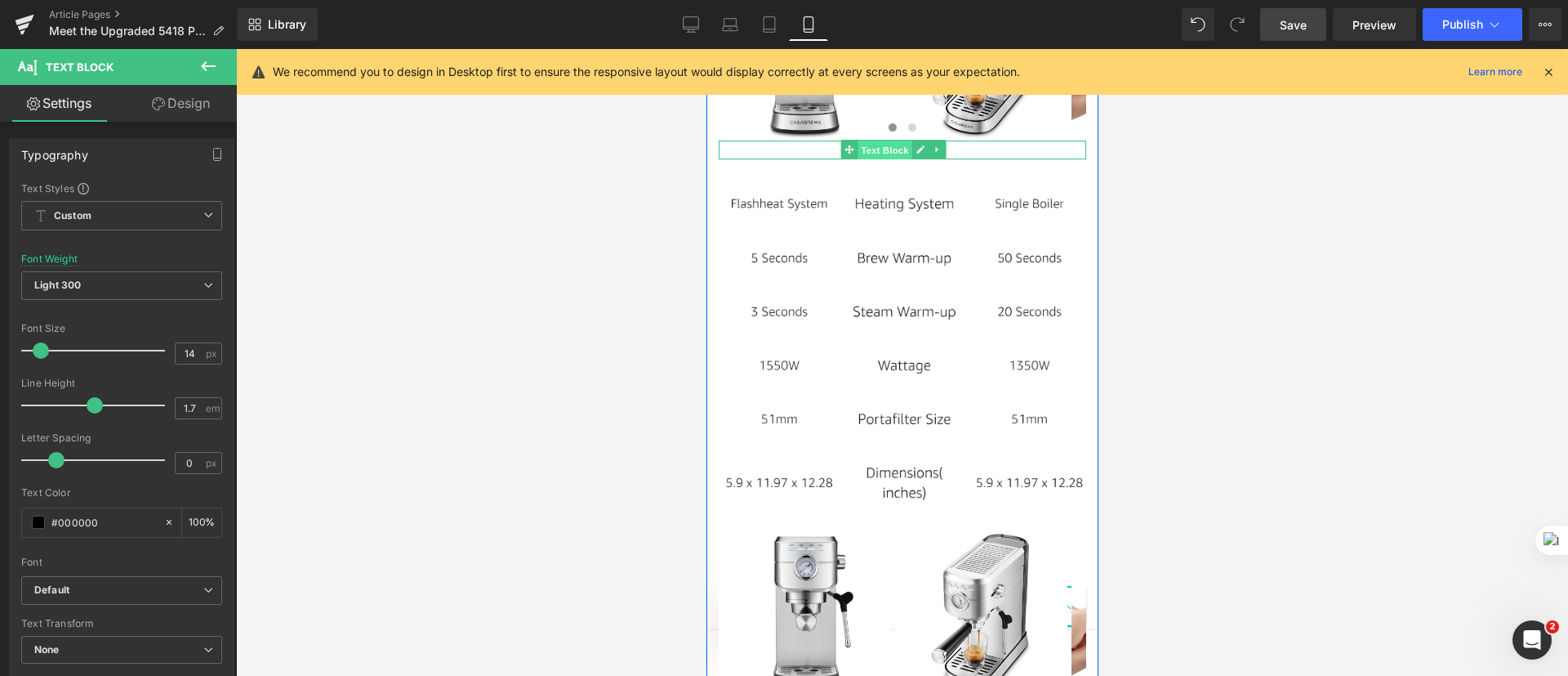
click at [887, 160] on span "Text Block" at bounding box center [884, 150] width 54 height 20
click at [897, 160] on span "Text Block" at bounding box center [884, 150] width 54 height 20
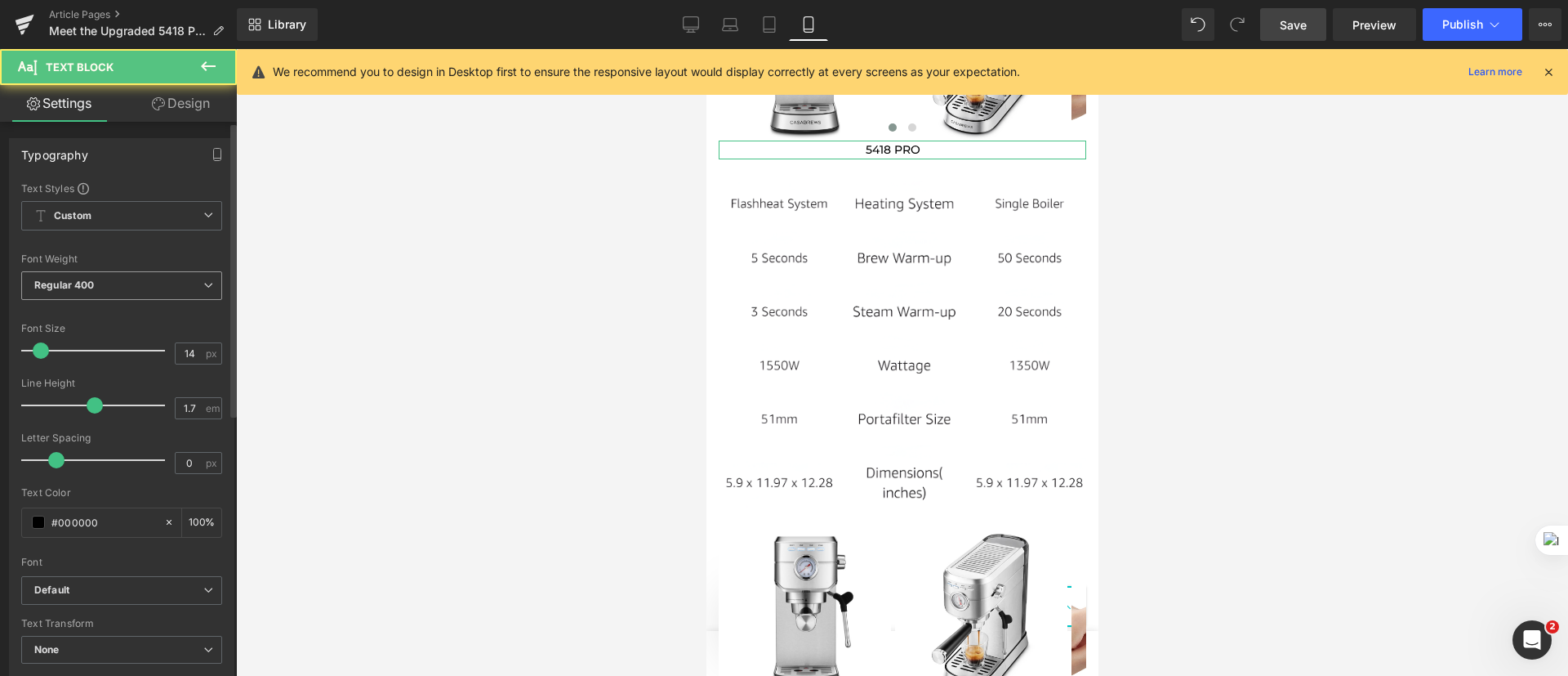
click at [146, 286] on span "Regular 400" at bounding box center [122, 285] width 201 height 29
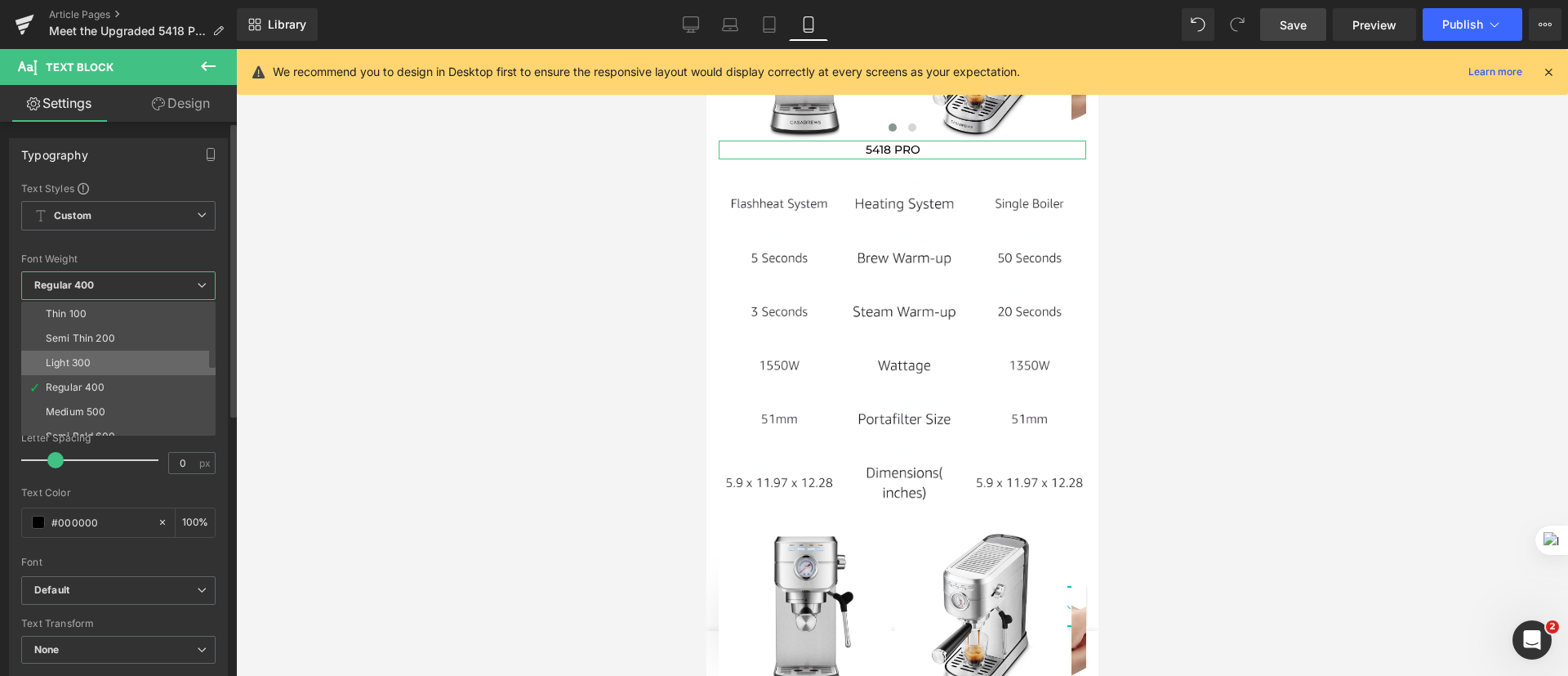
click at [137, 357] on li "Light 300" at bounding box center [122, 363] width 202 height 24
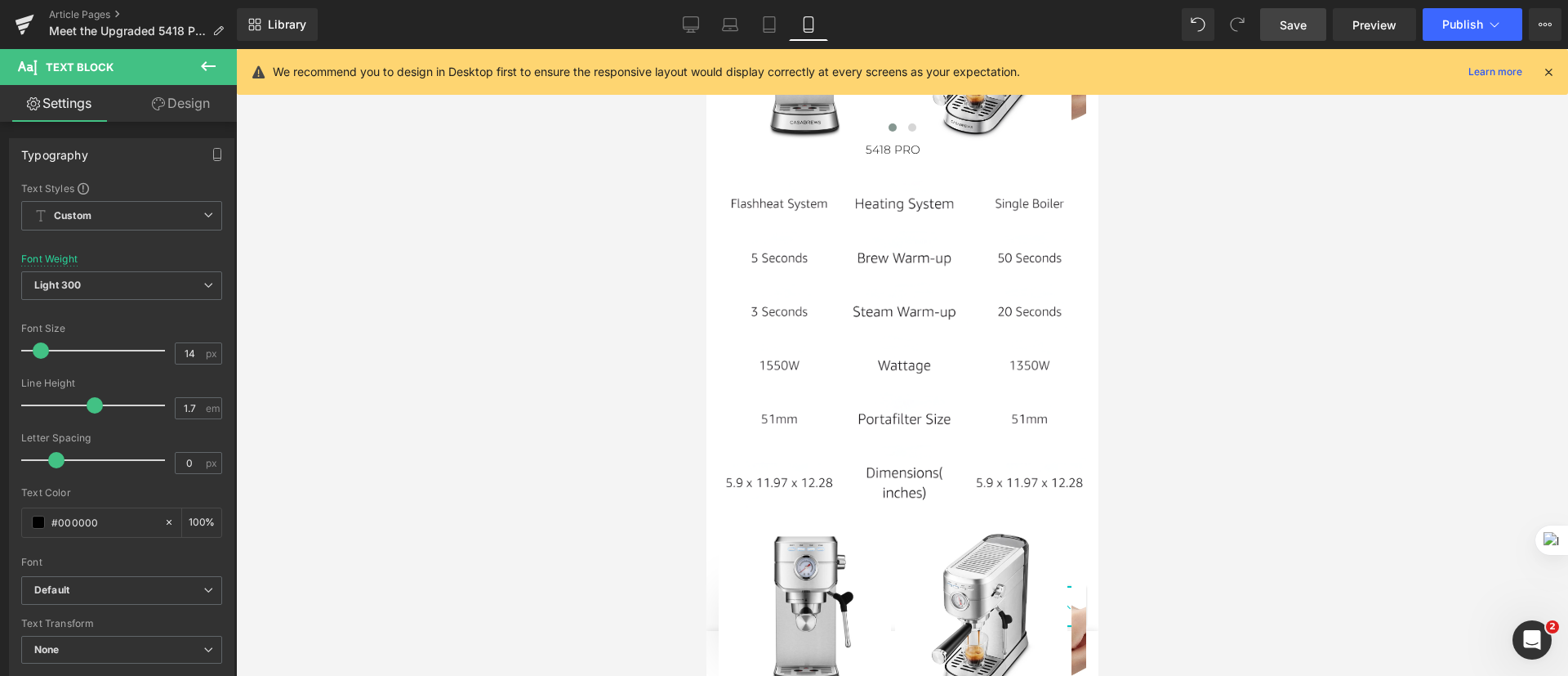
click at [418, 354] on div at bounding box center [902, 363] width 1332 height 627
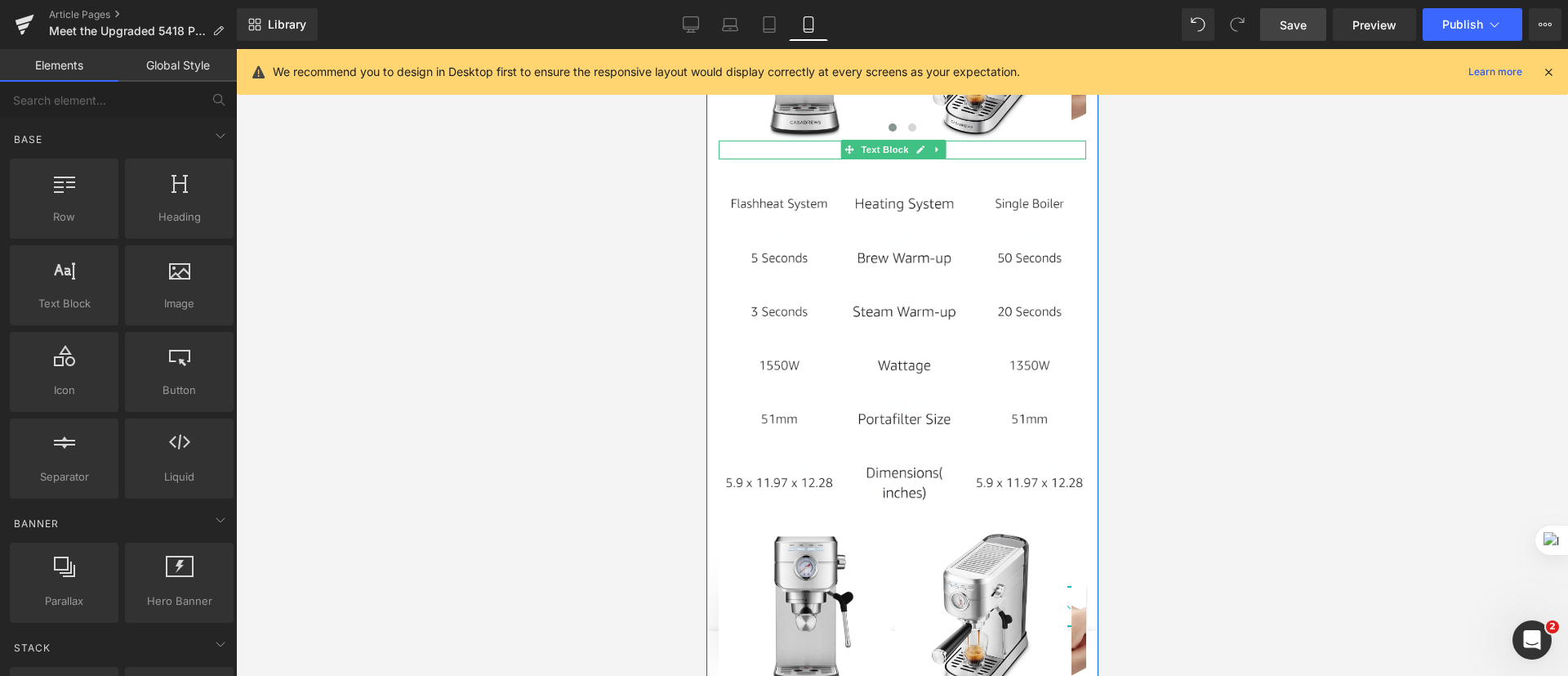
click at [739, 160] on div "5418 PRO" at bounding box center [902, 150] width 368 height 20
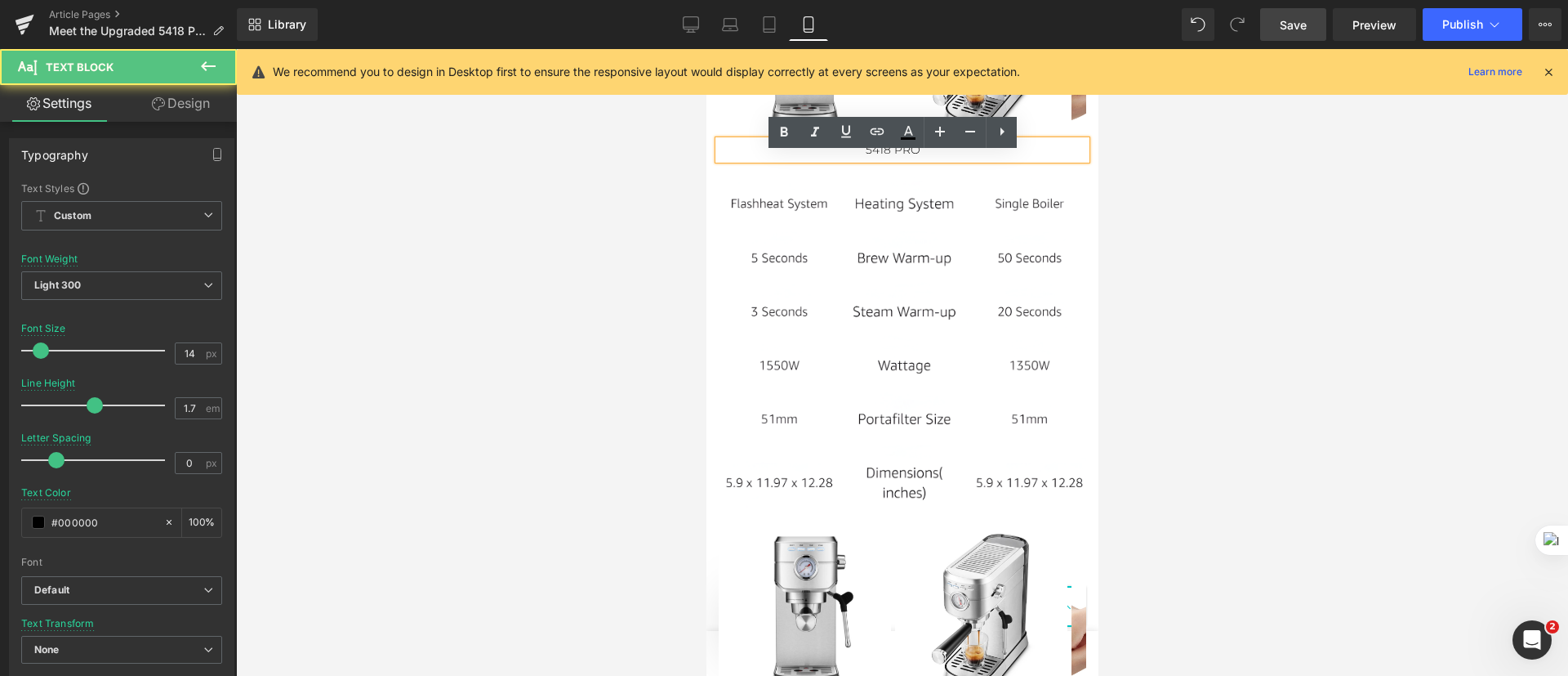
drag, startPoint x: 620, startPoint y: 175, endPoint x: 660, endPoint y: 176, distance: 40.0
click at [627, 176] on div at bounding box center [902, 363] width 1332 height 627
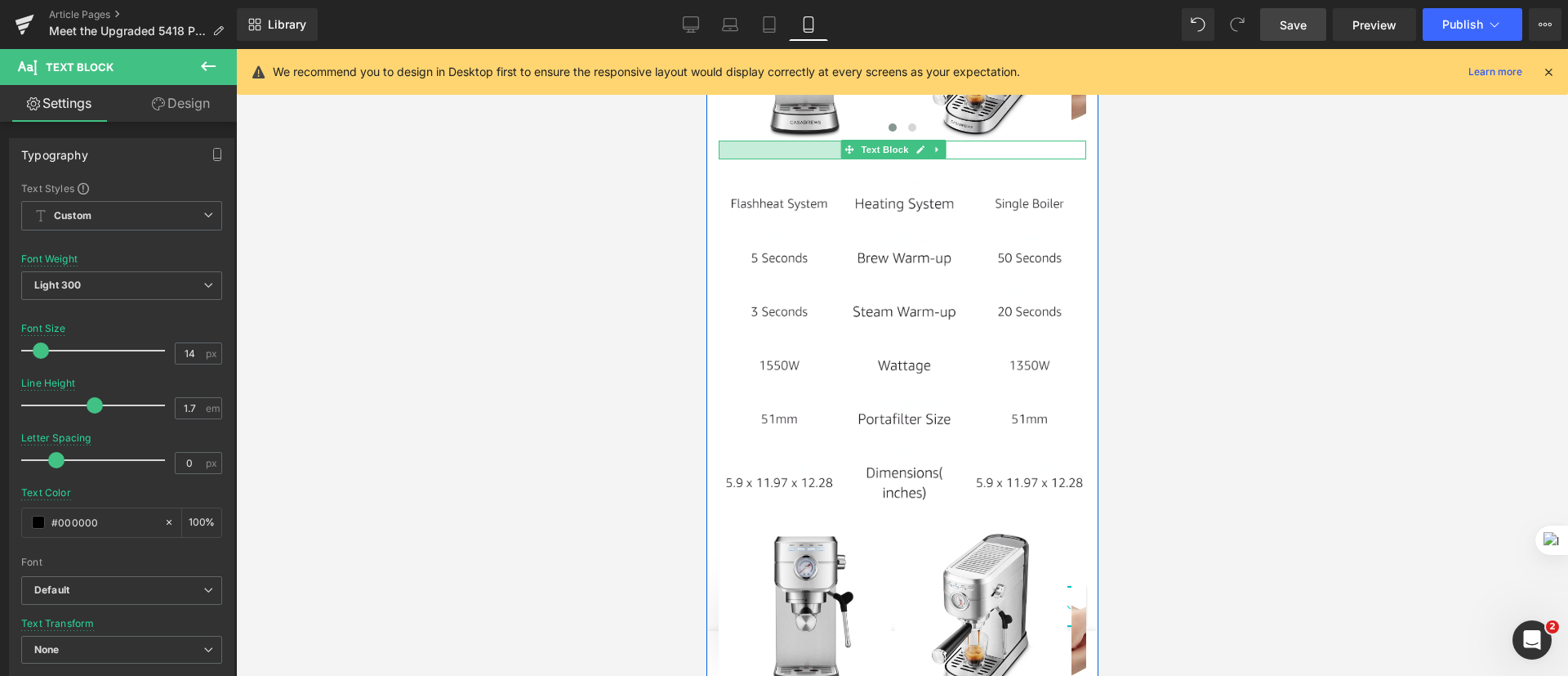
drag, startPoint x: 718, startPoint y: 165, endPoint x: 682, endPoint y: 168, distance: 36.1
click at [626, 227] on div at bounding box center [902, 363] width 1332 height 627
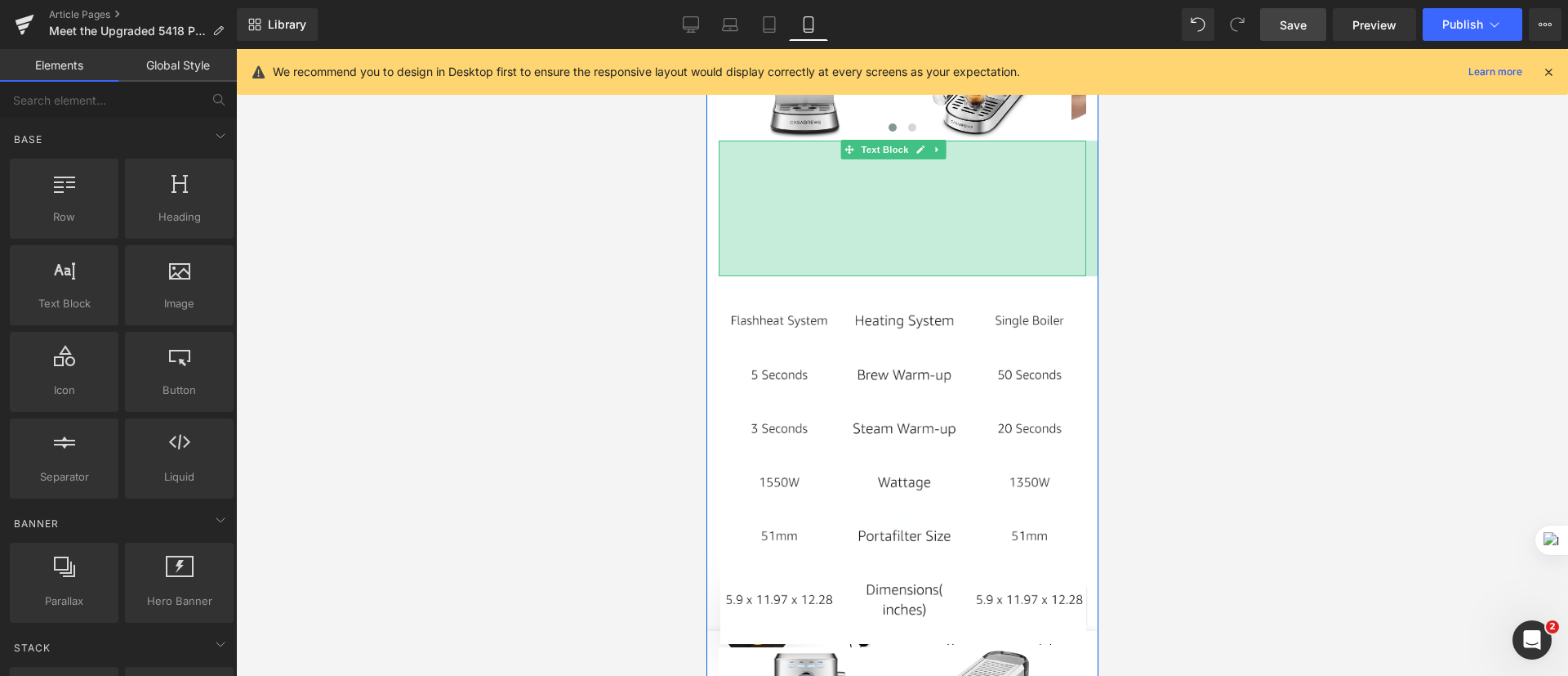
click at [1224, 343] on div at bounding box center [902, 363] width 1332 height 627
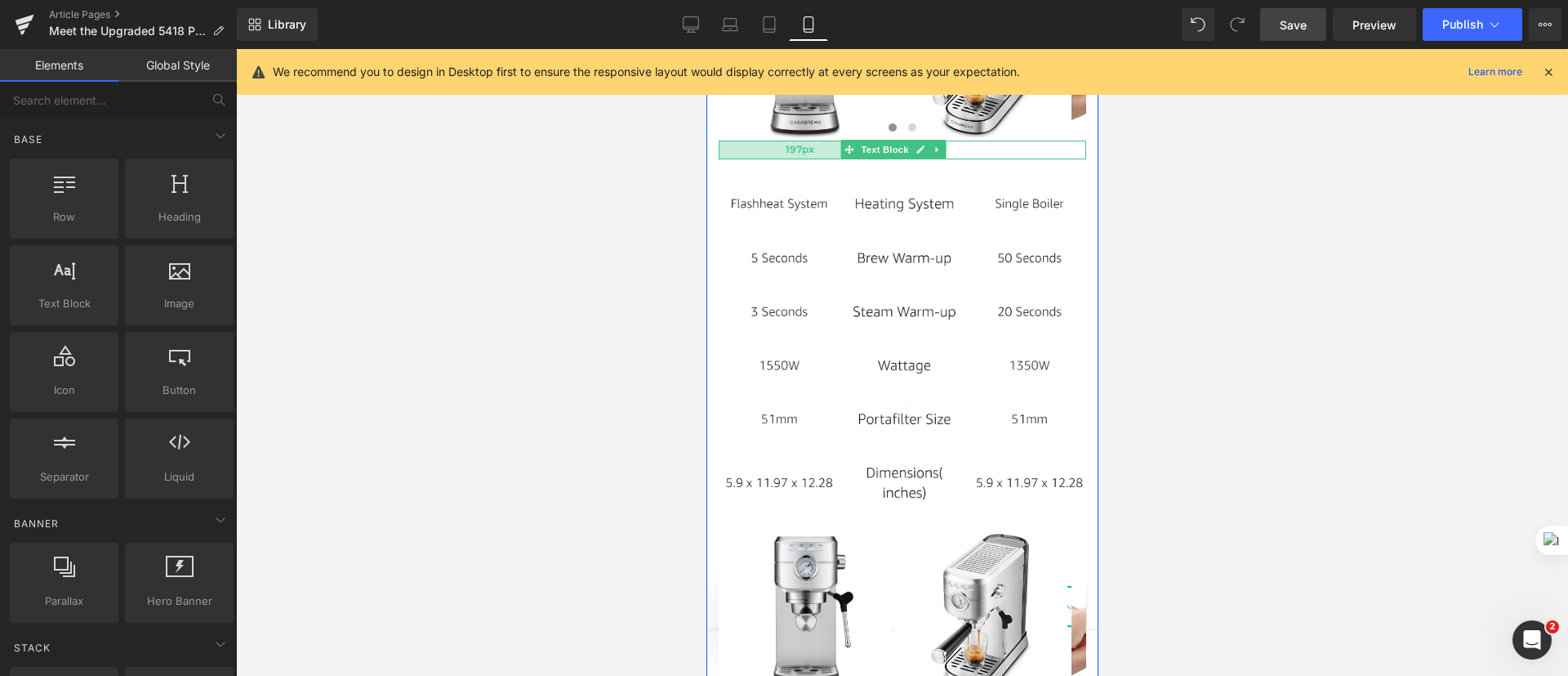
click at [733, 160] on div "197px" at bounding box center [799, 150] width 161 height 20
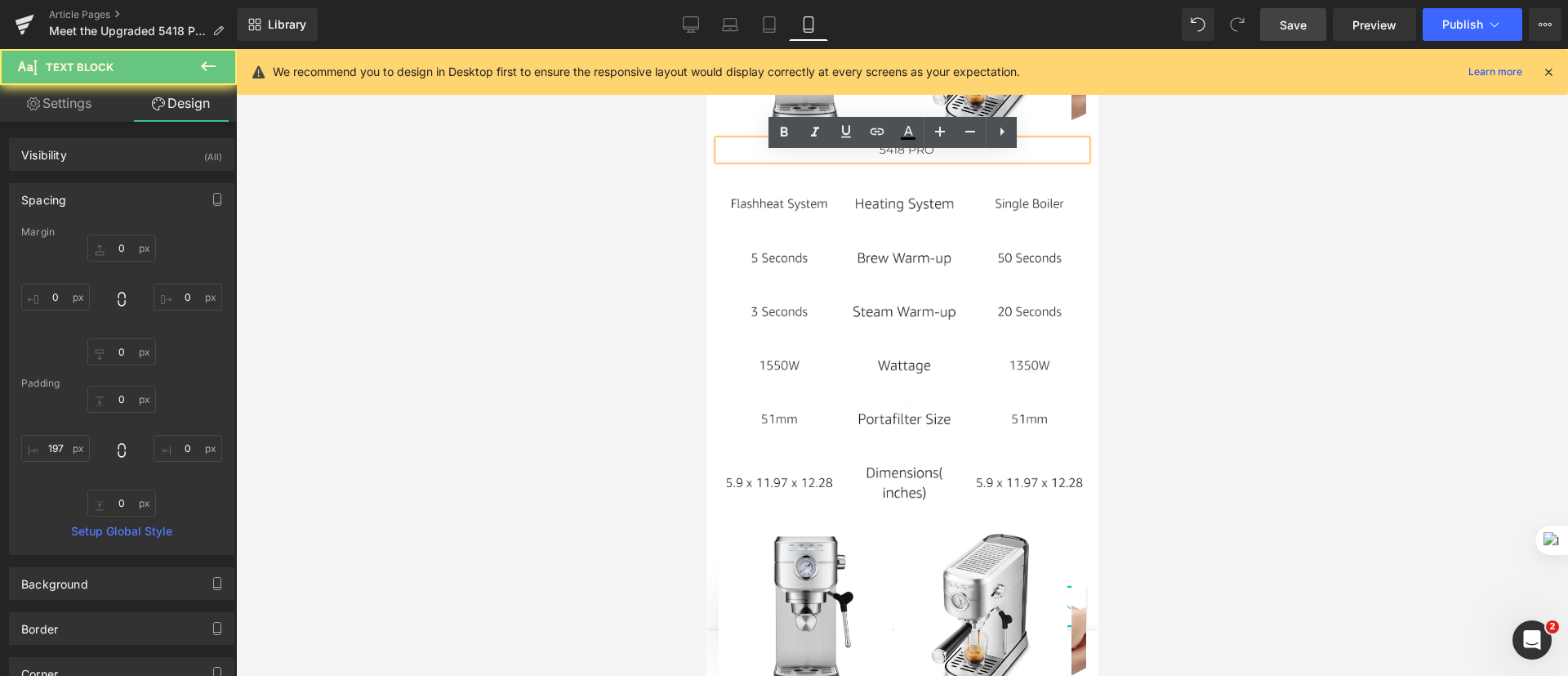
click at [602, 247] on div at bounding box center [902, 363] width 1332 height 627
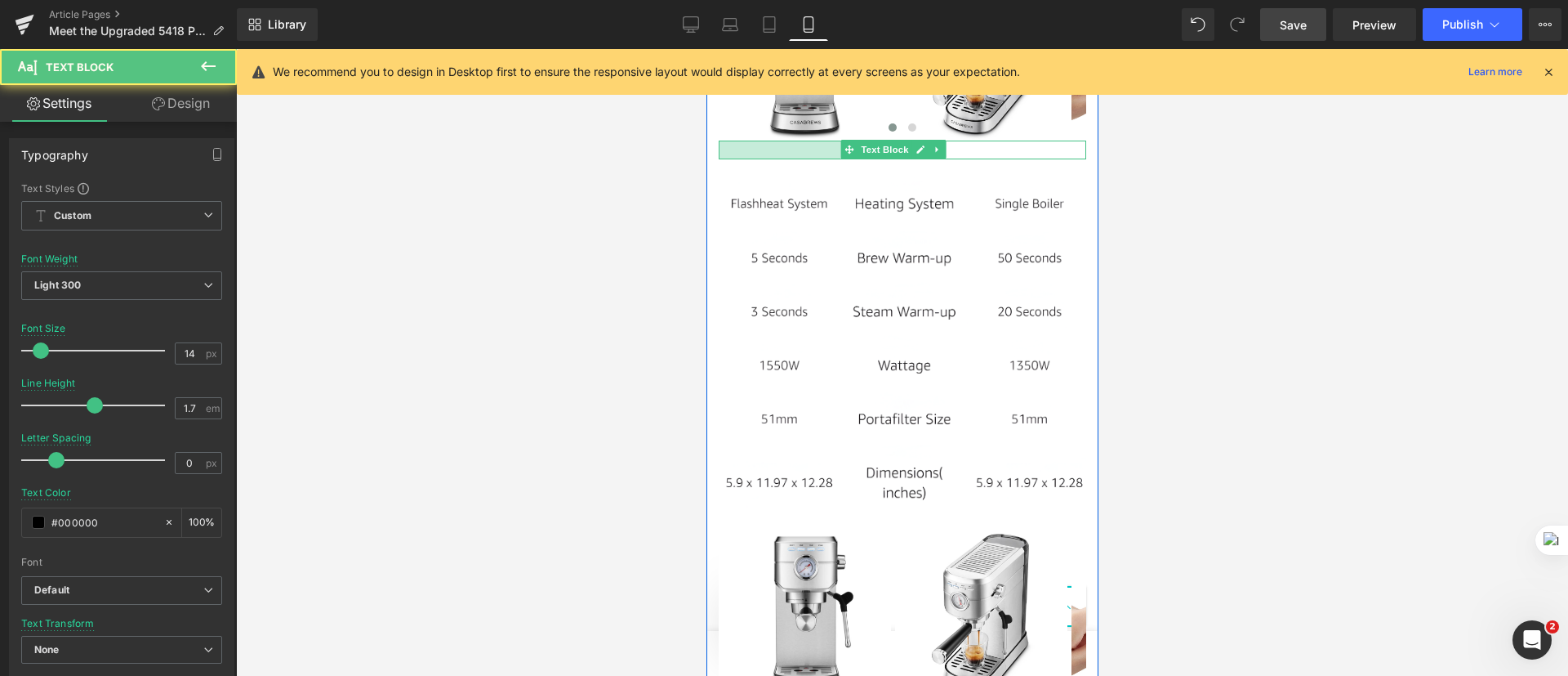
drag, startPoint x: 751, startPoint y: 159, endPoint x: 710, endPoint y: 183, distance: 47.5
click at [738, 160] on div "181px" at bounding box center [792, 150] width 148 height 20
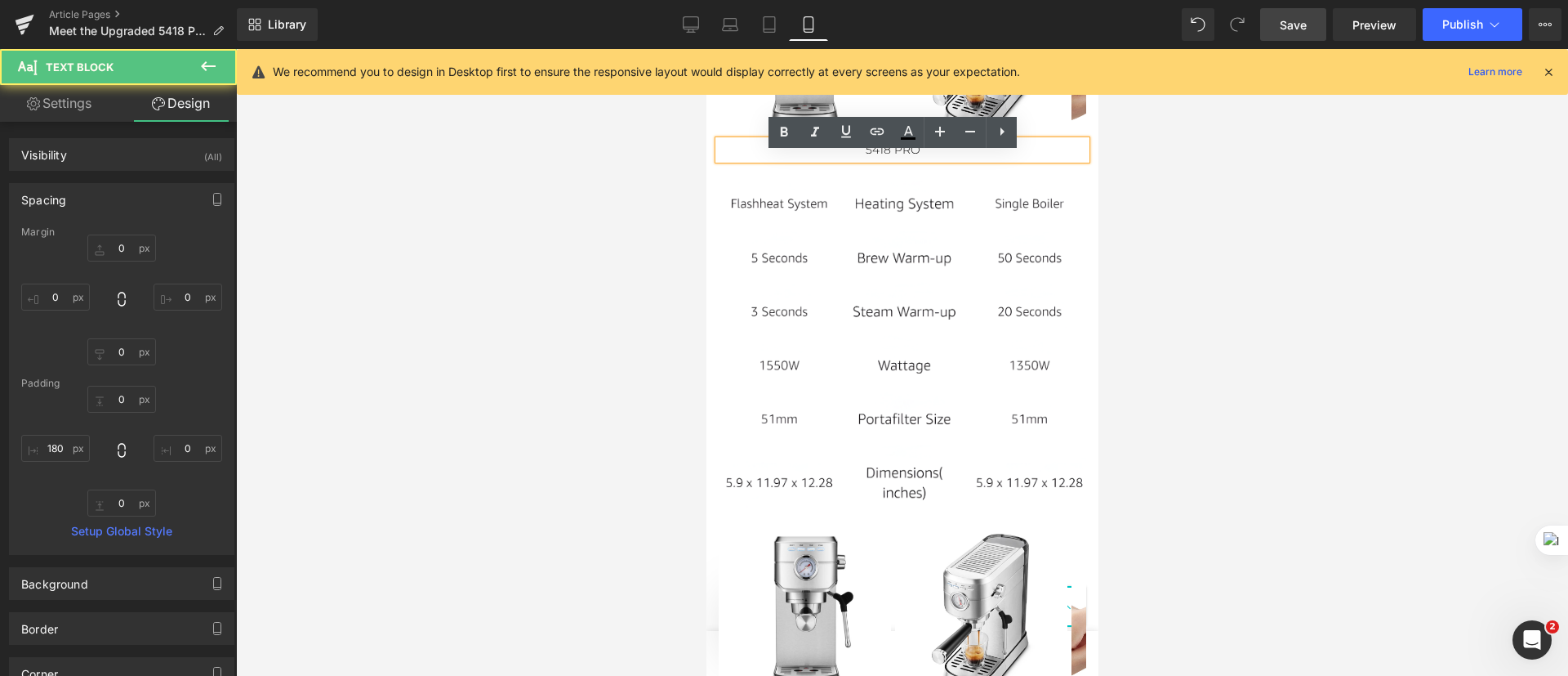
click at [685, 202] on div at bounding box center [902, 363] width 1332 height 627
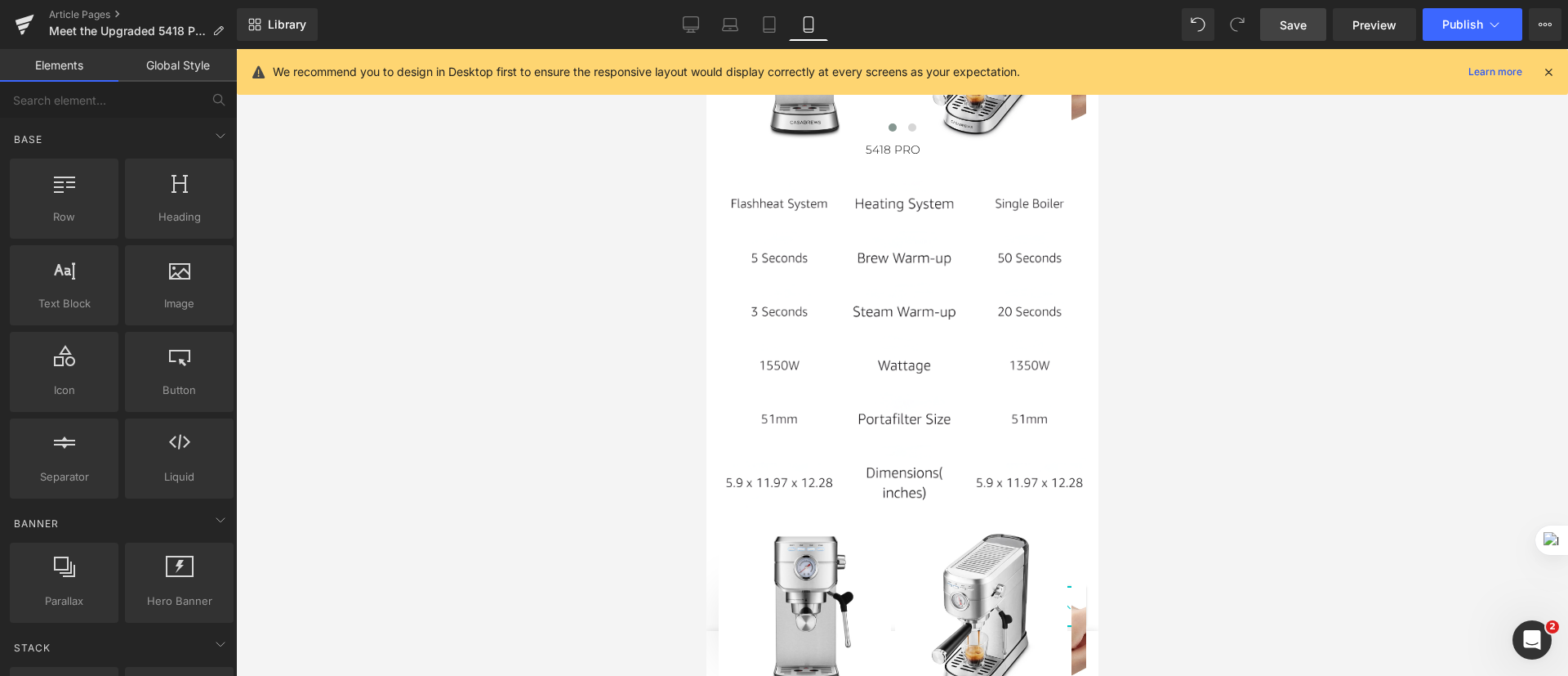
click at [1294, 30] on span "Save" at bounding box center [1293, 25] width 27 height 17
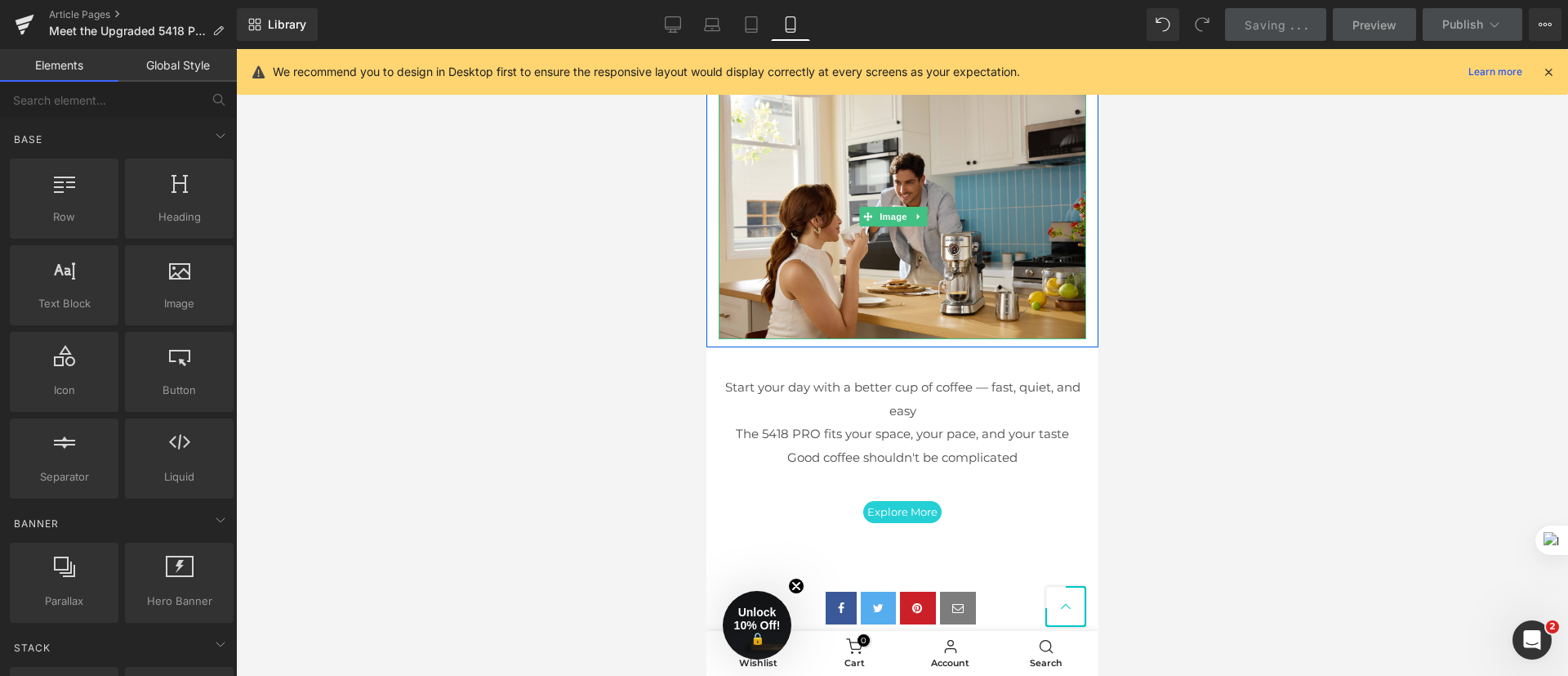
scroll to position [4527, 0]
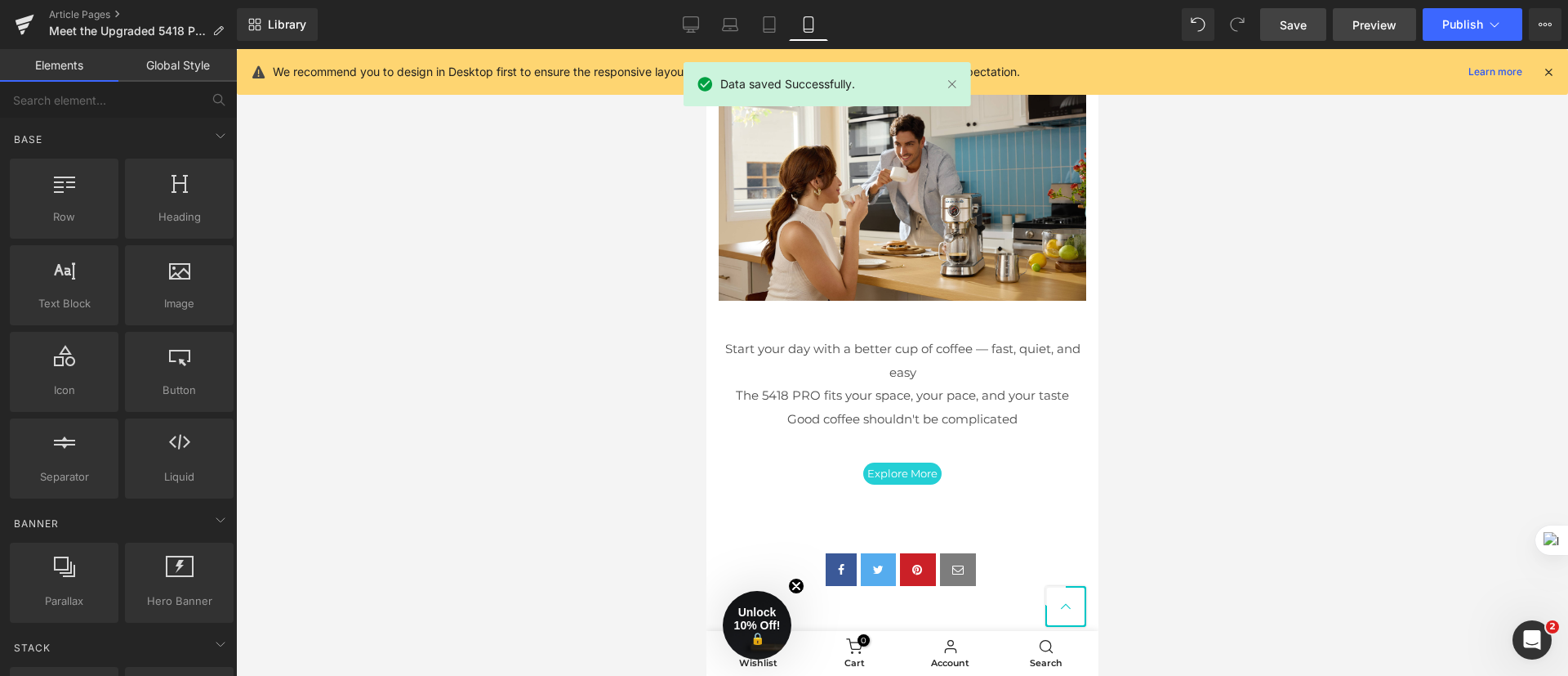
click at [1383, 28] on span "Preview" at bounding box center [1374, 25] width 44 height 17
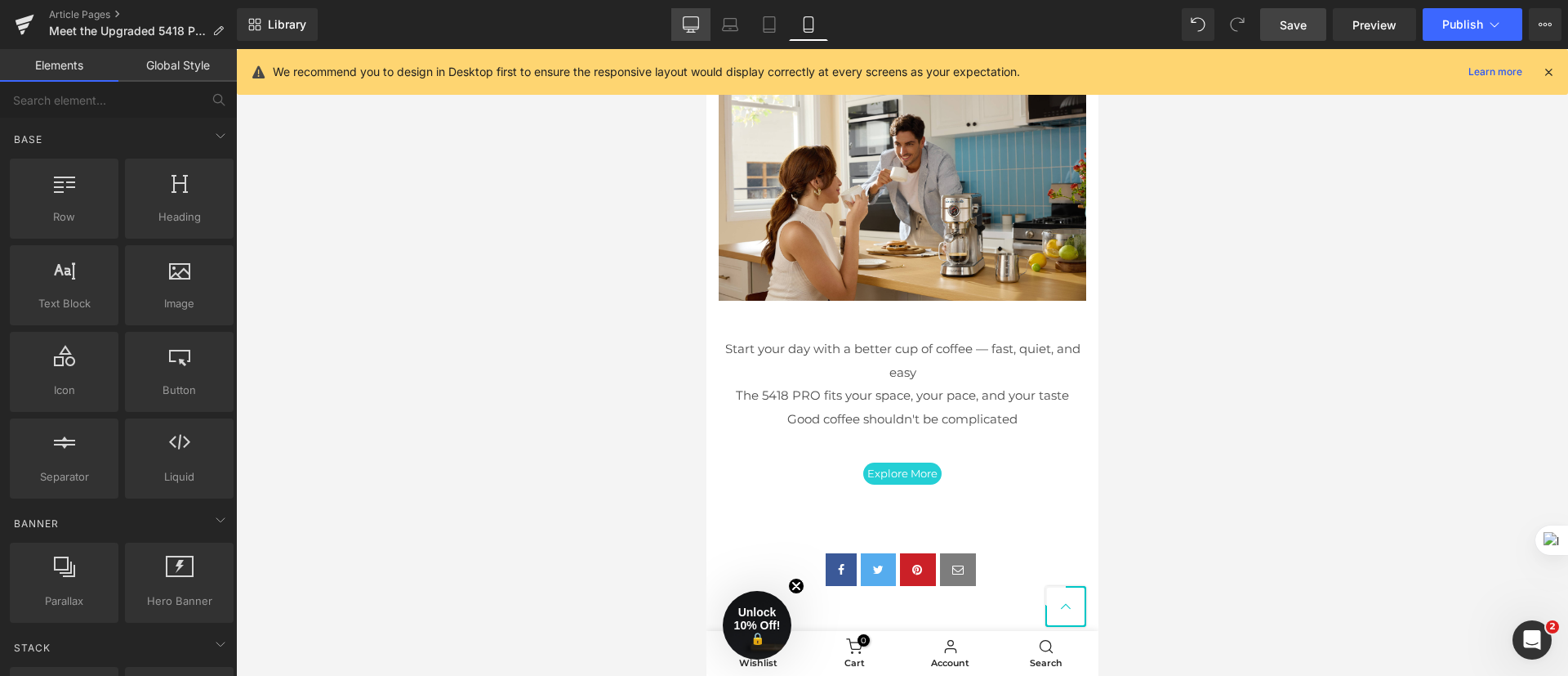
click at [697, 17] on icon at bounding box center [691, 24] width 16 height 16
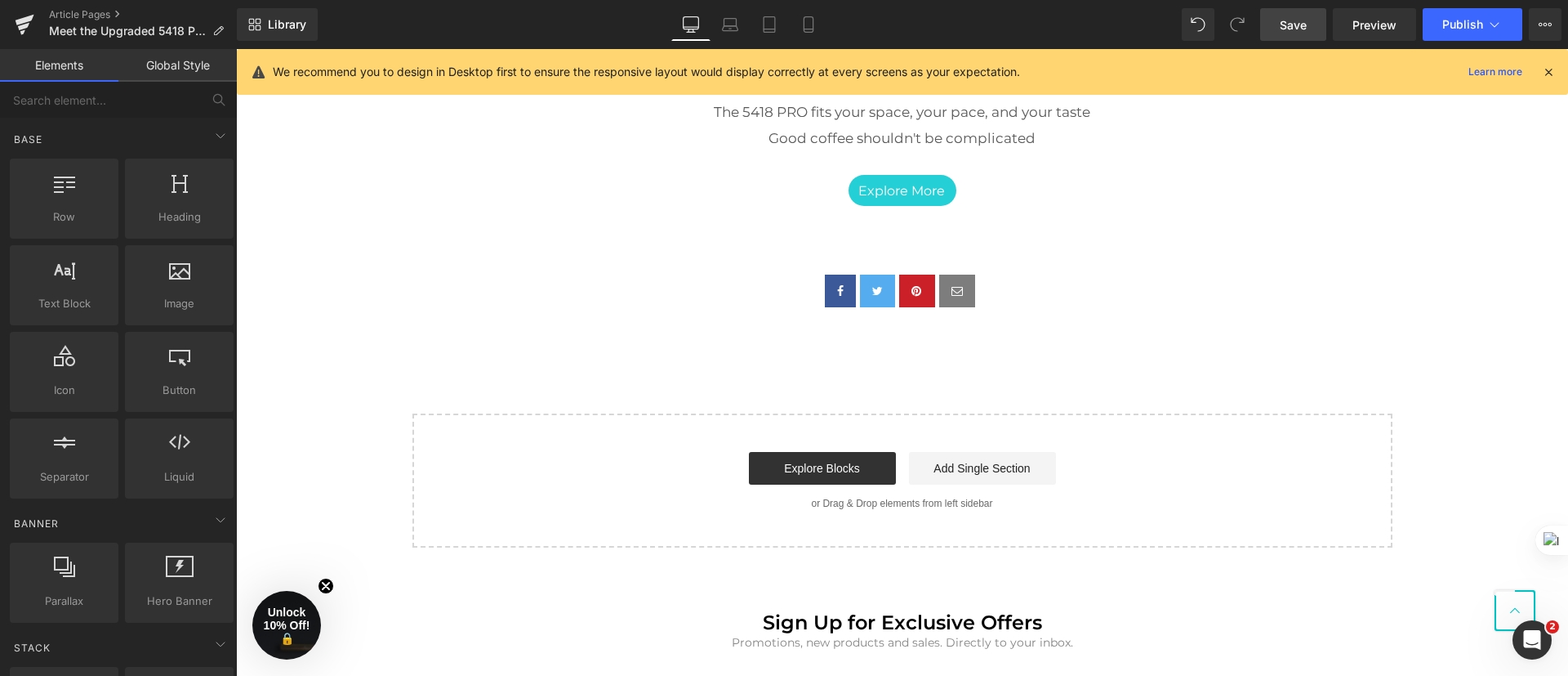
scroll to position [3540, 0]
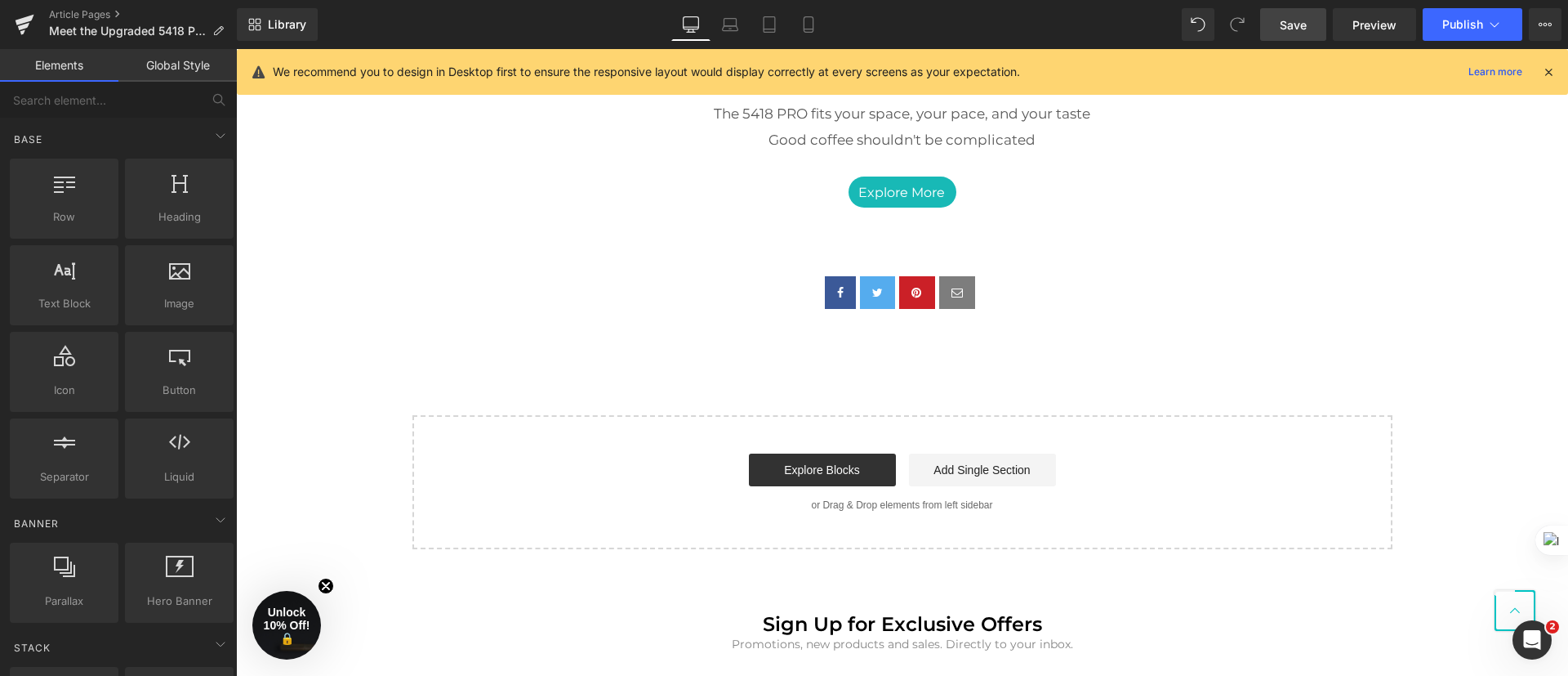
click at [907, 189] on div "Explore More Button" at bounding box center [903, 192] width 955 height 31
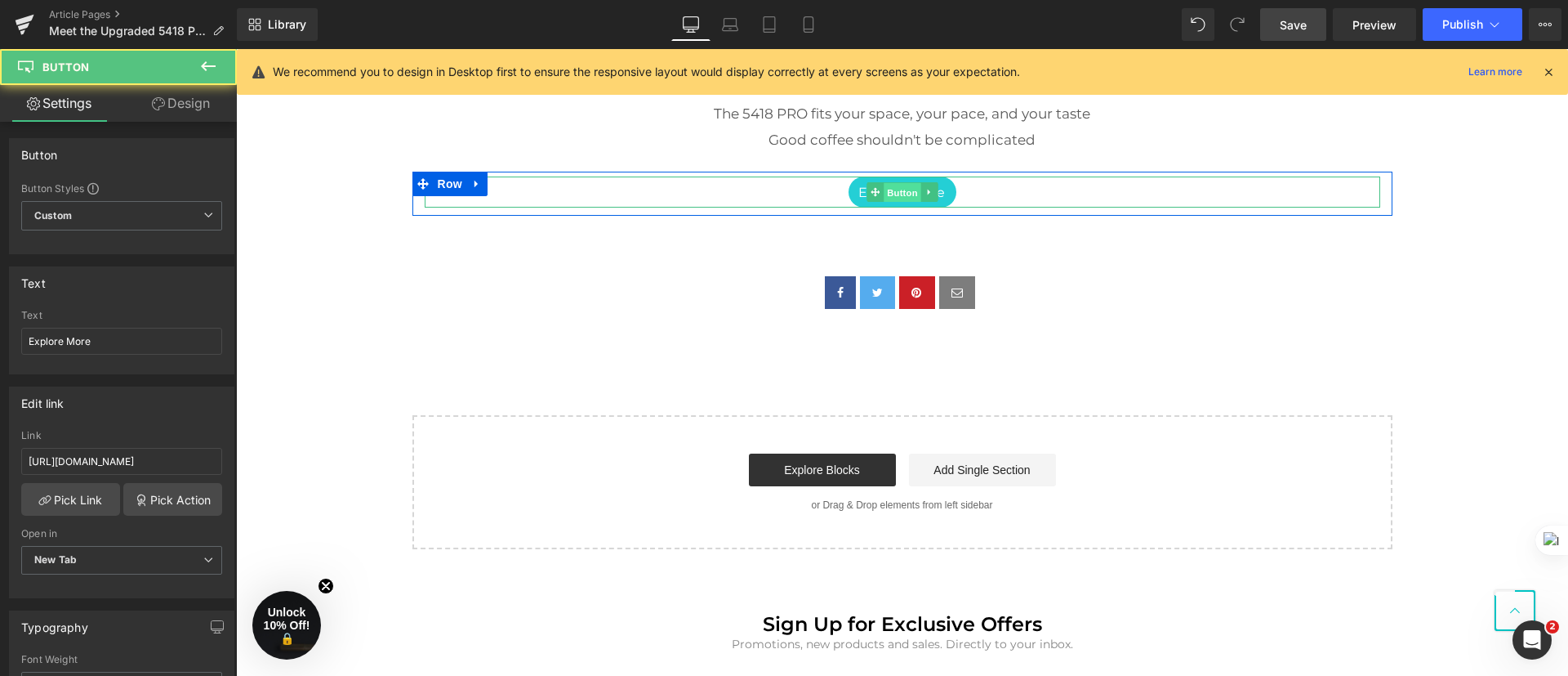
click at [896, 188] on span "Button" at bounding box center [902, 192] width 37 height 20
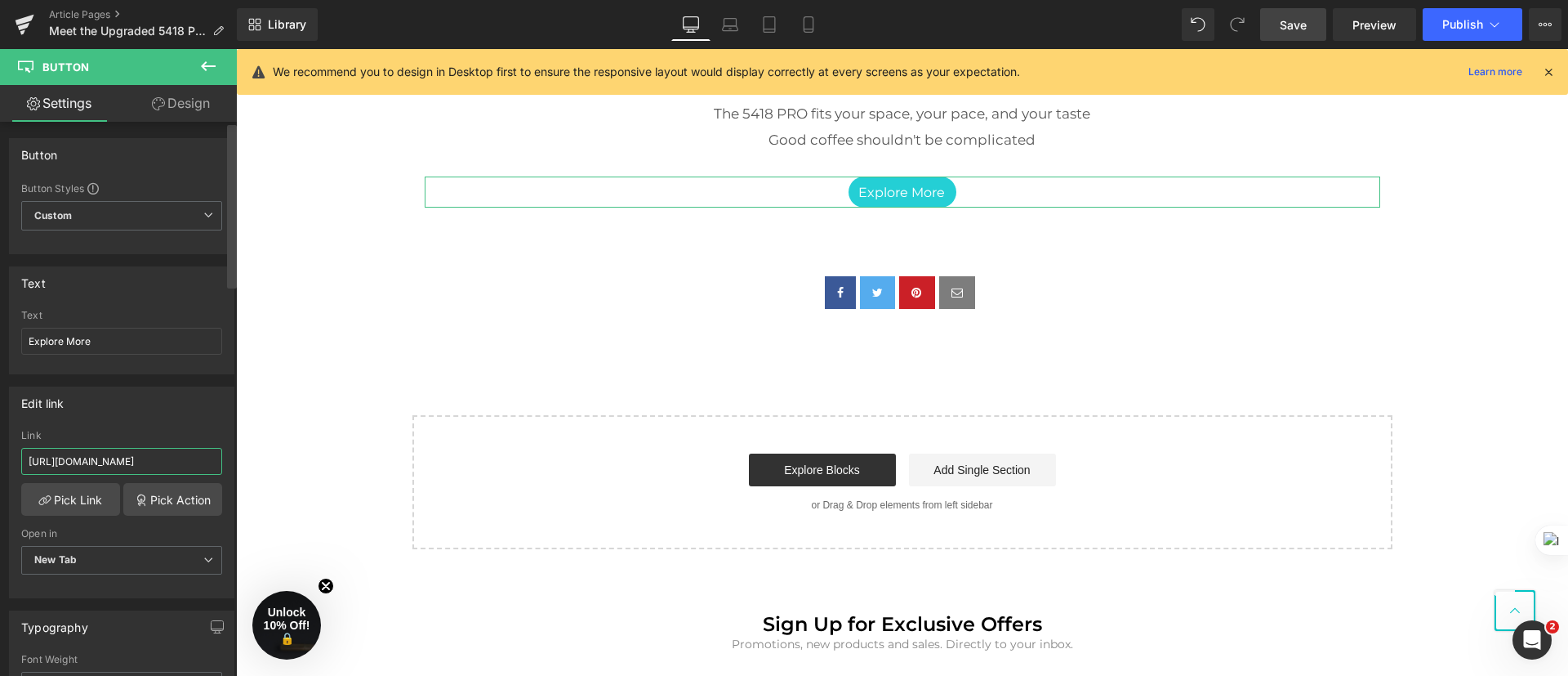
scroll to position [0, 118]
drag, startPoint x: 260, startPoint y: 502, endPoint x: 265, endPoint y: 455, distance: 47.3
type input "https://www.casabrews.com/pages/5418pro-espresso-machine"
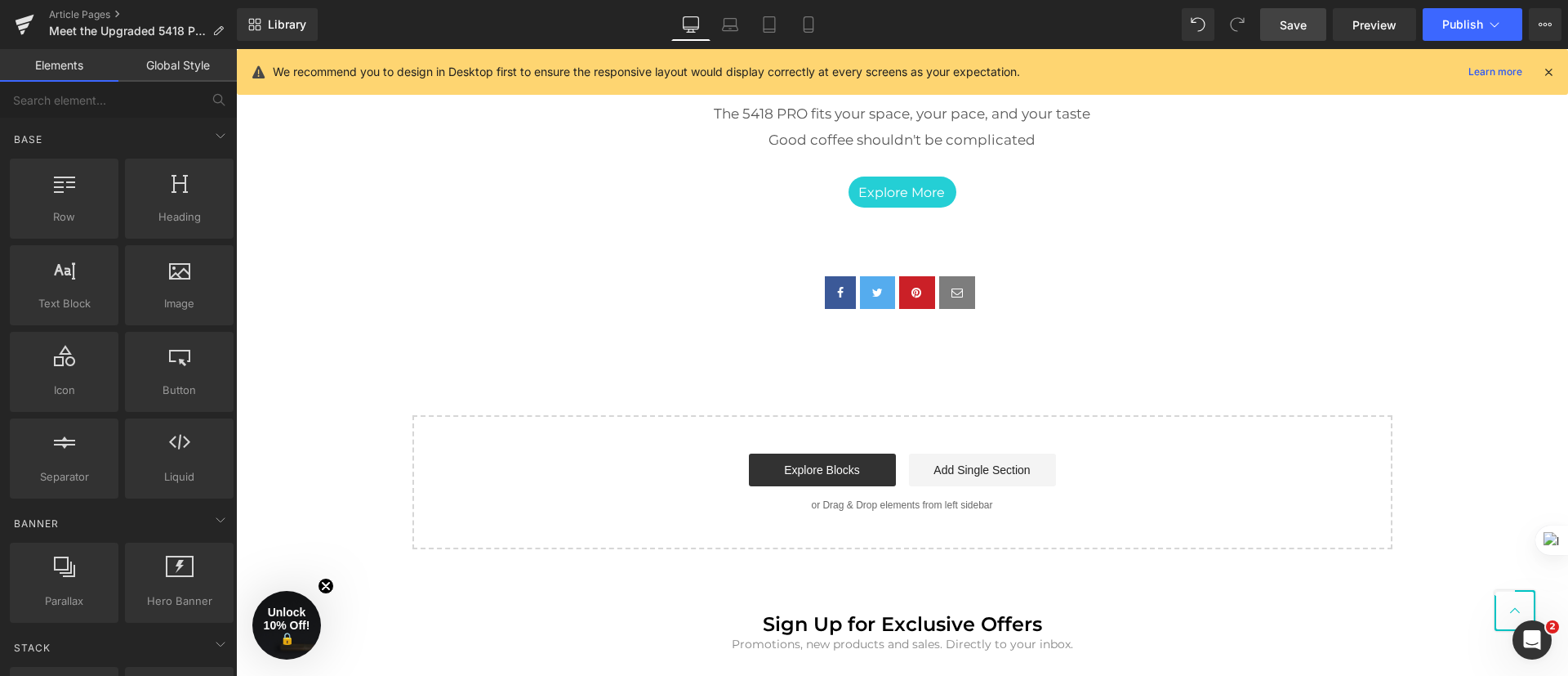
scroll to position [0, 0]
click at [1304, 21] on span "Save" at bounding box center [1293, 25] width 27 height 17
click at [1499, 19] on icon at bounding box center [1494, 24] width 16 height 16
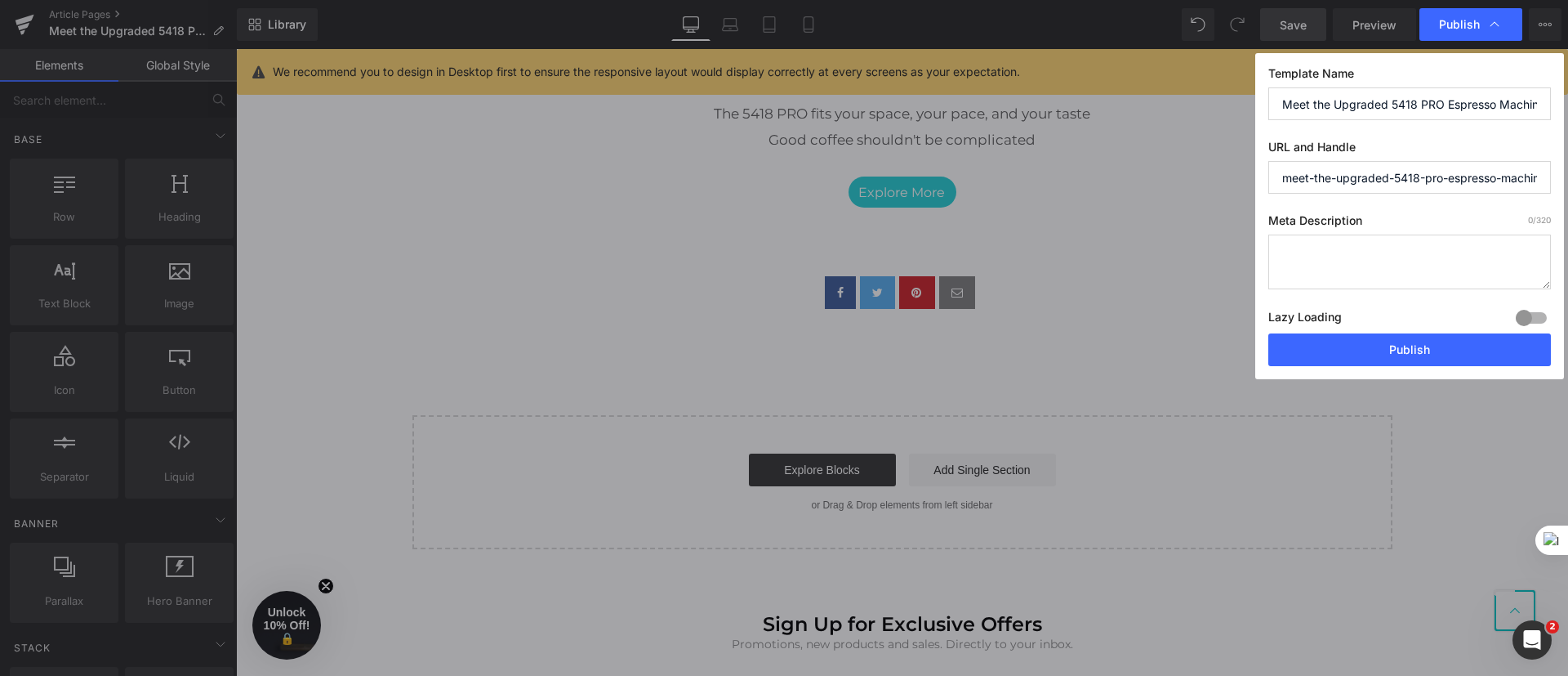
drag, startPoint x: 1439, startPoint y: 183, endPoint x: 1225, endPoint y: 185, distance: 214.0
click at [1225, 185] on div "Publish Template Name Meet the Upgraded 5418 PRO Espresso Machine URL and Handl…" at bounding box center [784, 338] width 1568 height 676
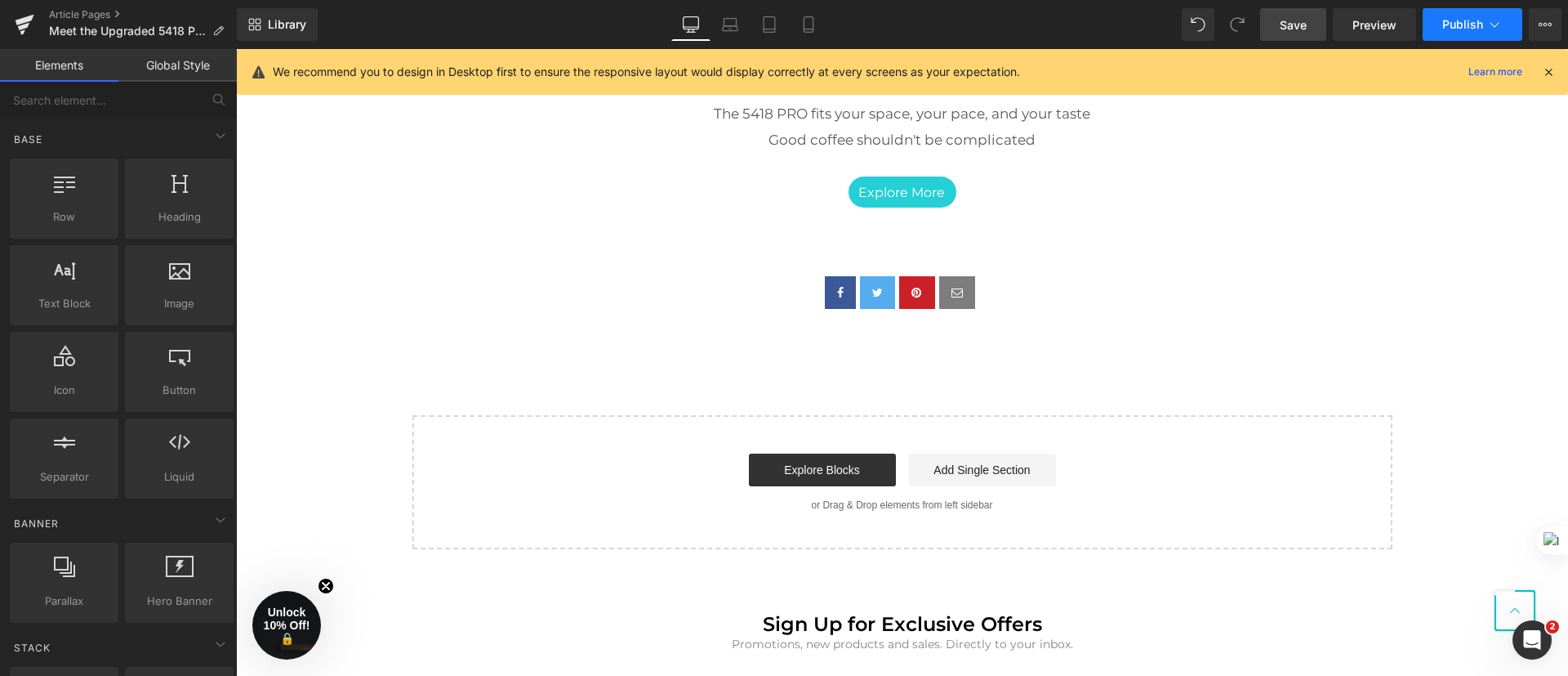
click at [1505, 24] on button "Publish" at bounding box center [1472, 24] width 100 height 33
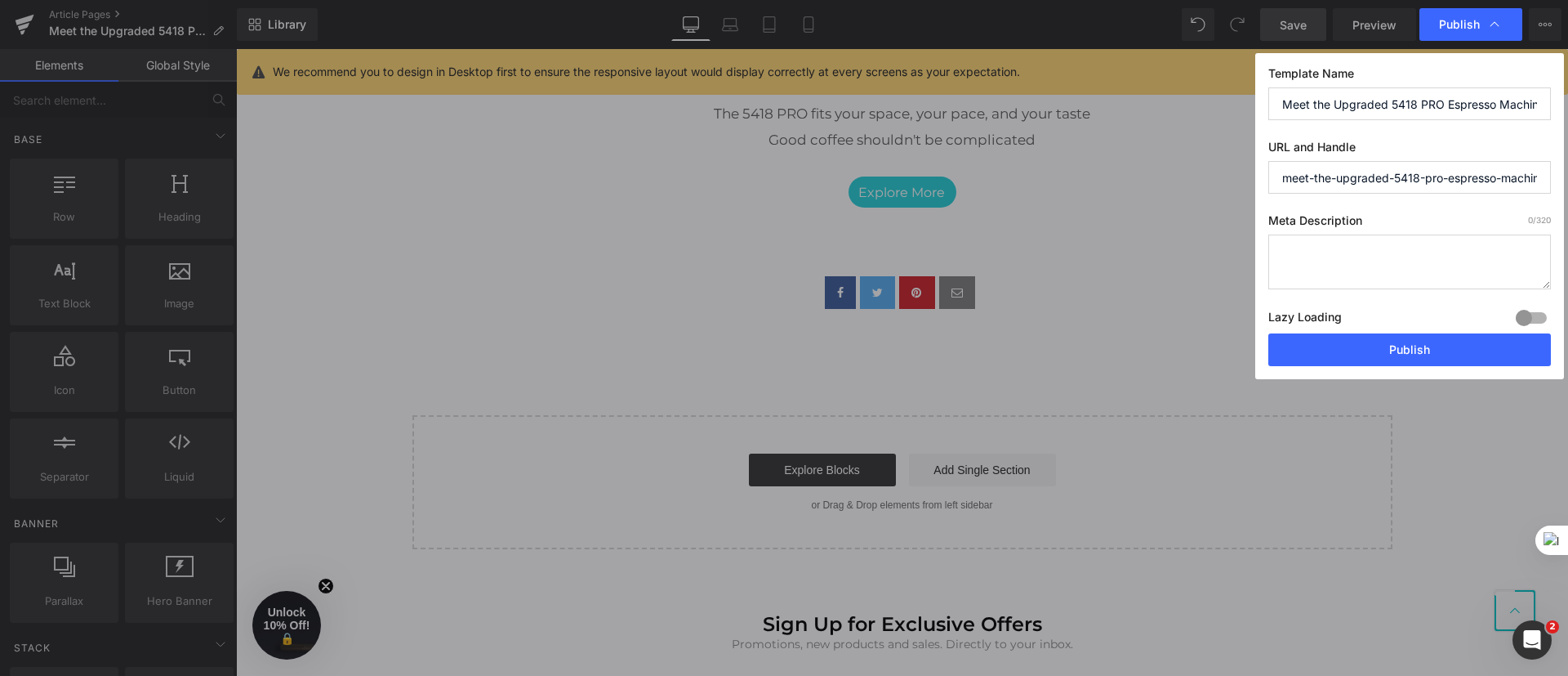
scroll to position [0, 8]
drag, startPoint x: 1392, startPoint y: 100, endPoint x: 1567, endPoint y: 108, distance: 175.2
click at [1567, 108] on html "Button You are previewing how the will restyle your page. You can not edit Elem…" at bounding box center [784, 338] width 1568 height 676
drag, startPoint x: 1353, startPoint y: 221, endPoint x: 1269, endPoint y: 217, distance: 84.1
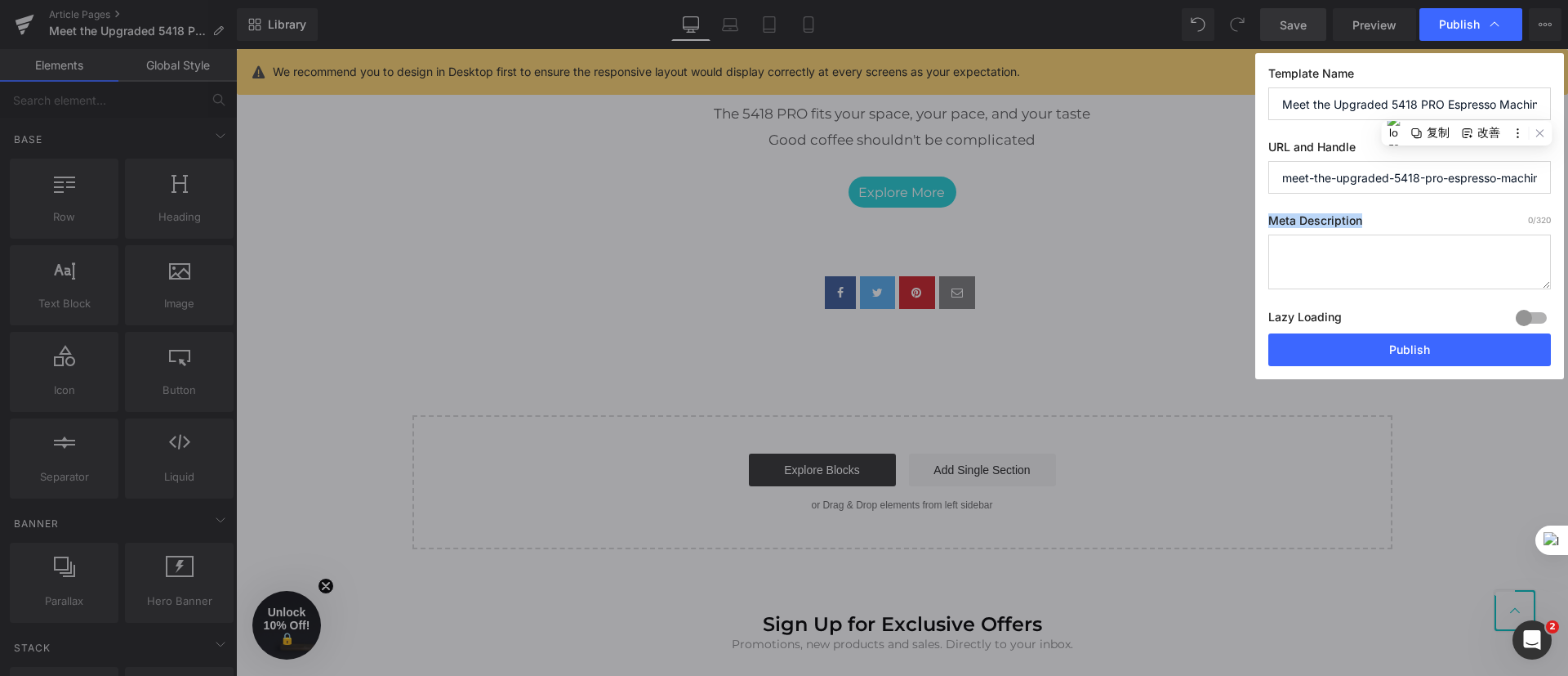
click at [1269, 217] on label "Meta Description 0 /320" at bounding box center [1410, 223] width 283 height 22
copy label "Meta Description"
click at [1403, 261] on textarea at bounding box center [1410, 261] width 283 height 55
paste textarea "Discover the upgraded CM5418 PRO espresso machine by Casabrews. Faster heating,…"
type textarea "Discover the upgraded CM5418 PRO espresso machine by Casabrews. Faster heating,…"
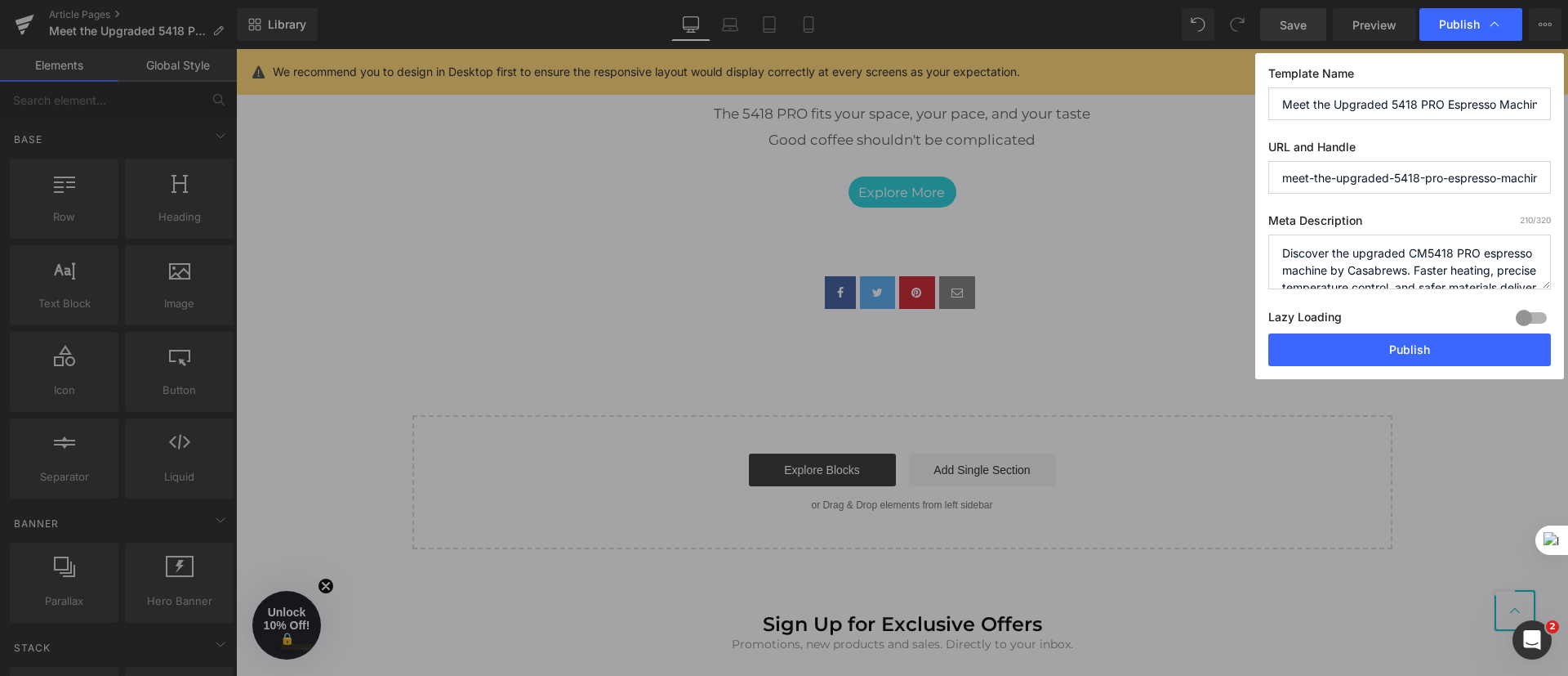
click at [1282, 248] on textarea "Discover the upgraded CM5418 PRO espresso machine by Casabrews. Faster heating,…" at bounding box center [1410, 261] width 283 height 55
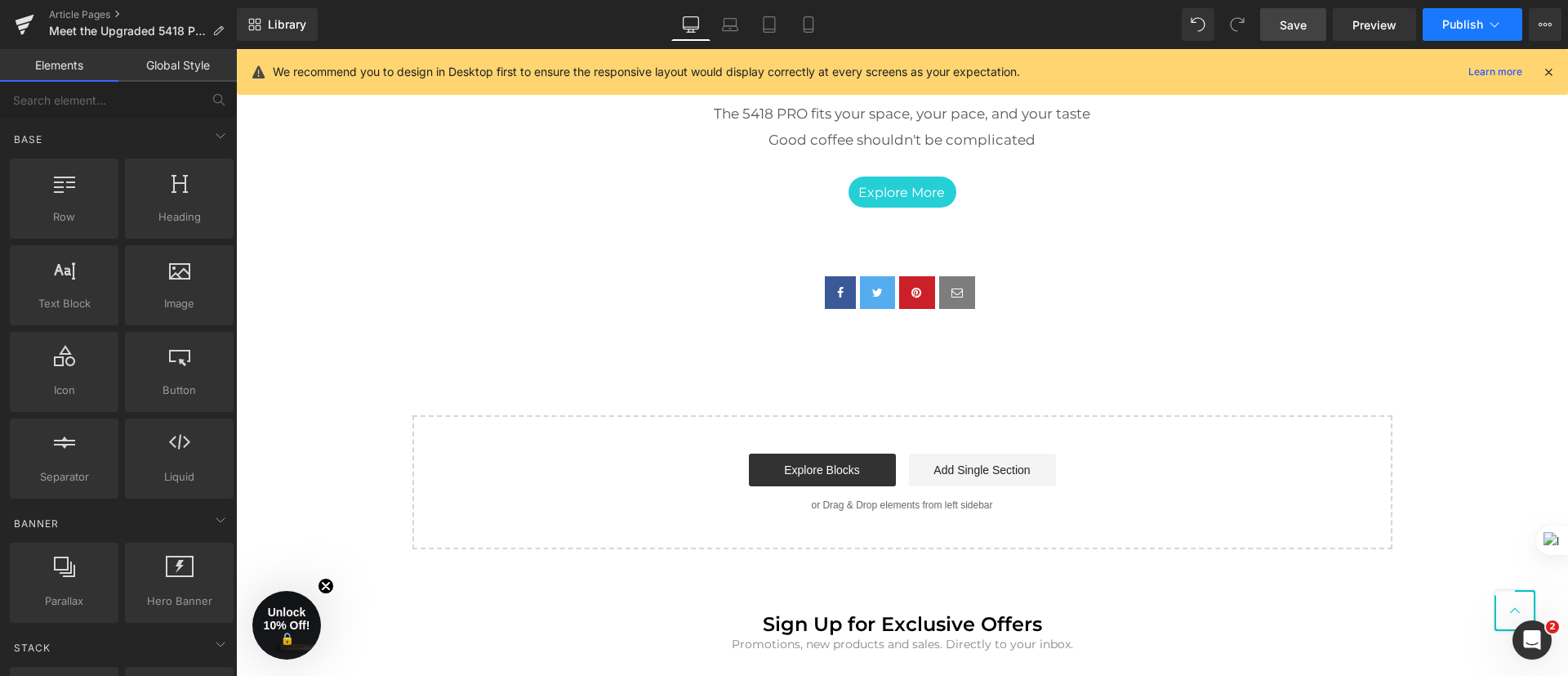
click at [1509, 23] on button "Publish" at bounding box center [1472, 24] width 100 height 33
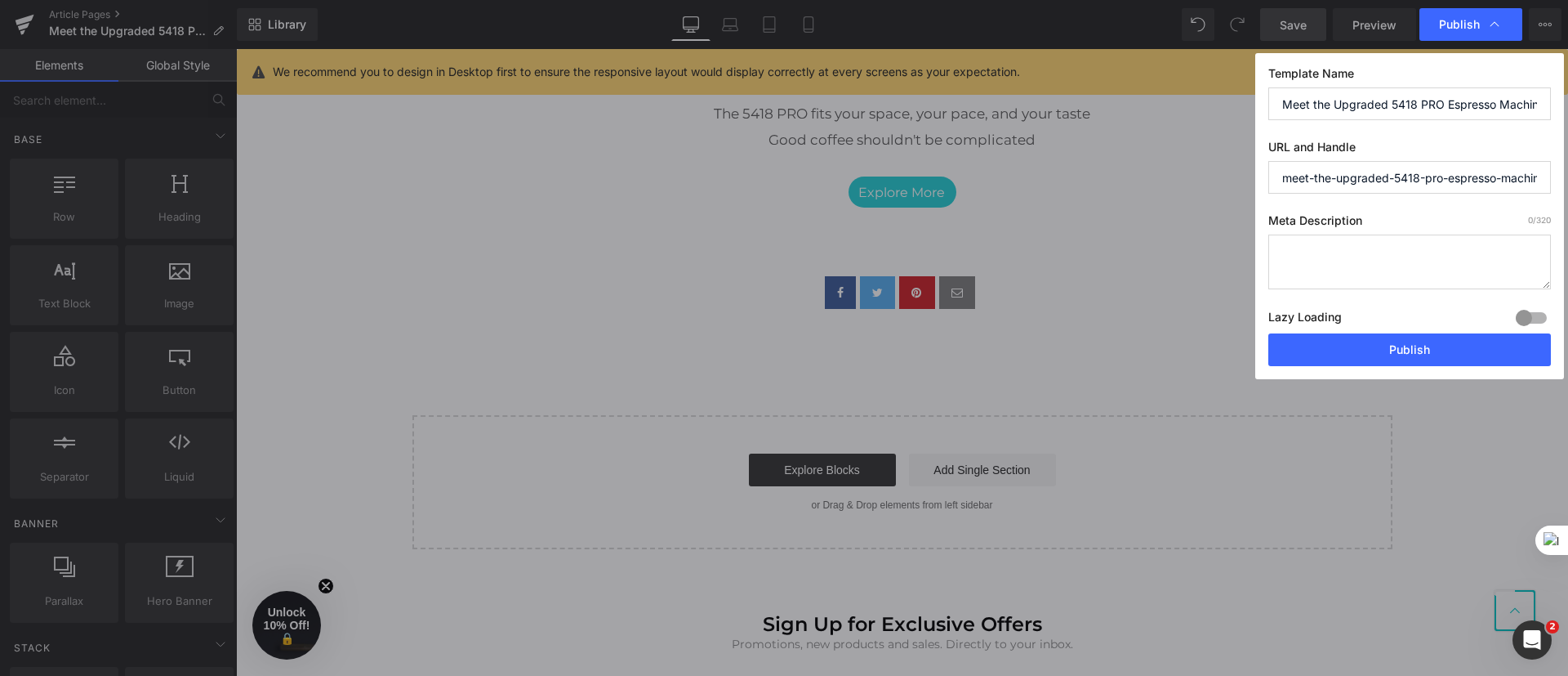
drag, startPoint x: 1723, startPoint y: 514, endPoint x: 1475, endPoint y: 405, distance: 270.9
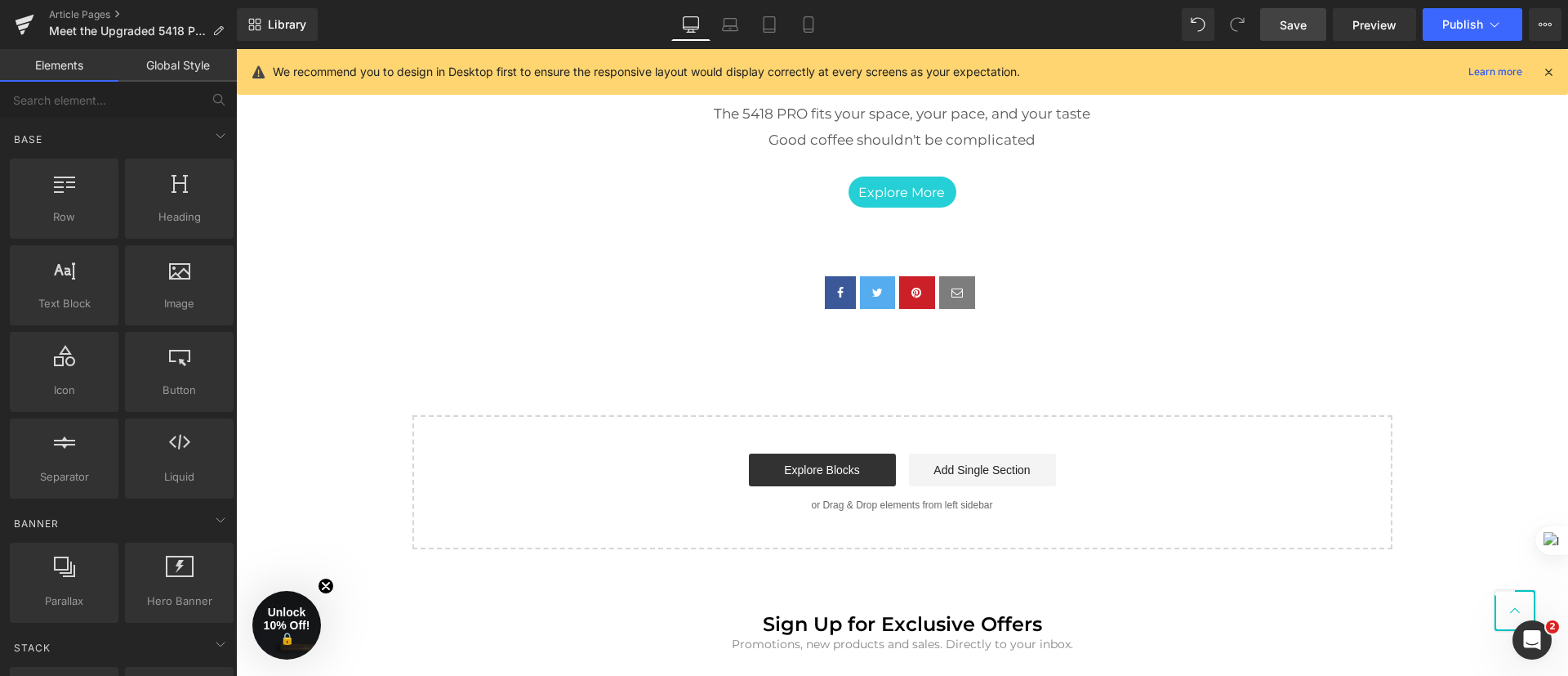
click at [1289, 22] on span "Save" at bounding box center [1293, 25] width 27 height 17
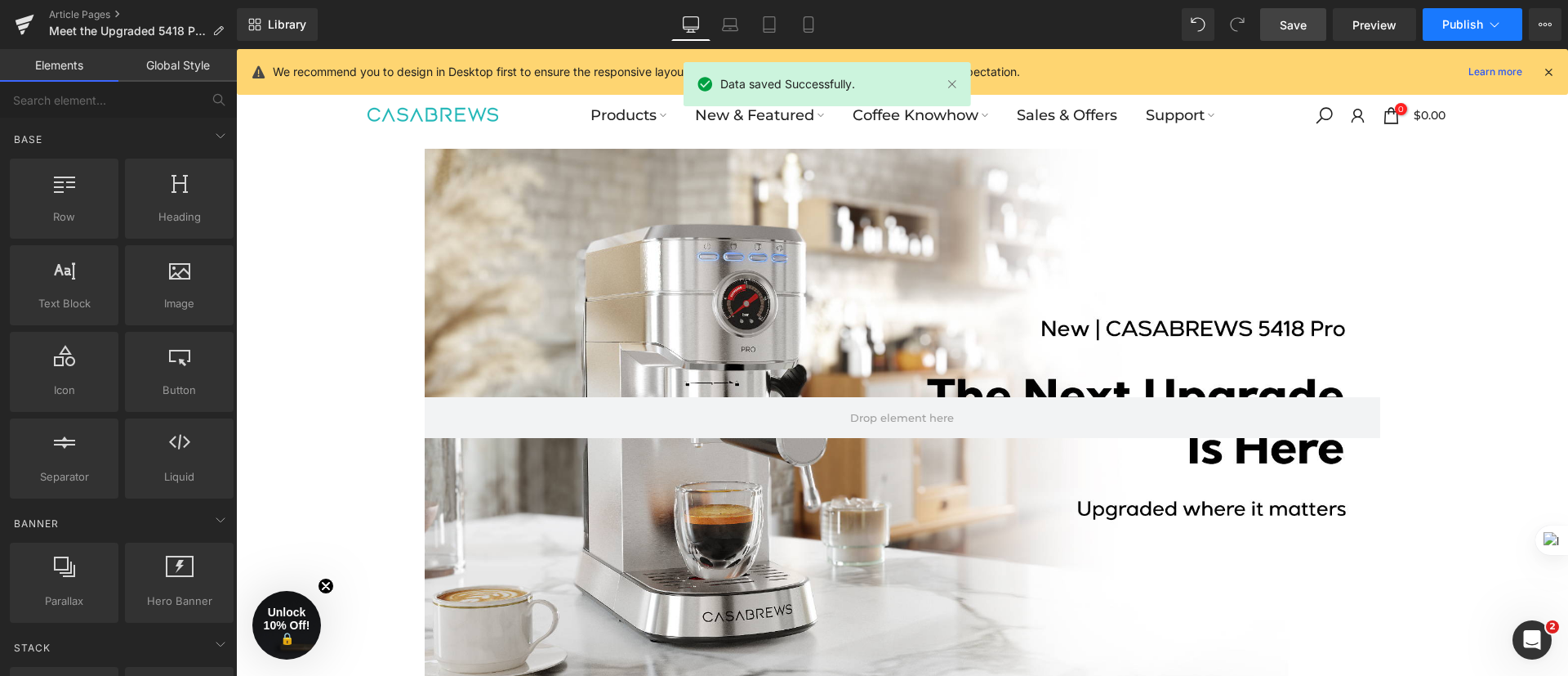
click at [1507, 20] on button "Publish" at bounding box center [1472, 24] width 100 height 33
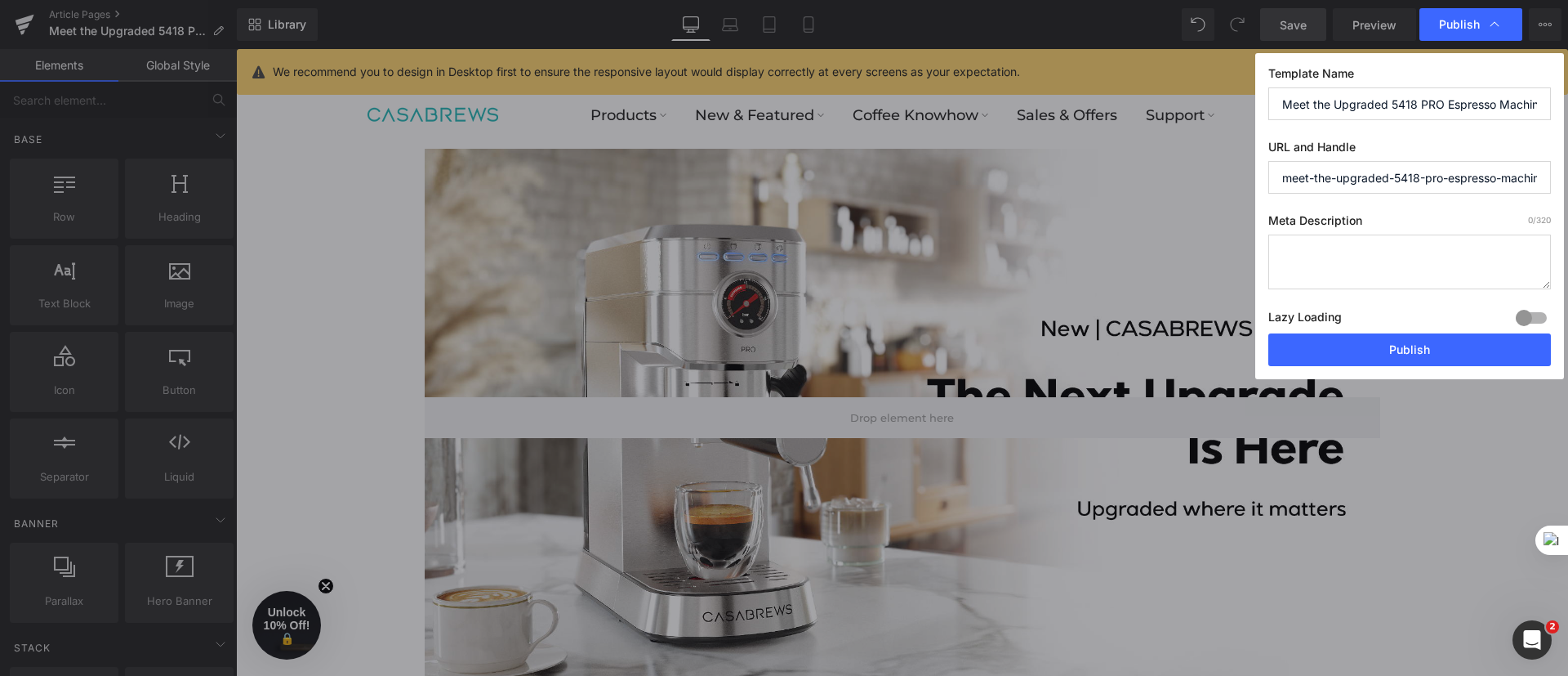
click at [1386, 255] on textarea at bounding box center [1410, 261] width 283 height 55
paste textarea "Discover the upgraded CM5418 PRO espresso machine by Casabrews. Faster heating,…"
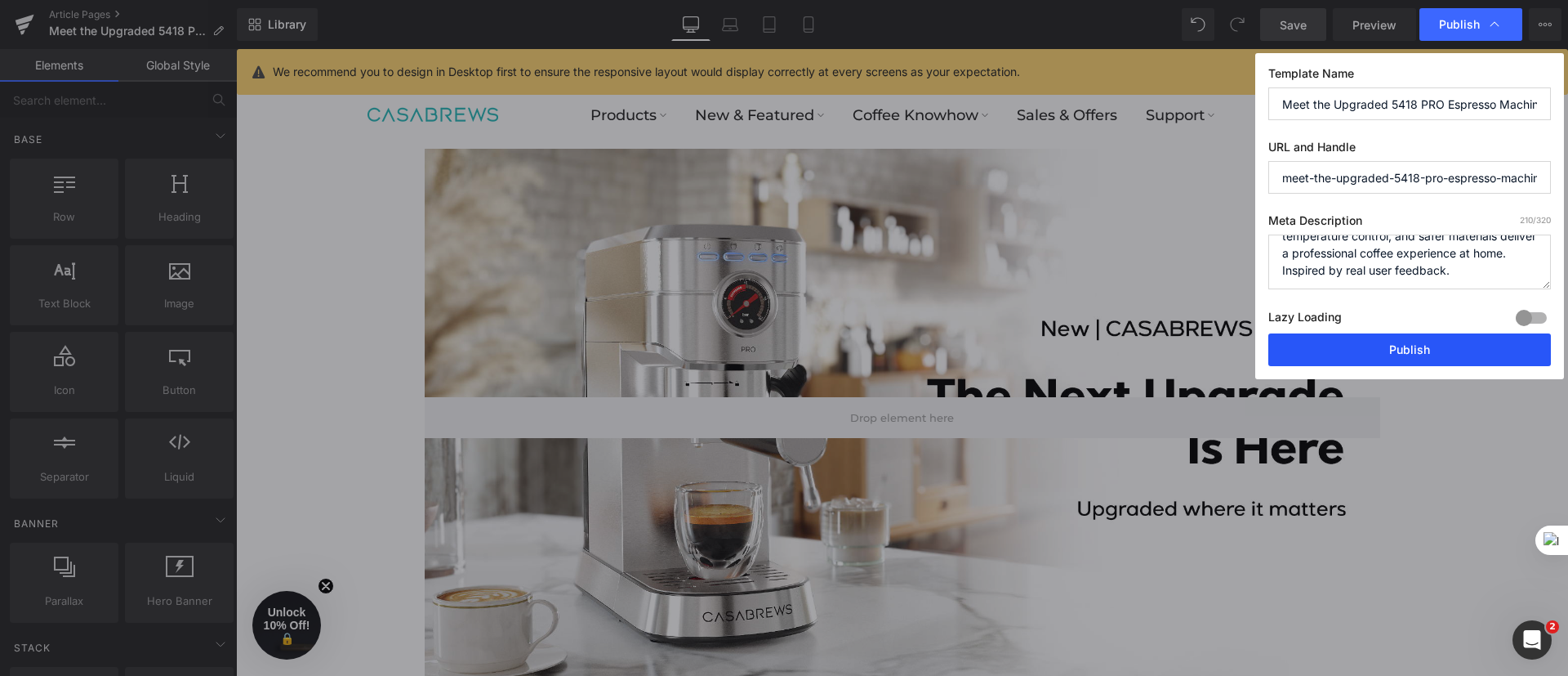
type textarea "Discover the upgraded CM5418 PRO espresso machine by Casabrews. Faster heating,…"
click at [1417, 350] on button "Publish" at bounding box center [1410, 350] width 283 height 33
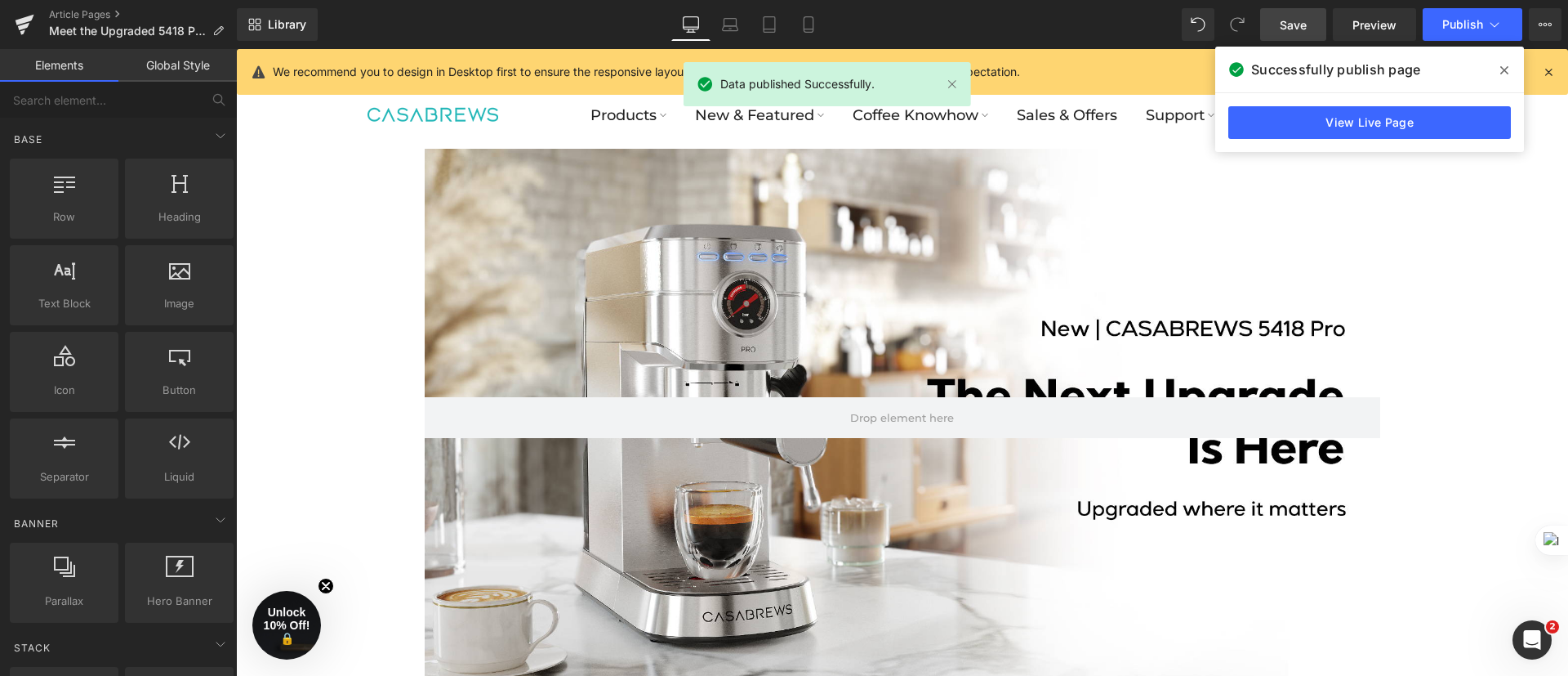
click at [36, 22] on link at bounding box center [24, 24] width 49 height 49
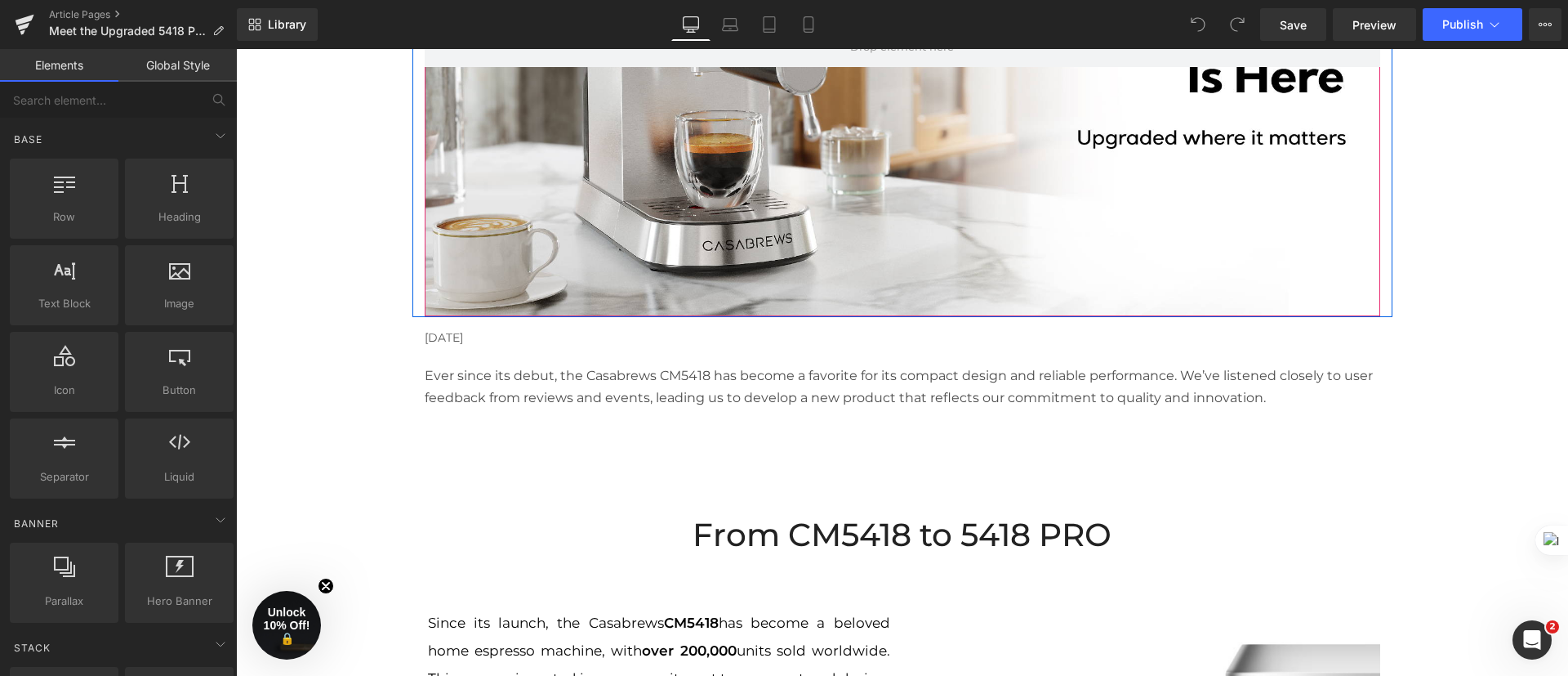
scroll to position [490, 0]
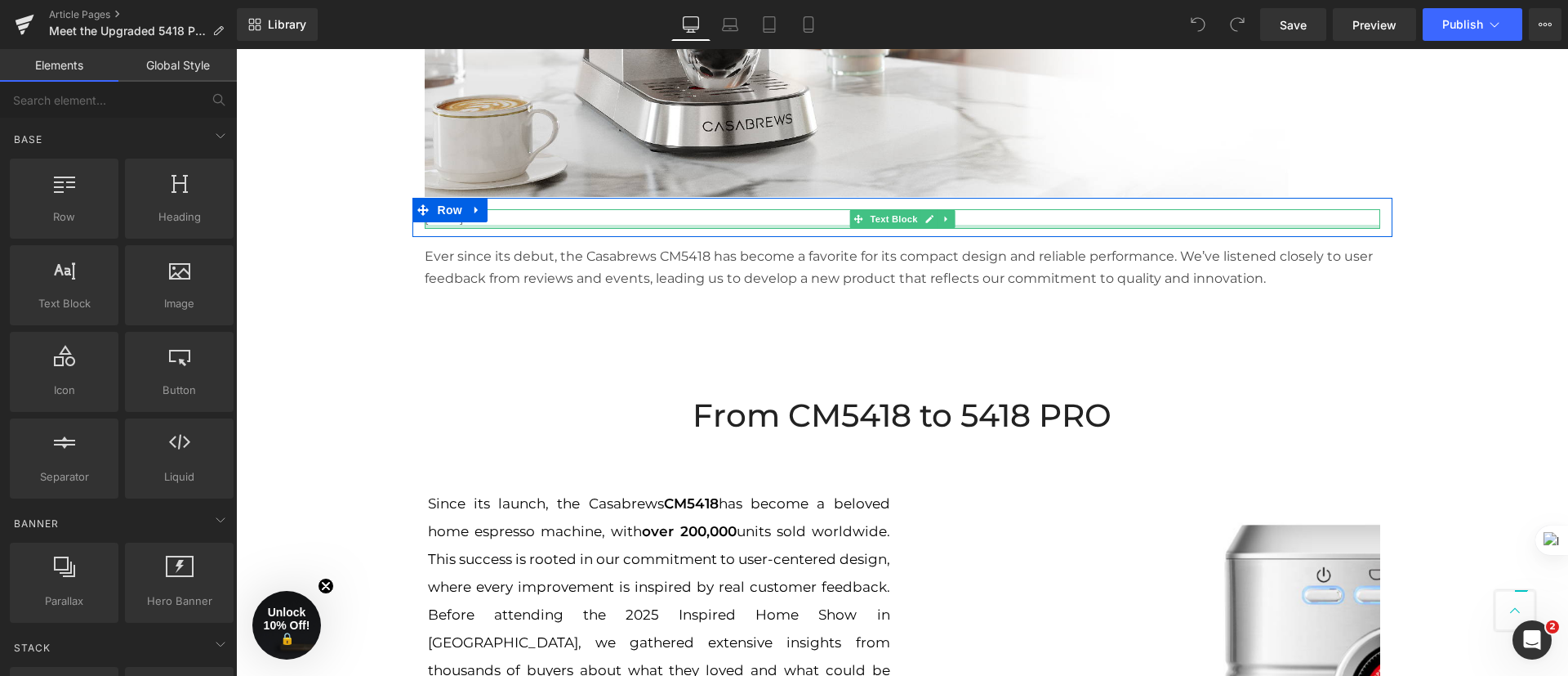
click at [509, 222] on p "[DATE]" at bounding box center [903, 219] width 955 height 20
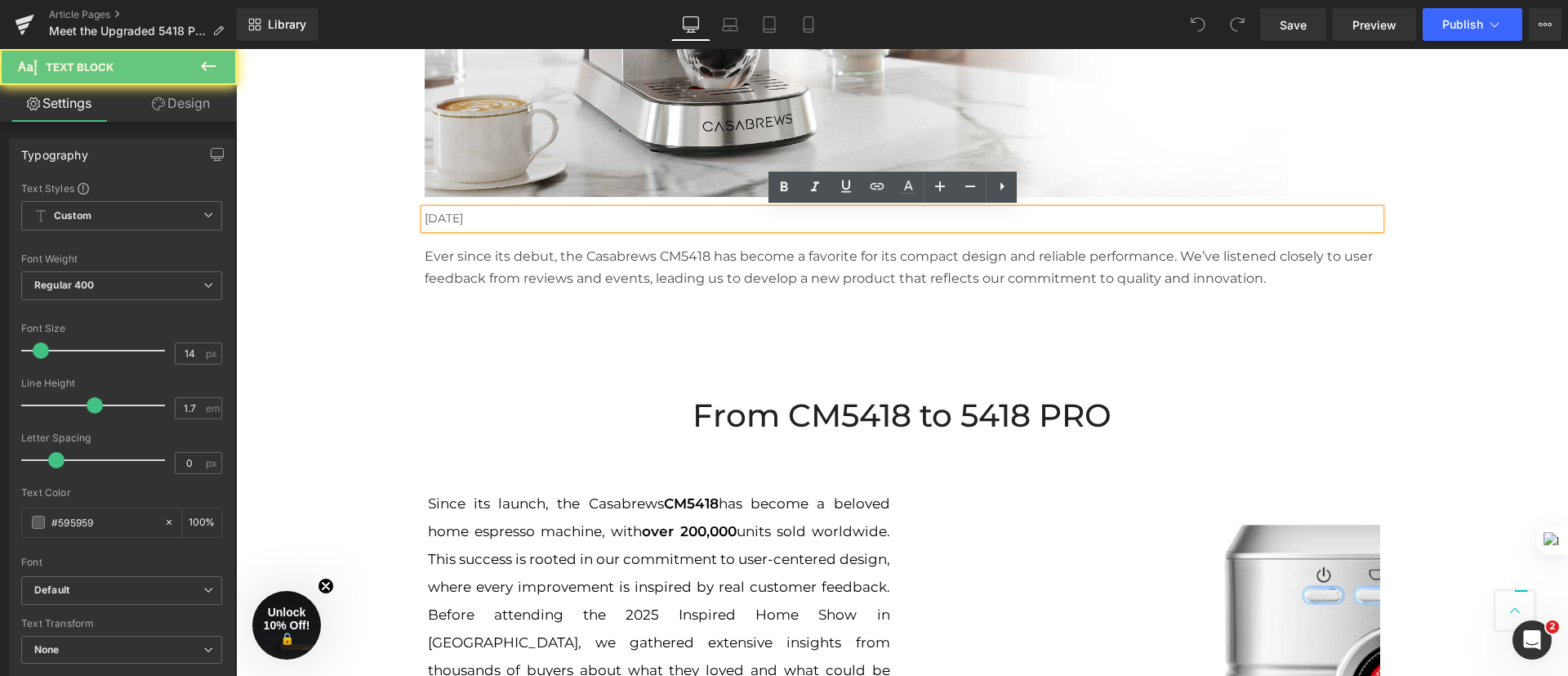
click at [511, 219] on p "[DATE]" at bounding box center [903, 219] width 955 height 20
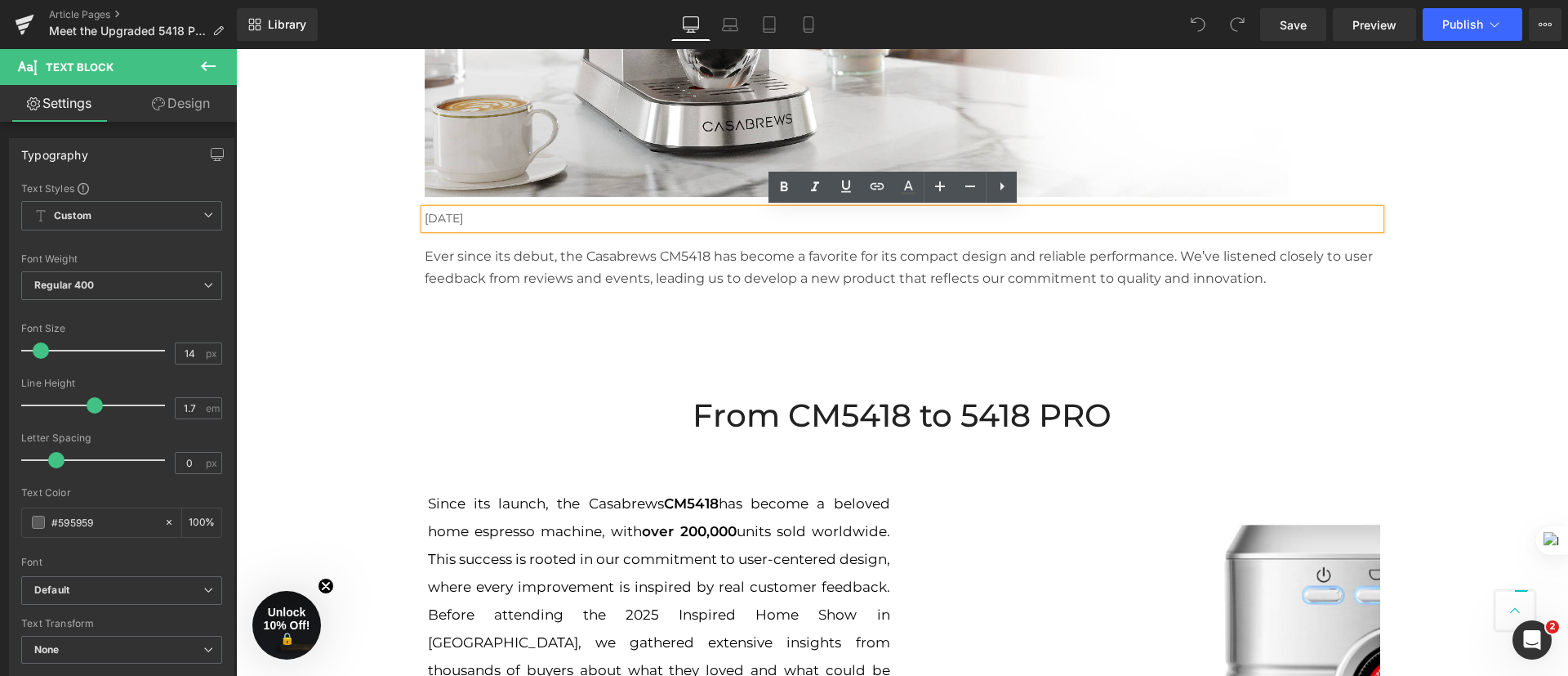
click at [468, 220] on p "[DATE]" at bounding box center [903, 219] width 955 height 20
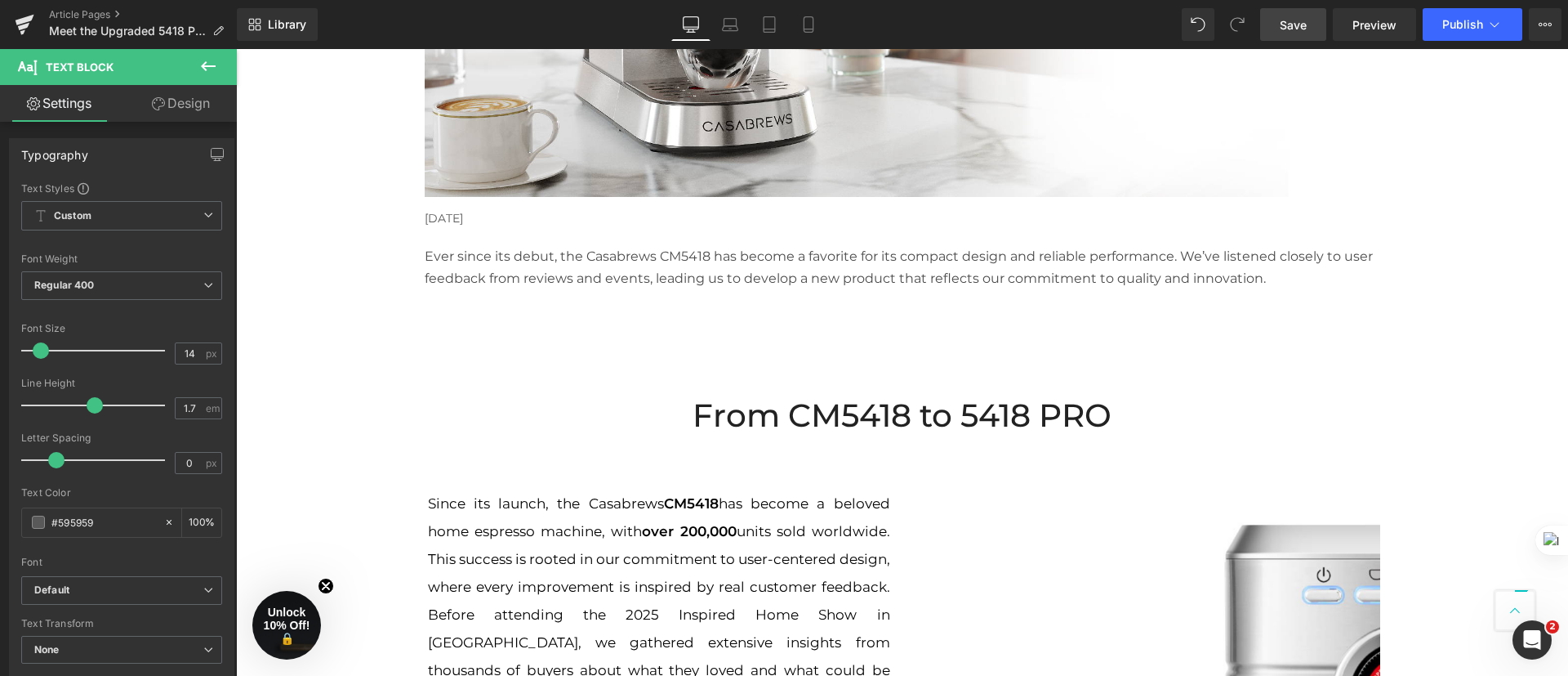
click at [1314, 31] on link "Save" at bounding box center [1293, 24] width 66 height 33
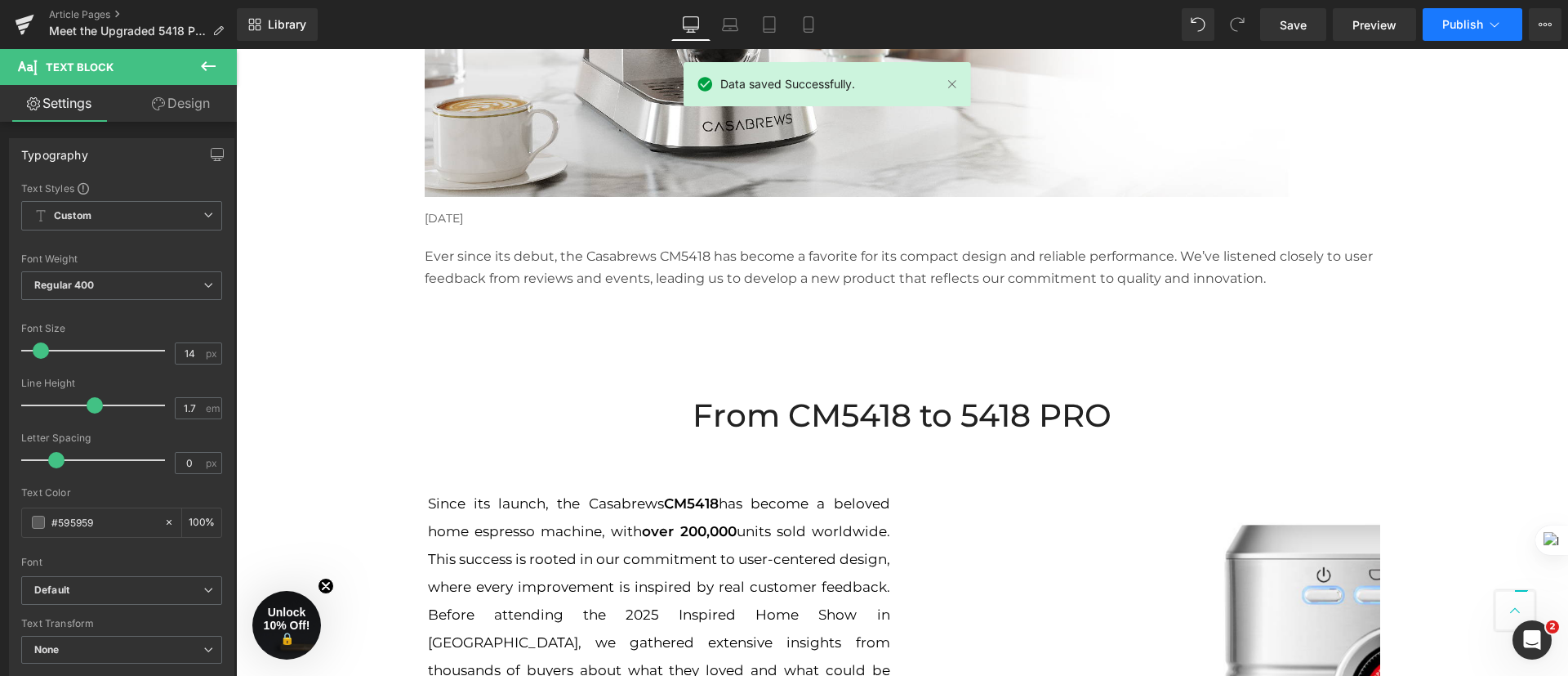
click at [1475, 30] on span "Publish" at bounding box center [1462, 24] width 41 height 13
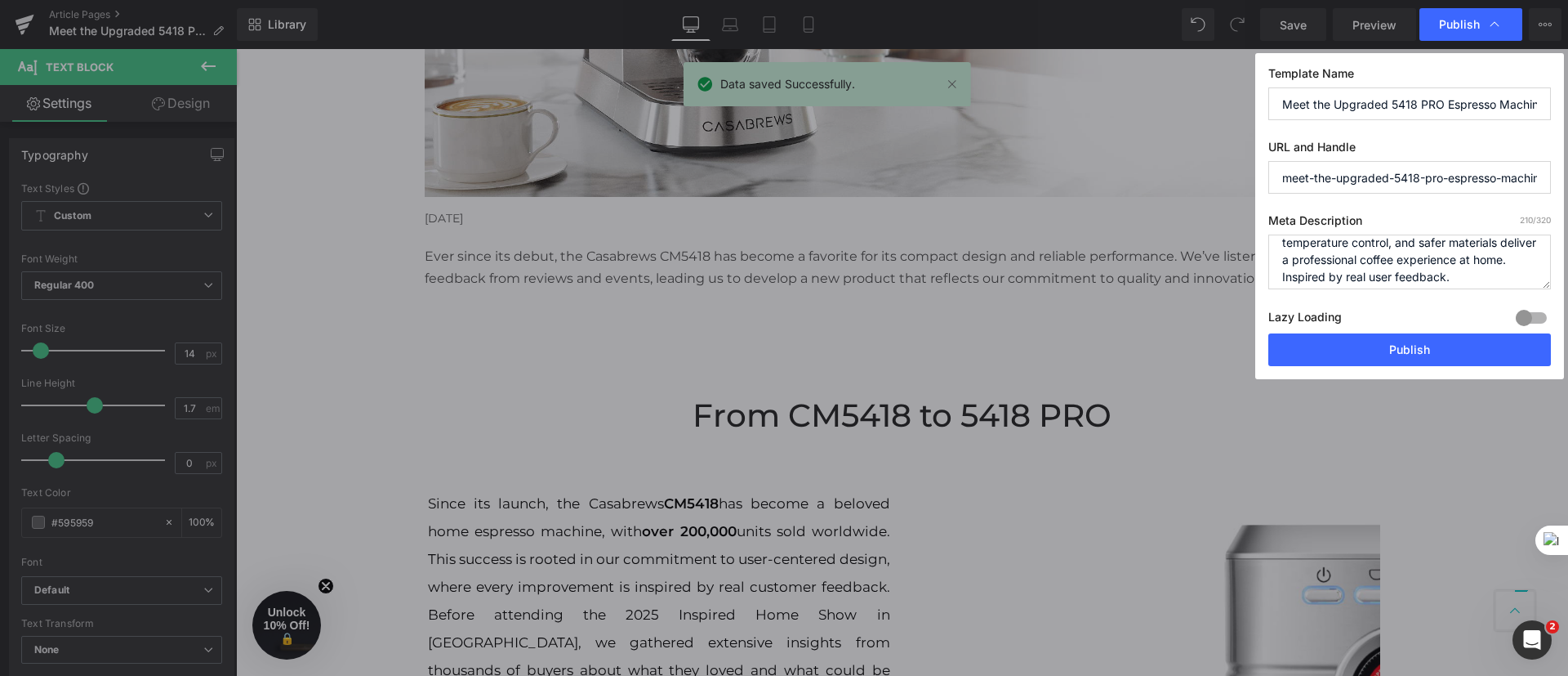
scroll to position [68, 0]
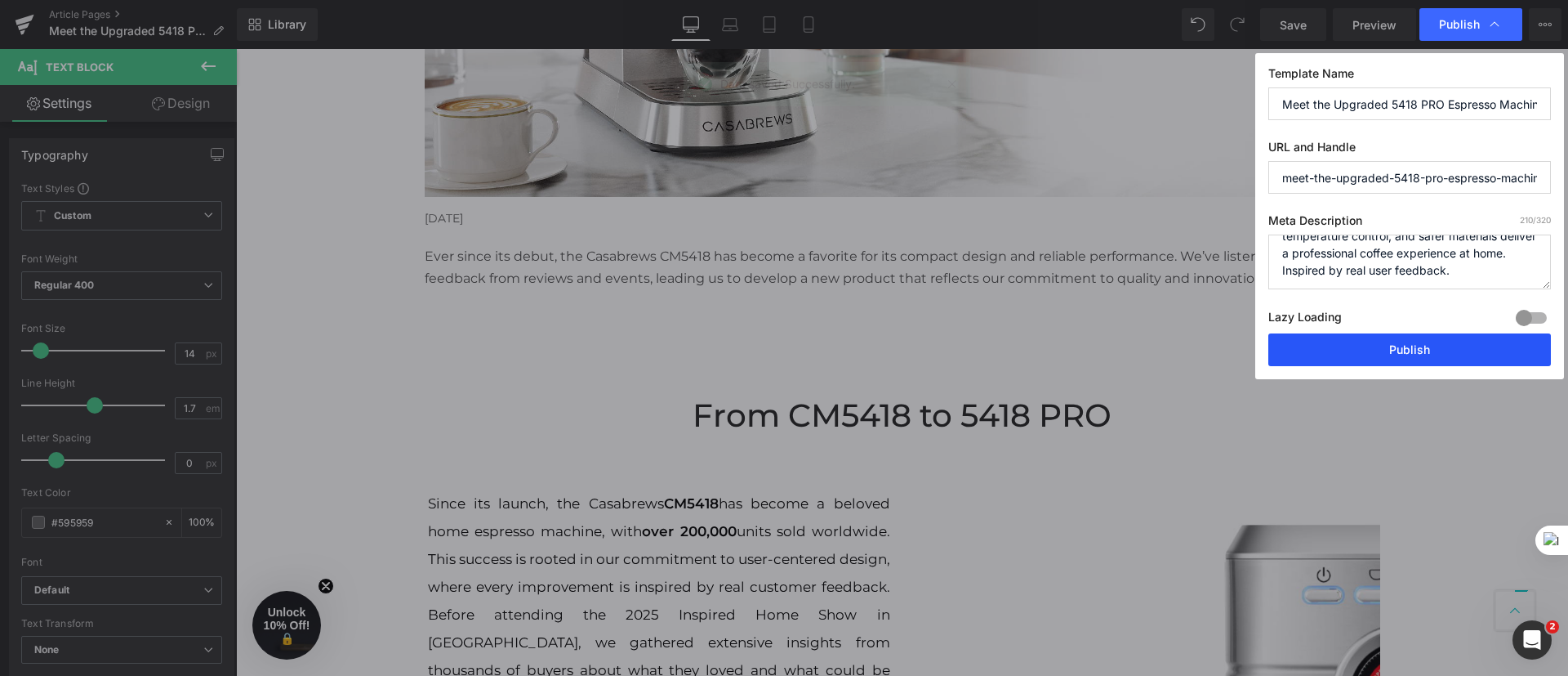
click at [1427, 358] on button "Publish" at bounding box center [1410, 350] width 283 height 33
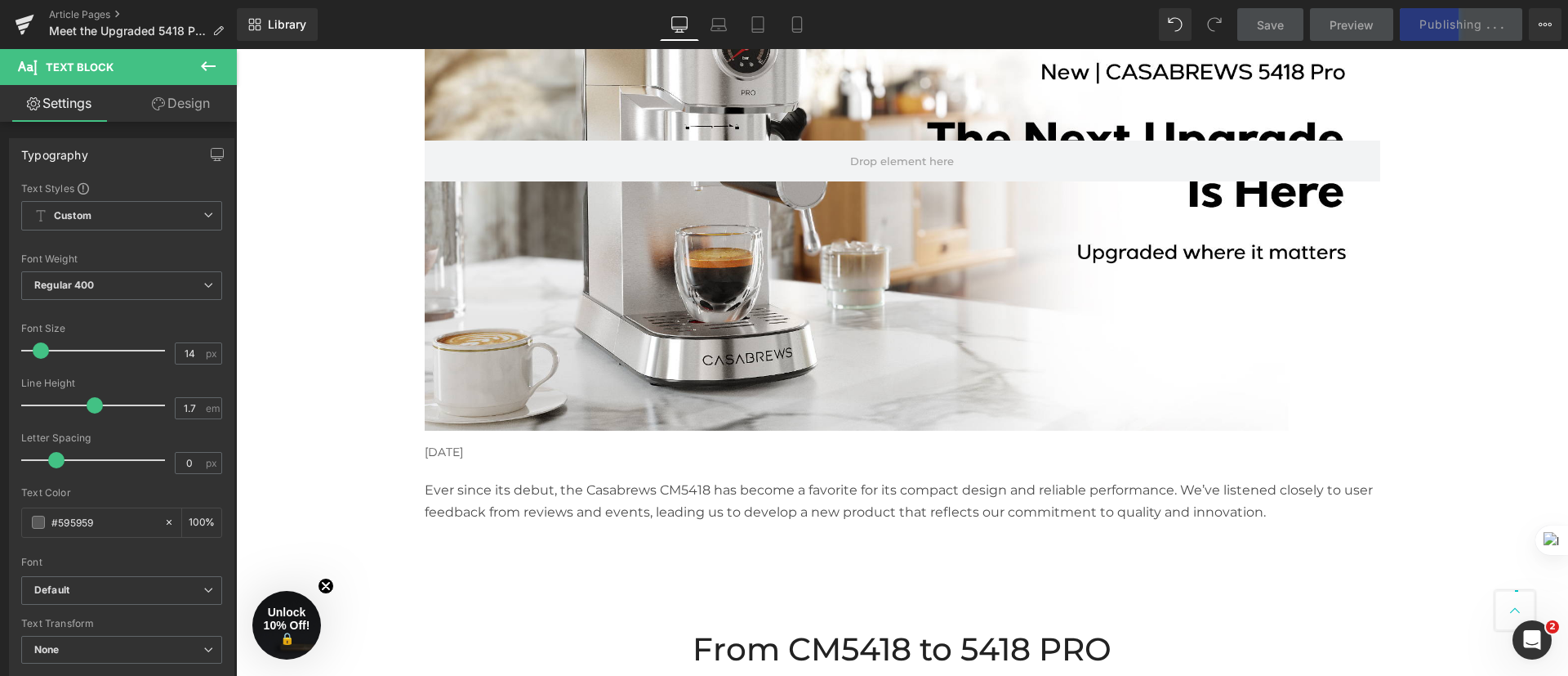
scroll to position [123, 0]
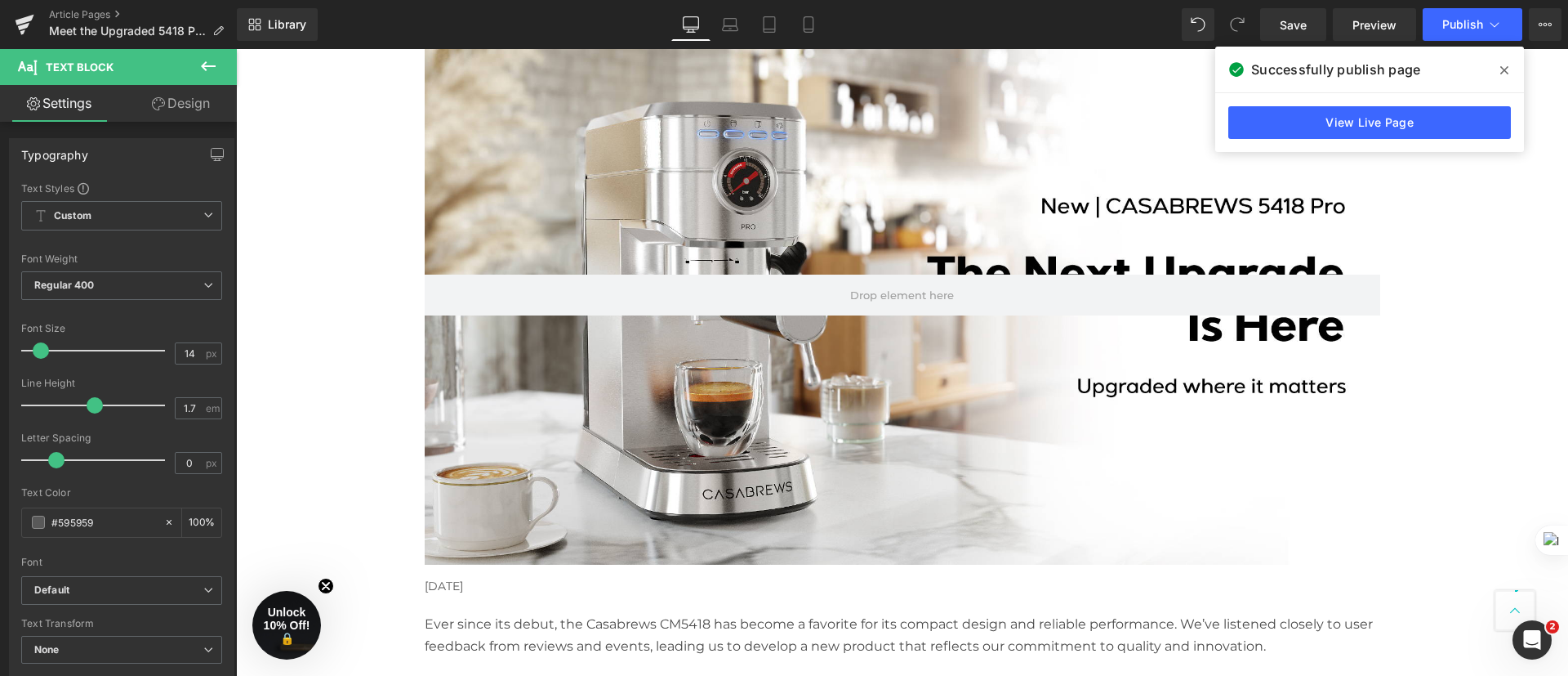
click at [1505, 64] on icon at bounding box center [1504, 70] width 8 height 13
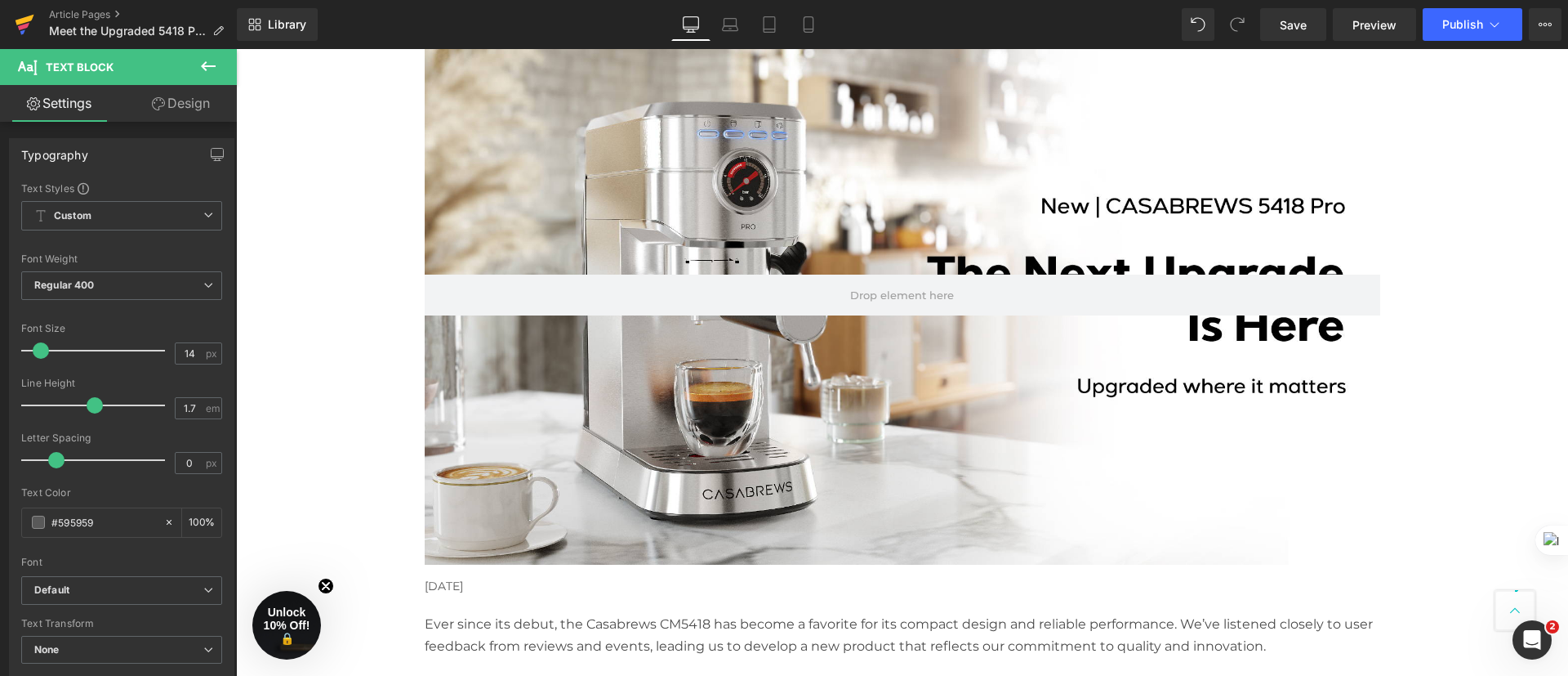
click at [30, 19] on icon at bounding box center [25, 20] width 19 height 10
